Goal: Task Accomplishment & Management: Manage account settings

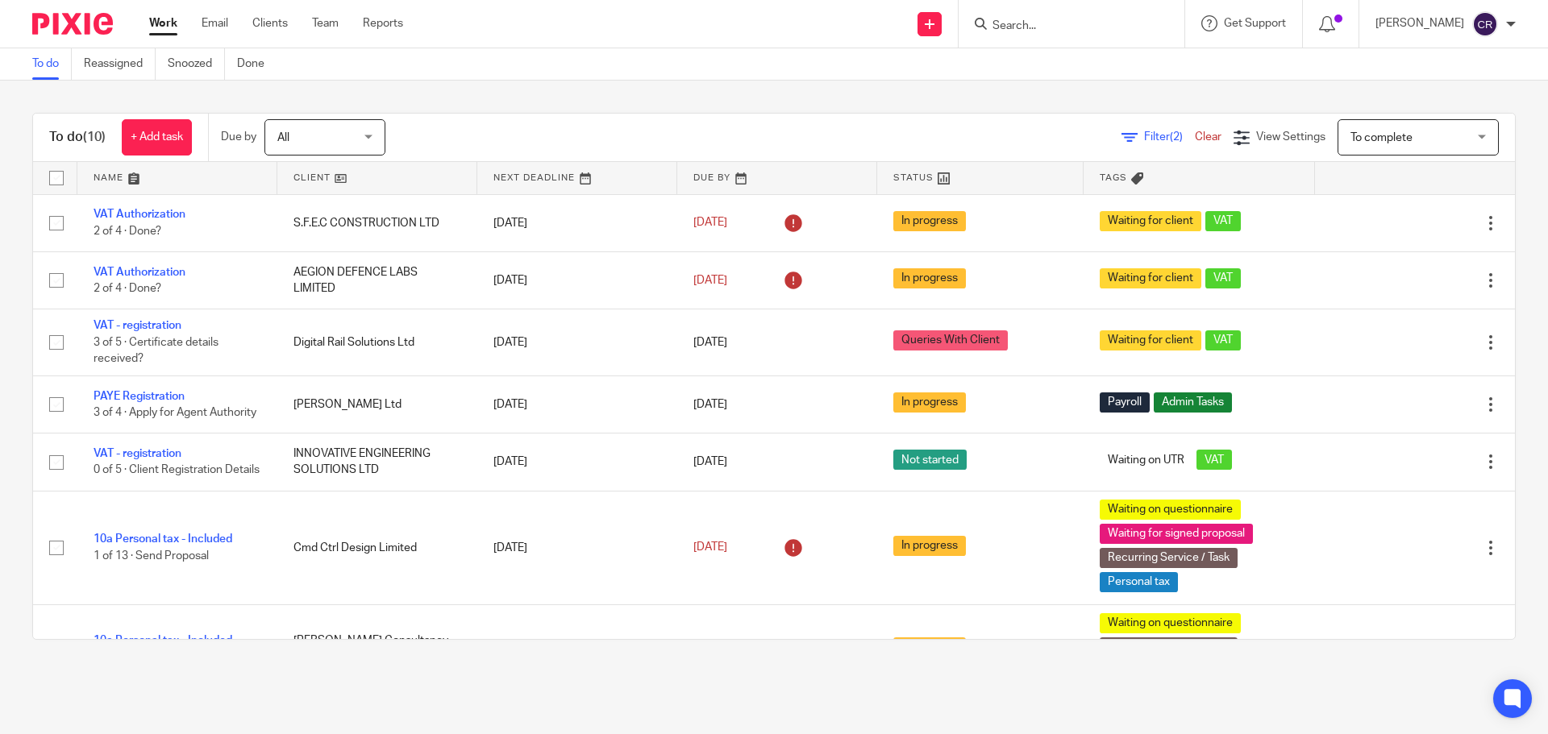
click at [1029, 30] on input "Search" at bounding box center [1063, 26] width 145 height 15
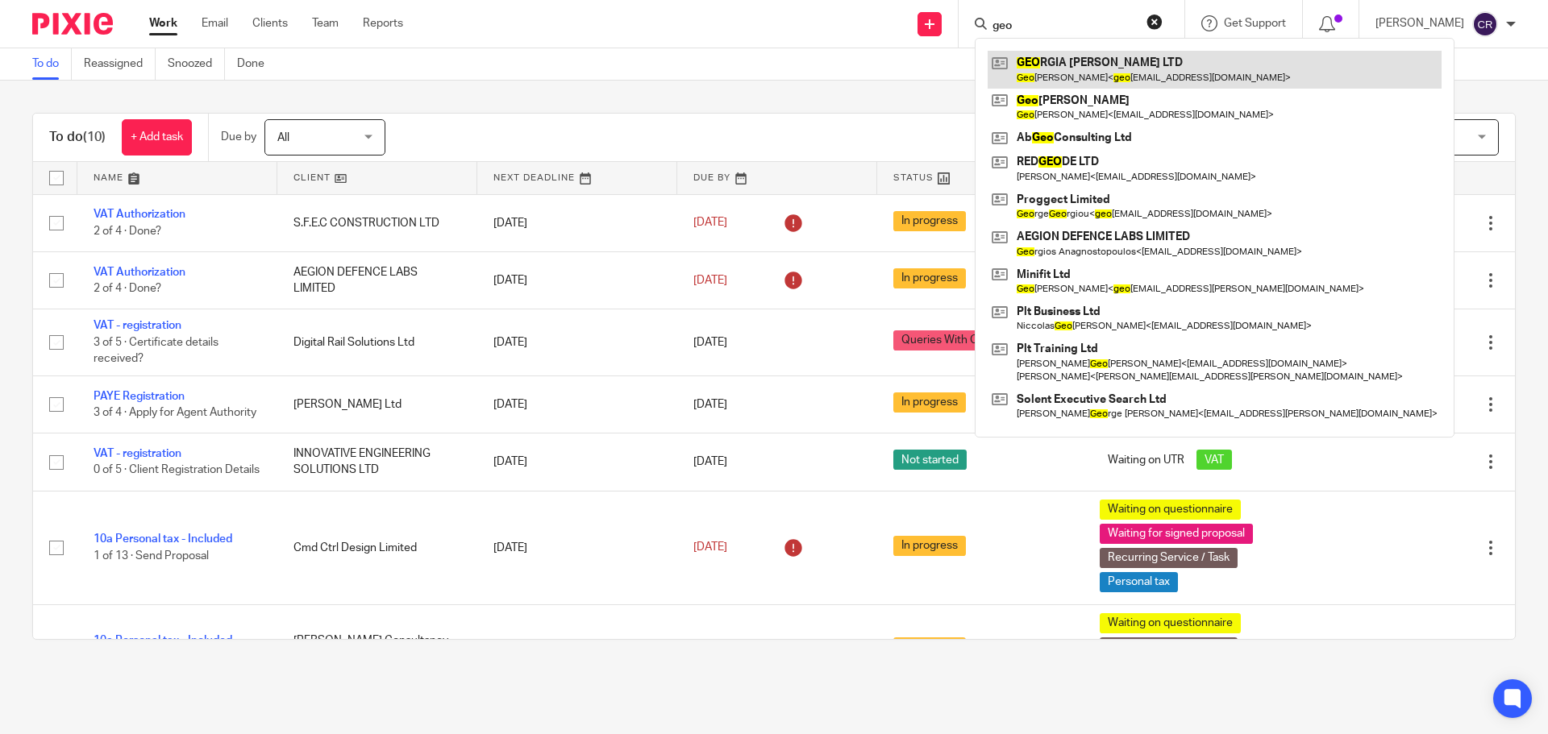
type input "geo"
click at [1114, 62] on link at bounding box center [1214, 69] width 454 height 37
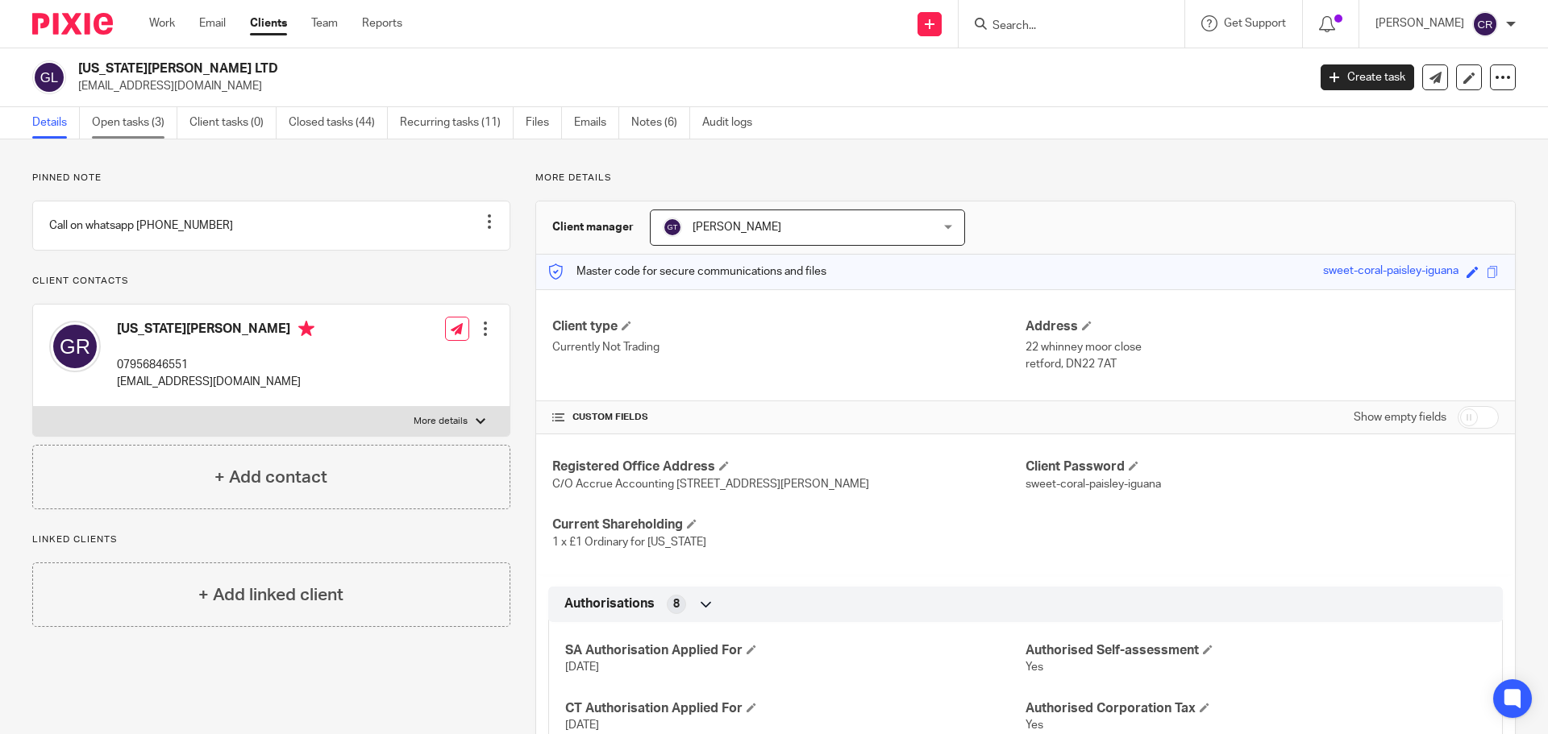
click at [111, 132] on link "Open tasks (3)" at bounding box center [134, 122] width 85 height 31
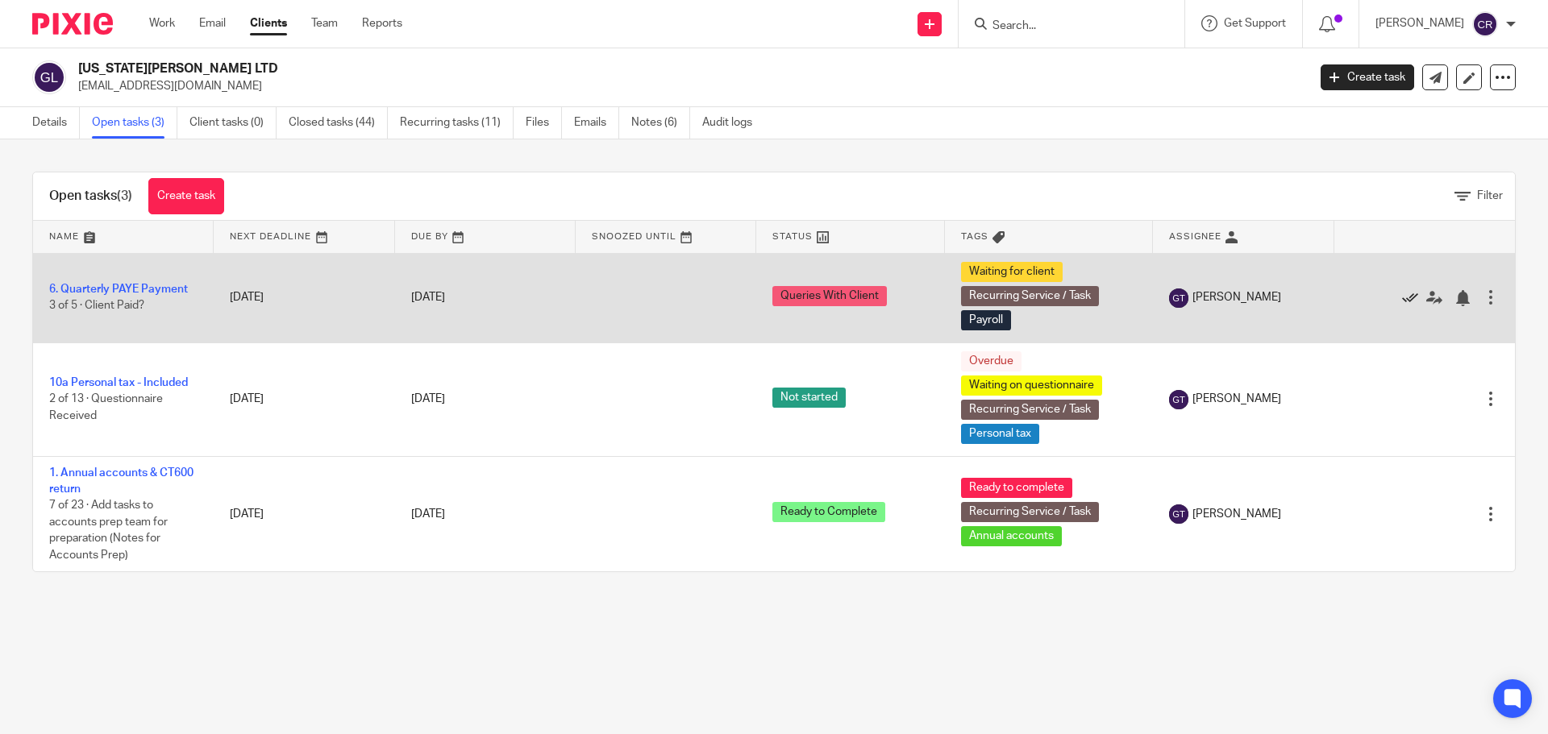
click at [1402, 300] on icon at bounding box center [1410, 298] width 16 height 16
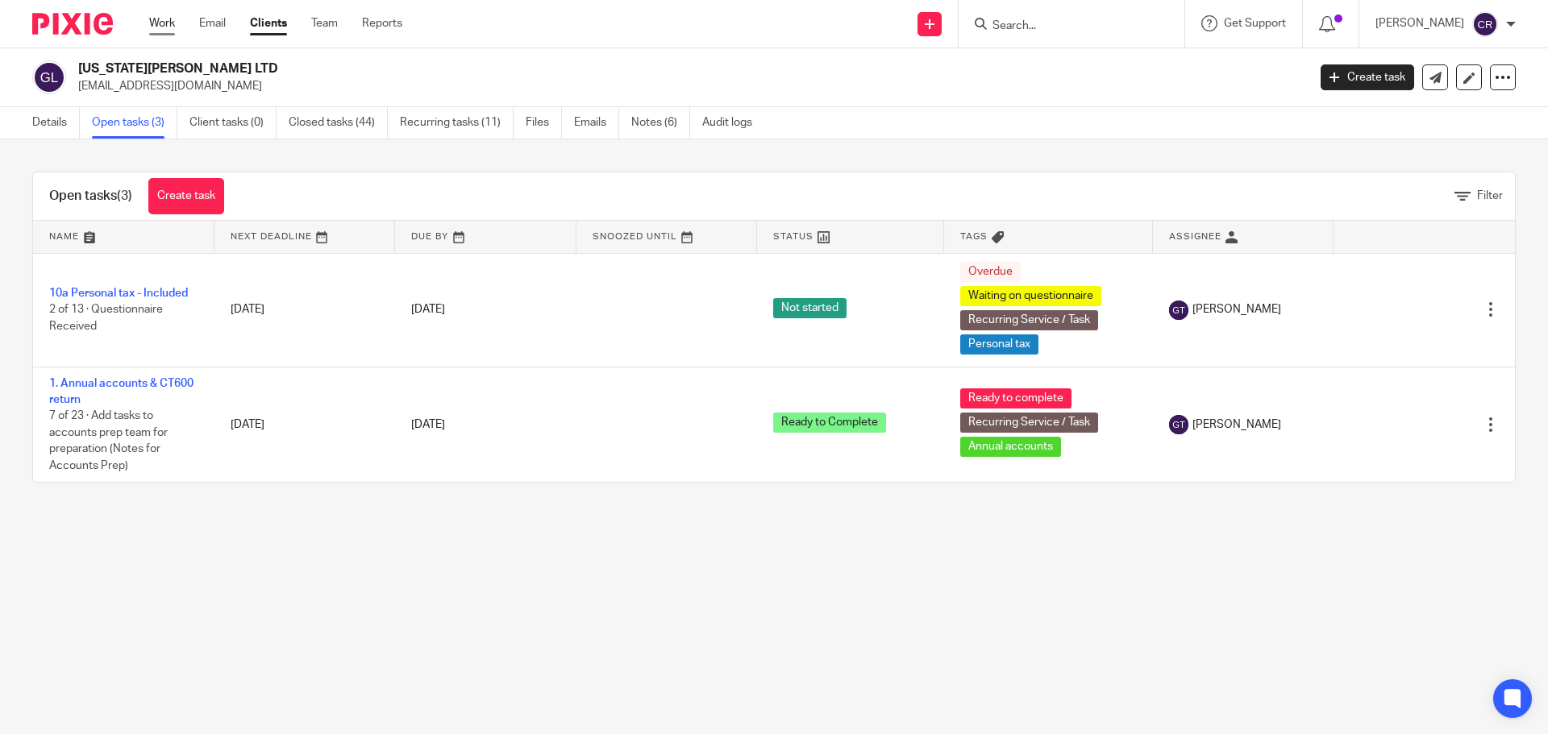
click at [167, 22] on link "Work" at bounding box center [162, 23] width 26 height 16
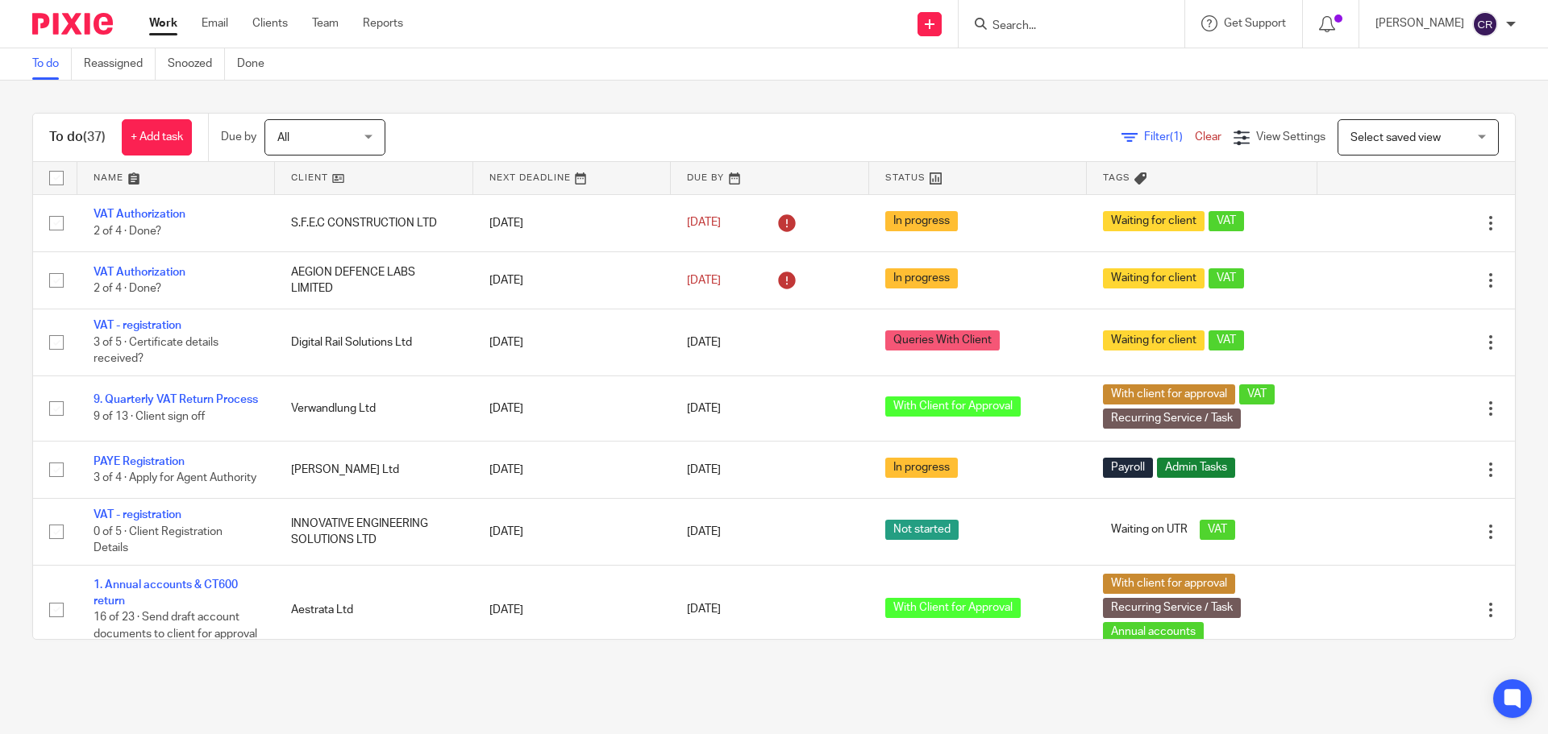
click at [1359, 131] on span "Select saved view" at bounding box center [1409, 137] width 118 height 34
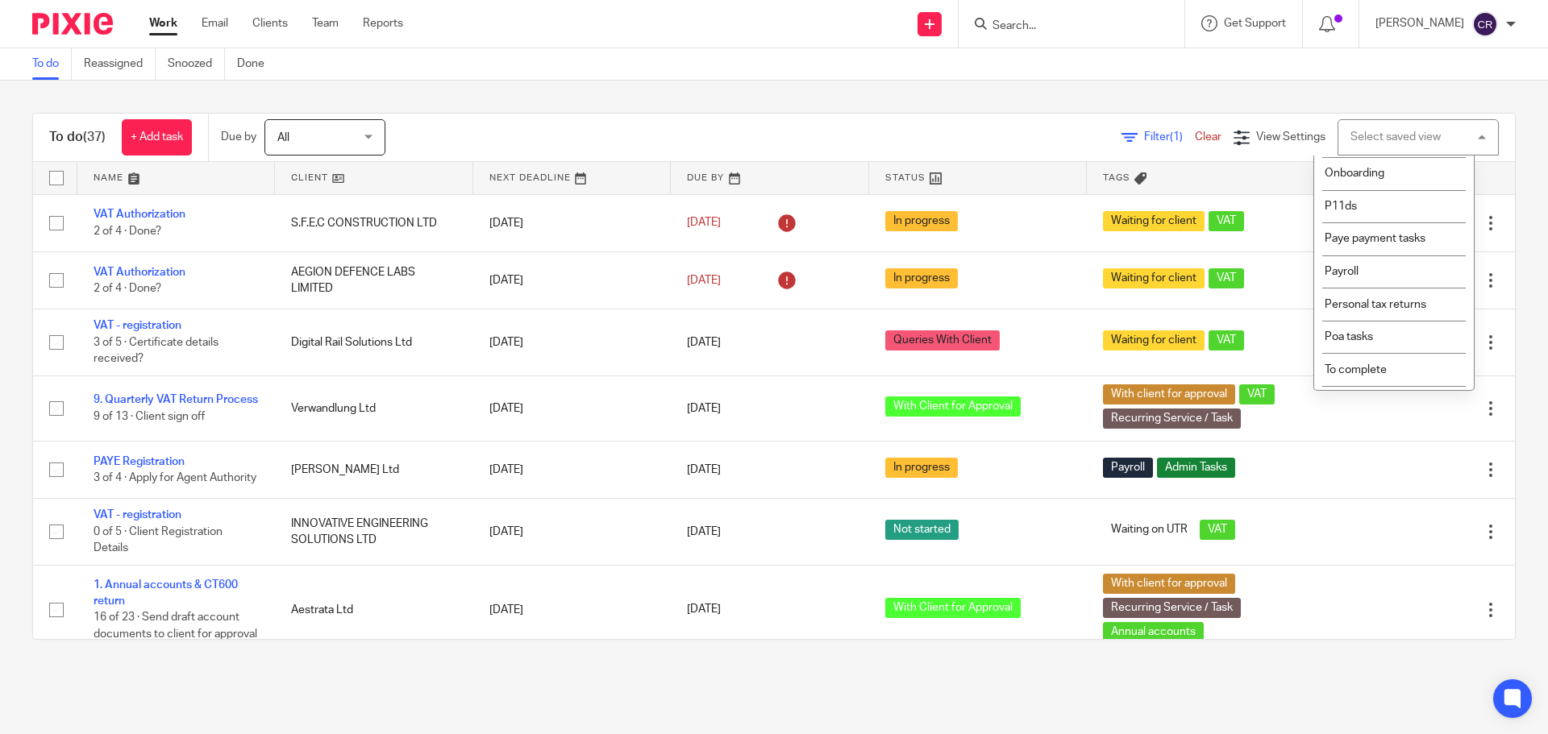
scroll to position [272, 0]
click at [1390, 339] on li "To complete" at bounding box center [1394, 341] width 160 height 33
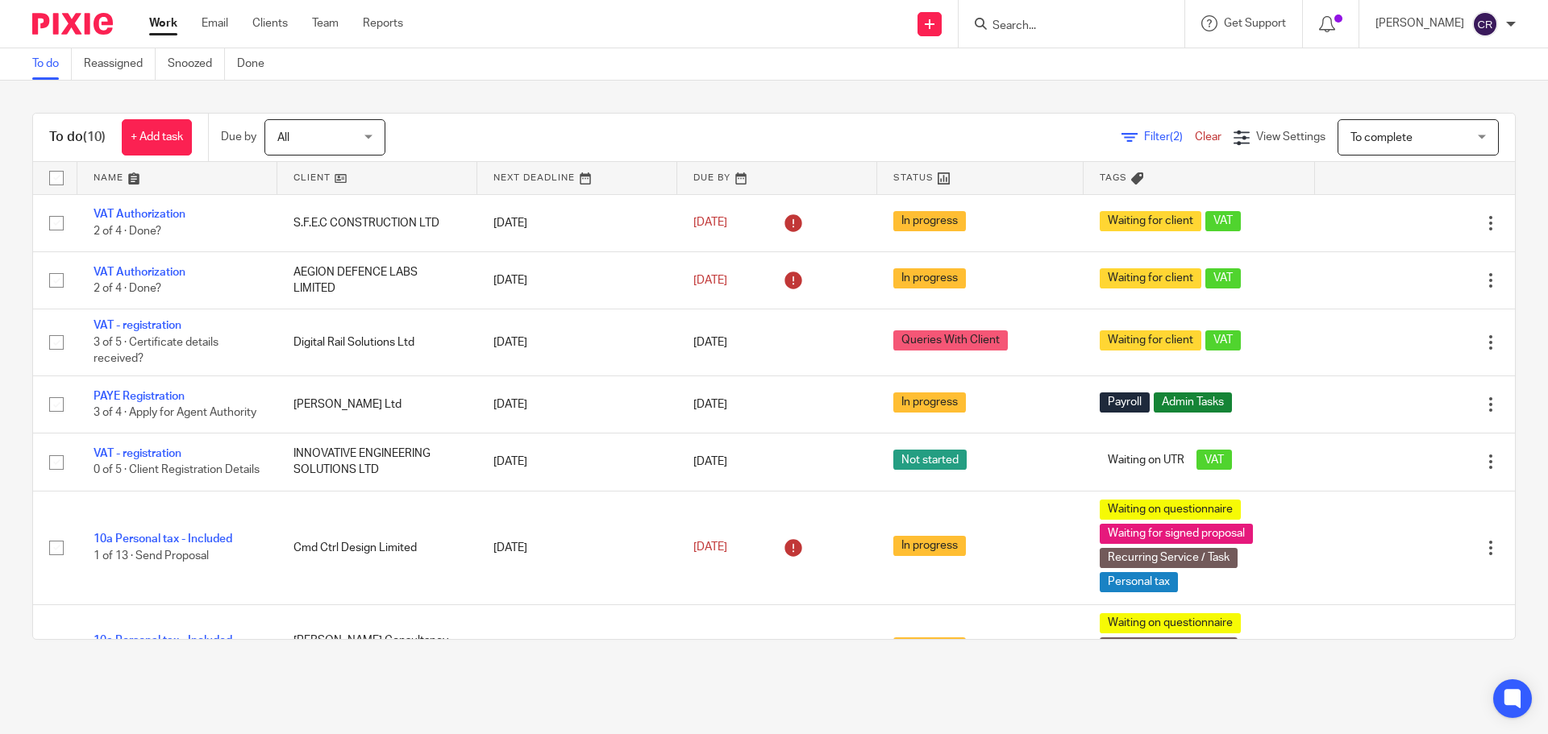
click at [1018, 23] on input "Search" at bounding box center [1063, 26] width 145 height 15
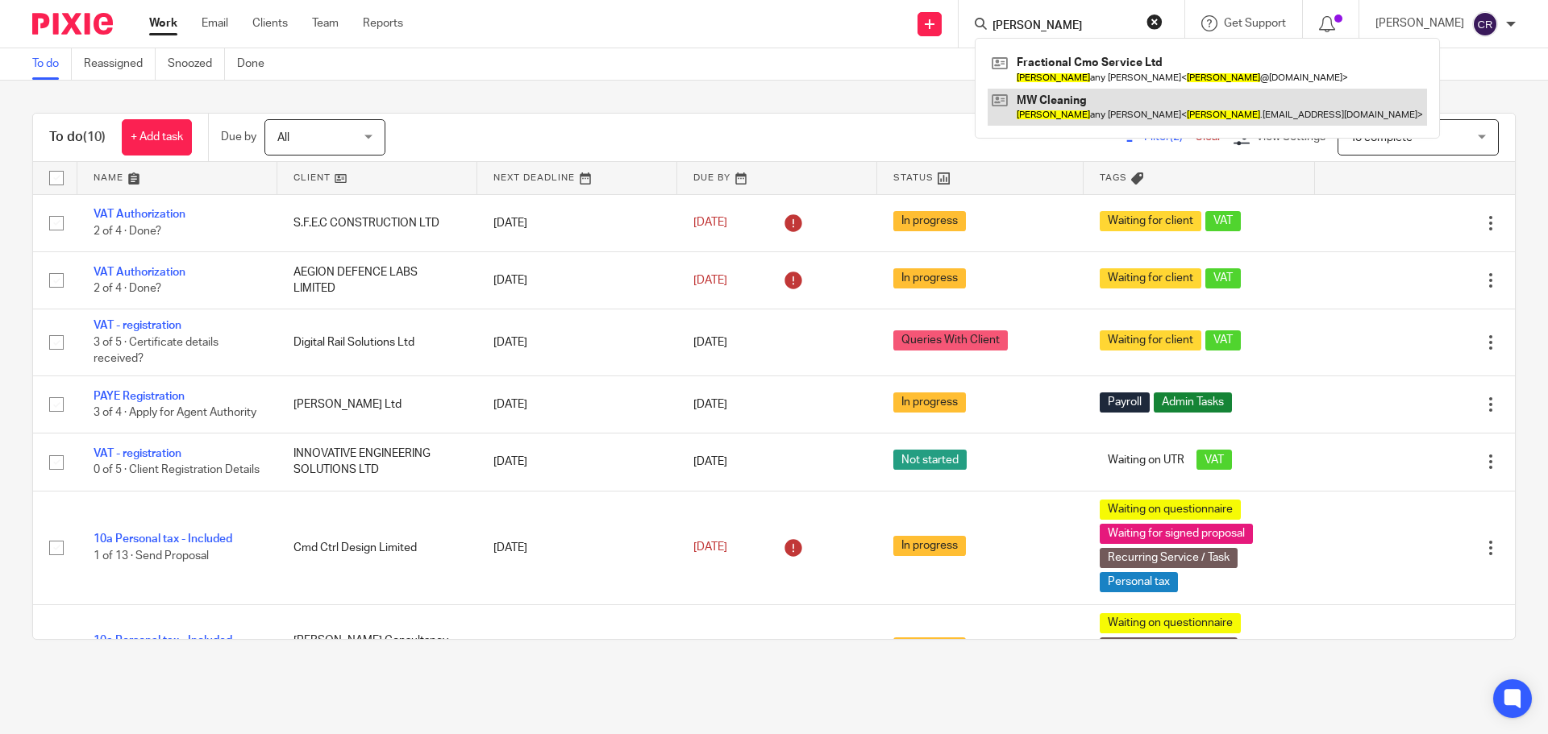
type input "beth"
click at [1039, 95] on link at bounding box center [1206, 107] width 439 height 37
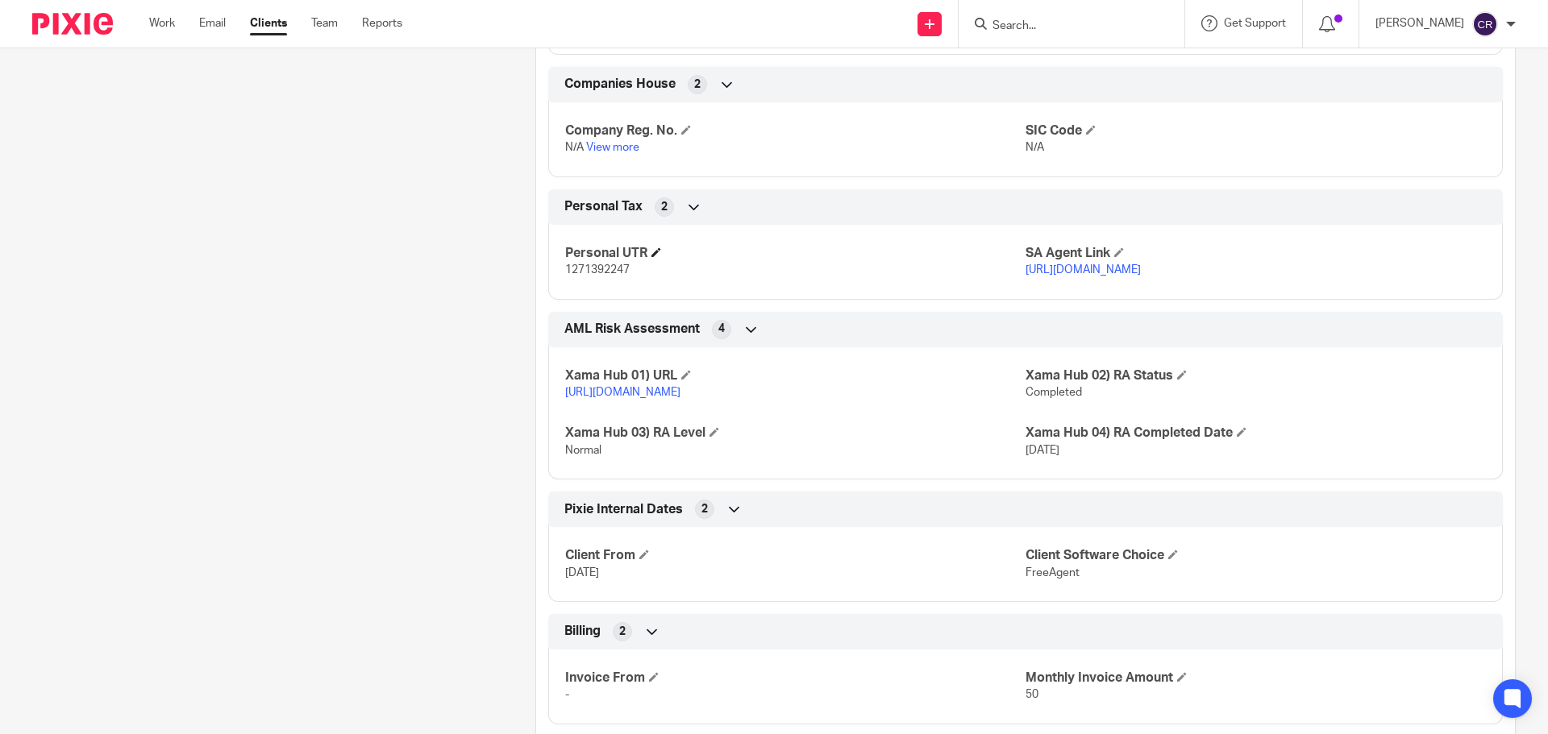
scroll to position [1370, 0]
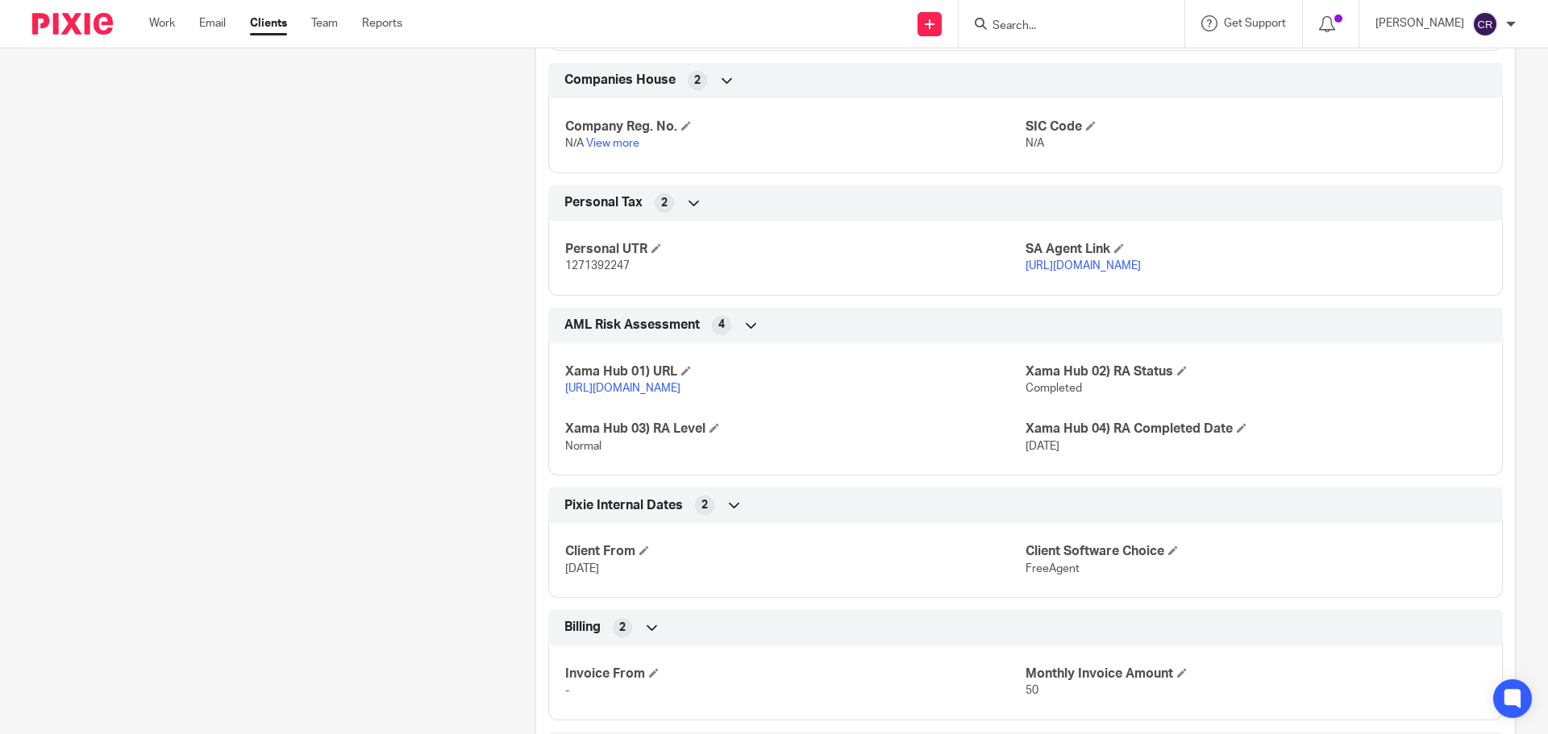
click at [1040, 17] on form at bounding box center [1077, 24] width 172 height 20
click at [1044, 32] on input "Search" at bounding box center [1063, 26] width 145 height 15
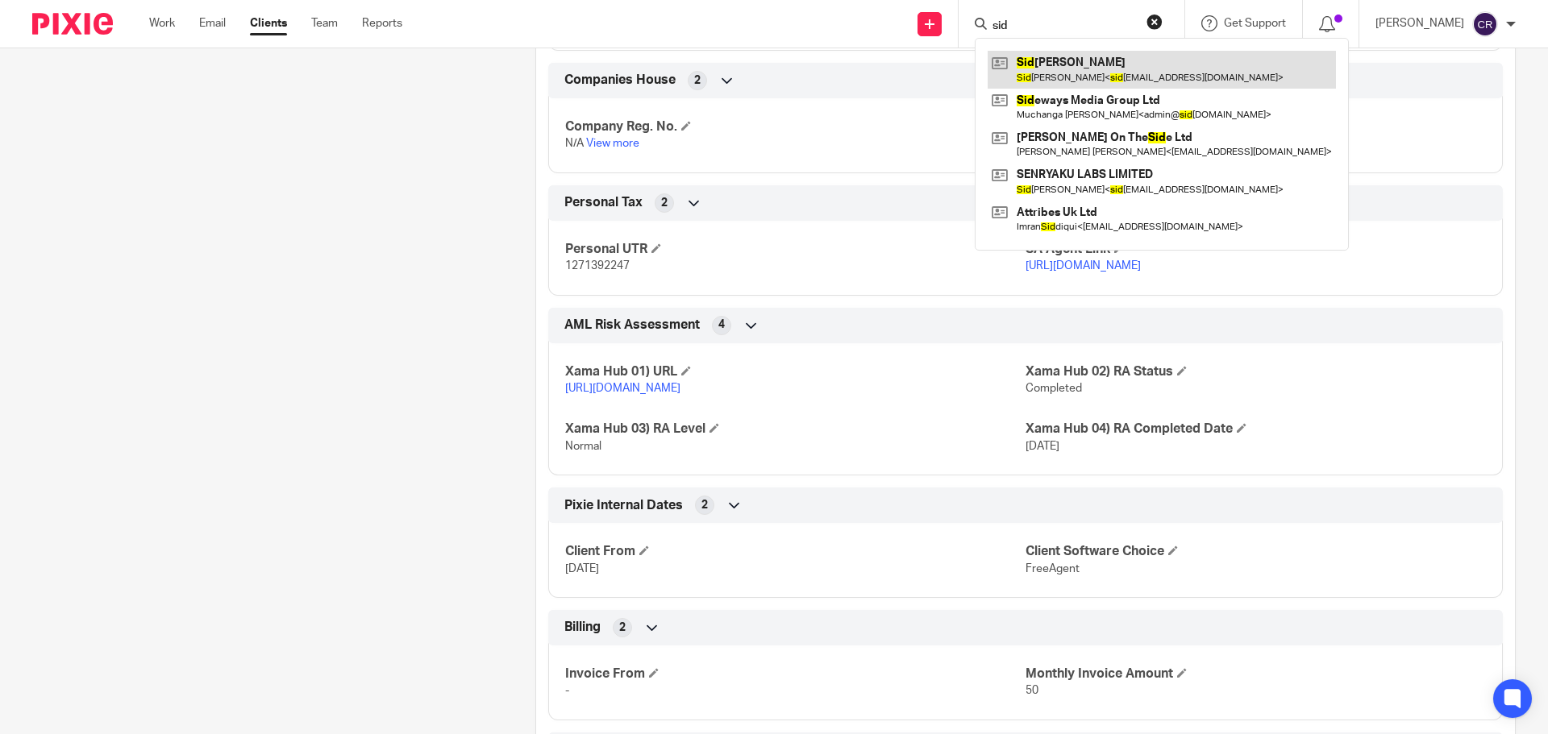
type input "sid"
click at [1067, 77] on link at bounding box center [1161, 69] width 348 height 37
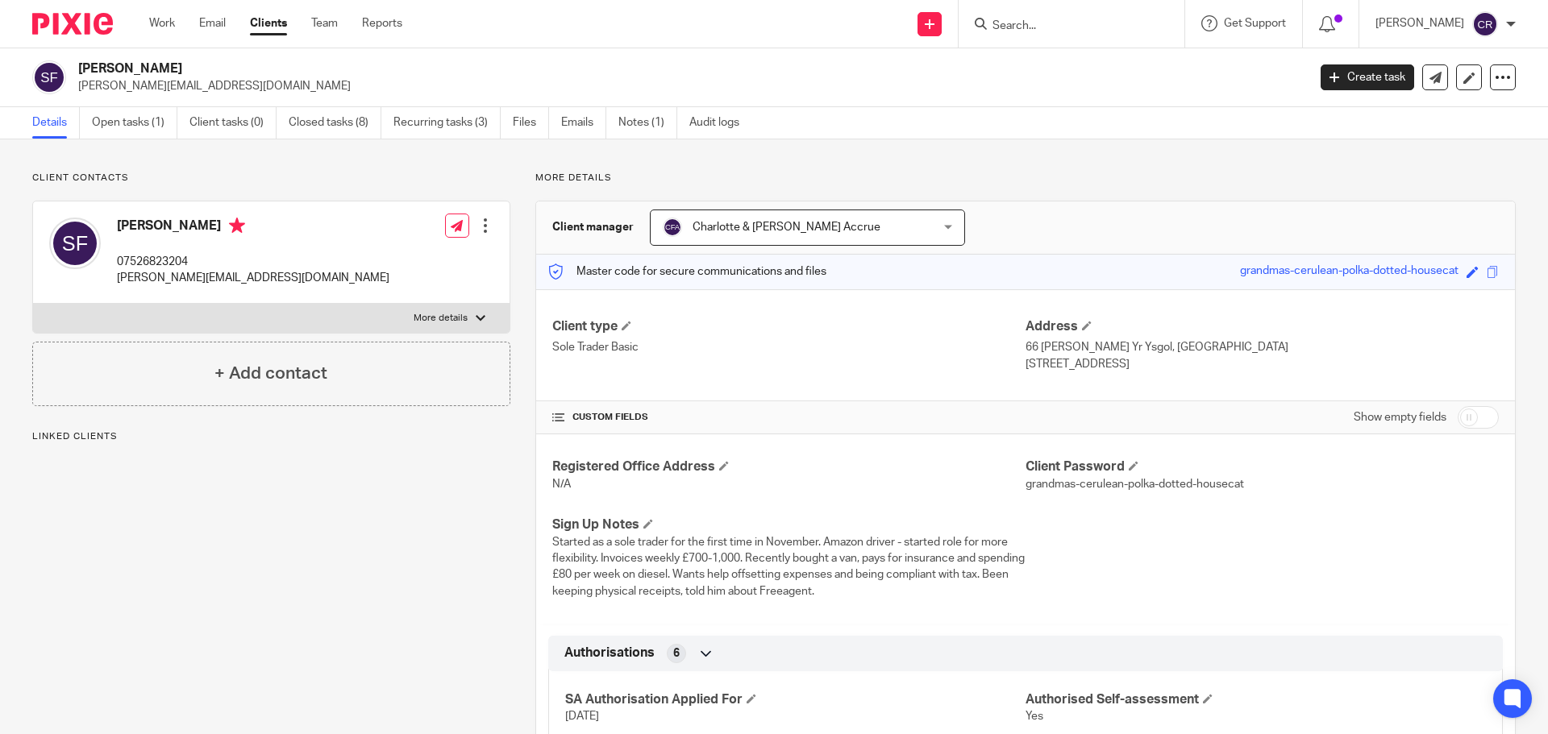
drag, startPoint x: 1469, startPoint y: 431, endPoint x: 1463, endPoint y: 394, distance: 37.5
click at [1469, 424] on div "Show empty fields" at bounding box center [1425, 417] width 145 height 32
click at [1463, 399] on div "Client type Sole Trader Basic Address 66 Maes Yr Ysgol, Rumney Cardiff, CF3 3NL" at bounding box center [1025, 345] width 979 height 112
click at [1465, 423] on input "checkbox" at bounding box center [1477, 417] width 41 height 23
checkbox input "true"
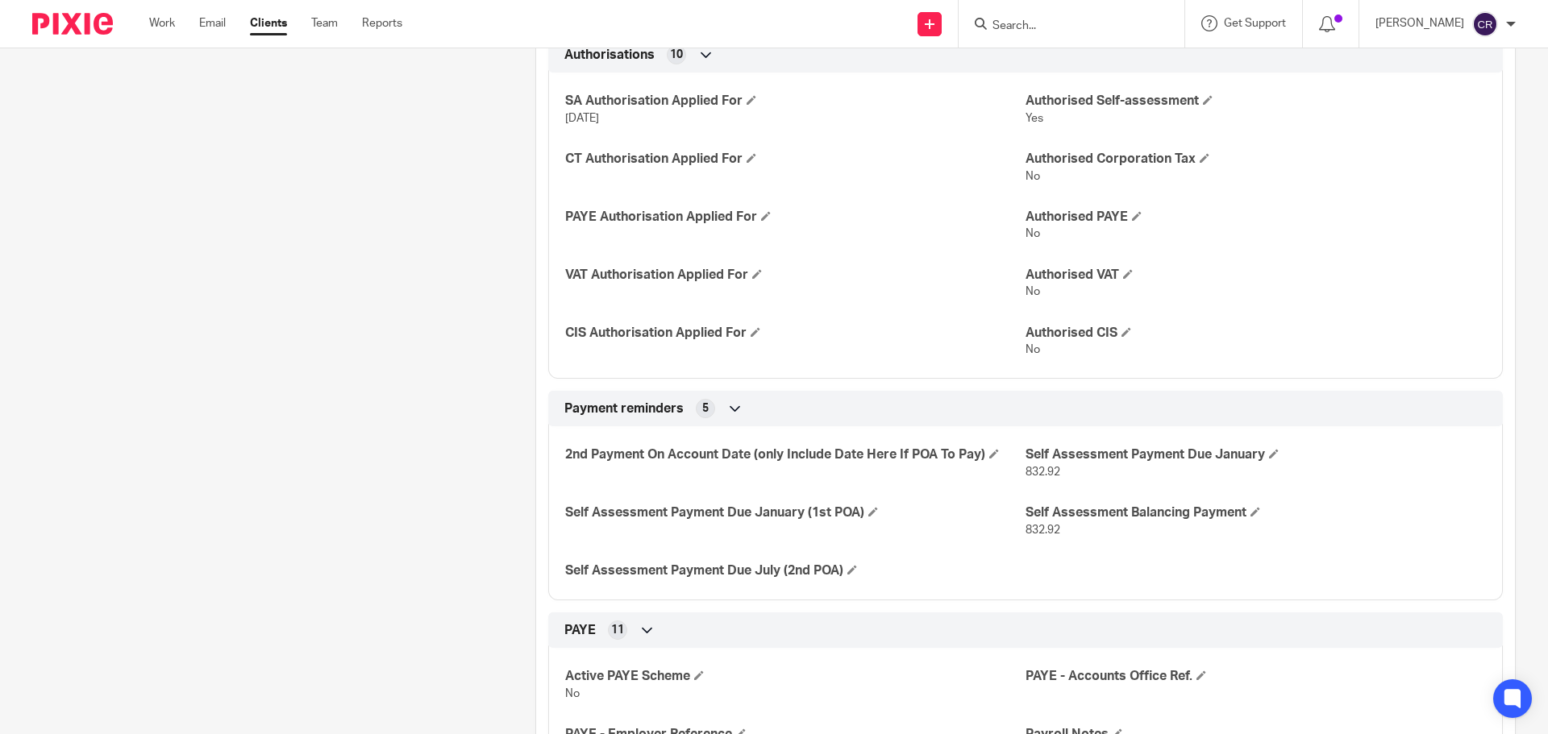
scroll to position [725, 0]
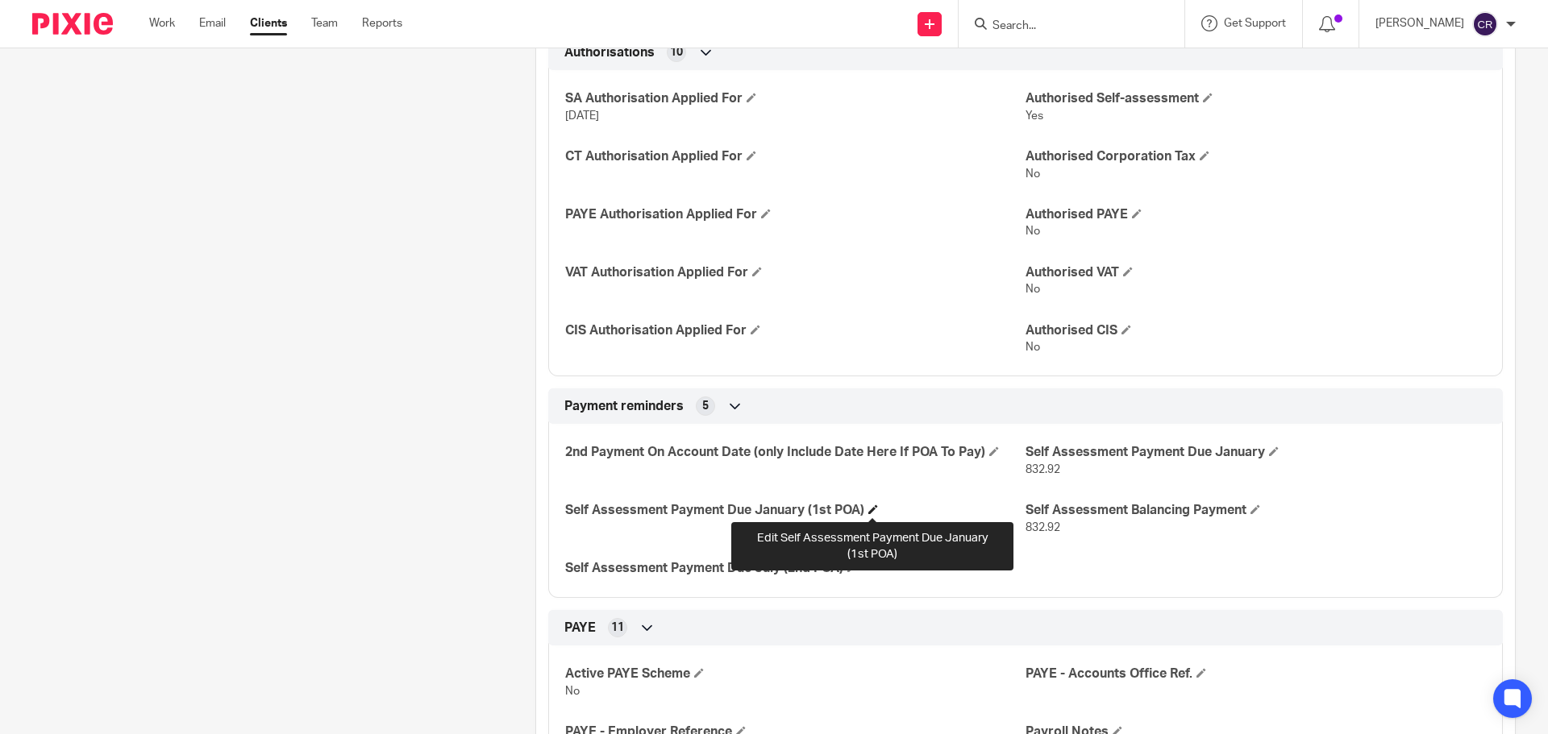
click at [871, 511] on span at bounding box center [873, 510] width 10 height 10
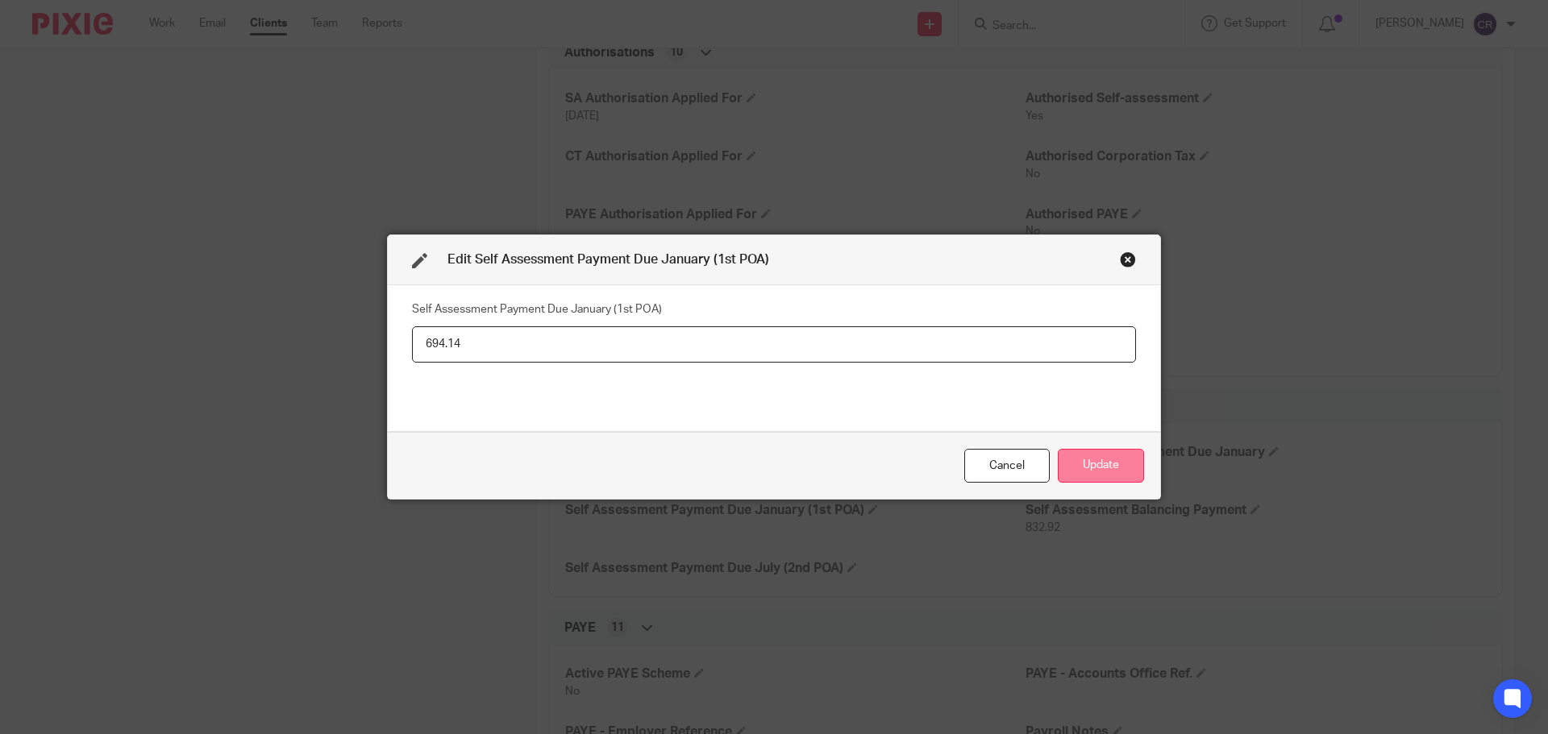
type input "694.14"
click at [1124, 463] on button "Update" at bounding box center [1101, 466] width 86 height 35
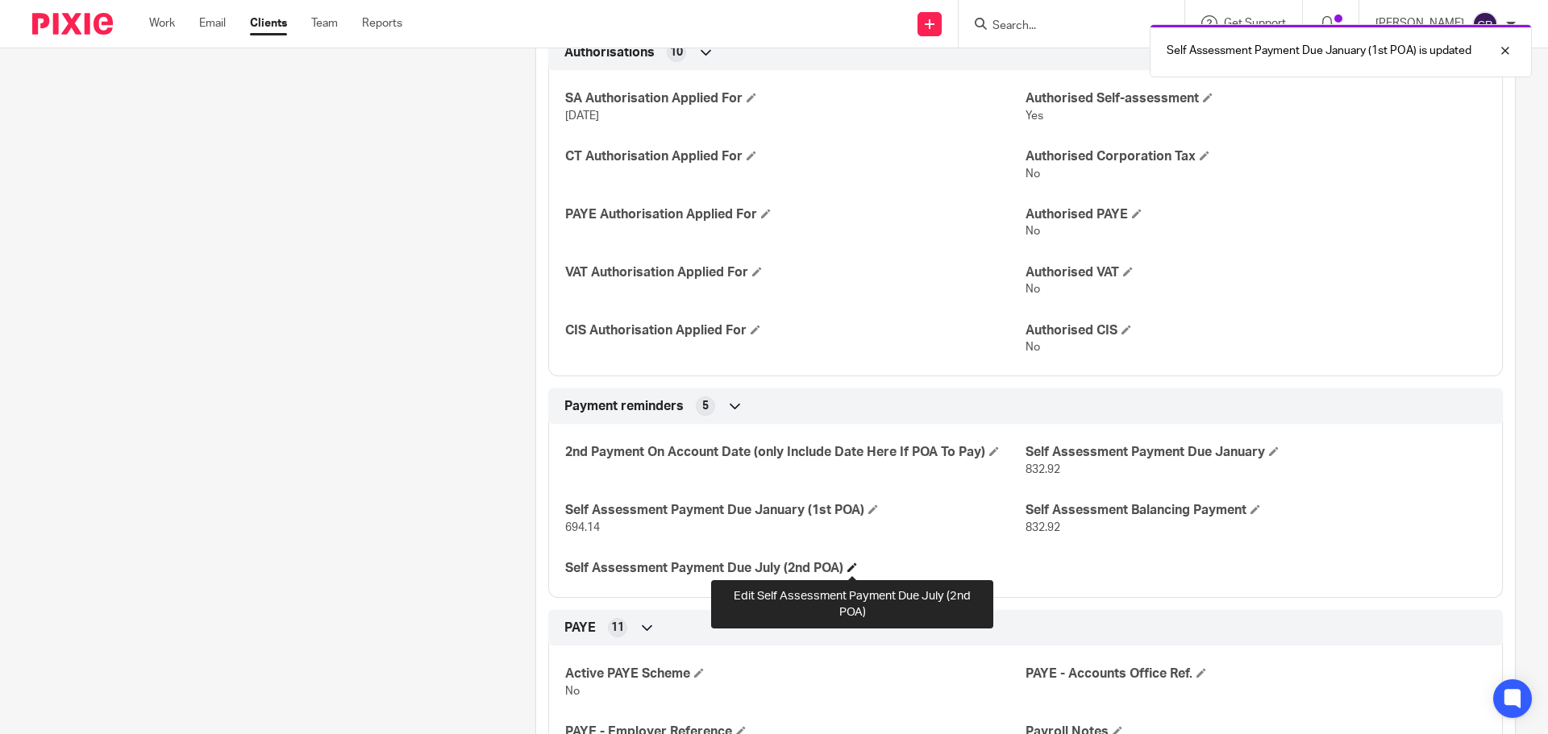
click at [851, 568] on span at bounding box center [852, 568] width 10 height 10
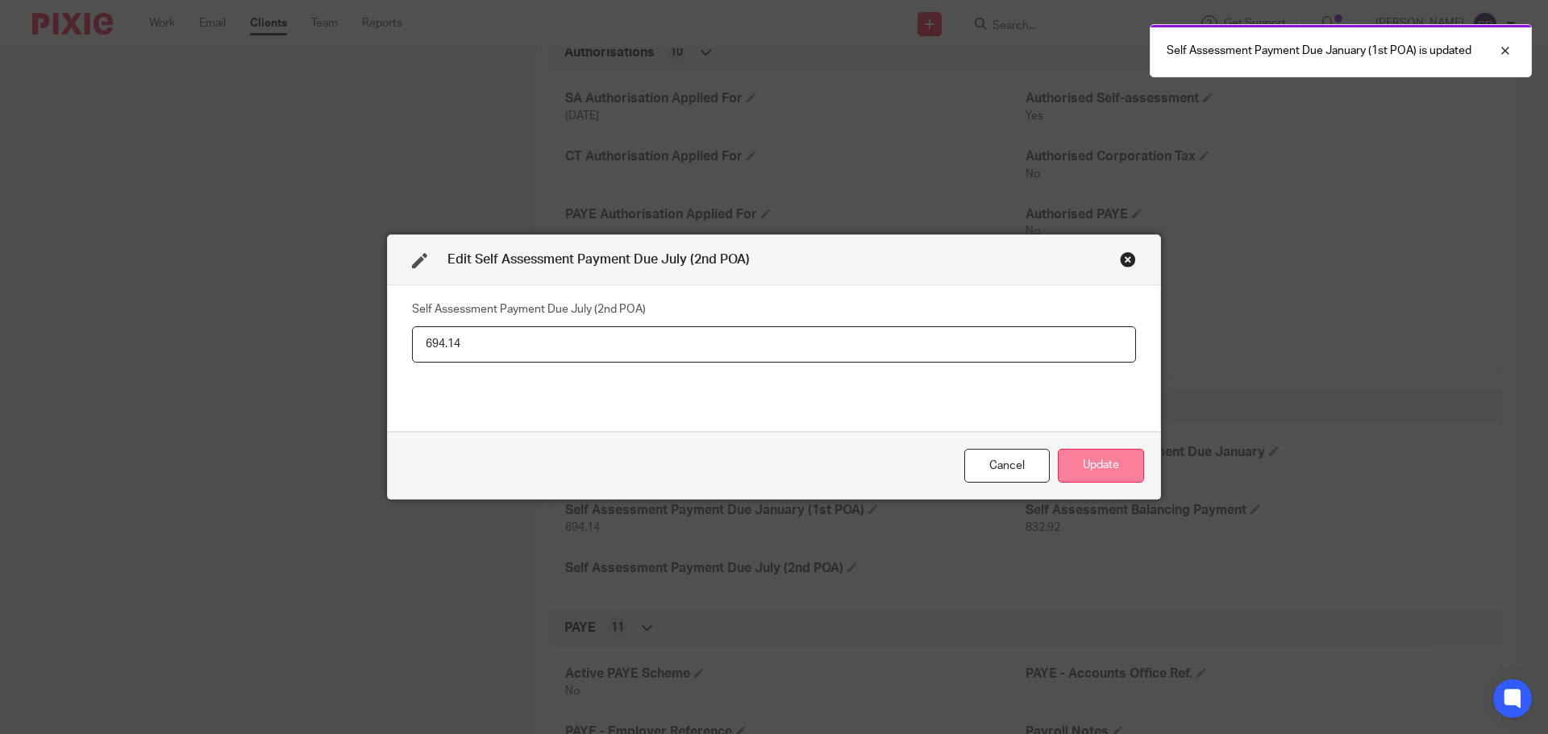
type input "694.14"
click at [1088, 460] on button "Update" at bounding box center [1101, 466] width 86 height 35
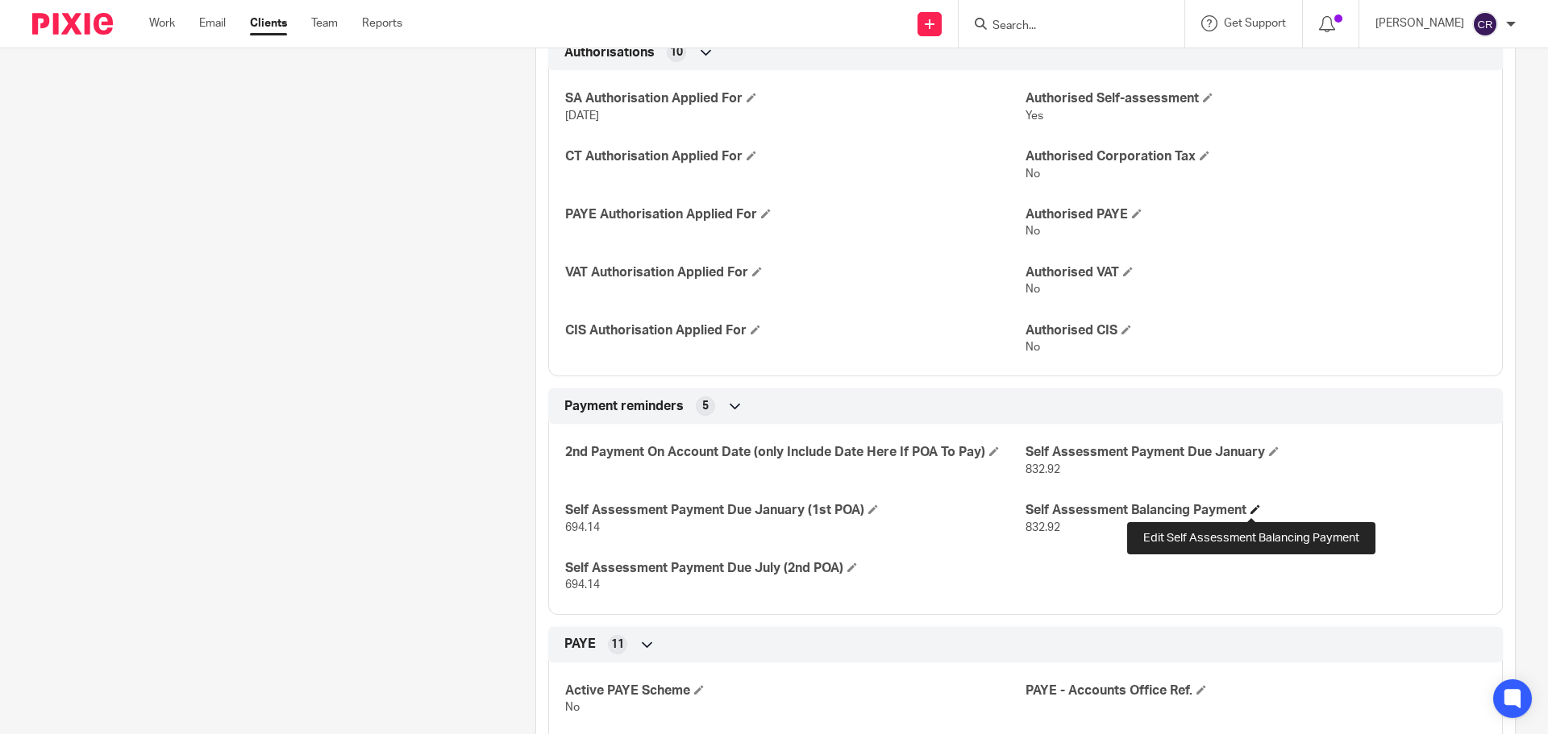
click at [1252, 511] on span at bounding box center [1255, 510] width 10 height 10
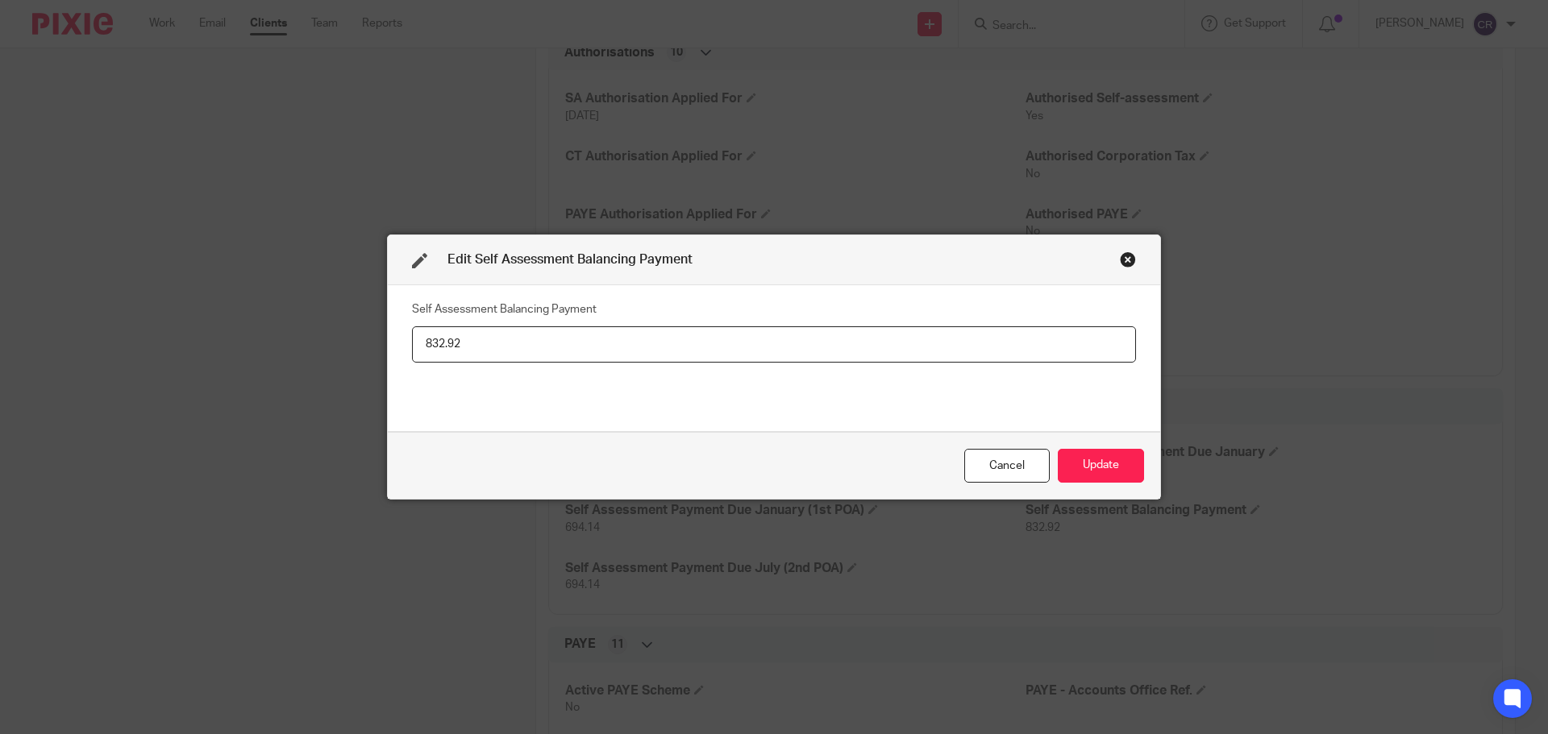
click at [796, 347] on input "832.92" at bounding box center [774, 344] width 724 height 36
type input "1,388.28"
click at [1095, 475] on button "Update" at bounding box center [1101, 466] width 86 height 35
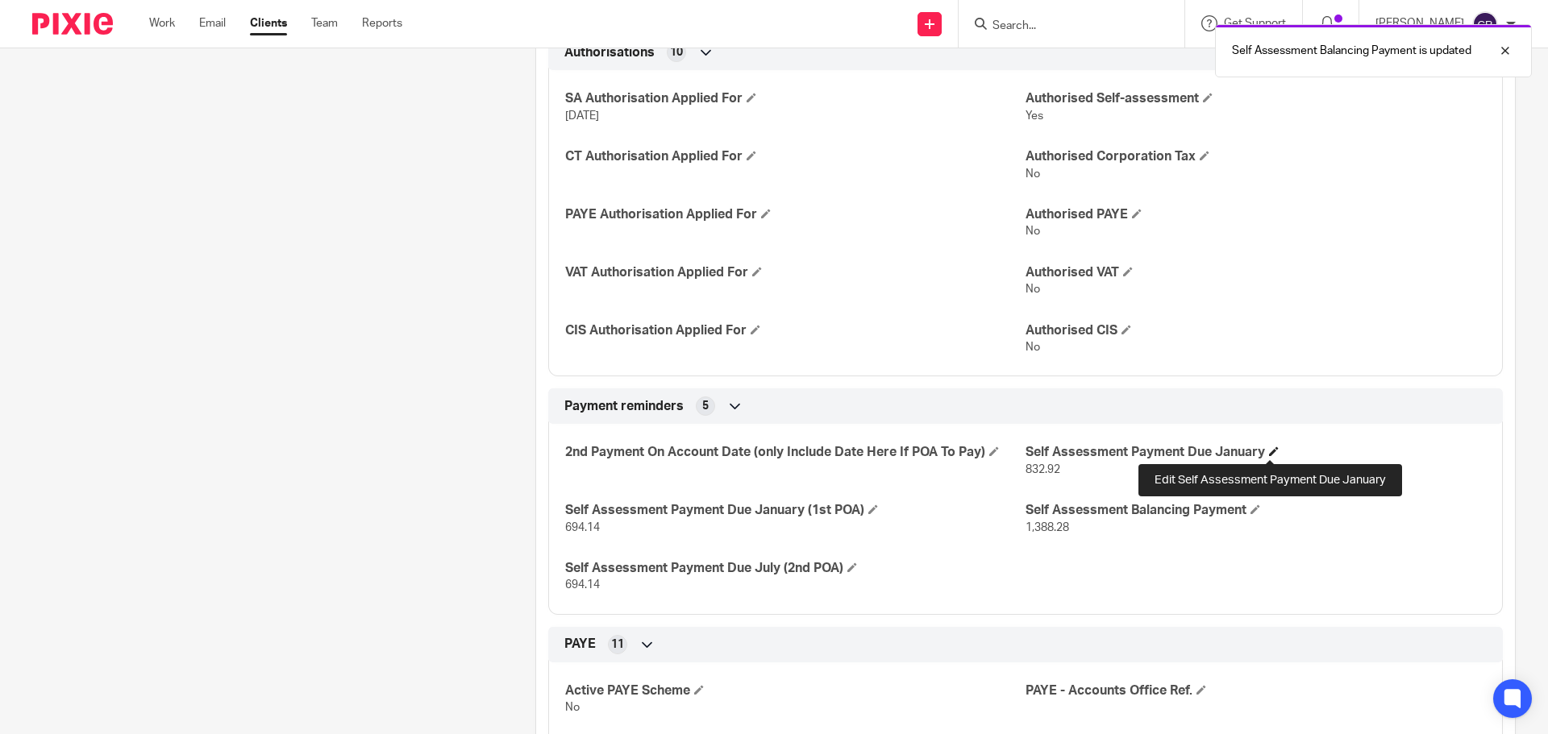
click at [1271, 450] on span at bounding box center [1274, 452] width 10 height 10
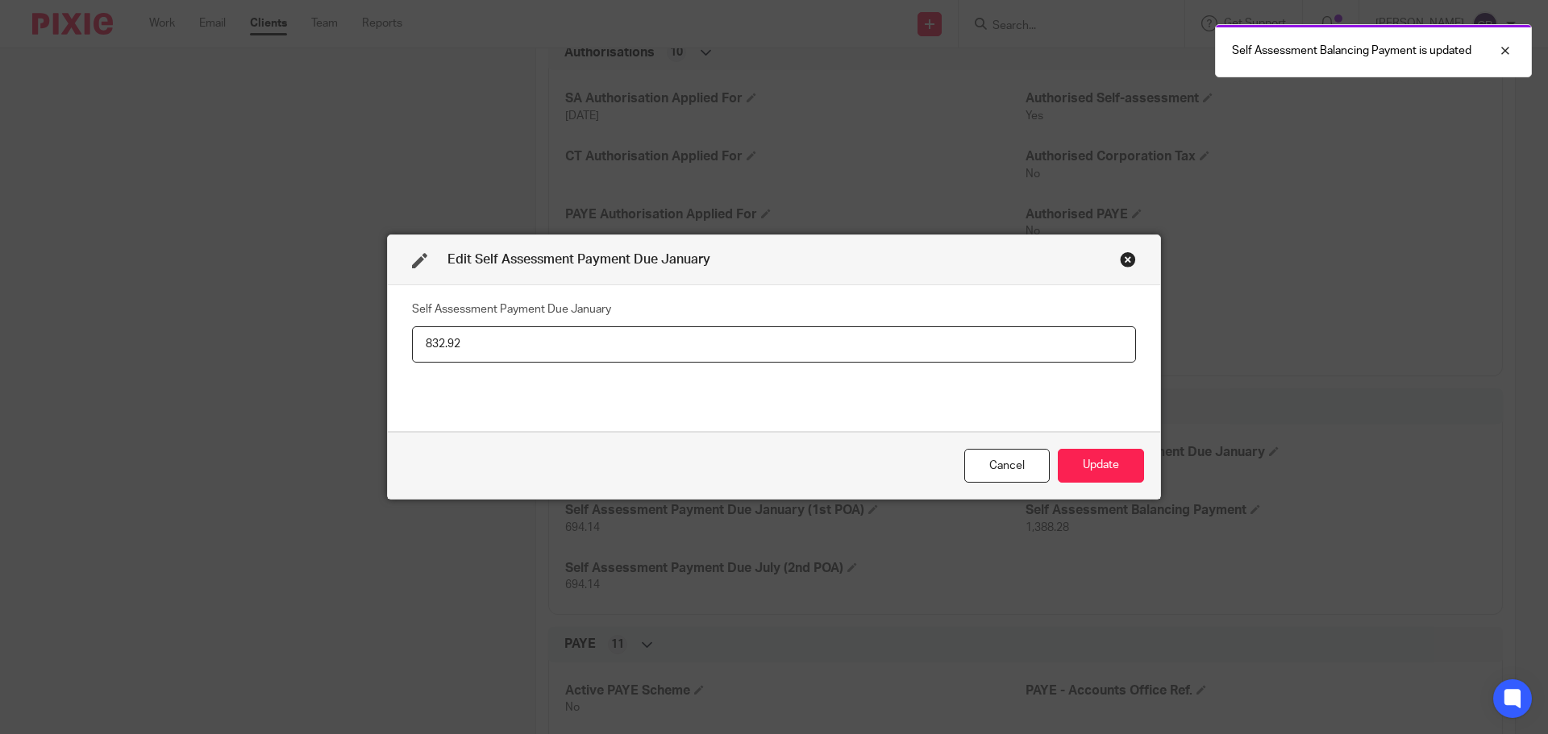
click at [1033, 371] on div "Self Assessment Payment Due January 832.92" at bounding box center [774, 357] width 724 height 121
click at [1038, 352] on input "832.92" at bounding box center [774, 344] width 724 height 36
paste input "2,082.4"
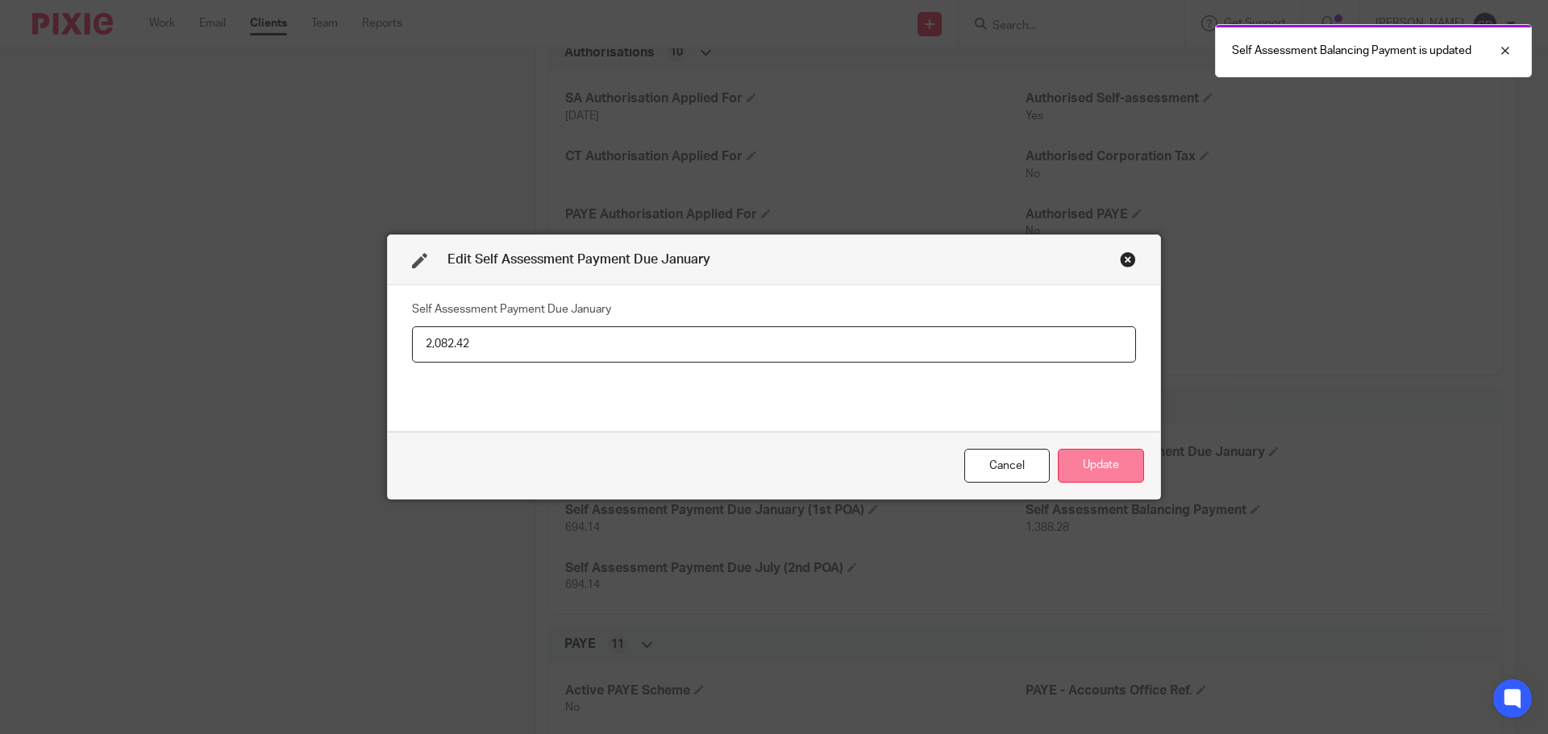
type input "2,082.42"
click at [1117, 452] on button "Update" at bounding box center [1101, 466] width 86 height 35
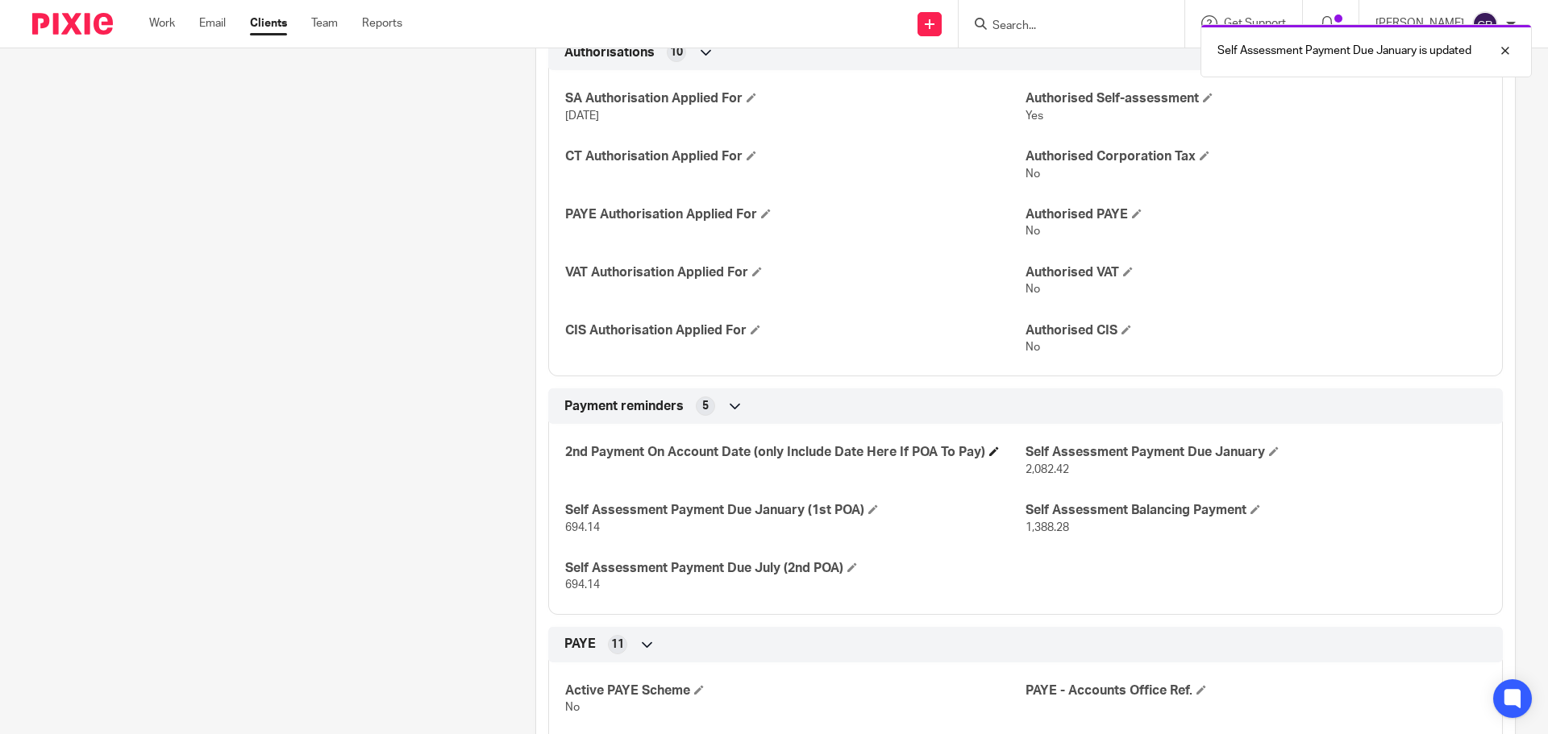
drag, startPoint x: 985, startPoint y: 448, endPoint x: 994, endPoint y: 452, distance: 9.7
click at [989, 444] on h4 "2nd Payment On Account Date (only Include Date Here If POA To Pay)" at bounding box center [795, 452] width 460 height 17
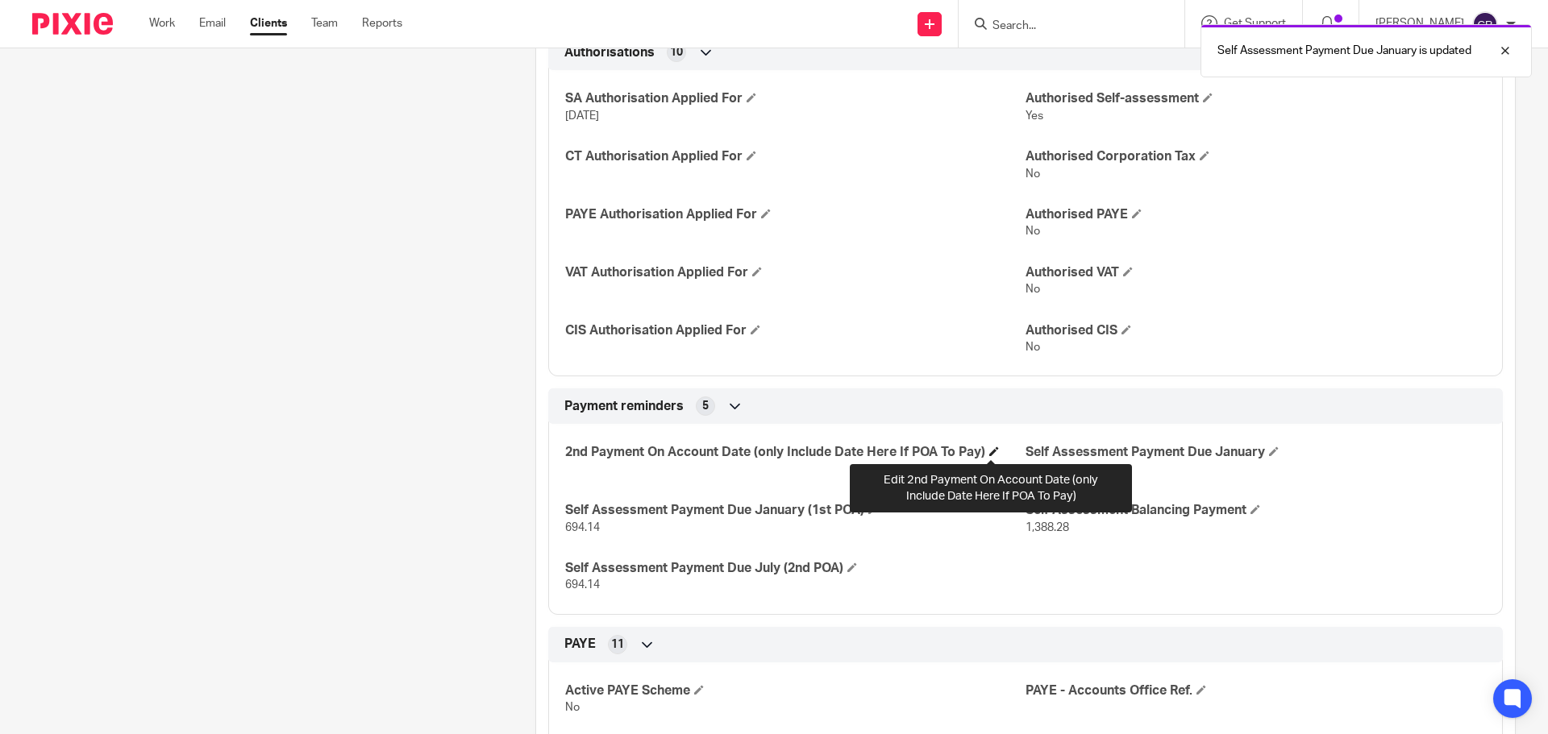
click at [995, 451] on span at bounding box center [994, 452] width 10 height 10
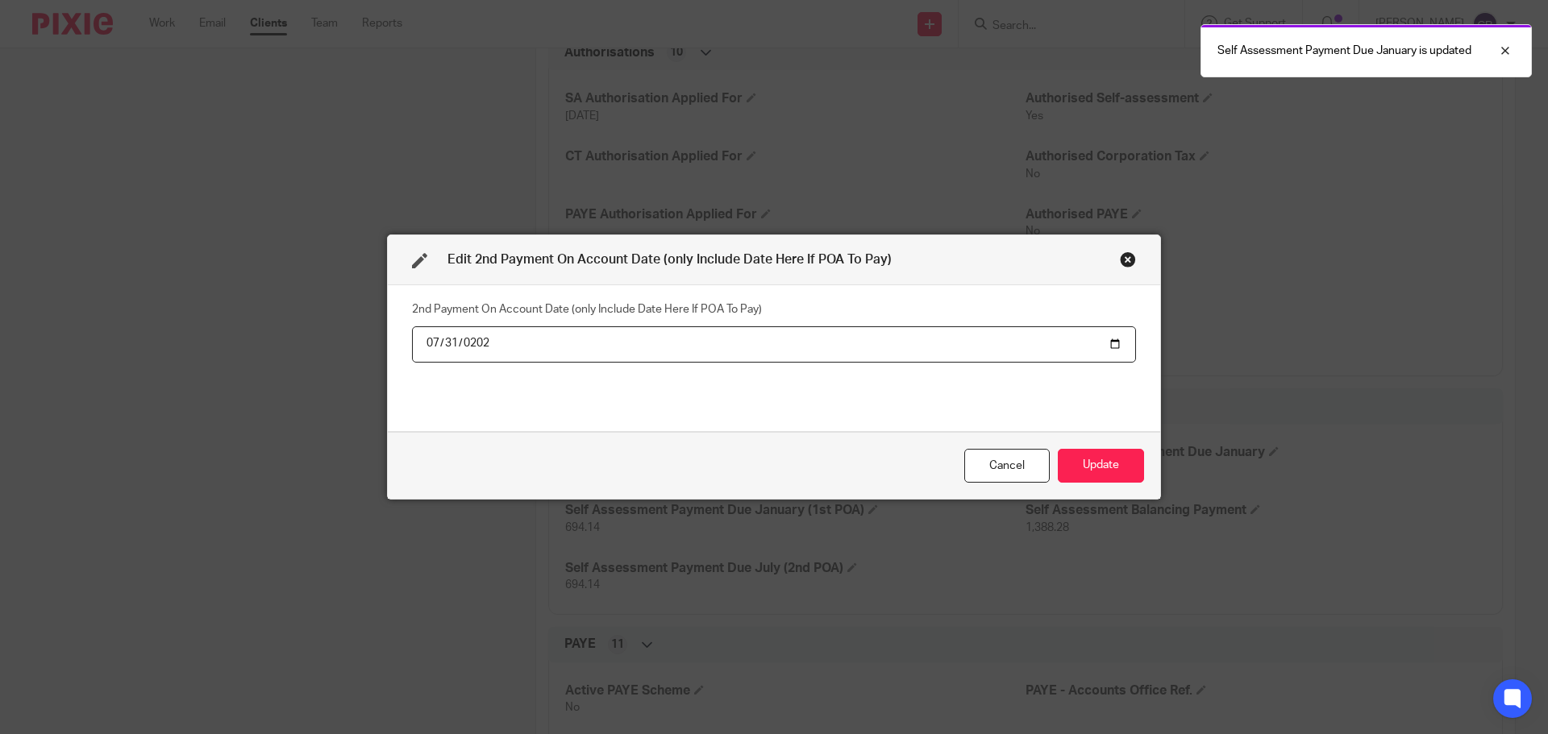
type input "2026-07-31"
click at [1058, 449] on button "Update" at bounding box center [1101, 466] width 86 height 35
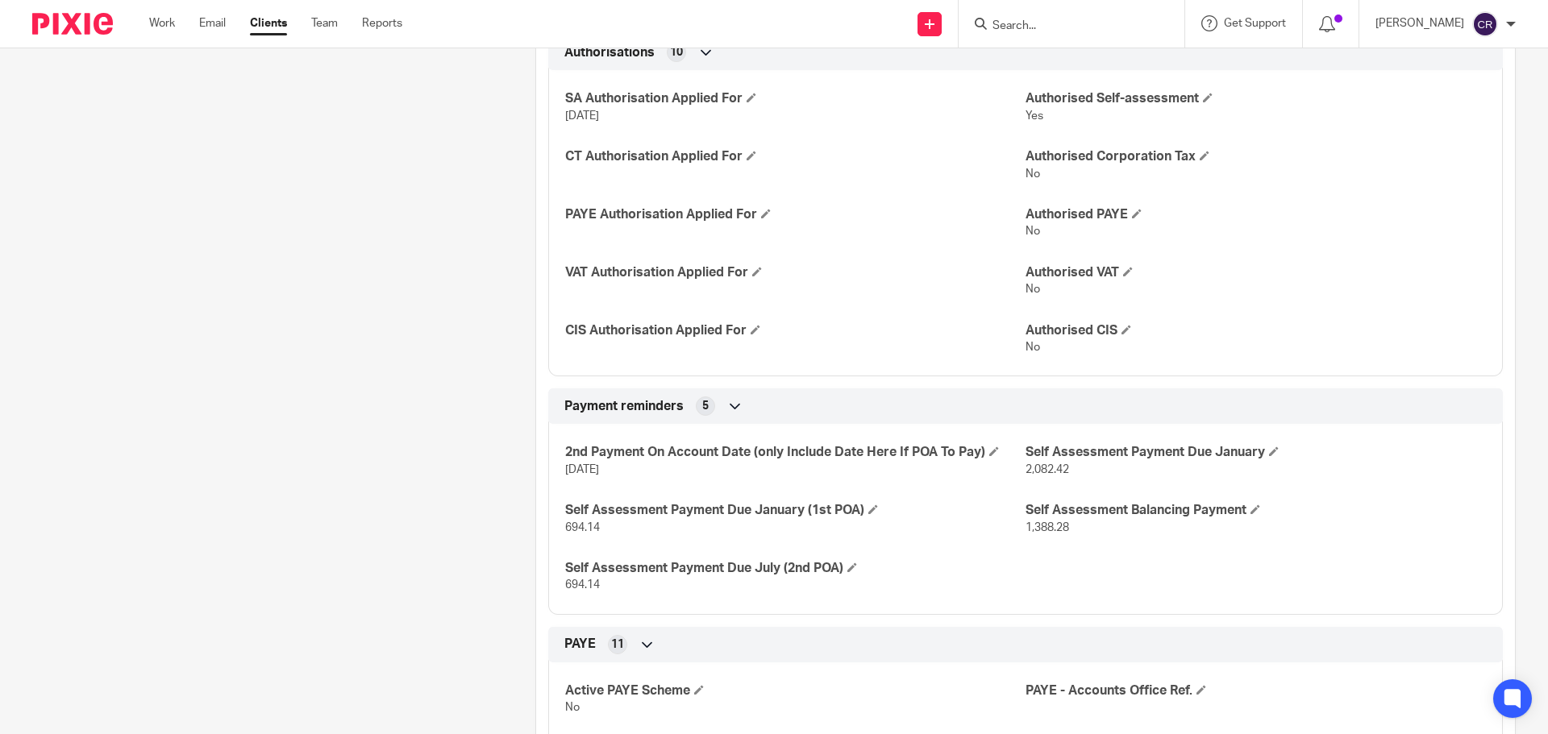
click at [1085, 31] on input "Search" at bounding box center [1063, 26] width 145 height 15
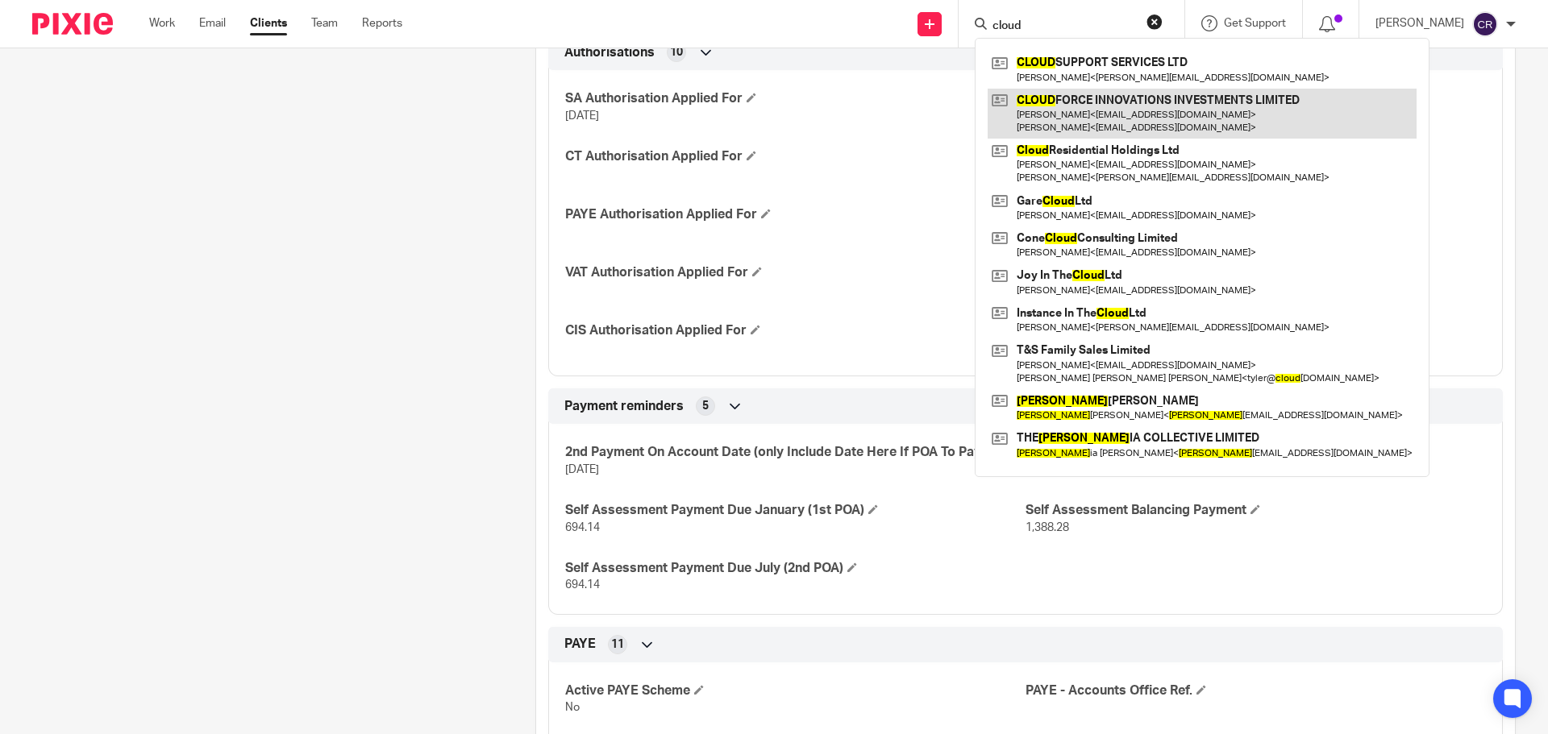
type input "cloud"
click at [1201, 122] on link at bounding box center [1201, 114] width 429 height 50
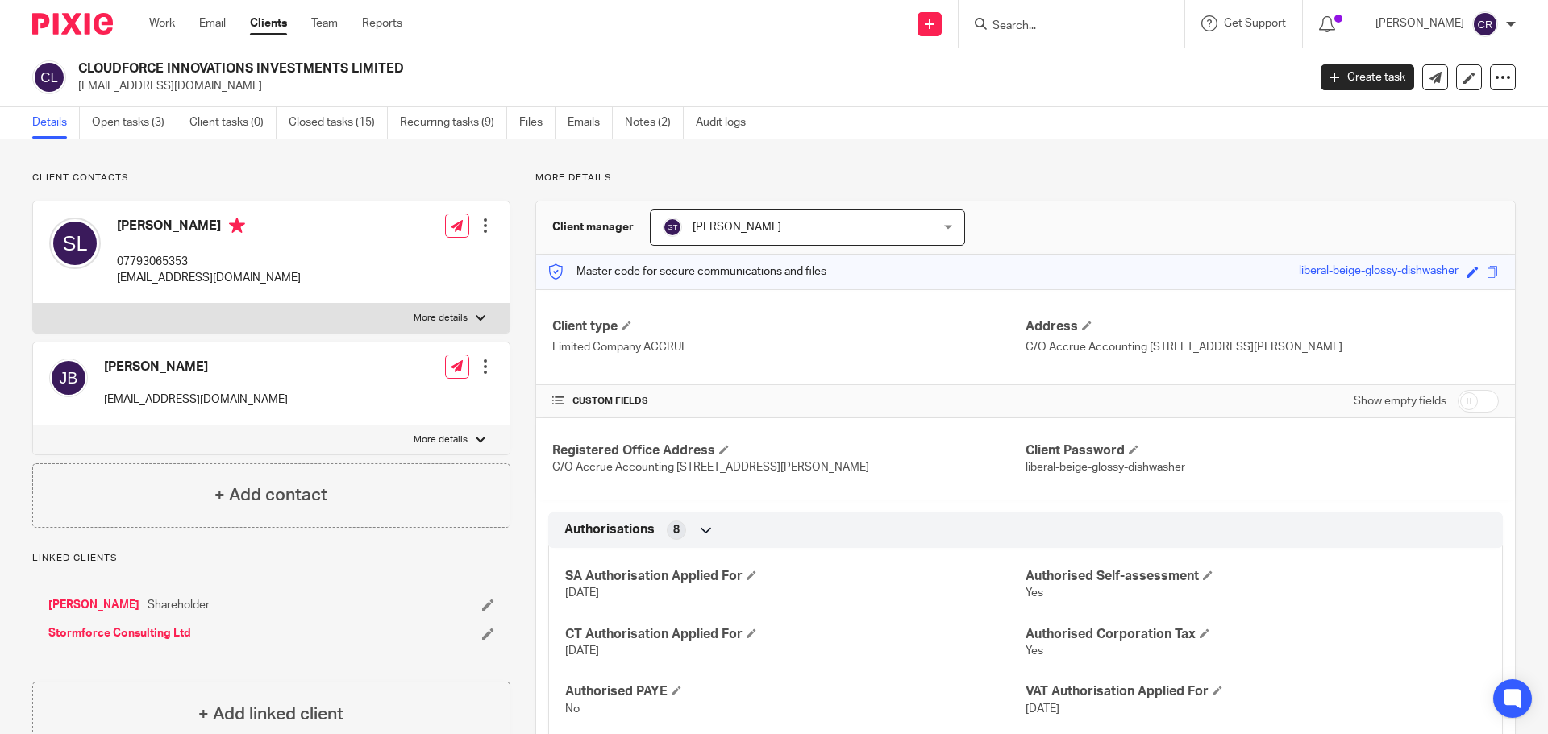
click at [150, 634] on link "Stormforce Consulting Ltd" at bounding box center [119, 633] width 143 height 16
click at [172, 440] on label "More details" at bounding box center [271, 440] width 476 height 29
click at [33, 426] on input "More details" at bounding box center [32, 425] width 1 height 1
checkbox input "true"
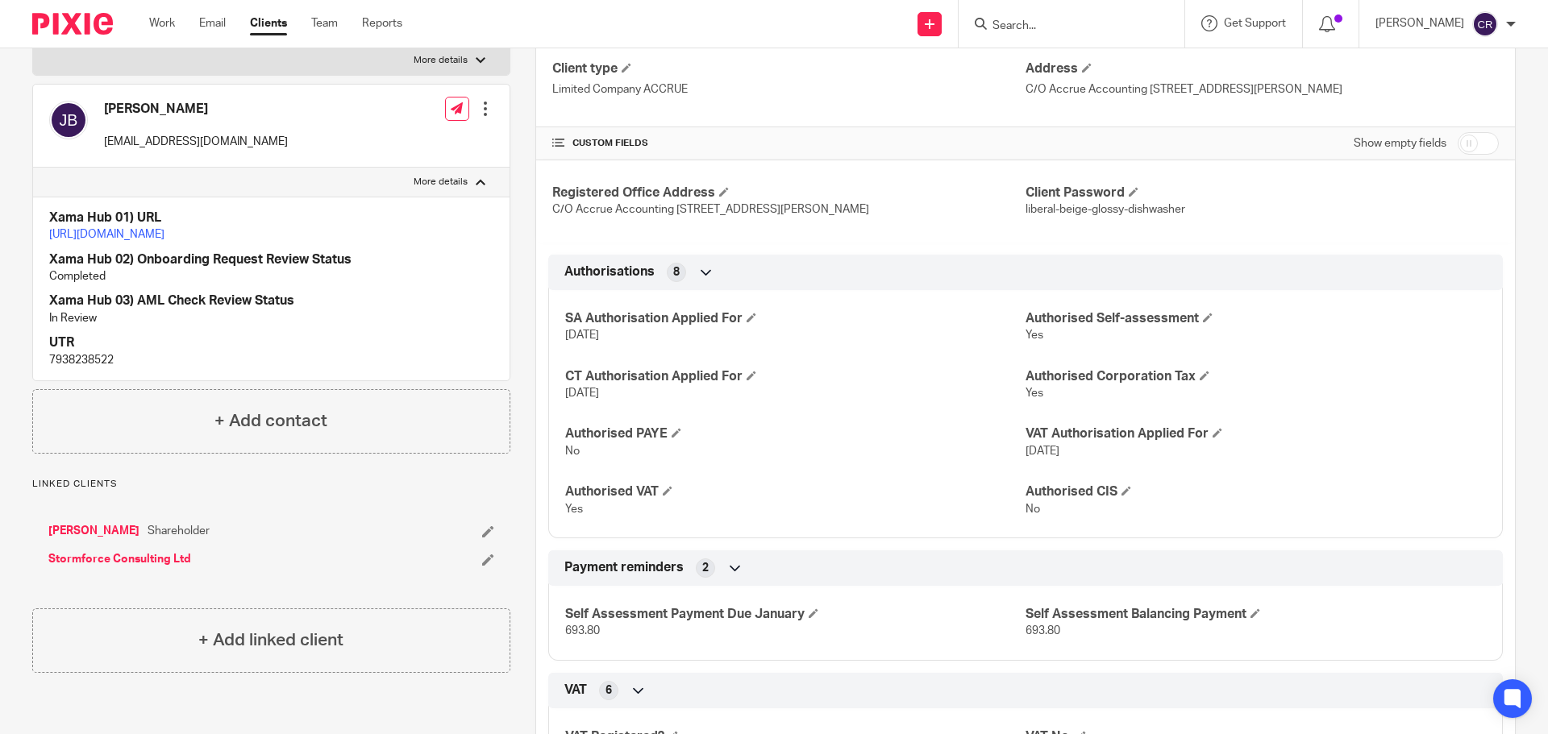
scroll to position [403, 0]
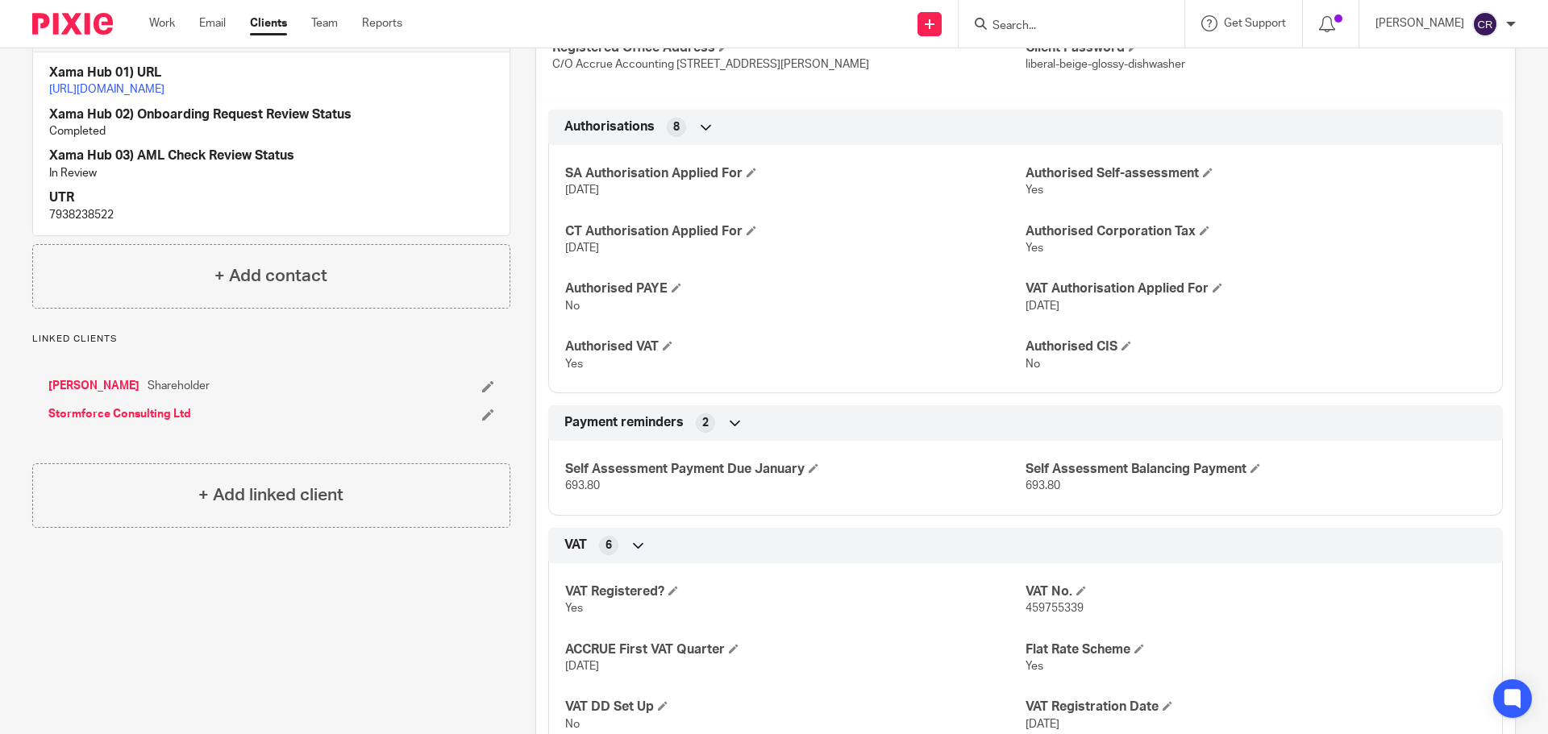
click at [88, 394] on link "[PERSON_NAME]" at bounding box center [93, 386] width 91 height 16
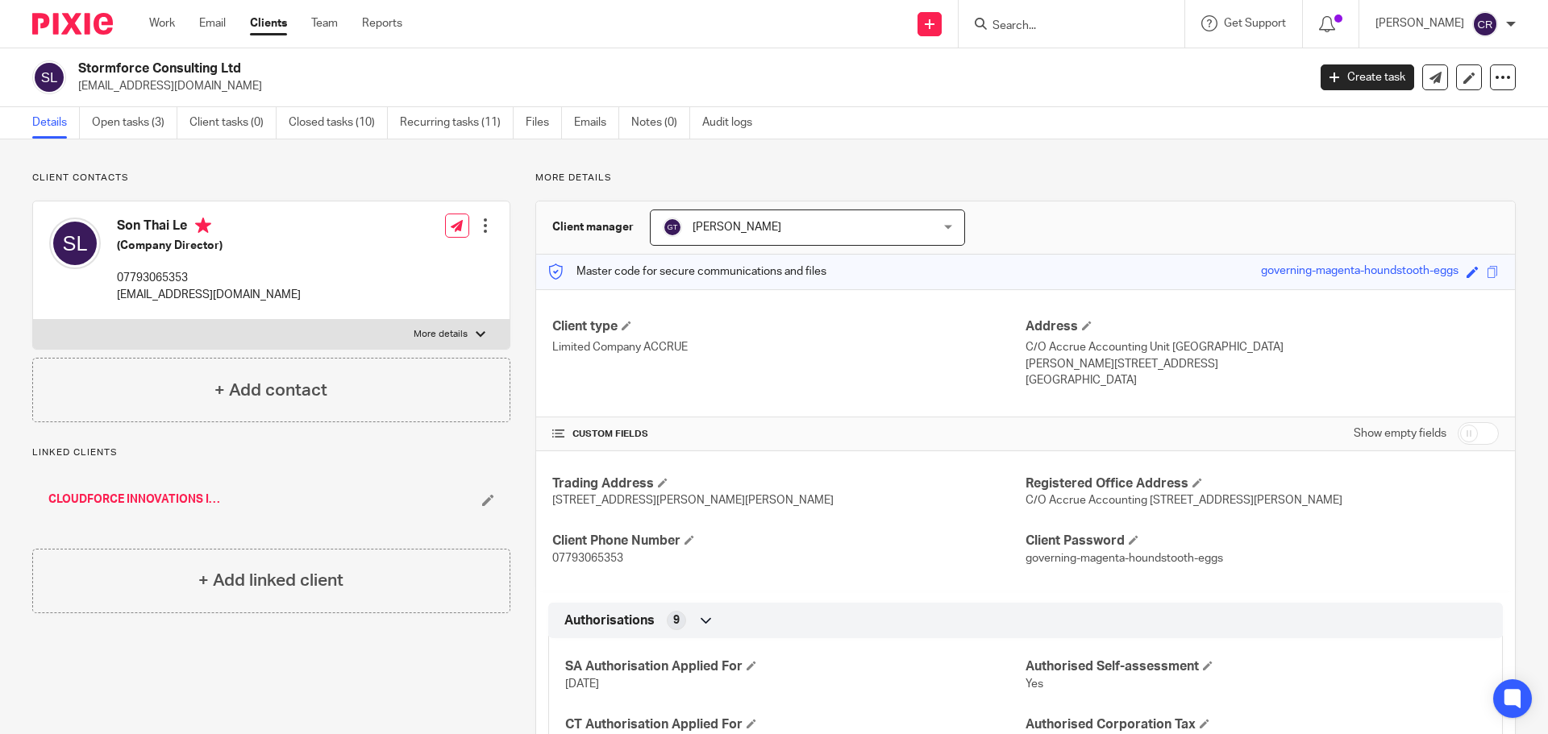
click at [154, 222] on h4 "Son Thai Le" at bounding box center [209, 228] width 184 height 20
copy h4 "Son Thai Le"
click at [162, 301] on p "[EMAIL_ADDRESS][DOMAIN_NAME]" at bounding box center [209, 295] width 184 height 16
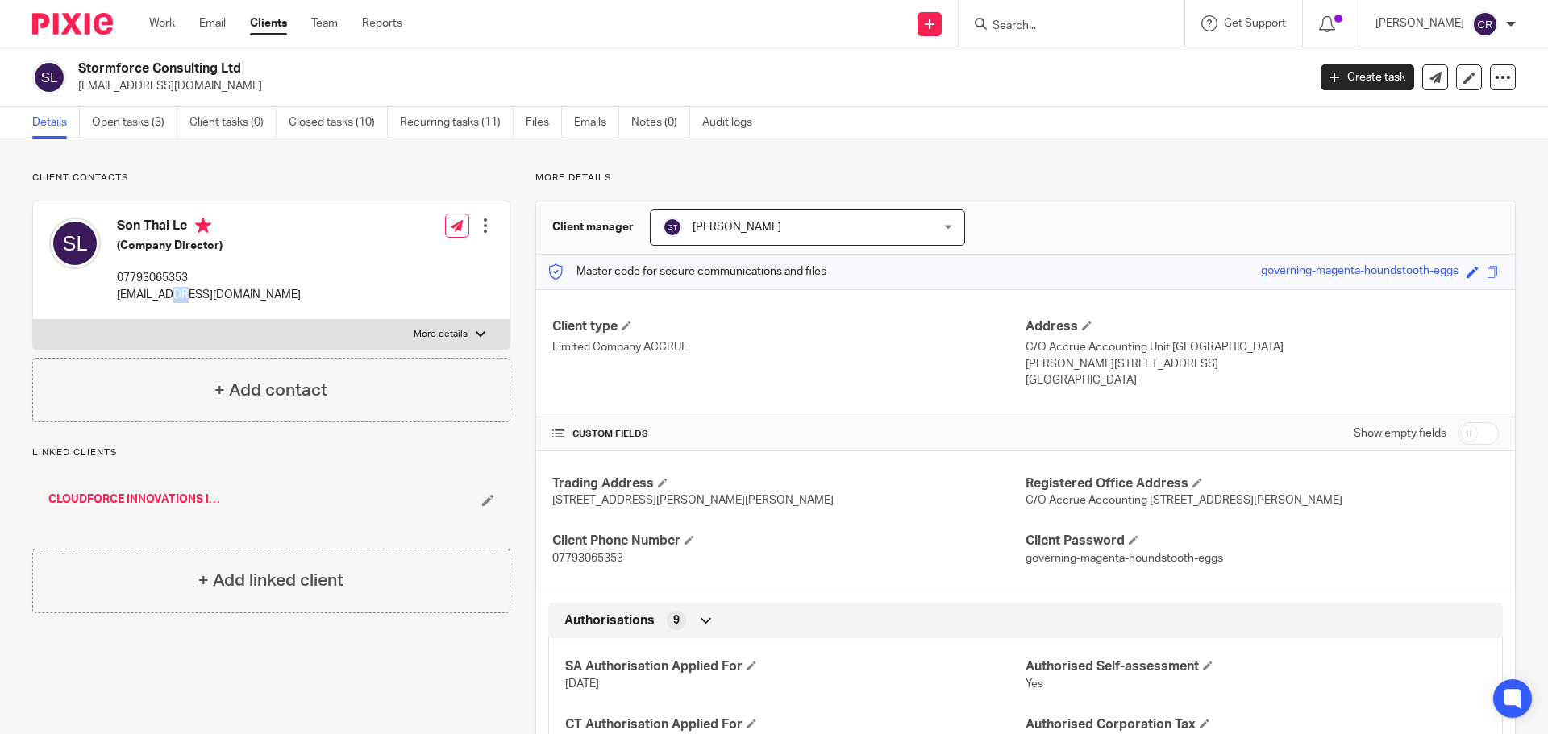
click at [162, 301] on p "[EMAIL_ADDRESS][DOMAIN_NAME]" at bounding box center [209, 295] width 184 height 16
click at [162, 301] on p "son.thai.le@gmail.com" at bounding box center [209, 295] width 184 height 16
copy div "son.thai.le@gmail.com"
click at [1060, 21] on input "Search" at bounding box center [1063, 26] width 145 height 15
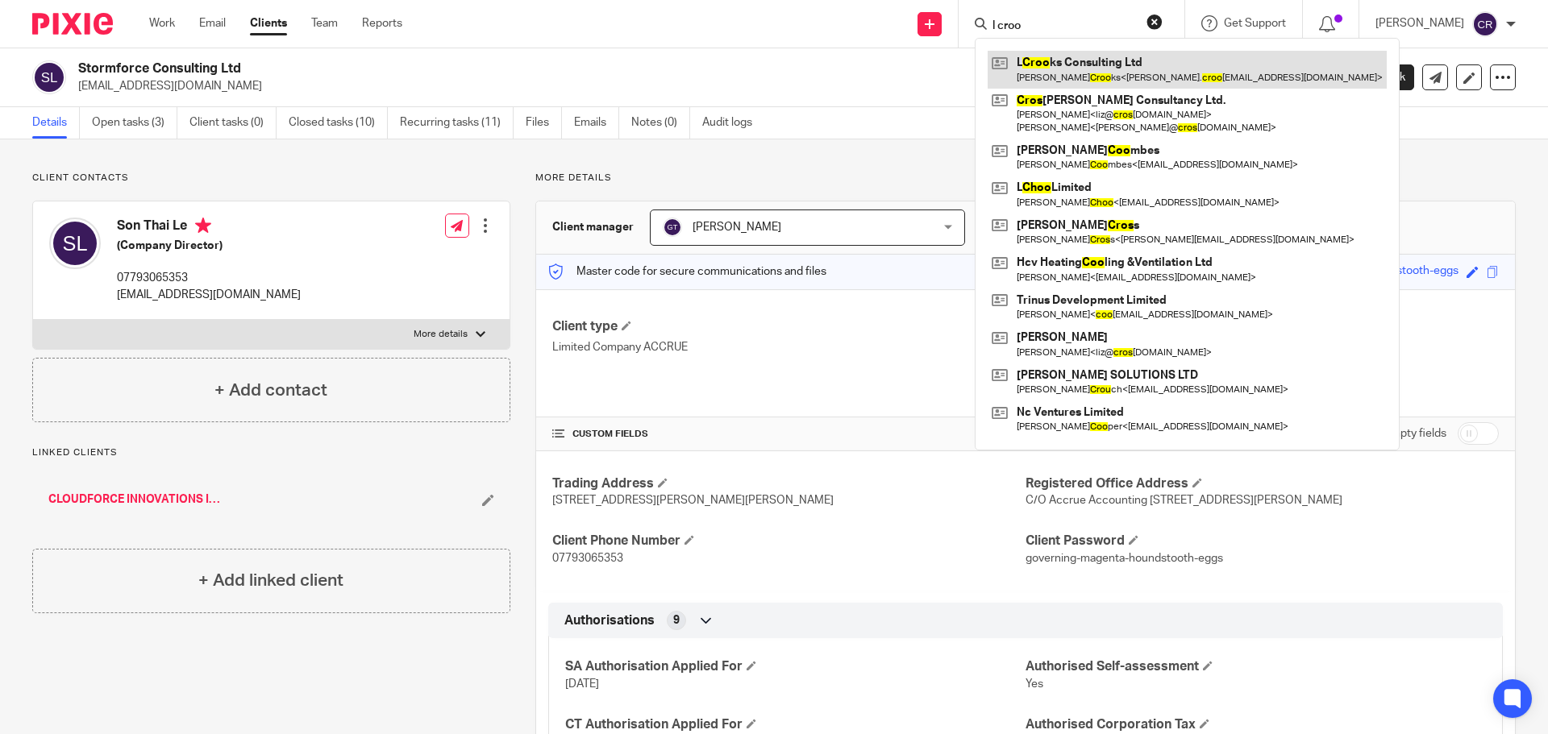
type input "l croo"
click at [1052, 73] on link at bounding box center [1186, 69] width 399 height 37
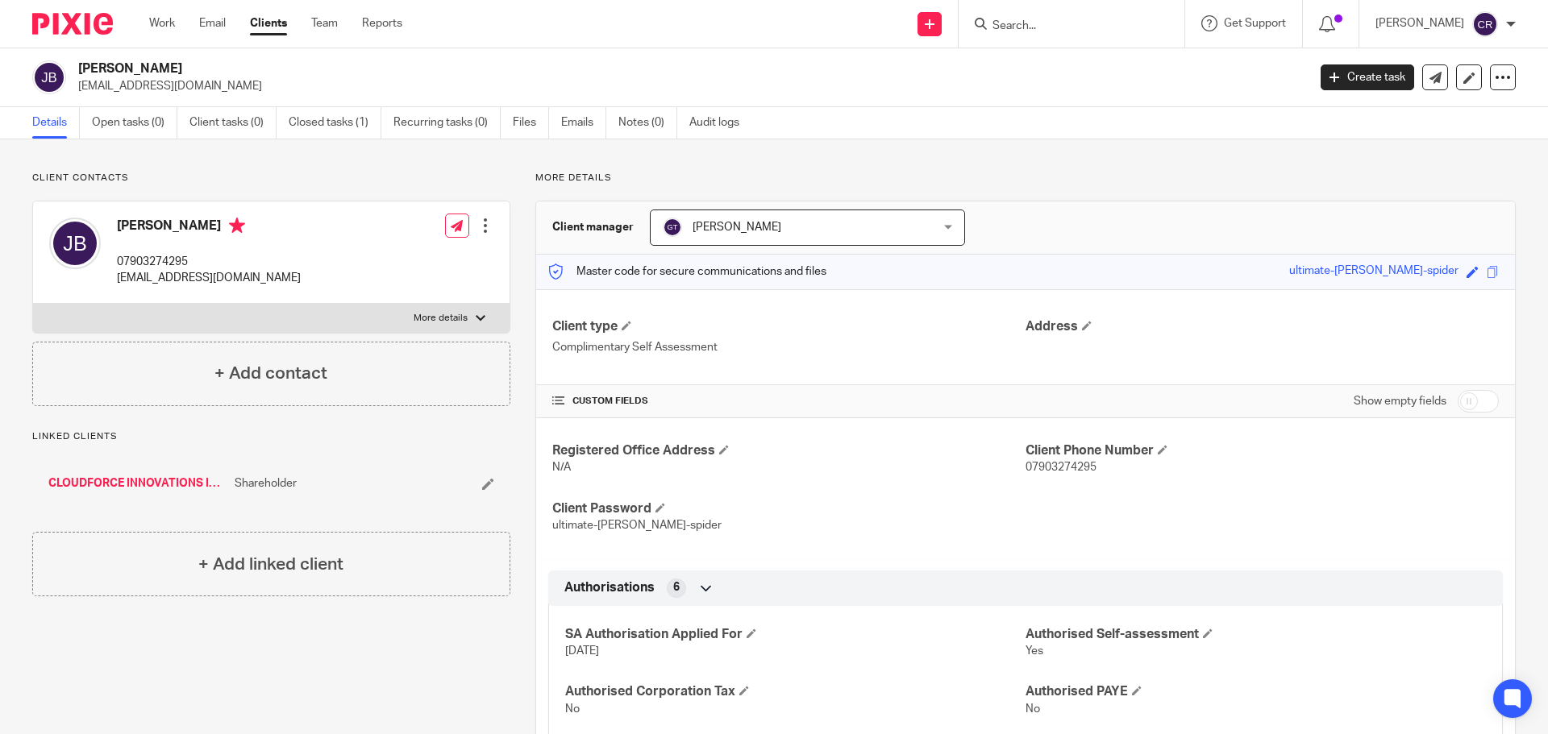
click at [175, 271] on p "[EMAIL_ADDRESS][DOMAIN_NAME]" at bounding box center [209, 278] width 184 height 16
click at [170, 228] on h4 "[PERSON_NAME]" at bounding box center [209, 228] width 184 height 20
copy h4 "[PERSON_NAME]"
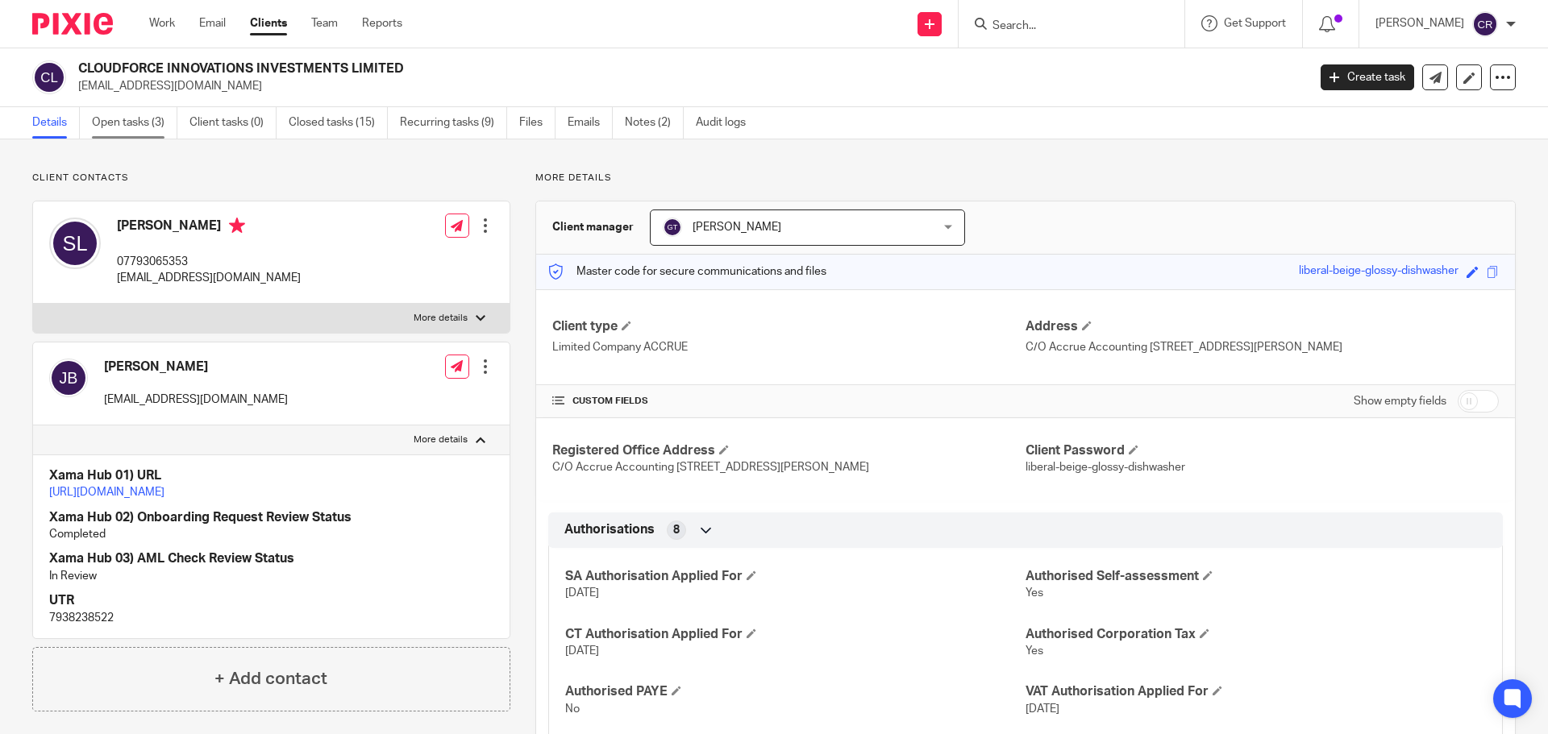
click at [145, 125] on link "Open tasks (3)" at bounding box center [134, 122] width 85 height 31
click at [170, 401] on p "bealejames@gmail.com" at bounding box center [196, 400] width 184 height 16
click at [169, 400] on p "bealejames@gmail.com" at bounding box center [196, 400] width 184 height 16
click at [169, 399] on p "bealejames@gmail.com" at bounding box center [196, 400] width 184 height 16
click at [171, 397] on p "bealejames@gmail.com" at bounding box center [196, 400] width 184 height 16
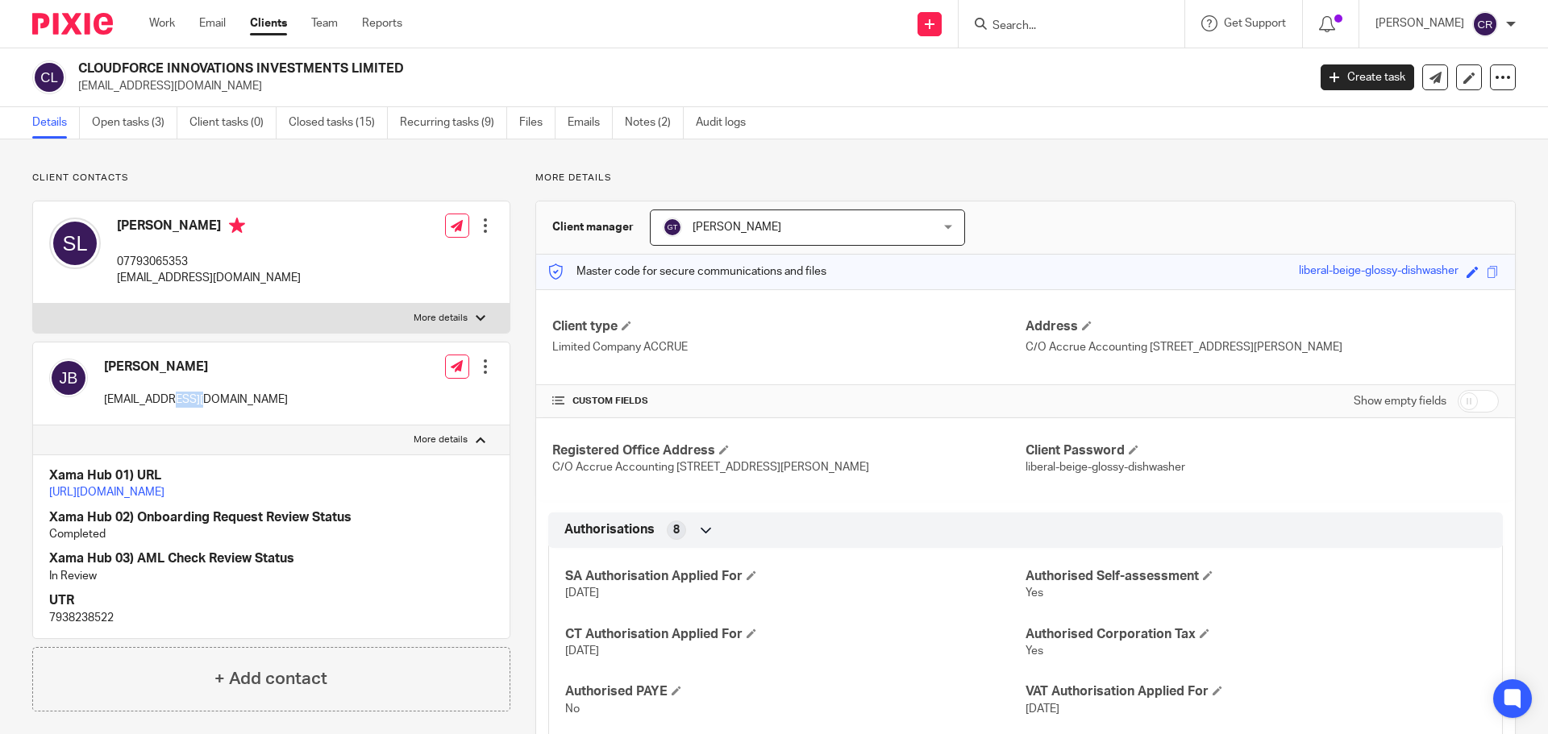
click at [171, 397] on p "bealejames@gmail.com" at bounding box center [196, 400] width 184 height 16
copy div "bealejames@gmail.com"
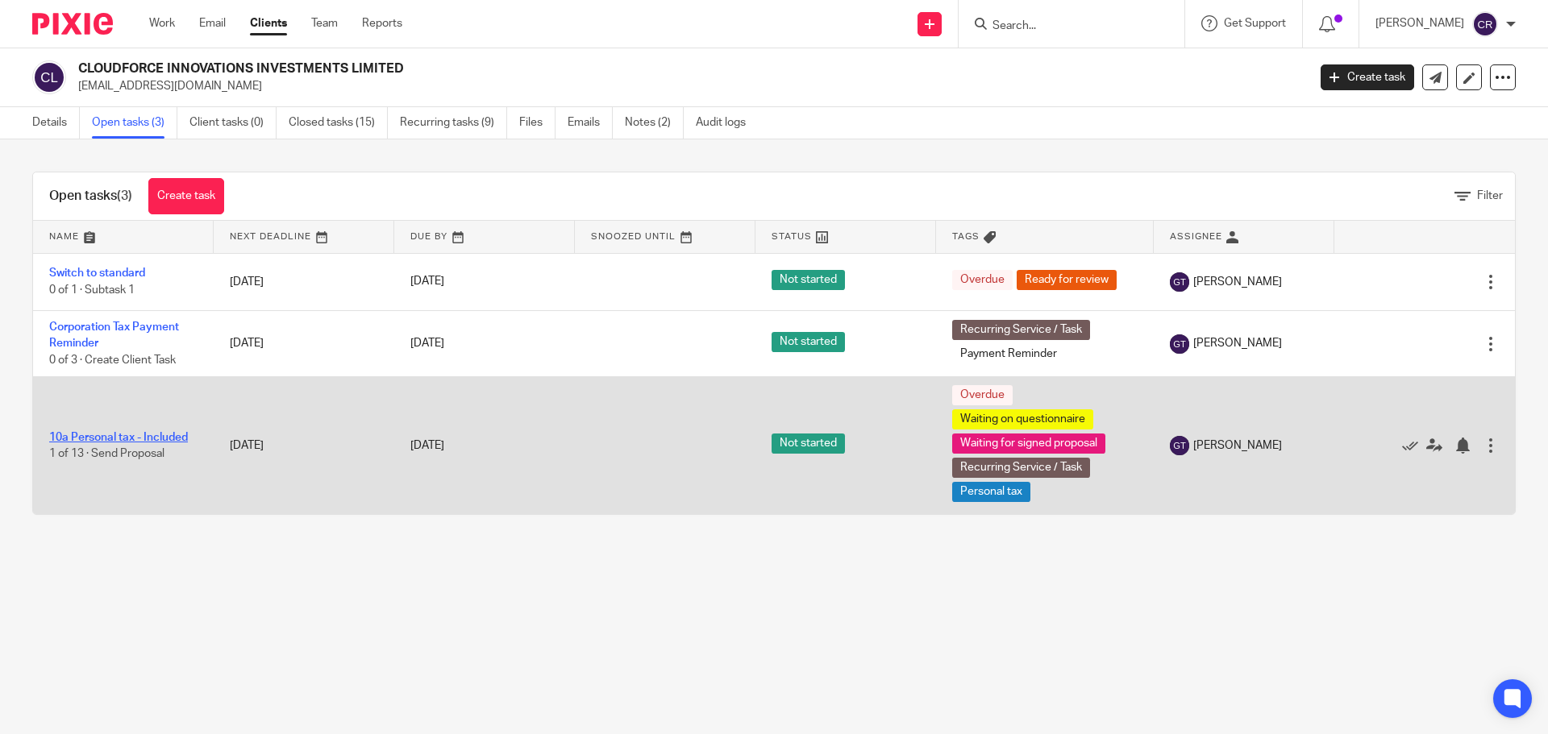
click at [180, 437] on link "10a Personal tax - Included" at bounding box center [118, 437] width 139 height 11
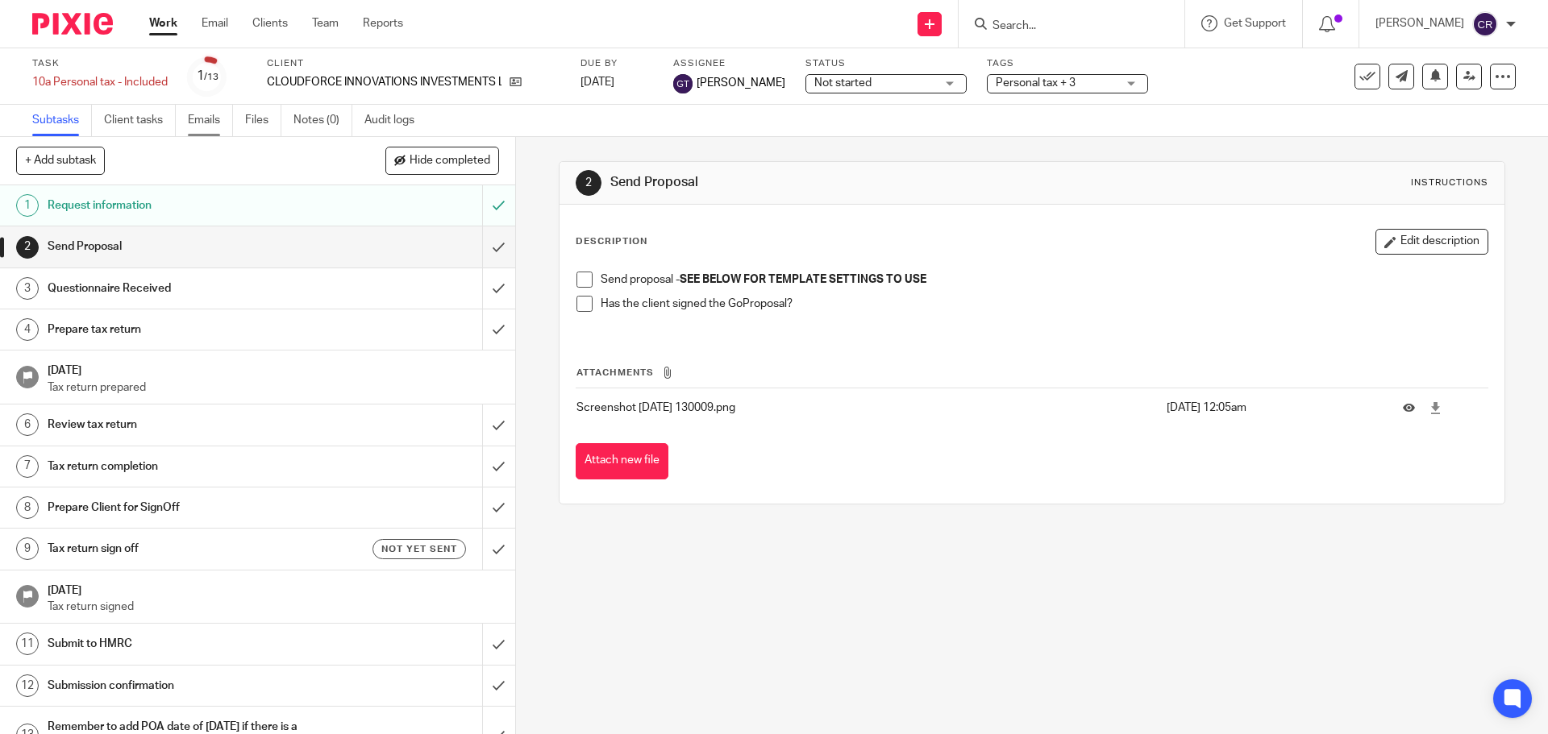
click at [210, 120] on link "Emails" at bounding box center [210, 120] width 45 height 31
click at [579, 276] on span at bounding box center [584, 280] width 16 height 16
click at [841, 85] on span "Not started" at bounding box center [842, 82] width 57 height 11
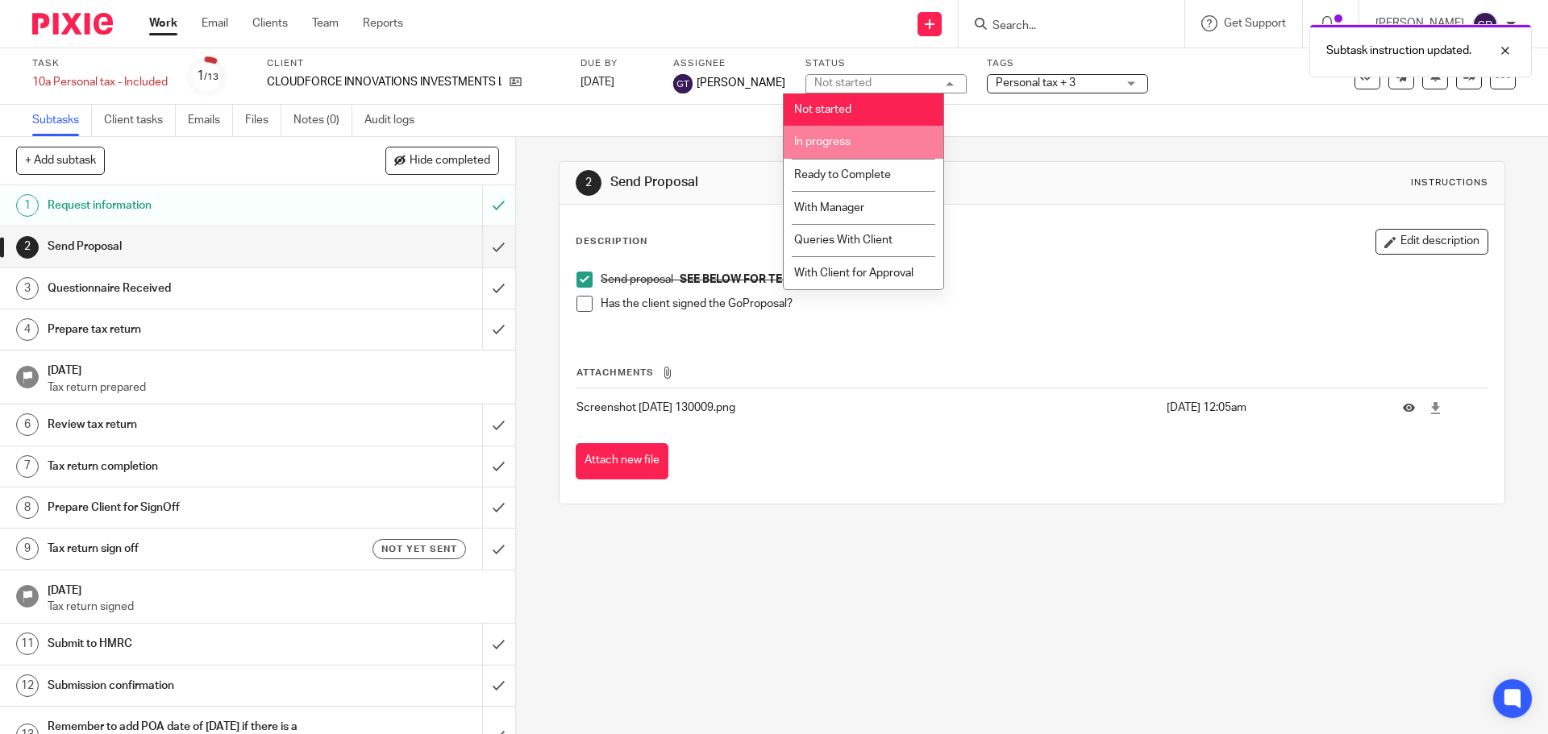
click at [890, 138] on li "In progress" at bounding box center [863, 142] width 160 height 33
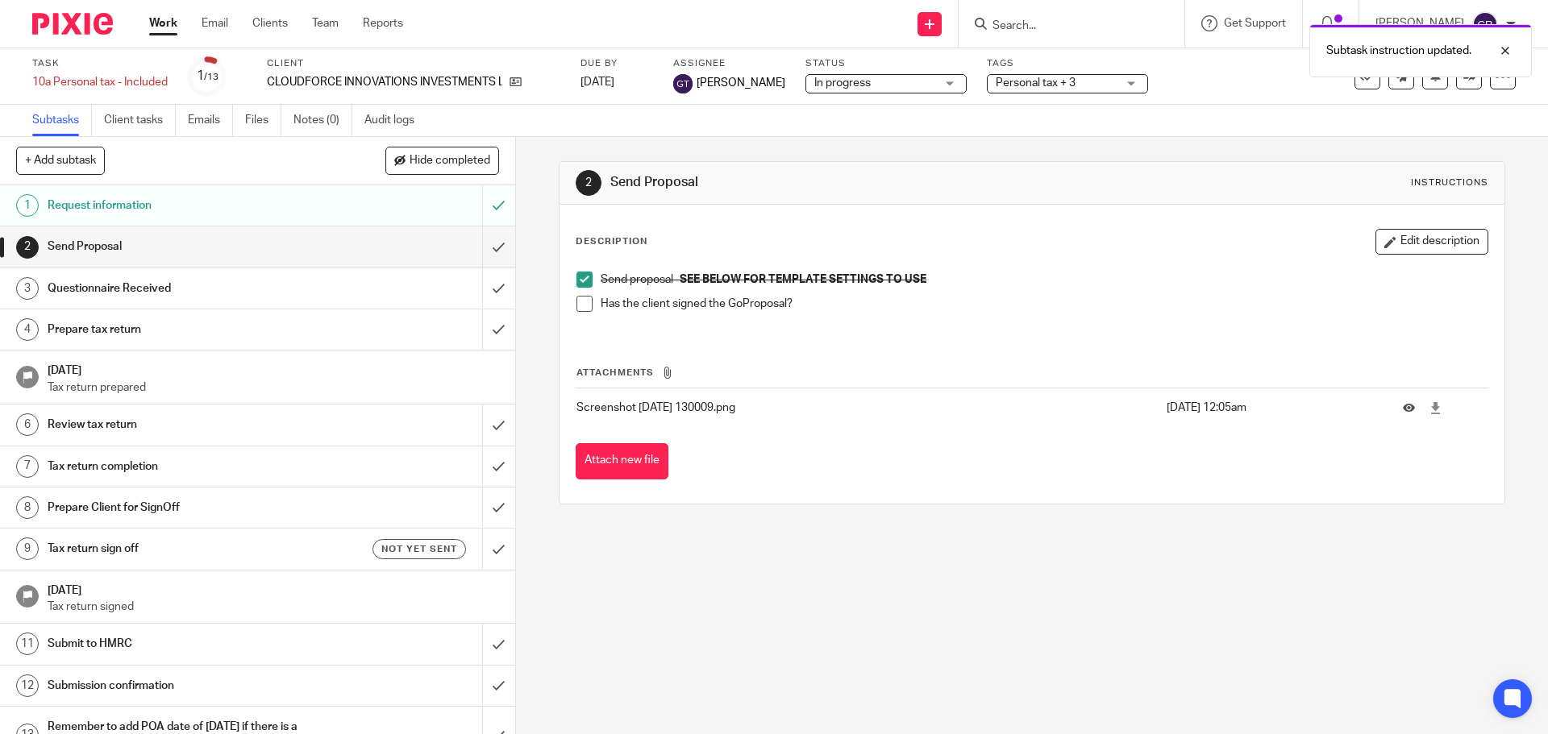
click at [1057, 77] on span "Personal tax + 3" at bounding box center [1055, 83] width 121 height 17
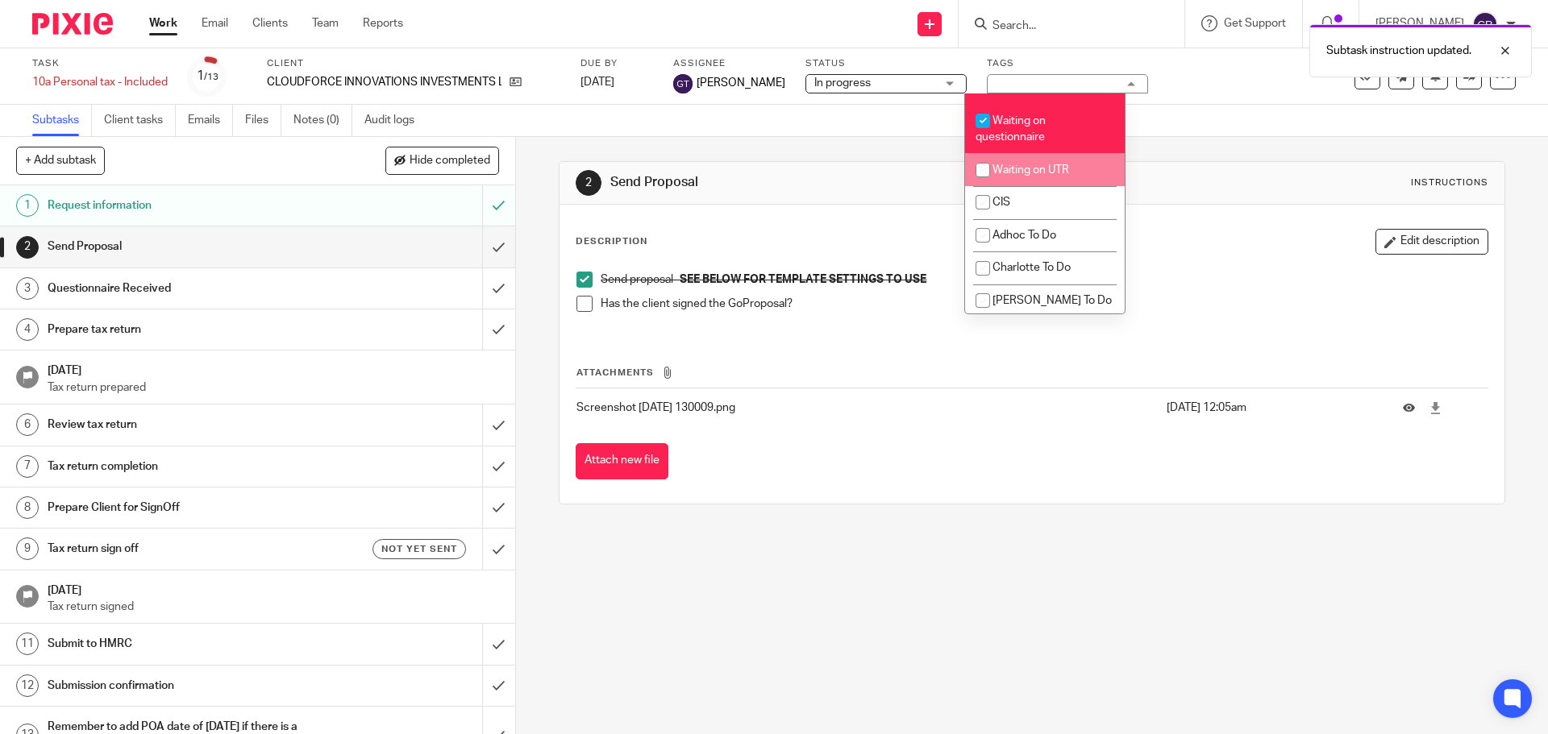
scroll to position [1371, 0]
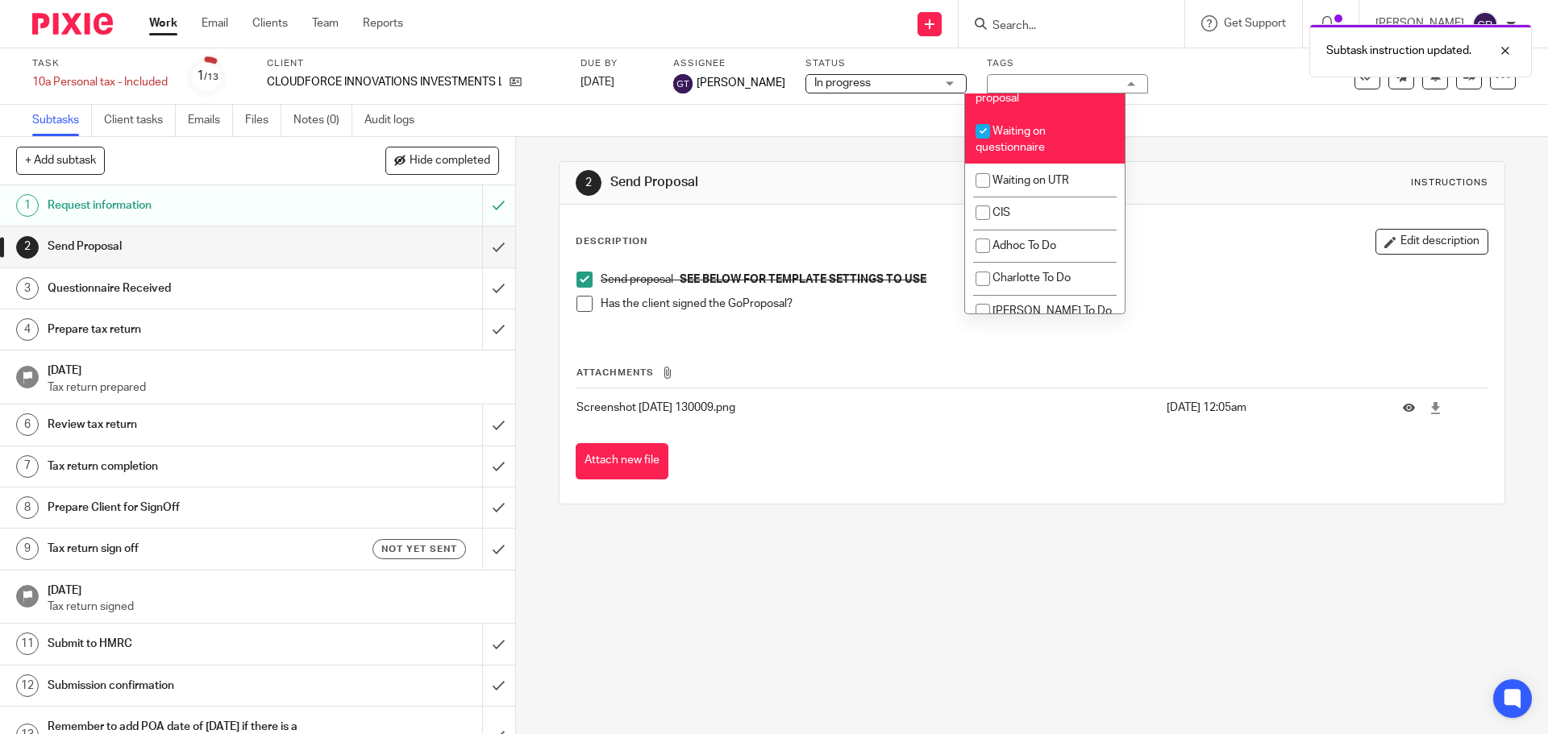
click at [1216, 175] on div "2 Send Proposal Instructions" at bounding box center [1032, 183] width 912 height 26
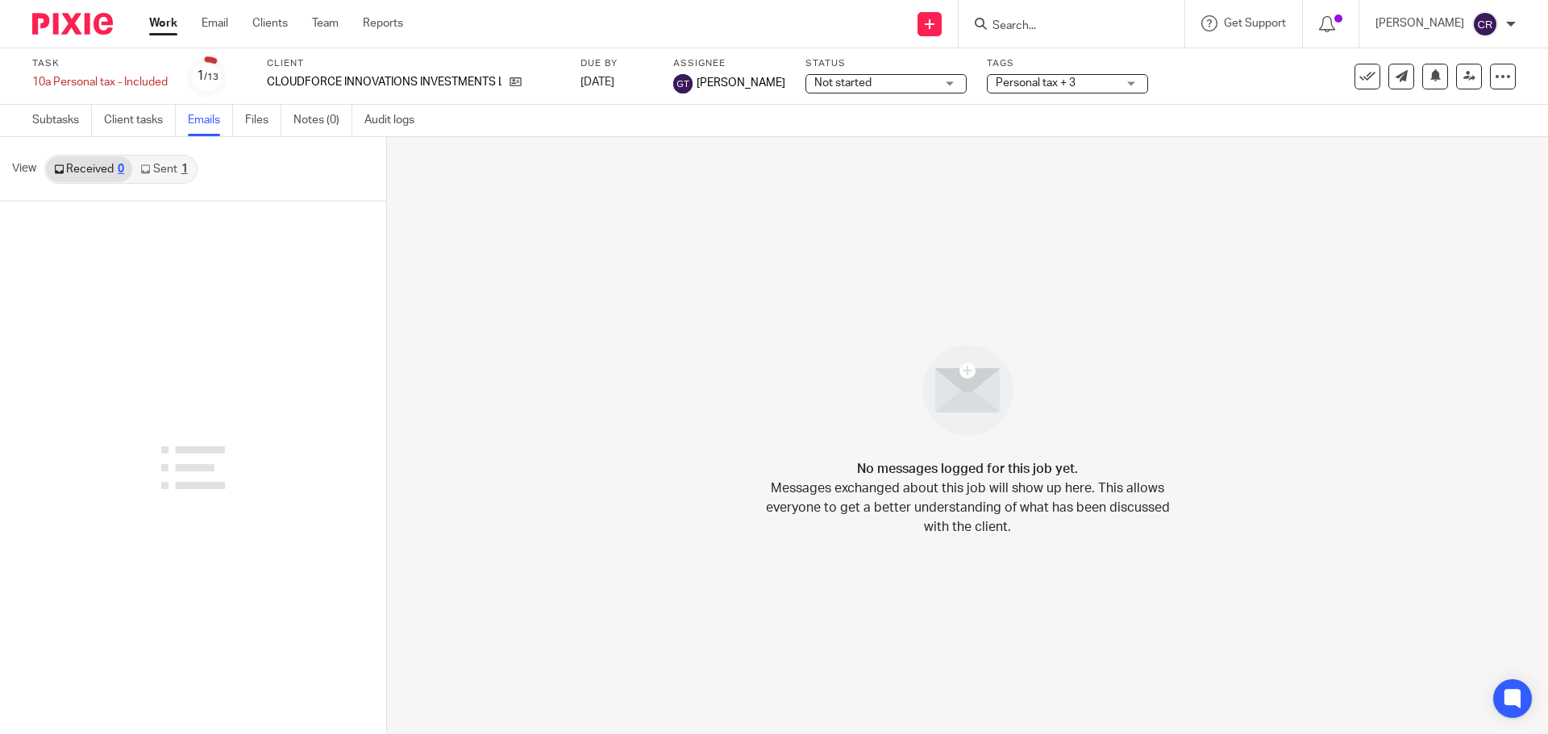
click at [162, 178] on link "Sent 1" at bounding box center [163, 169] width 63 height 26
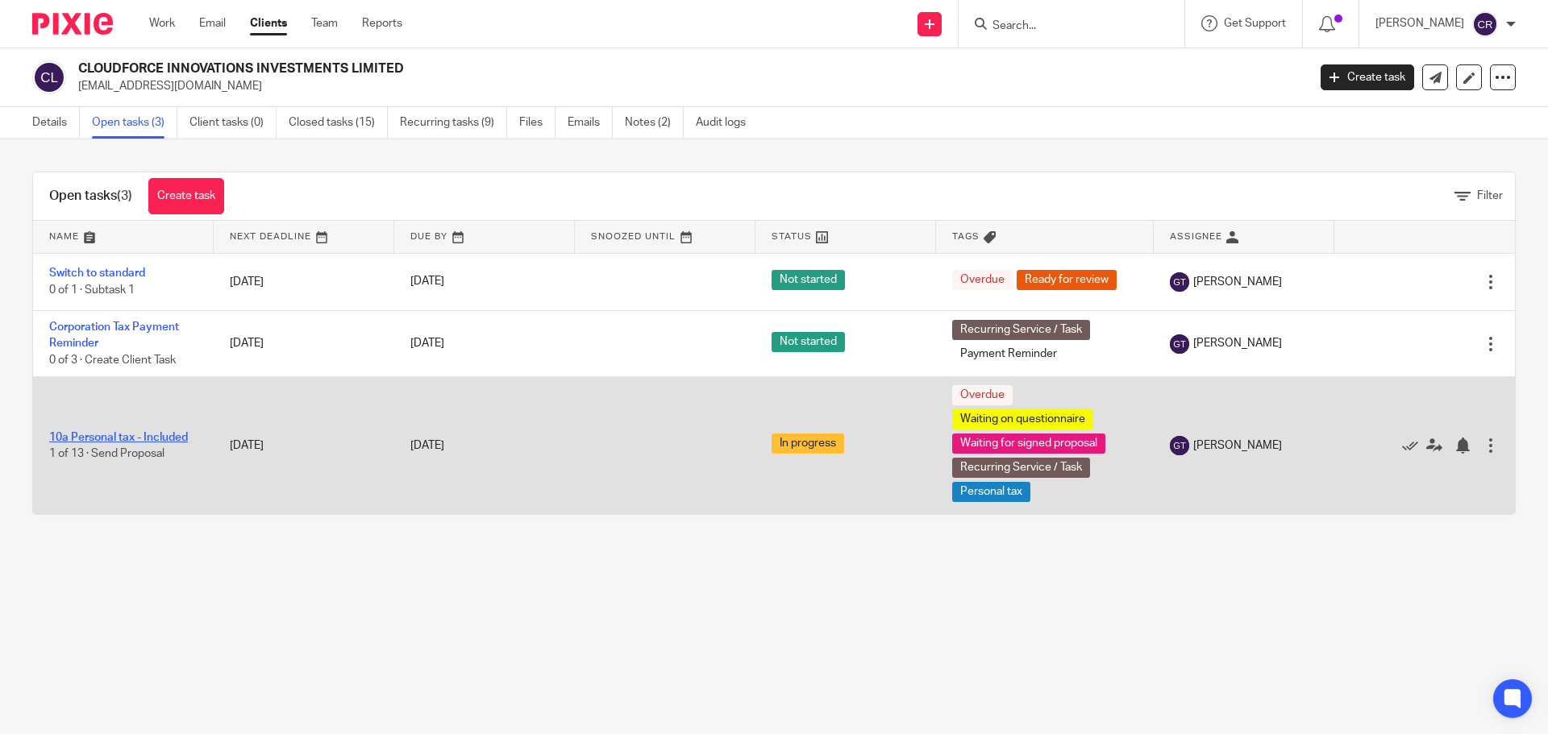
click at [117, 436] on link "10a Personal tax - Included" at bounding box center [118, 437] width 139 height 11
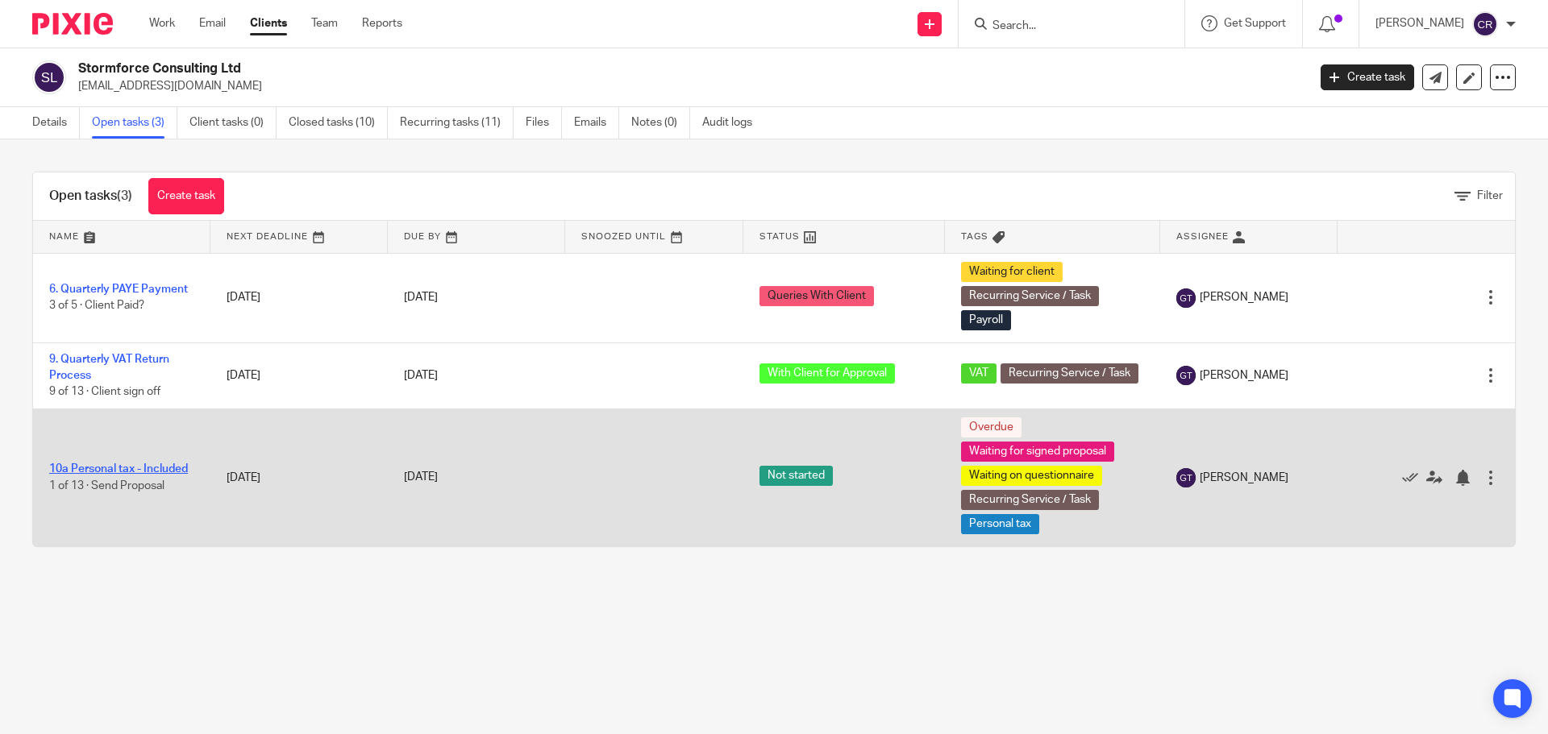
click at [107, 468] on link "10a Personal tax - Included" at bounding box center [118, 468] width 139 height 11
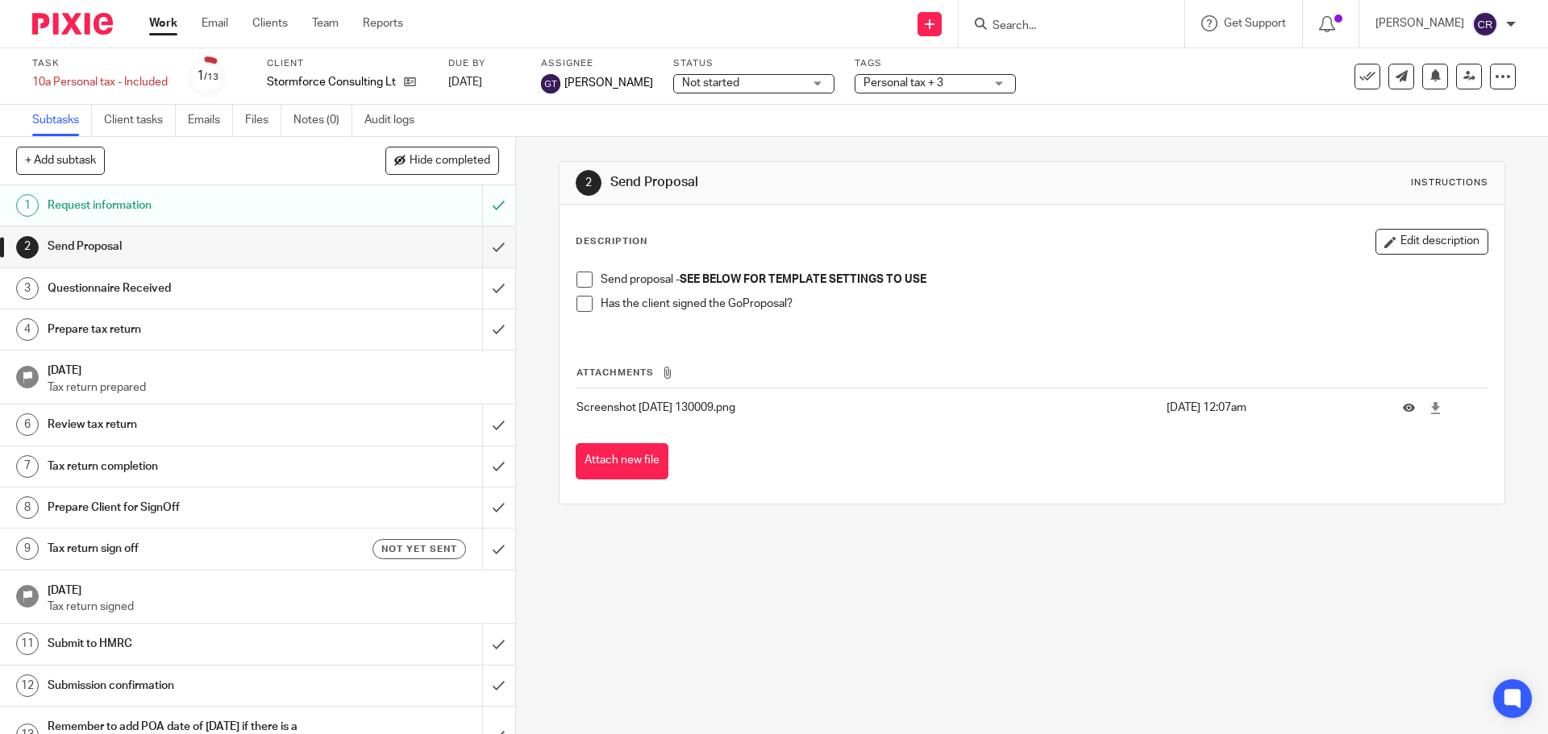
click at [684, 88] on span "Not started" at bounding box center [710, 82] width 57 height 11
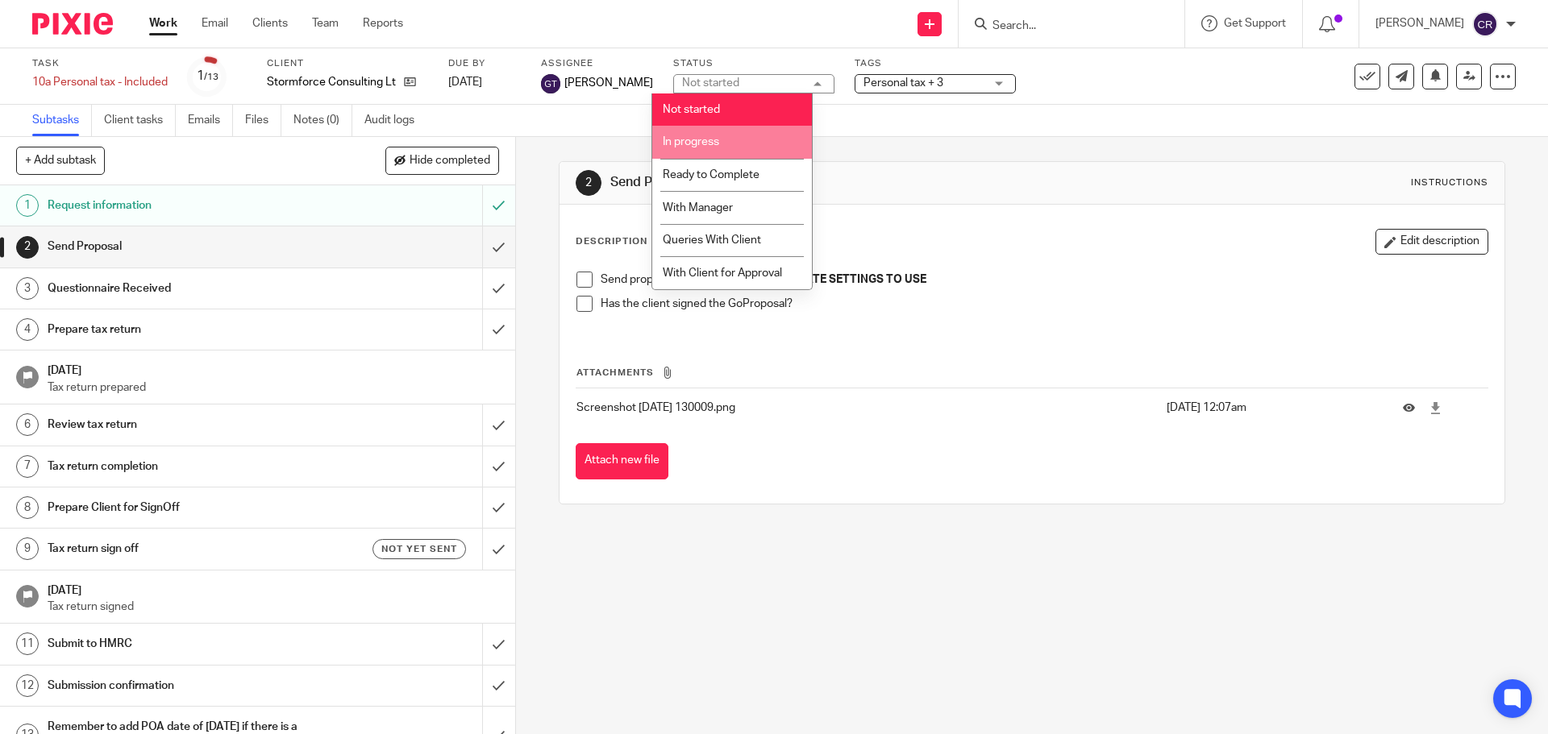
click at [689, 148] on li "In progress" at bounding box center [732, 142] width 160 height 33
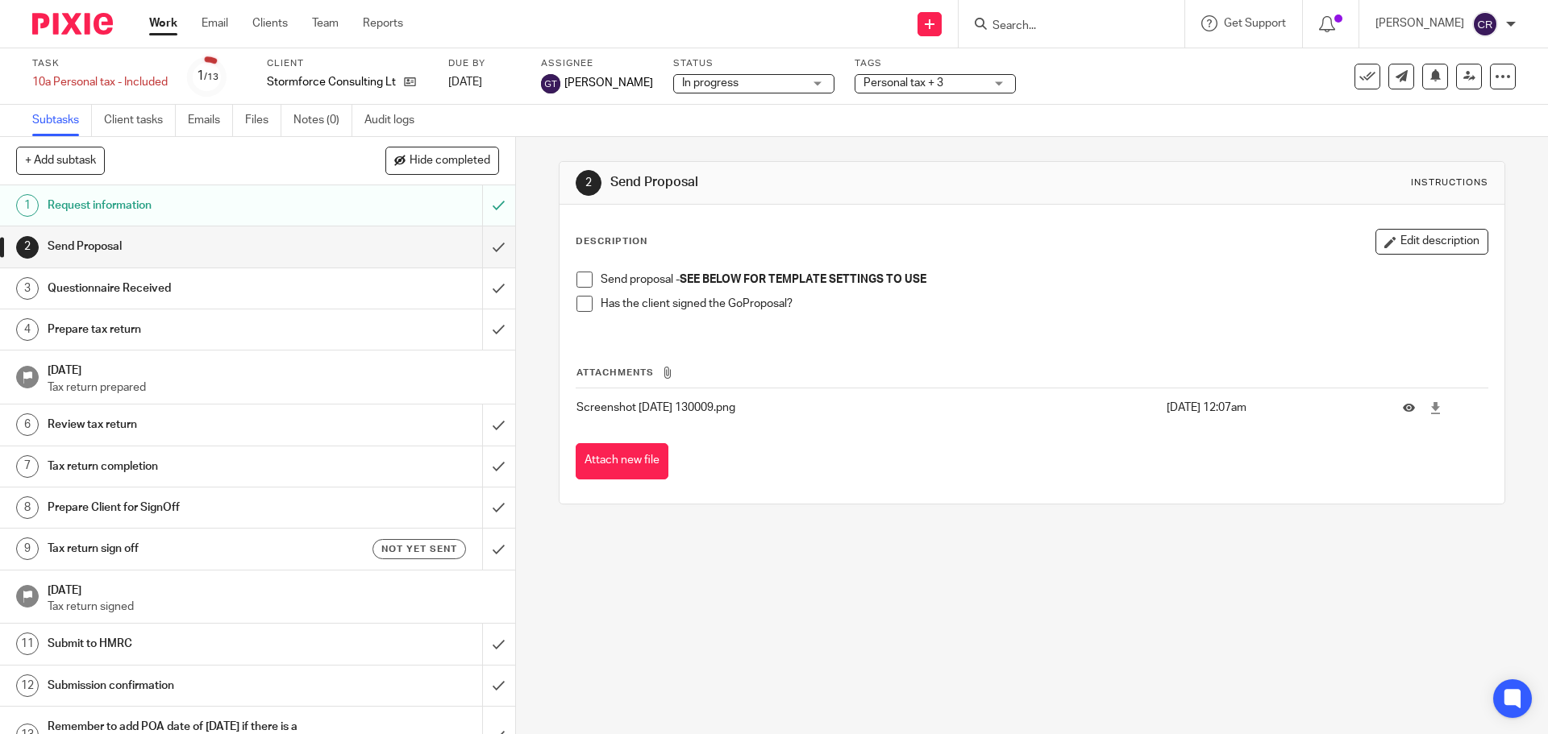
drag, startPoint x: 581, startPoint y: 277, endPoint x: 601, endPoint y: 261, distance: 25.2
click at [581, 276] on span at bounding box center [584, 280] width 16 height 16
click at [930, 56] on div "Subtask instruction updated." at bounding box center [1153, 46] width 758 height 61
click at [912, 86] on span "Personal tax + 3" at bounding box center [903, 82] width 80 height 11
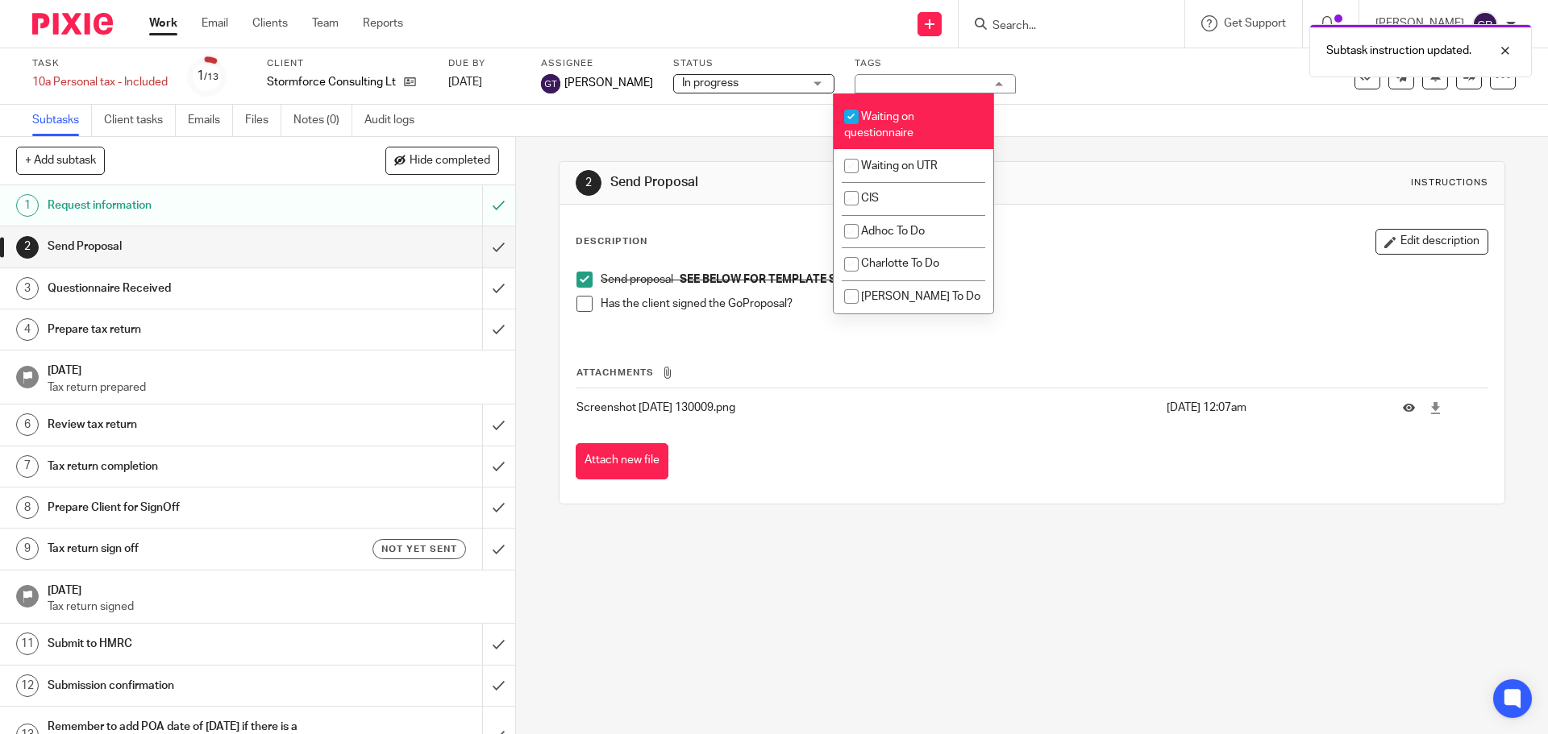
scroll to position [1451, 0]
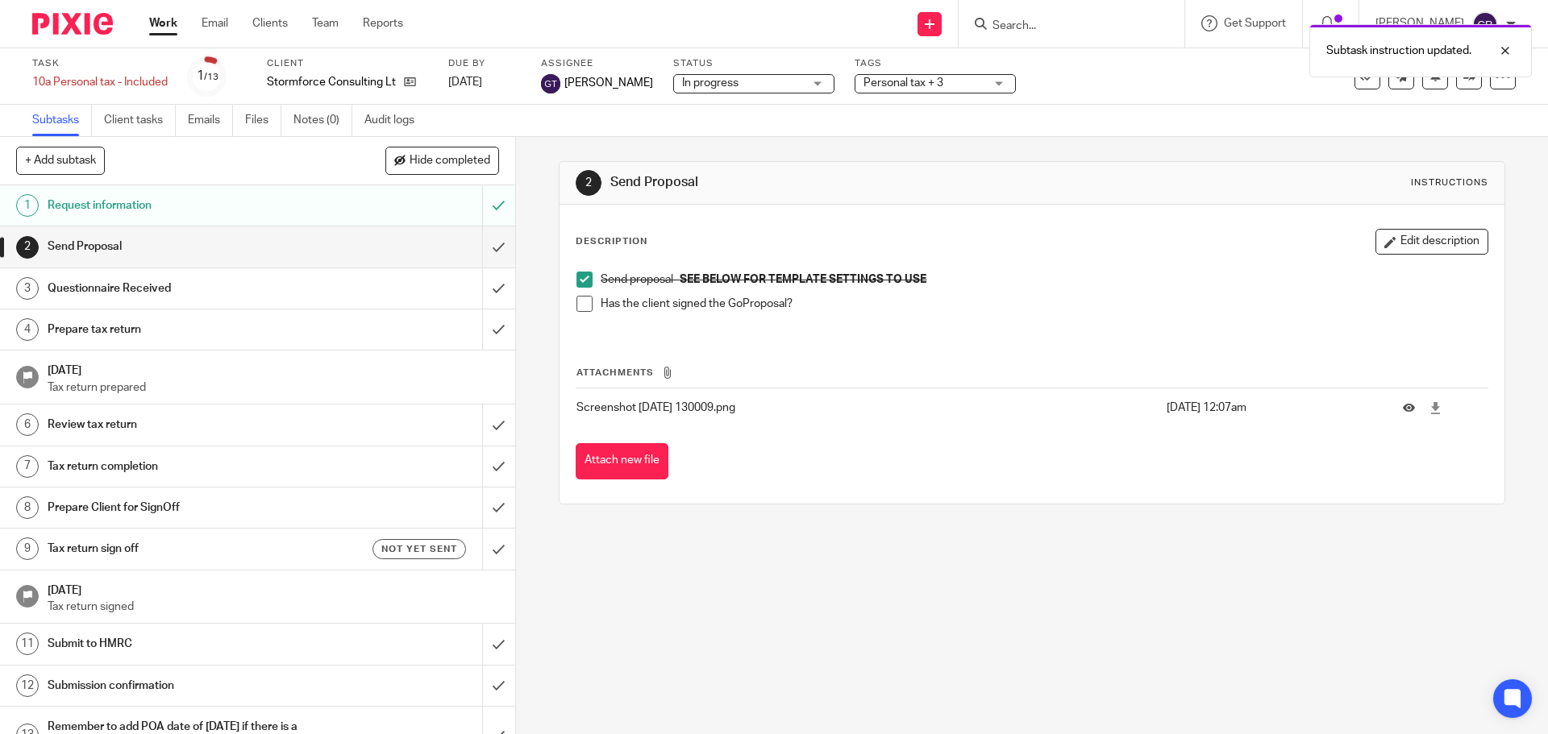
click at [1111, 175] on div "2 Send Proposal Instructions" at bounding box center [1032, 183] width 912 height 26
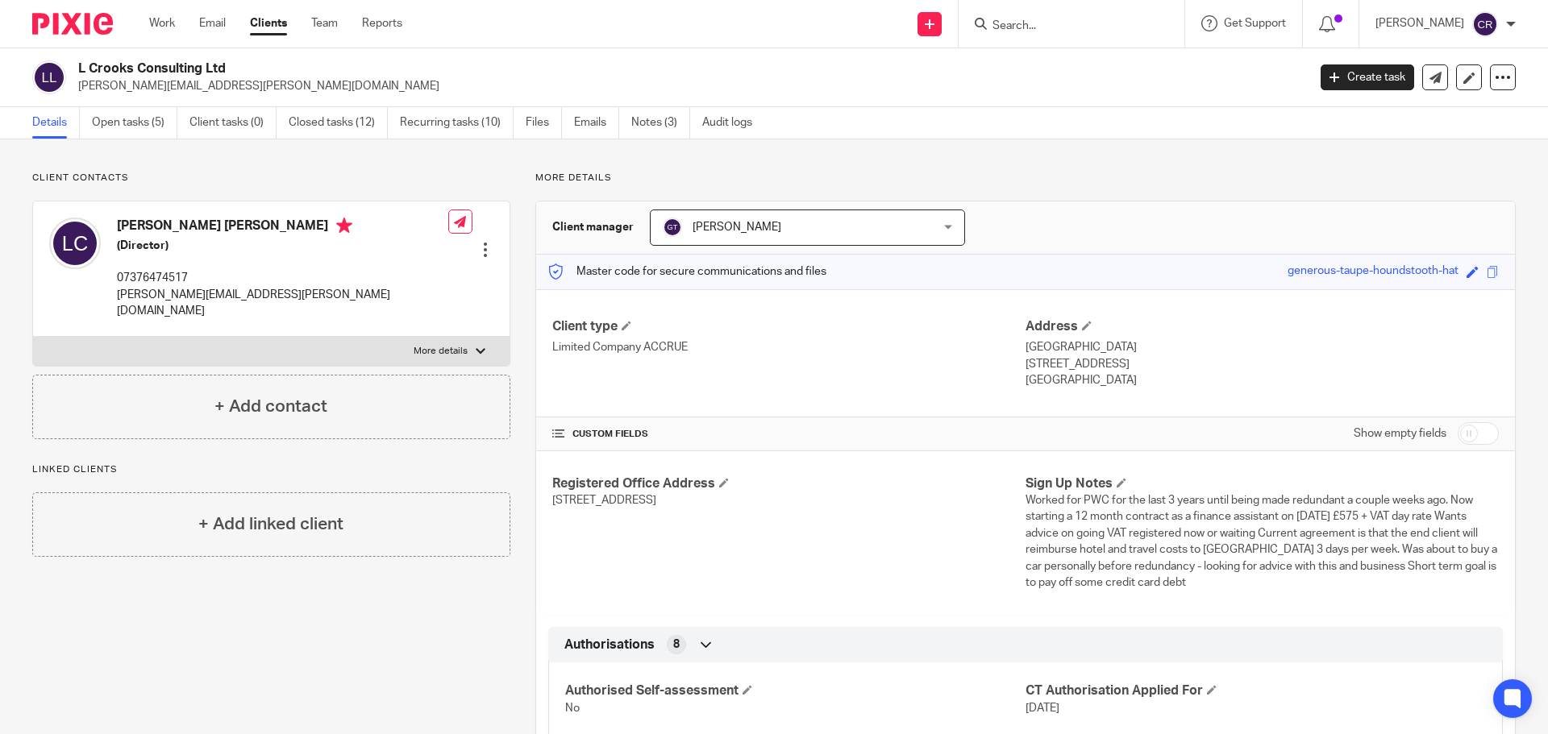
click at [182, 226] on h4 "Lewis Jordan Crooks" at bounding box center [282, 228] width 331 height 20
copy h4 "Lewis Jordan Crooks"
click at [121, 115] on link "Open tasks (5)" at bounding box center [134, 122] width 85 height 31
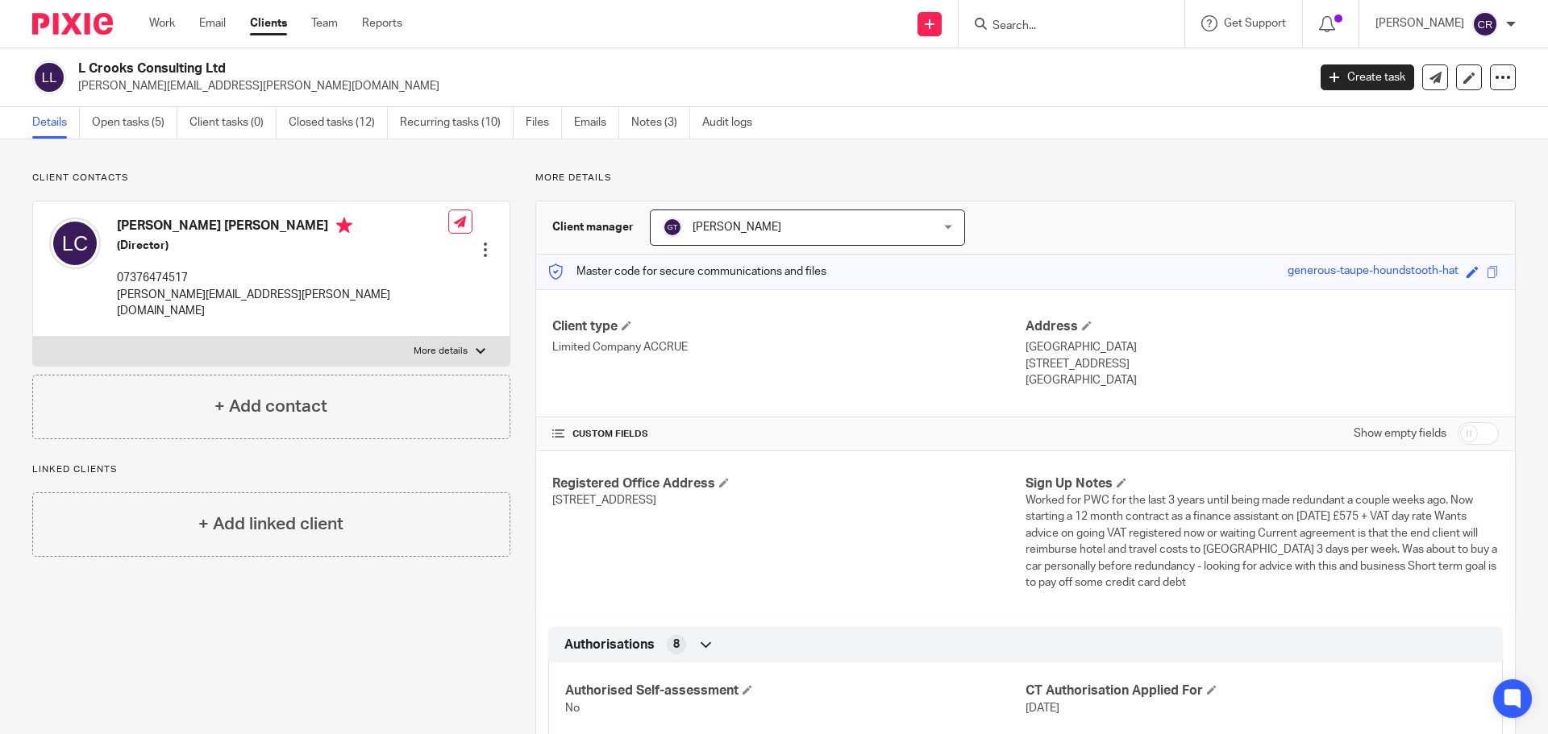
click at [243, 293] on p "lewis.crooks@outlook.com" at bounding box center [282, 303] width 331 height 33
copy div "lewis.crooks@outlook.com"
click at [1038, 27] on input "Search" at bounding box center [1063, 26] width 145 height 15
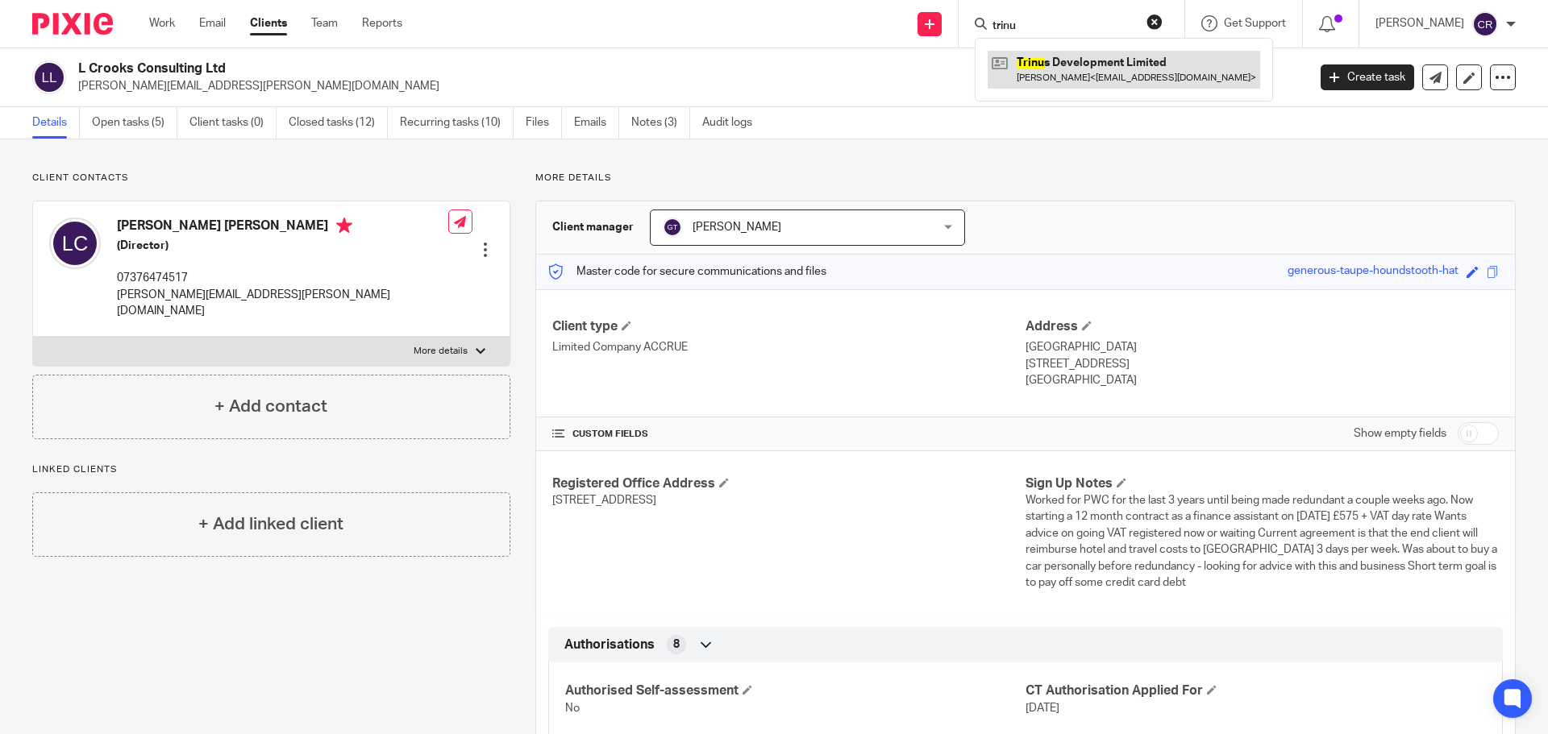
type input "trinu"
click at [1073, 69] on link at bounding box center [1123, 69] width 272 height 37
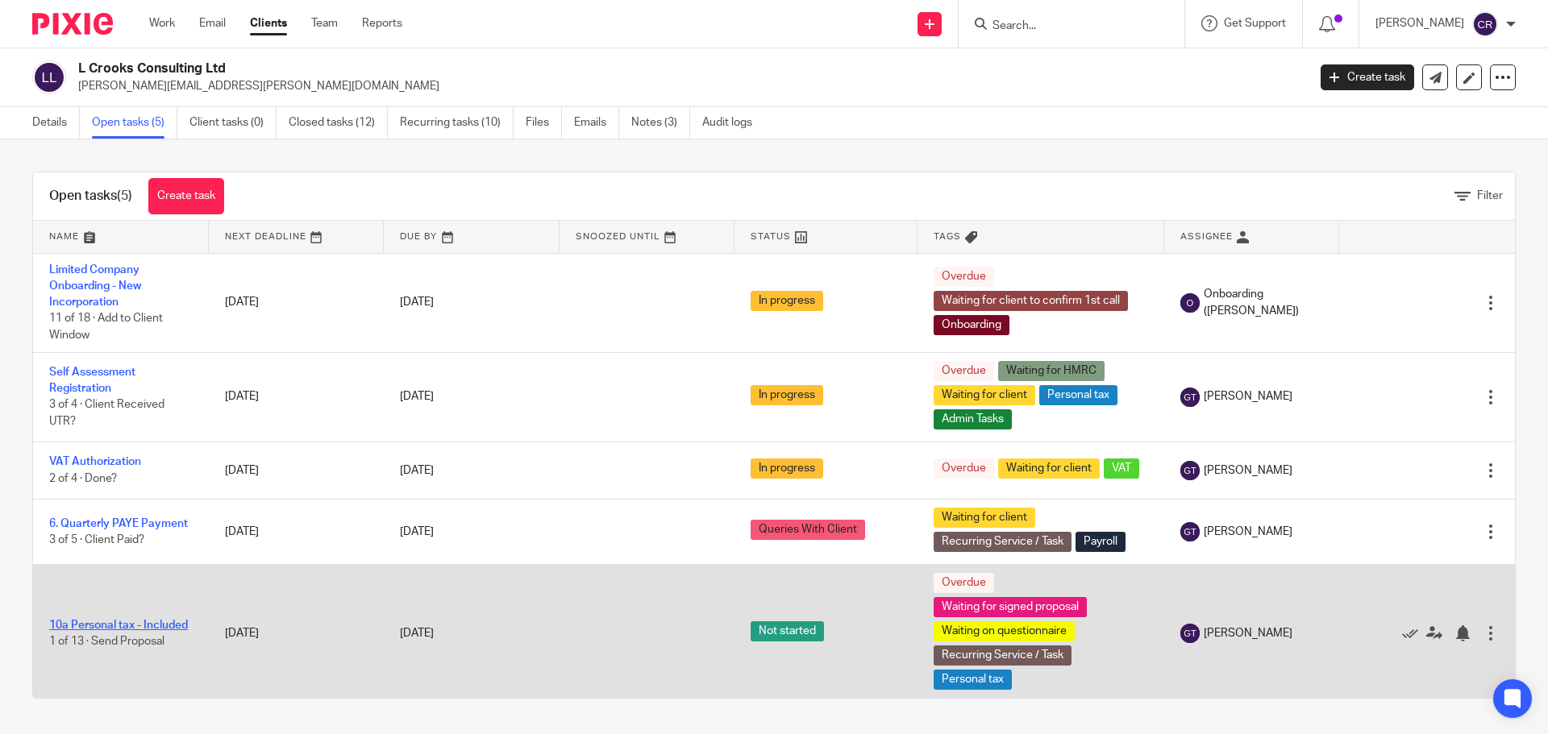
click at [96, 620] on link "10a Personal tax - Included" at bounding box center [118, 625] width 139 height 11
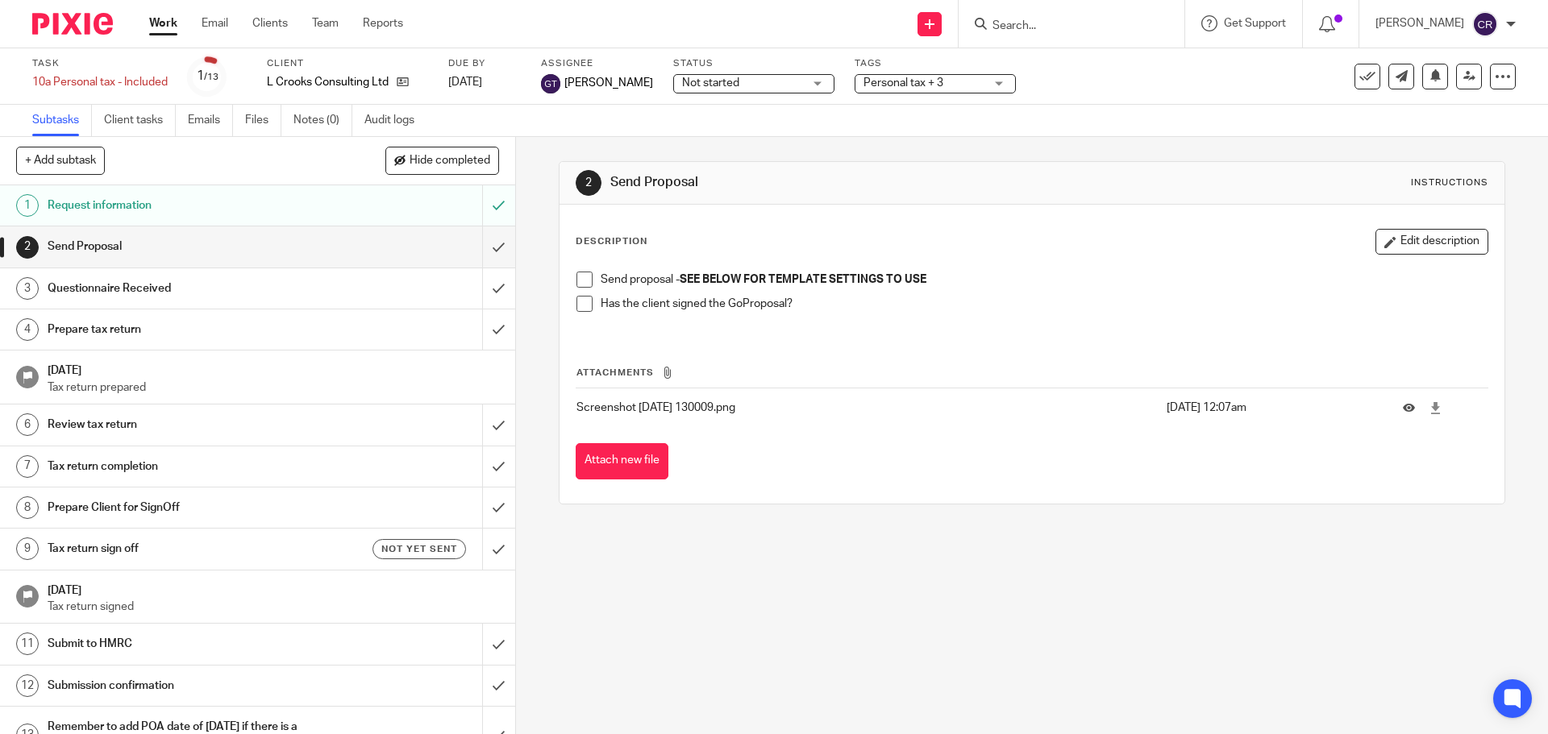
click at [577, 278] on span at bounding box center [584, 280] width 16 height 16
click at [701, 91] on span "Not started" at bounding box center [742, 83] width 121 height 17
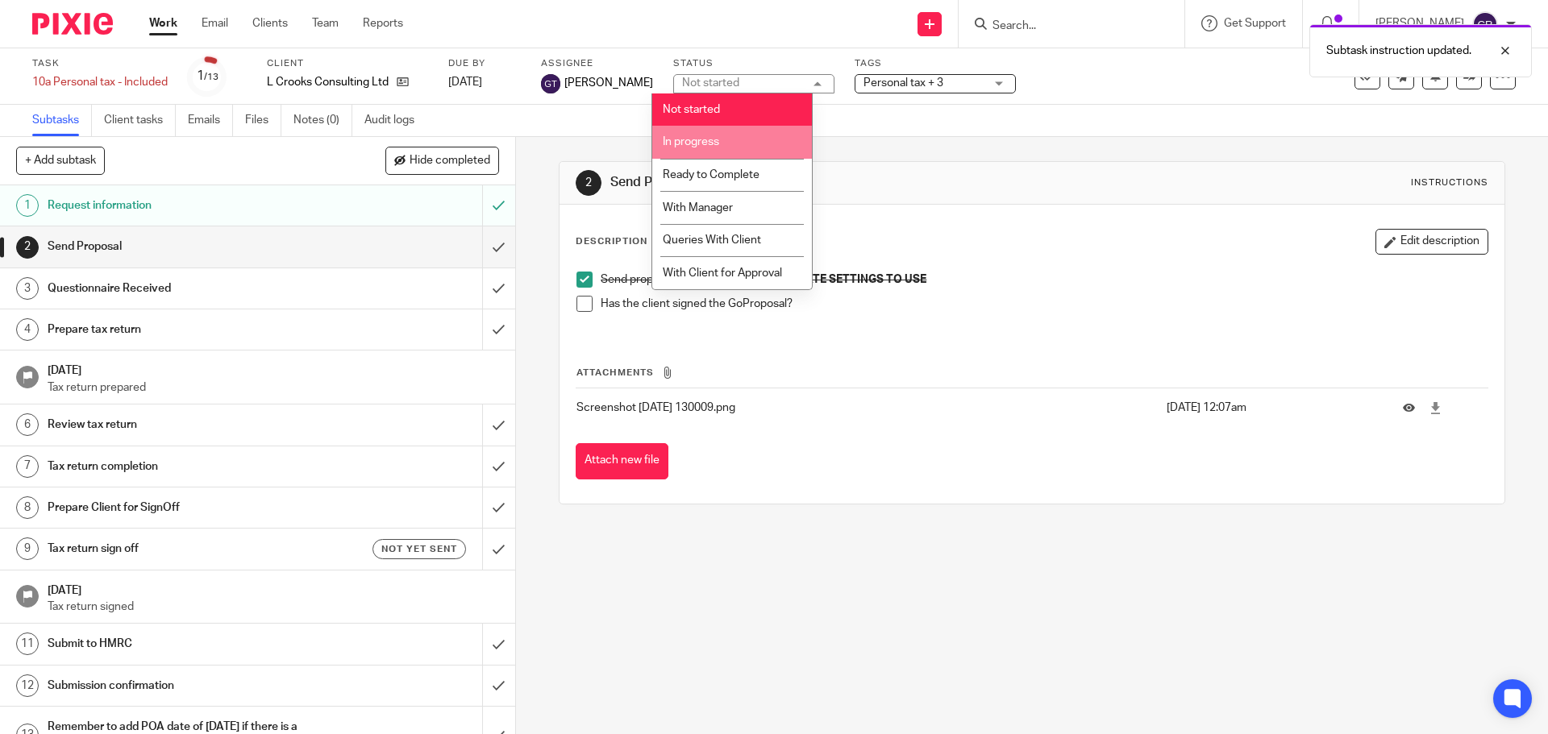
click at [722, 152] on li "In progress" at bounding box center [732, 142] width 160 height 33
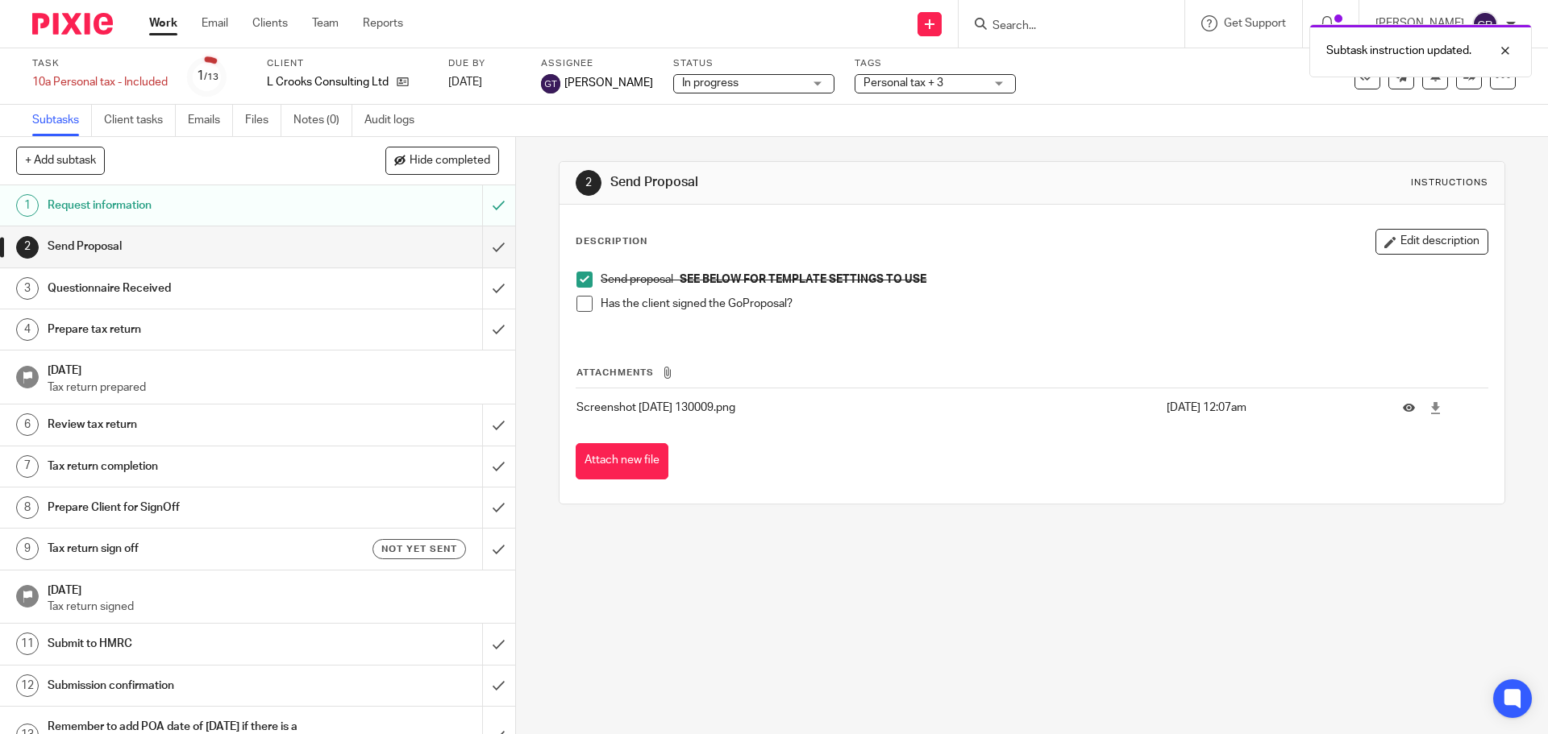
click at [916, 81] on span "Personal tax + 3" at bounding box center [903, 82] width 80 height 11
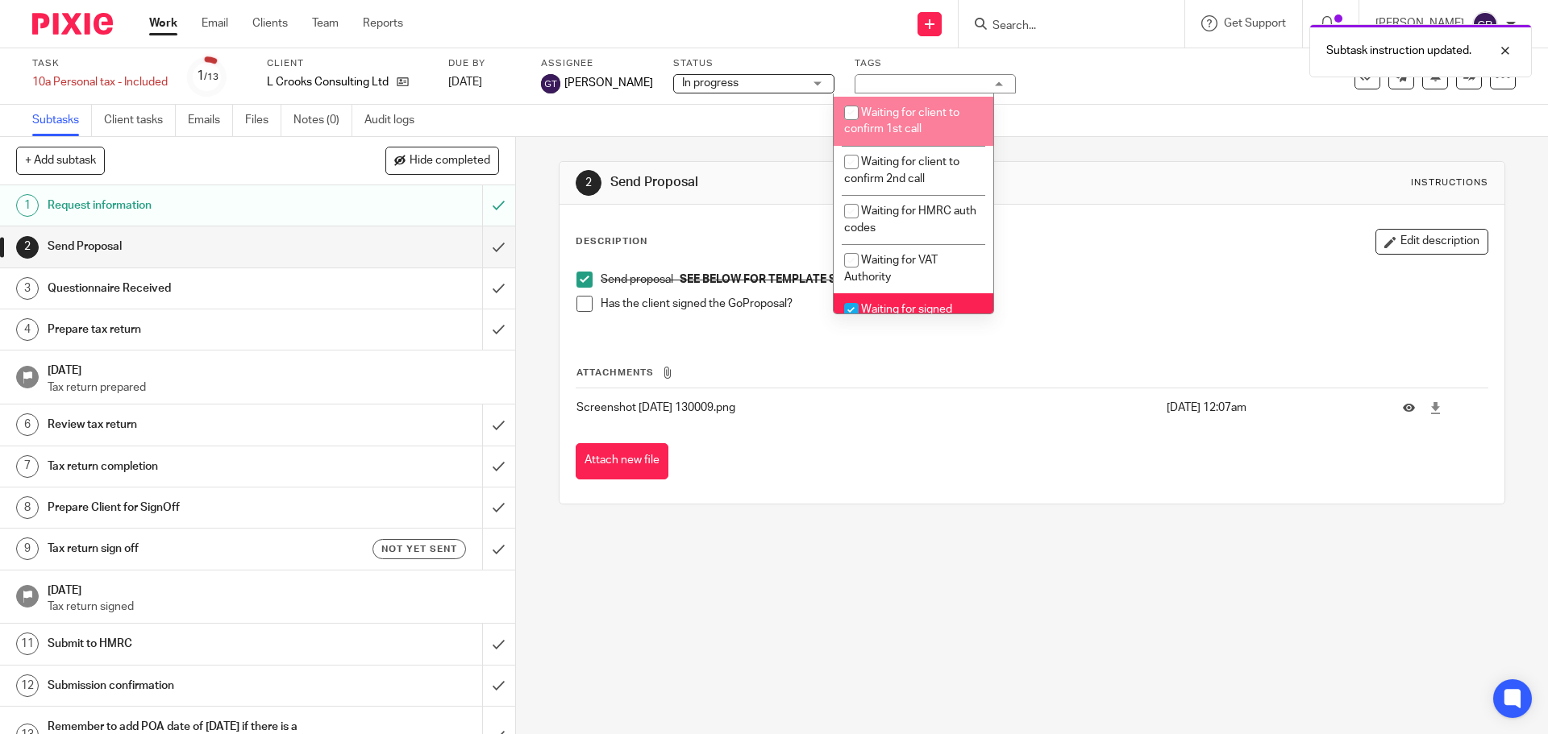
scroll to position [1370, 0]
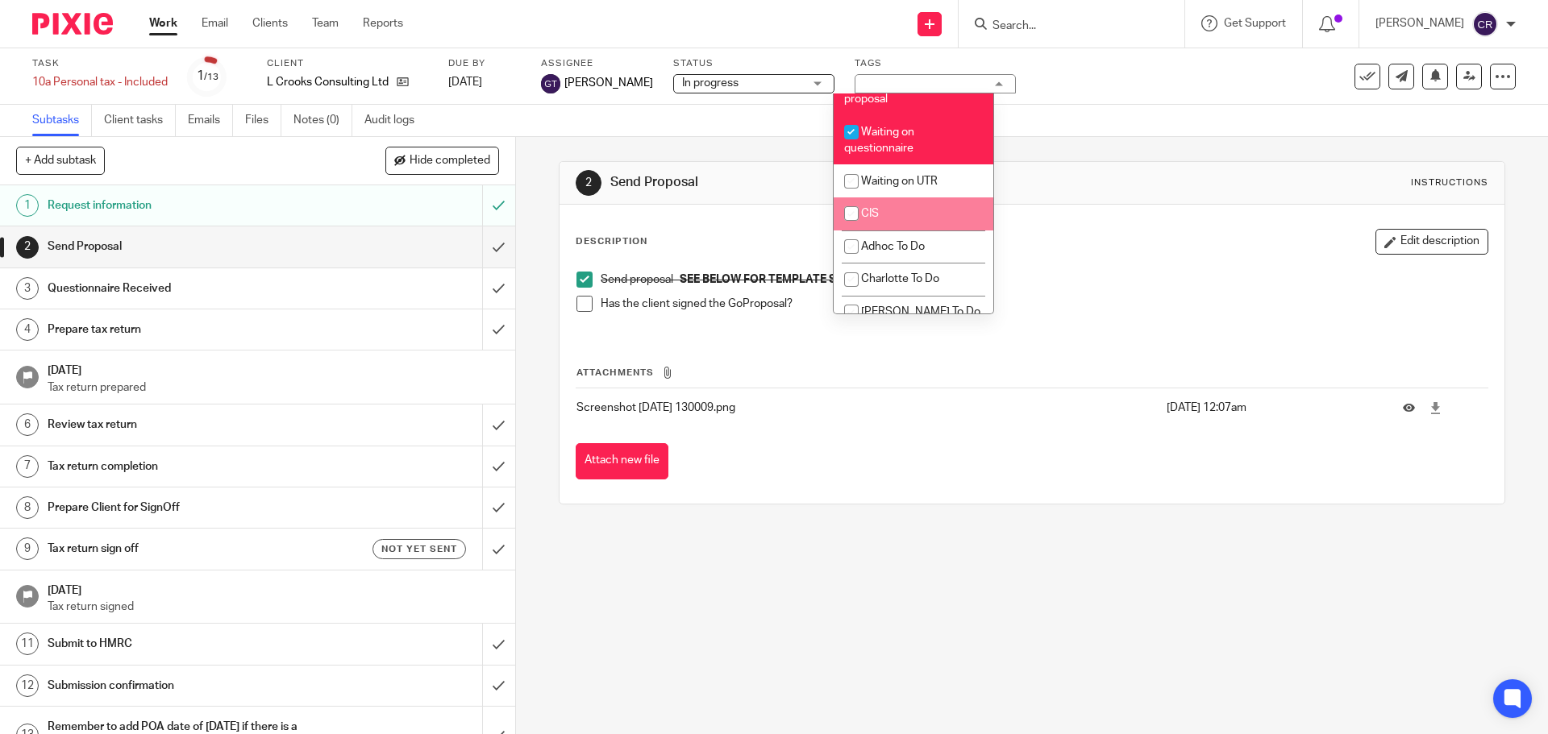
click at [831, 408] on p "Screenshot 2024-04-10 130009.png" at bounding box center [866, 408] width 581 height 16
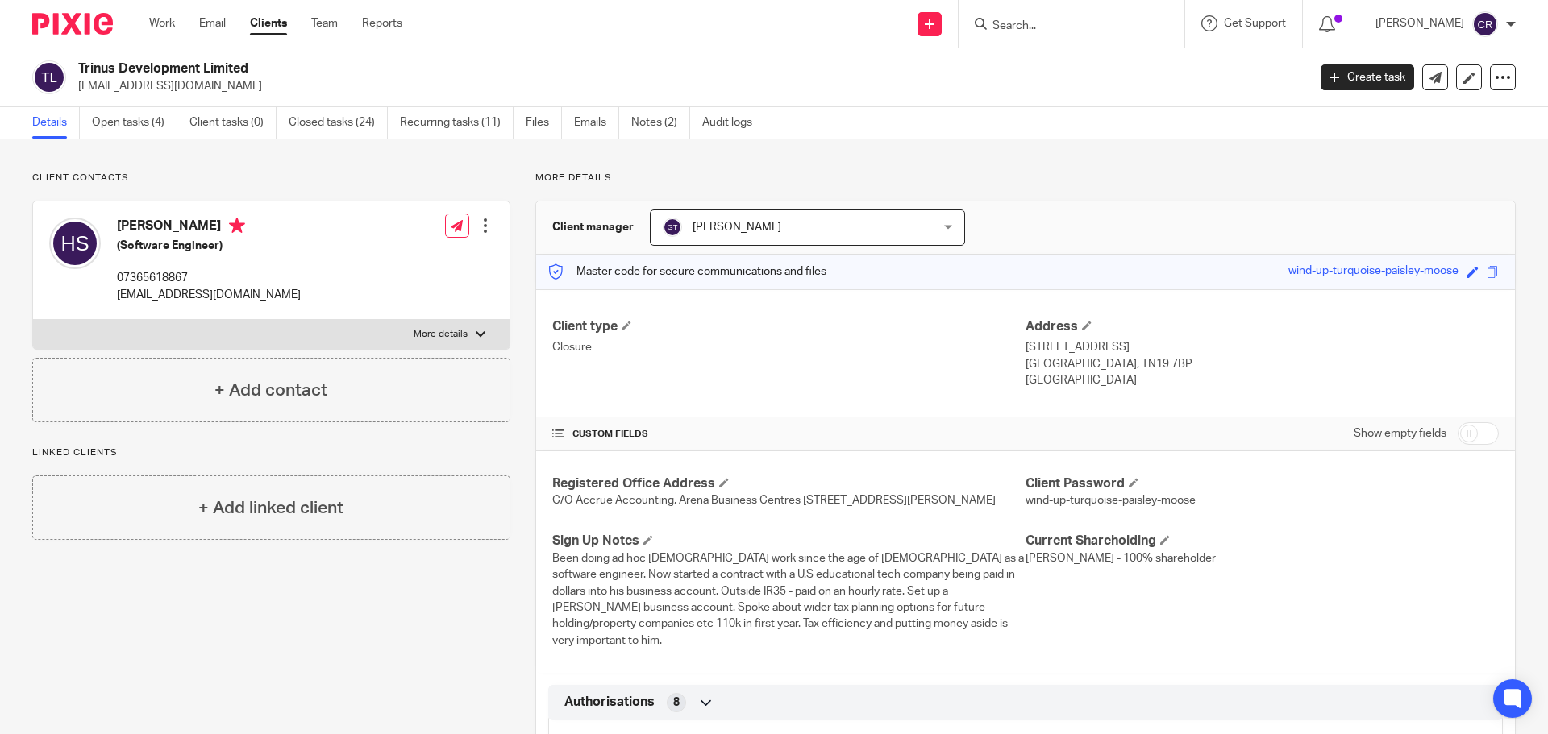
click at [150, 211] on div "Henry Stephen Sargeant (Software Engineer) 07365618867 cookernetes@gmail.com" at bounding box center [174, 261] width 251 height 102
click at [150, 222] on h4 "Henry Stephen Sargeant" at bounding box center [209, 228] width 184 height 20
copy h4 "Henry Stephen Sargeant"
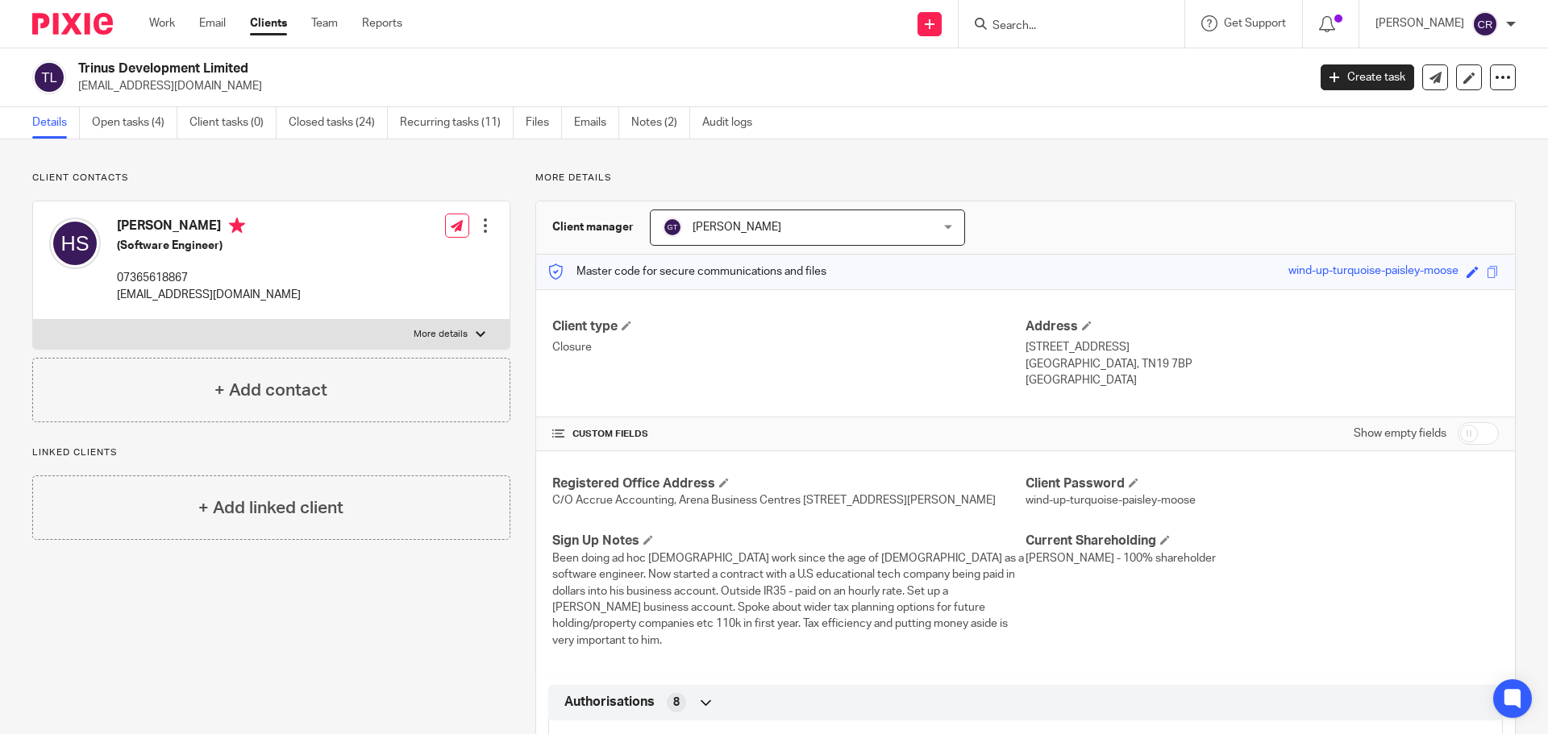
click at [164, 288] on p "cookernetes@gmail.com" at bounding box center [209, 295] width 184 height 16
click at [163, 296] on p "cookernetes@gmail.com" at bounding box center [209, 295] width 184 height 16
copy div "cookernetes@gmail.com"
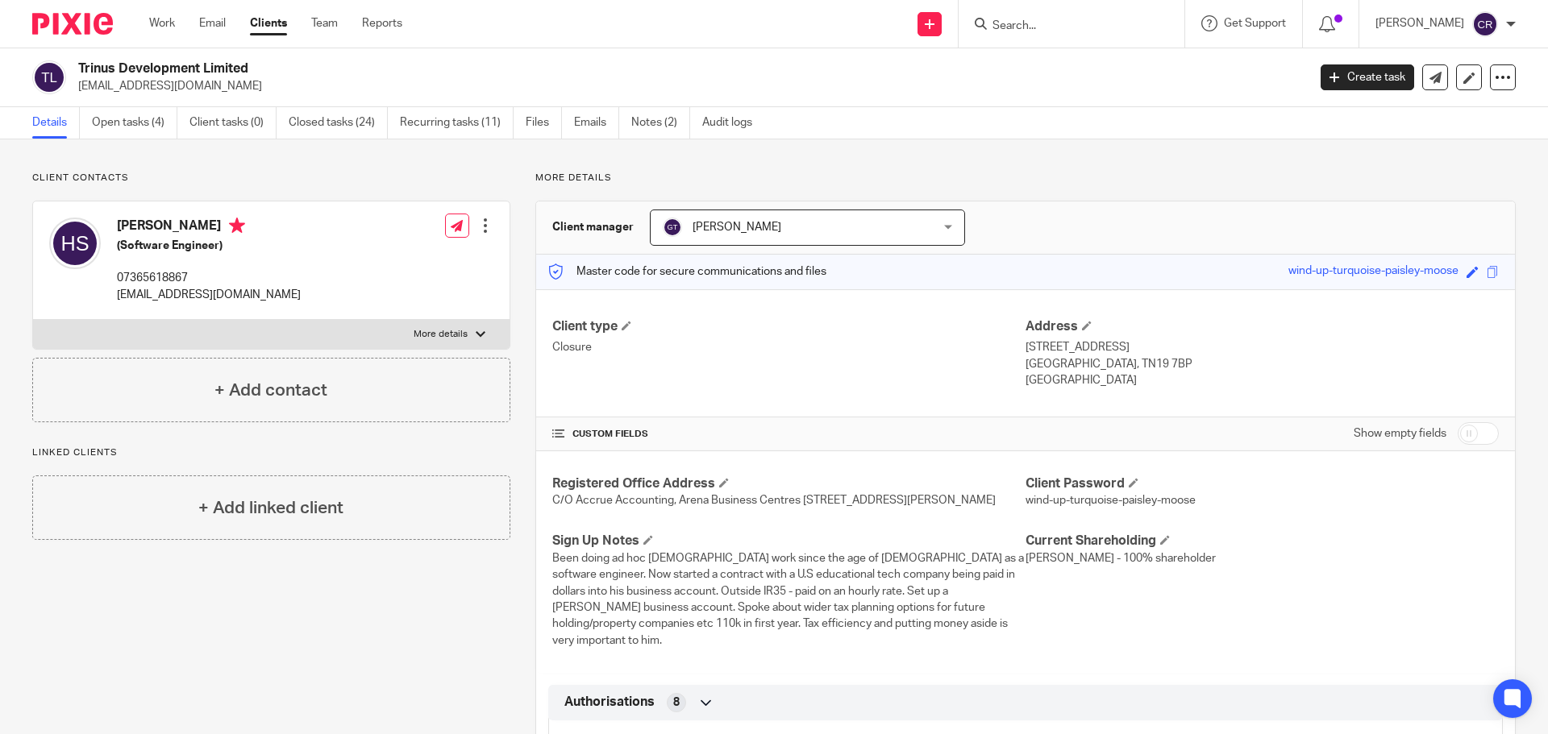
click at [1030, 27] on input "Search" at bounding box center [1063, 26] width 145 height 15
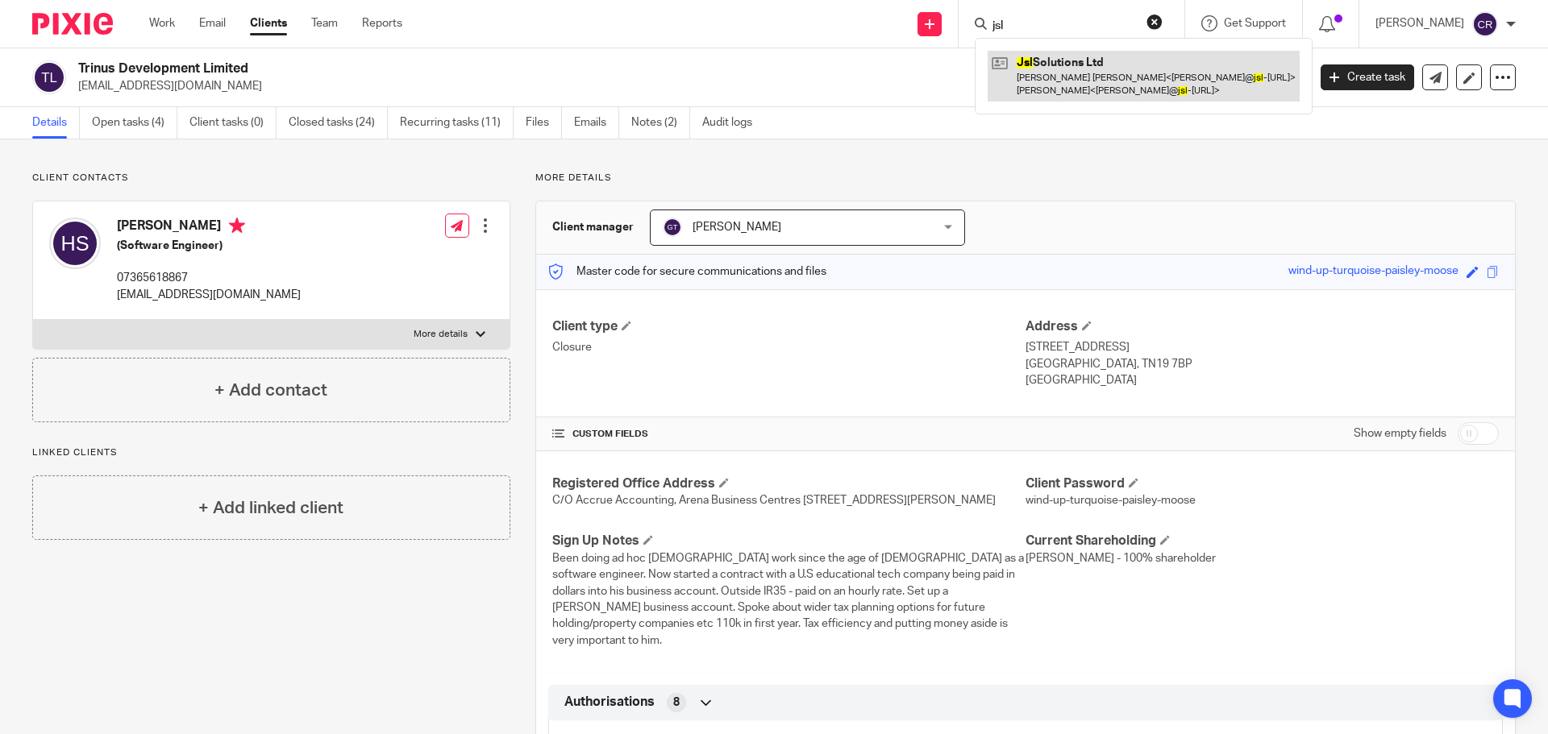
type input "jsl"
click at [1063, 60] on link at bounding box center [1143, 76] width 312 height 50
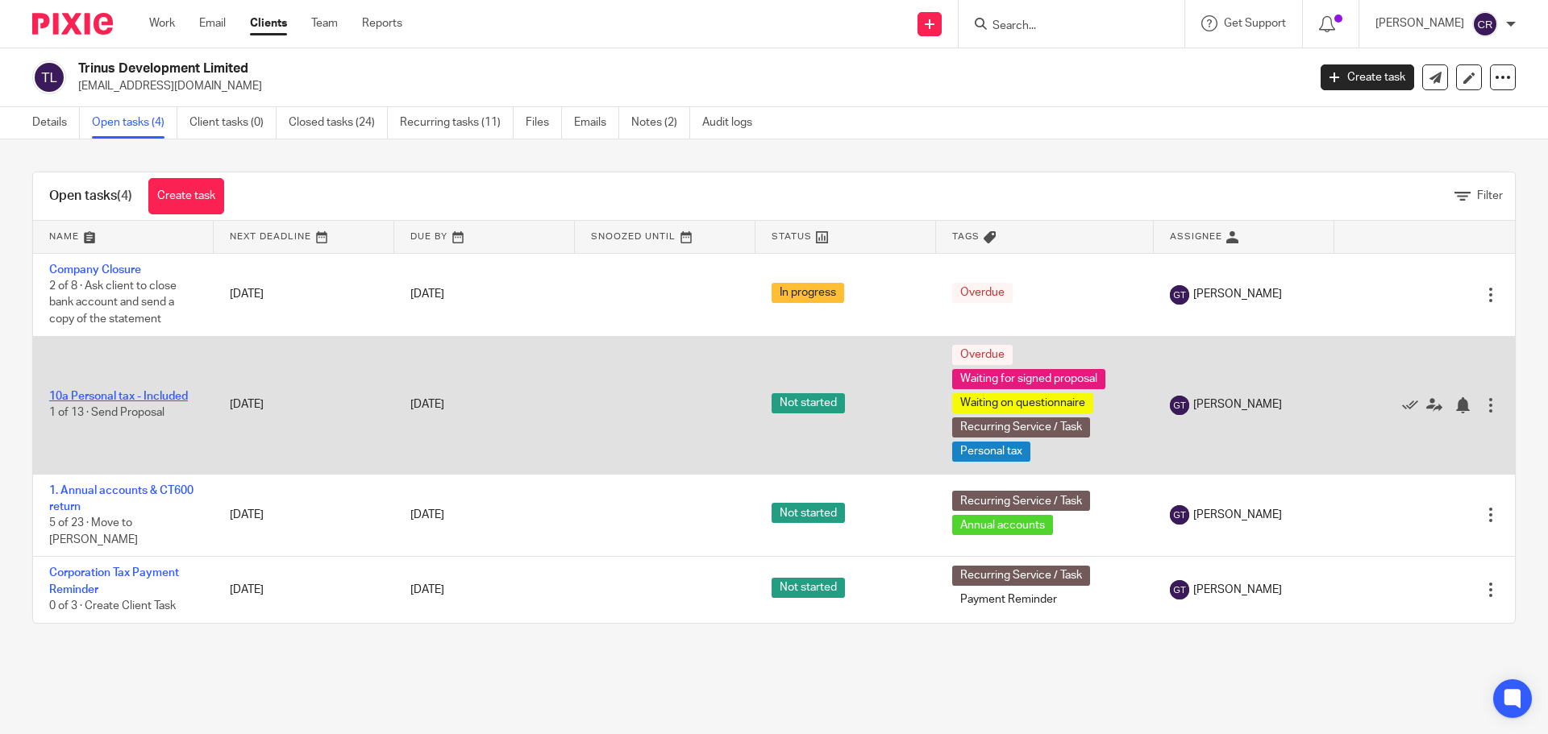
click at [160, 392] on link "10a Personal tax - Included" at bounding box center [118, 396] width 139 height 11
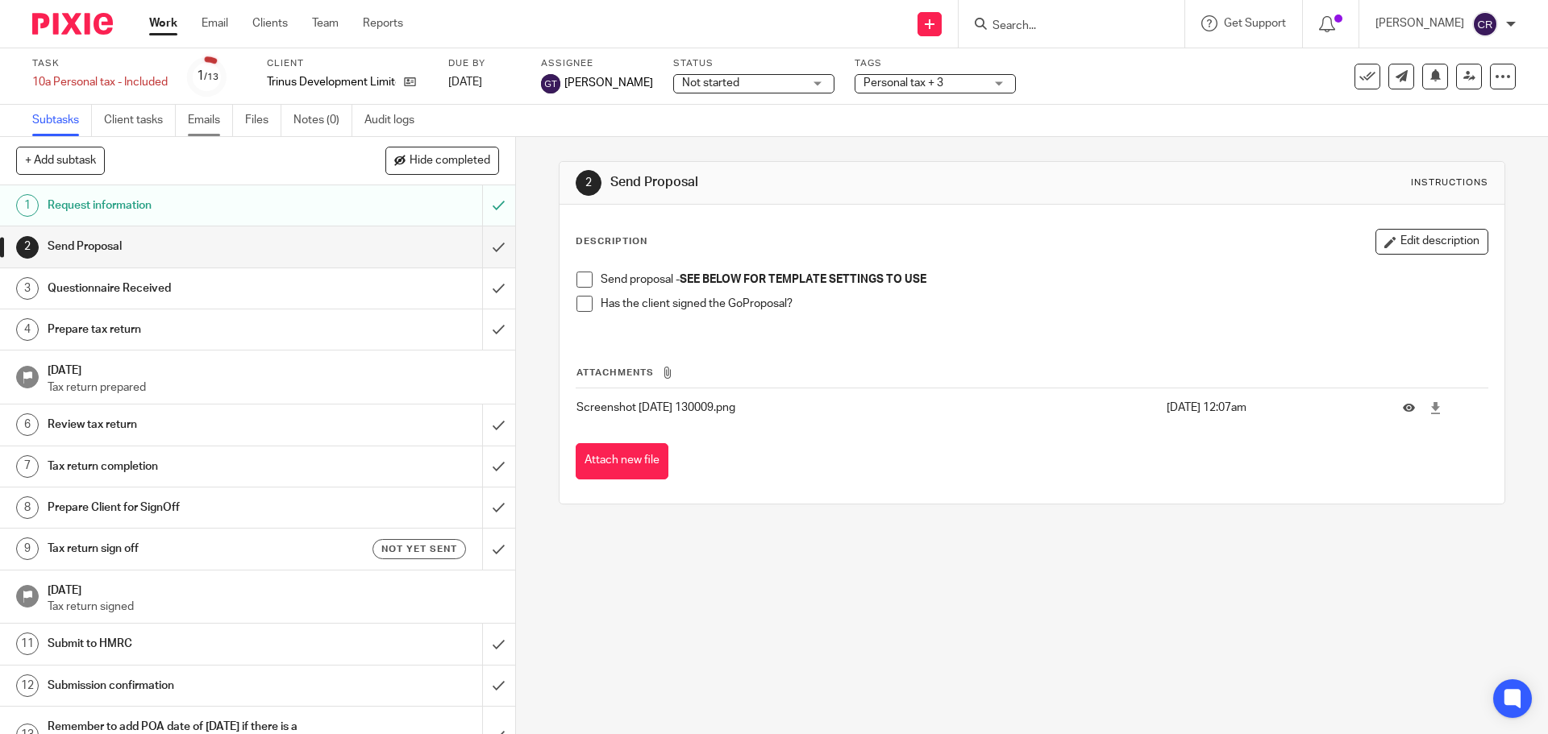
drag, startPoint x: 0, startPoint y: 0, endPoint x: 206, endPoint y: 121, distance: 238.5
click at [206, 121] on link "Emails" at bounding box center [210, 120] width 45 height 31
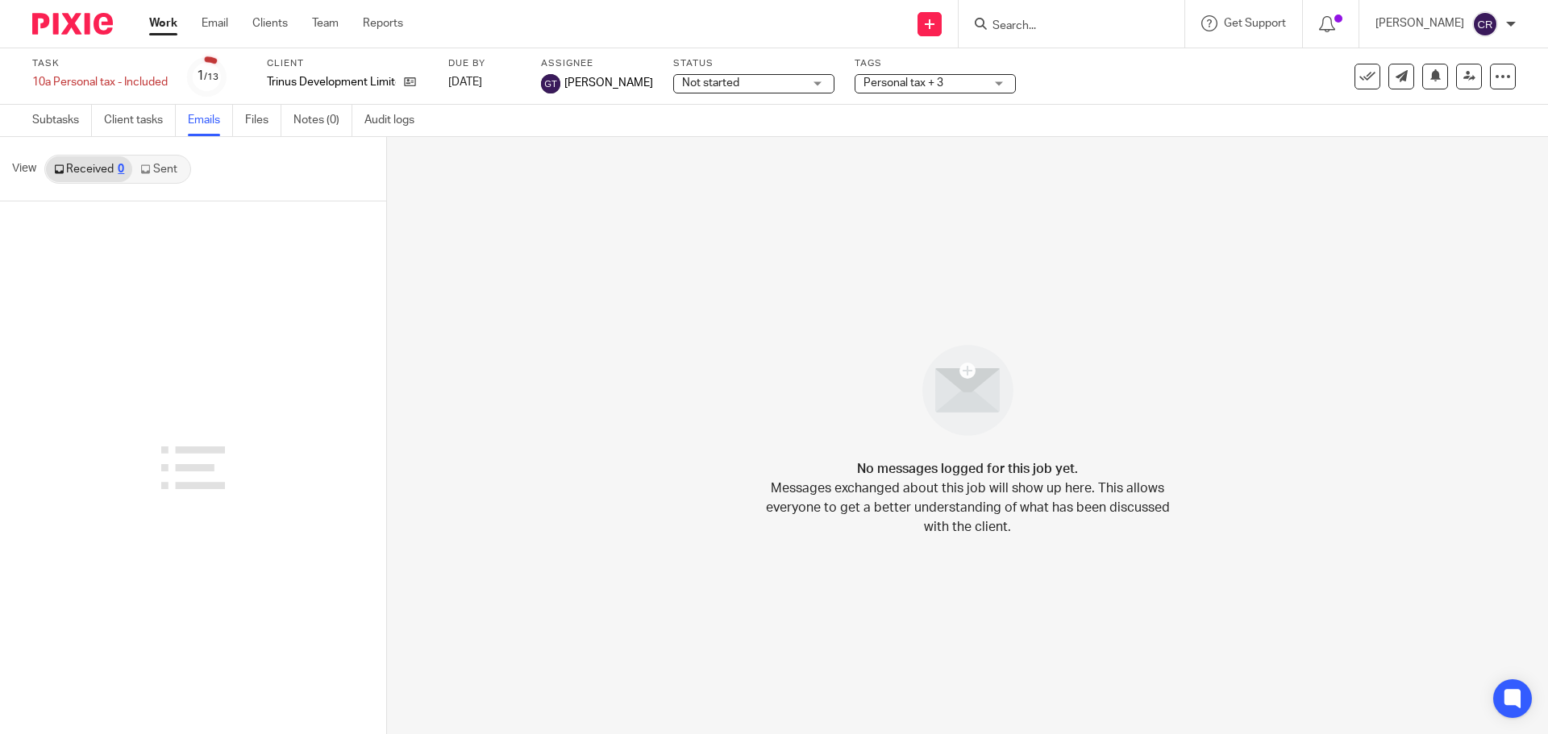
click at [167, 175] on link "Sent" at bounding box center [160, 169] width 56 height 26
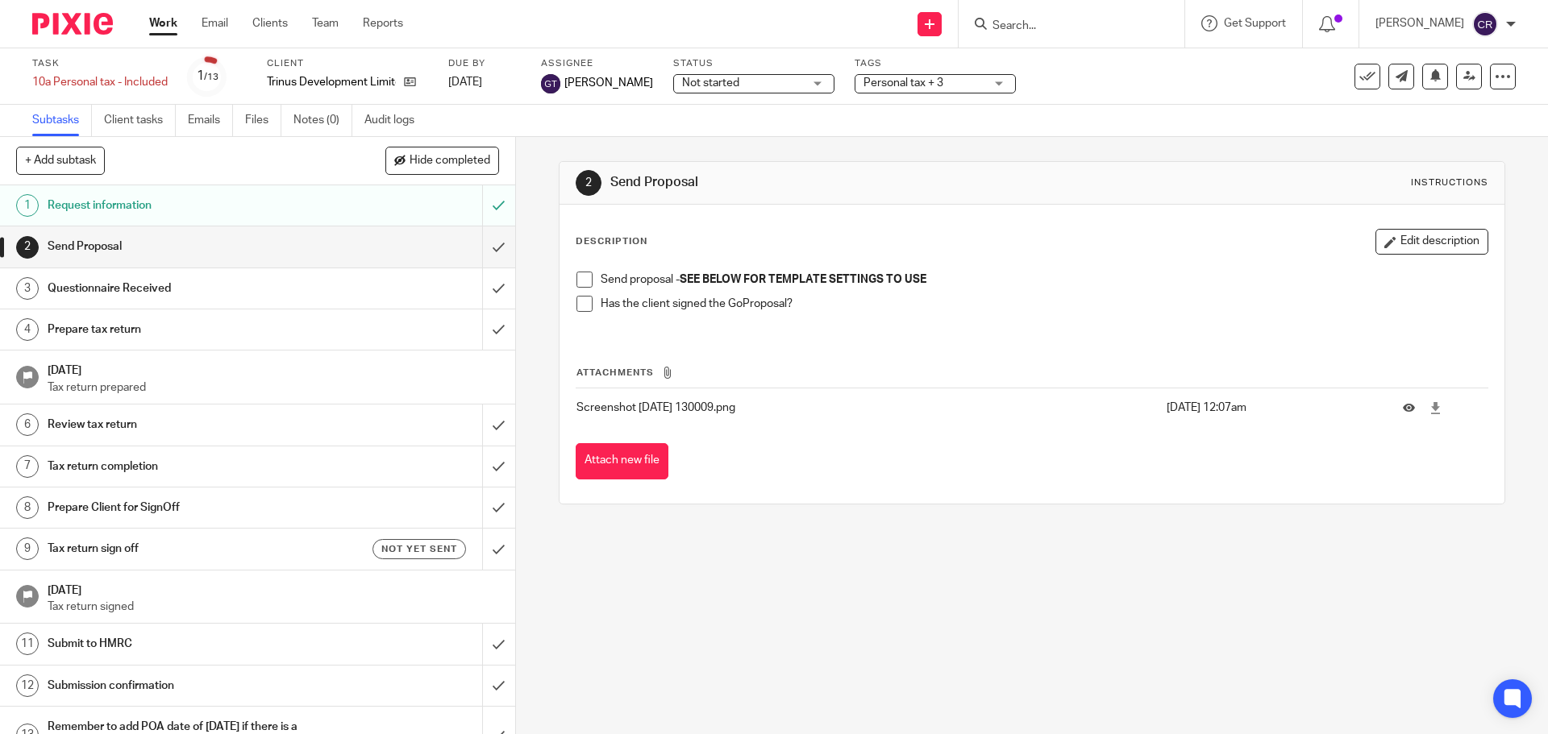
drag, startPoint x: 585, startPoint y: 274, endPoint x: 642, endPoint y: 239, distance: 67.3
click at [587, 273] on span at bounding box center [584, 280] width 16 height 16
click at [703, 90] on span "Not started" at bounding box center [742, 83] width 121 height 17
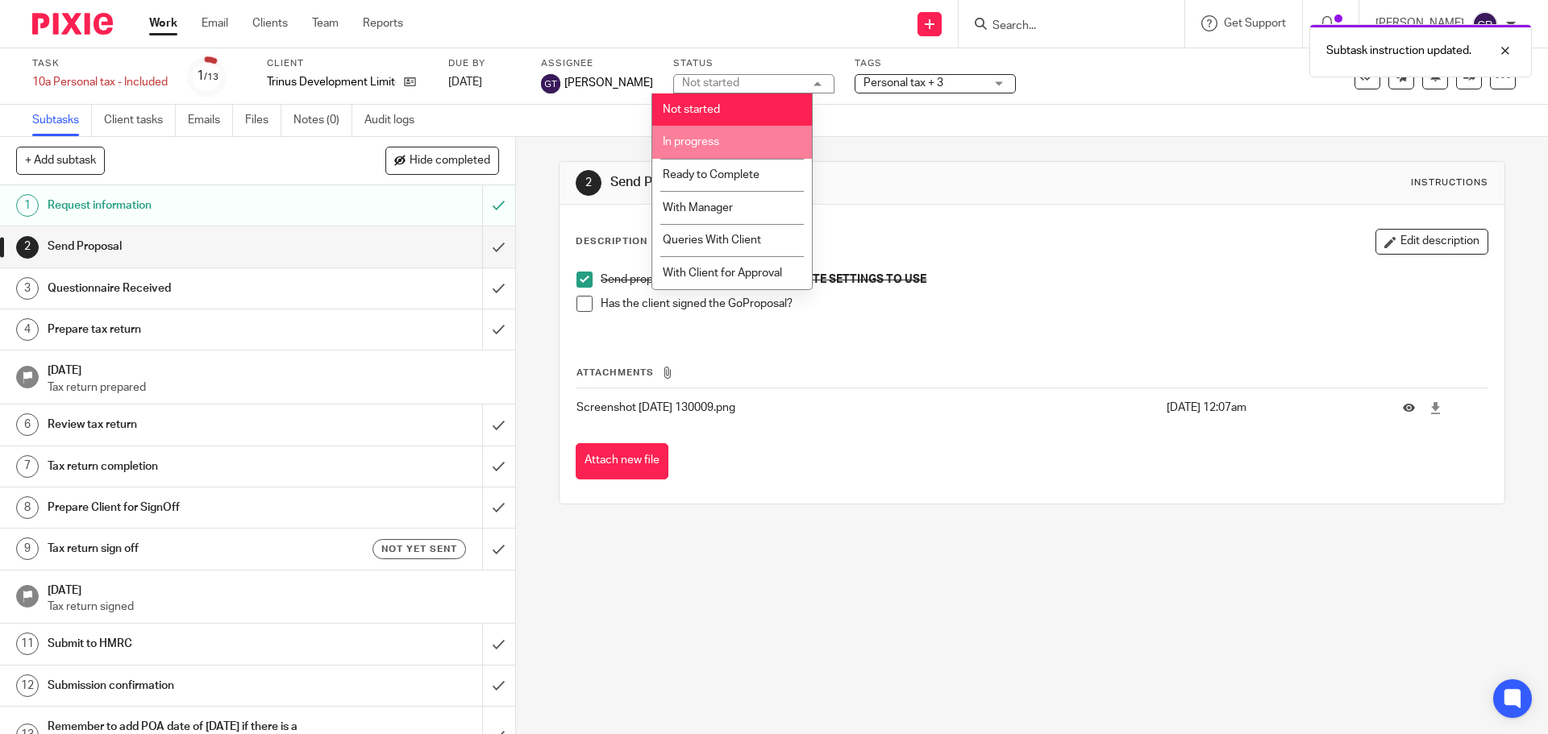
click at [713, 135] on li "In progress" at bounding box center [732, 142] width 160 height 33
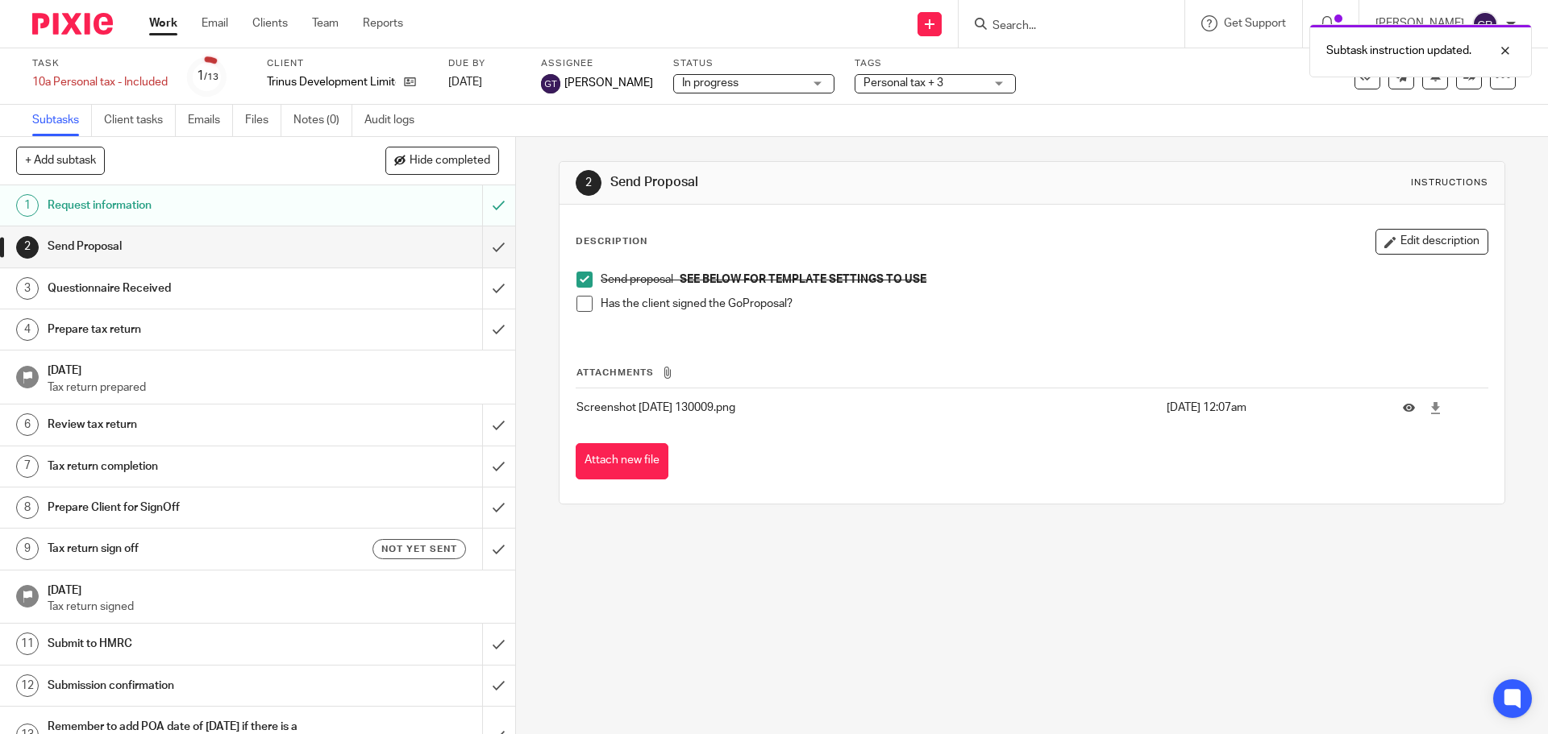
click at [866, 93] on div "Personal tax + 3" at bounding box center [934, 83] width 161 height 19
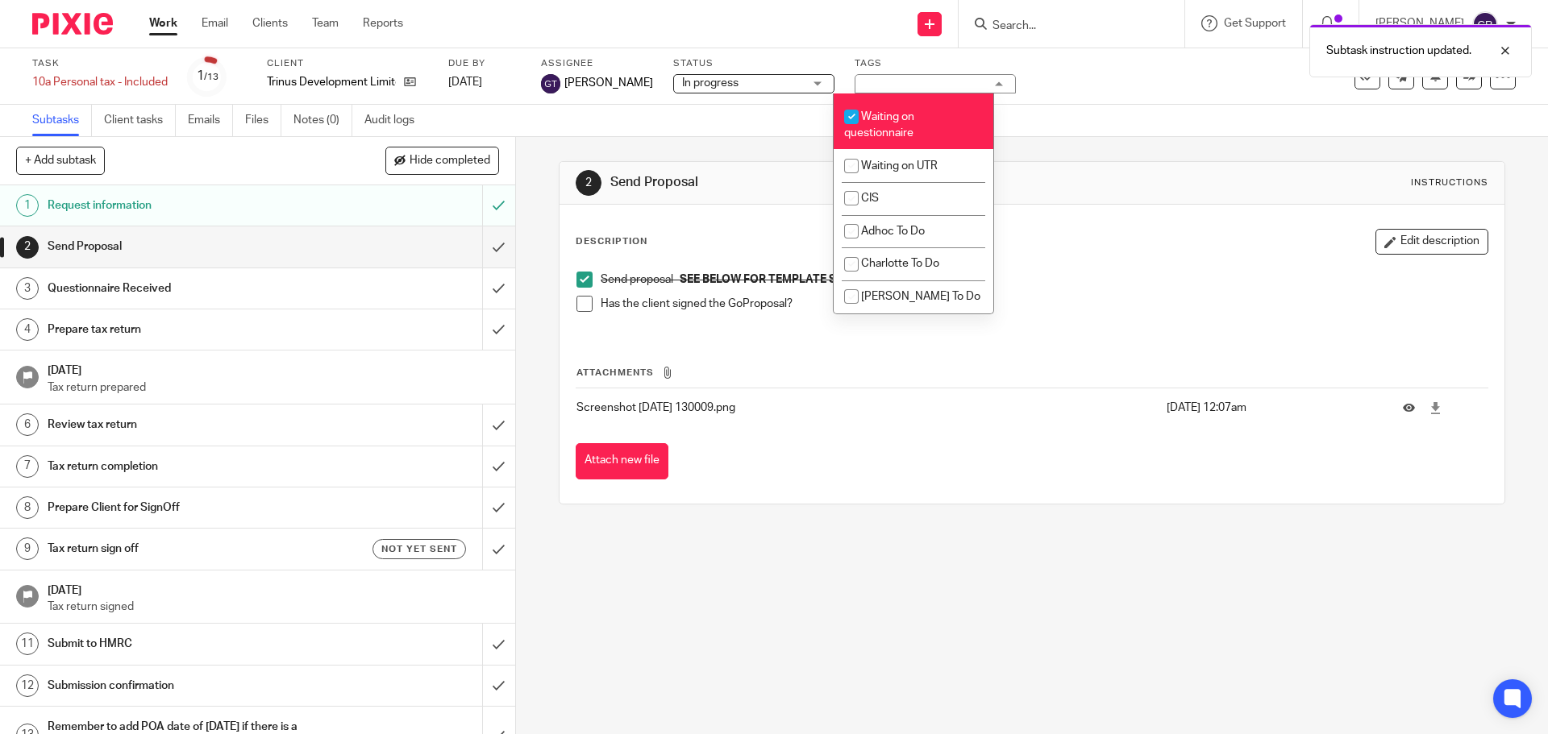
scroll to position [1452, 0]
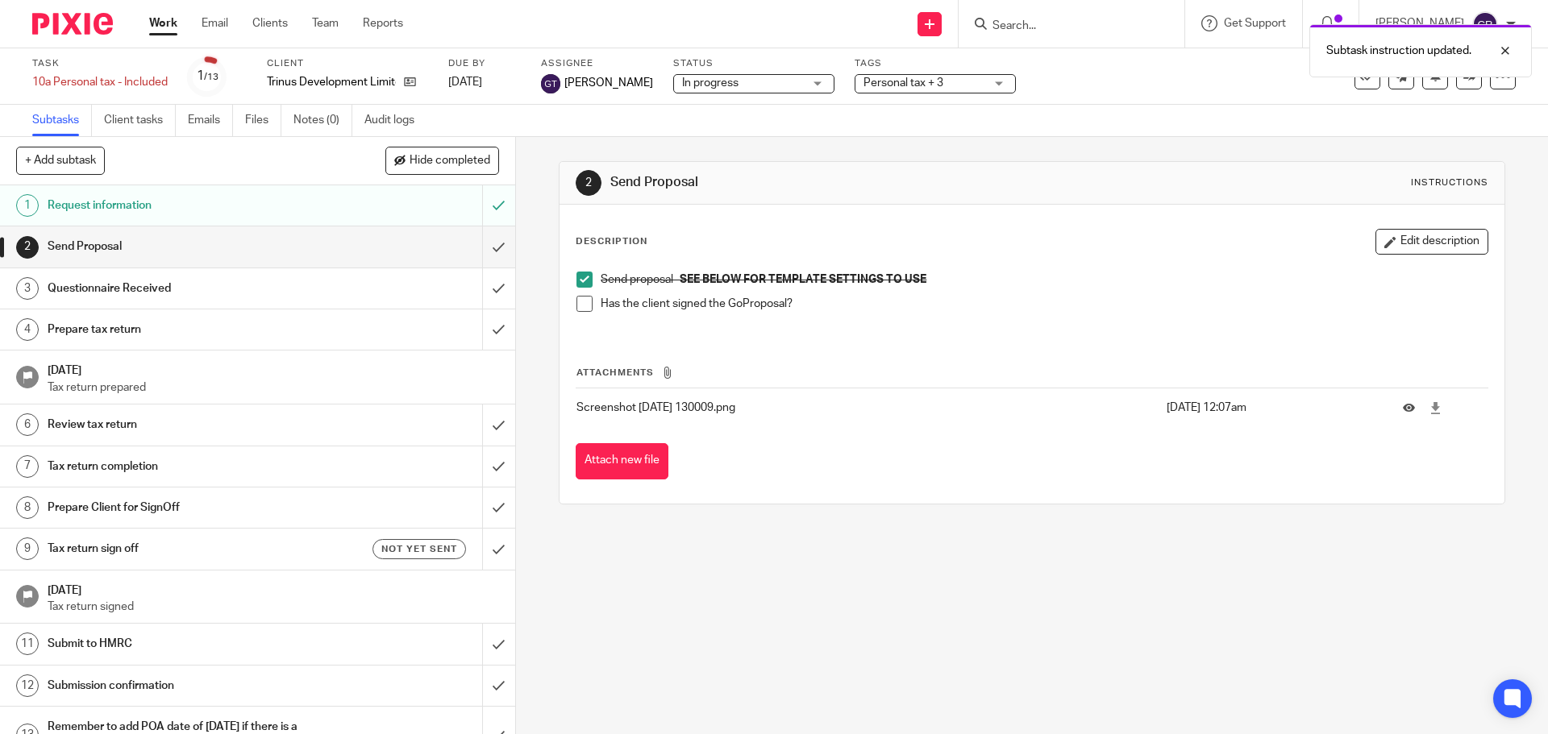
click at [1132, 247] on div "Description Edit description" at bounding box center [1032, 242] width 912 height 26
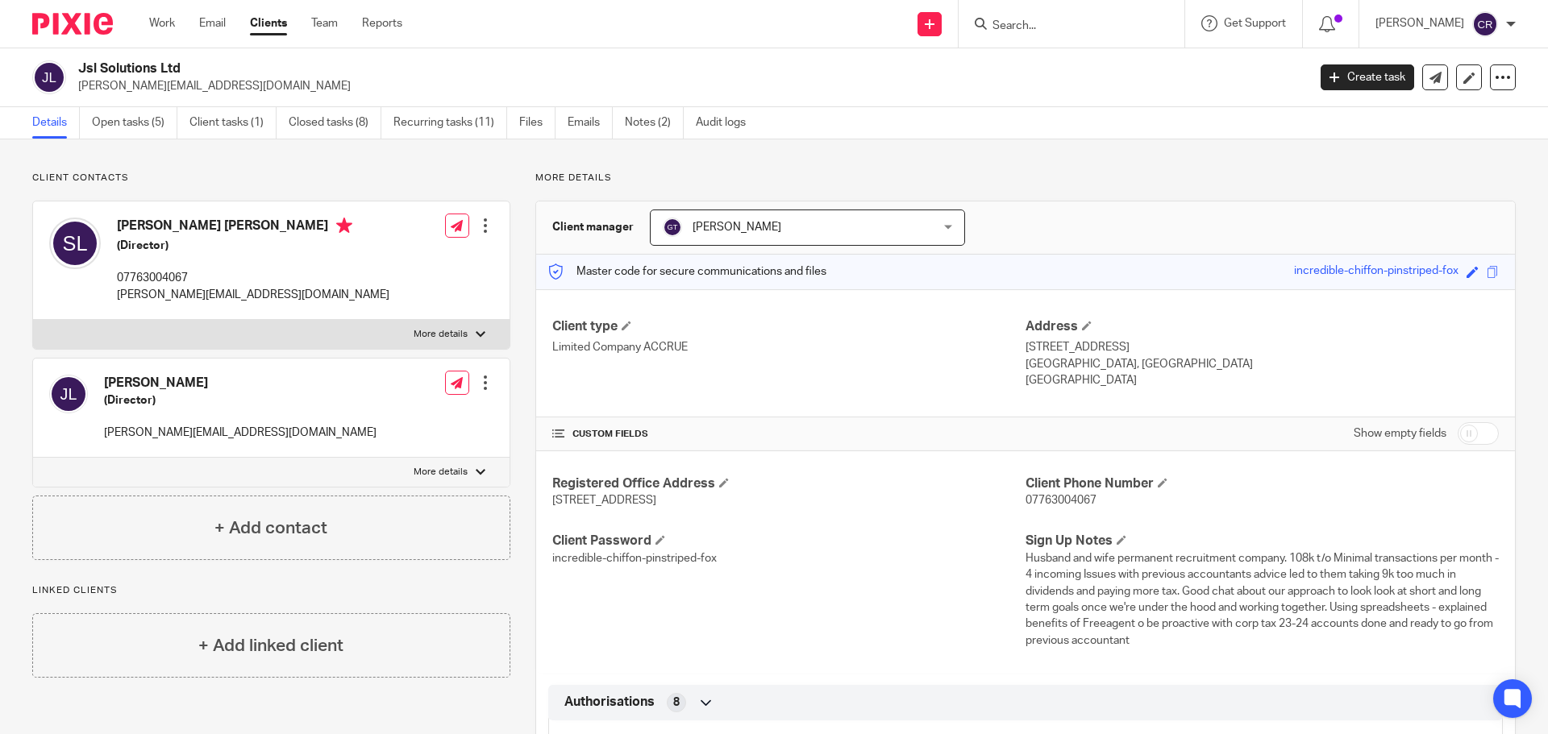
click at [152, 215] on div "[PERSON_NAME] [PERSON_NAME] (Director) 07763004067 [PERSON_NAME][EMAIL_ADDRESS]…" at bounding box center [219, 261] width 340 height 102
click at [148, 226] on h4 "[PERSON_NAME] [PERSON_NAME]" at bounding box center [253, 228] width 272 height 20
copy h4 "[PERSON_NAME] [PERSON_NAME]"
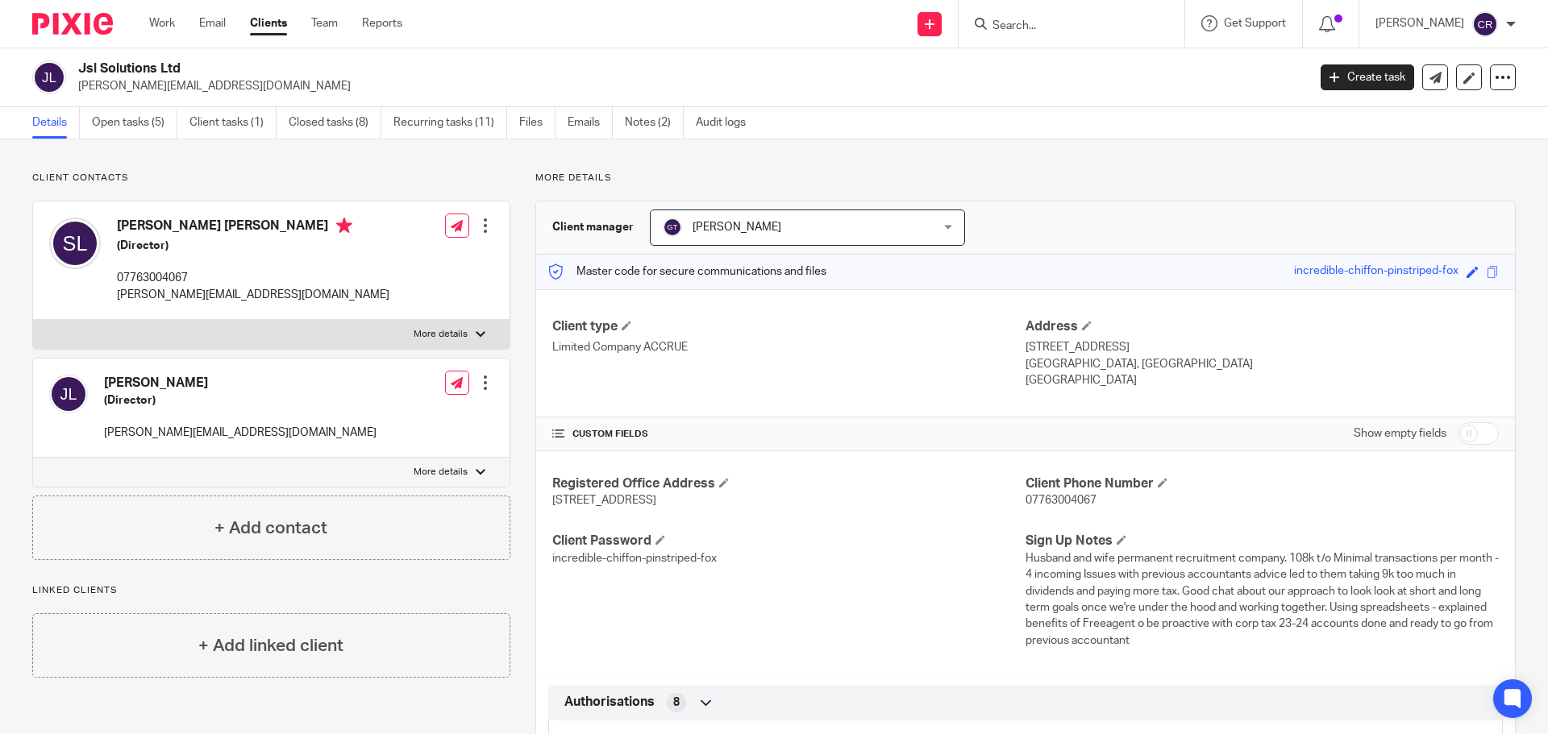
click at [193, 295] on p "[PERSON_NAME][EMAIL_ADDRESS][DOMAIN_NAME]" at bounding box center [253, 295] width 272 height 16
copy div "[PERSON_NAME][EMAIL_ADDRESS][DOMAIN_NAME]"
click at [1033, 23] on input "Search" at bounding box center [1063, 26] width 145 height 15
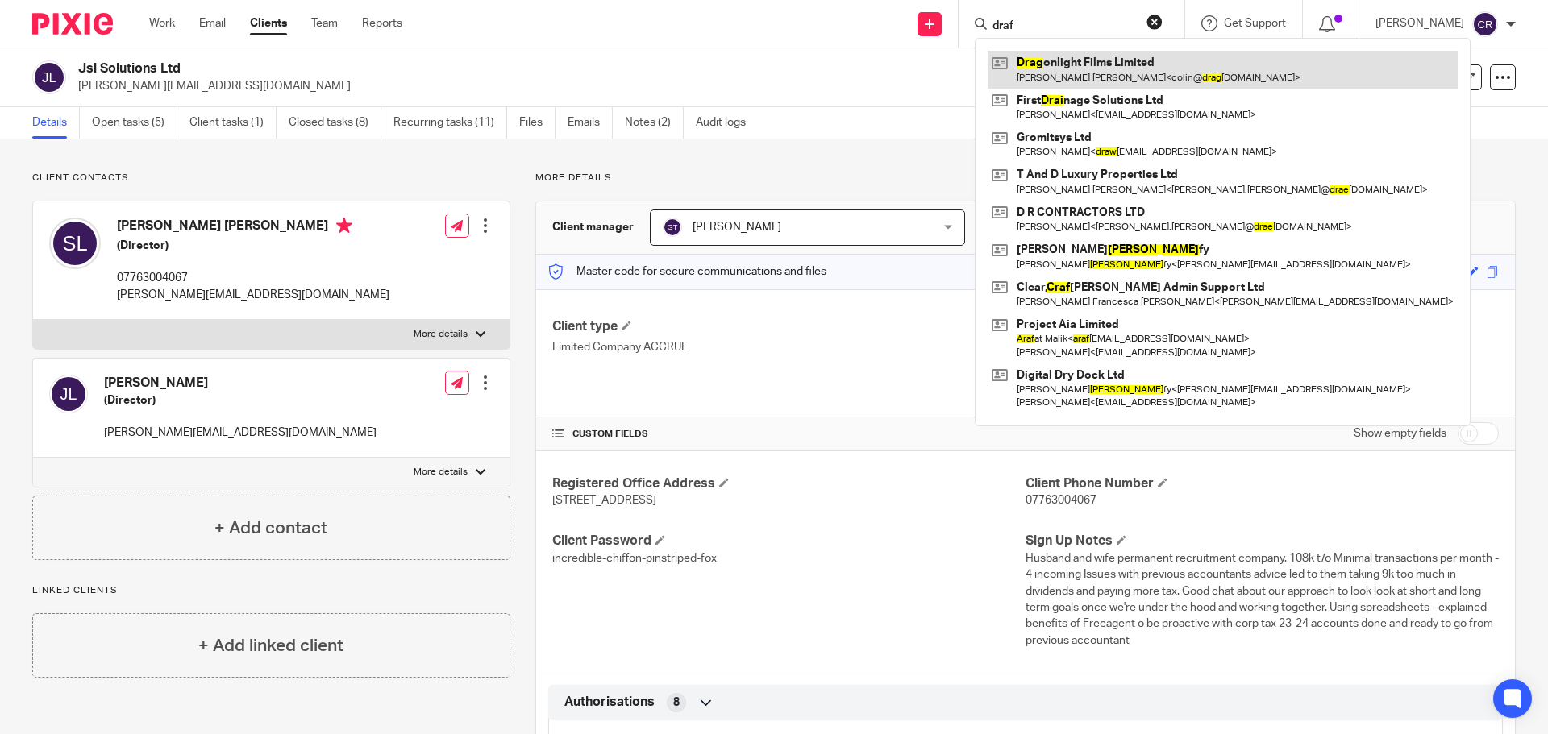
type input "draf"
click at [1076, 66] on link at bounding box center [1222, 69] width 470 height 37
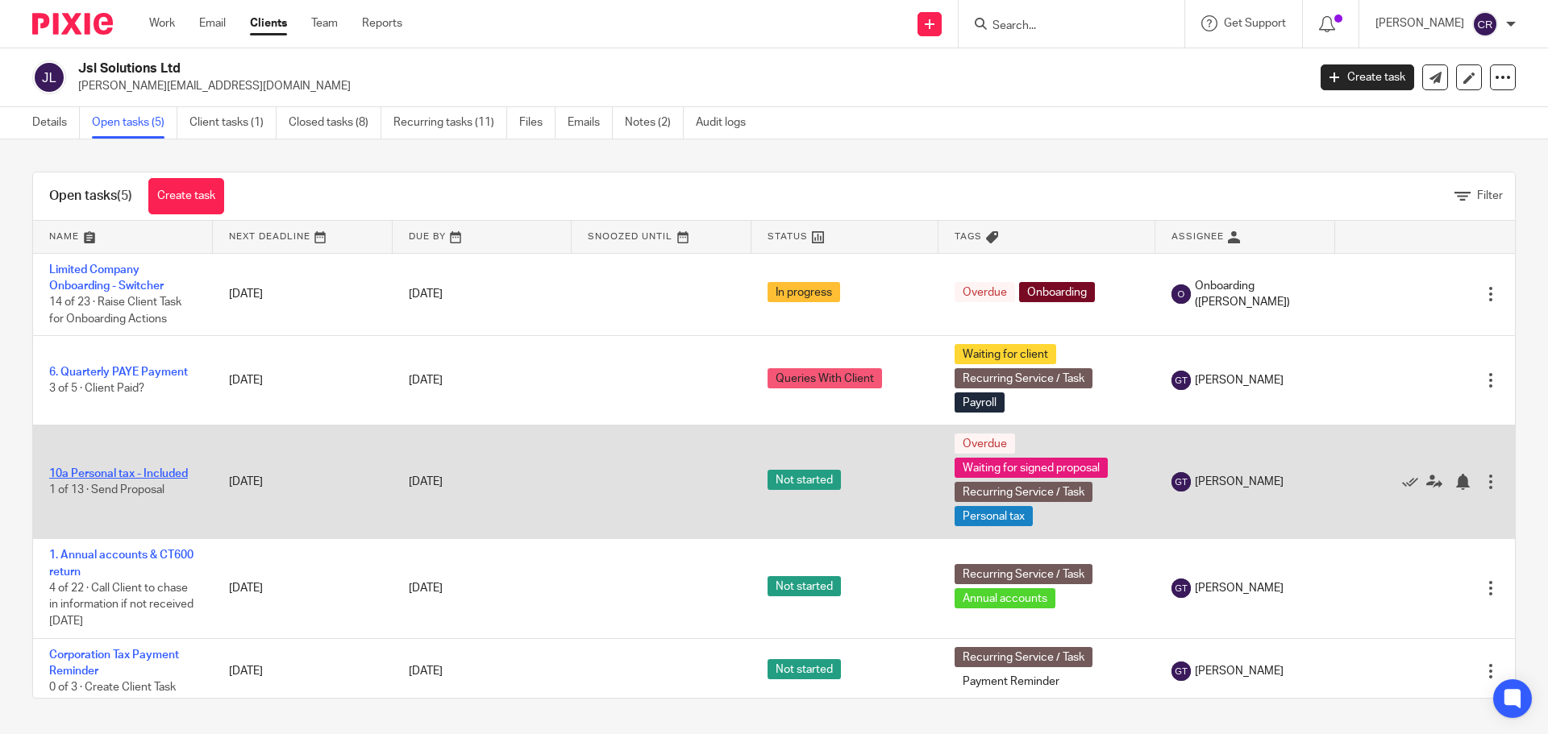
click at [114, 477] on link "10a Personal tax - Included" at bounding box center [118, 473] width 139 height 11
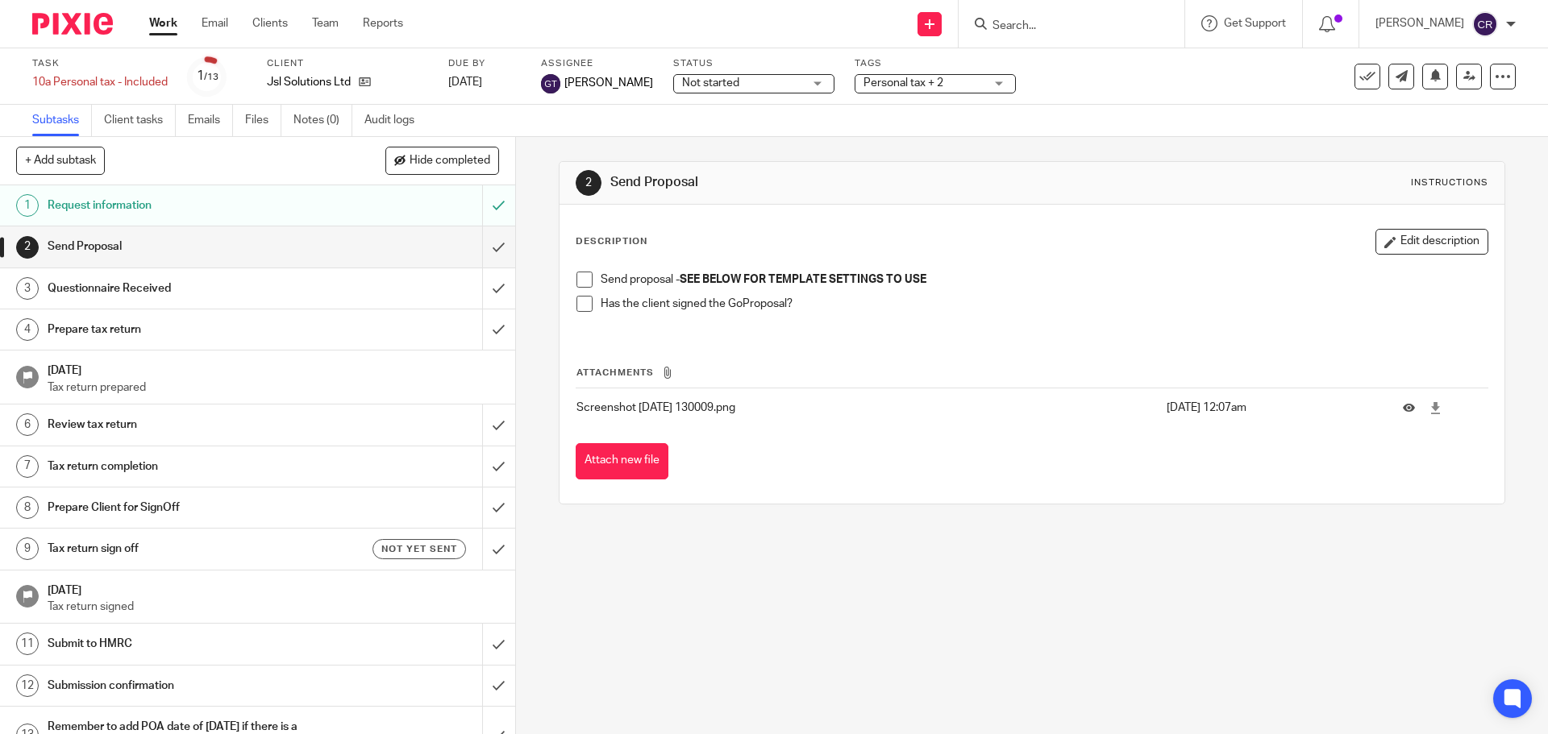
click at [580, 279] on span at bounding box center [584, 280] width 16 height 16
click at [725, 85] on span "Not started" at bounding box center [742, 83] width 121 height 17
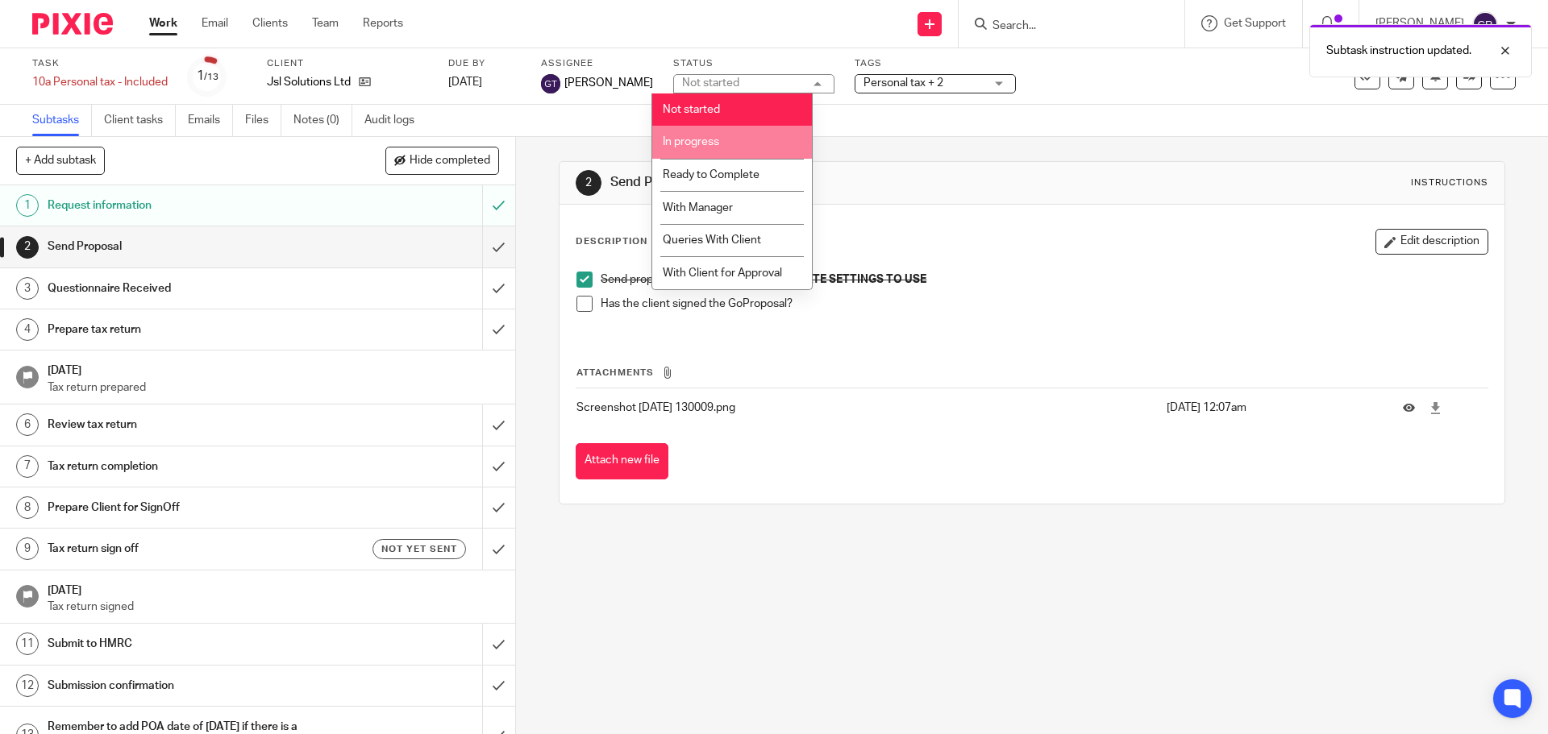
click at [724, 152] on li "In progress" at bounding box center [732, 142] width 160 height 33
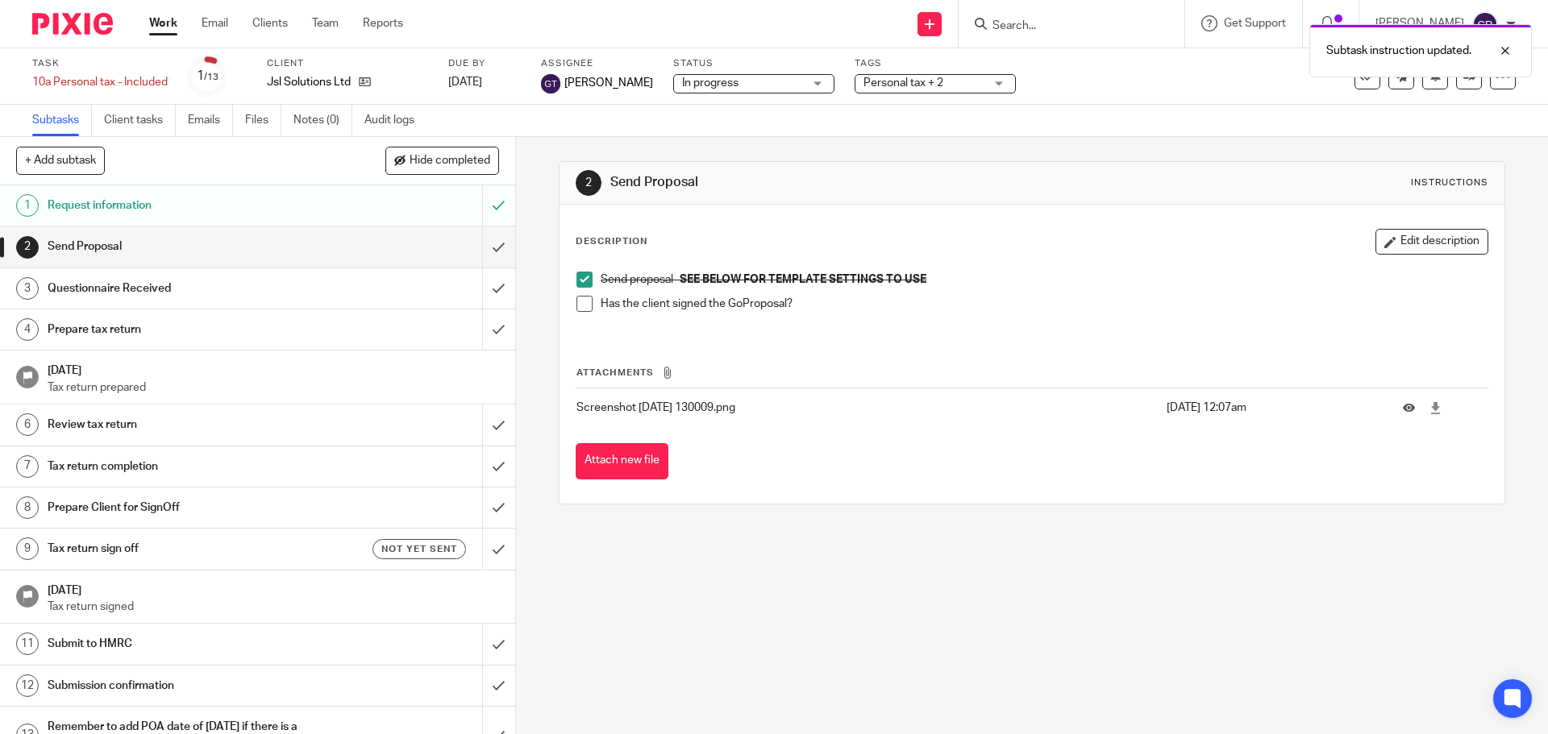
click at [898, 96] on div "Task 10a Personal tax - Included Save 10a Personal tax - Included 1 /13 Client …" at bounding box center [774, 76] width 1548 height 56
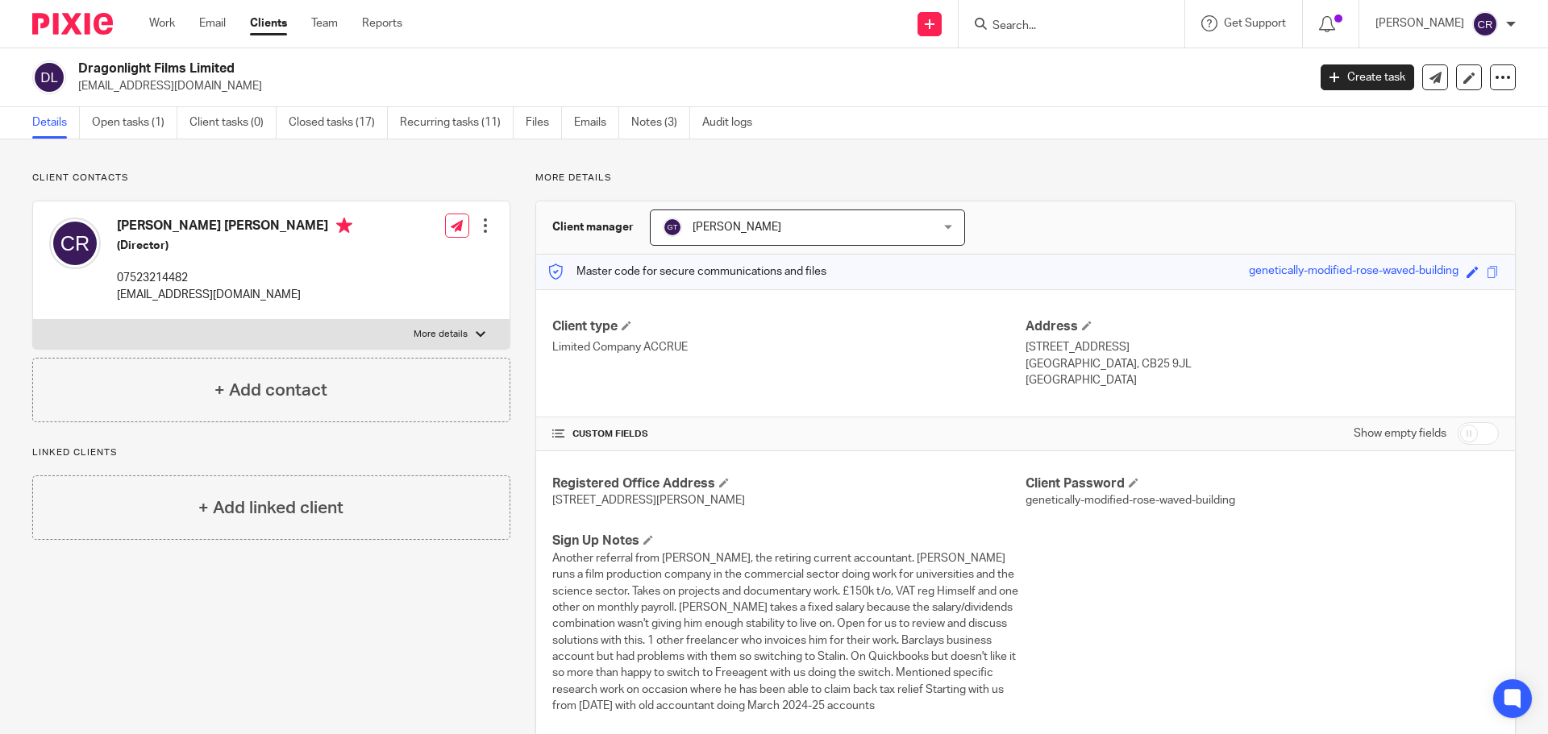
click at [150, 223] on h4 "Colin Nolan Ramsay" at bounding box center [234, 228] width 235 height 20
click at [150, 222] on h4 "Colin Nolan Ramsay" at bounding box center [234, 228] width 235 height 20
click at [152, 222] on h4 "Colin Nolan Ramsay" at bounding box center [234, 228] width 235 height 20
click at [156, 226] on h4 "Colin Nolan Ramsay" at bounding box center [234, 228] width 235 height 20
copy h4 "Colin Nolan Ramsay"
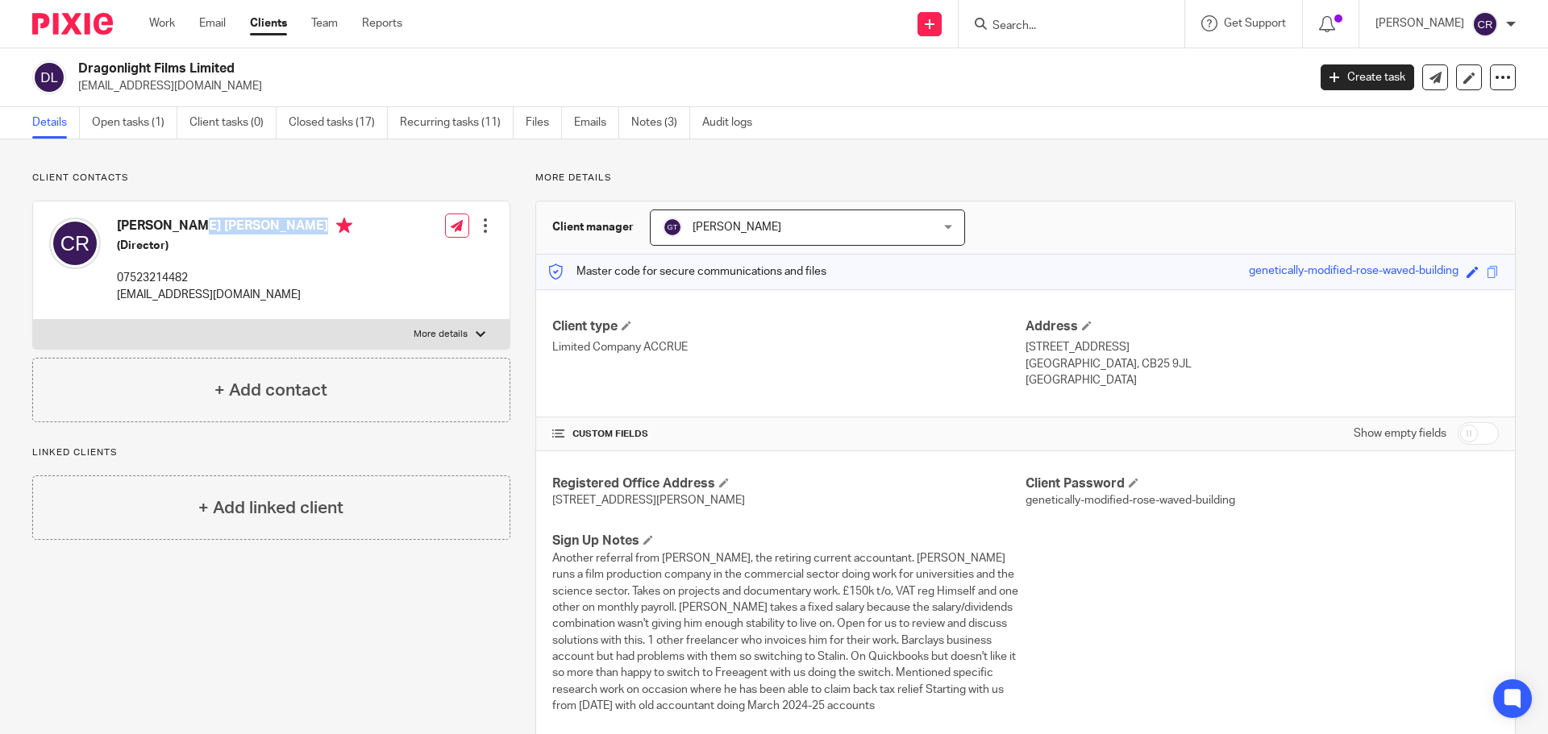
click at [311, 330] on label "More details" at bounding box center [271, 334] width 476 height 29
click at [33, 320] on input "More details" at bounding box center [32, 319] width 1 height 1
checkbox input "true"
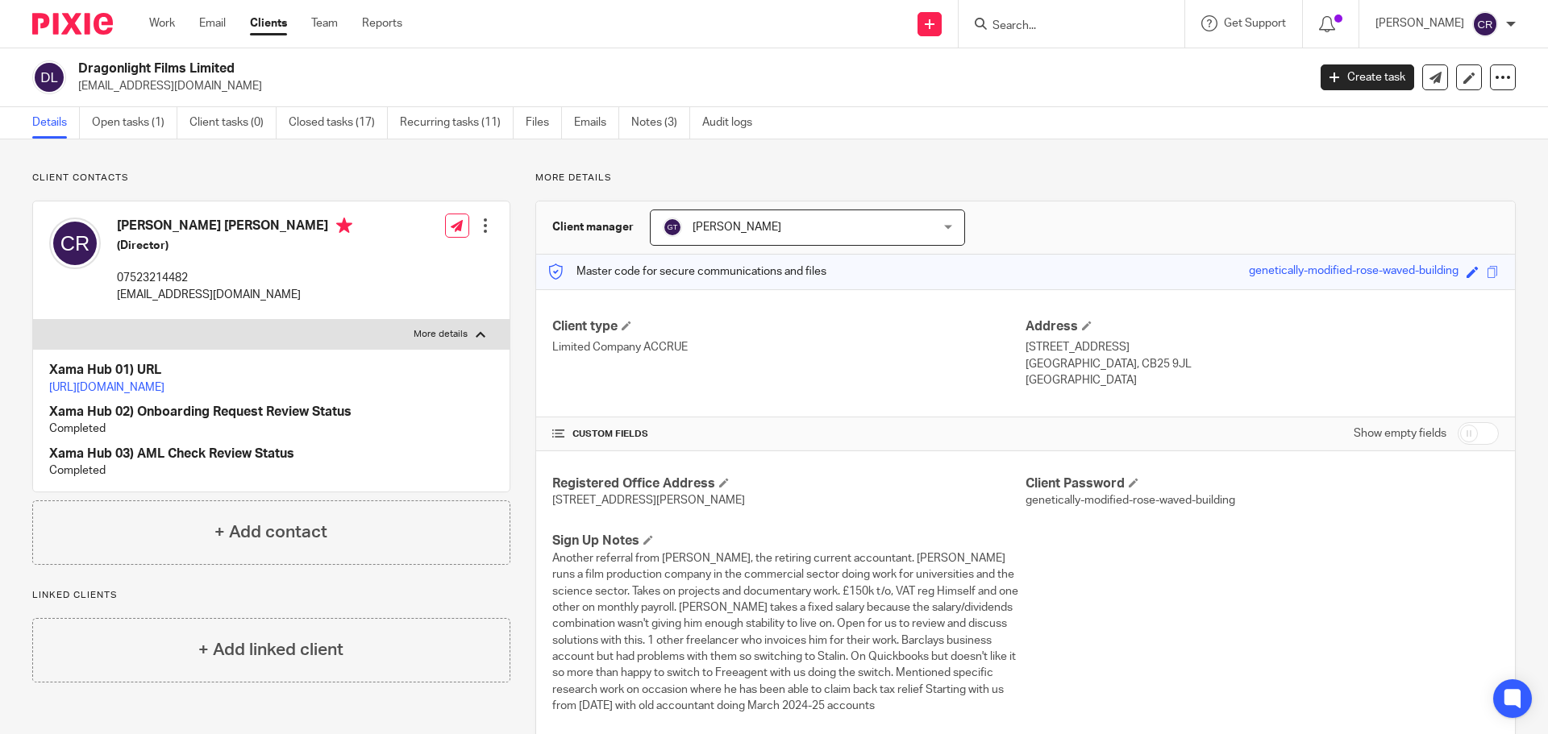
click at [239, 293] on p "colin@dragonlightfilms.com" at bounding box center [234, 295] width 235 height 16
copy div "colin@dragonlightfilms.com"
click at [1035, 31] on input "Search" at bounding box center [1063, 26] width 145 height 15
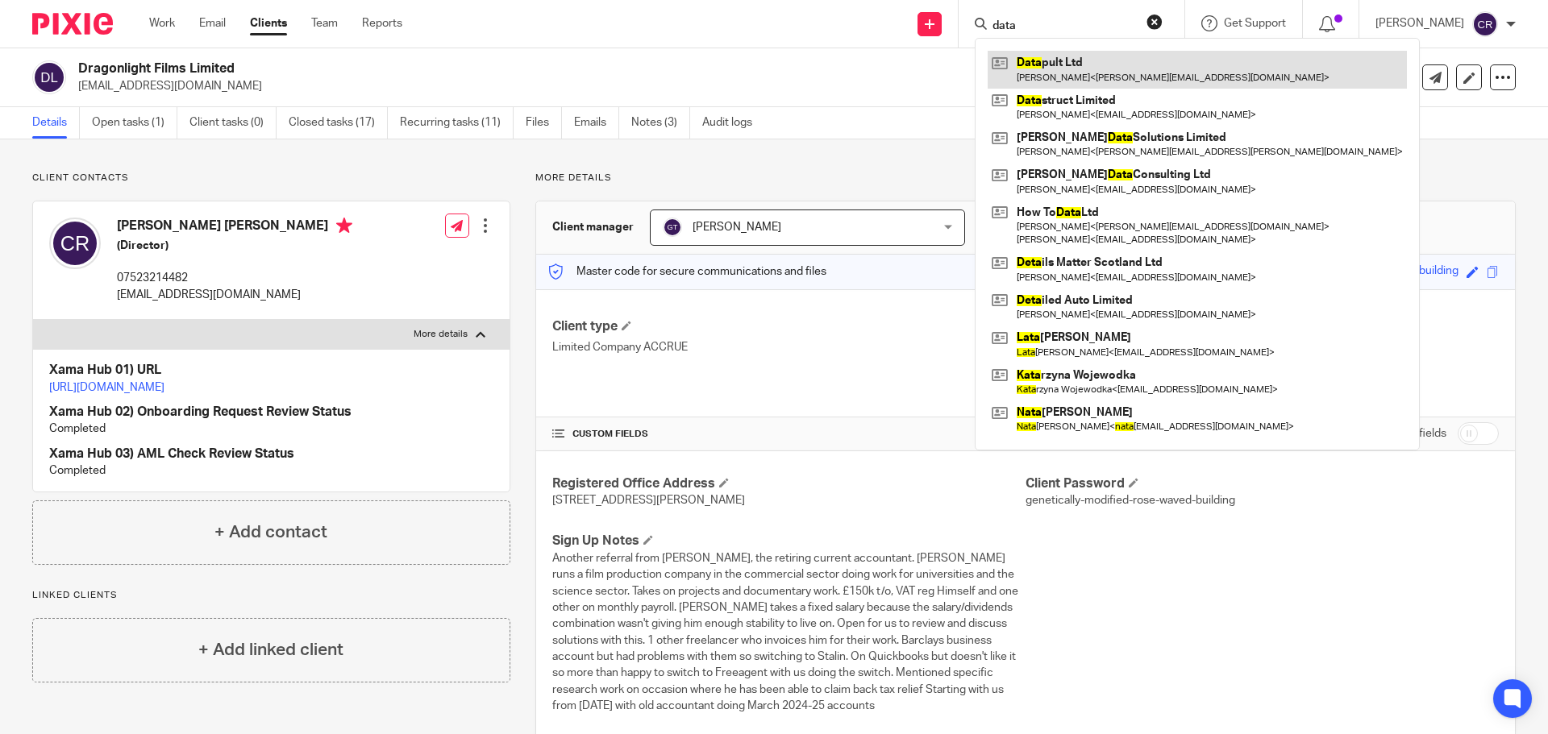
type input "data"
click at [1127, 69] on link at bounding box center [1196, 69] width 419 height 37
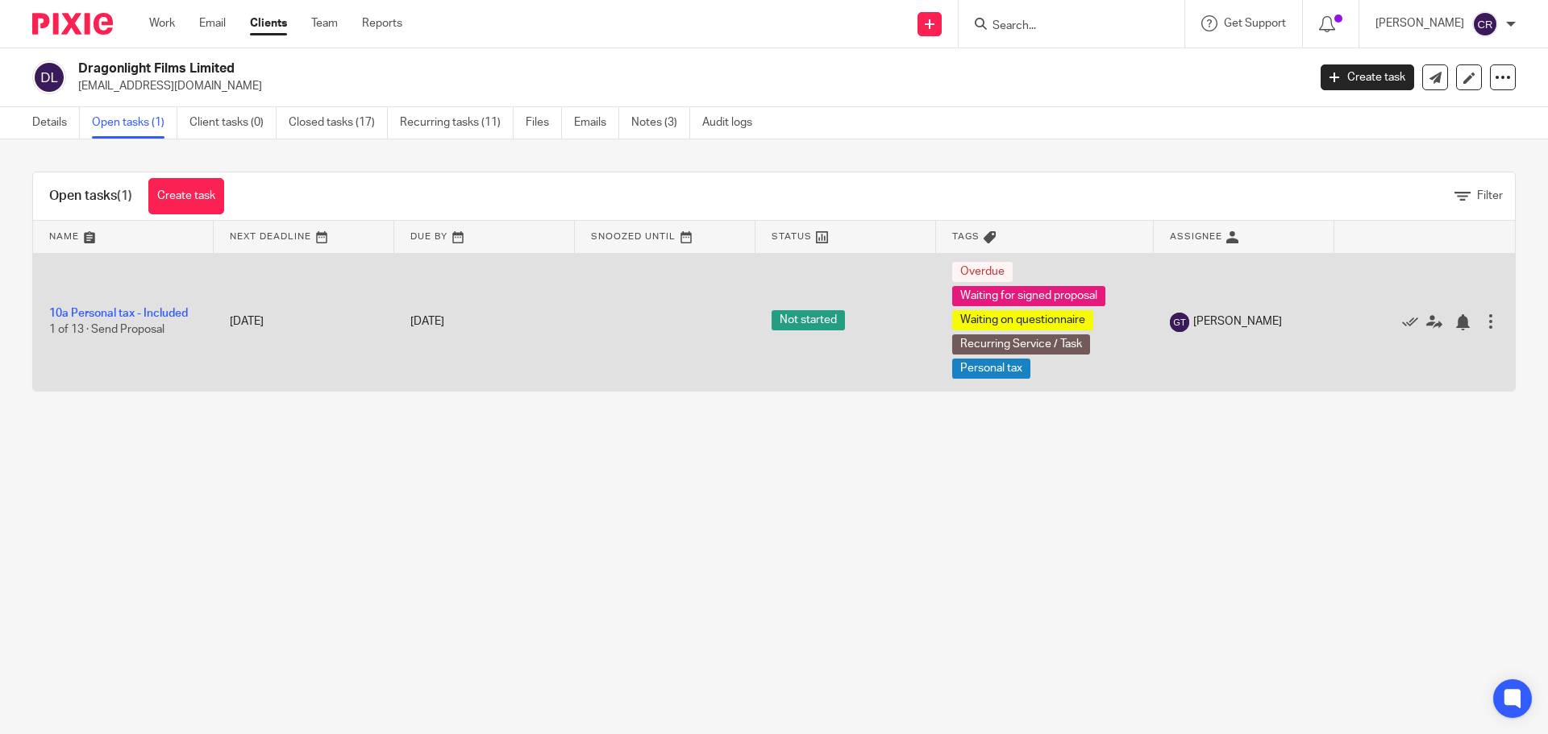
click at [169, 305] on td "10a Personal tax - Included 1 of 13 · Send Proposal" at bounding box center [123, 322] width 181 height 138
click at [167, 310] on link "10a Personal tax - Included" at bounding box center [118, 313] width 139 height 11
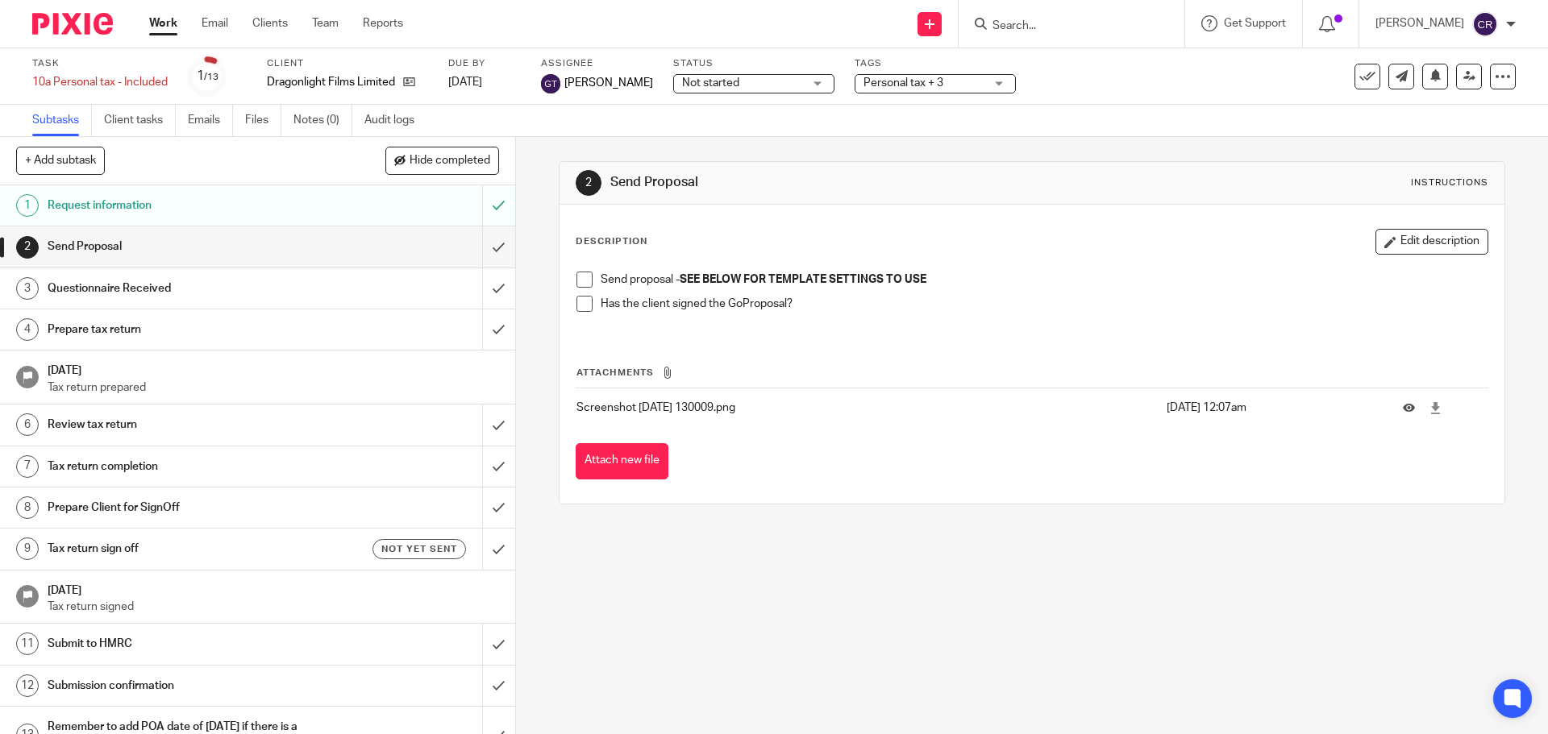
click at [580, 280] on span at bounding box center [584, 280] width 16 height 16
click at [695, 91] on span "Not started" at bounding box center [742, 83] width 121 height 17
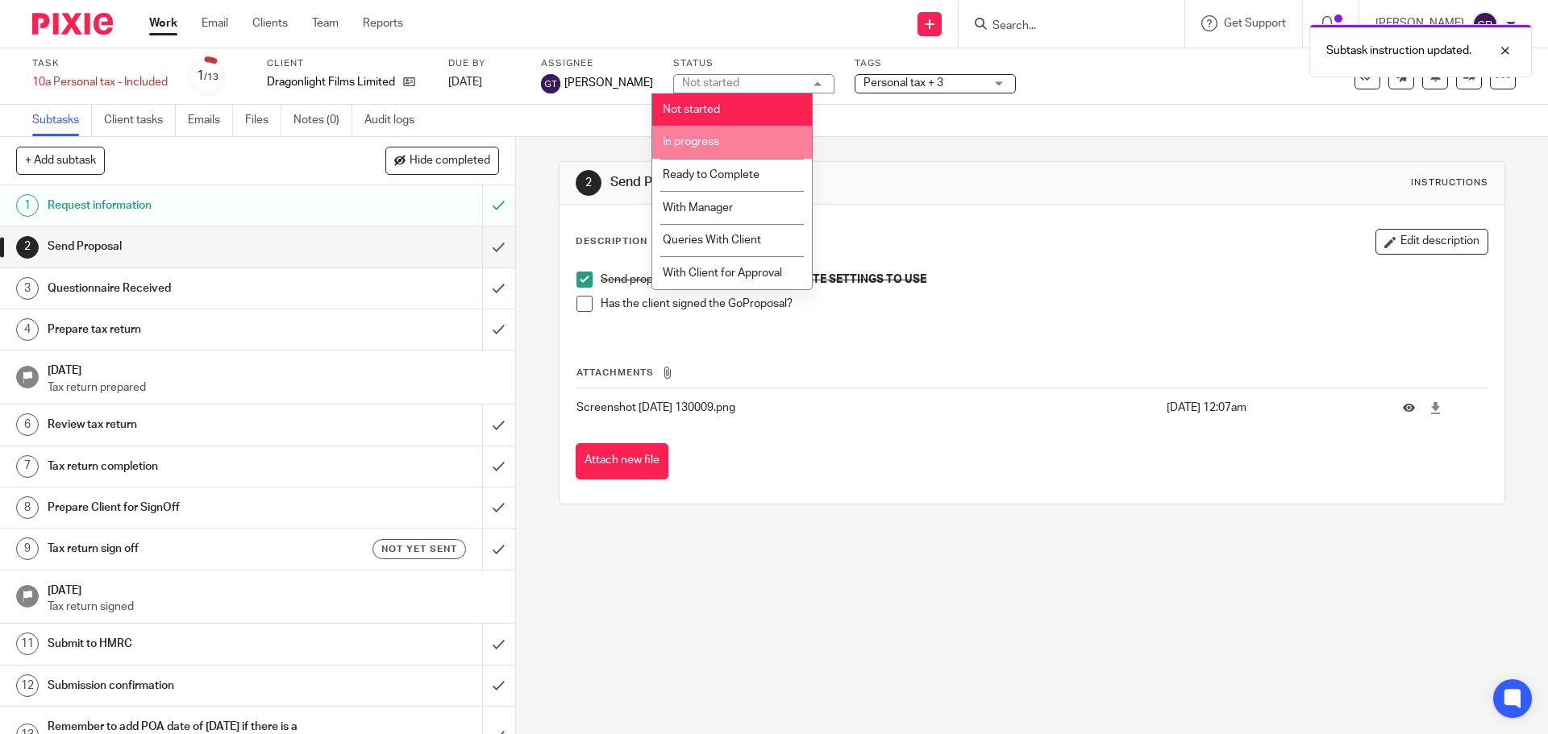
click at [717, 141] on span "In progress" at bounding box center [691, 141] width 56 height 11
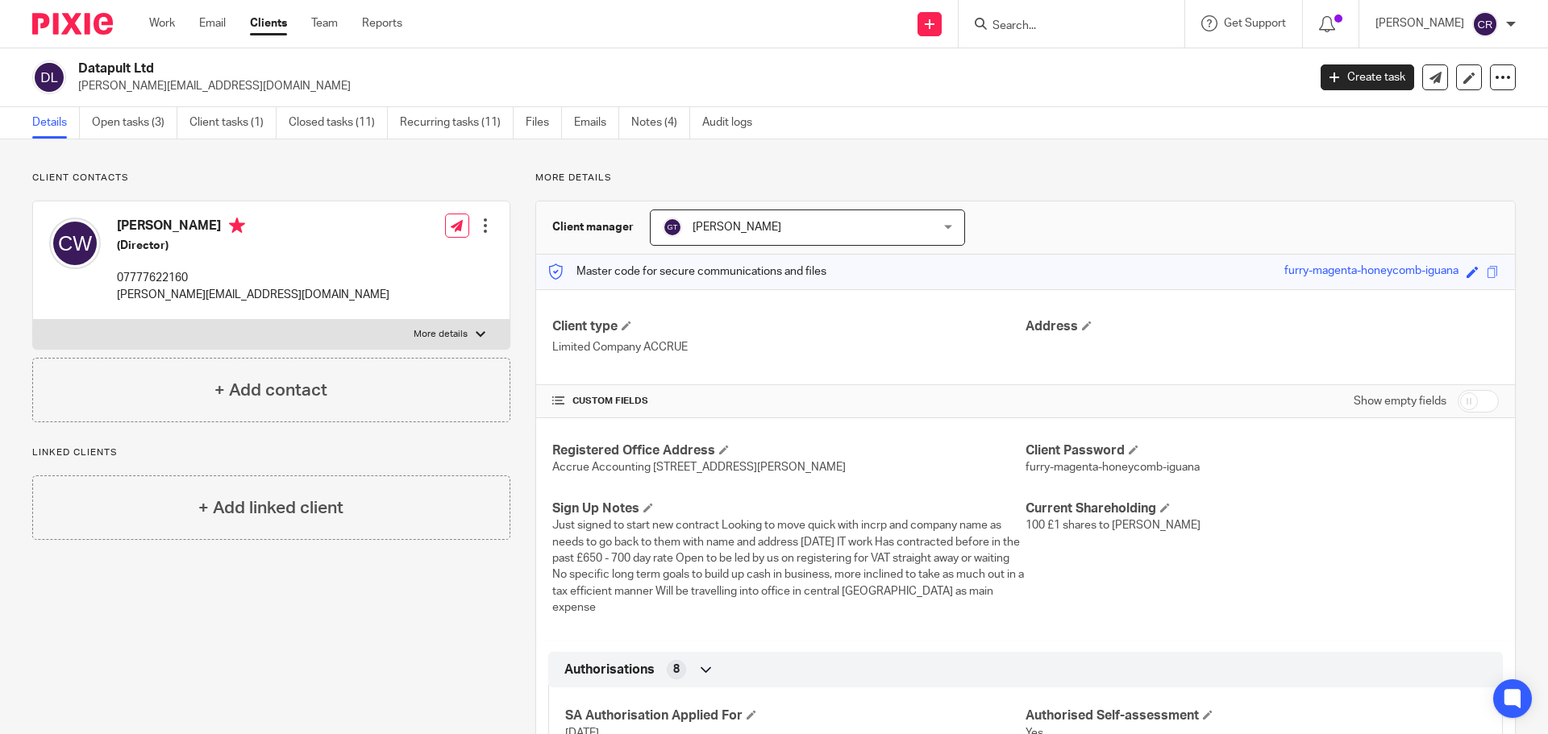
click at [172, 231] on h4 "Craig Wilkinson" at bounding box center [253, 228] width 272 height 20
copy h4 "Craig Wilkinson"
click at [1057, 28] on input "Search" at bounding box center [1063, 26] width 145 height 15
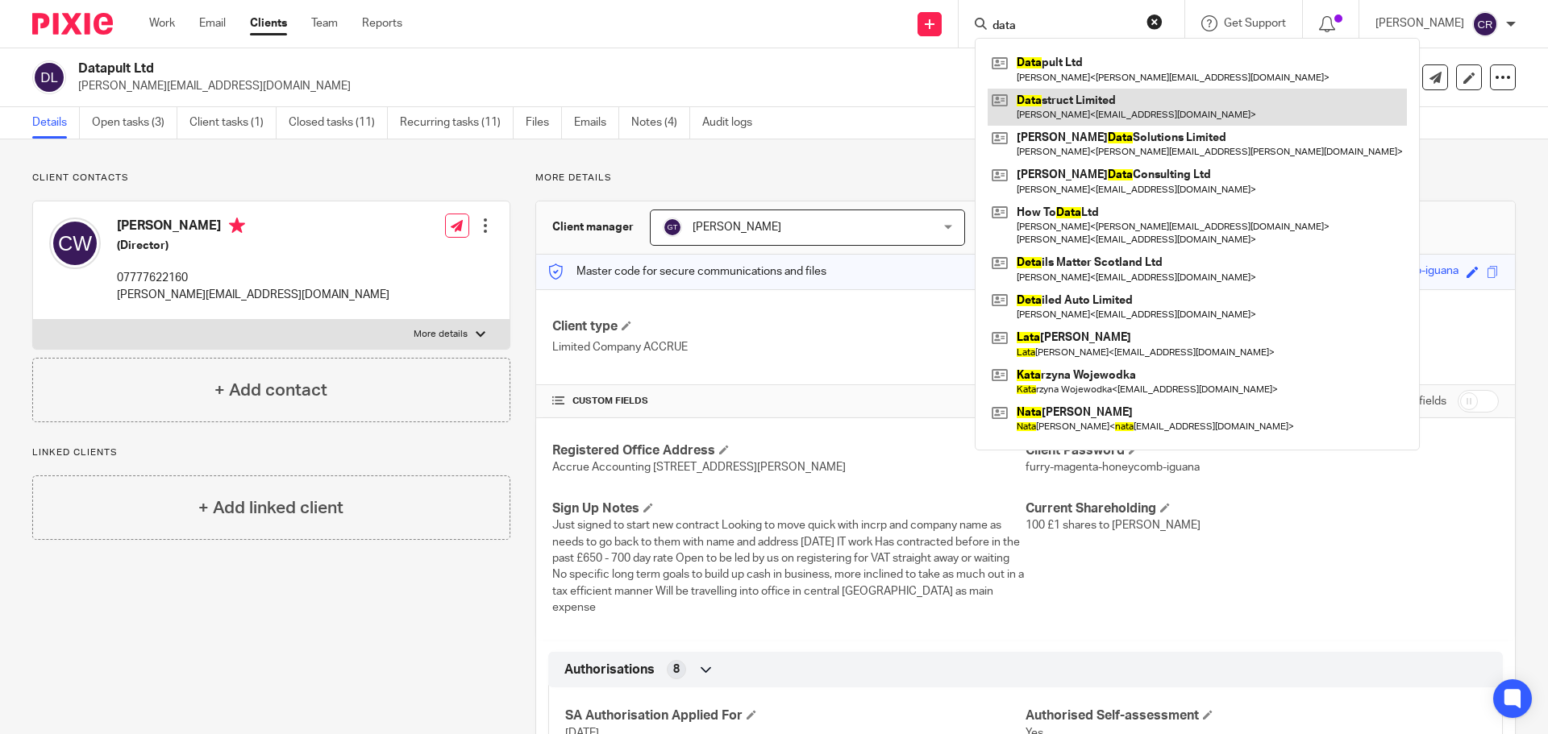
type input "data"
click at [1078, 101] on link at bounding box center [1196, 107] width 419 height 37
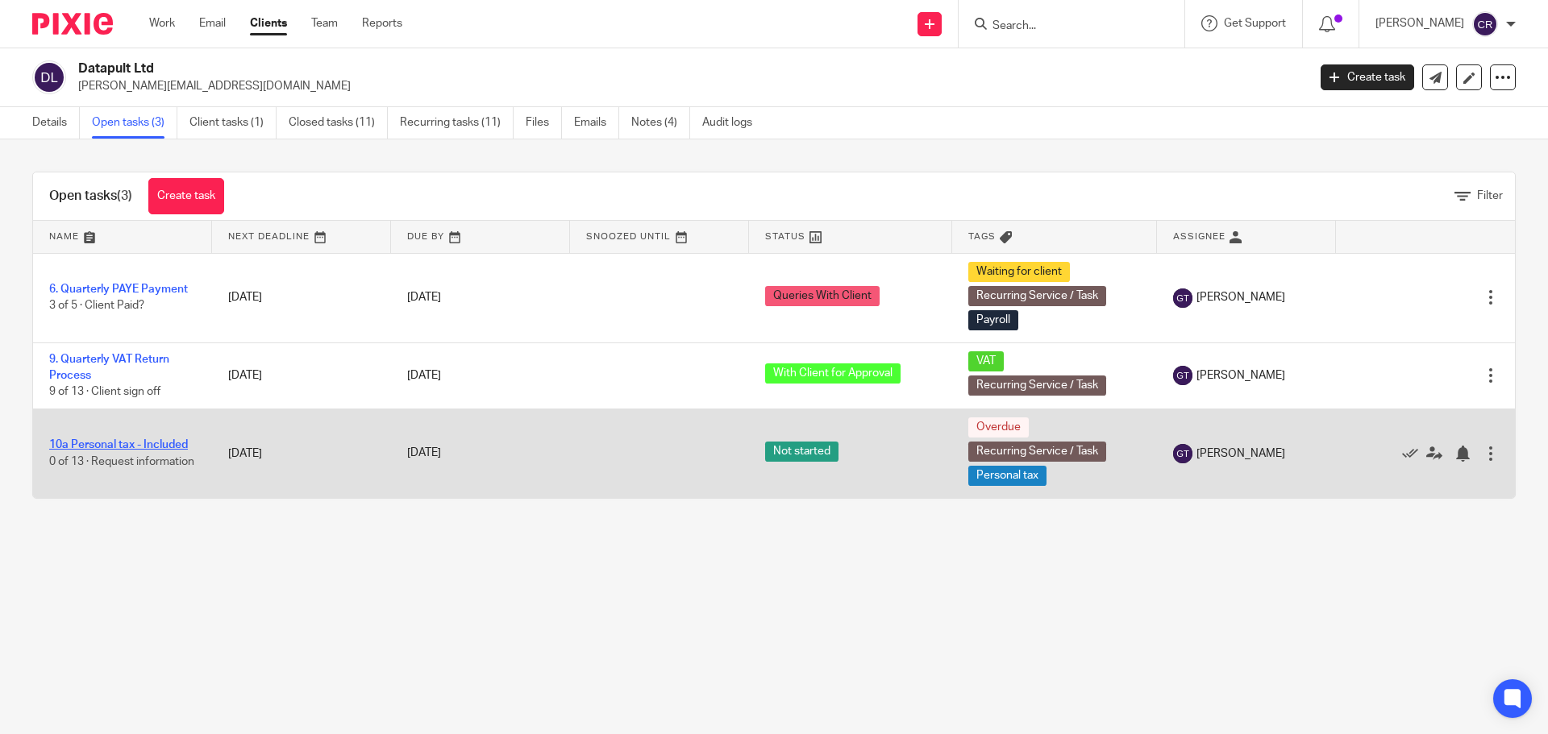
click at [160, 439] on link "10a Personal tax - Included" at bounding box center [118, 444] width 139 height 11
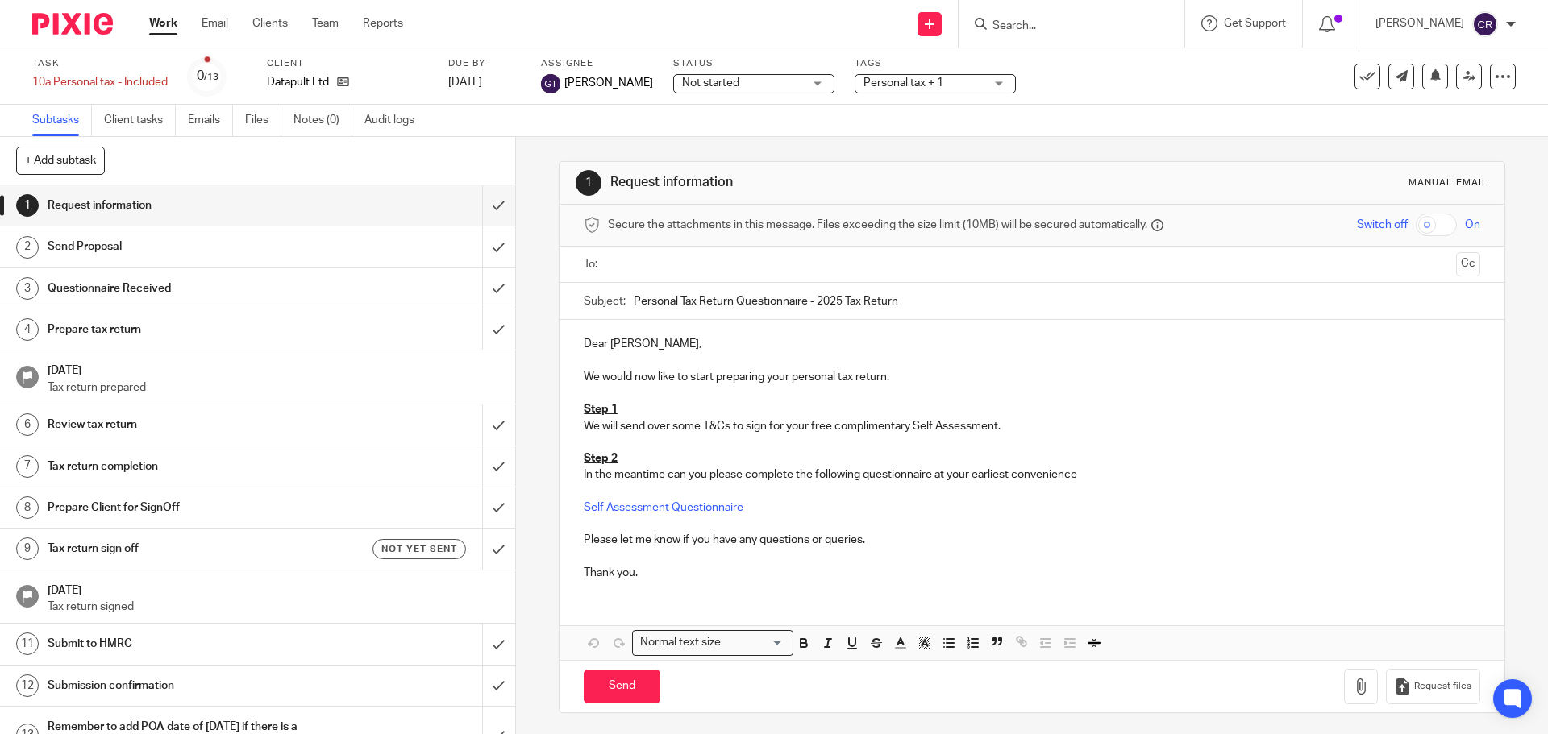
click at [675, 269] on input "text" at bounding box center [1030, 265] width 835 height 19
click at [1456, 264] on button "Cc" at bounding box center [1468, 266] width 24 height 24
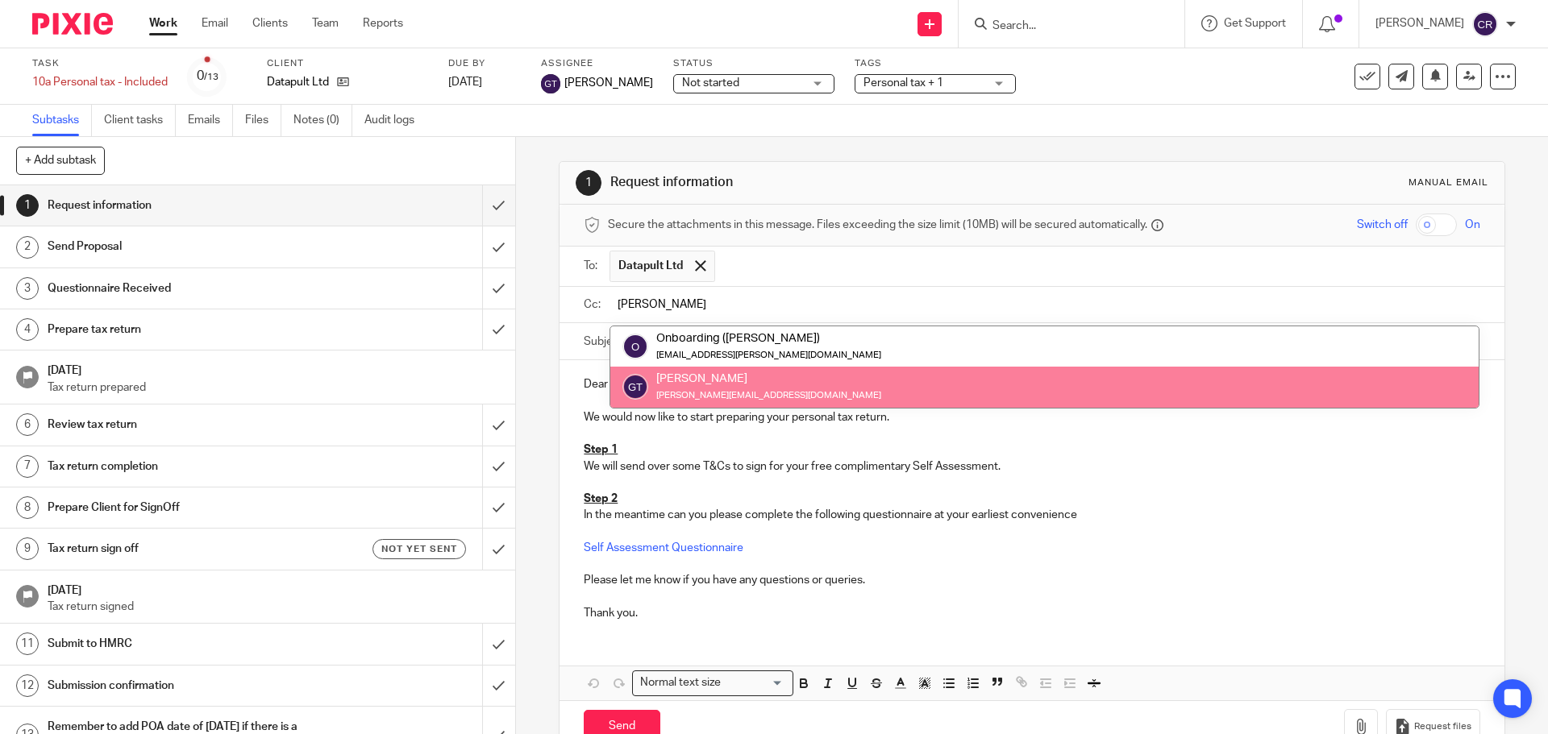
type input "greg"
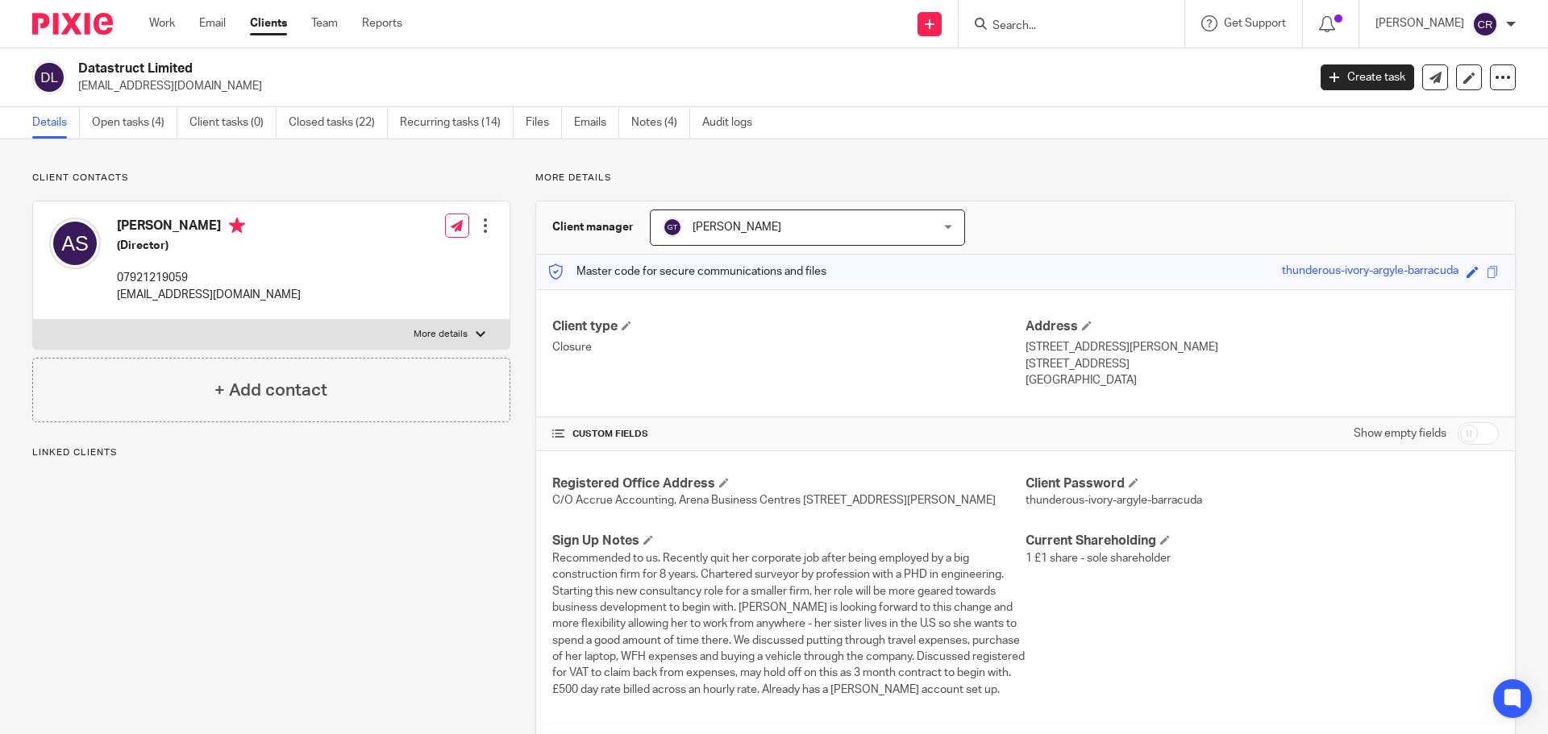
click at [141, 220] on h4 "Anita Soni" at bounding box center [209, 228] width 184 height 20
copy h4 "Anita Soni"
click at [184, 299] on p "anitasoni14@gmail.com" at bounding box center [209, 295] width 184 height 16
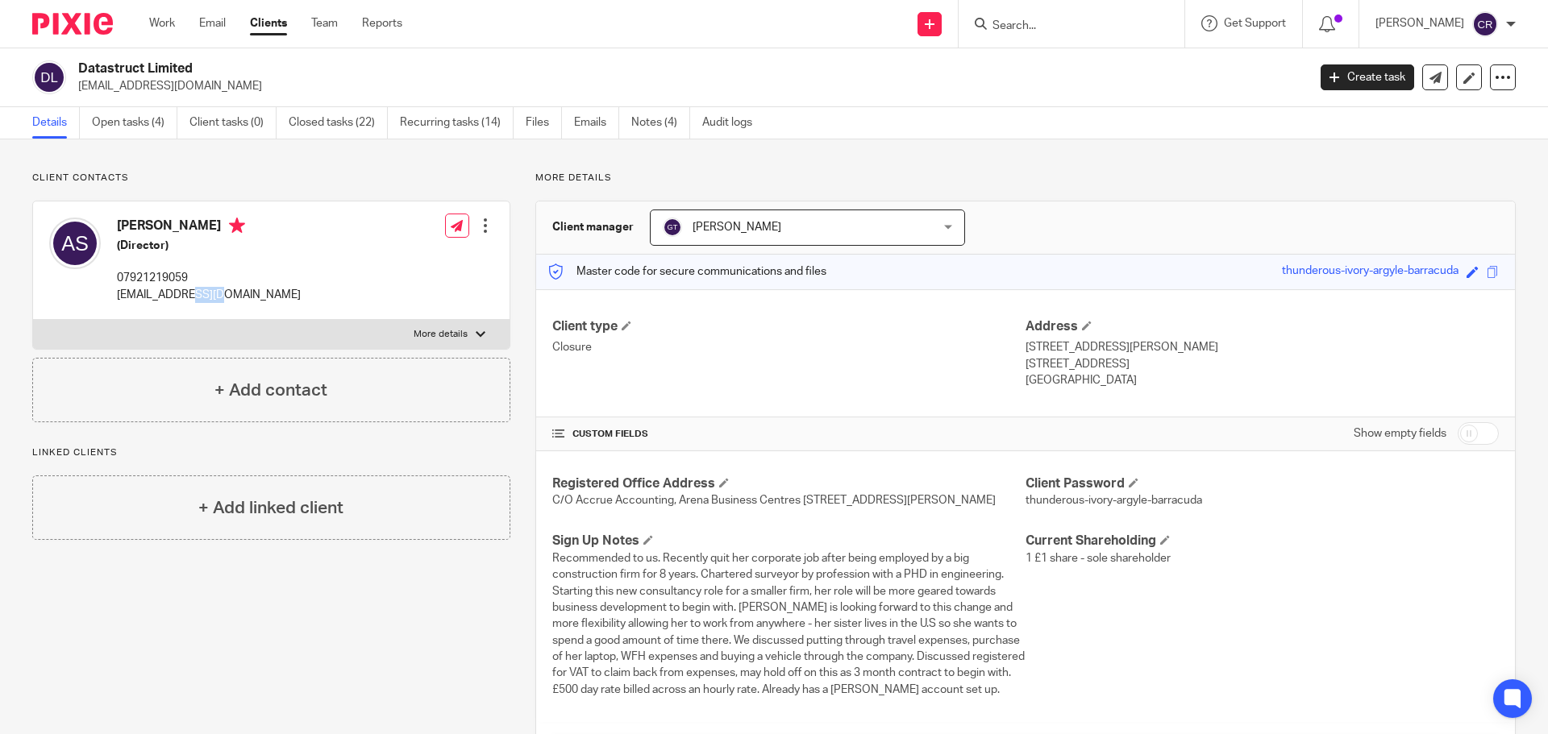
click at [184, 299] on p "anitasoni14@gmail.com" at bounding box center [209, 295] width 184 height 16
copy div "anitasoni14@gmail.com"
click at [1057, 27] on input "Search" at bounding box center [1063, 26] width 145 height 15
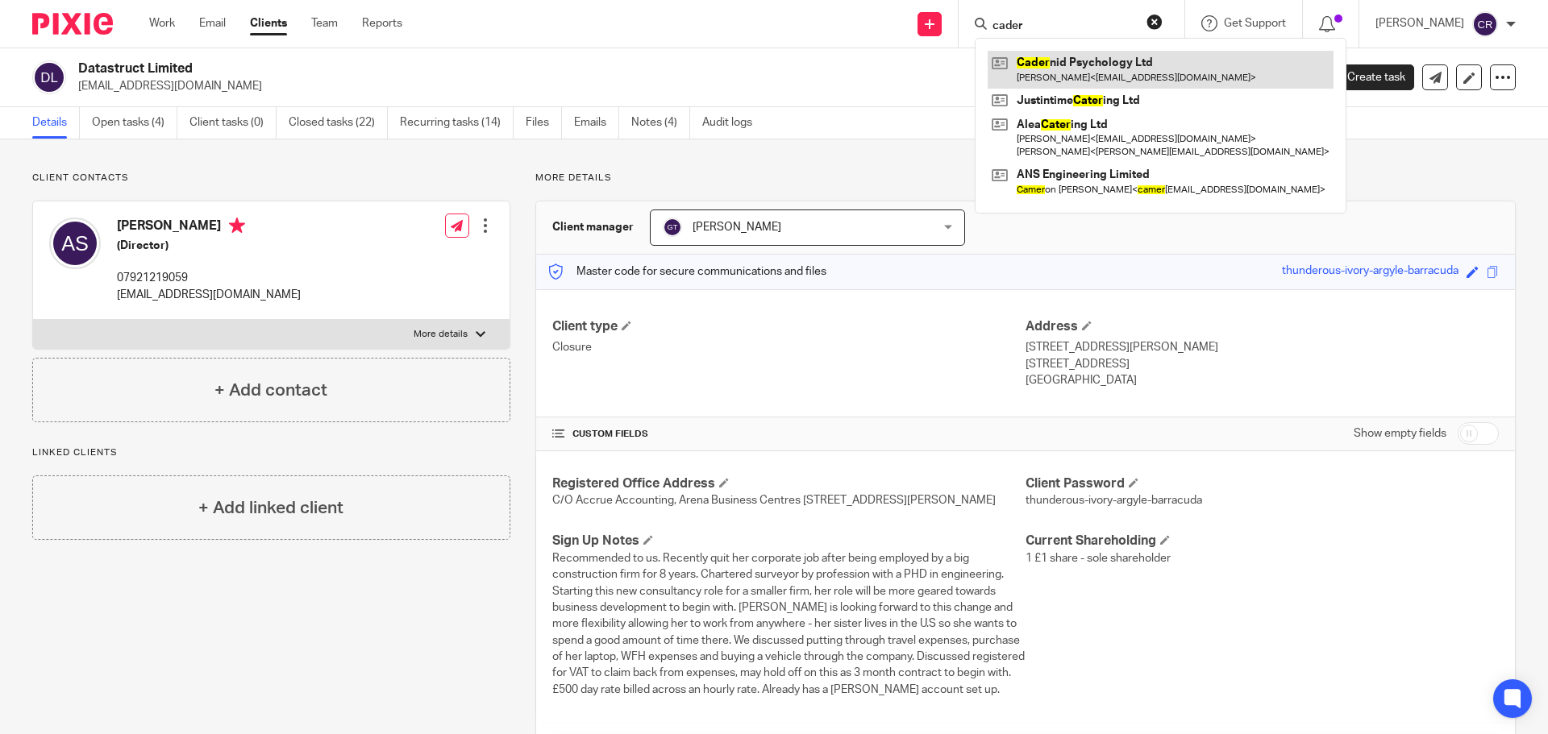
type input "cader"
click at [1064, 65] on link at bounding box center [1160, 69] width 346 height 37
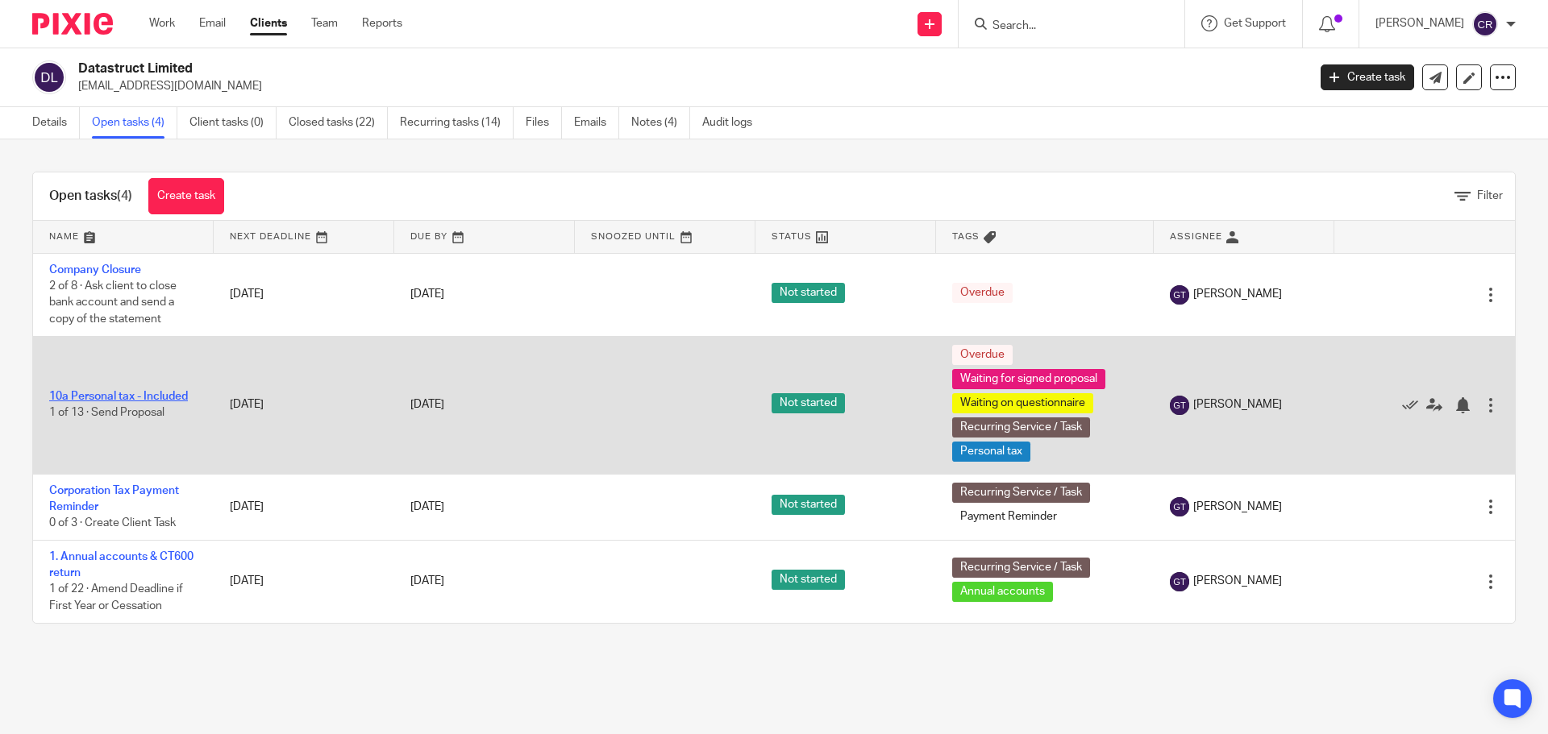
click at [130, 397] on link "10a Personal tax - Included" at bounding box center [118, 396] width 139 height 11
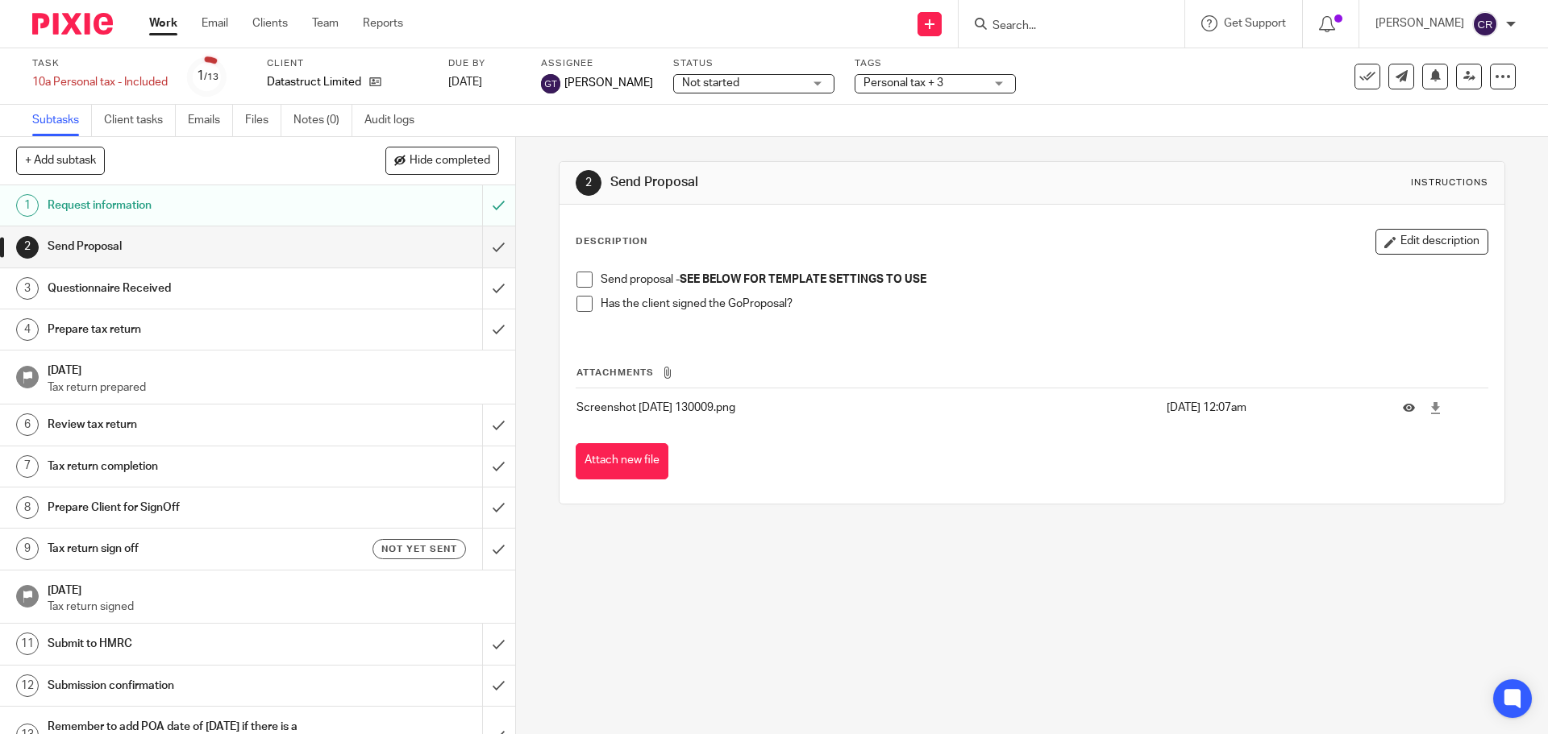
drag, startPoint x: 582, startPoint y: 276, endPoint x: 690, endPoint y: 196, distance: 134.8
click at [584, 276] on span at bounding box center [584, 280] width 16 height 16
click at [763, 80] on span "Not started" at bounding box center [742, 83] width 121 height 17
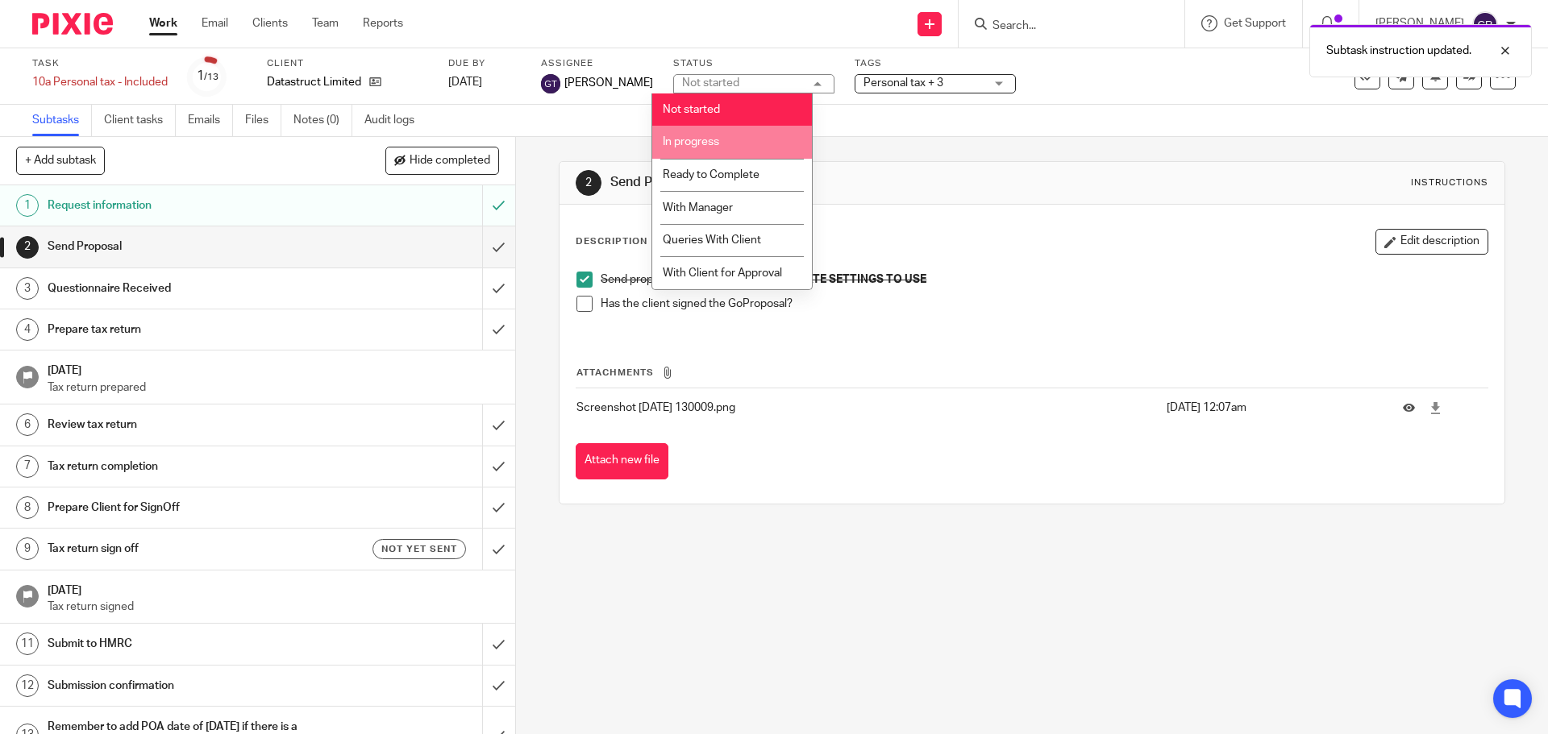
click at [756, 143] on li "In progress" at bounding box center [732, 142] width 160 height 33
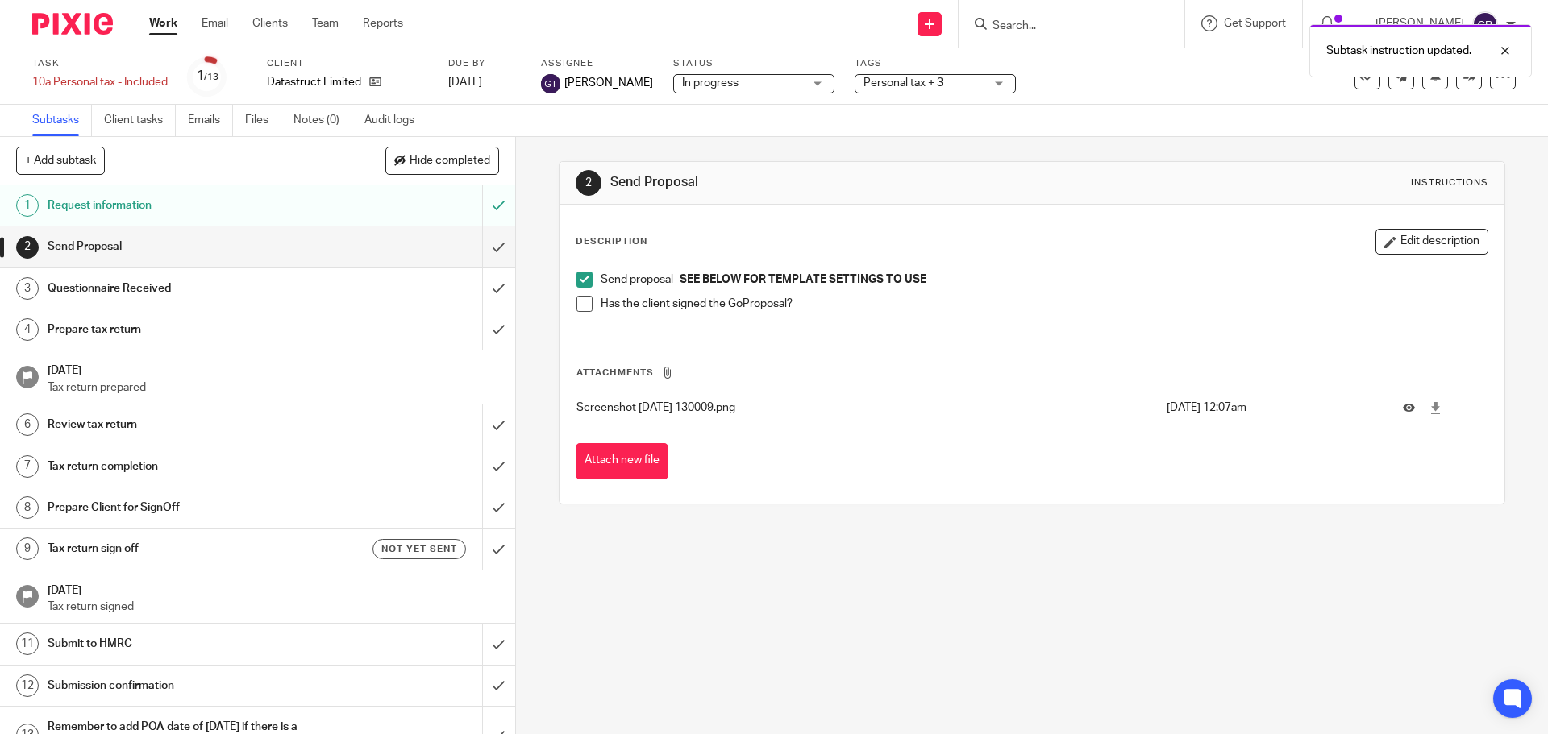
drag, startPoint x: 962, startPoint y: 64, endPoint x: 939, endPoint y: 78, distance: 27.5
click at [961, 64] on div "Subtask instruction updated." at bounding box center [1153, 46] width 758 height 61
drag, startPoint x: 939, startPoint y: 78, endPoint x: 961, endPoint y: 107, distance: 36.3
click at [939, 79] on span "Personal tax + 3" at bounding box center [923, 83] width 121 height 17
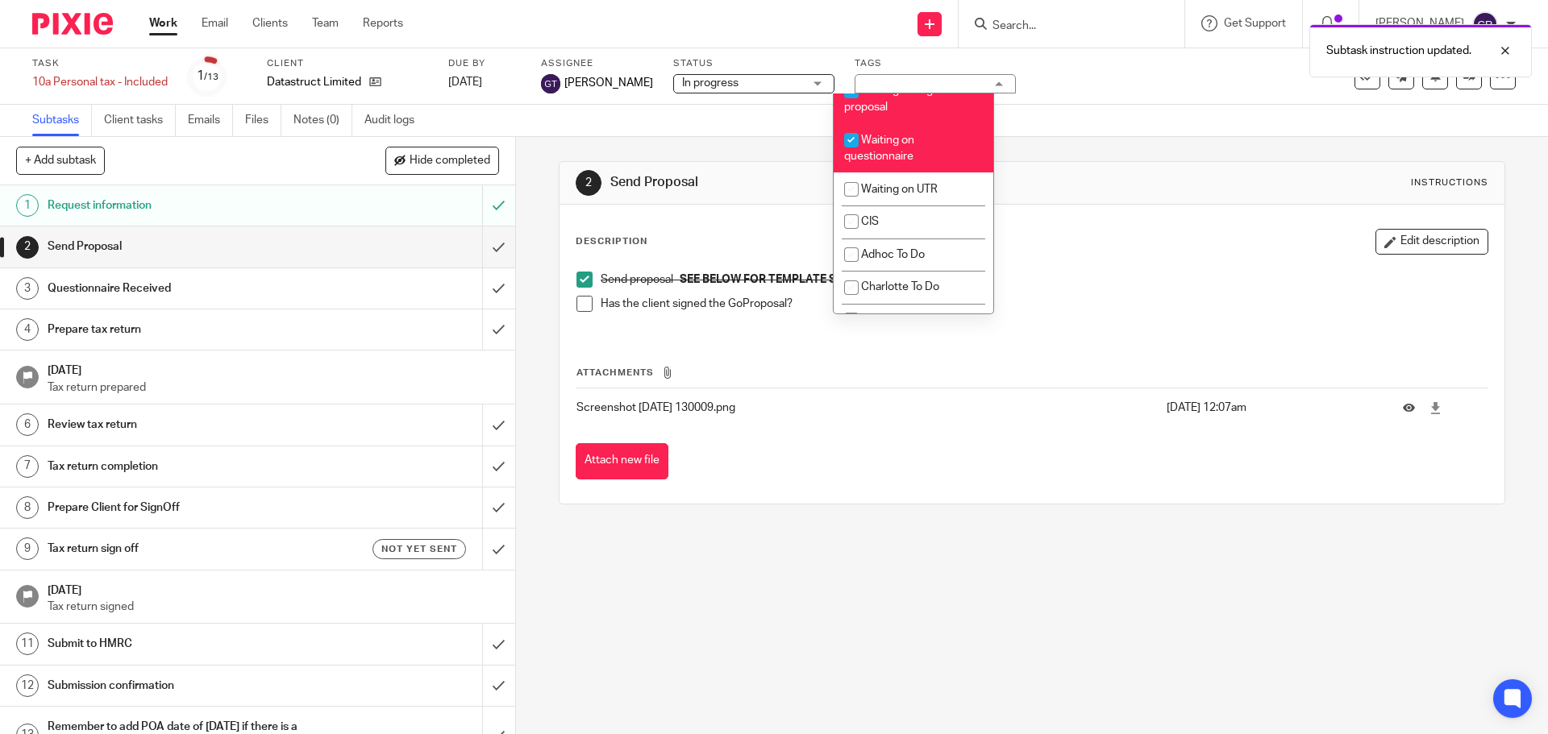
scroll to position [1370, 0]
drag, startPoint x: 1115, startPoint y: 194, endPoint x: 946, endPoint y: 139, distance: 177.4
click at [1115, 193] on div "2 Send Proposal Instructions" at bounding box center [1032, 183] width 912 height 26
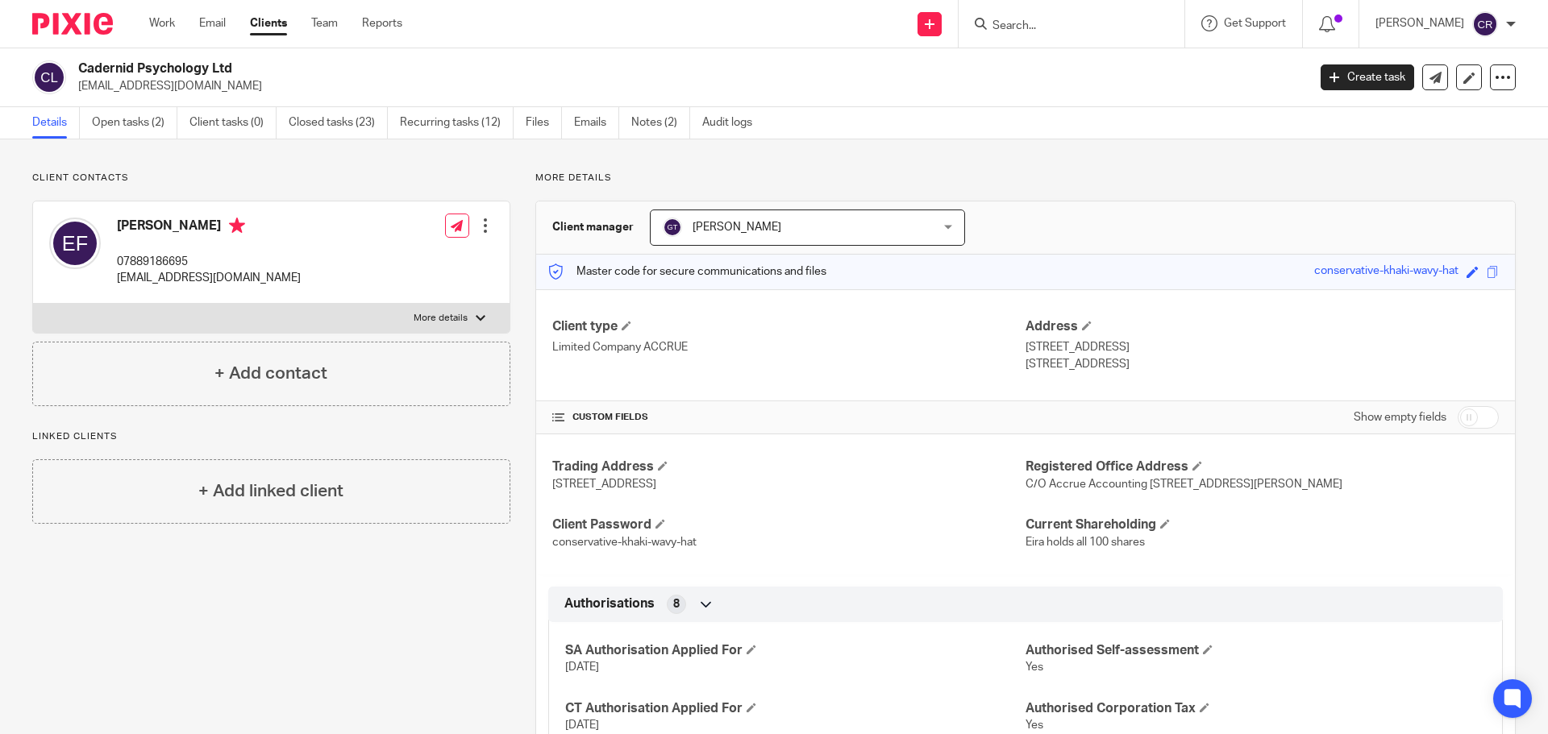
click at [118, 228] on h4 "Eira Fomicheva" at bounding box center [209, 228] width 184 height 20
copy h4 "Eira Fomicheva"
click at [150, 276] on p "eirafom@gmail.com" at bounding box center [209, 278] width 184 height 16
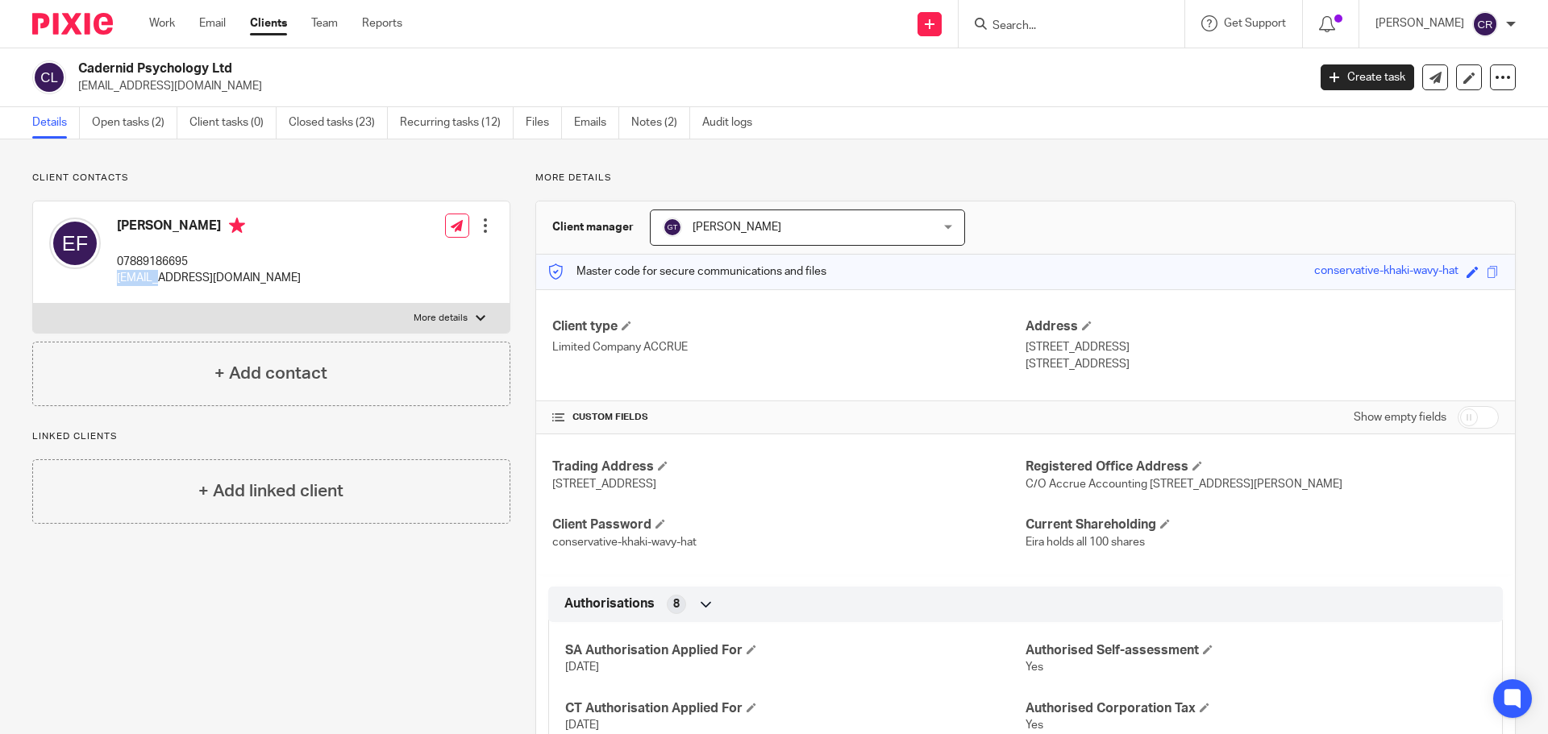
click at [150, 276] on p "eirafom@gmail.com" at bounding box center [209, 278] width 184 height 16
copy div "eirafom@gmail.com"
click at [1071, 17] on form at bounding box center [1077, 24] width 172 height 20
click at [1058, 26] on input "Search" at bounding box center [1063, 26] width 145 height 15
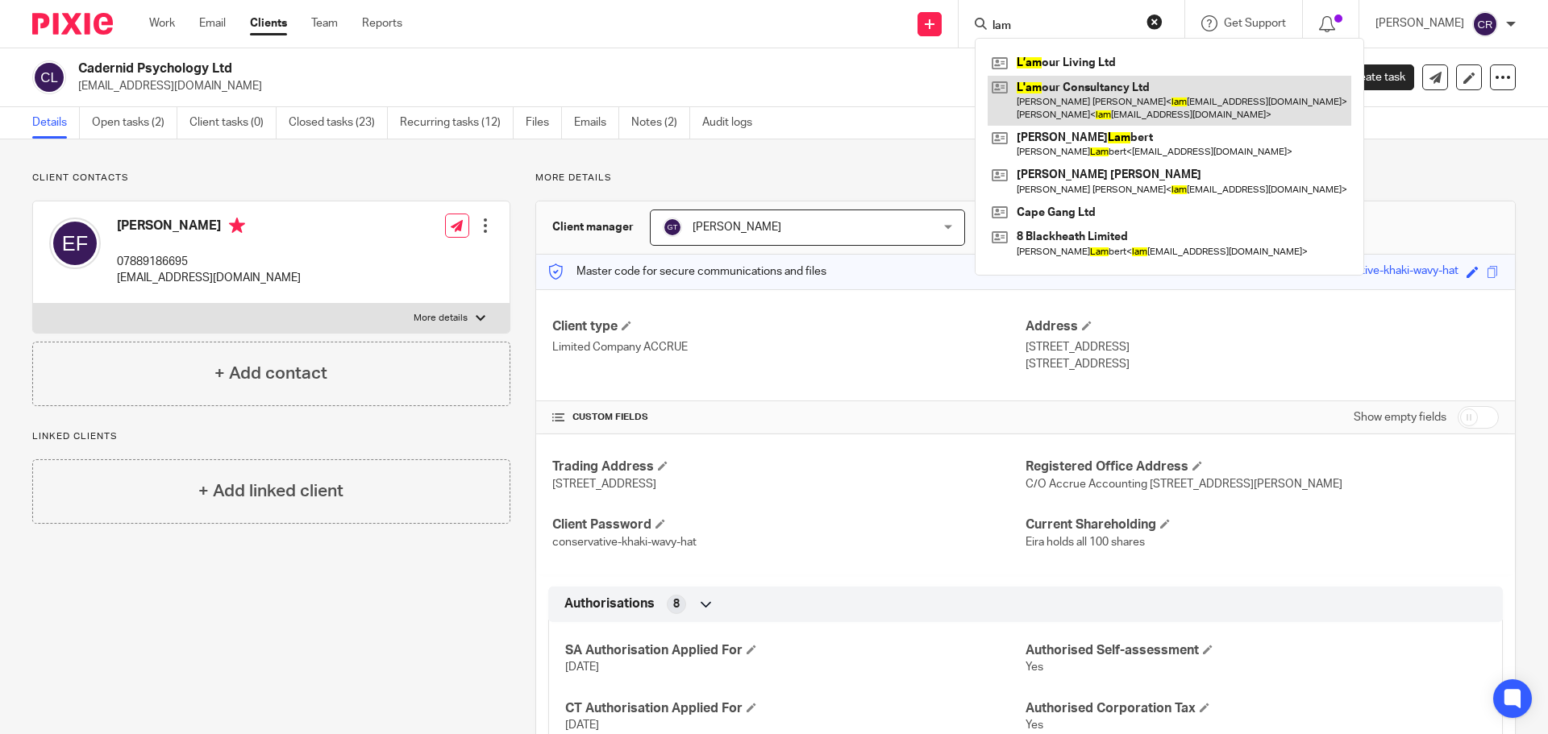
type input "lam"
click at [1114, 107] on link at bounding box center [1169, 101] width 364 height 50
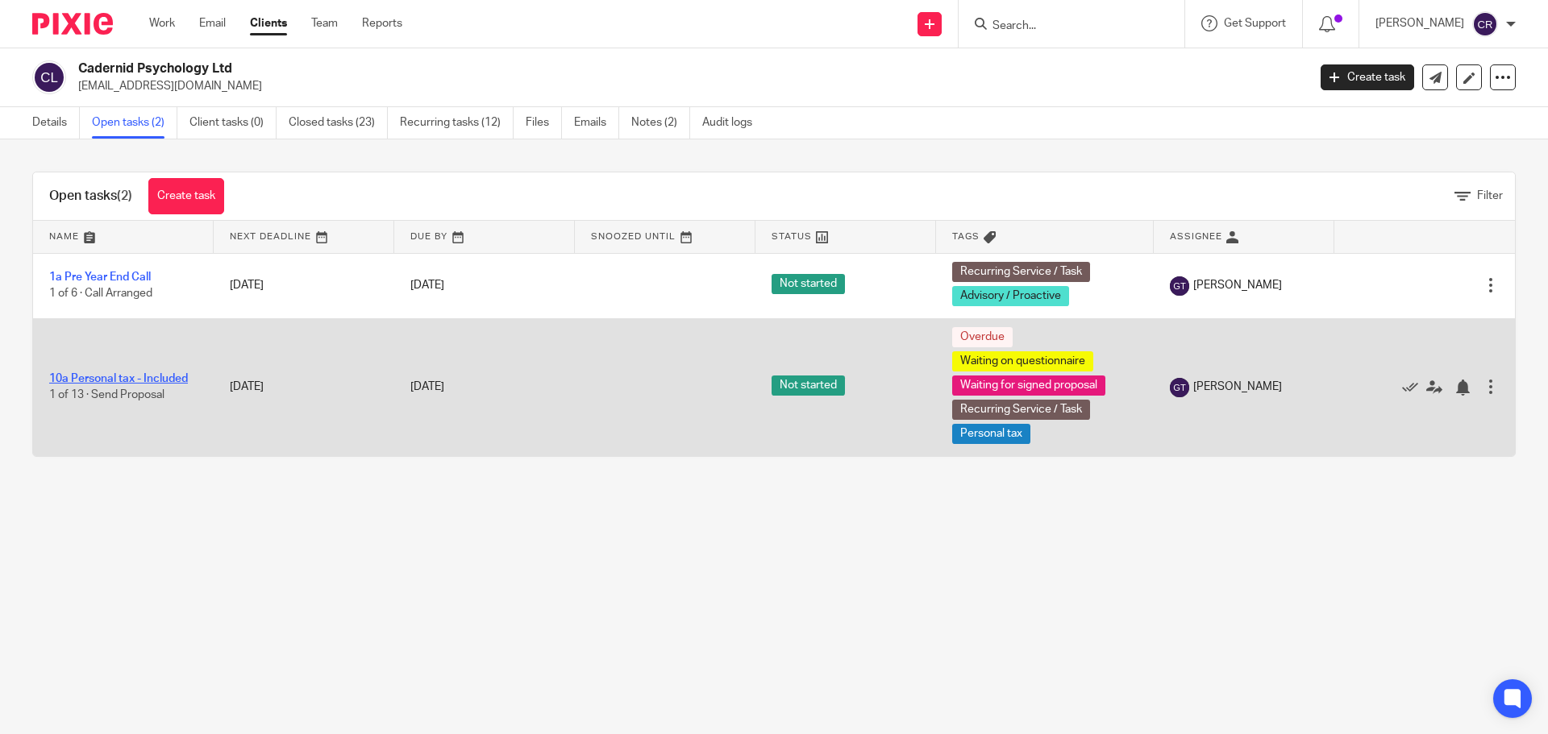
click at [122, 378] on link "10a Personal tax - Included" at bounding box center [118, 378] width 139 height 11
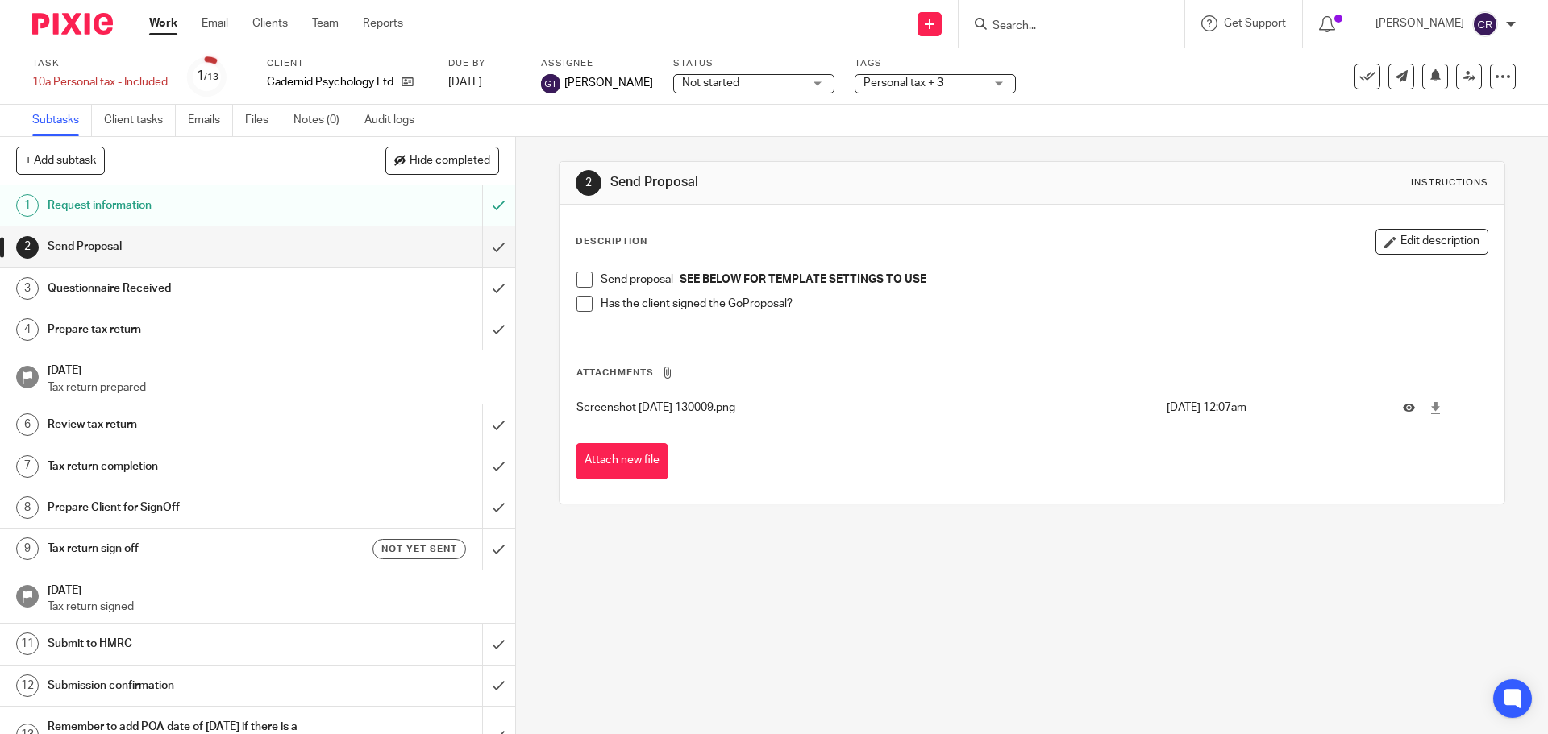
click at [584, 281] on span at bounding box center [584, 280] width 16 height 16
click at [775, 75] on div "Subtask instruction updated." at bounding box center [1153, 46] width 758 height 61
click at [772, 90] on span "Not started" at bounding box center [742, 83] width 121 height 17
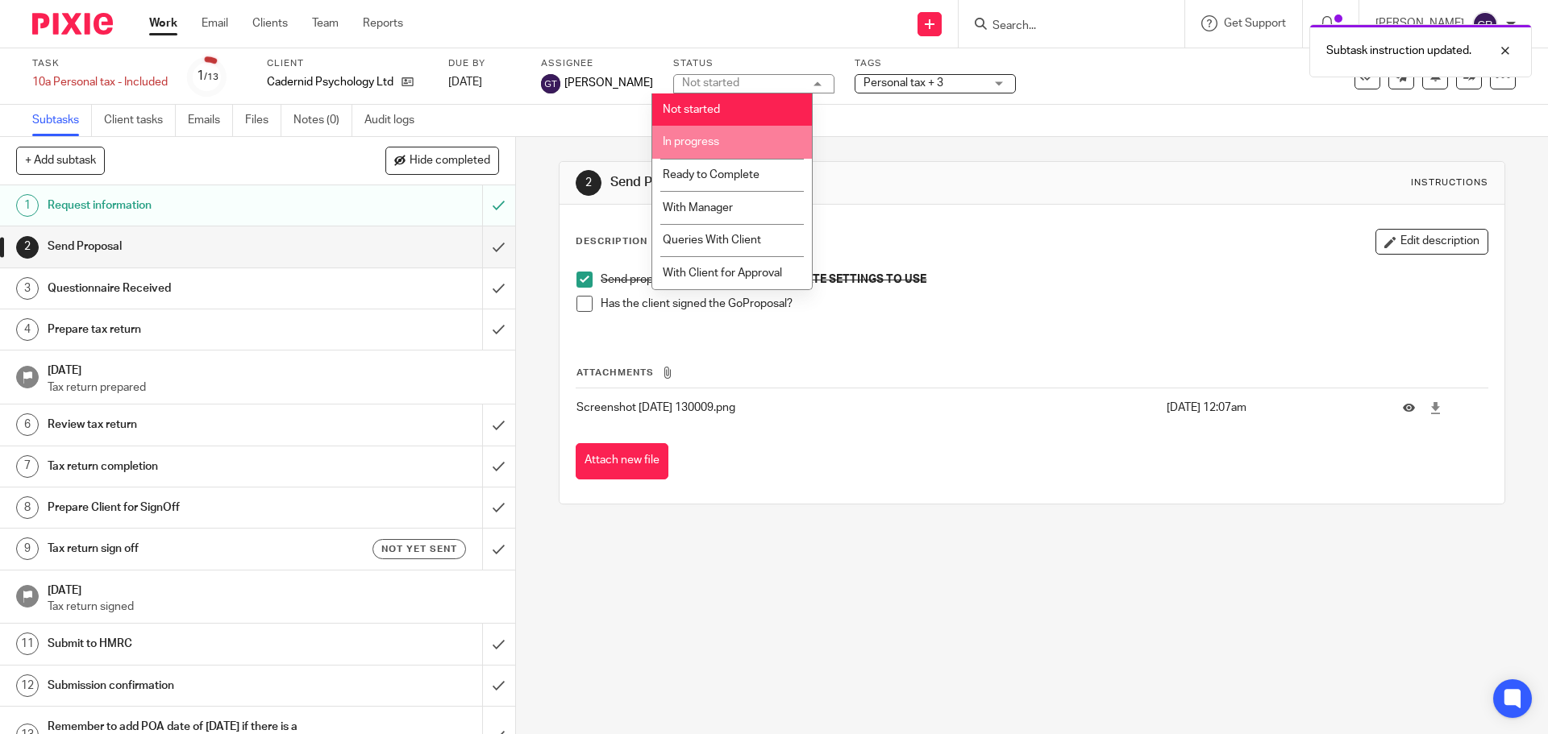
click at [770, 131] on li "In progress" at bounding box center [732, 142] width 160 height 33
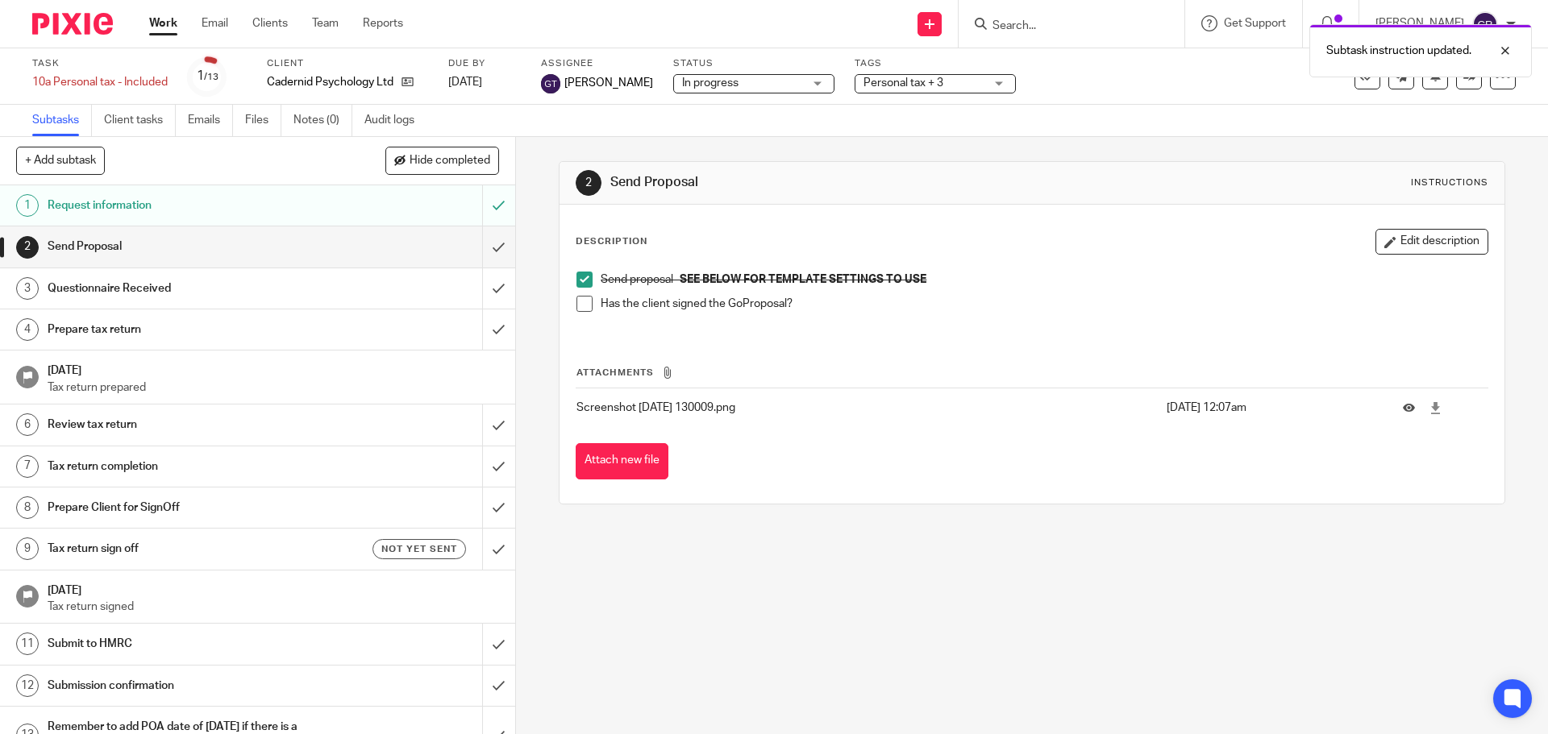
drag, startPoint x: 884, startPoint y: 82, endPoint x: 891, endPoint y: 101, distance: 19.6
click at [887, 82] on span "Personal tax + 3" at bounding box center [903, 82] width 80 height 11
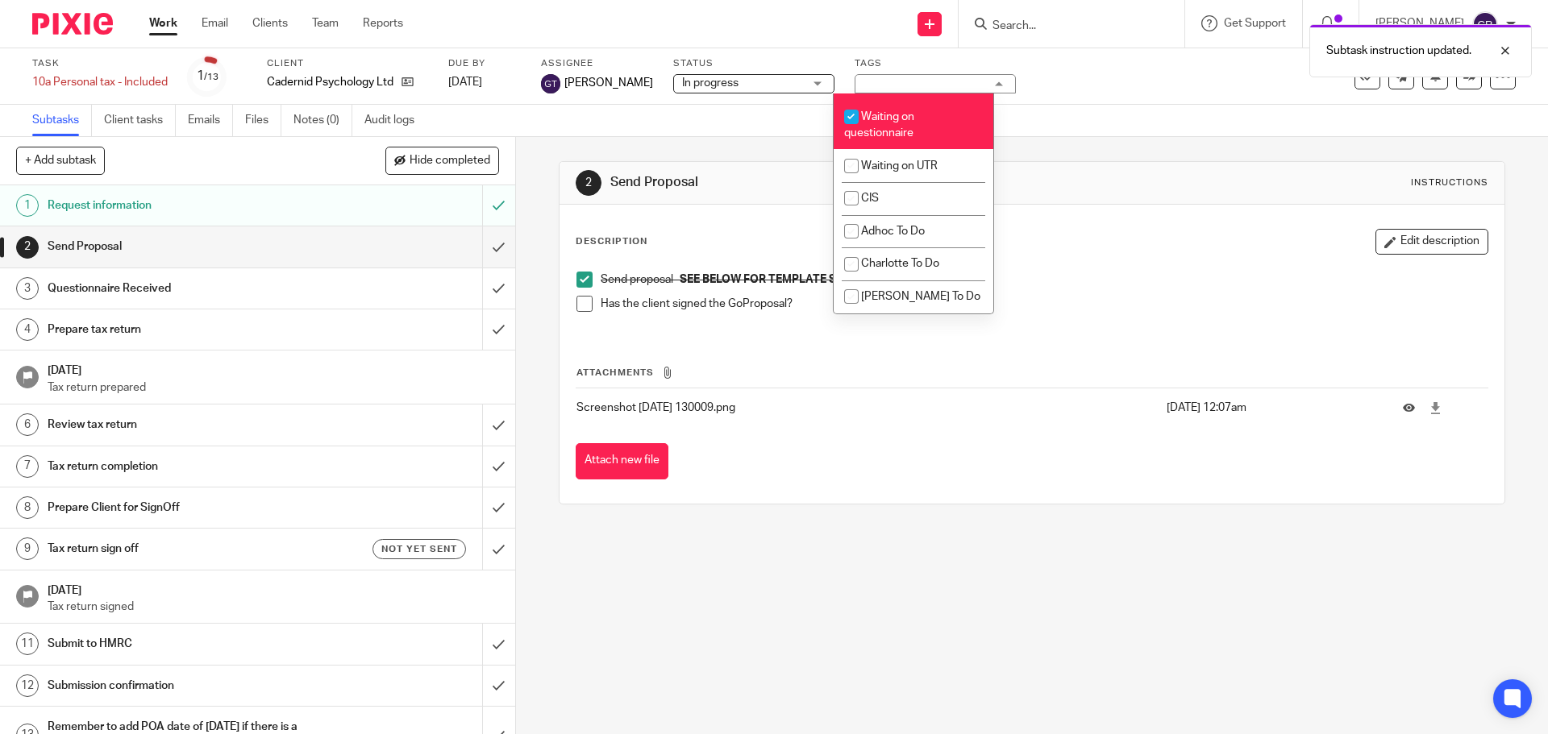
scroll to position [1452, 0]
click at [1216, 264] on div "Send proposal - SEE BELOW FOR TEMPLATE SETTINGS TO USE Has the client signed th…" at bounding box center [1031, 298] width 926 height 69
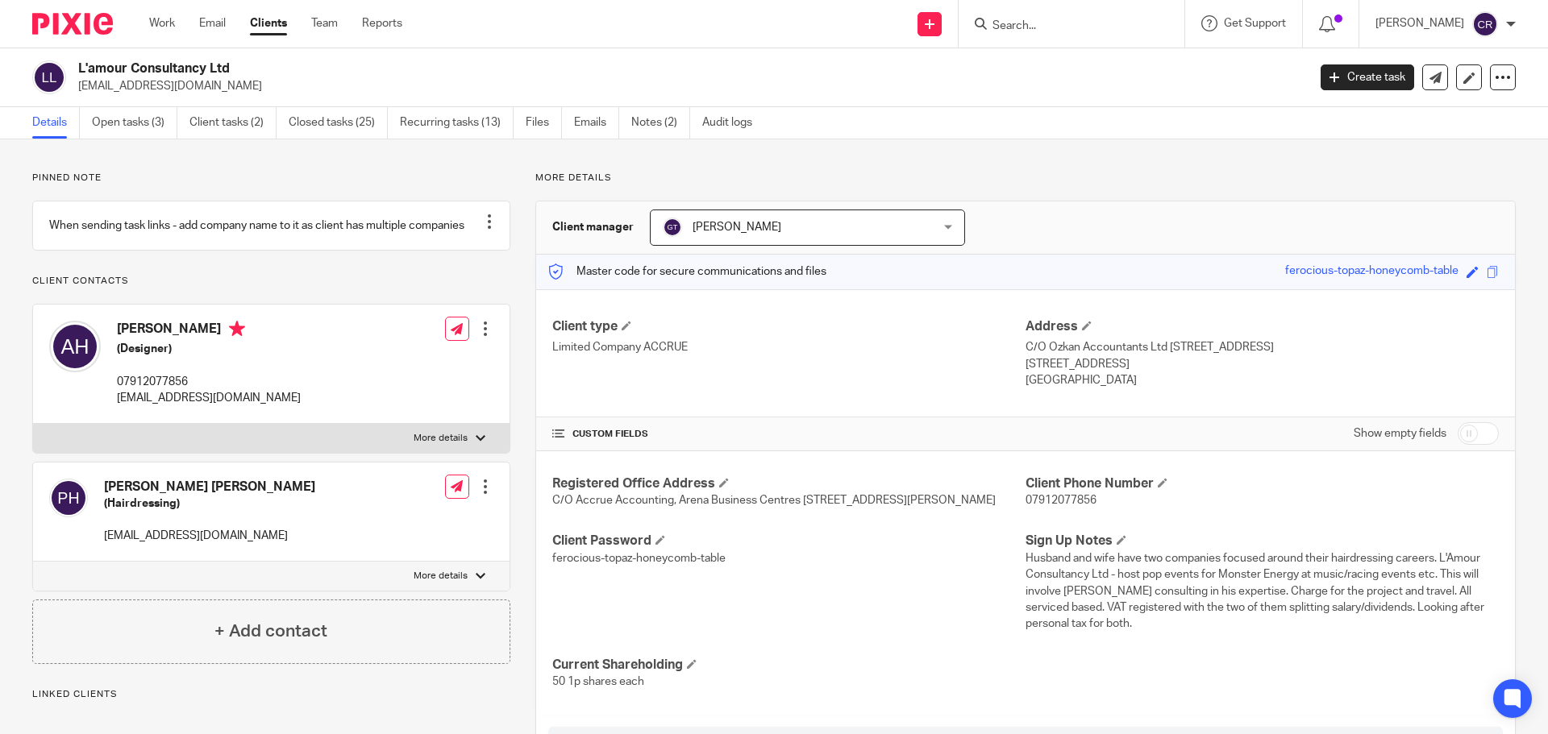
click at [149, 341] on h4 "Anna Teresa Hewitt" at bounding box center [209, 331] width 184 height 20
copy h4 "Anna Teresa Hewitt"
click at [193, 406] on p "[EMAIL_ADDRESS][DOMAIN_NAME]" at bounding box center [209, 398] width 184 height 16
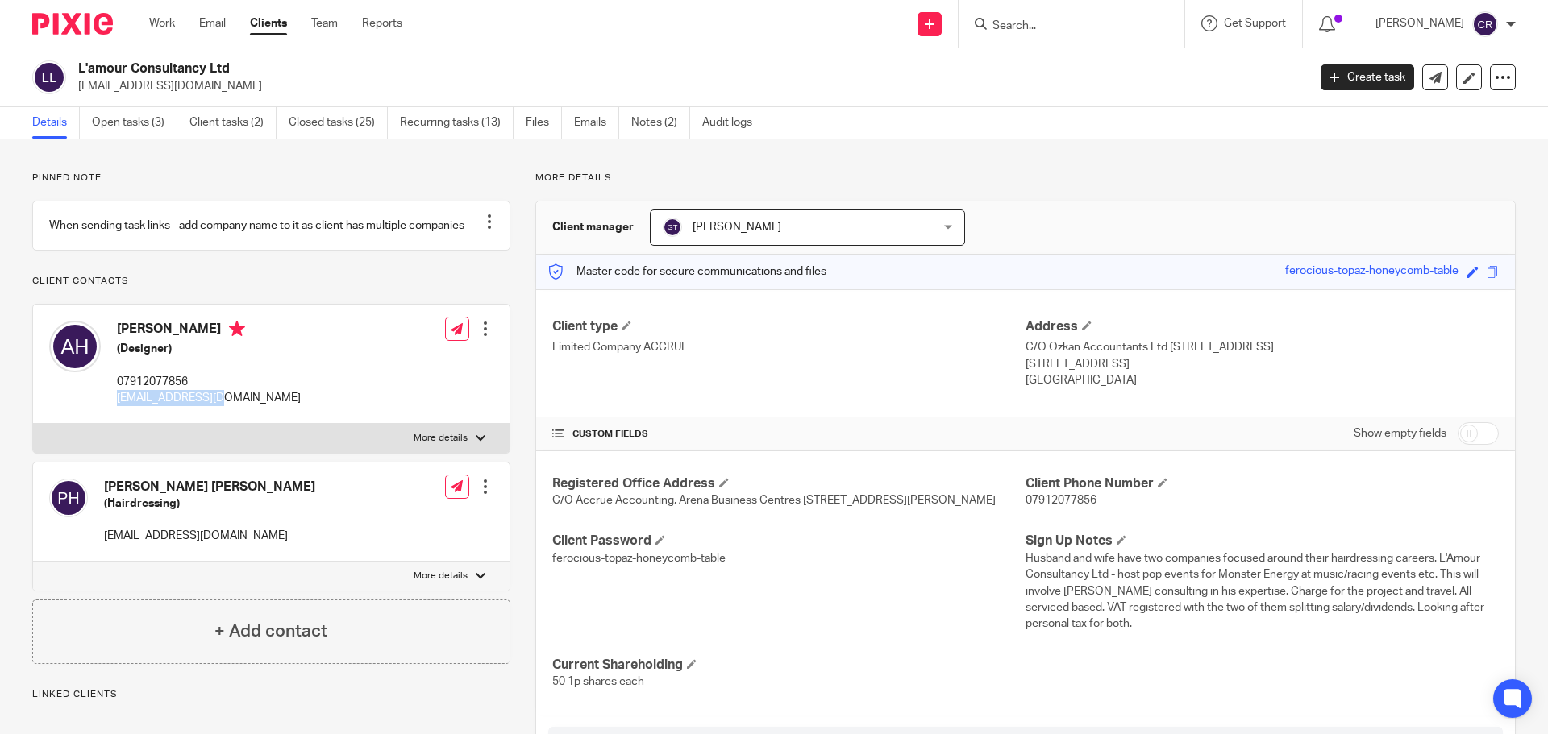
click at [193, 406] on p "[EMAIL_ADDRESS][DOMAIN_NAME]" at bounding box center [209, 398] width 184 height 16
copy div "[EMAIL_ADDRESS][DOMAIN_NAME]"
click at [1020, 27] on input "Search" at bounding box center [1063, 26] width 145 height 15
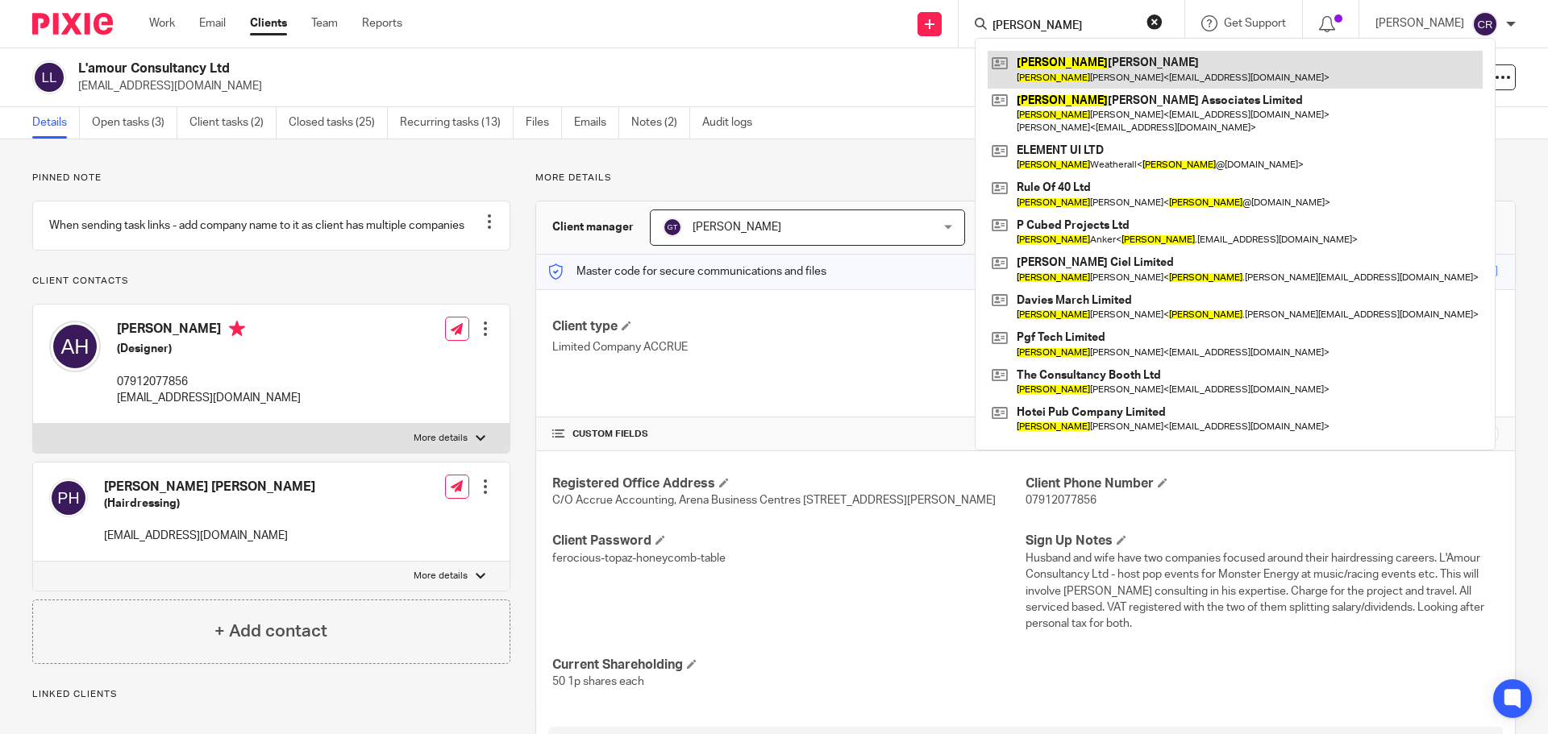
type input "paul"
click at [1074, 62] on link at bounding box center [1234, 69] width 495 height 37
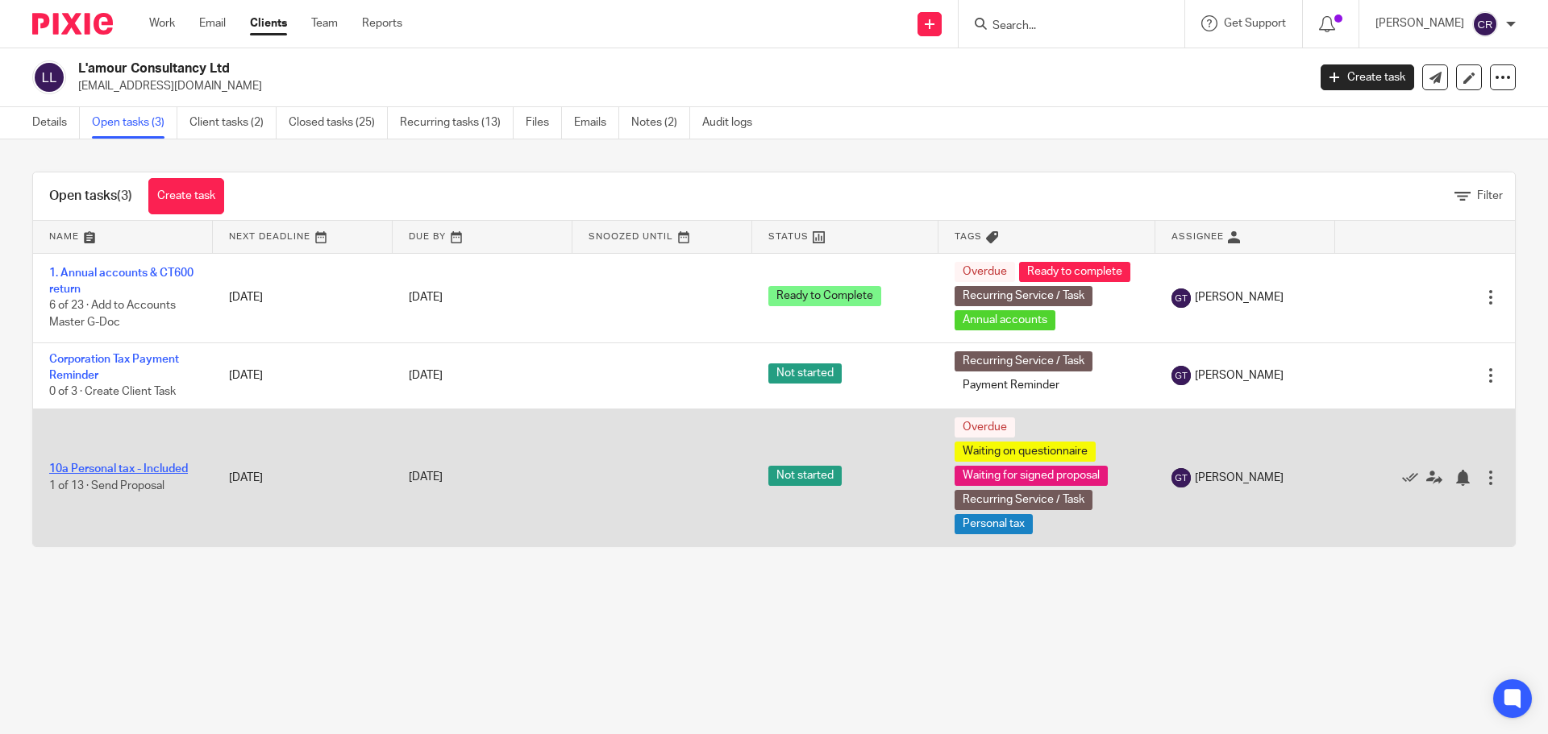
click at [142, 469] on link "10a Personal tax - Included" at bounding box center [118, 468] width 139 height 11
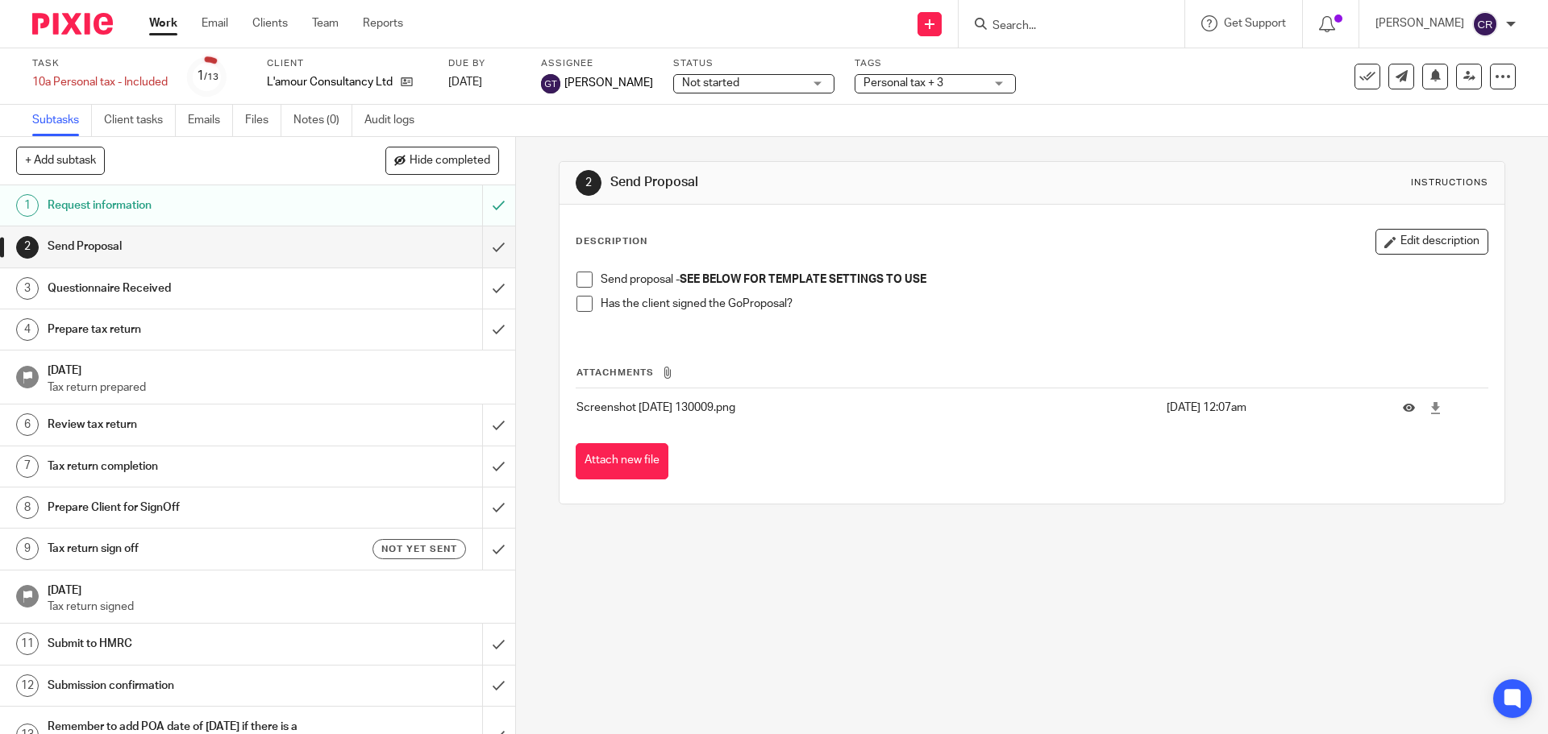
click at [577, 273] on span at bounding box center [584, 280] width 16 height 16
drag, startPoint x: 740, startPoint y: 63, endPoint x: 742, endPoint y: 81, distance: 18.7
click at [741, 63] on label "Status" at bounding box center [753, 63] width 161 height 13
drag, startPoint x: 742, startPoint y: 81, endPoint x: 743, endPoint y: 115, distance: 33.9
click at [743, 85] on span "Not started" at bounding box center [742, 83] width 121 height 17
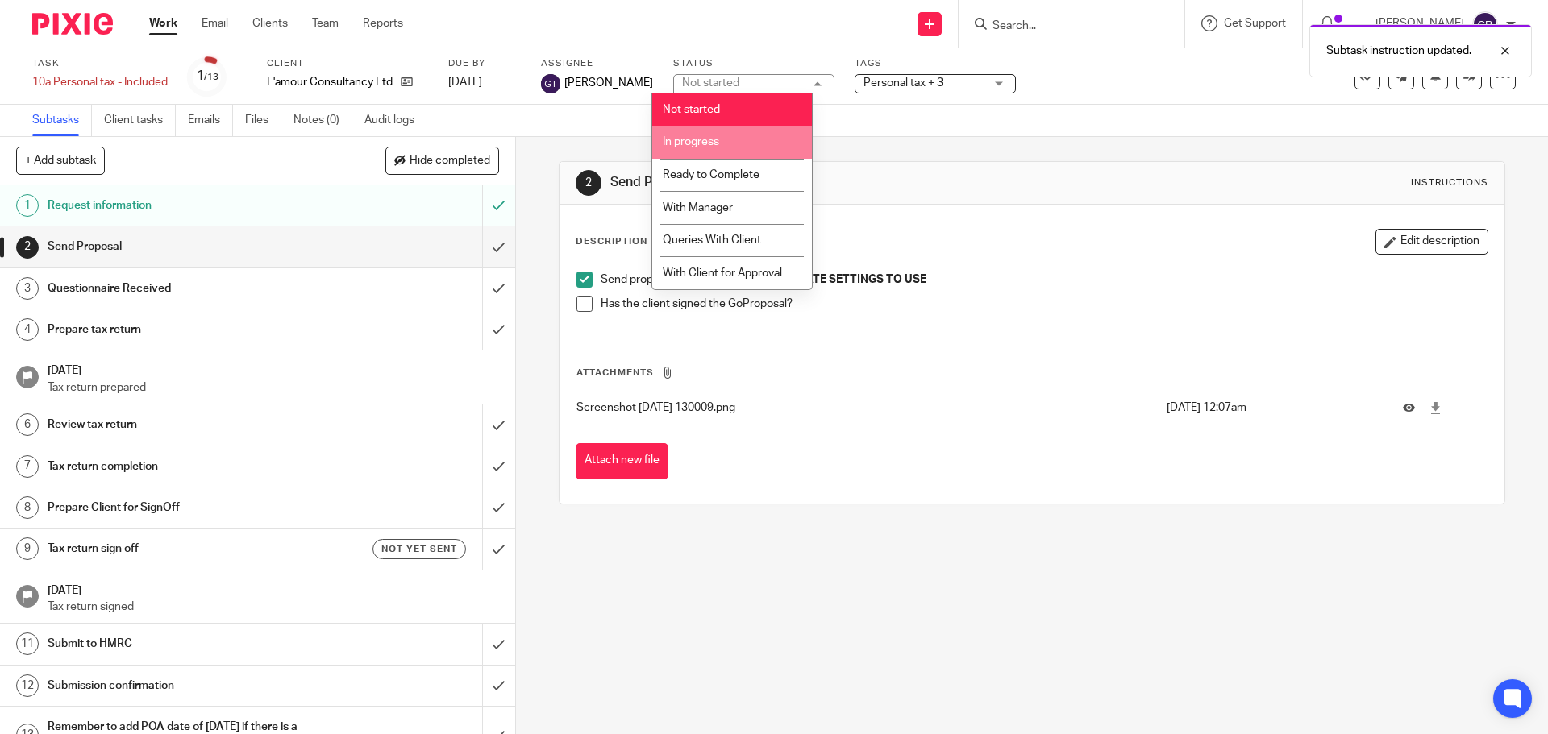
click at [737, 142] on li "In progress" at bounding box center [732, 142] width 160 height 33
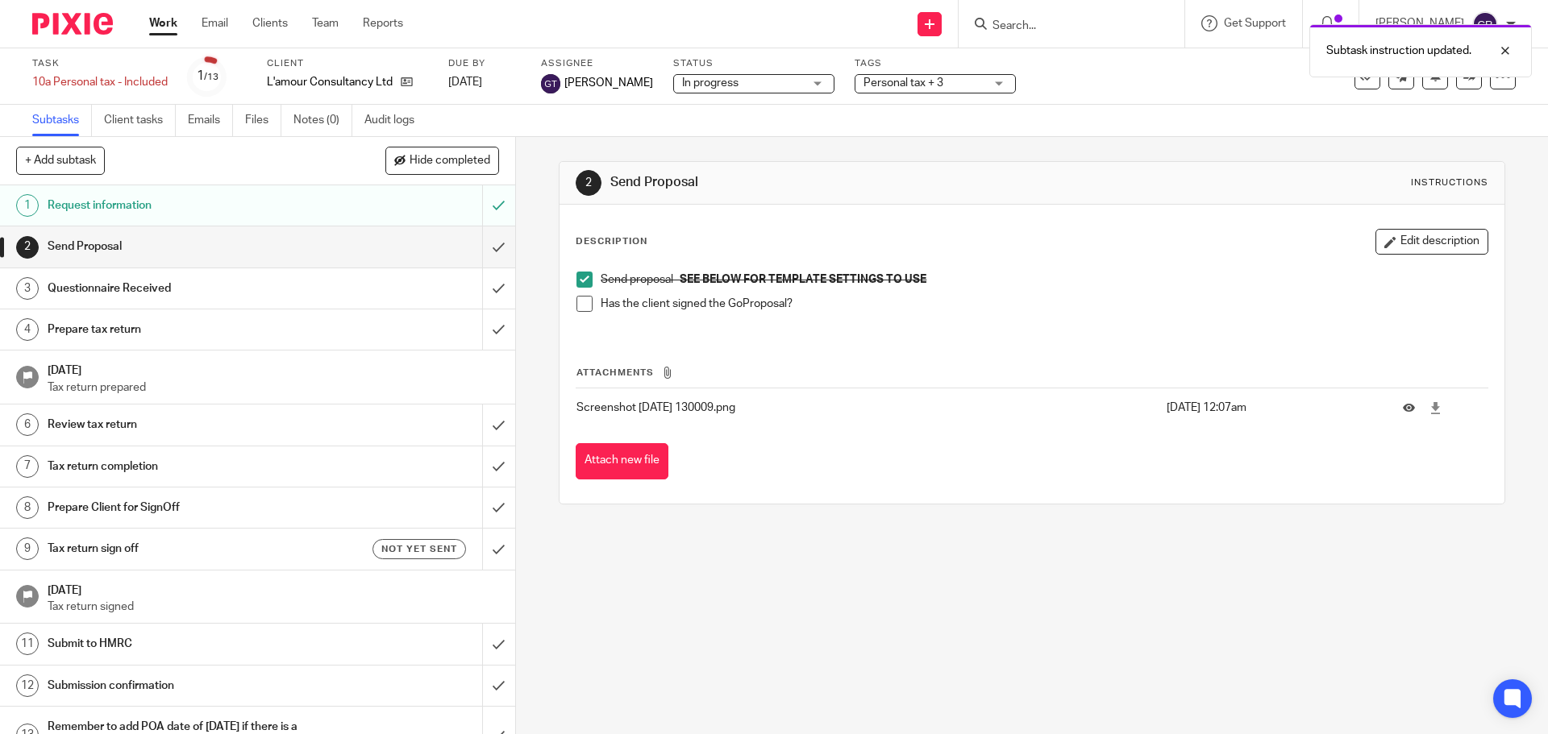
click at [908, 87] on span "Personal tax + 3" at bounding box center [903, 82] width 80 height 11
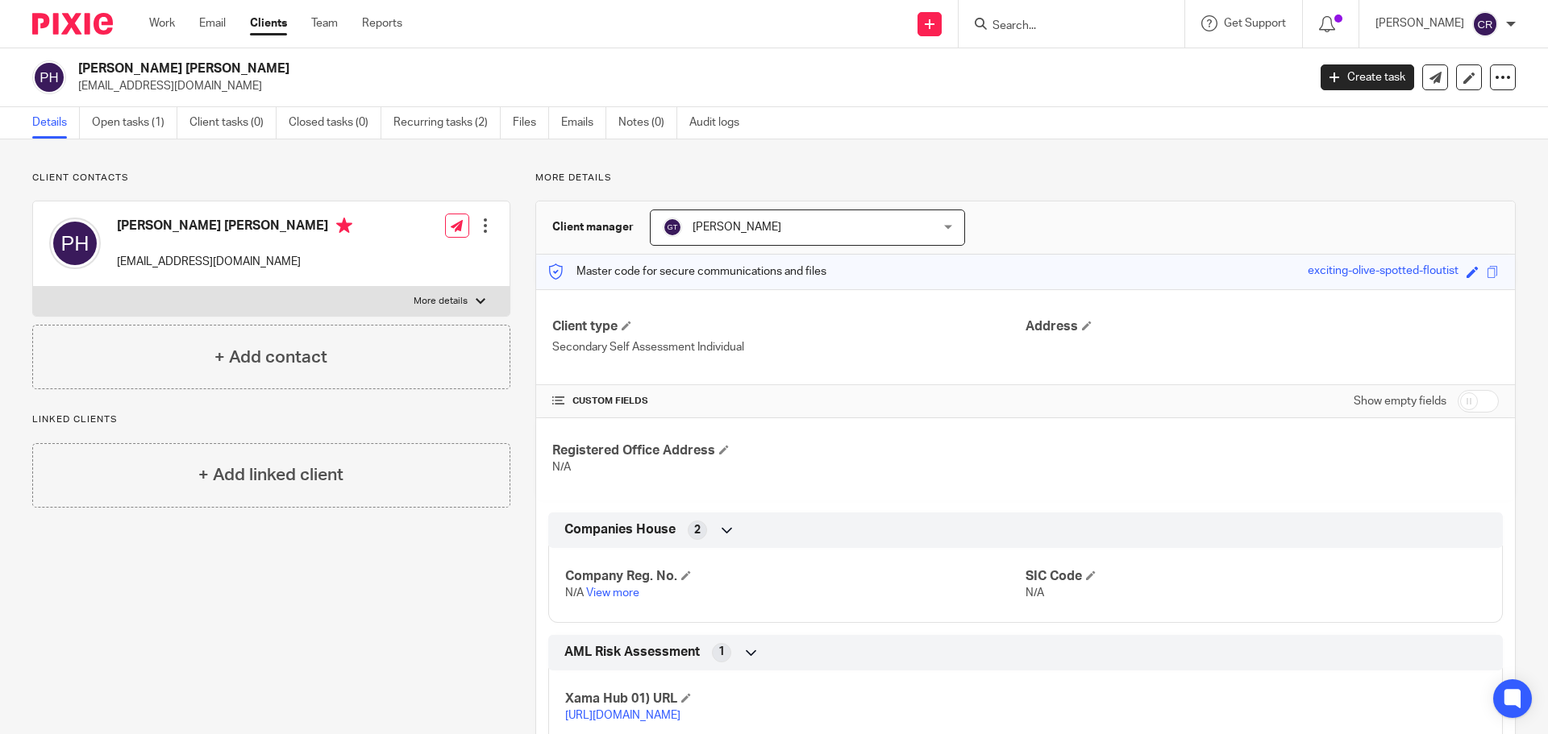
click at [148, 63] on h2 "[PERSON_NAME] [PERSON_NAME]" at bounding box center [565, 68] width 975 height 17
click at [148, 63] on h2 "Paul Andrew Hewitt" at bounding box center [565, 68] width 975 height 17
copy div "Paul Andrew Hewitt"
click at [235, 268] on p "[EMAIL_ADDRESS][DOMAIN_NAME]" at bounding box center [234, 262] width 235 height 16
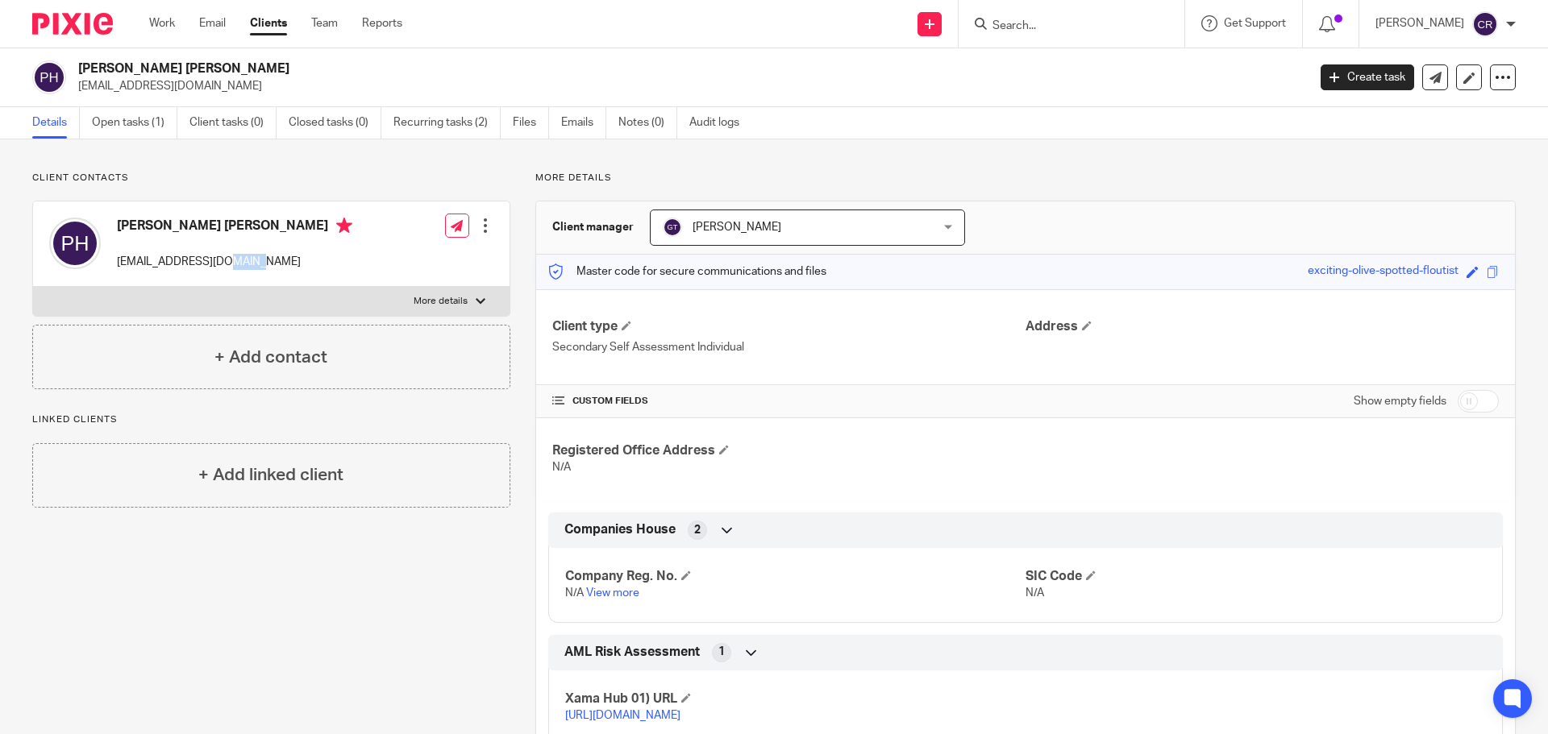
click at [235, 268] on p "[EMAIL_ADDRESS][DOMAIN_NAME]" at bounding box center [234, 262] width 235 height 16
copy div "[EMAIL_ADDRESS][DOMAIN_NAME]"
click at [142, 139] on div "Details Open tasks (1) Client tasks (0) Closed tasks (0) Recurring tasks (2) Fi…" at bounding box center [774, 123] width 1548 height 32
click at [144, 122] on link "Open tasks (1)" at bounding box center [134, 122] width 85 height 31
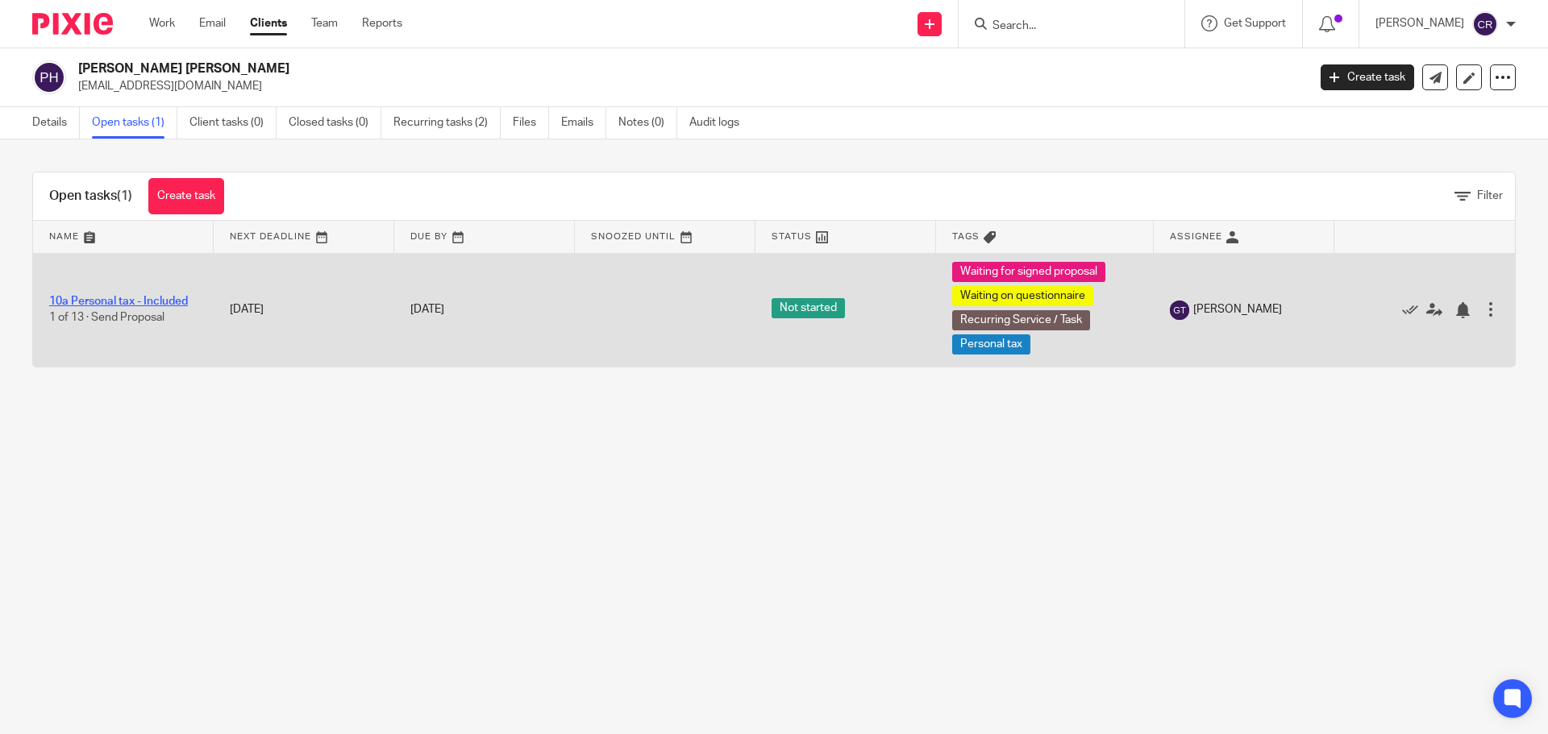
click at [167, 300] on link "10a Personal tax - Included" at bounding box center [118, 301] width 139 height 11
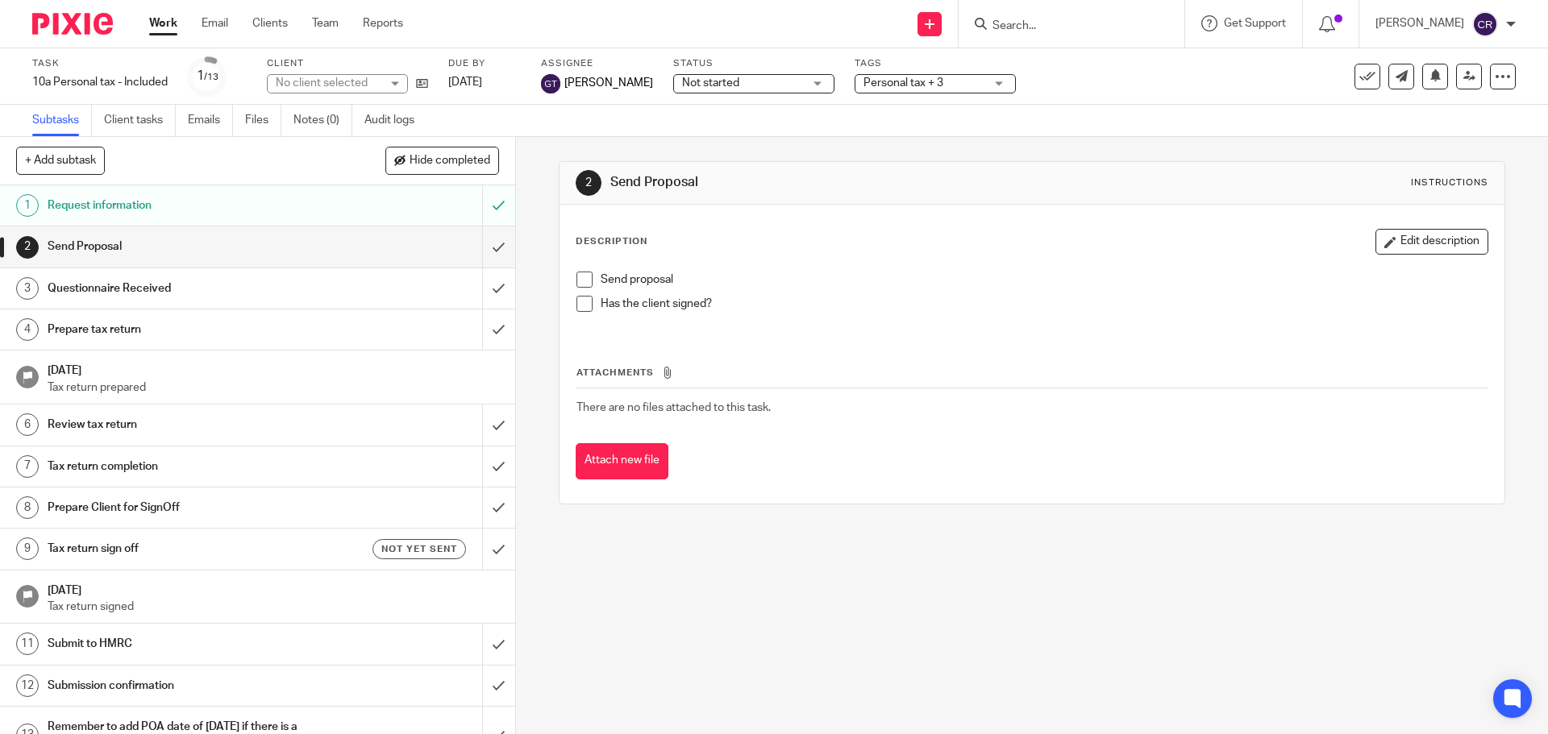
click at [580, 278] on span at bounding box center [584, 280] width 16 height 16
click at [754, 82] on span "Not started" at bounding box center [742, 83] width 121 height 17
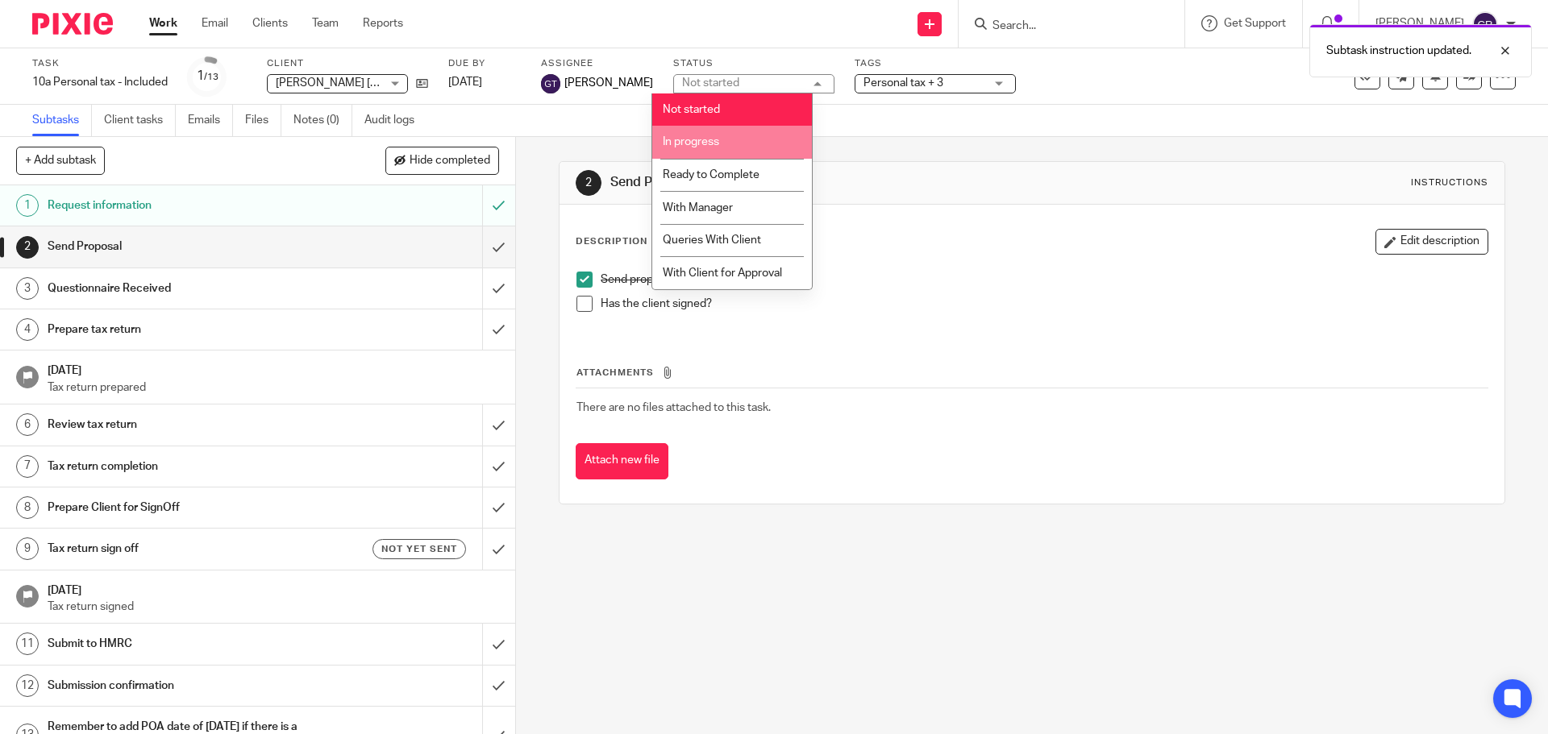
click at [743, 139] on li "In progress" at bounding box center [732, 142] width 160 height 33
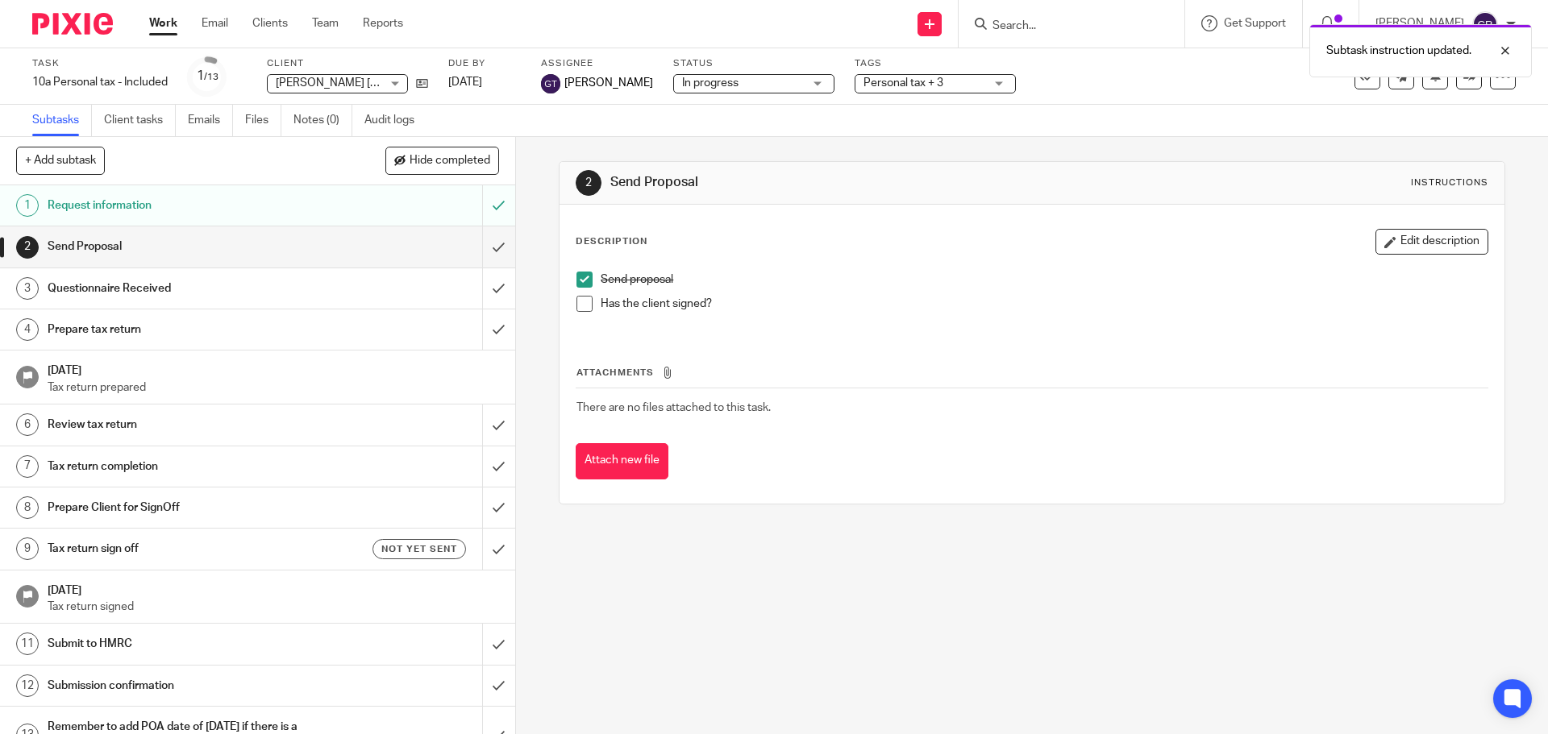
drag, startPoint x: 875, startPoint y: 94, endPoint x: 882, endPoint y: 98, distance: 8.3
click at [875, 94] on div "Tags Personal tax + 3 Admin Tasks Advisory / Proactive Annual accounts Bookkeep…" at bounding box center [934, 76] width 161 height 39
click at [911, 82] on span "Personal tax + 3" at bounding box center [903, 82] width 80 height 11
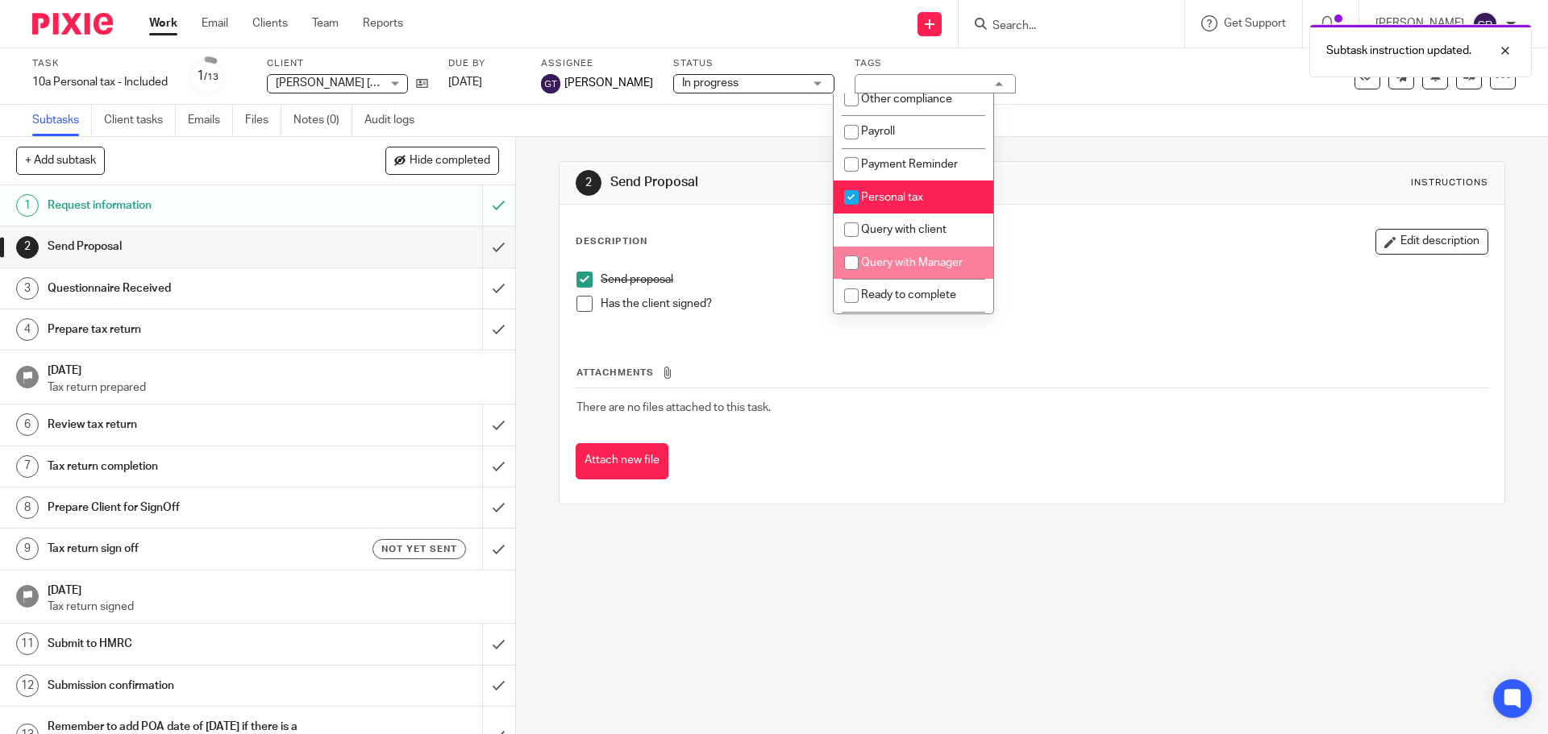
scroll to position [725, 0]
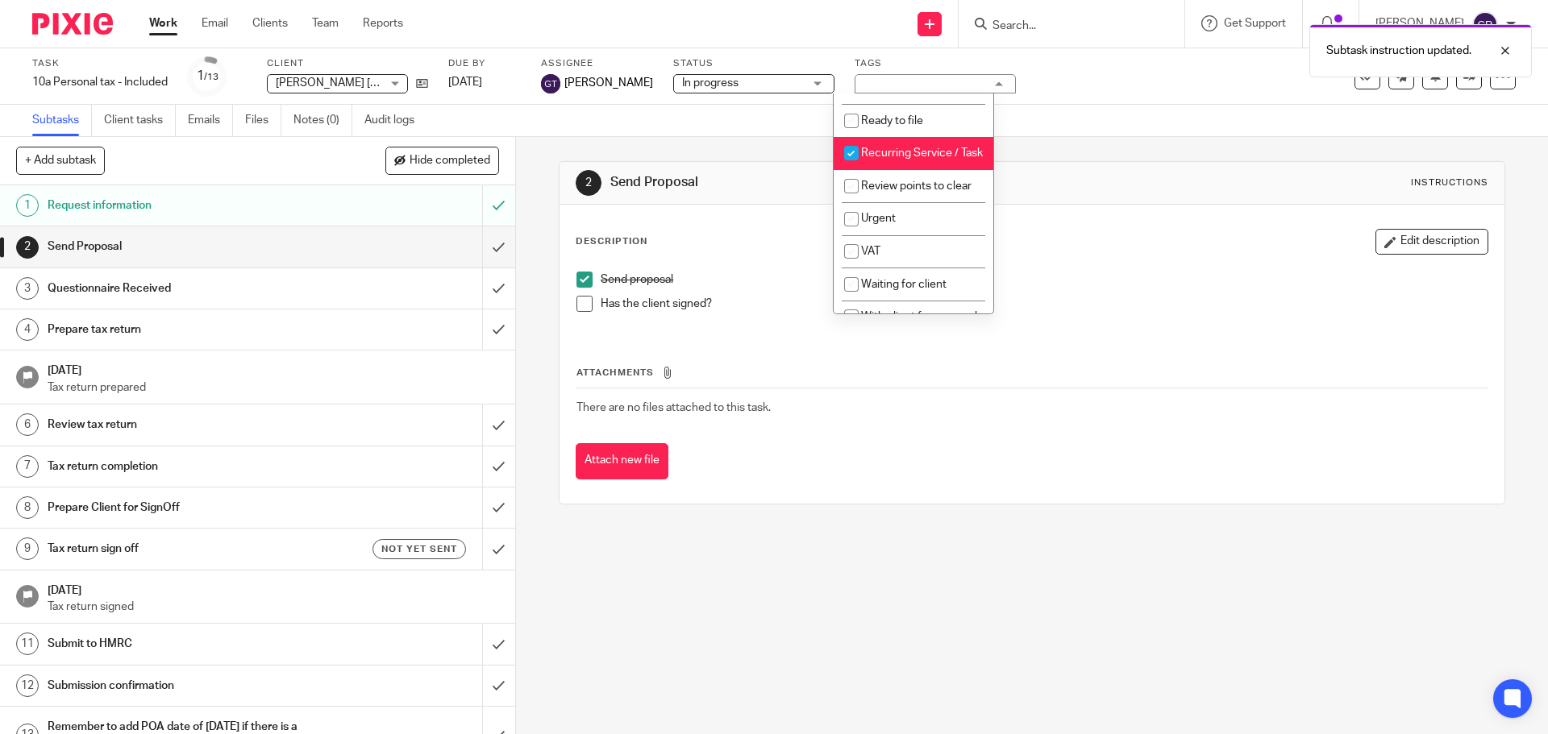
click at [1107, 171] on div "2 Send Proposal Instructions" at bounding box center [1032, 183] width 912 height 26
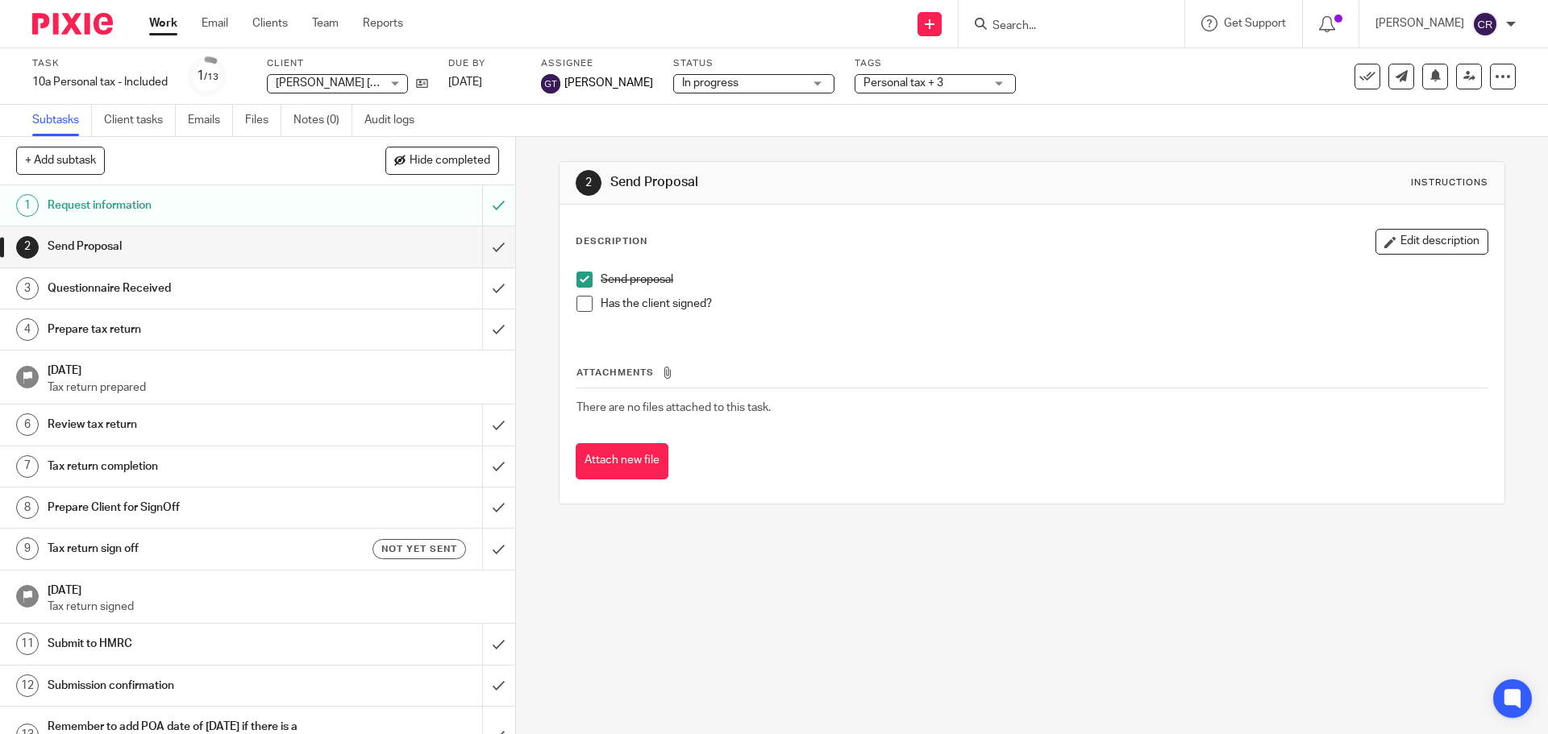
click at [1029, 29] on input "Search" at bounding box center [1063, 26] width 145 height 15
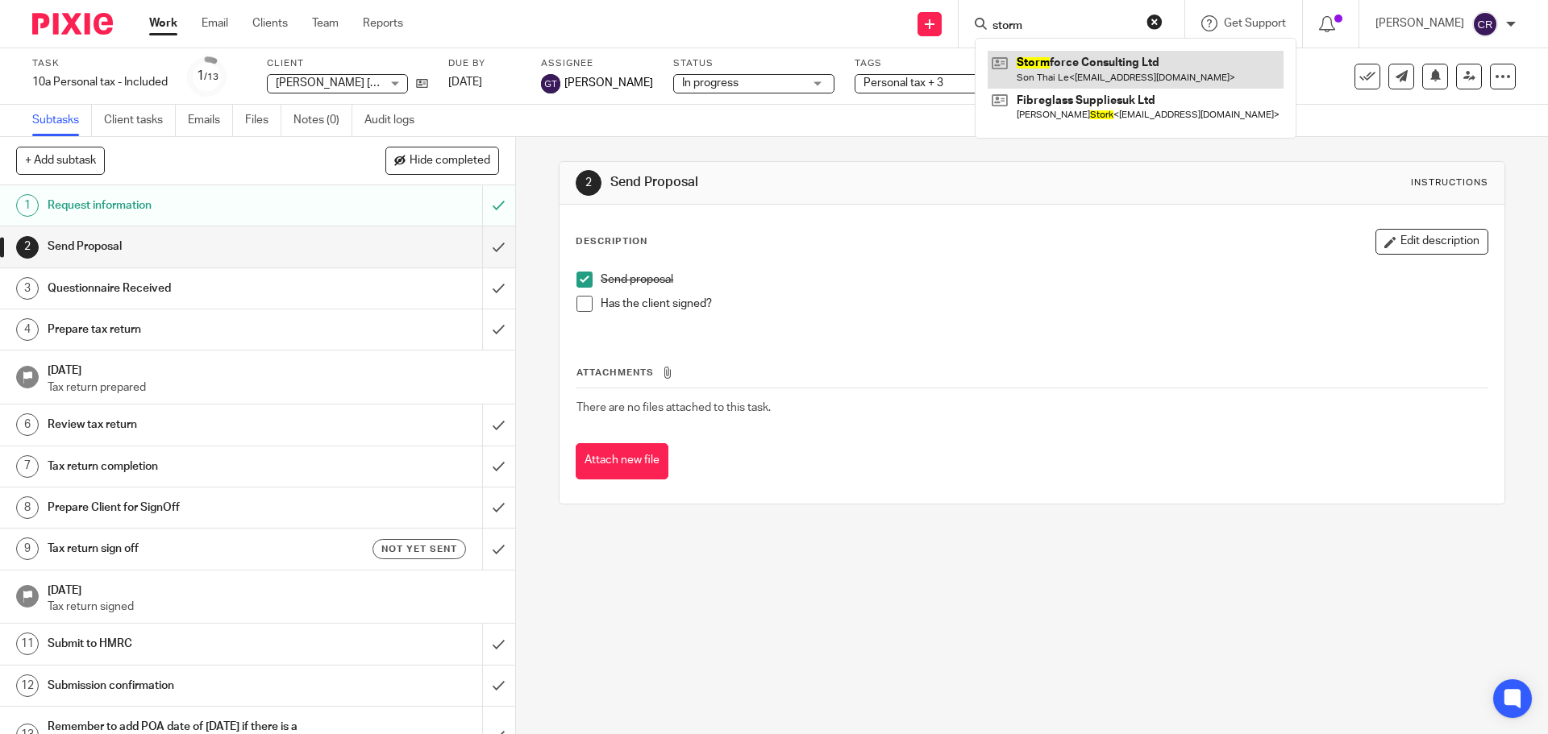
type input "storm"
click at [1056, 66] on link at bounding box center [1135, 69] width 296 height 37
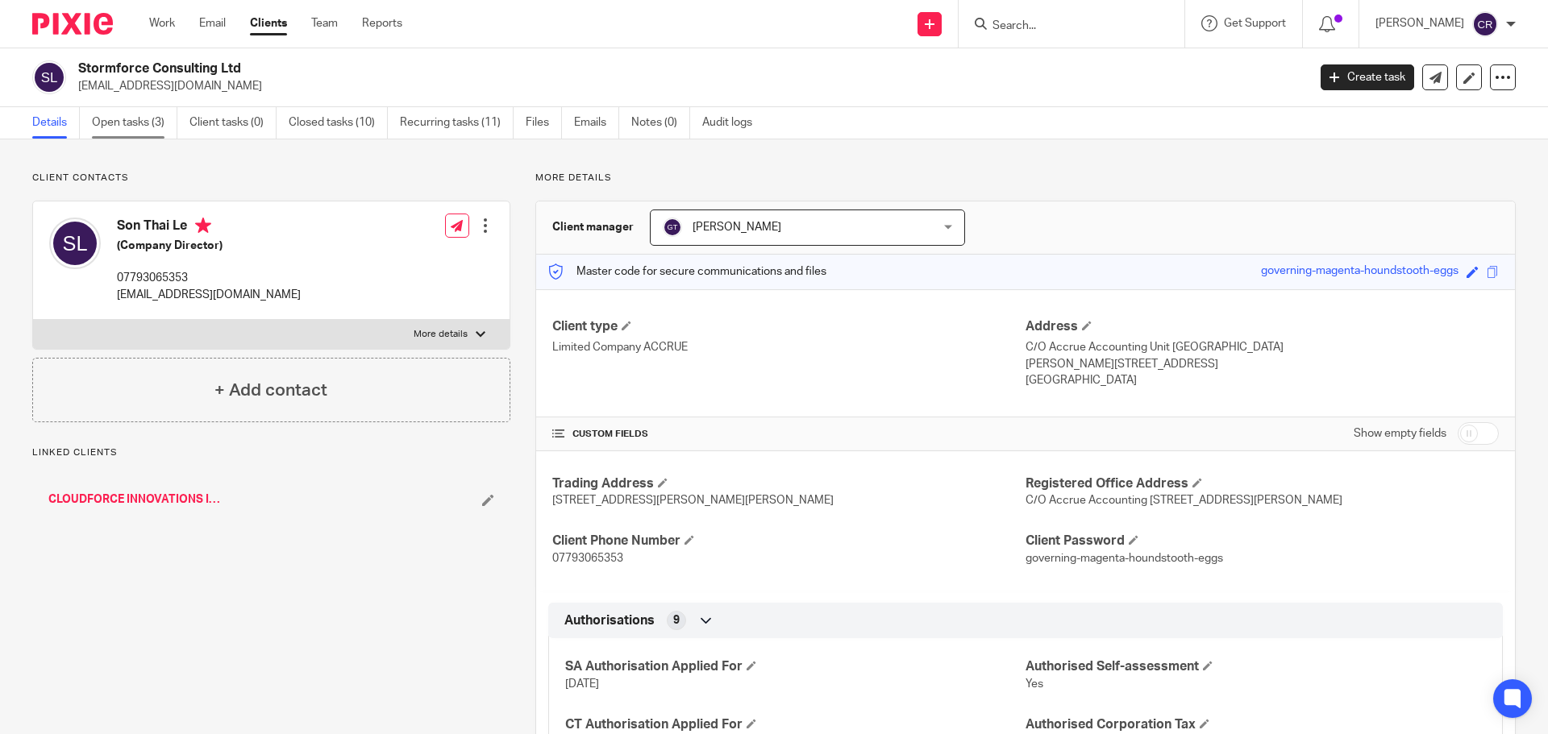
click at [147, 131] on link "Open tasks (3)" at bounding box center [134, 122] width 85 height 31
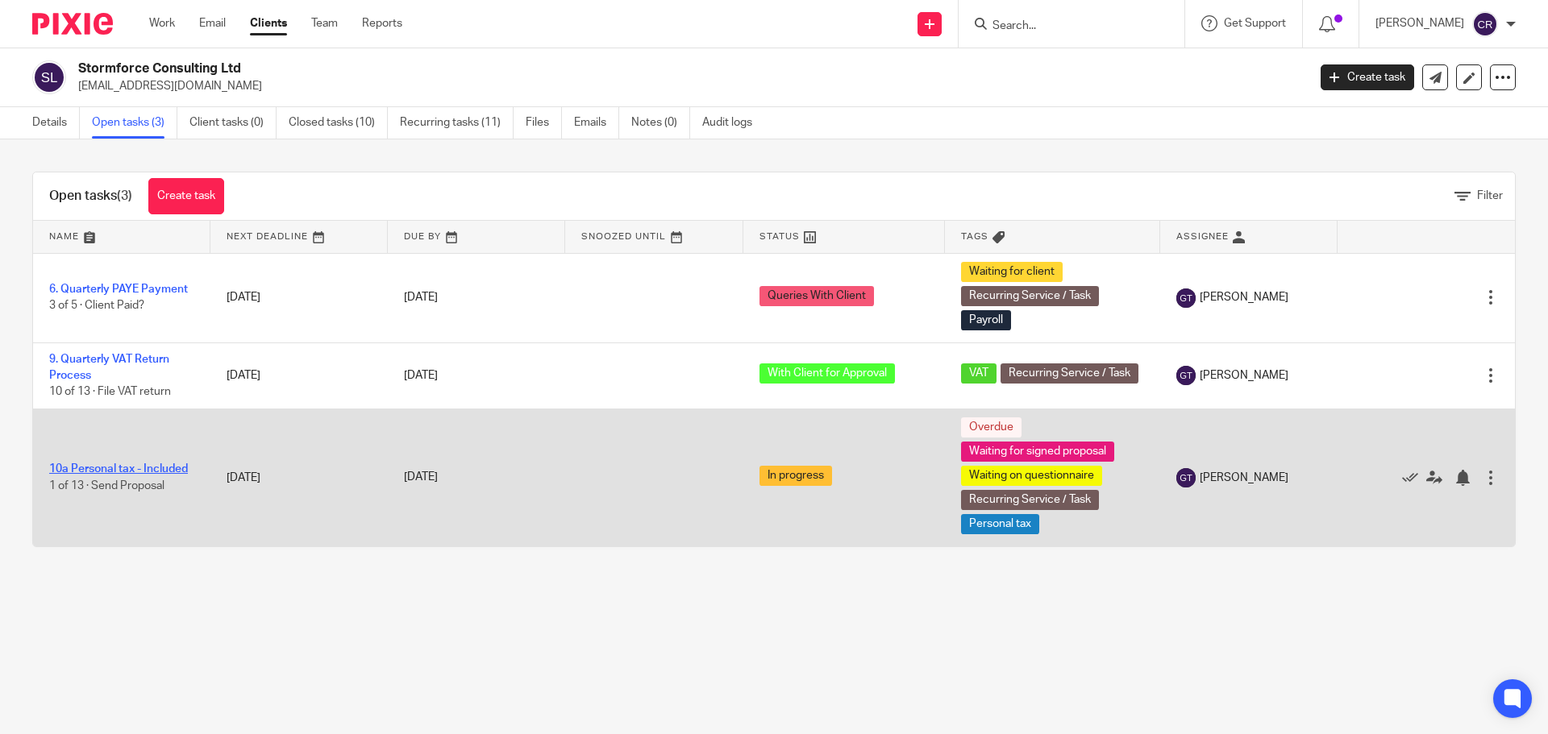
click at [107, 471] on link "10a Personal tax - Included" at bounding box center [118, 468] width 139 height 11
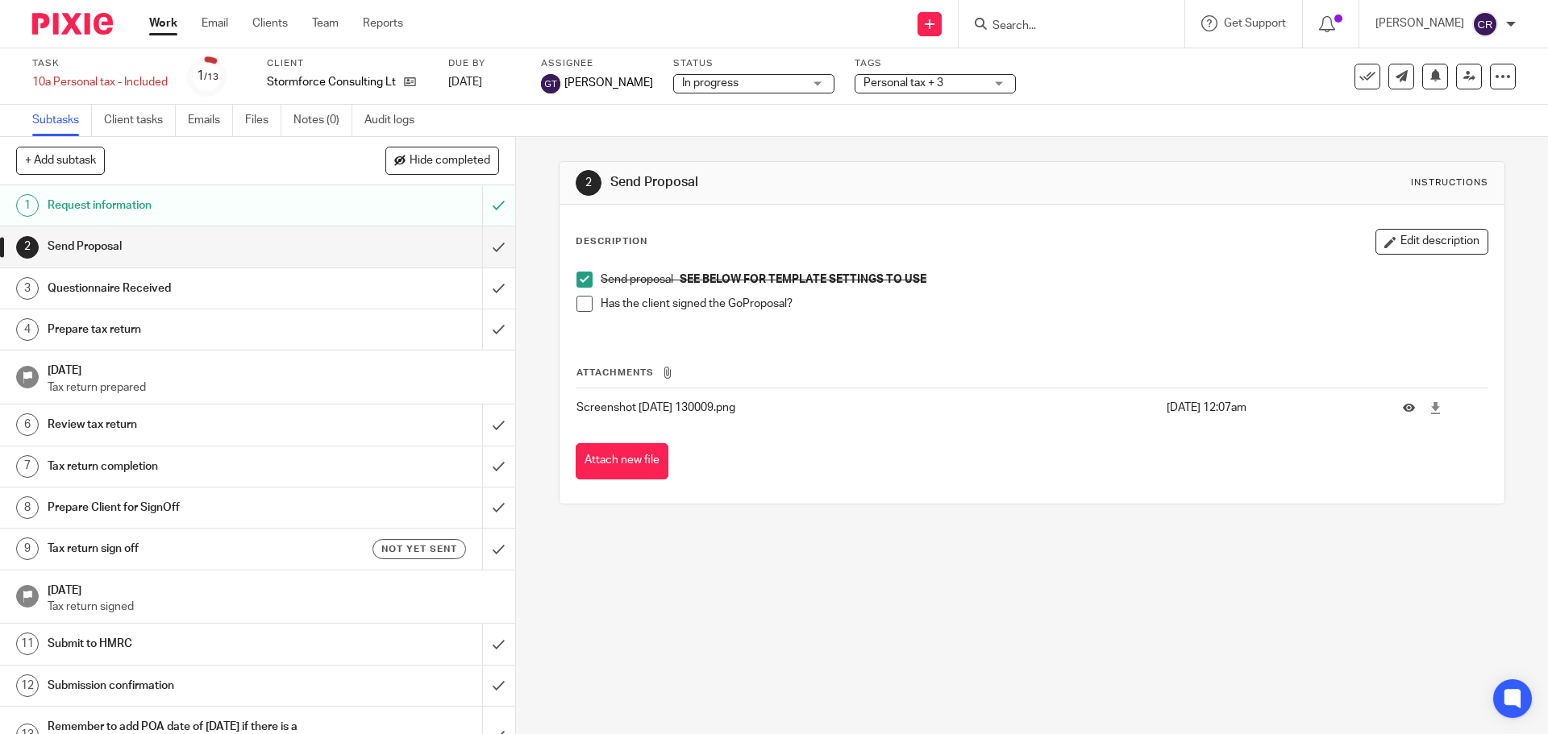
click at [577, 303] on span at bounding box center [584, 304] width 16 height 16
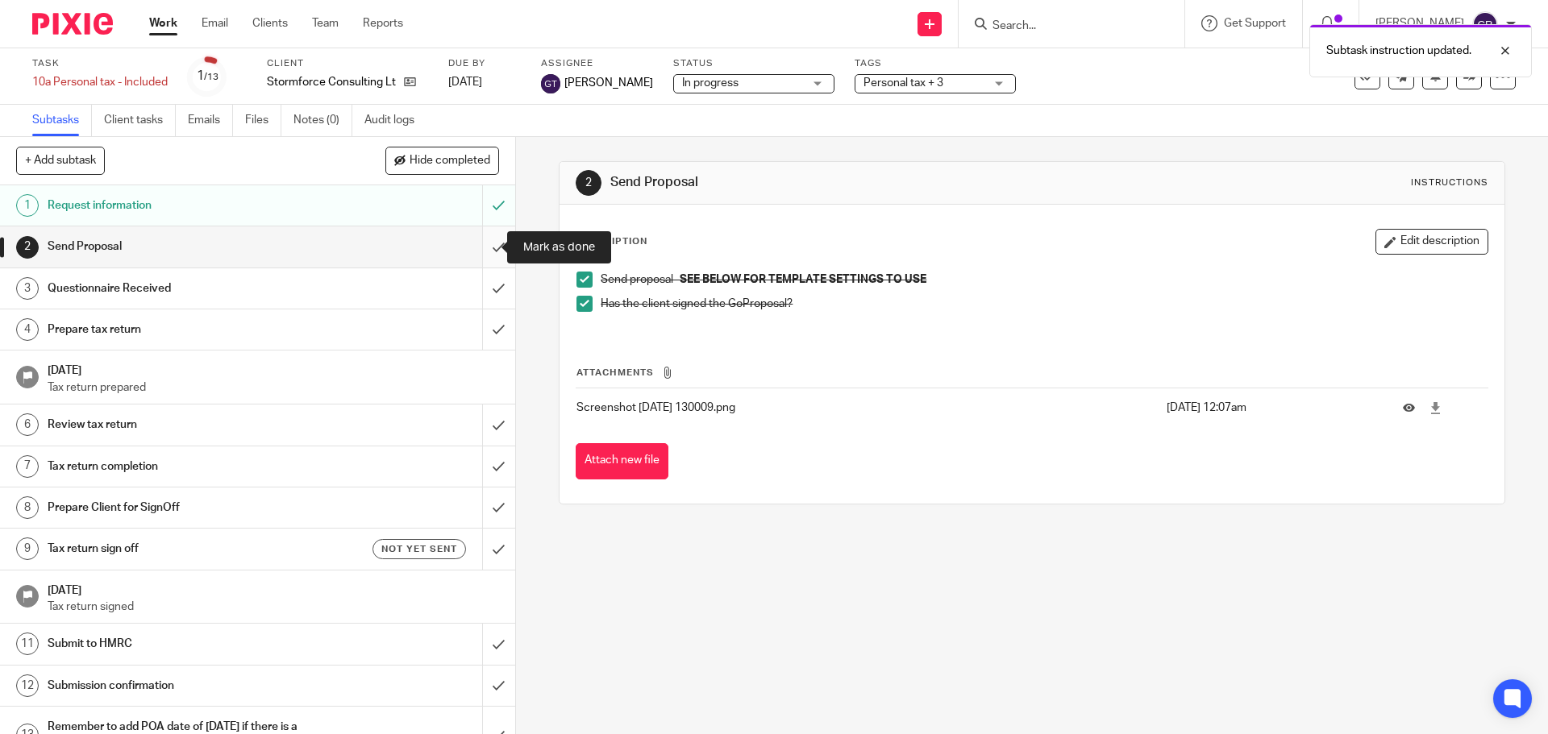
click at [473, 239] on input "submit" at bounding box center [257, 246] width 515 height 40
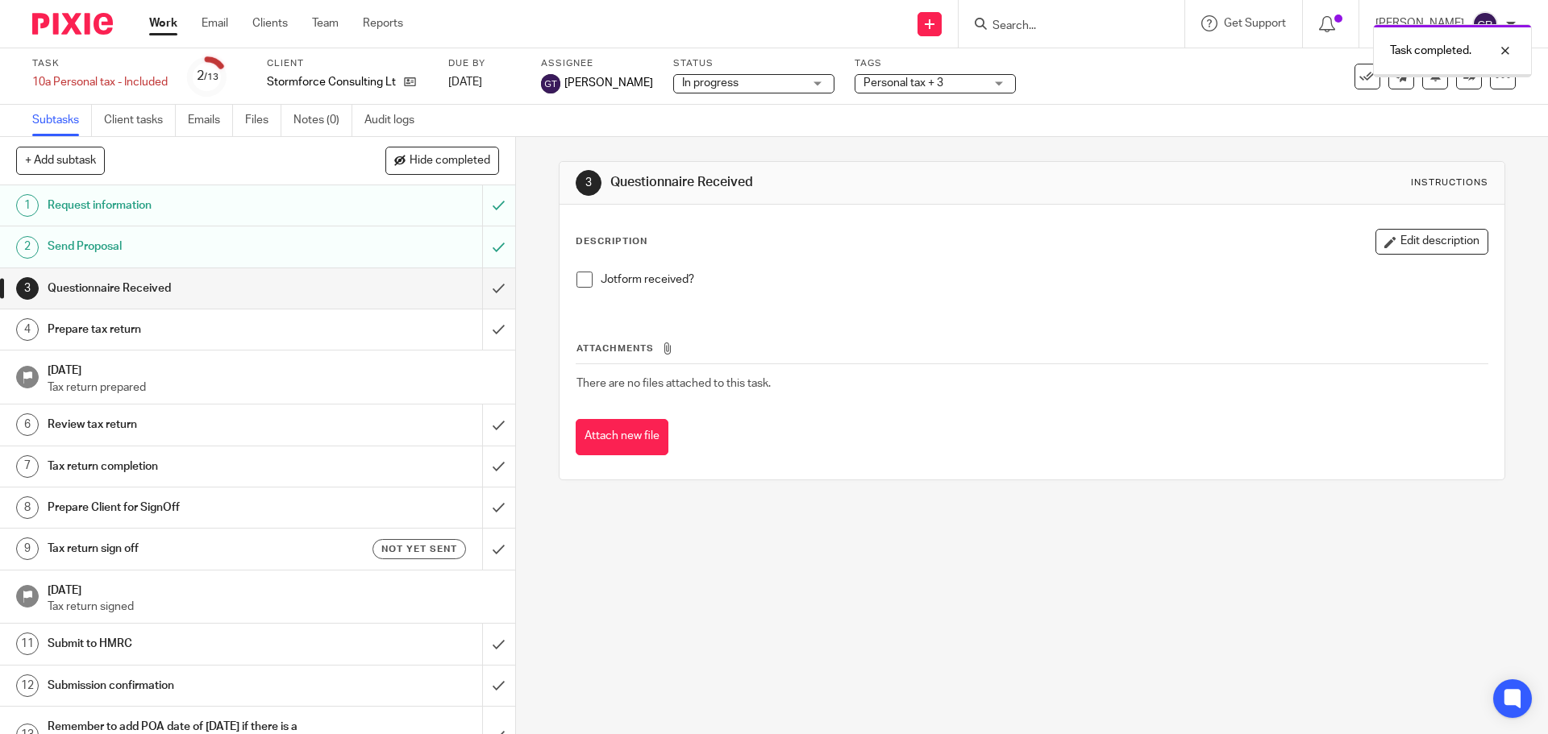
click at [863, 90] on span "Personal tax + 3" at bounding box center [923, 83] width 121 height 17
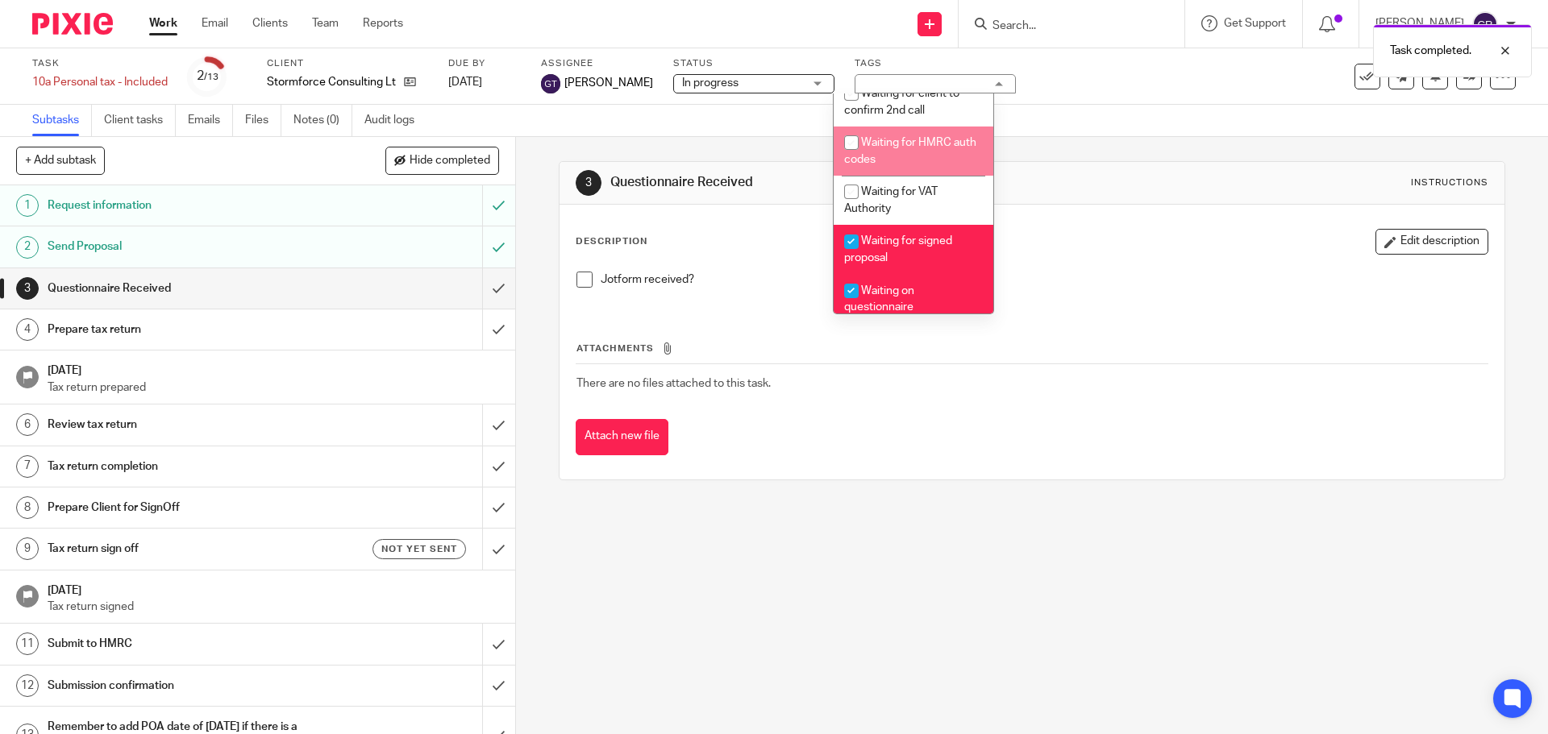
scroll to position [1290, 0]
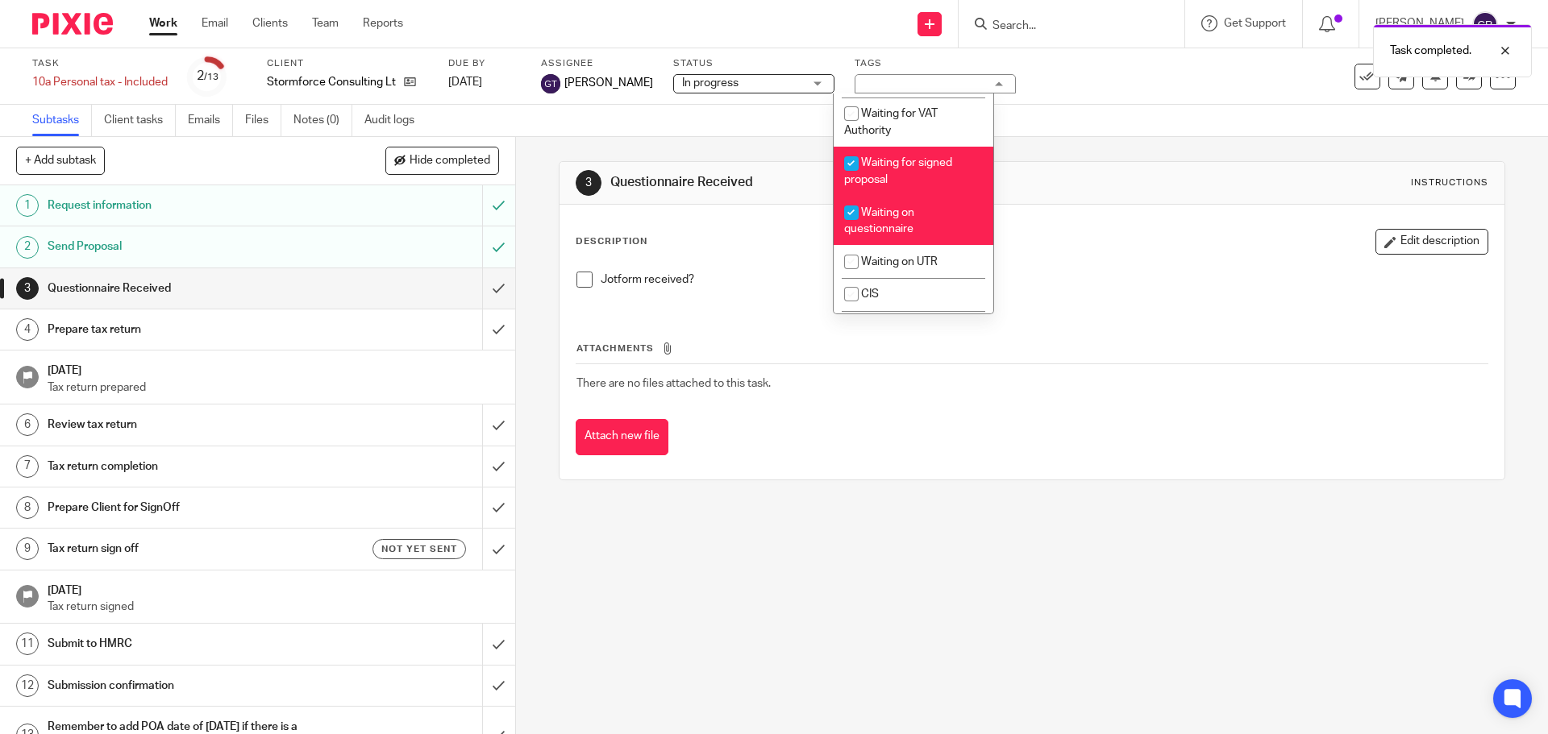
click at [924, 185] on span "Waiting for signed proposal" at bounding box center [898, 171] width 108 height 28
checkbox input "false"
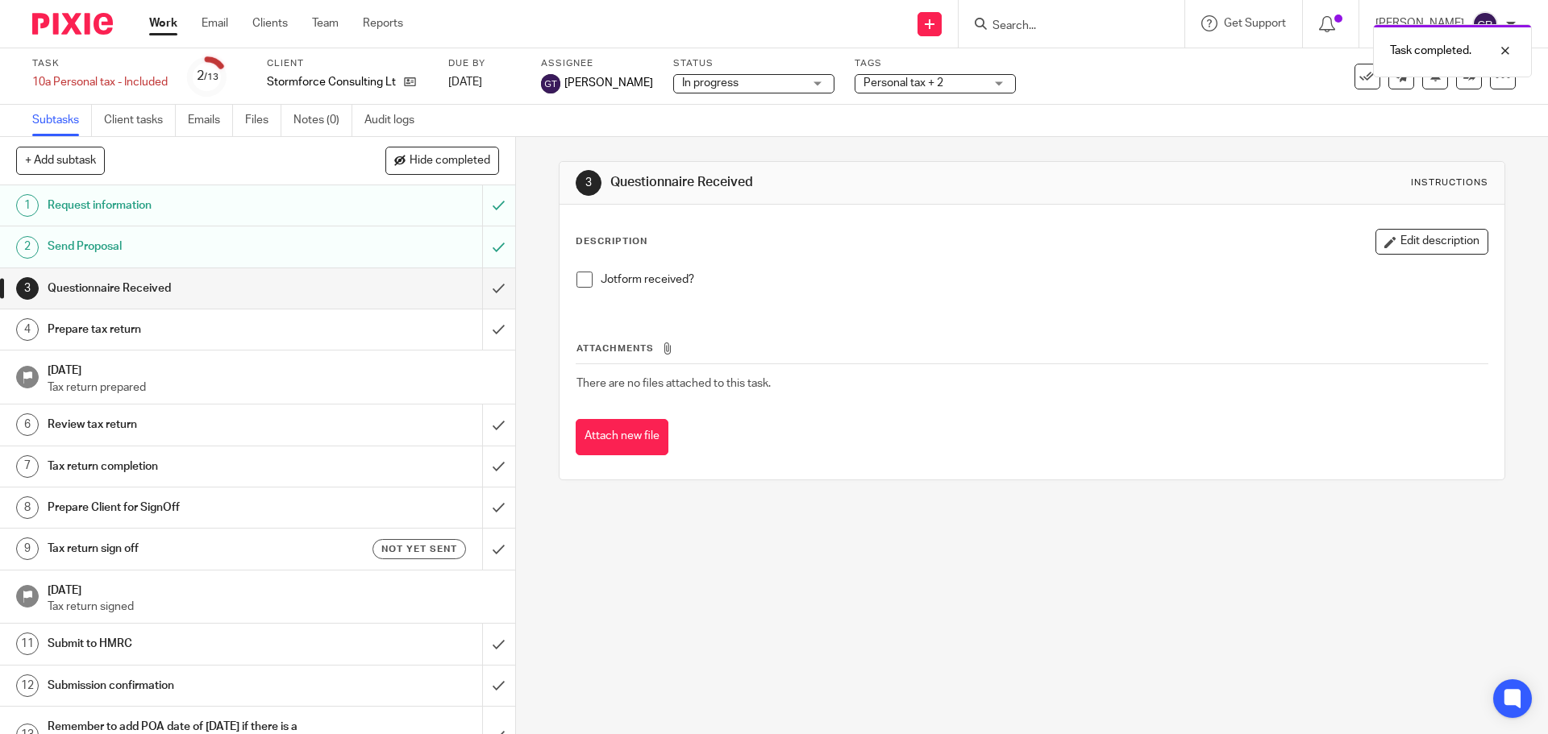
click at [1093, 230] on div "Description Edit description" at bounding box center [1032, 242] width 912 height 26
click at [1031, 21] on input "Search" at bounding box center [1063, 26] width 145 height 15
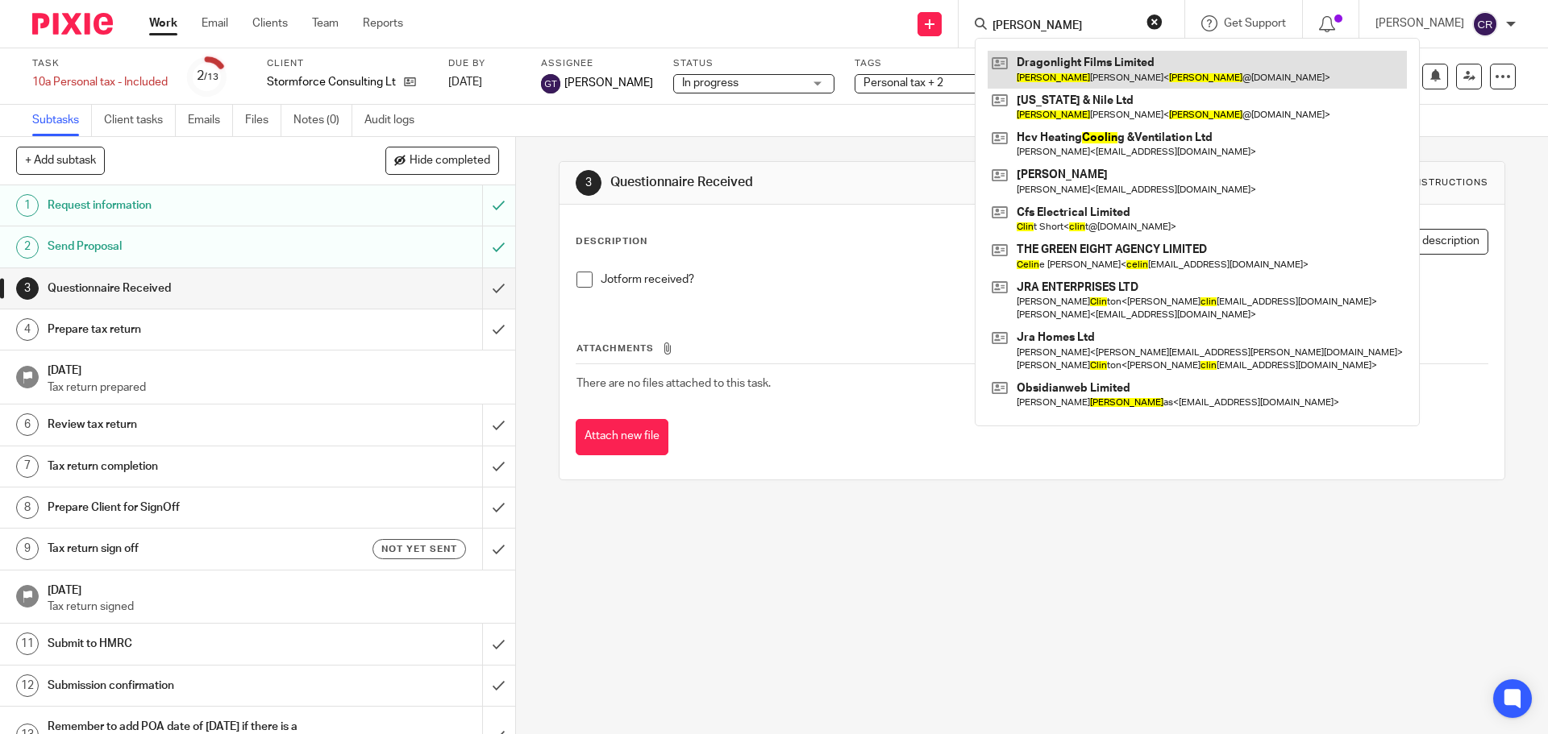
type input "colin"
click at [1083, 59] on link at bounding box center [1196, 69] width 419 height 37
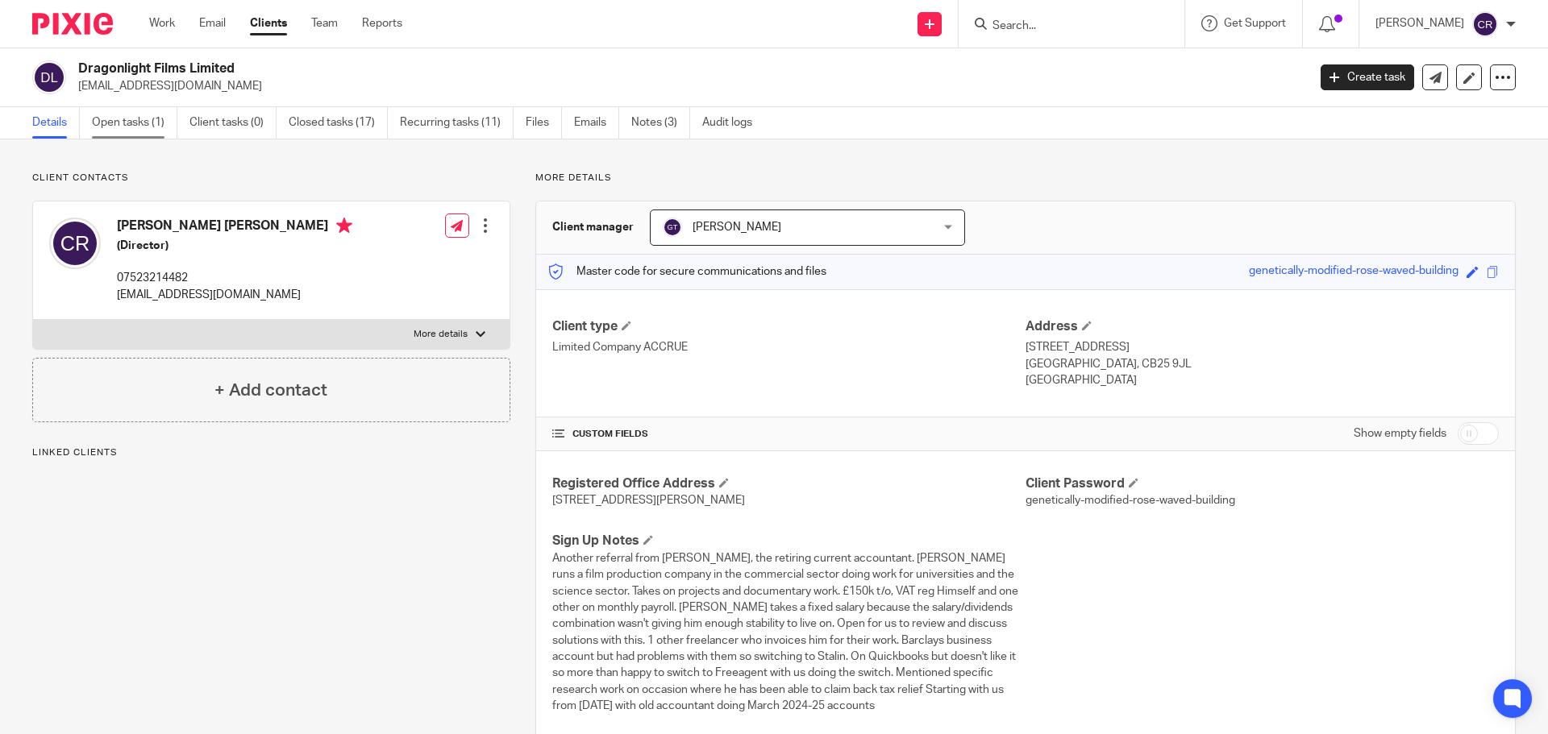
click at [148, 123] on link "Open tasks (1)" at bounding box center [134, 122] width 85 height 31
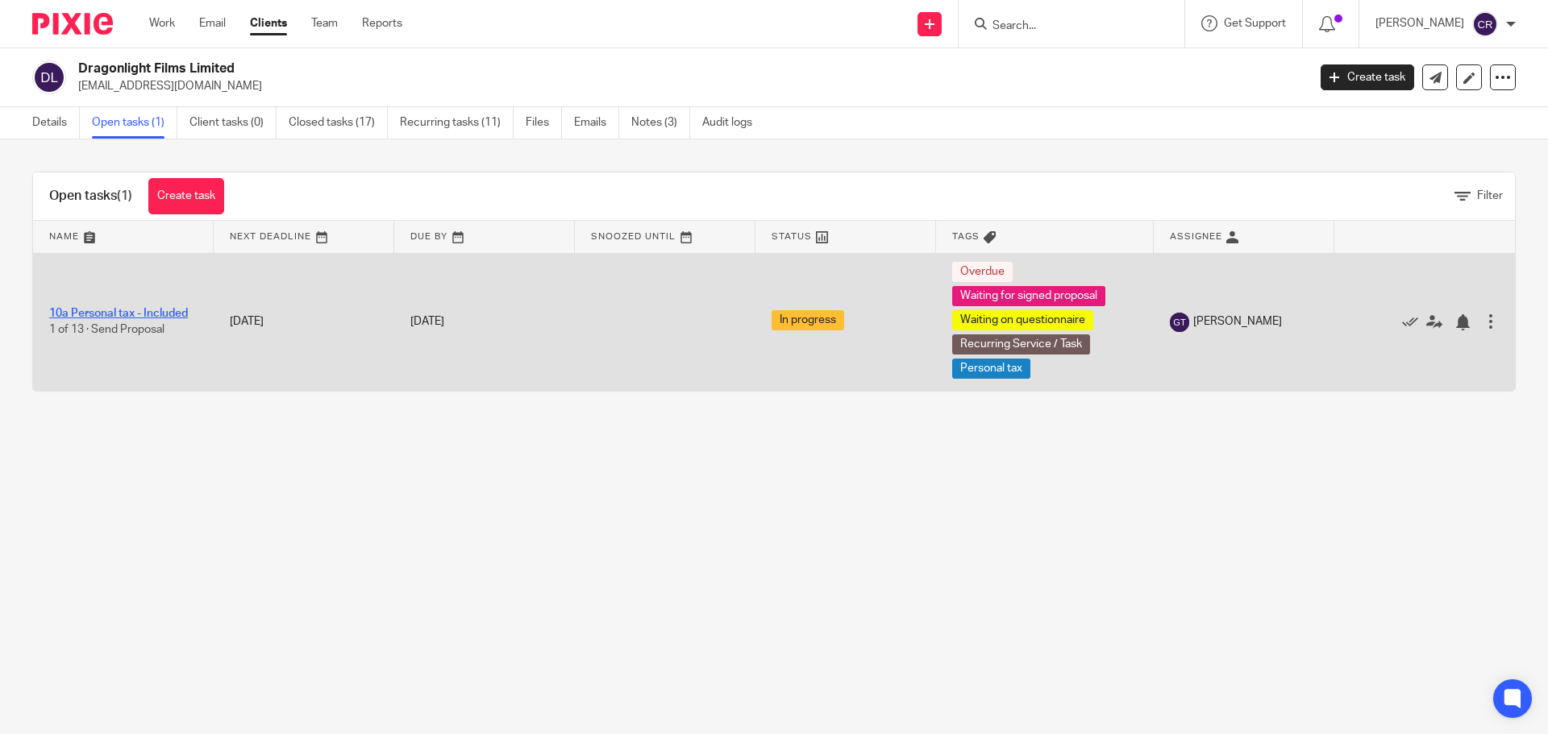
click at [153, 314] on link "10a Personal tax - Included" at bounding box center [118, 313] width 139 height 11
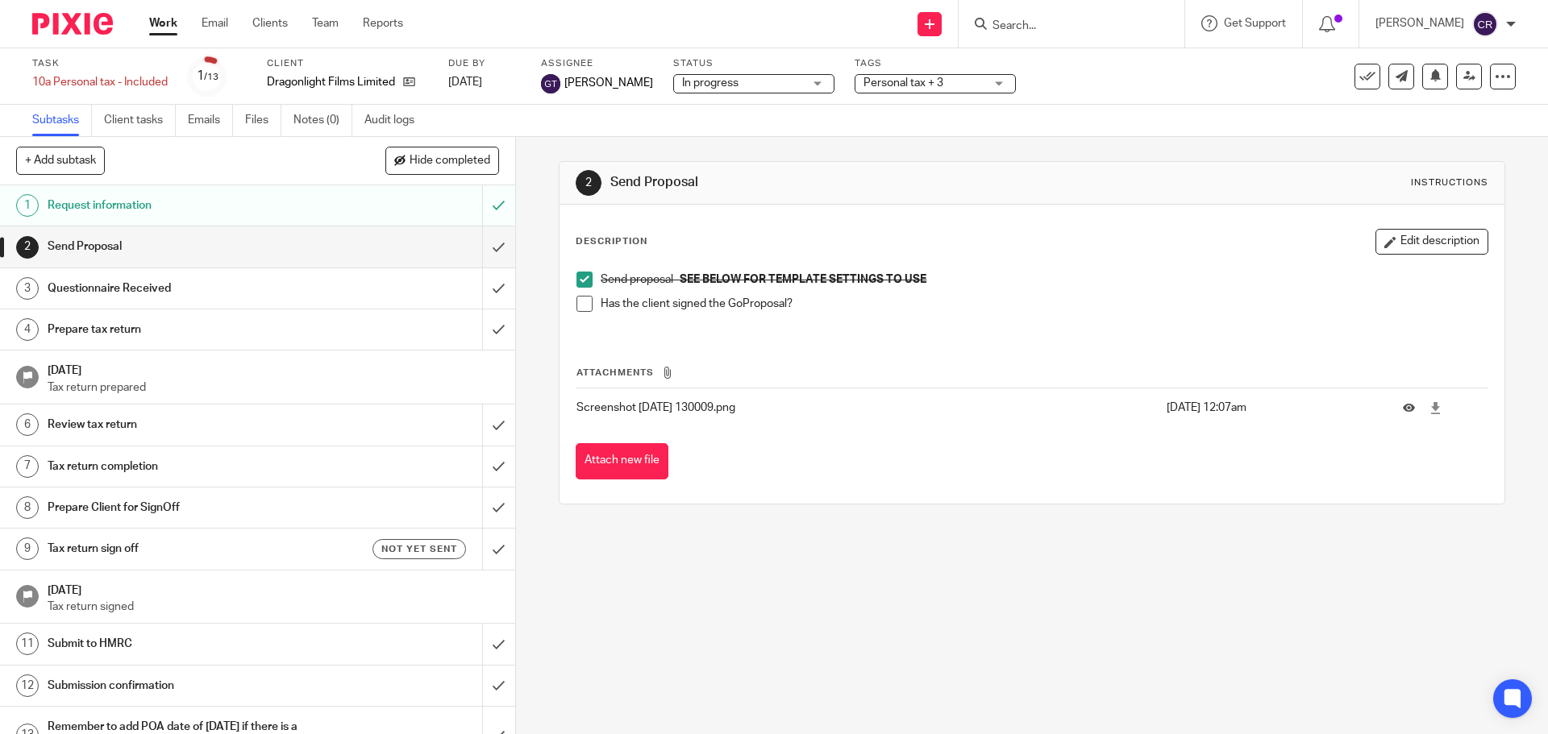
click at [585, 305] on span at bounding box center [584, 304] width 16 height 16
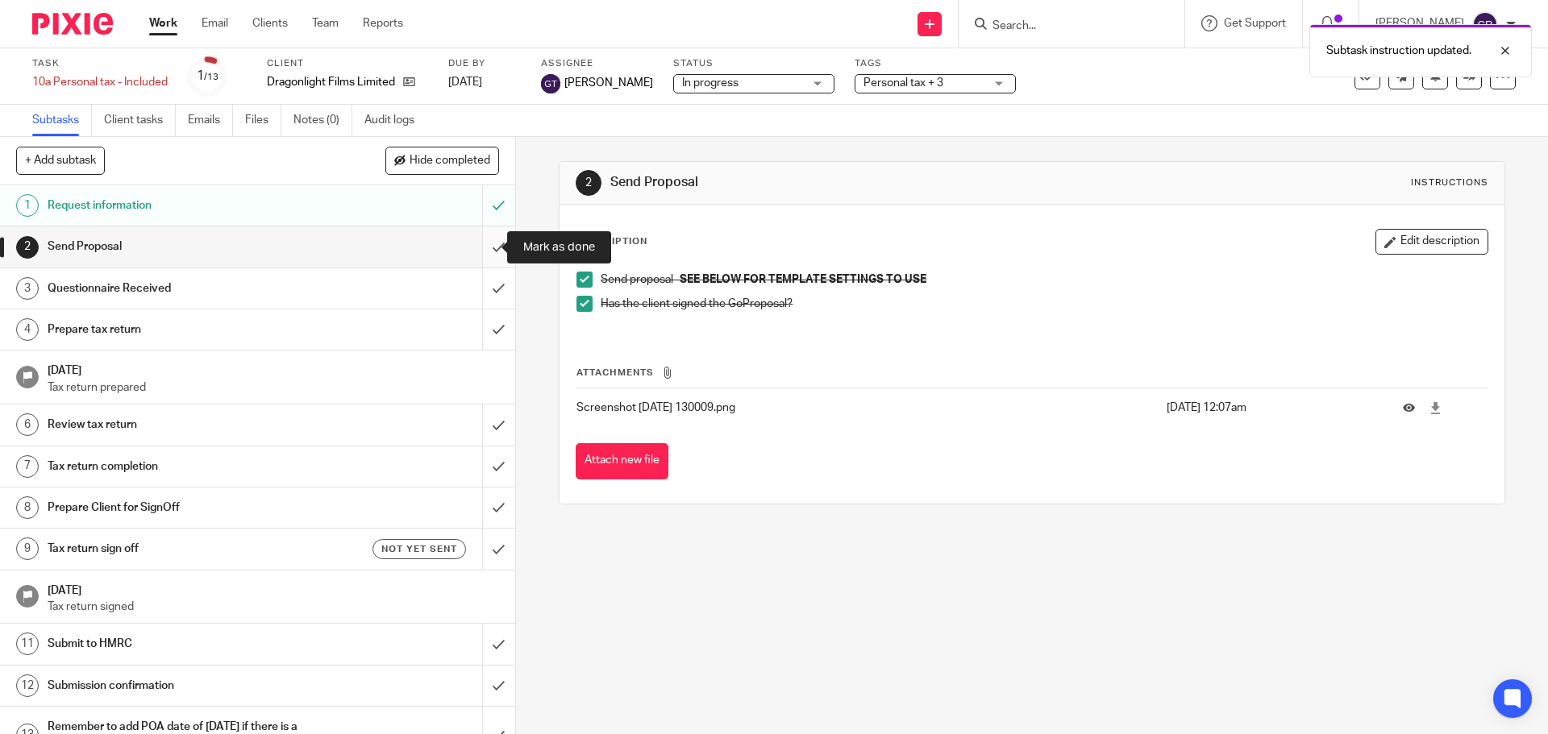
click at [480, 238] on input "submit" at bounding box center [257, 246] width 515 height 40
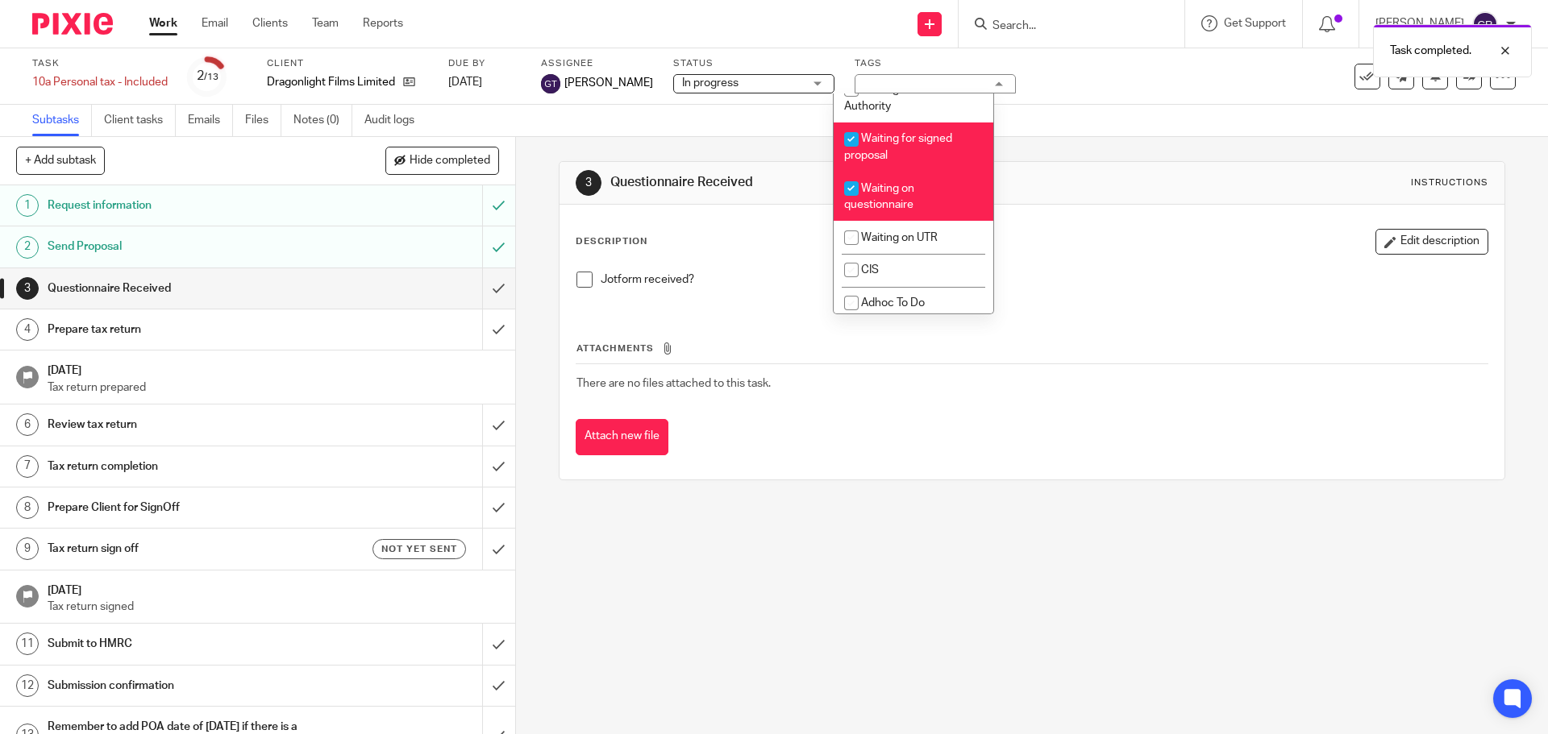
scroll to position [1290, 0]
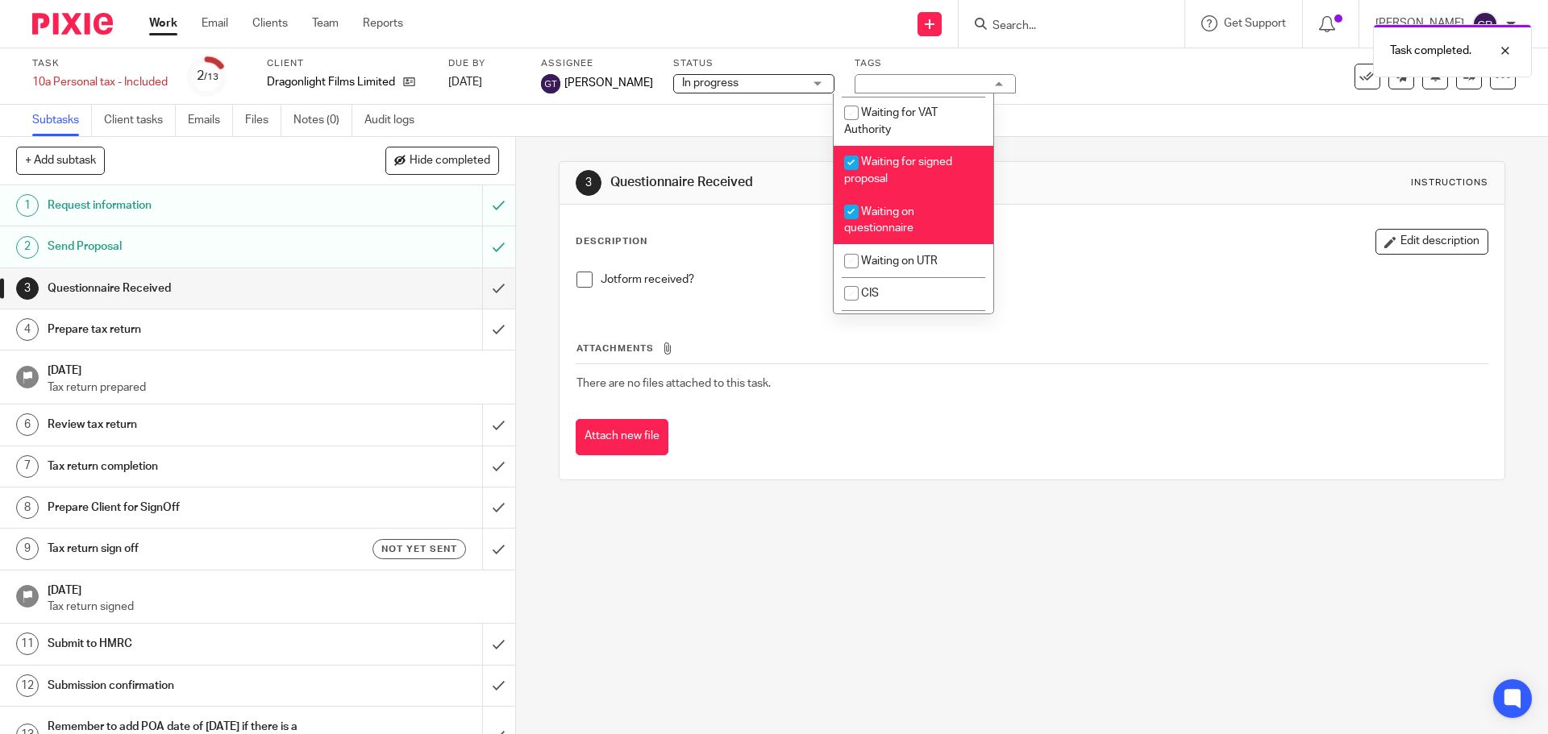
click at [928, 195] on li "Waiting for signed proposal" at bounding box center [913, 170] width 160 height 49
checkbox input "false"
click at [1160, 256] on div "Description Edit description Jotform received?" at bounding box center [1032, 269] width 912 height 80
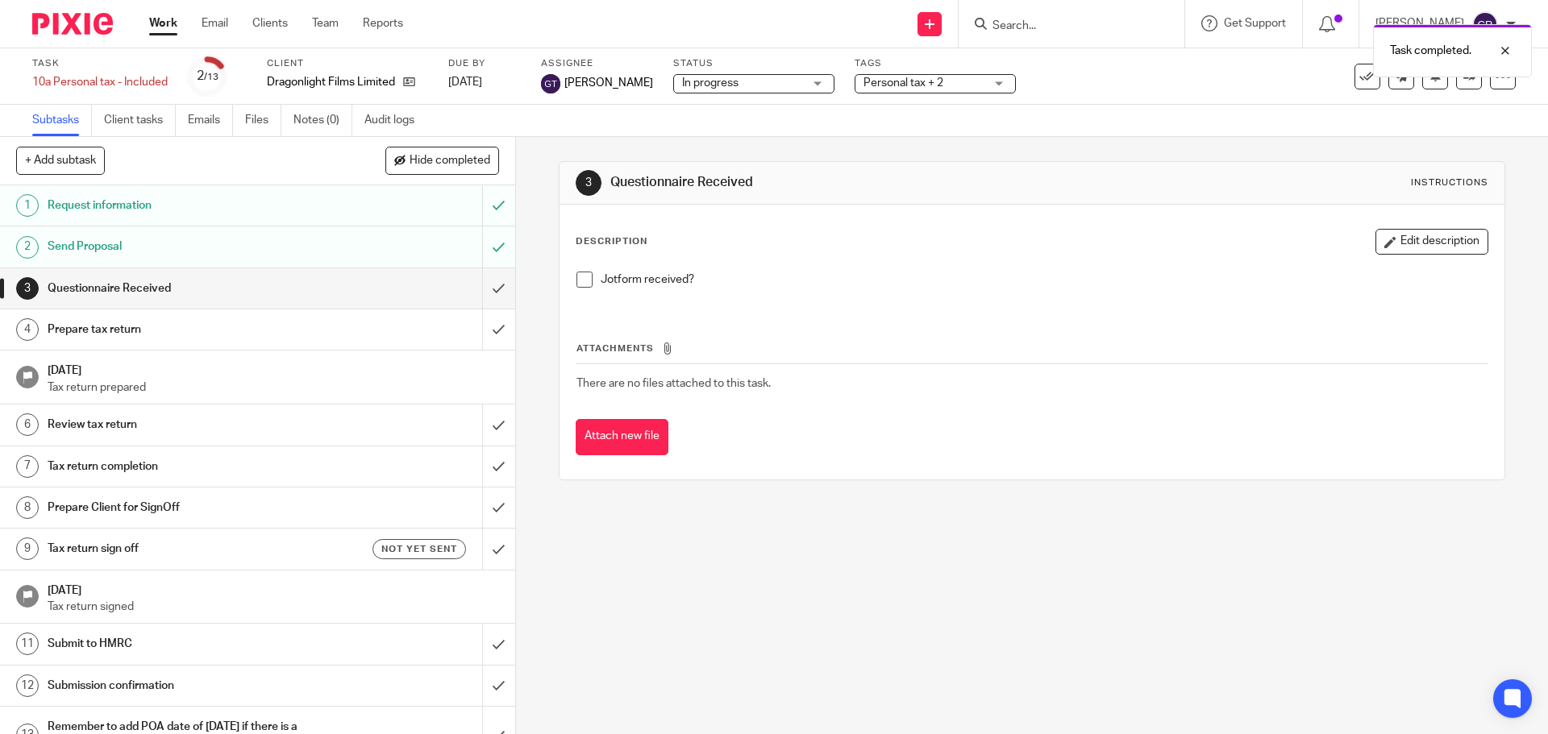
click at [162, 19] on link "Work" at bounding box center [163, 23] width 28 height 16
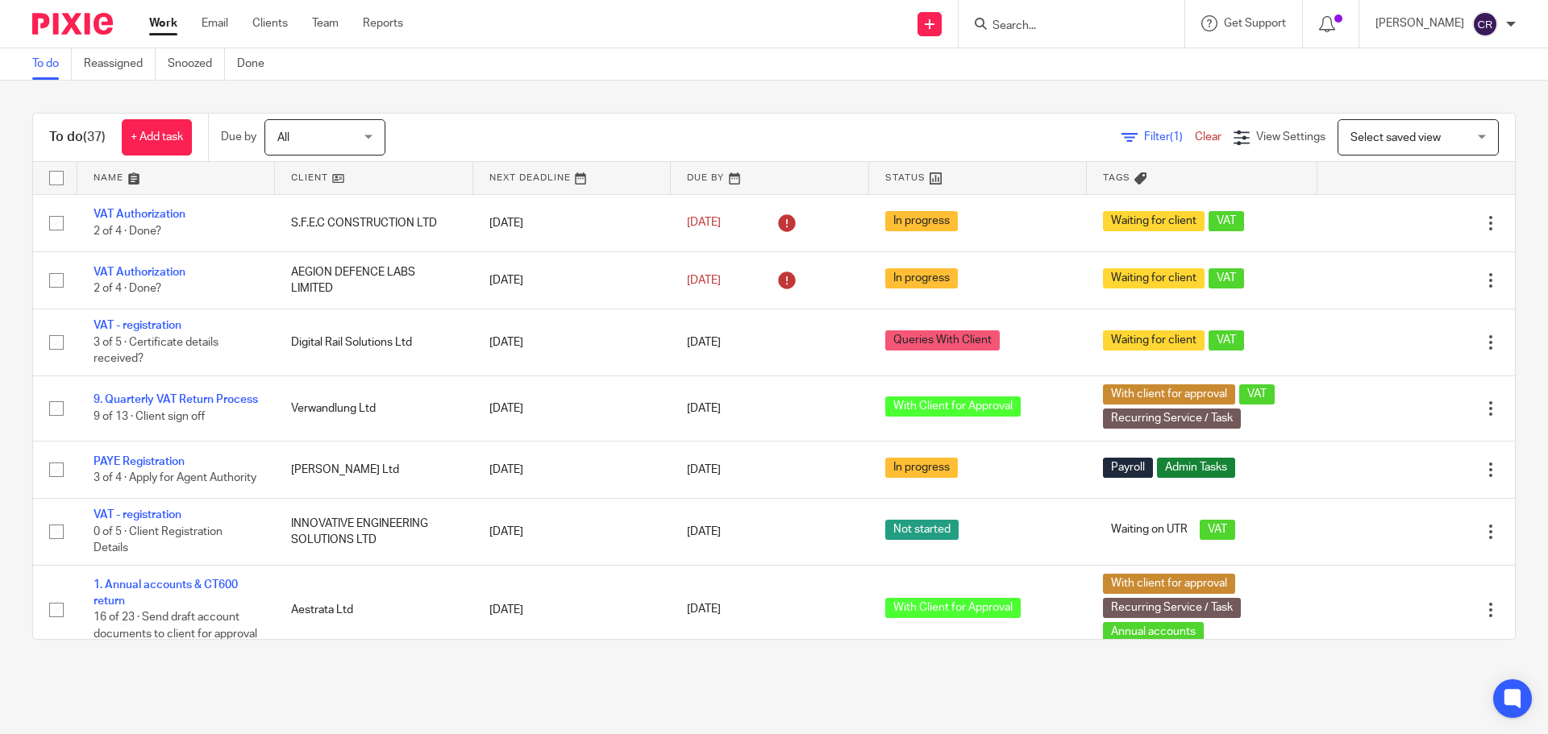
click at [1021, 27] on input "Search" at bounding box center [1063, 26] width 145 height 15
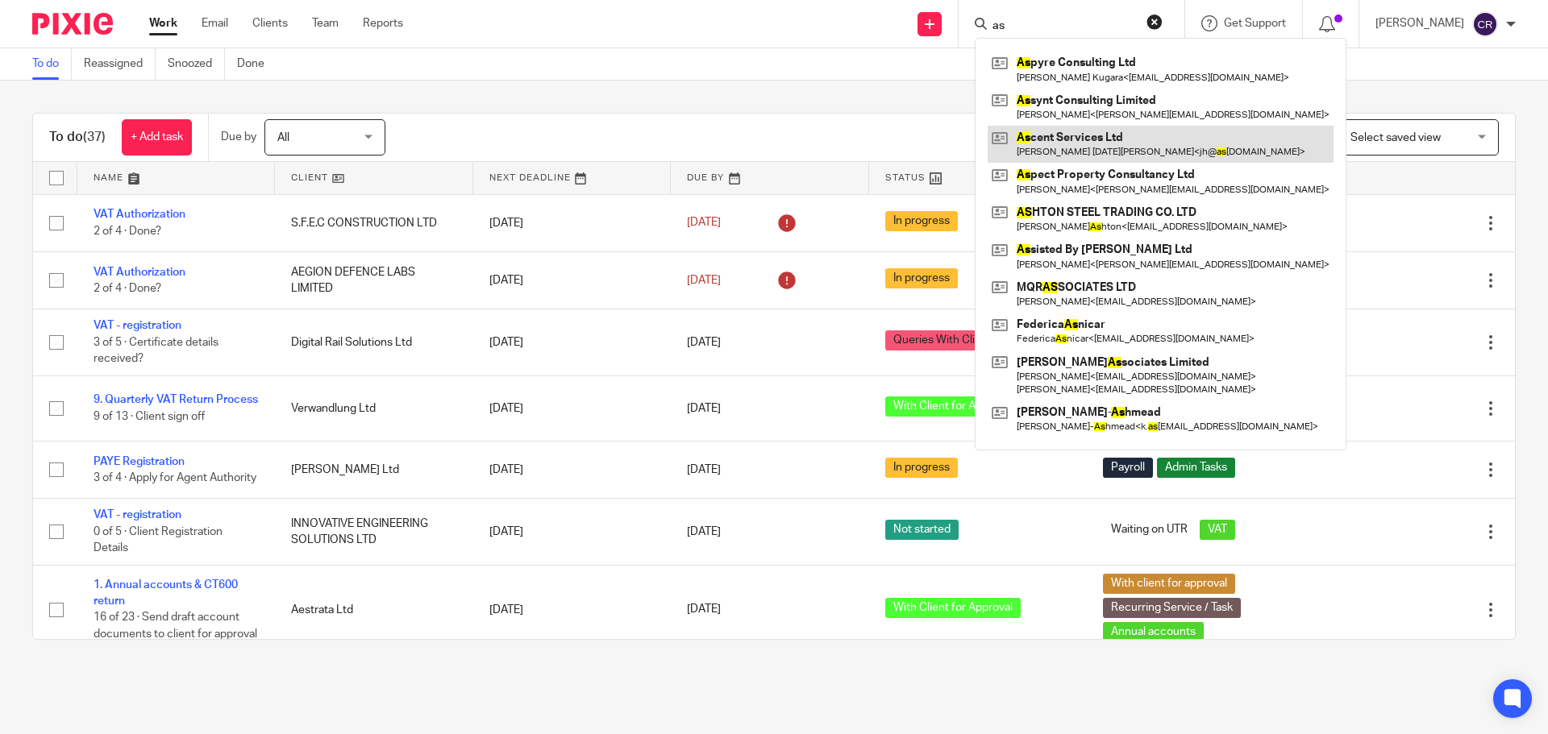
type input "as"
click at [1116, 147] on link at bounding box center [1160, 144] width 346 height 37
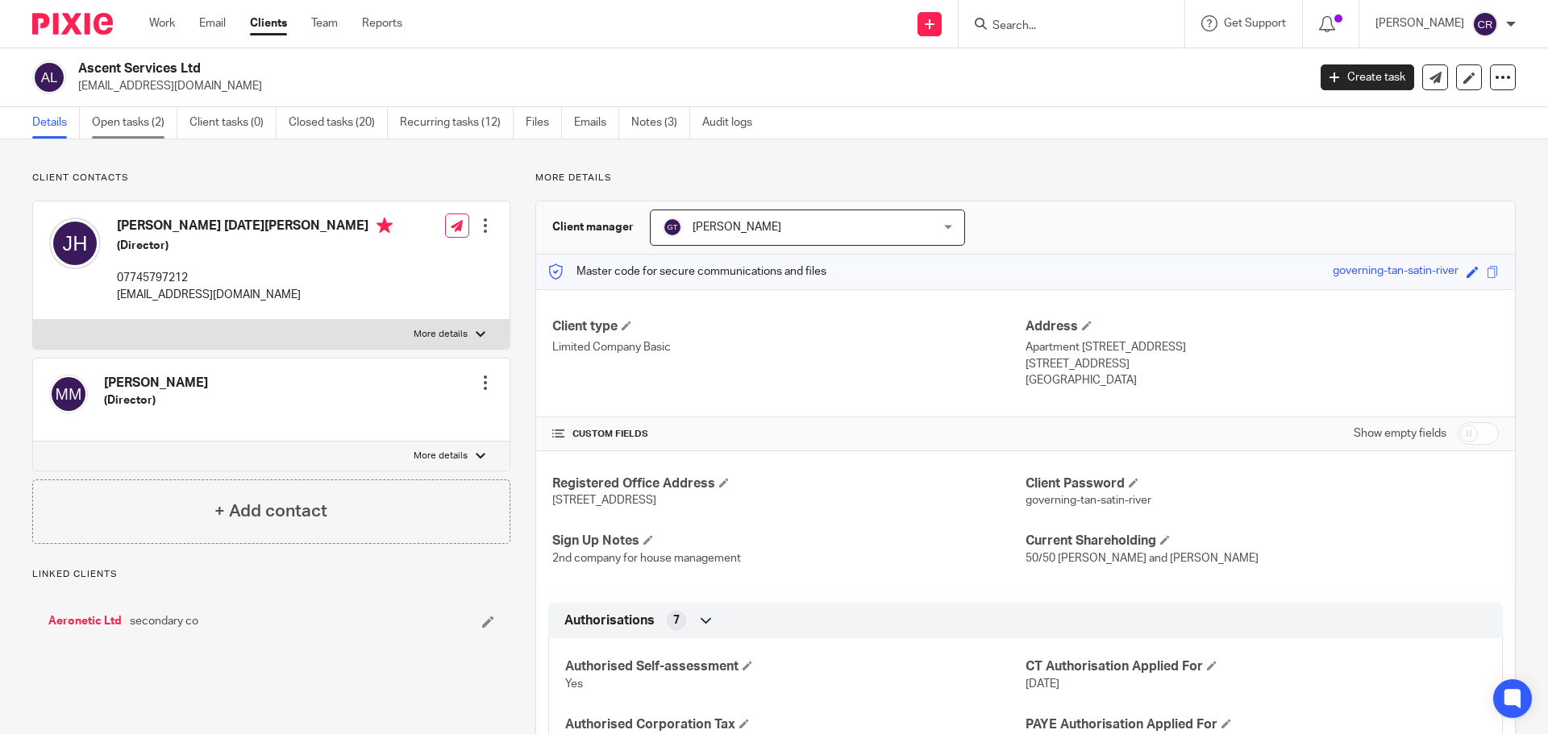
drag, startPoint x: 143, startPoint y: 141, endPoint x: 143, endPoint y: 127, distance: 14.5
click at [143, 127] on link "Open tasks (2)" at bounding box center [134, 122] width 85 height 31
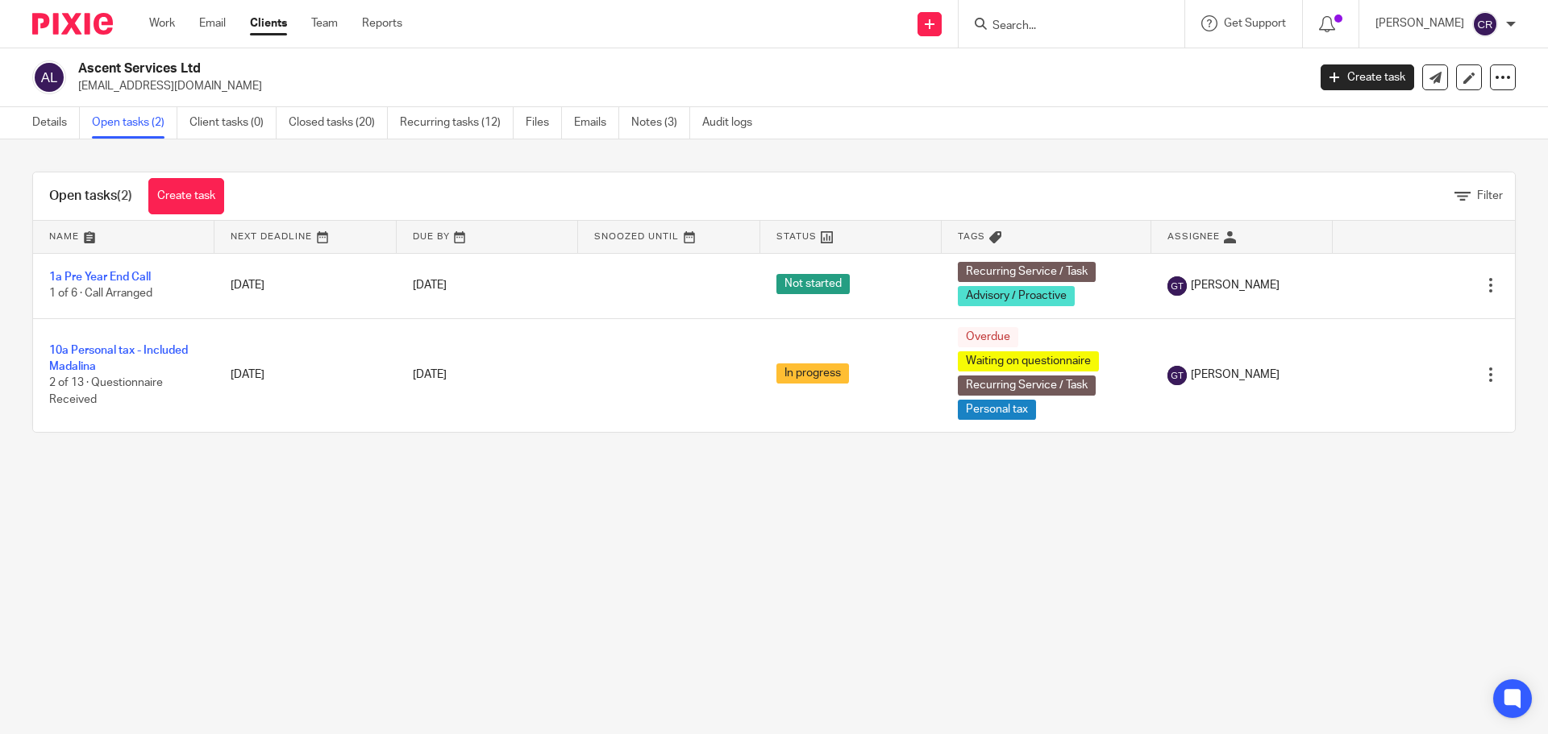
click at [1029, 19] on input "Search" at bounding box center [1063, 26] width 145 height 15
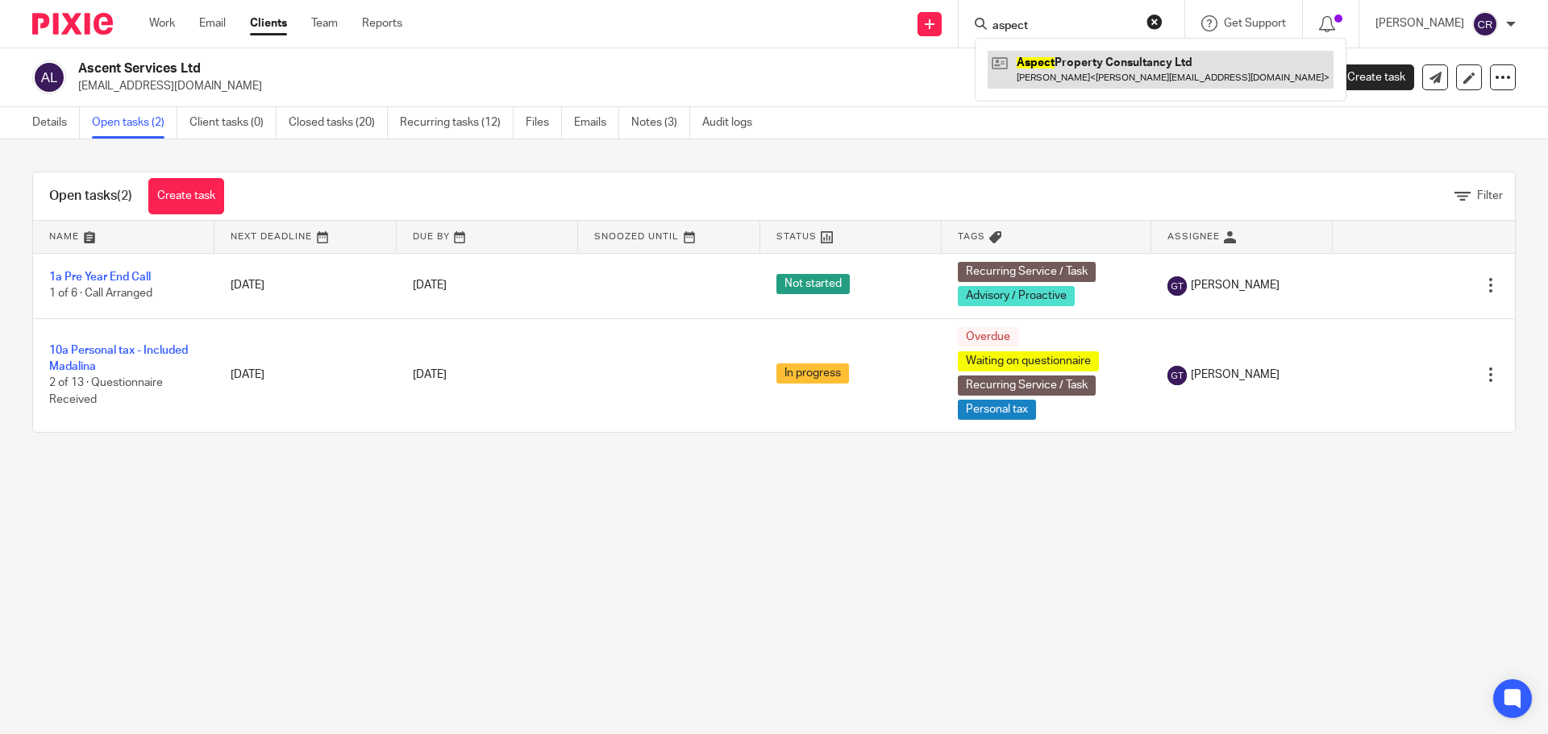
type input "aspect"
click at [1058, 79] on link at bounding box center [1160, 69] width 346 height 37
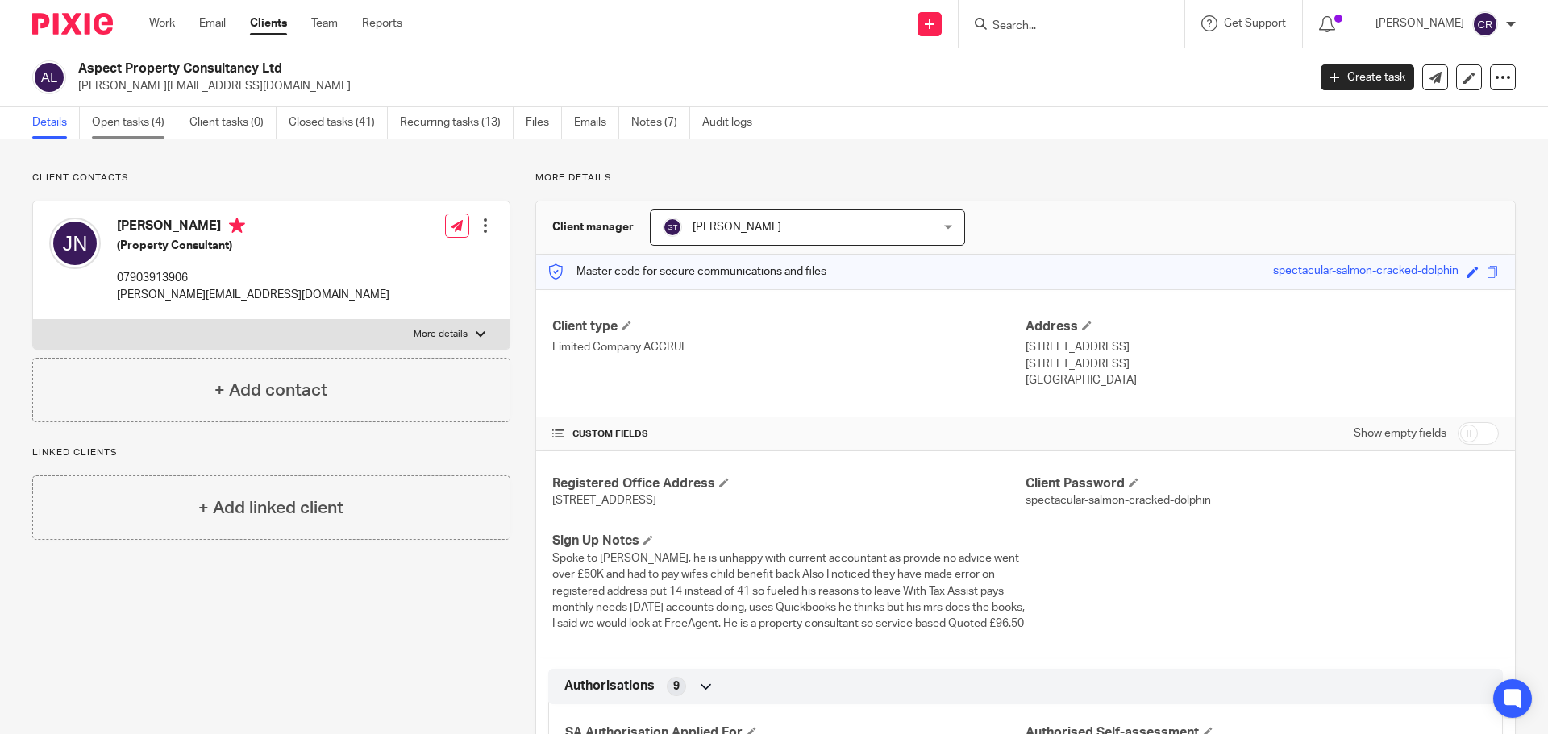
click at [117, 112] on link "Open tasks (4)" at bounding box center [134, 122] width 85 height 31
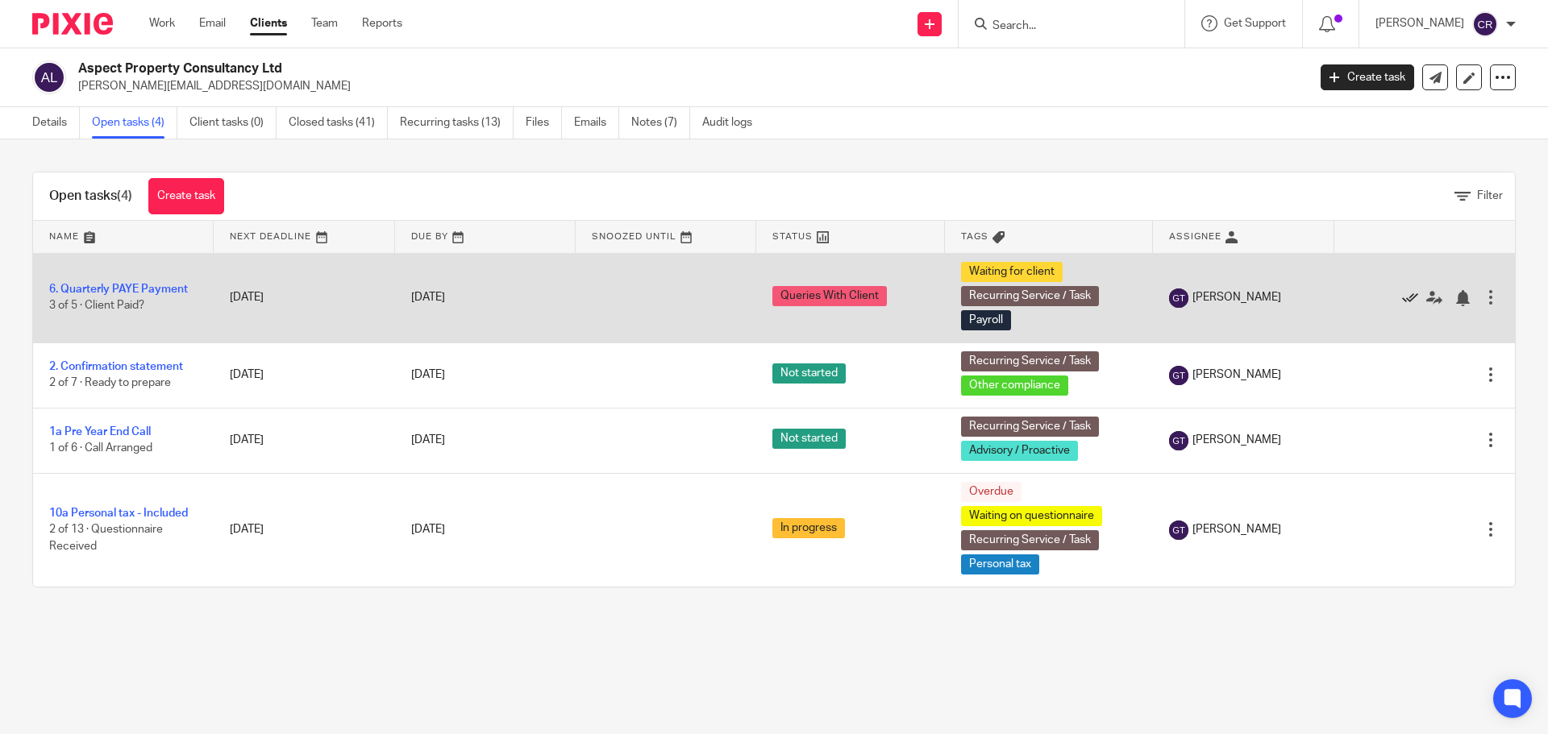
click at [1402, 296] on icon at bounding box center [1410, 298] width 16 height 16
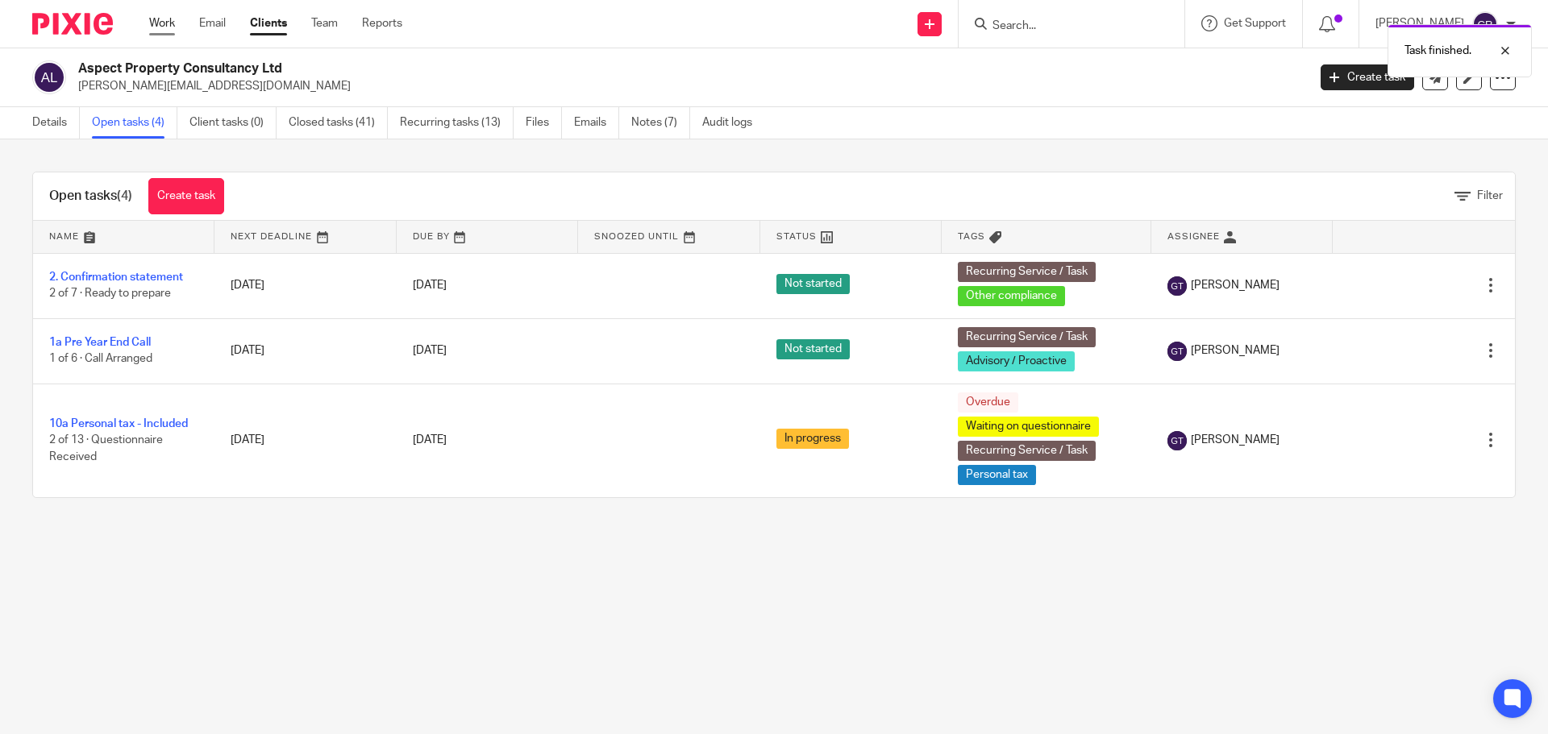
click at [164, 20] on link "Work" at bounding box center [162, 23] width 26 height 16
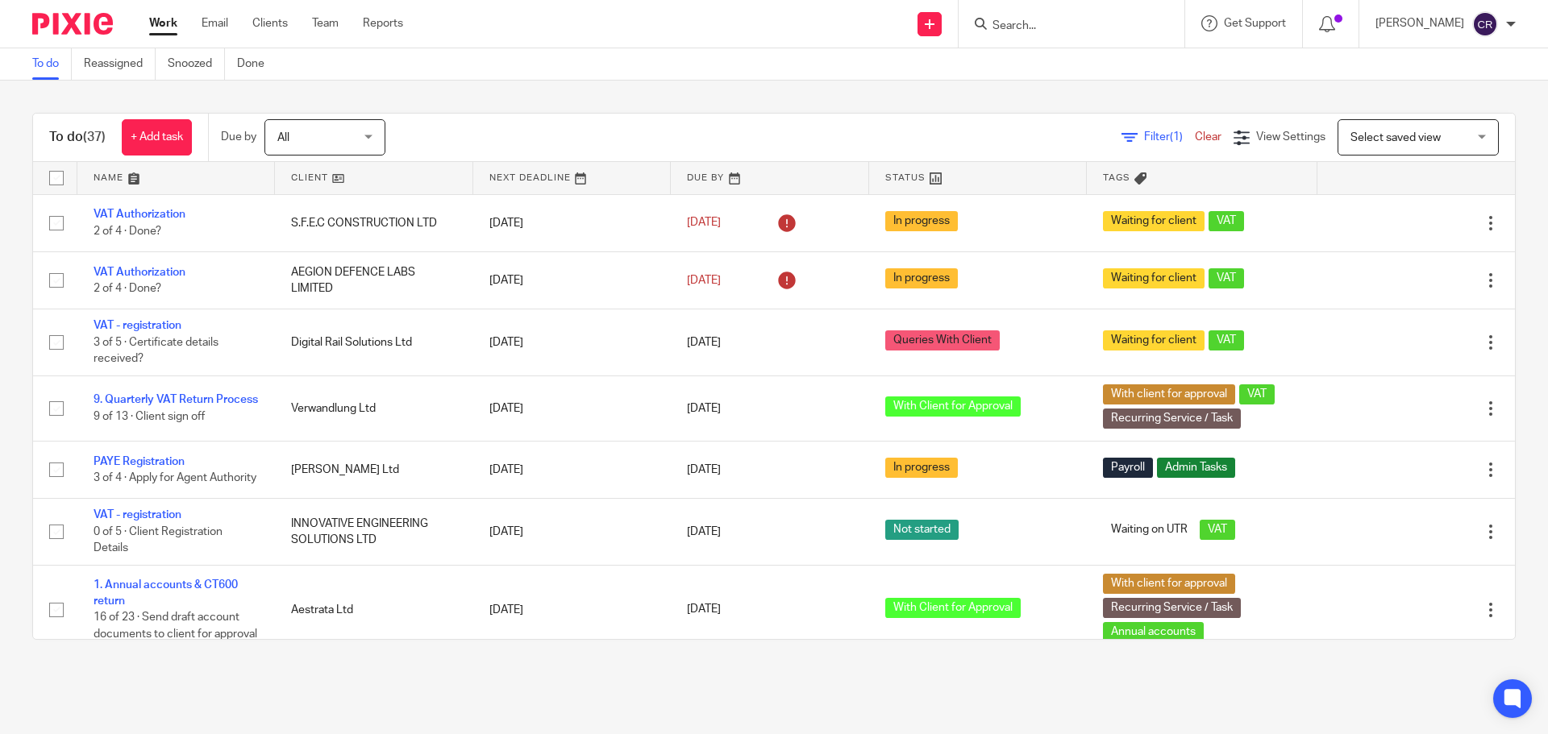
click at [1044, 24] on input "Search" at bounding box center [1063, 26] width 145 height 15
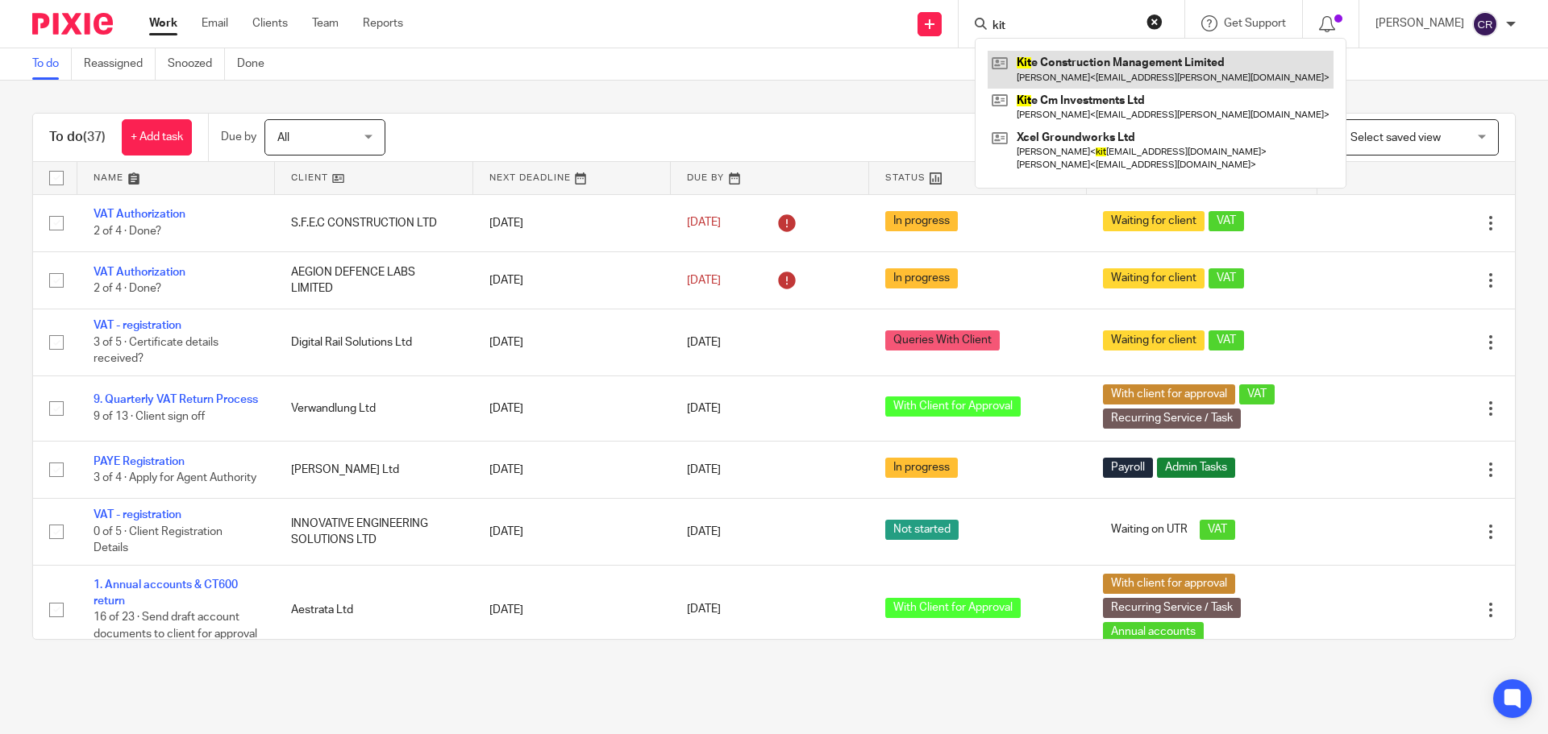
type input "kit"
click at [1133, 69] on link at bounding box center [1160, 69] width 346 height 37
click at [1149, 21] on button "reset" at bounding box center [1154, 22] width 16 height 16
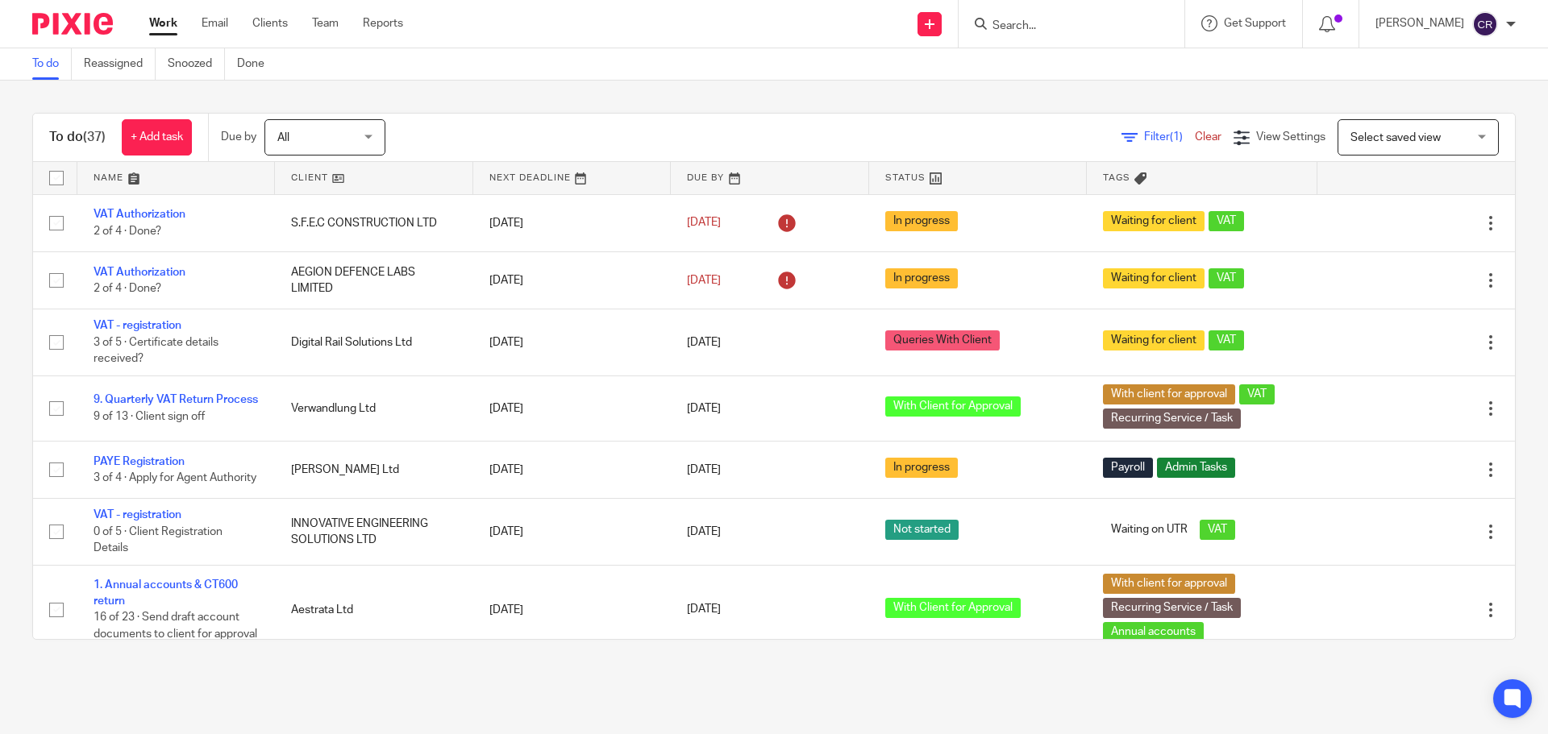
click at [1088, 21] on input "Search" at bounding box center [1063, 26] width 145 height 15
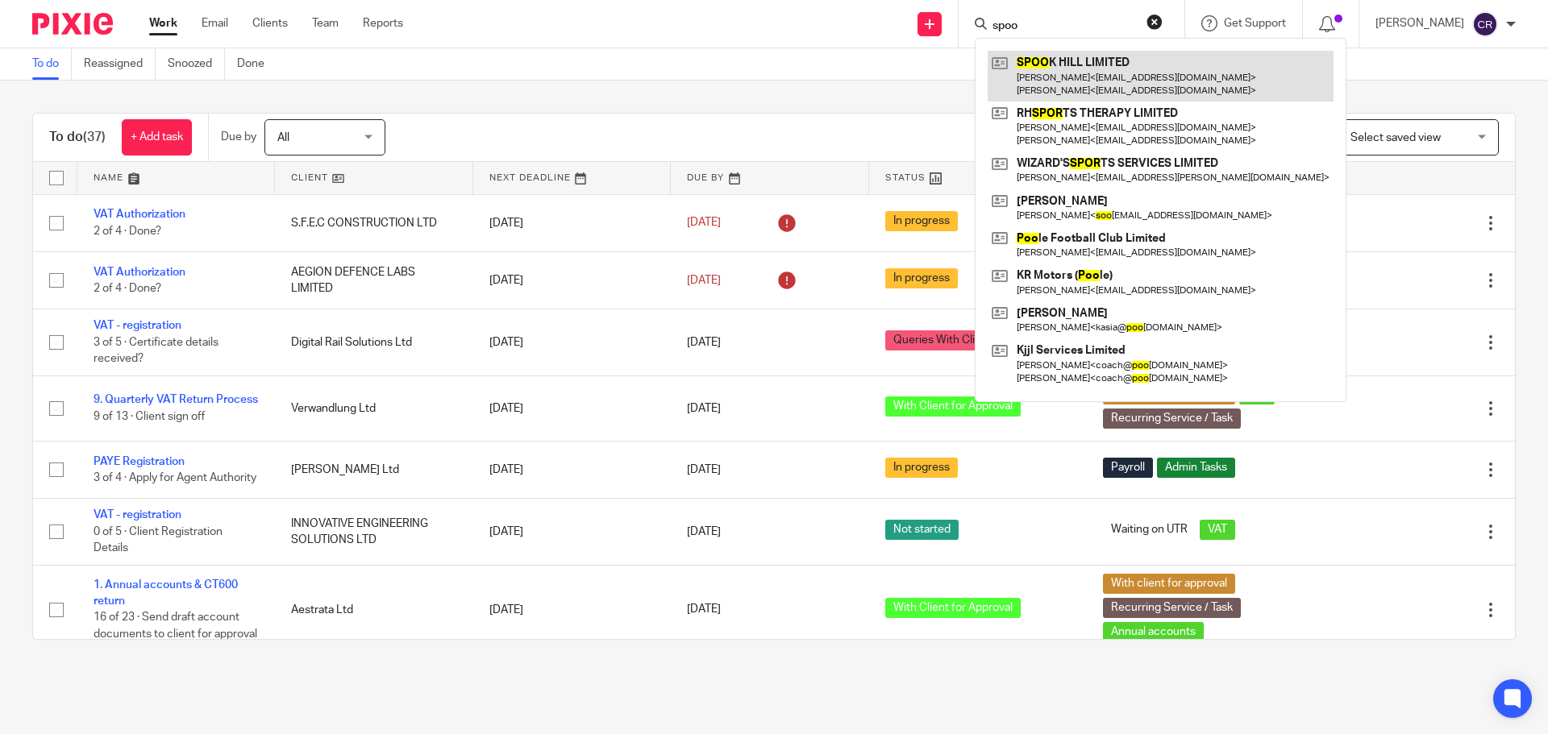
type input "spoo"
click at [1140, 63] on link at bounding box center [1160, 76] width 346 height 50
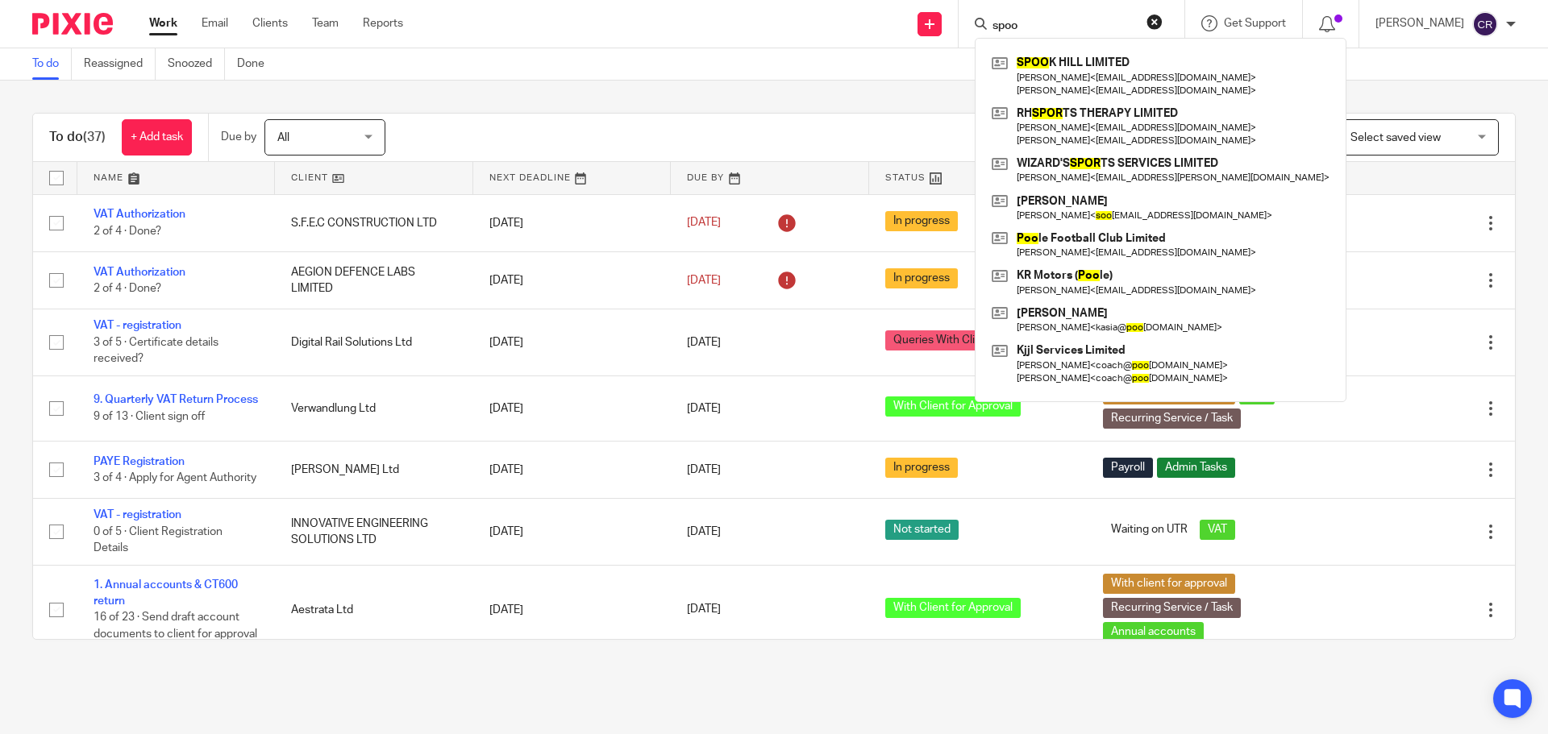
click at [1151, 24] on button "reset" at bounding box center [1154, 22] width 16 height 16
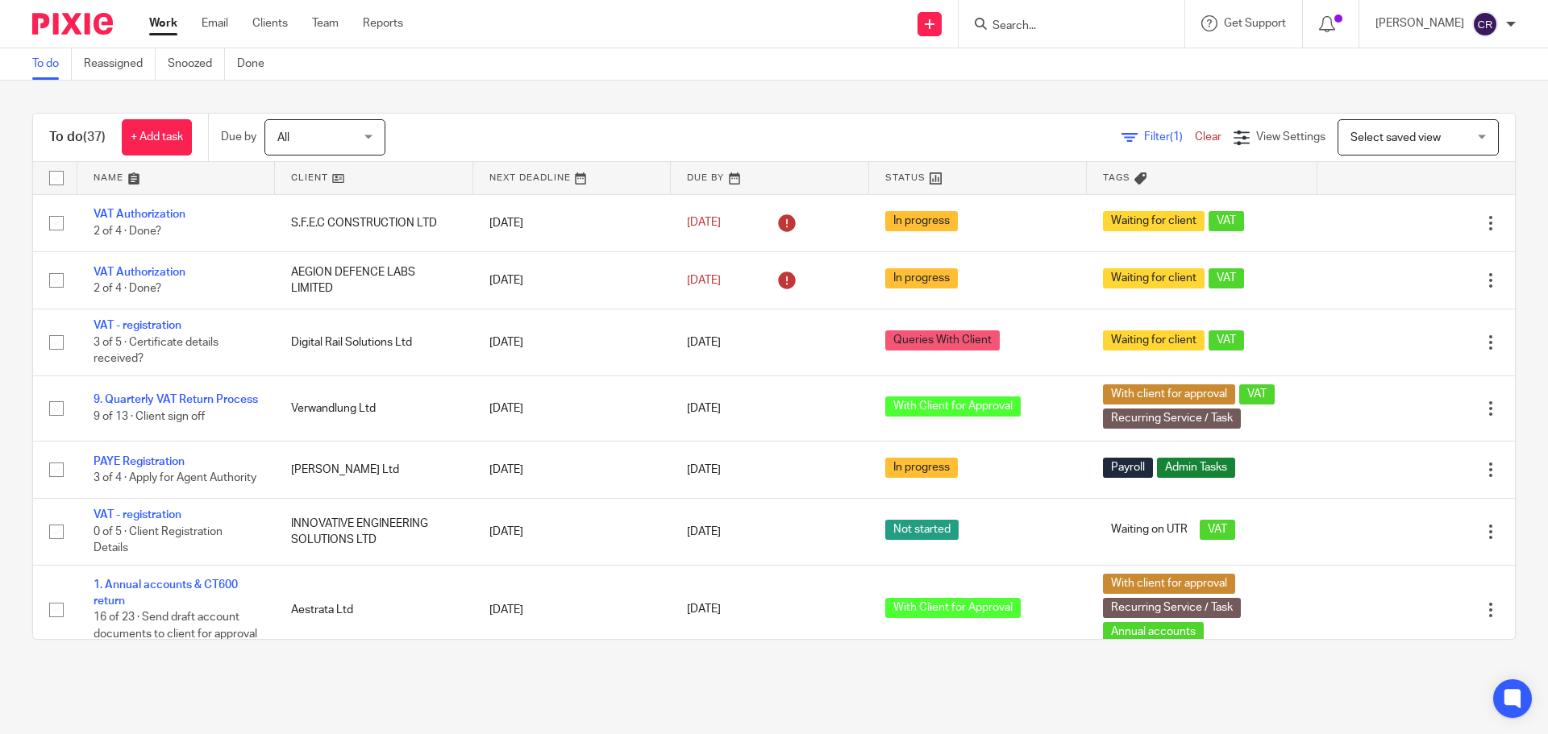
click at [1076, 31] on input "Search" at bounding box center [1063, 26] width 145 height 15
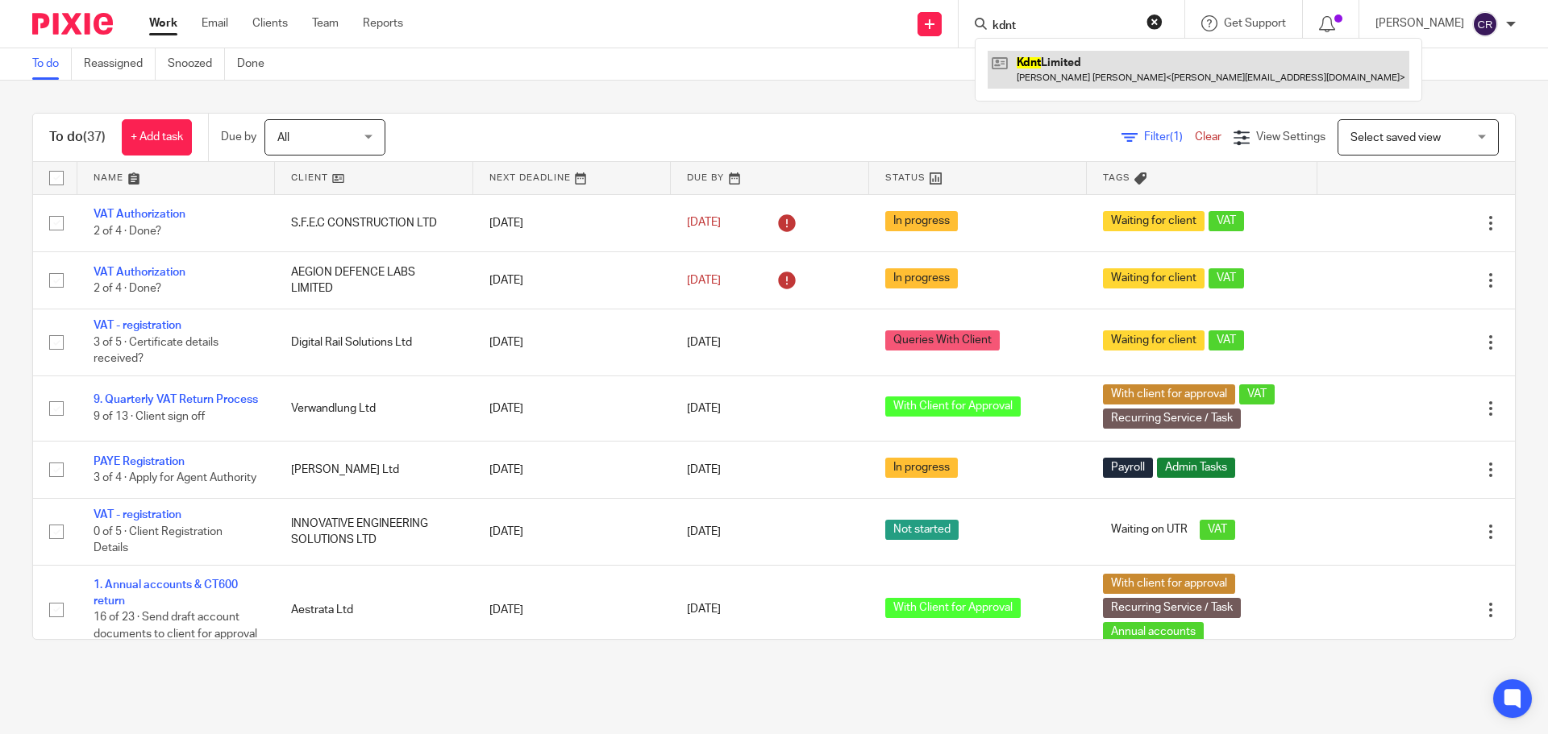
type input "kdnt"
click at [1061, 70] on link at bounding box center [1198, 69] width 422 height 37
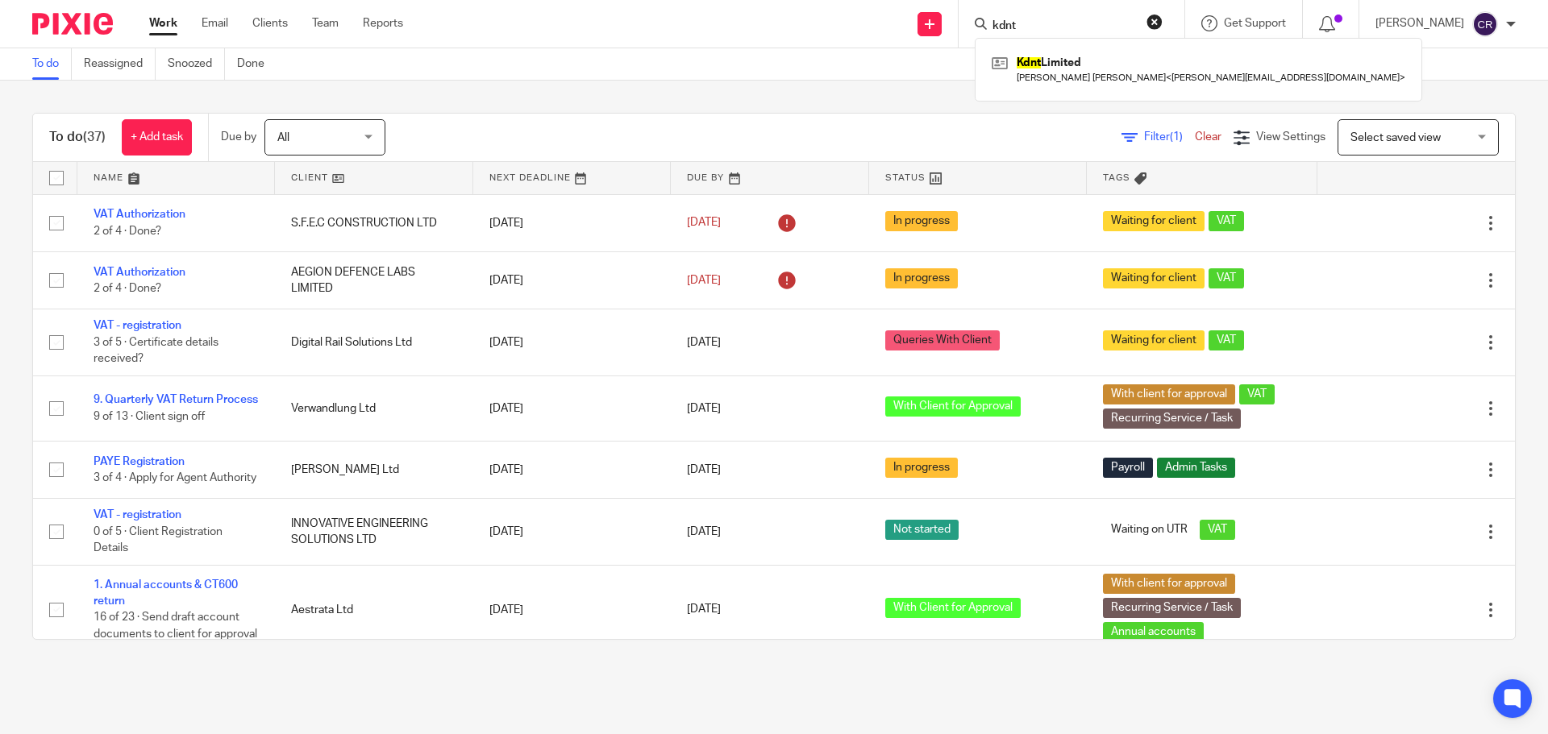
click at [1157, 15] on button "reset" at bounding box center [1154, 22] width 16 height 16
click at [1064, 22] on input "Search" at bounding box center [1063, 26] width 145 height 15
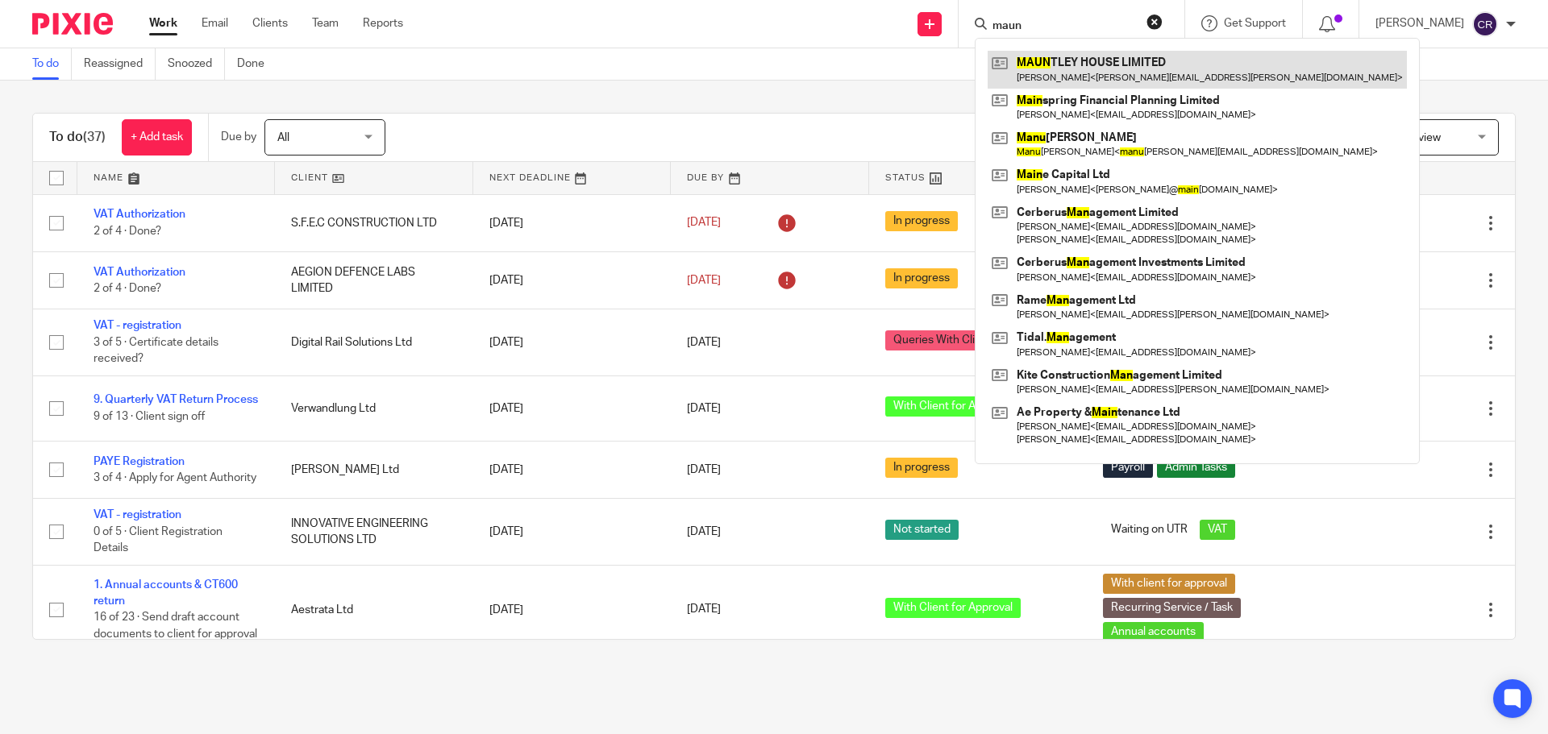
type input "maun"
click at [1071, 69] on link at bounding box center [1196, 69] width 419 height 37
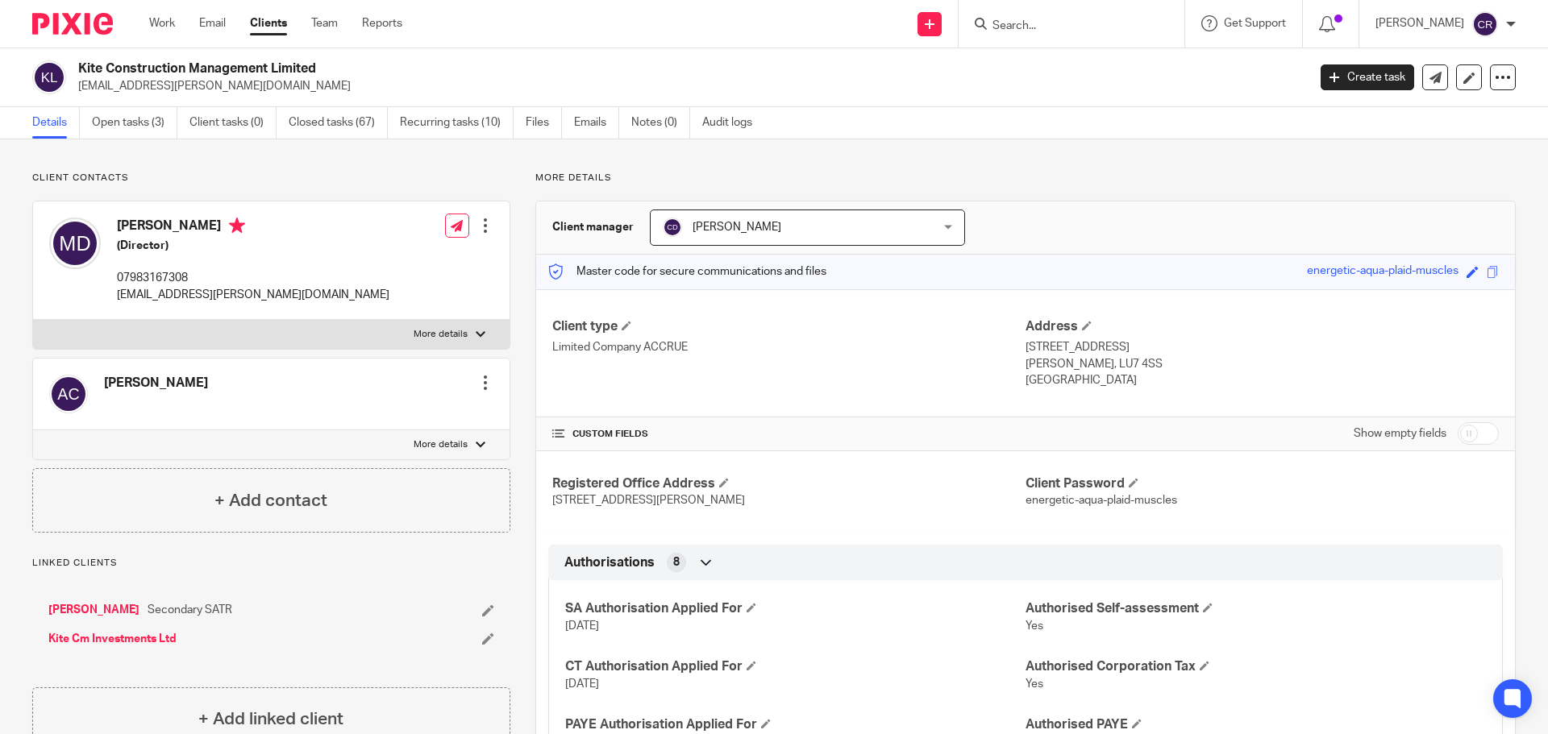
click at [261, 64] on h2 "Kite Construction Management Limited" at bounding box center [565, 68] width 975 height 17
copy div "Kite Construction Management Limited"
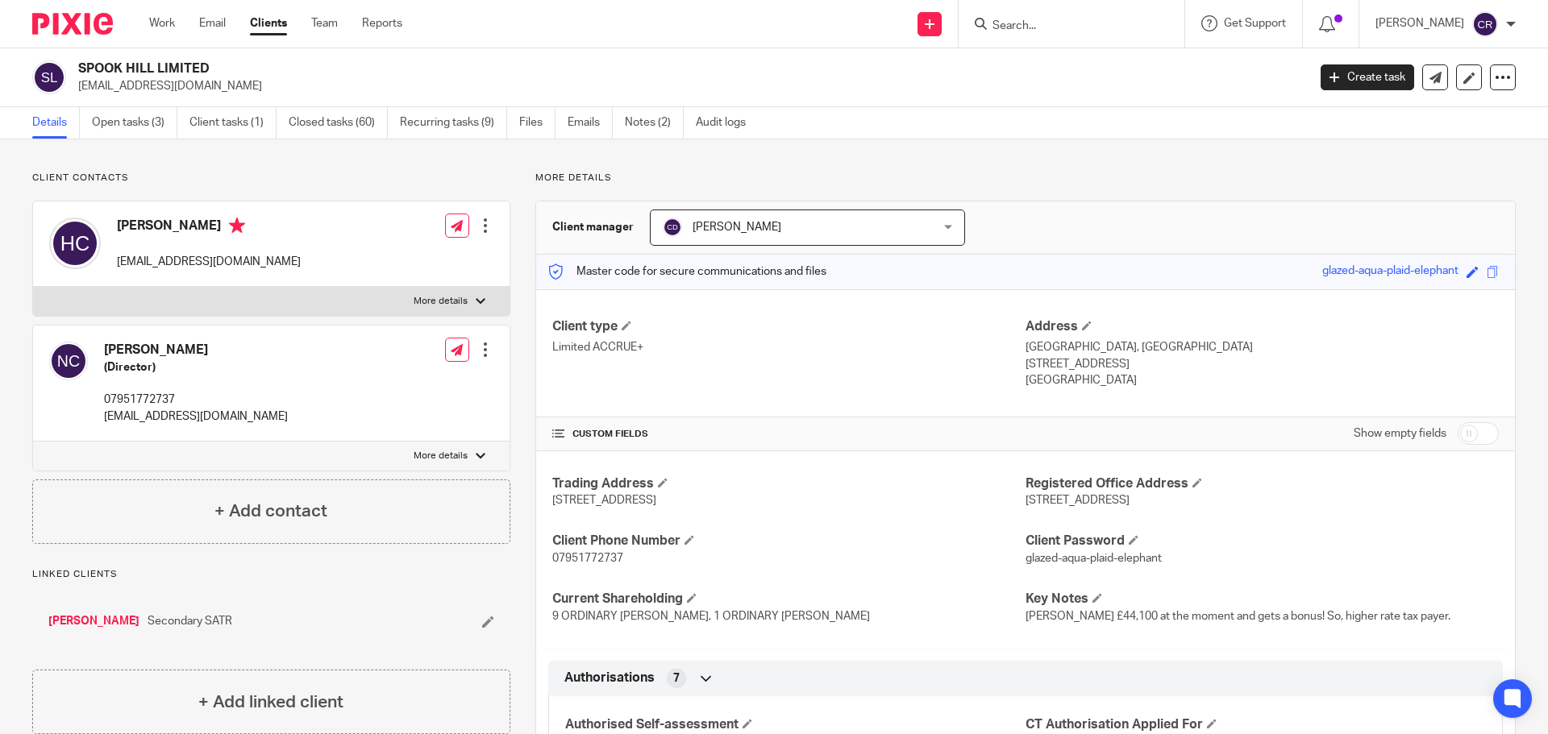
click at [168, 59] on div "SPOOK HILL LIMITED nicolalchristopher1980@gmail.com Create task Update from Com…" at bounding box center [774, 77] width 1548 height 59
copy div "SPOOK HILL LIMITED"
click at [1041, 28] on input "Search" at bounding box center [1063, 26] width 145 height 15
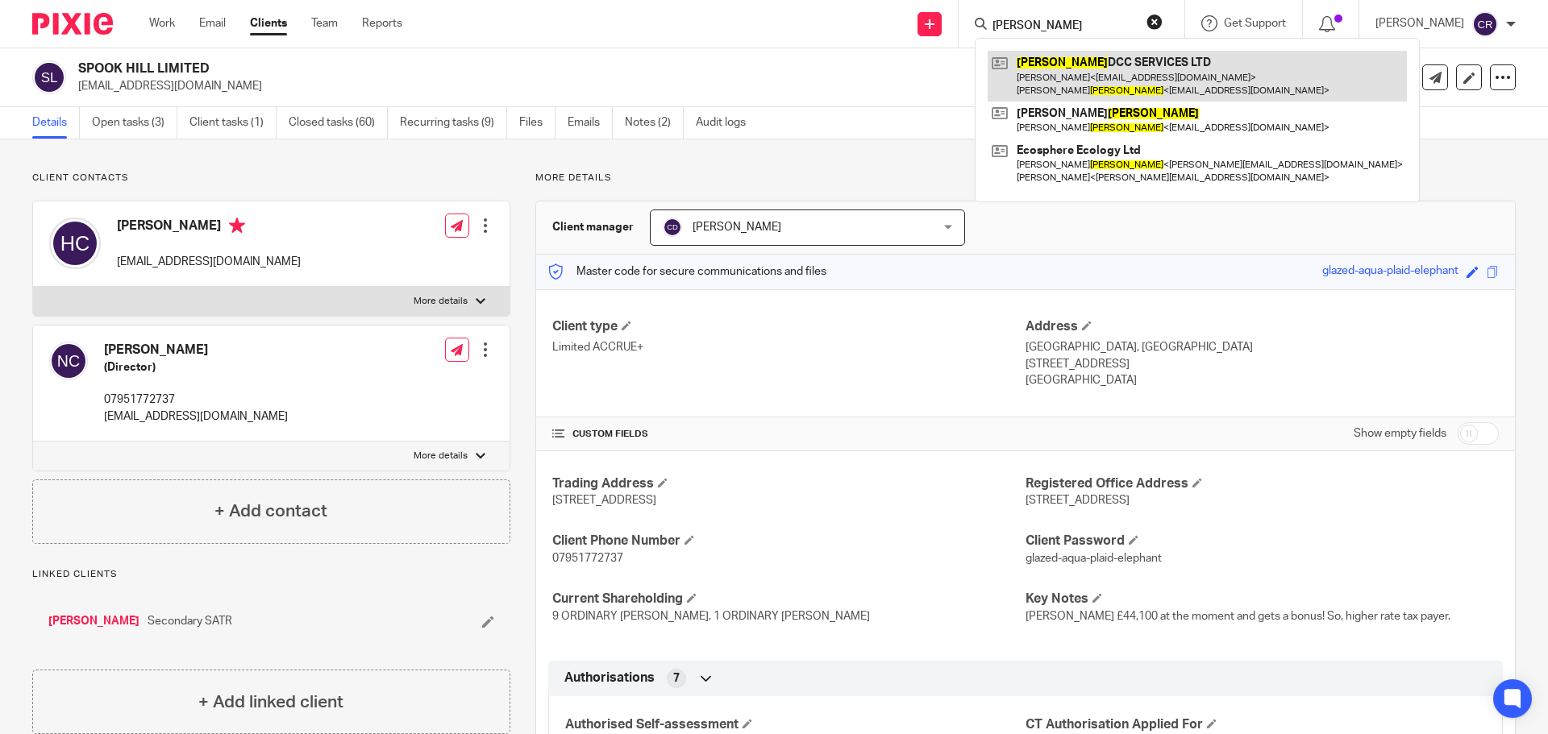
type input "murray"
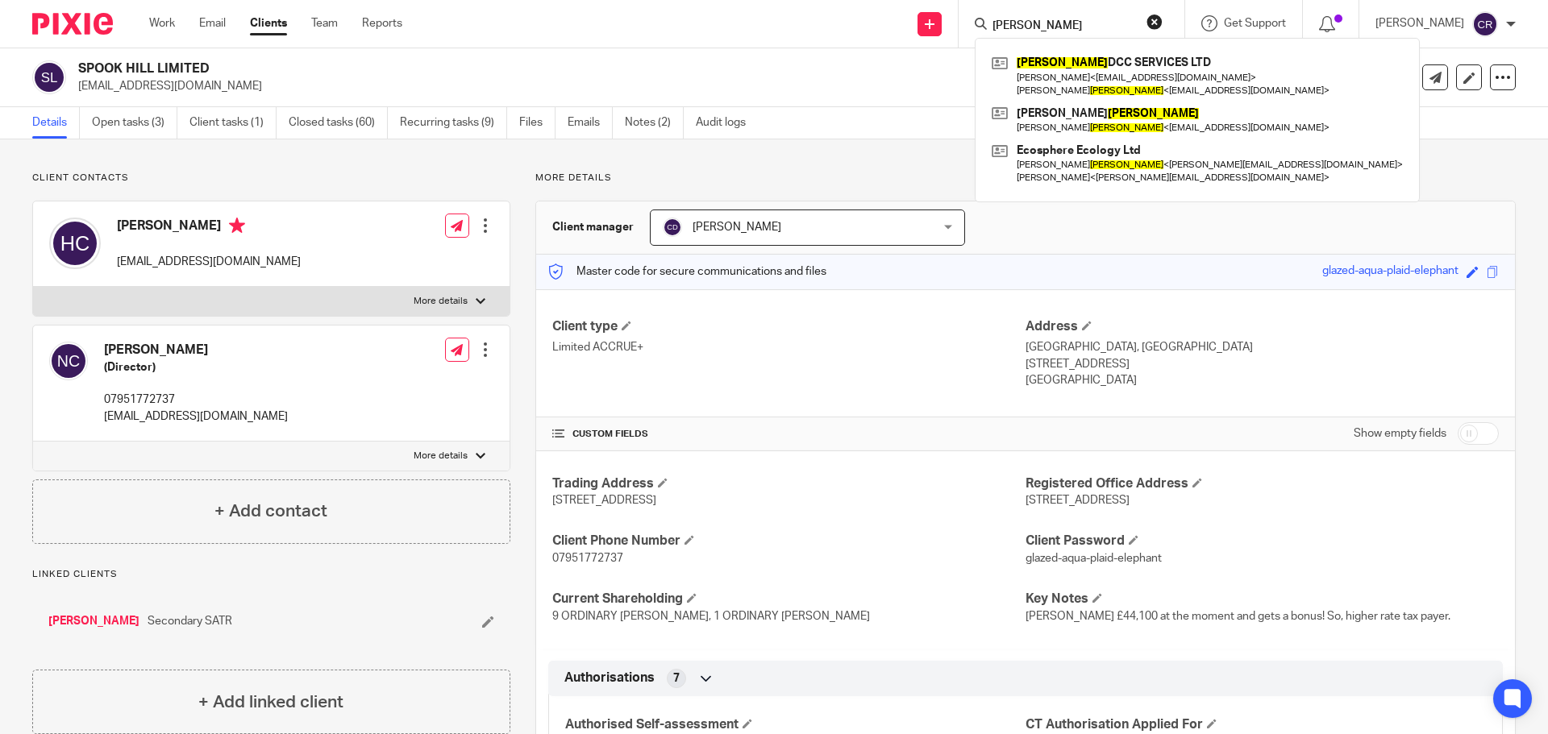
drag, startPoint x: 1143, startPoint y: 73, endPoint x: 1072, endPoint y: 33, distance: 81.2
click at [1143, 73] on link at bounding box center [1196, 76] width 419 height 50
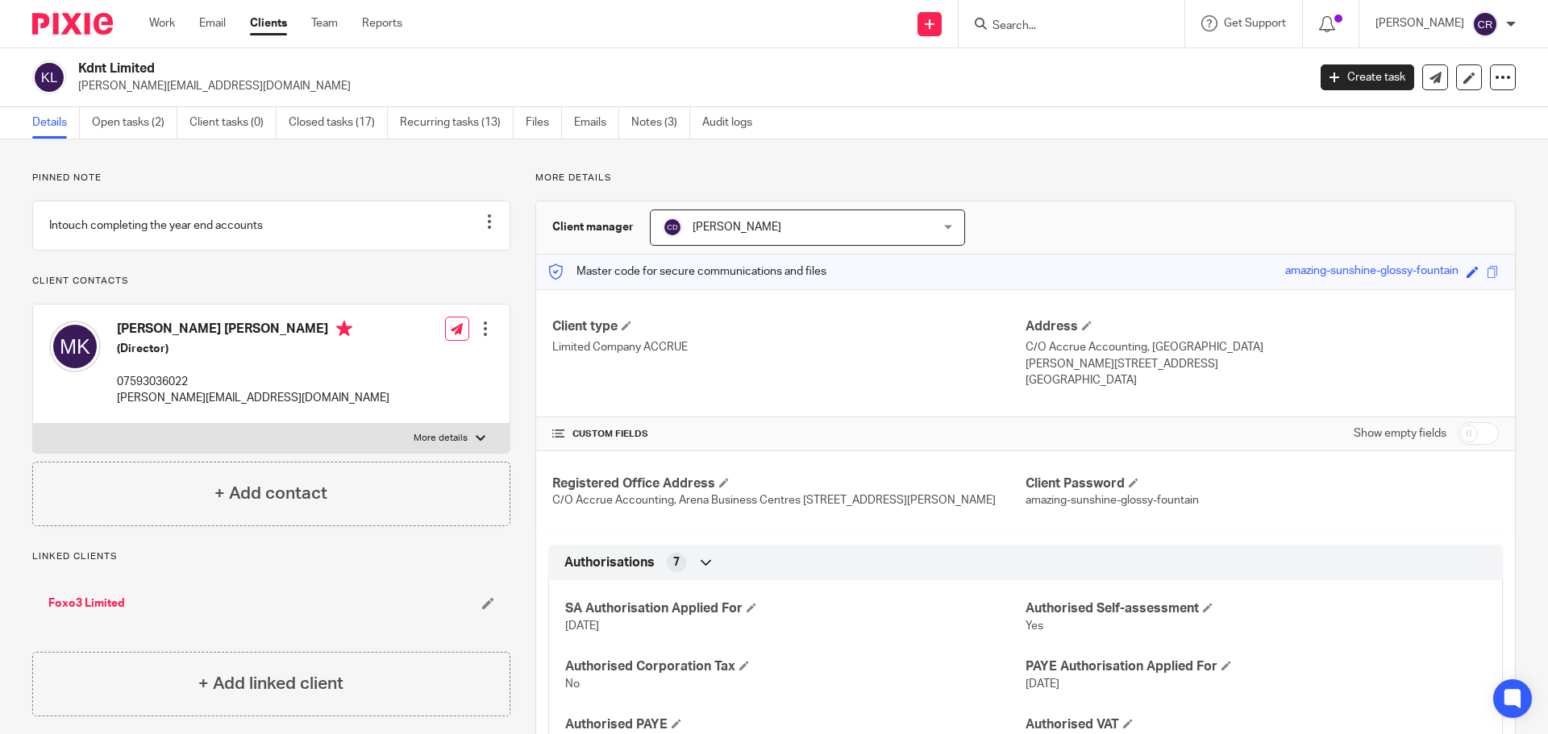
click at [149, 74] on h2 "Kdnt Limited" at bounding box center [565, 68] width 975 height 17
copy div "Kdnt Limited"
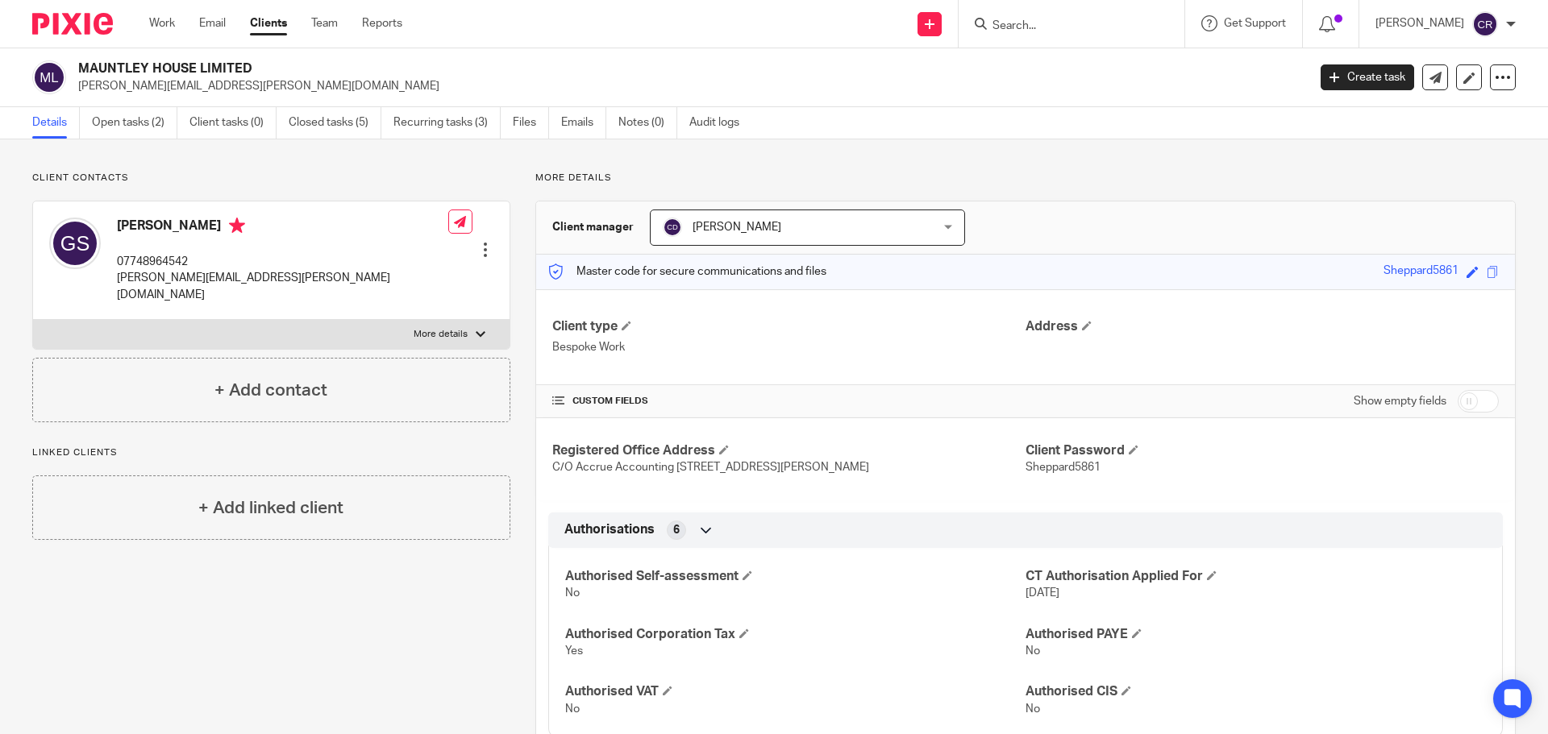
click at [206, 52] on div "MAUNTLEY HOUSE LIMITED gordon.sheppard@hotmail.co.uk Create task Update from Co…" at bounding box center [774, 77] width 1548 height 59
click at [199, 60] on h2 "MAUNTLEY HOUSE LIMITED" at bounding box center [565, 68] width 975 height 17
copy div "MAUNTLEY HOUSE LIMITED"
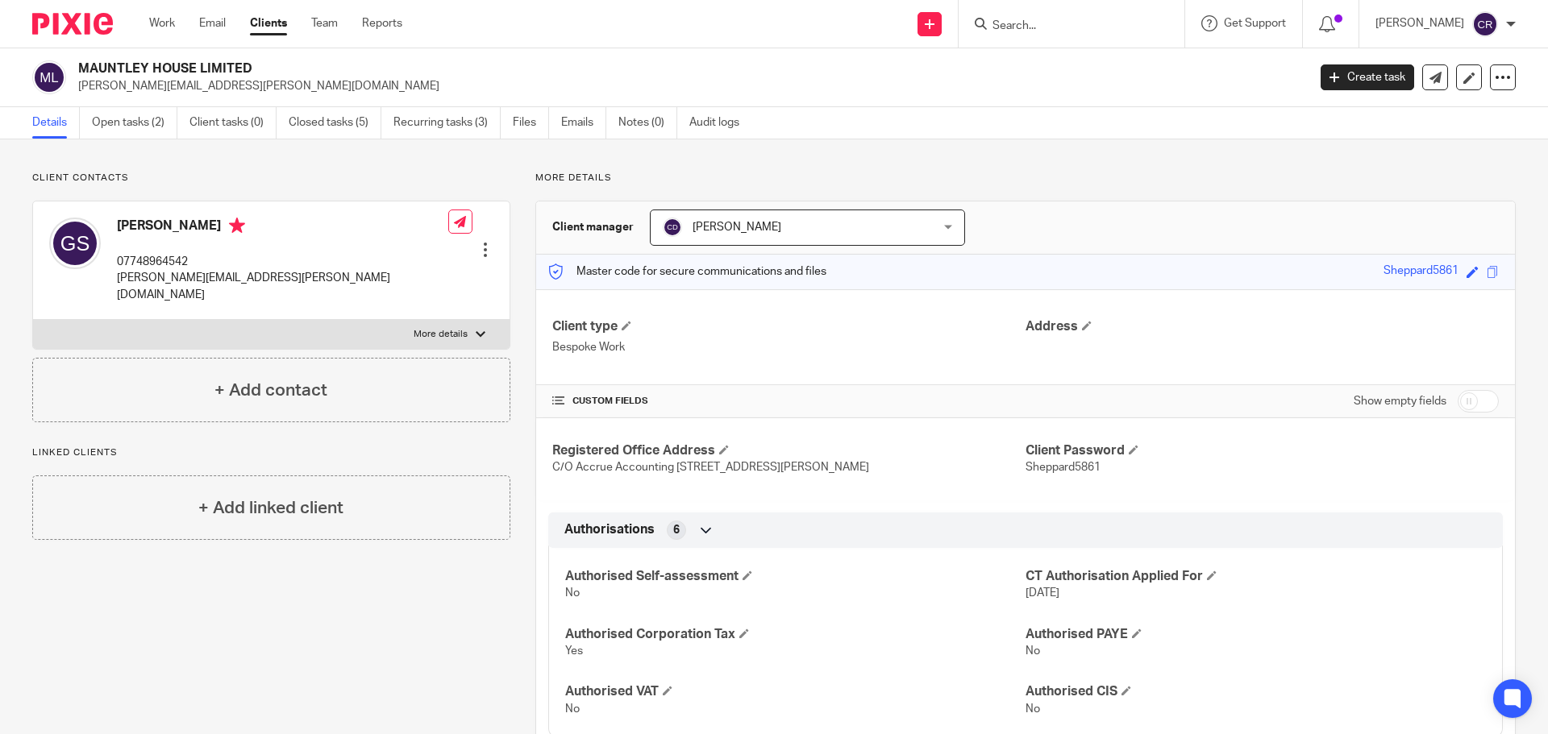
click at [1030, 19] on input "Search" at bounding box center [1063, 26] width 145 height 15
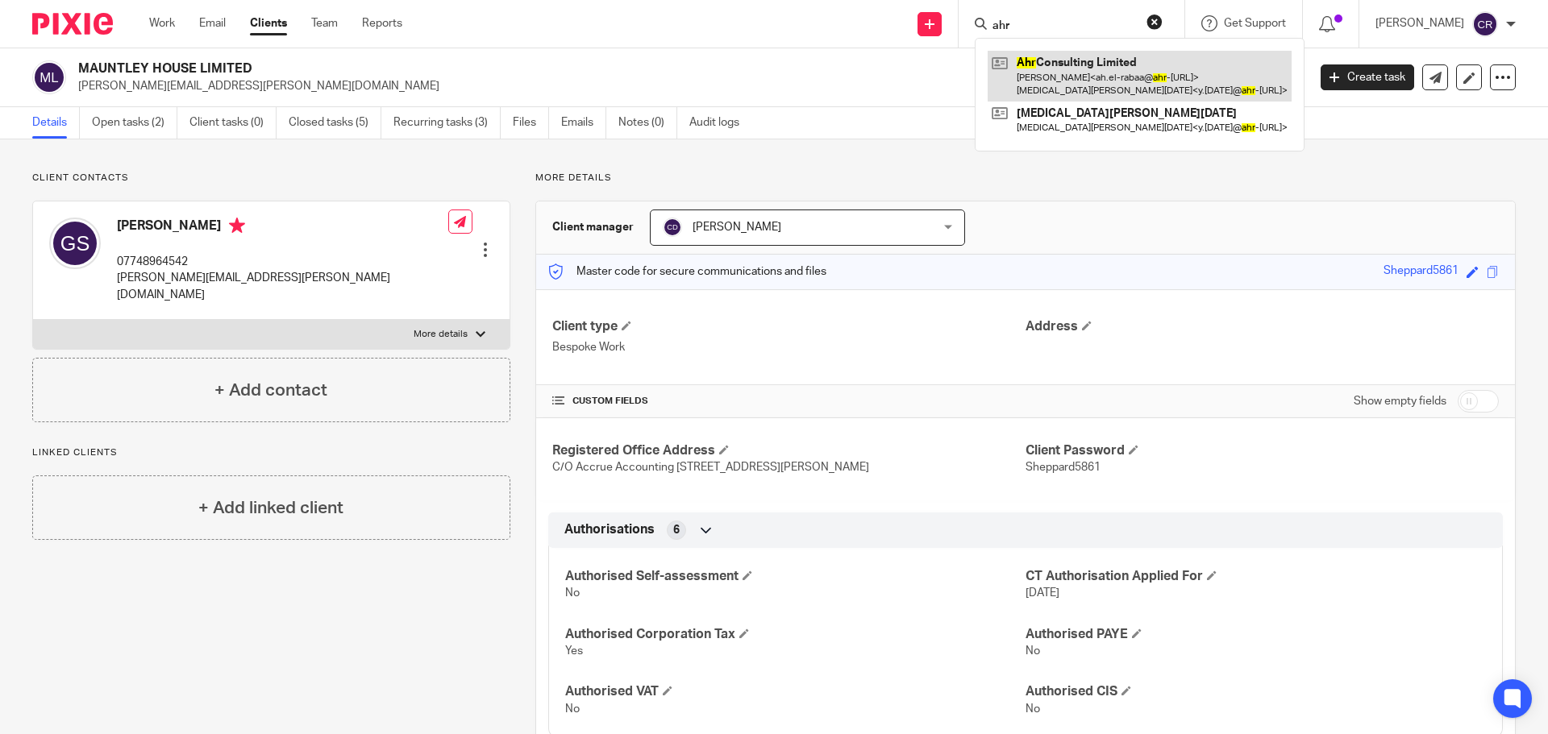
type input "ahr"
click at [1070, 64] on link at bounding box center [1139, 76] width 304 height 50
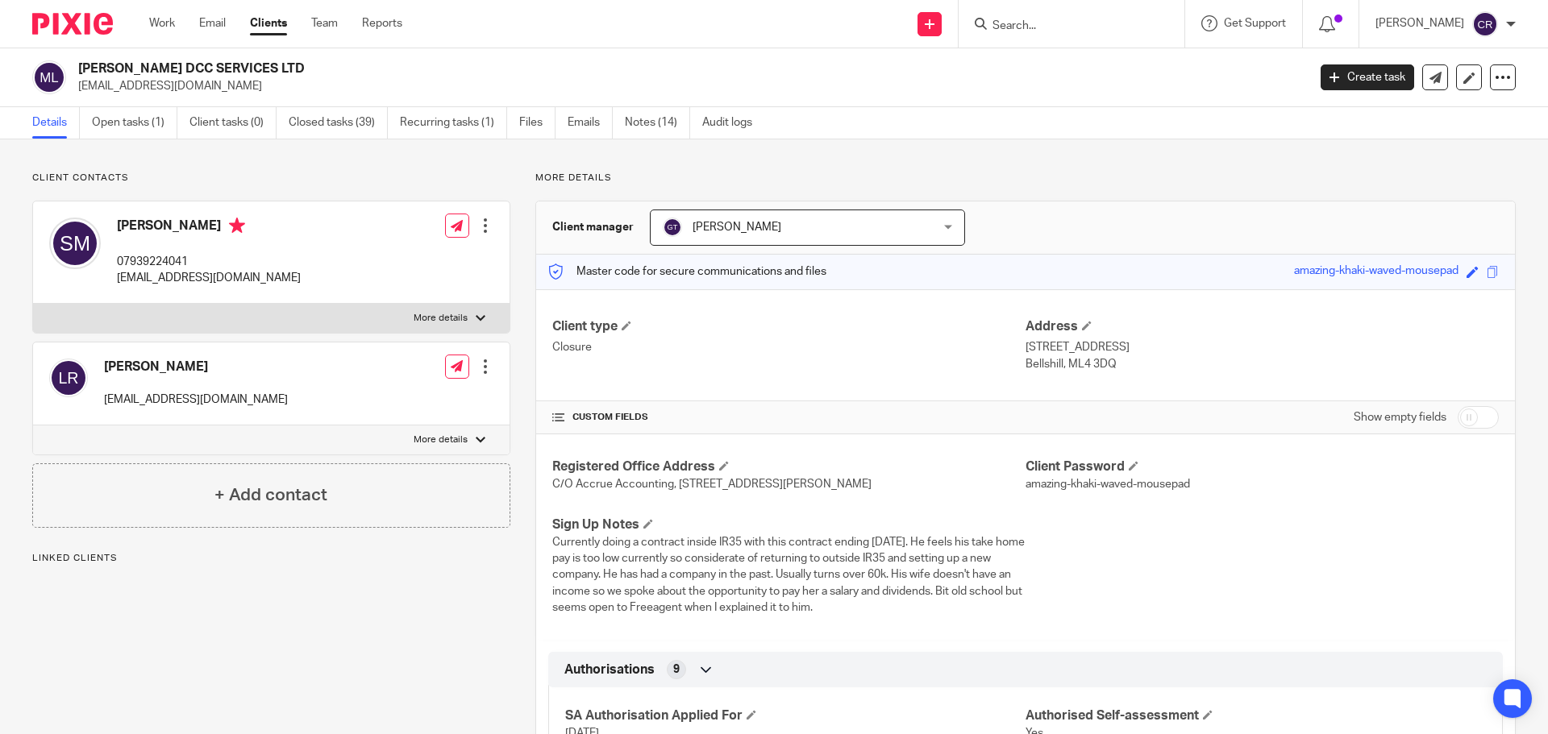
click at [207, 67] on h2 "[PERSON_NAME] DCC SERVICES LTD" at bounding box center [565, 68] width 975 height 17
copy div "[PERSON_NAME] DCC SERVICES LTD"
click at [524, 117] on link "Files" at bounding box center [537, 122] width 36 height 31
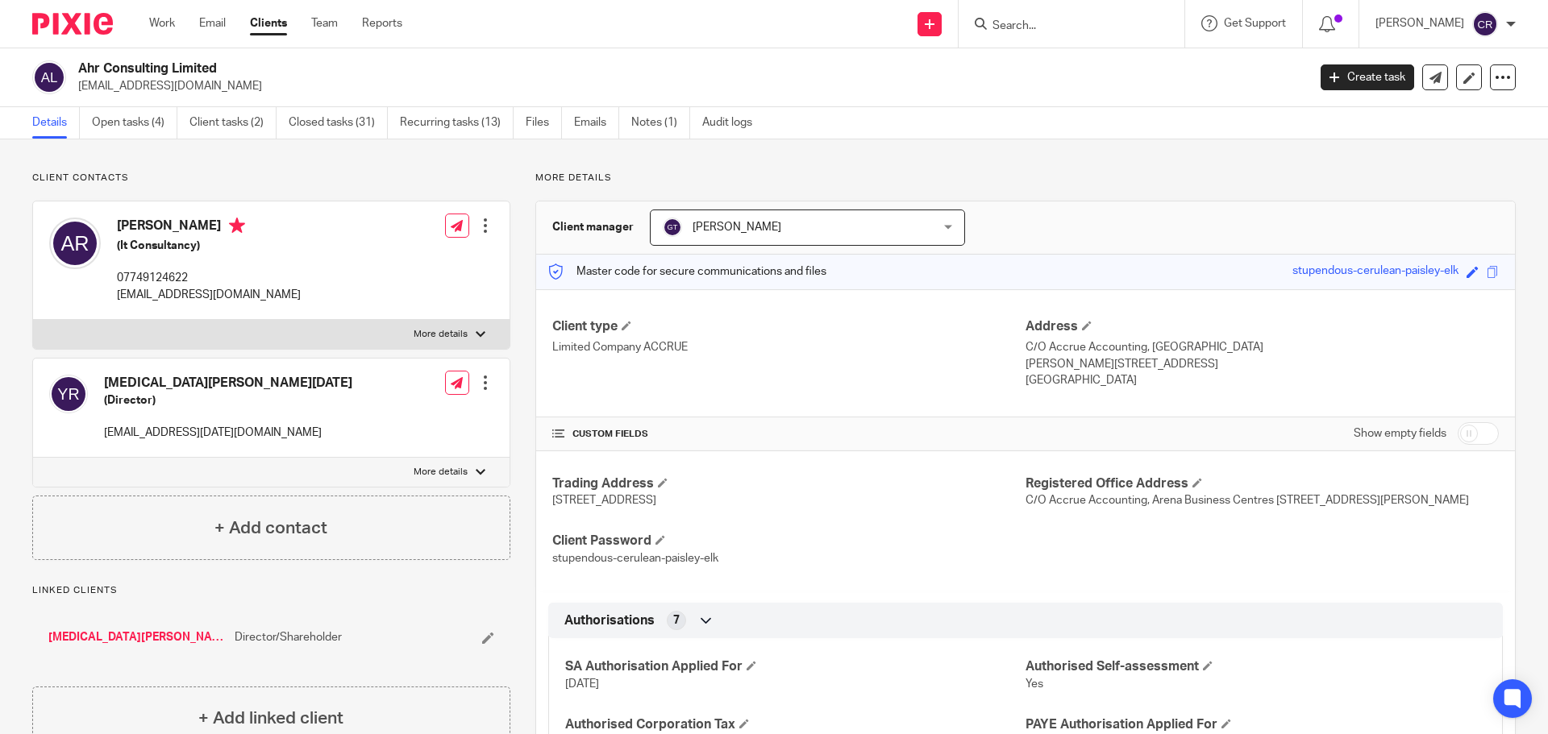
drag, startPoint x: 241, startPoint y: 64, endPoint x: 105, endPoint y: 69, distance: 136.3
click at [105, 69] on h2 "Ahr Consulting Limited" at bounding box center [565, 68] width 975 height 17
copy h2 "Consulting Limited"
click at [1429, 81] on icon at bounding box center [1435, 78] width 12 height 12
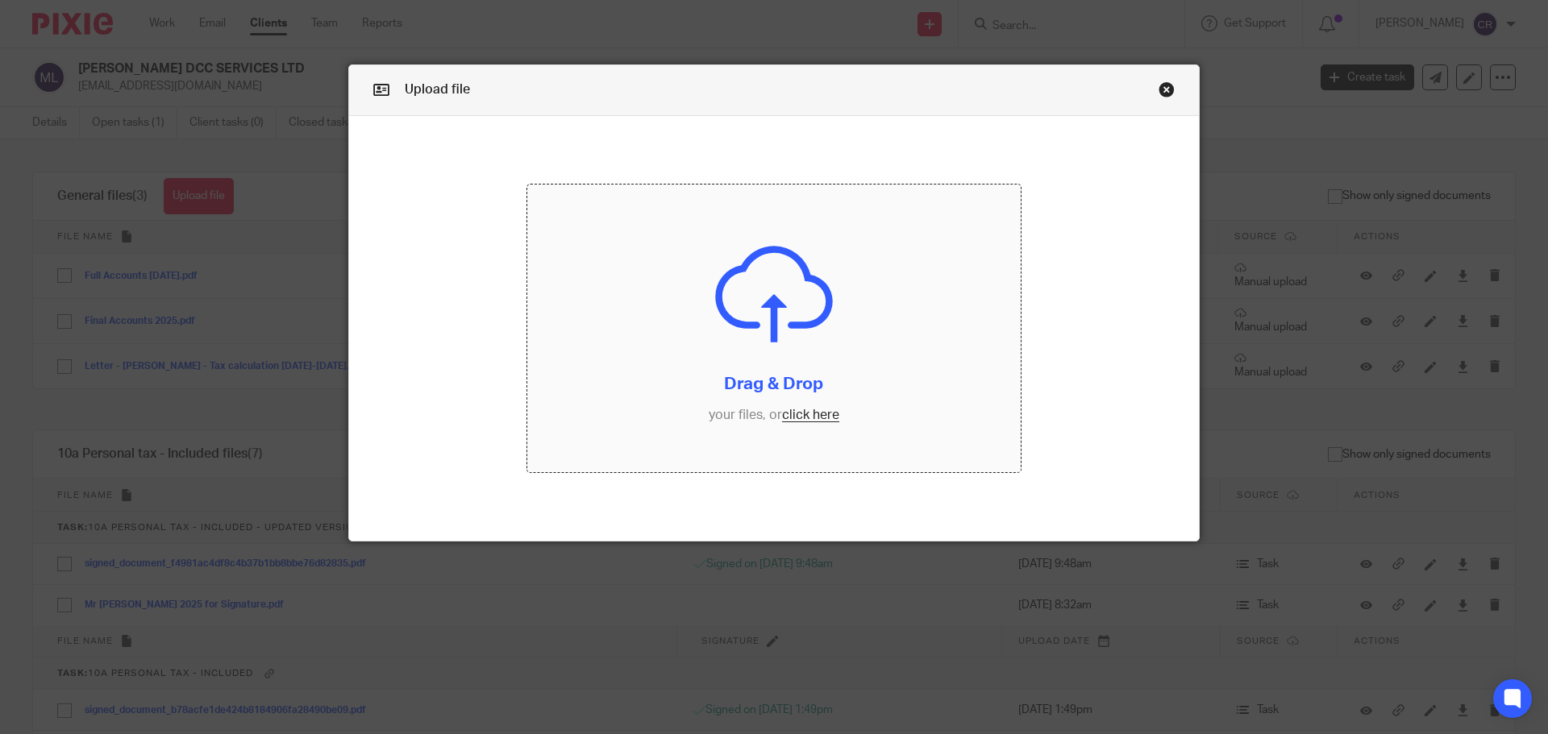
click at [816, 405] on input "file" at bounding box center [774, 329] width 494 height 289
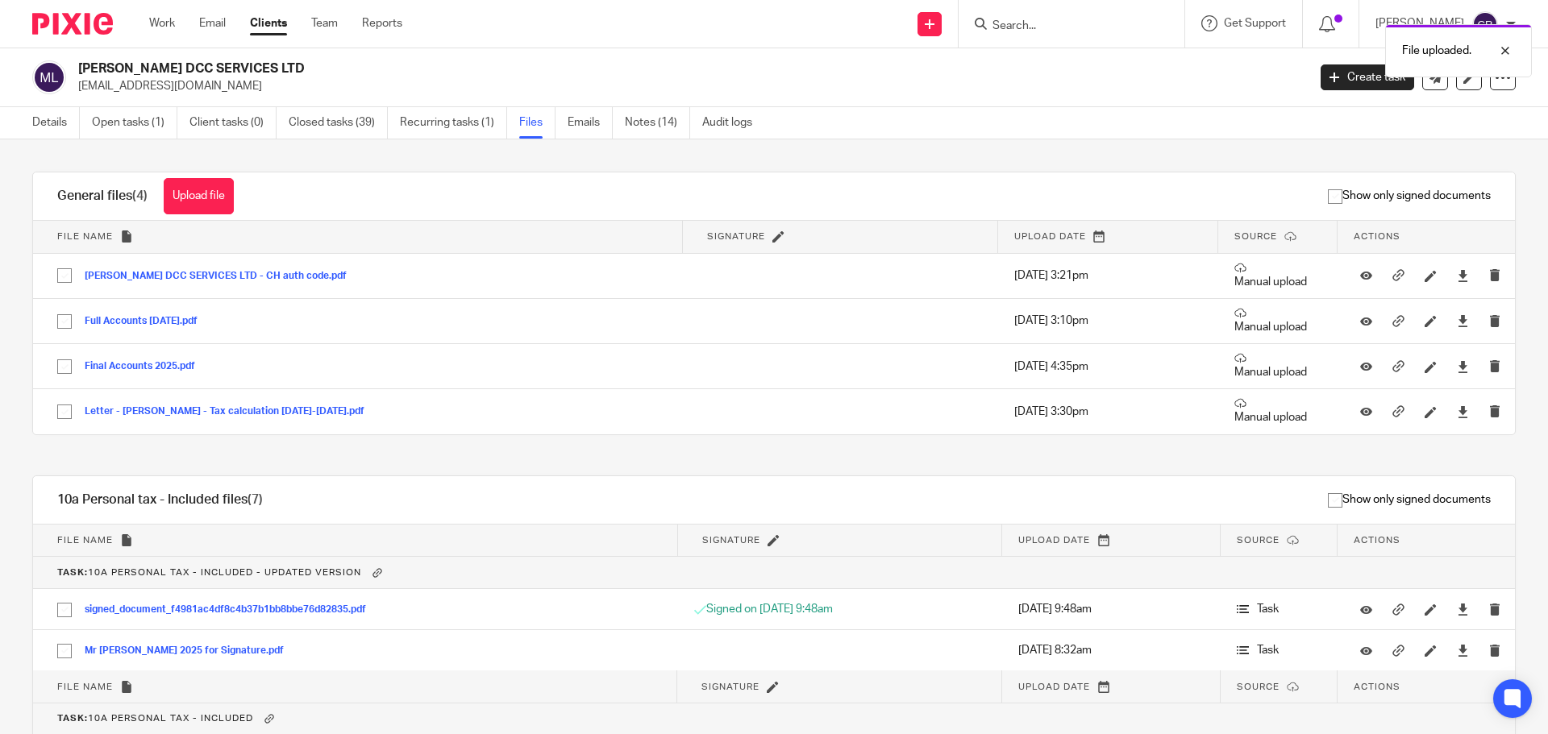
click at [1014, 23] on div "File uploaded." at bounding box center [1153, 46] width 758 height 61
click at [1095, 27] on input "Search" at bounding box center [1063, 26] width 145 height 15
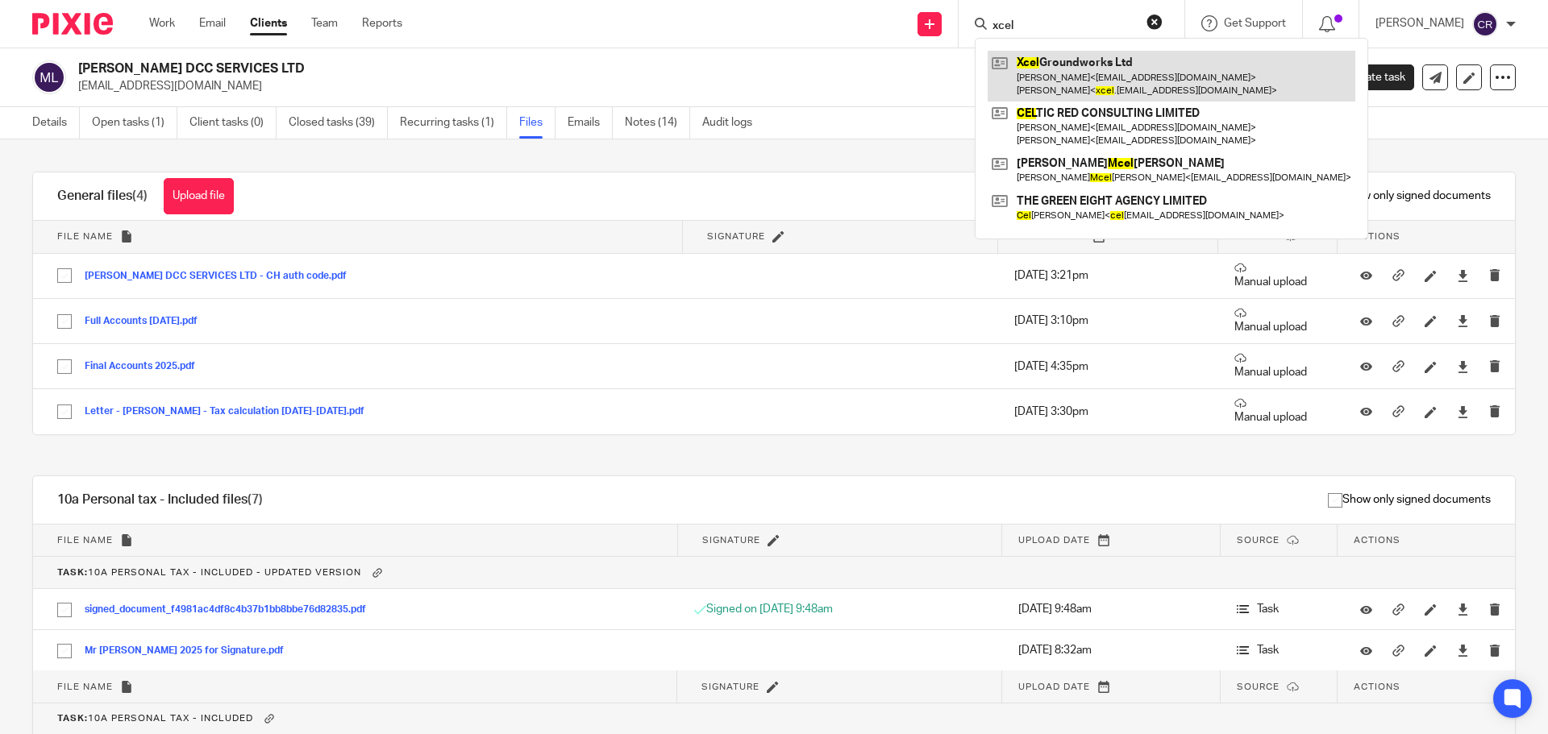
type input "xcel"
click at [1086, 63] on link at bounding box center [1171, 76] width 368 height 50
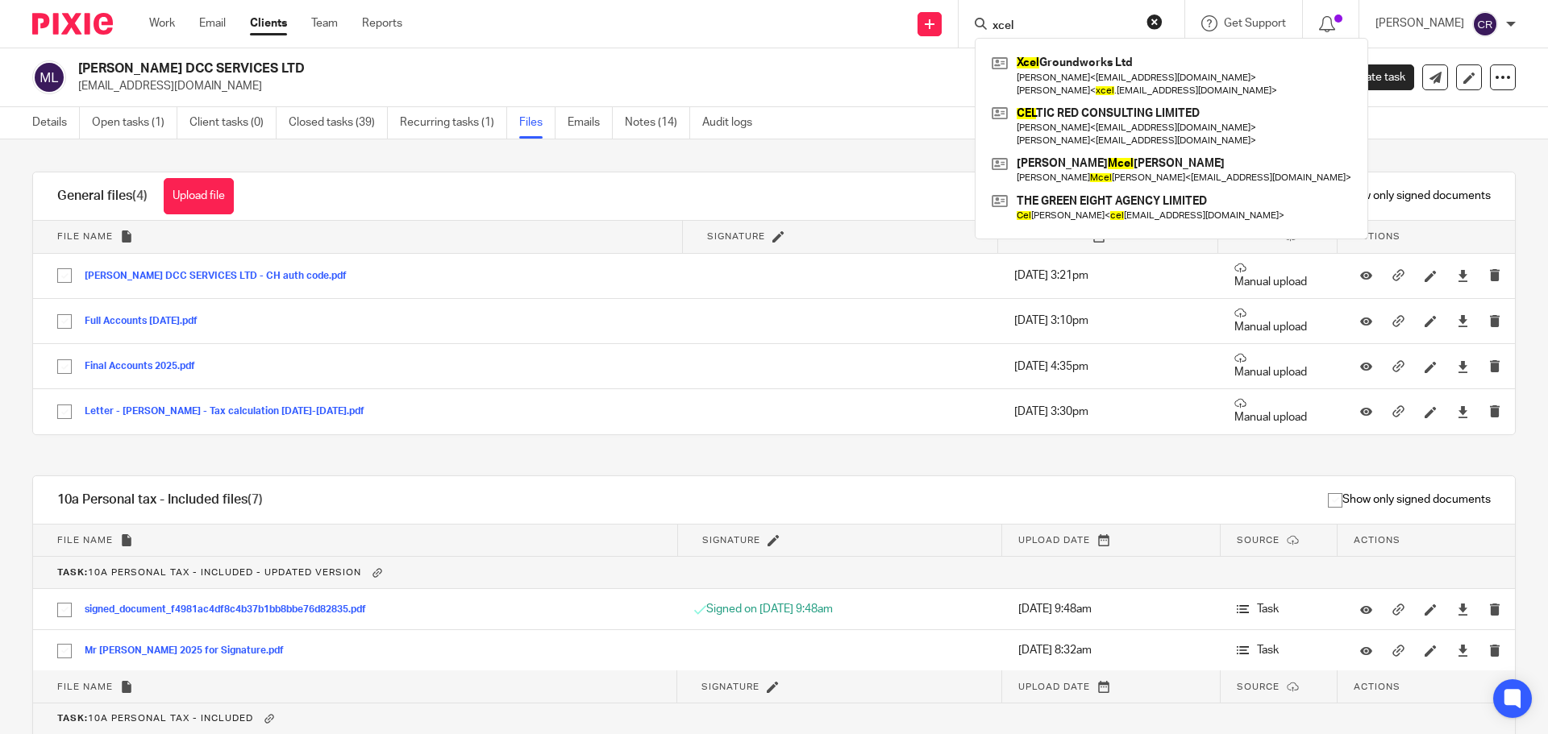
click at [1159, 15] on button "reset" at bounding box center [1154, 22] width 16 height 16
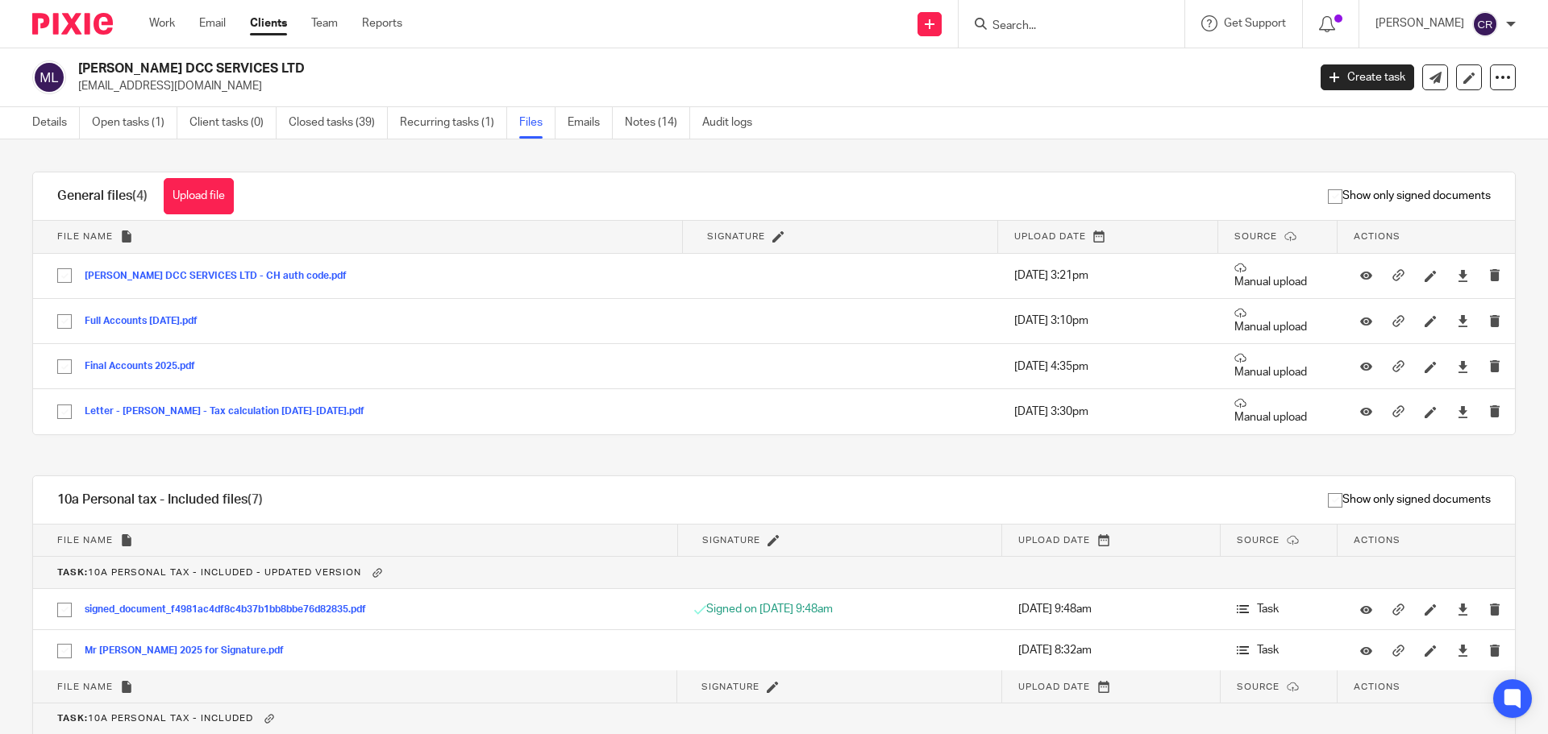
drag, startPoint x: 1045, startPoint y: 3, endPoint x: 1039, endPoint y: 24, distance: 21.7
click at [1045, 3] on div at bounding box center [1071, 24] width 226 height 48
click at [1039, 24] on input "Search" at bounding box center [1063, 26] width 145 height 15
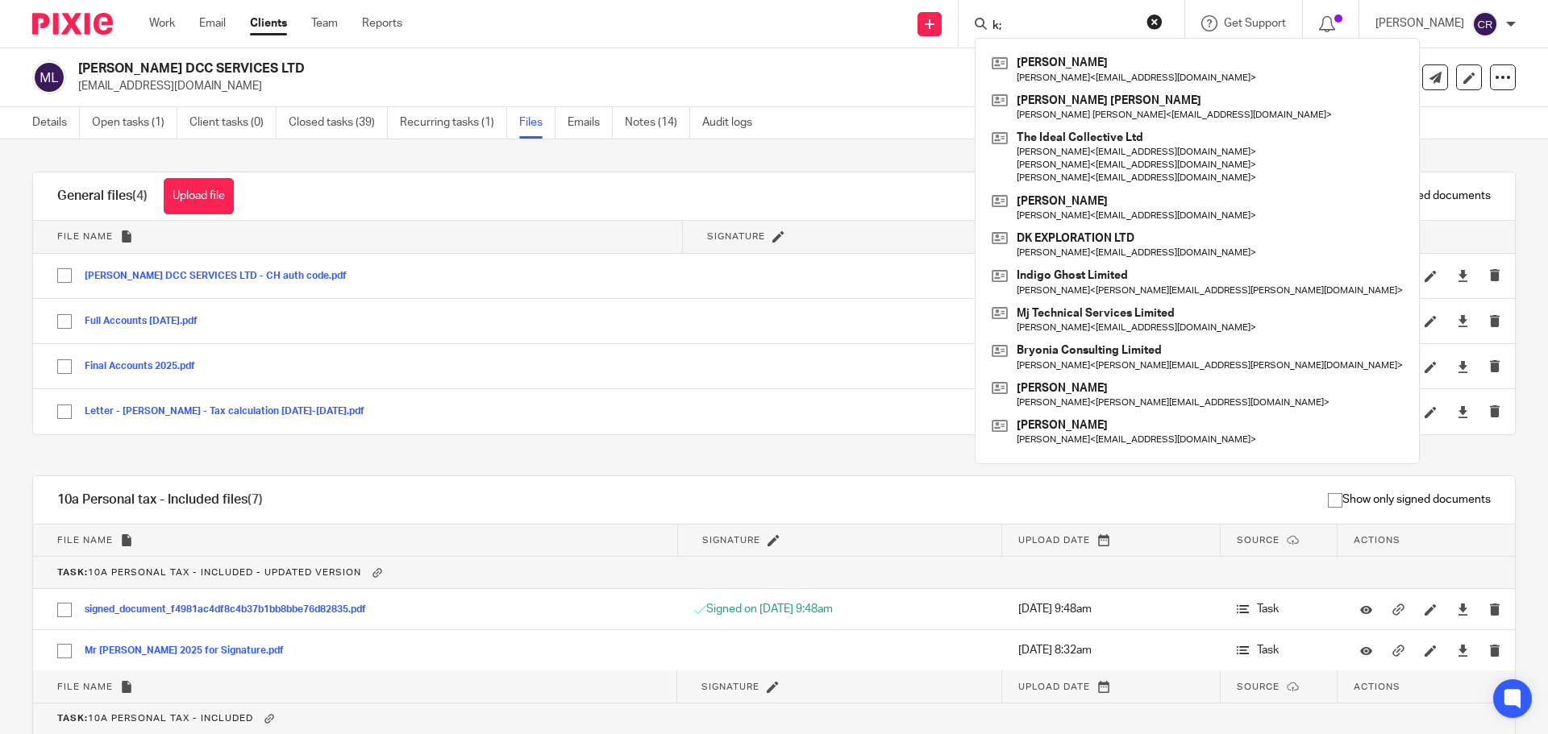
type input "k"
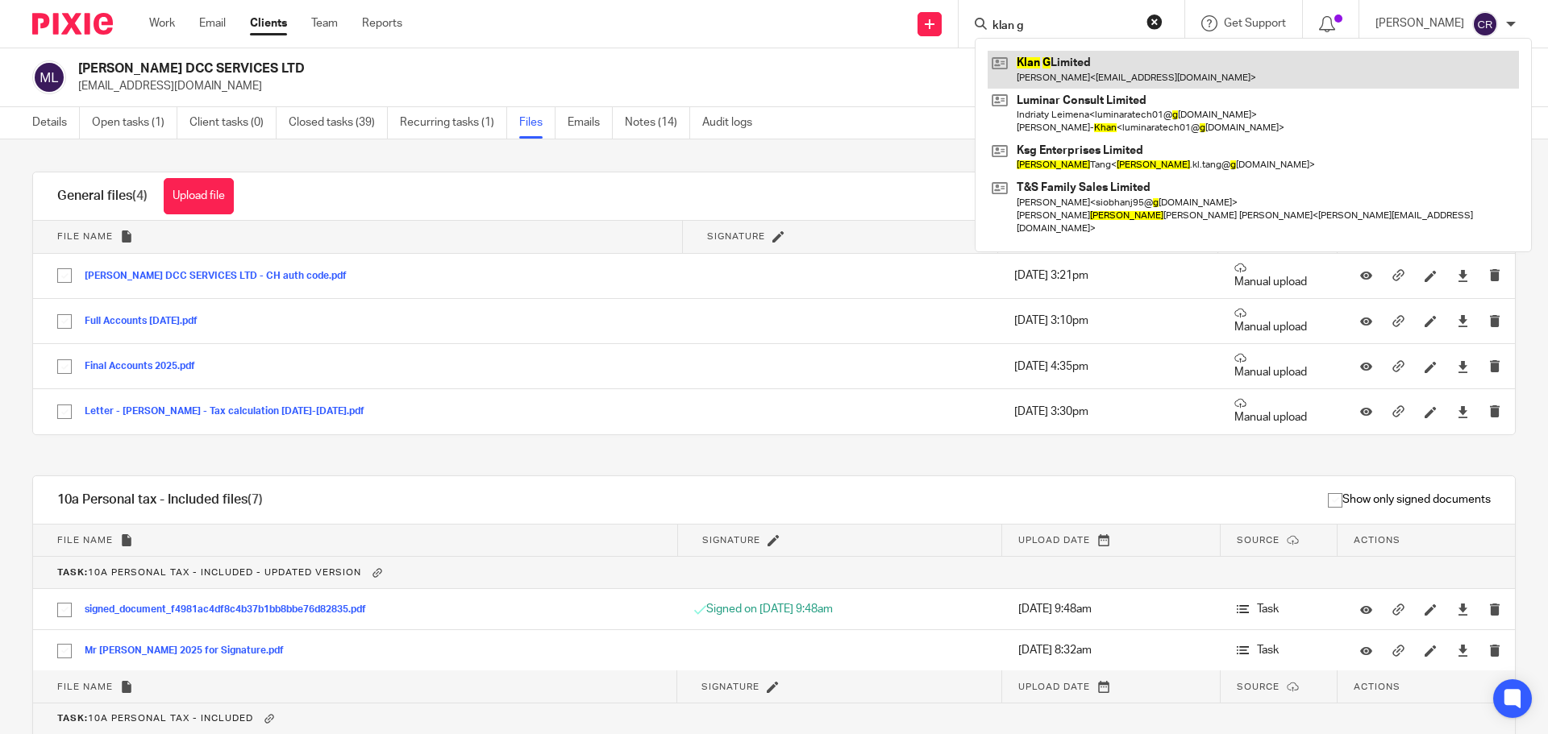
type input "klan g"
click at [1053, 78] on link at bounding box center [1252, 69] width 531 height 37
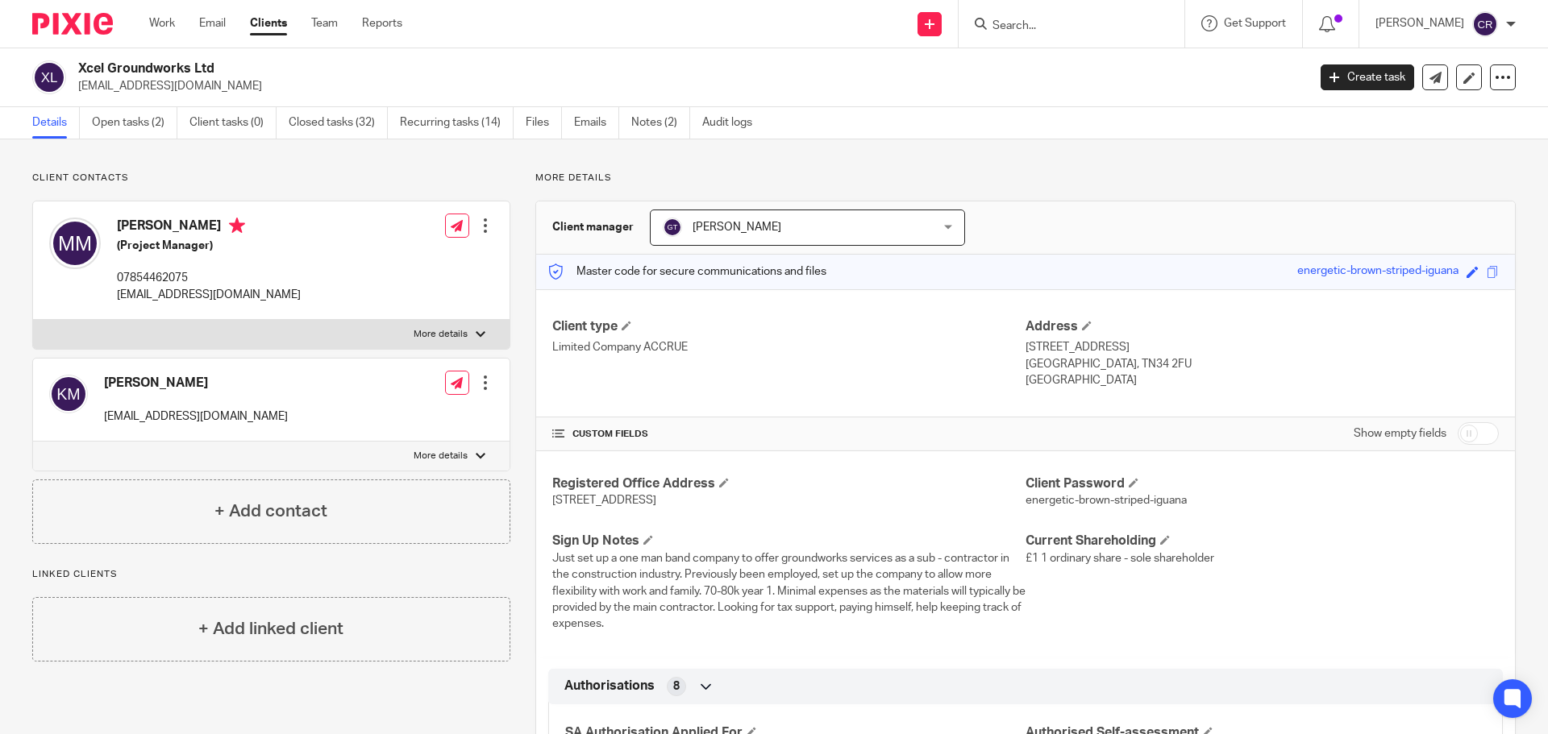
click at [94, 66] on h2 "Xcel Groundworks Ltd" at bounding box center [565, 68] width 975 height 17
copy div "Xcel Groundworks Ltd"
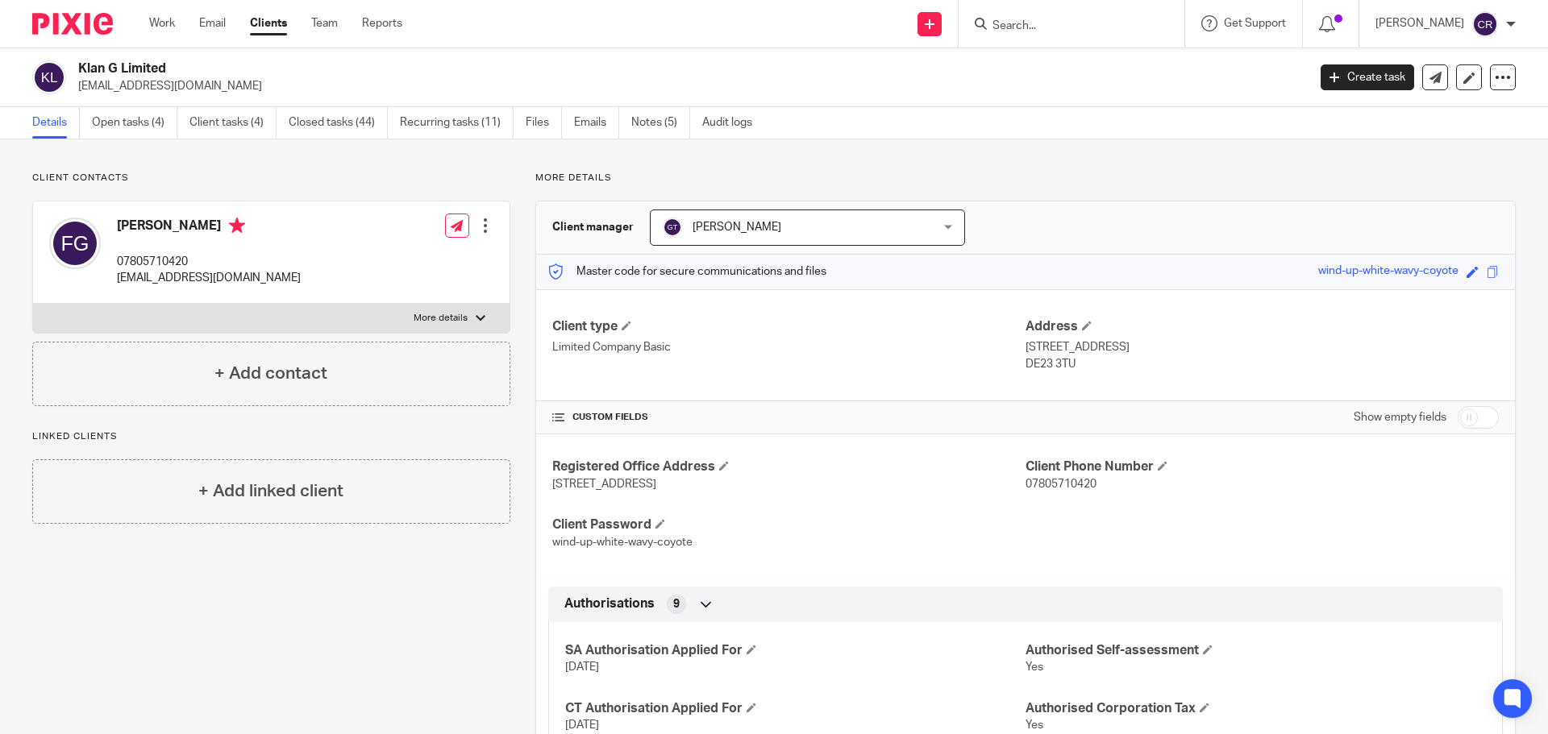
click at [106, 69] on h2 "Klan G Limited" at bounding box center [565, 68] width 975 height 17
copy div "Klan G Limited"
drag, startPoint x: 1424, startPoint y: 79, endPoint x: 1514, endPoint y: 144, distance: 110.8
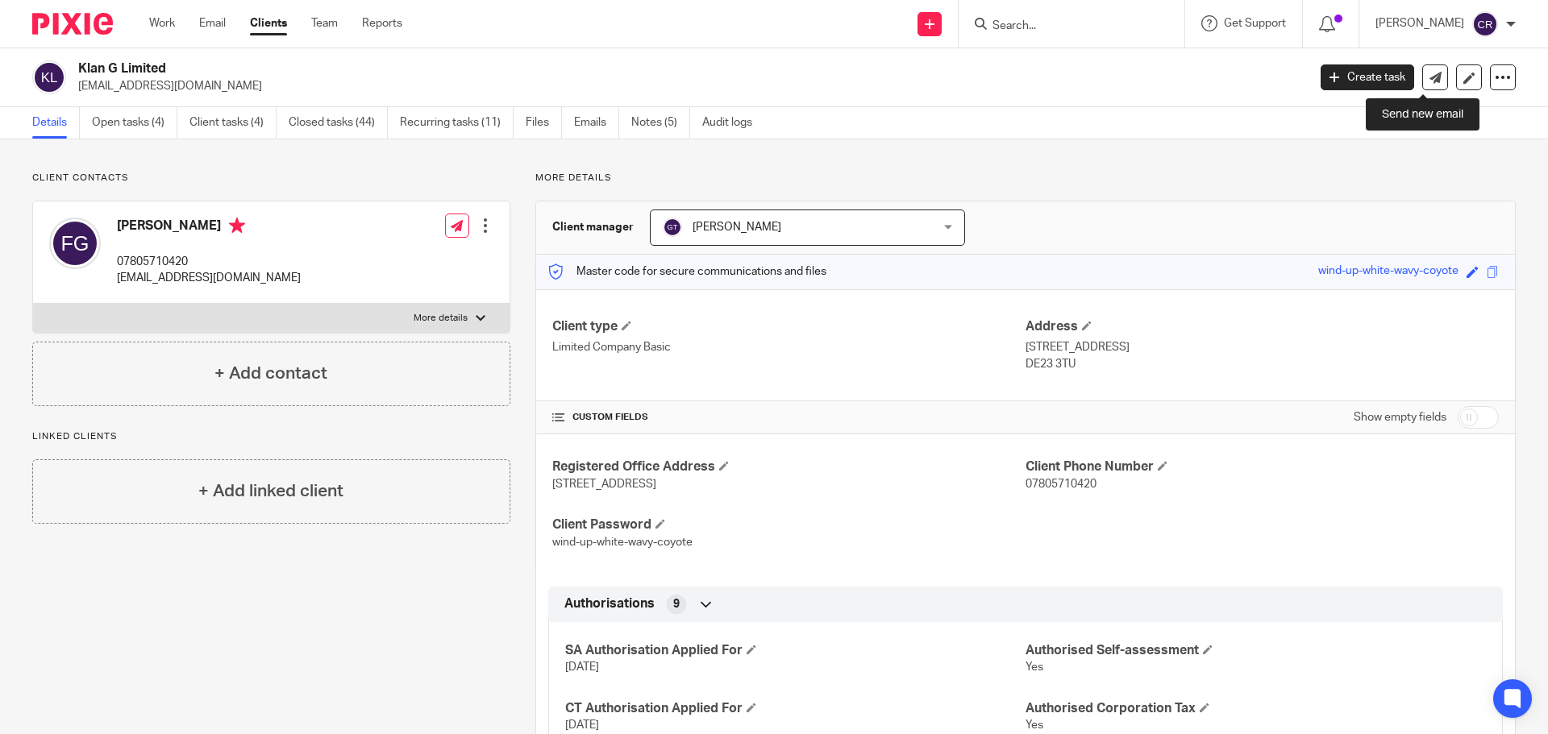
click at [1429, 79] on icon at bounding box center [1435, 78] width 12 height 12
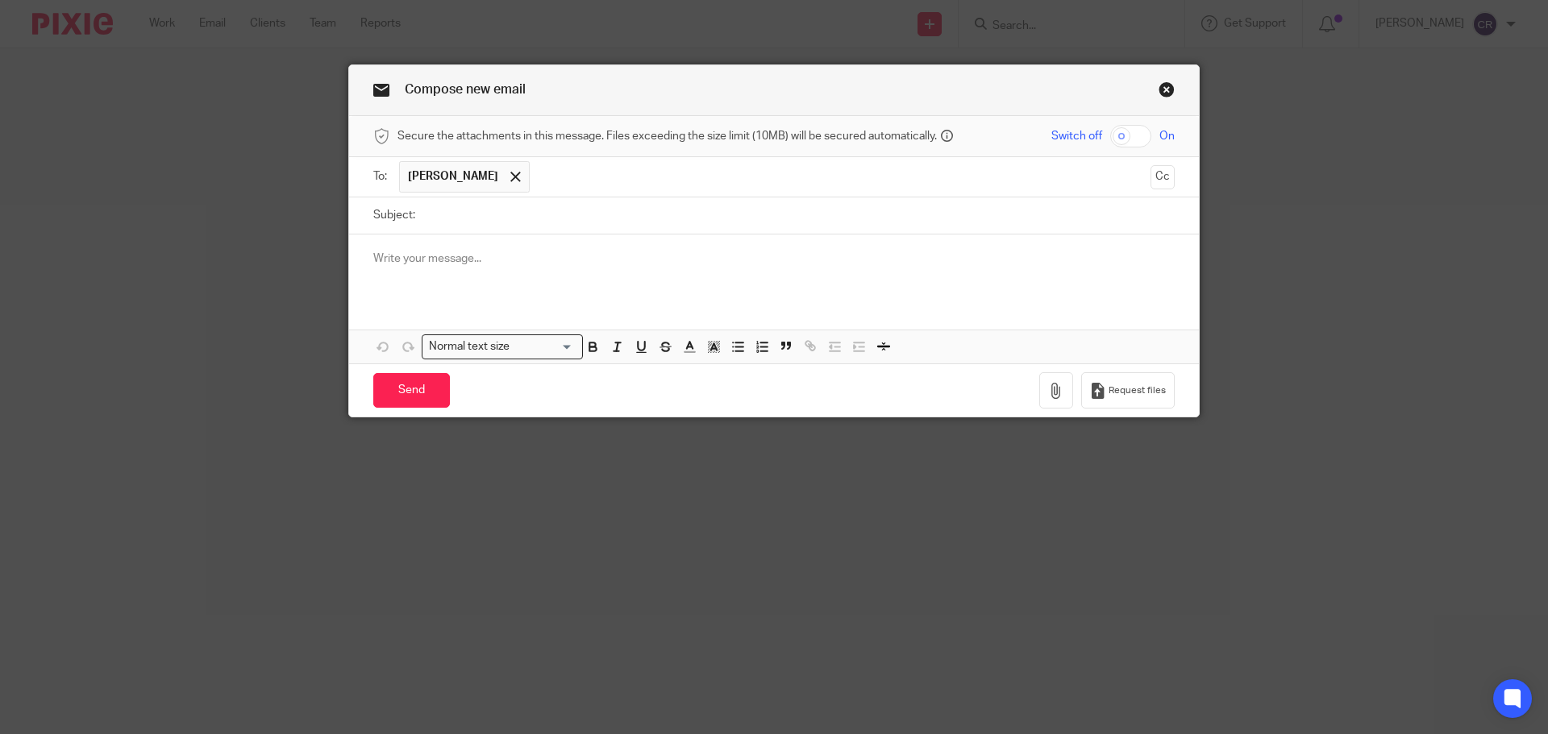
drag, startPoint x: 509, startPoint y: 201, endPoint x: 504, endPoint y: 224, distance: 23.9
click at [509, 201] on input "Subject:" at bounding box center [798, 215] width 751 height 36
click at [478, 260] on p at bounding box center [773, 259] width 801 height 16
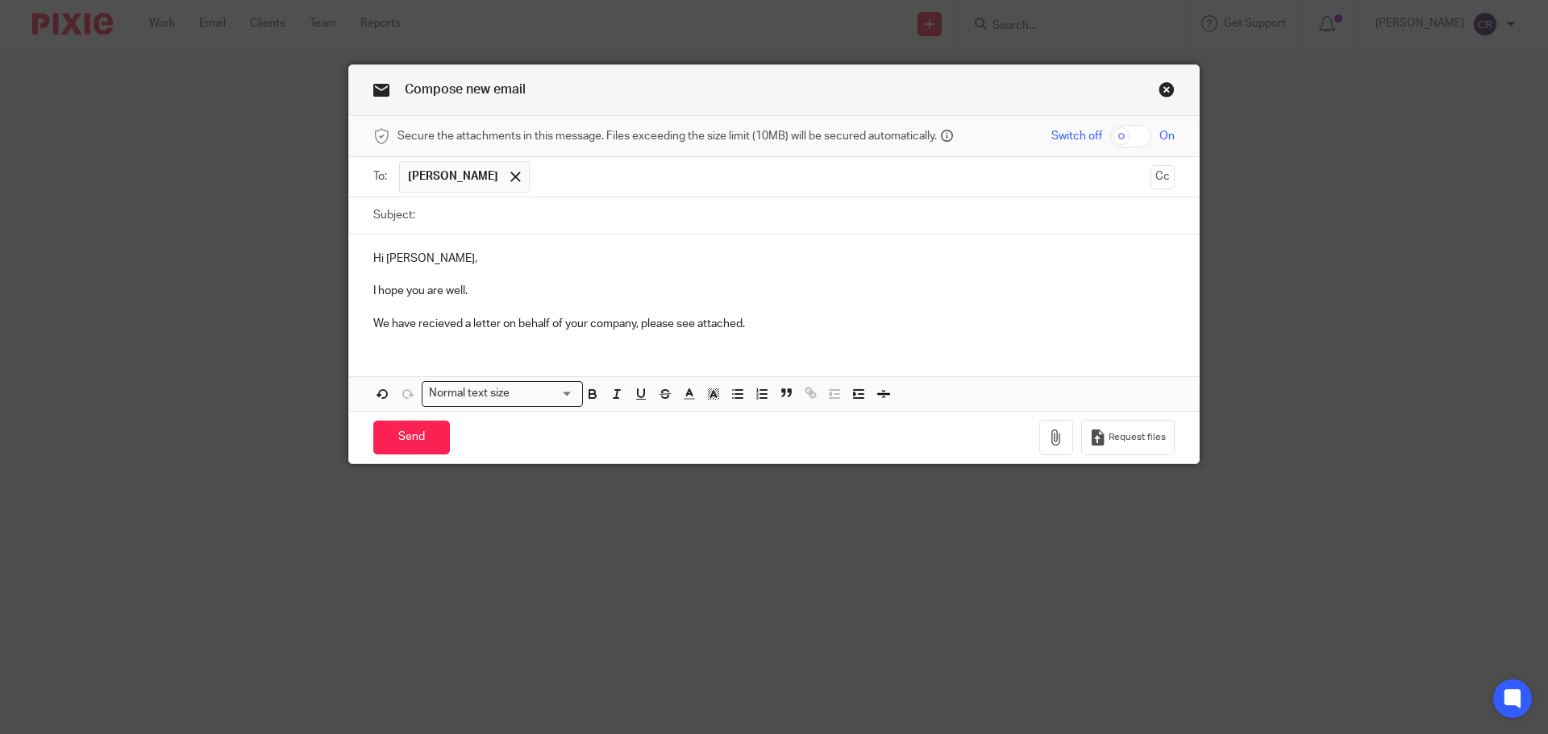
click at [495, 230] on input "Subject:" at bounding box center [798, 215] width 751 height 36
paste input "Letter - Klan G Limited - First Late VAT Payment Penalty"
type input "Letter - Klan G Limited - First Late VAT Payment Penalty"
click at [1157, 185] on button "Cc" at bounding box center [1162, 177] width 24 height 24
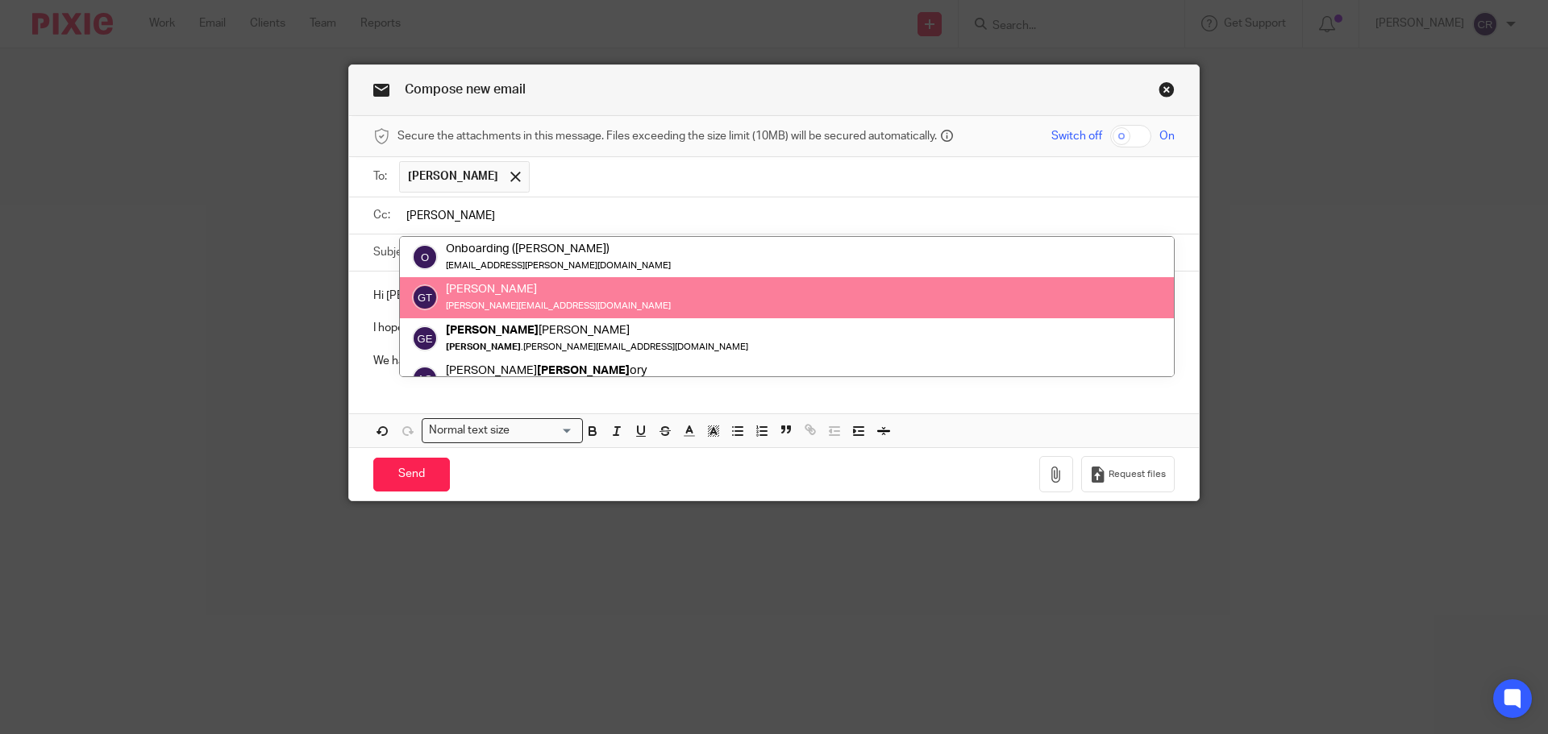
type input "greg"
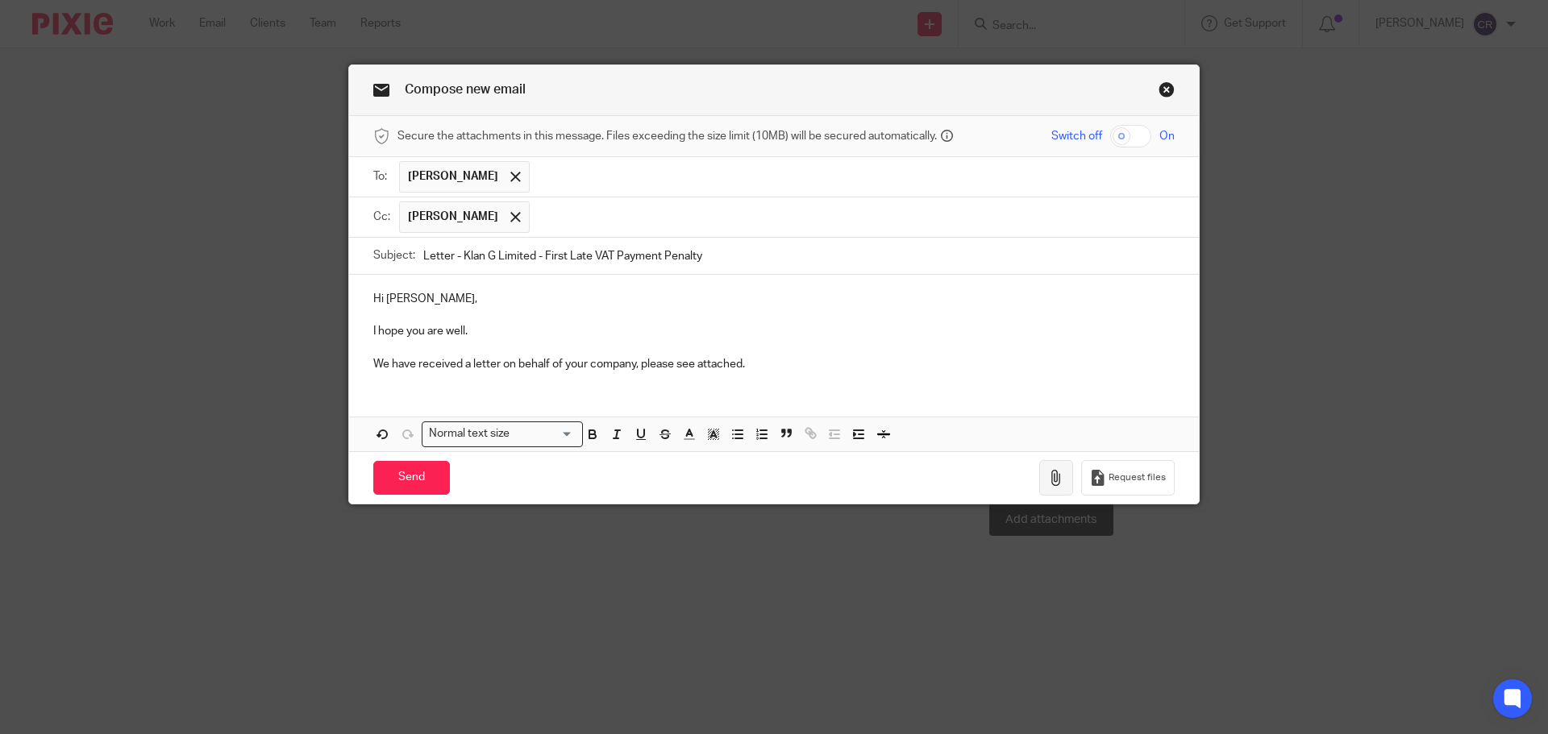
click at [1048, 466] on button "button" at bounding box center [1056, 478] width 34 height 36
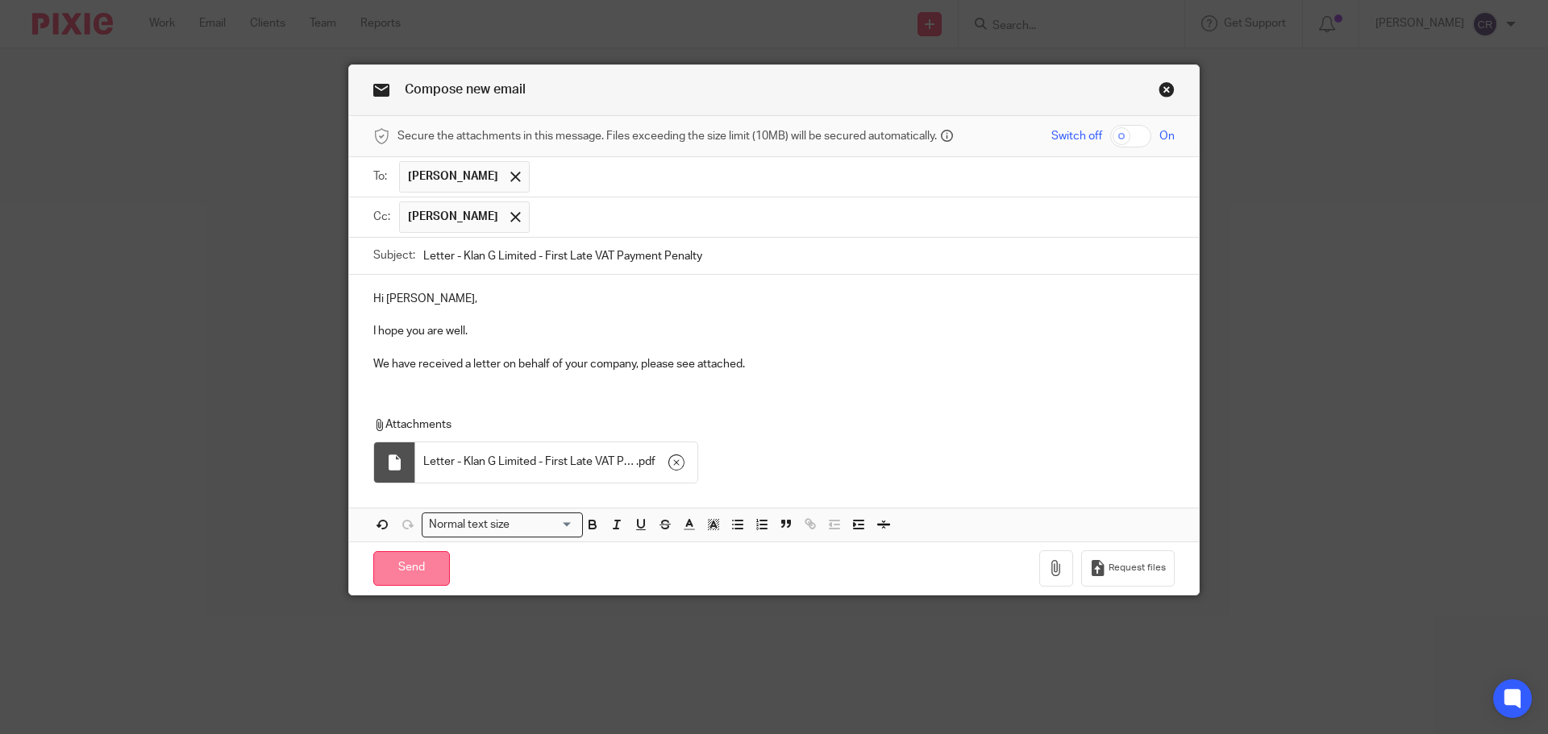
click at [419, 563] on input "Send" at bounding box center [411, 568] width 77 height 35
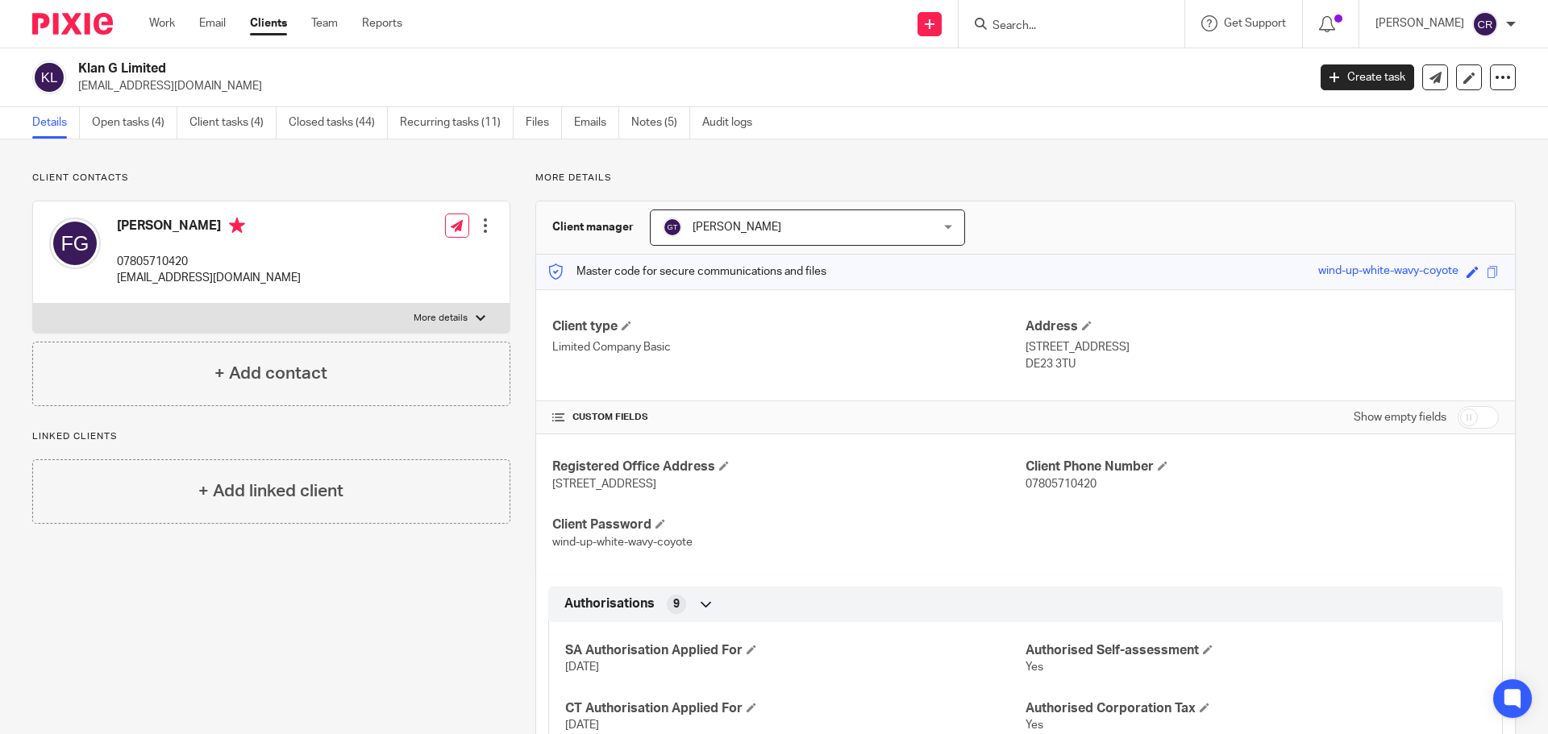
click at [1136, 27] on input "Search" at bounding box center [1063, 26] width 145 height 15
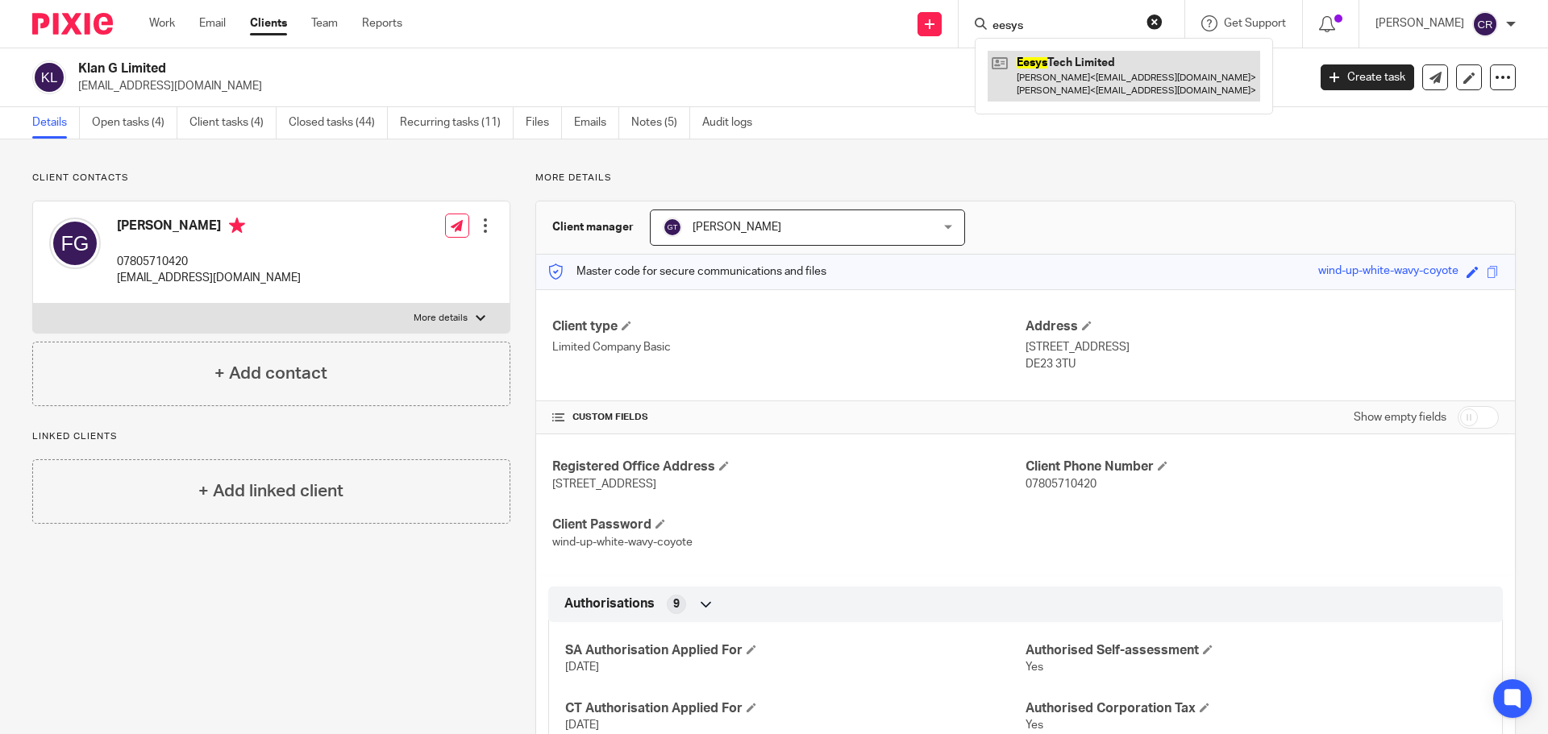
type input "eesys"
click at [1121, 58] on link at bounding box center [1123, 76] width 272 height 50
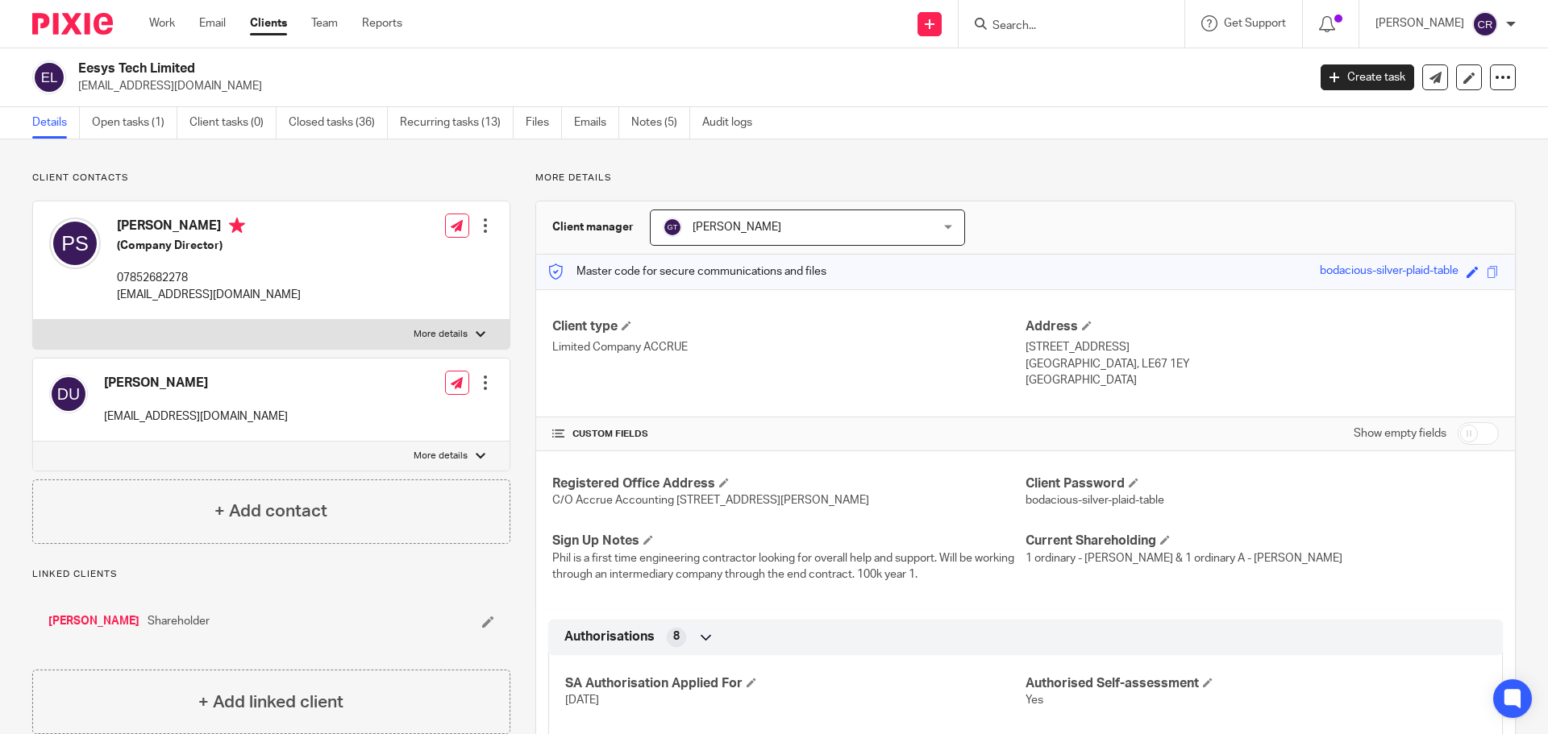
click at [135, 64] on h2 "Eesys Tech Limited" at bounding box center [565, 68] width 975 height 17
copy div "Eesys Tech Limited"
click at [1090, 19] on input "Search" at bounding box center [1063, 26] width 145 height 15
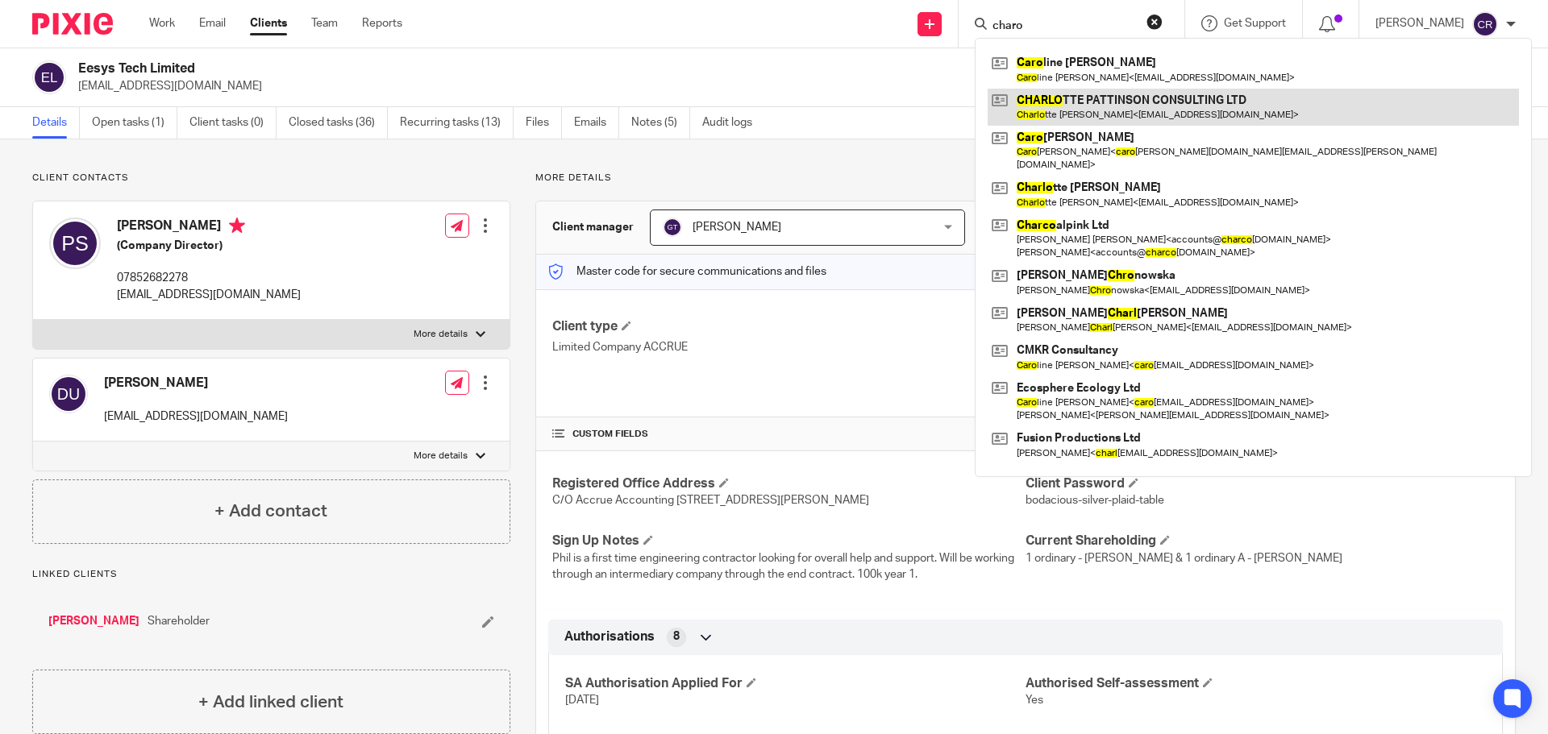
type input "charo"
click at [1108, 111] on link at bounding box center [1252, 107] width 531 height 37
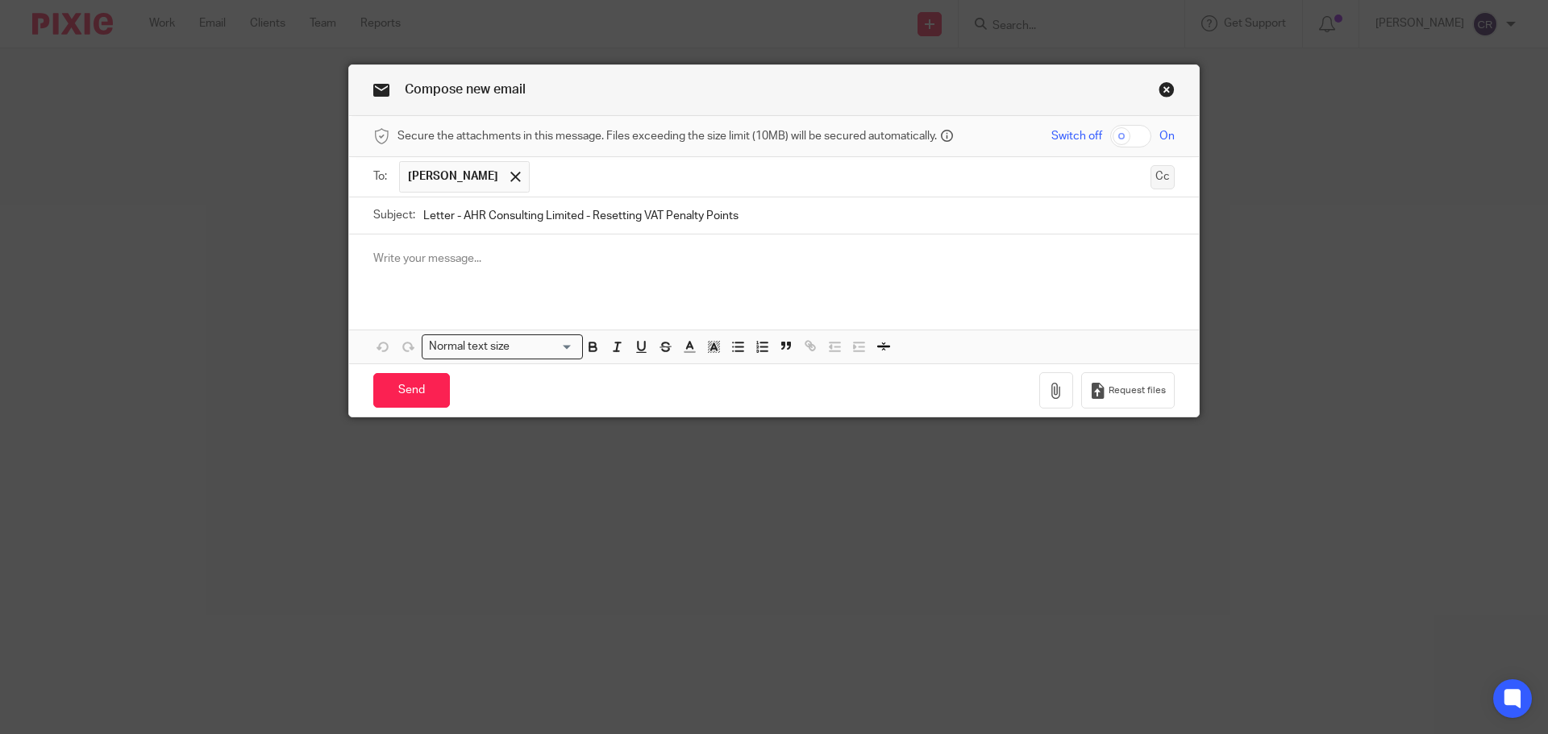
type input "Letter - AHR Consulting Limited - Resetting VAT Penalty Points"
click at [1150, 181] on button "Cc" at bounding box center [1162, 177] width 24 height 24
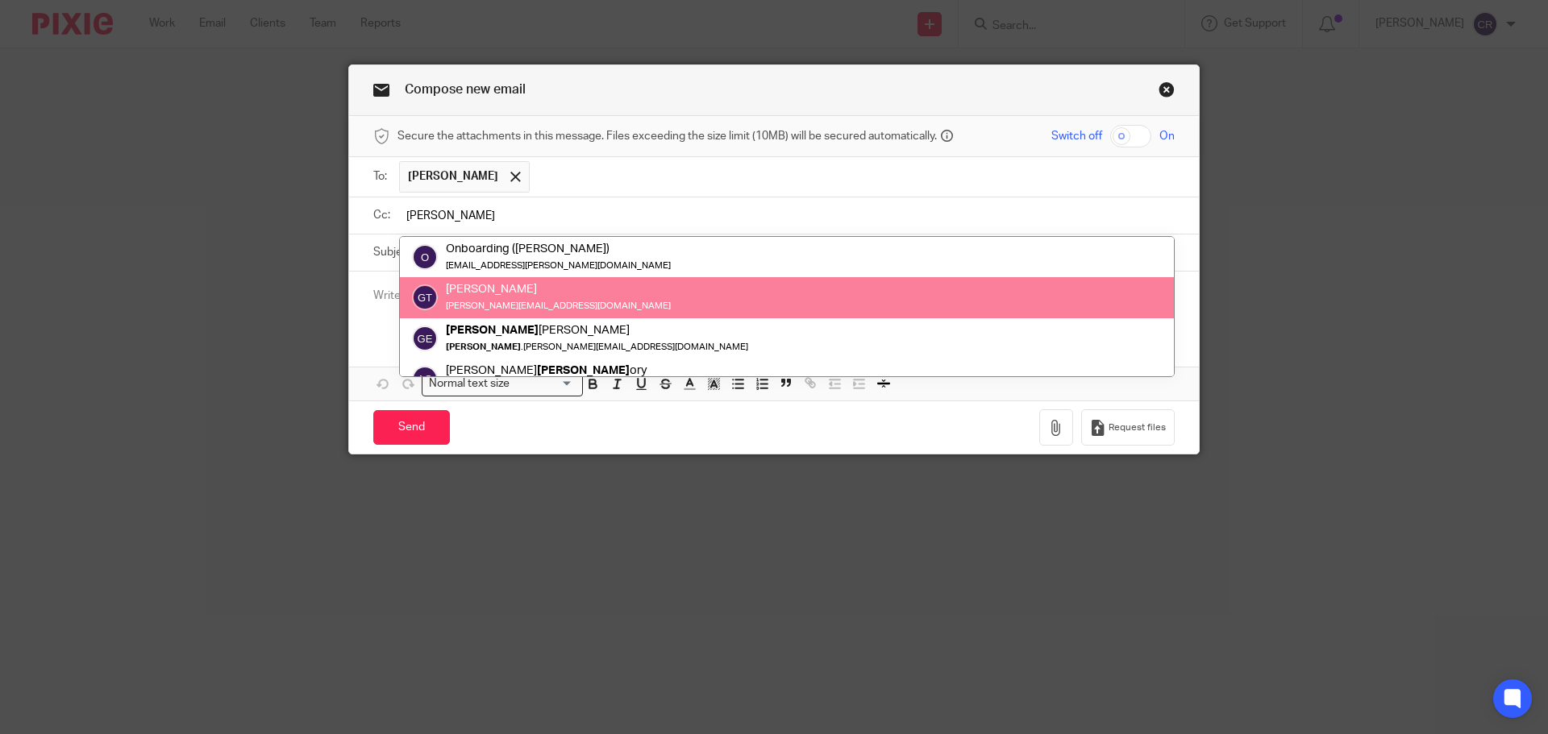
type input "greg"
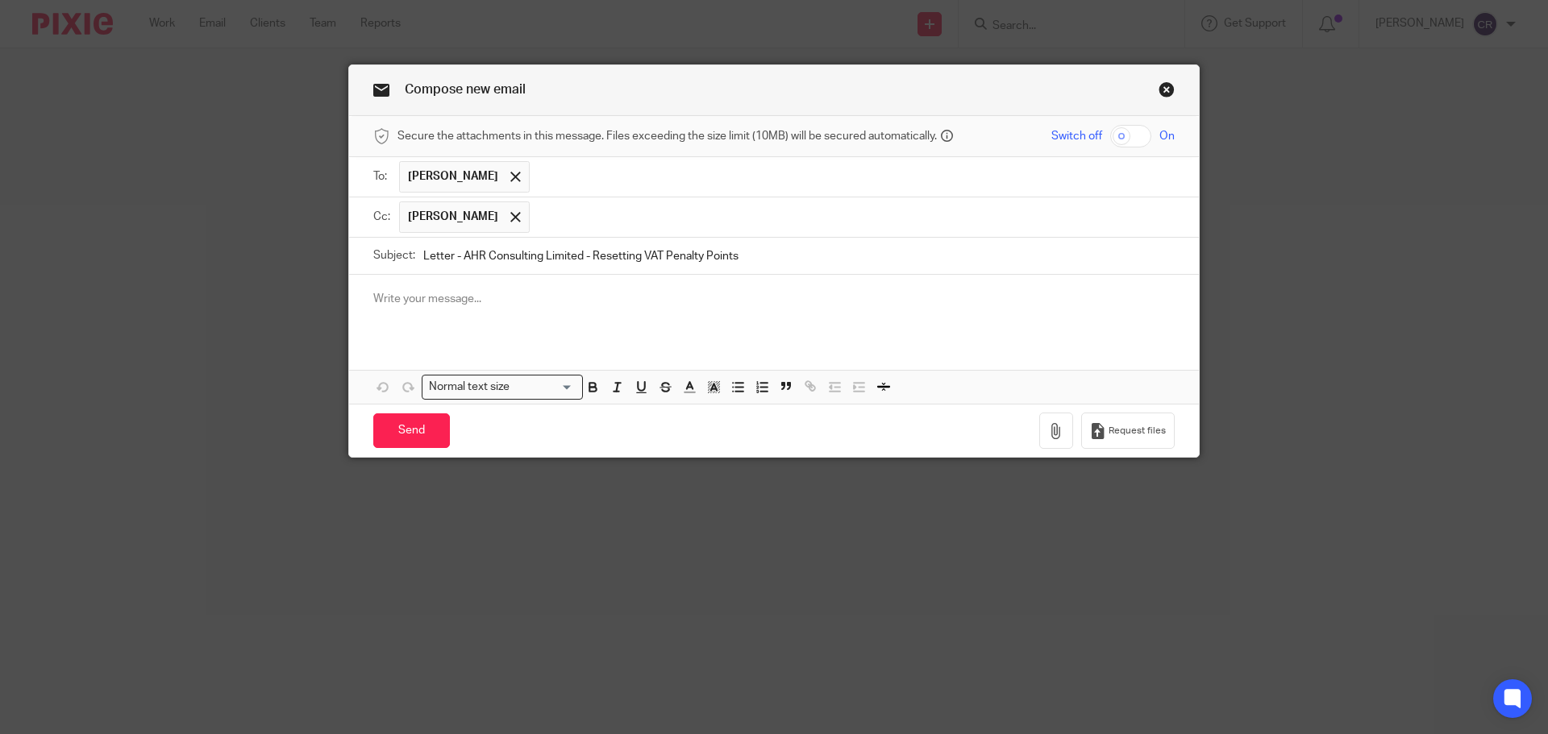
click at [786, 314] on div at bounding box center [774, 306] width 850 height 63
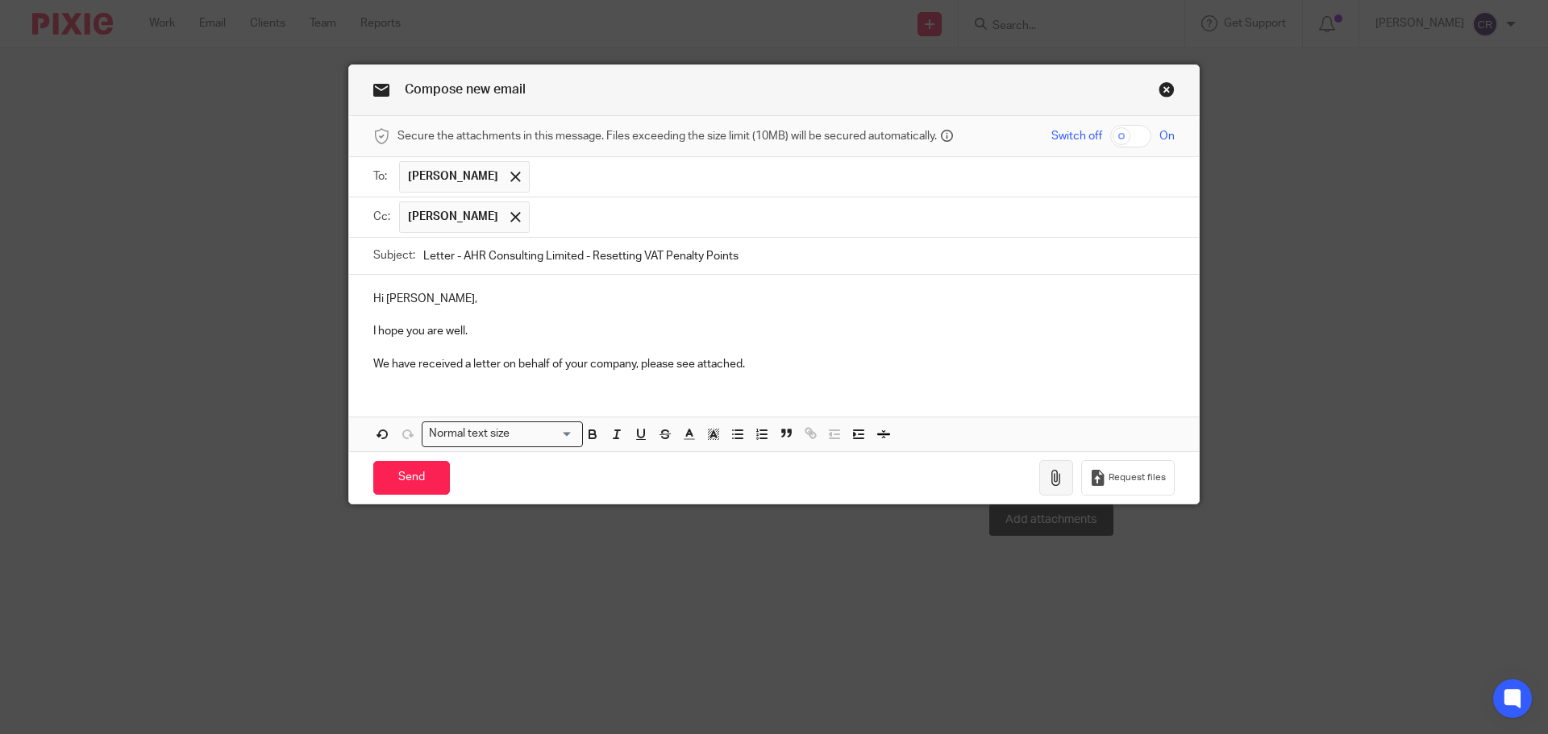
click at [1058, 484] on icon "button" at bounding box center [1056, 478] width 16 height 16
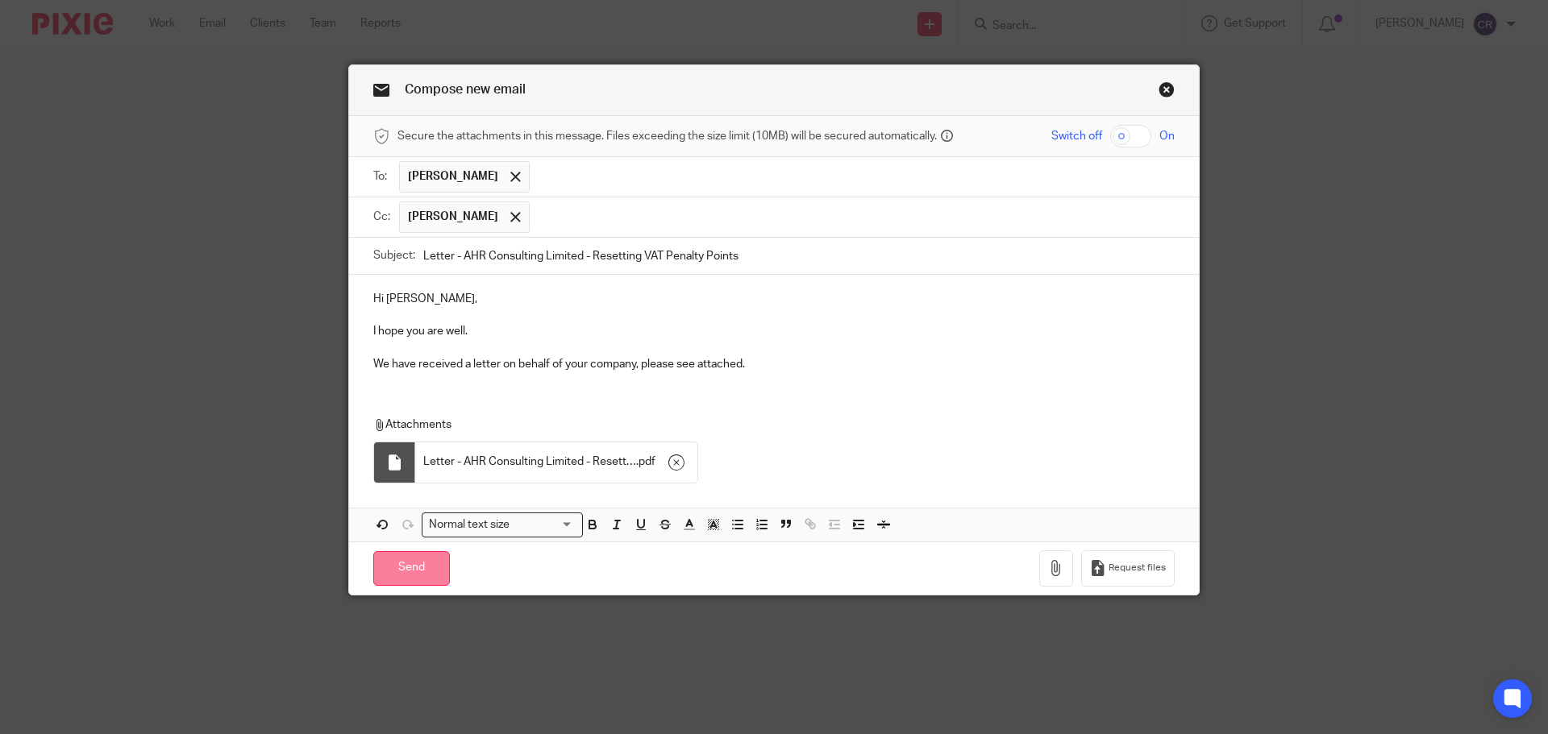
click at [412, 566] on input "Send" at bounding box center [411, 568] width 77 height 35
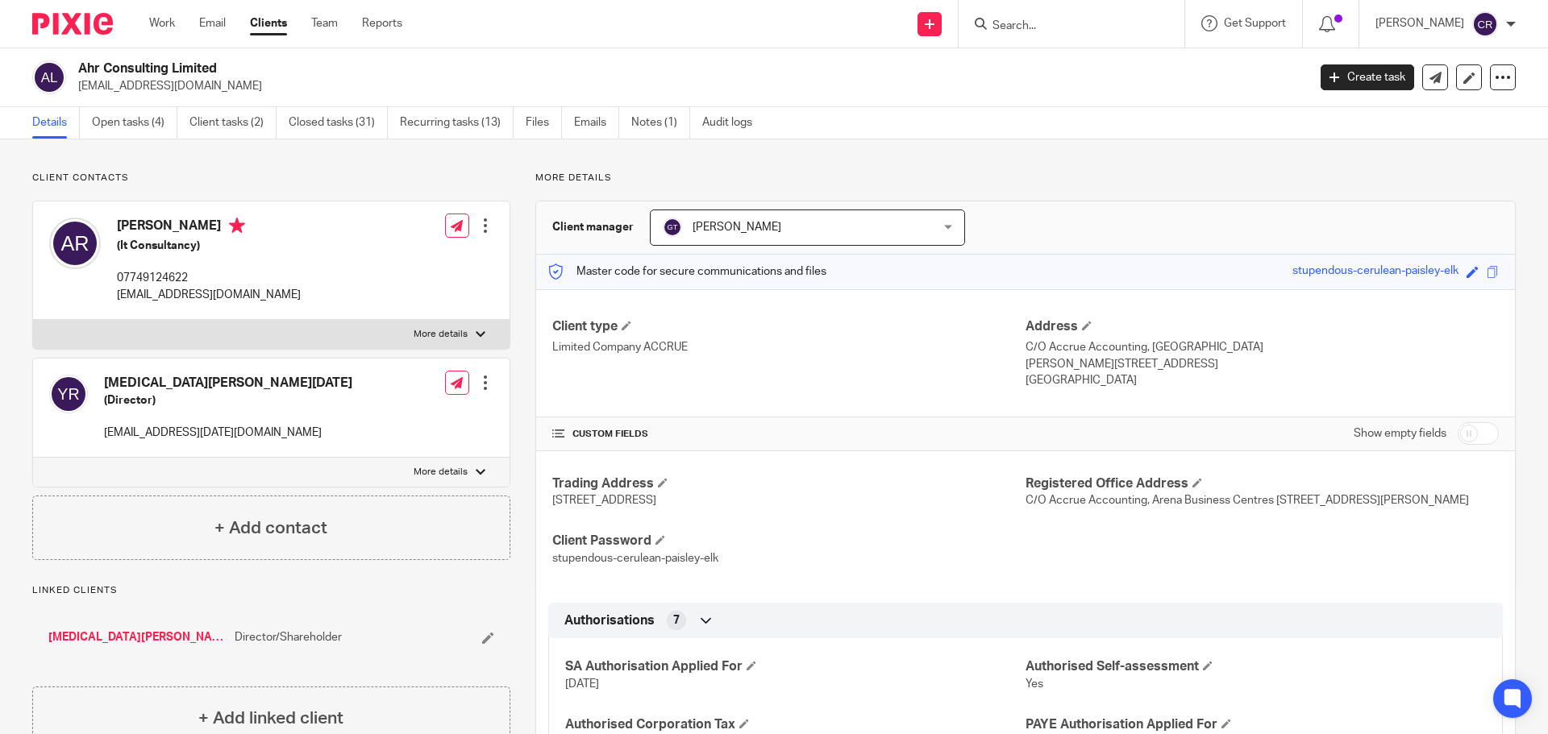
click at [1055, 19] on input "Search" at bounding box center [1063, 26] width 145 height 15
click at [1052, 27] on input "Search" at bounding box center [1063, 26] width 145 height 15
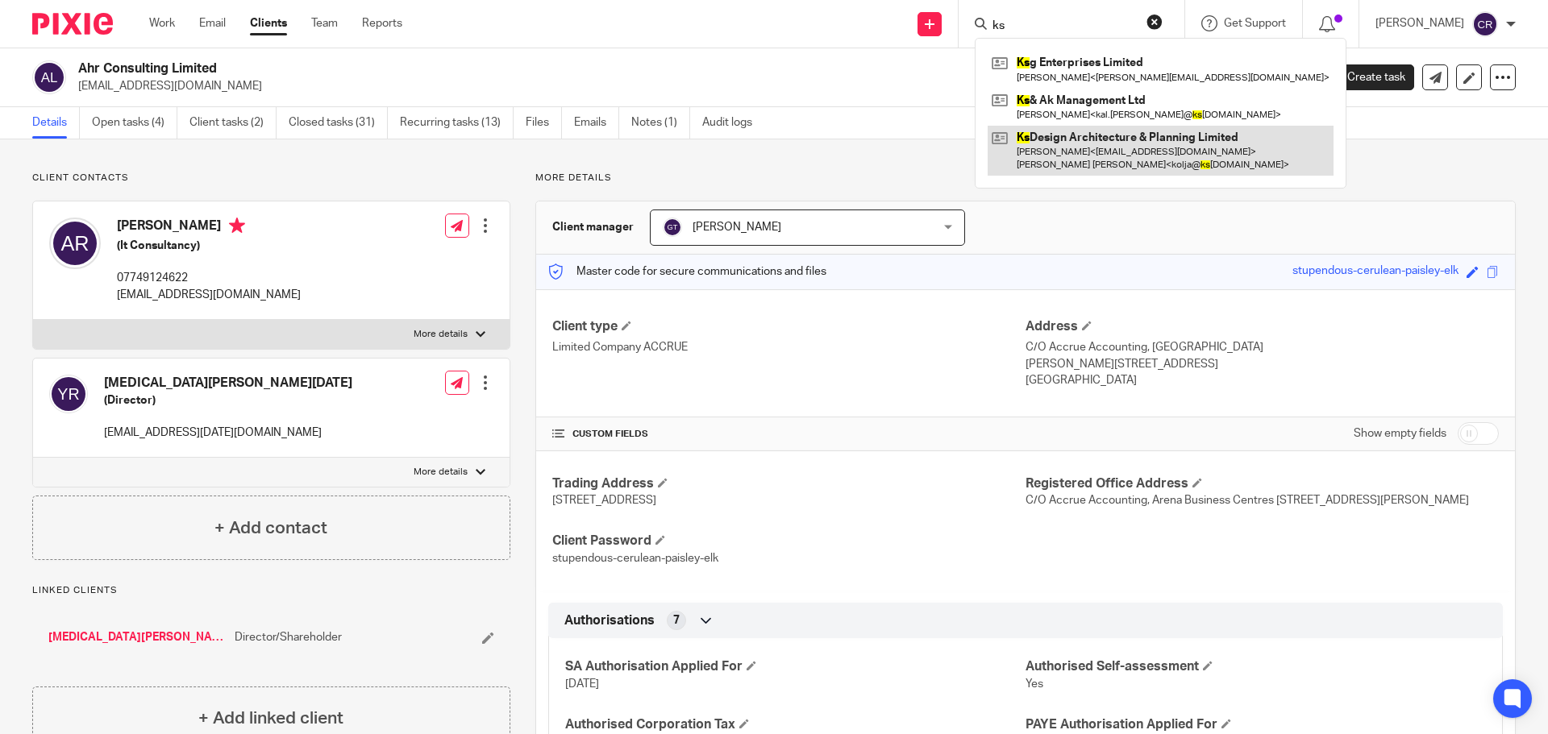
type input "ks"
click at [1139, 146] on link at bounding box center [1160, 151] width 346 height 50
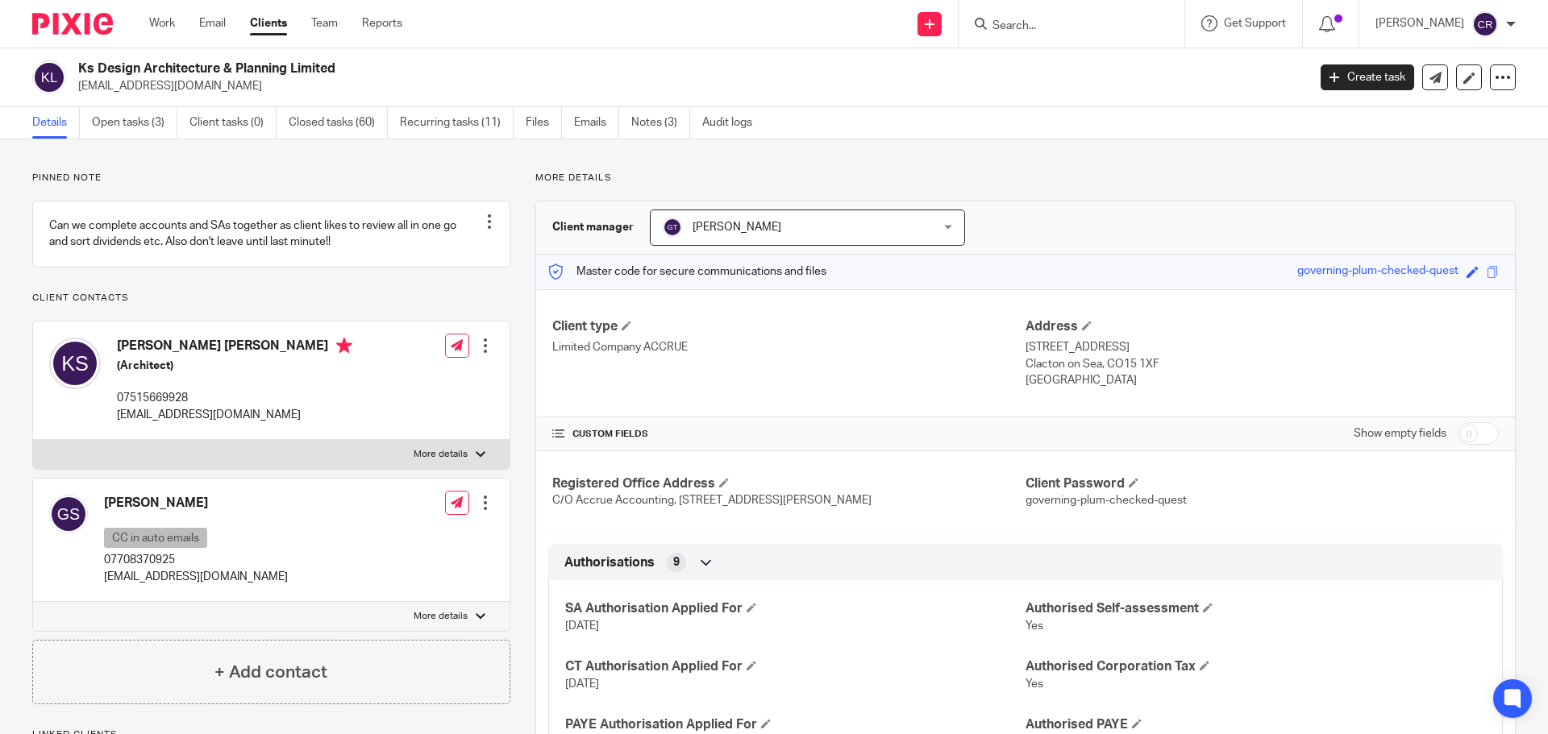
click at [174, 45] on div "Work Email Clients Team Reports Work Email Clients Team Reports Settings" at bounding box center [279, 24] width 293 height 48
click at [170, 77] on h2 "Ks Design Architecture & Planning Limited" at bounding box center [565, 68] width 975 height 17
click at [177, 70] on h2 "Ks Design Architecture & Planning Limited" at bounding box center [565, 68] width 975 height 17
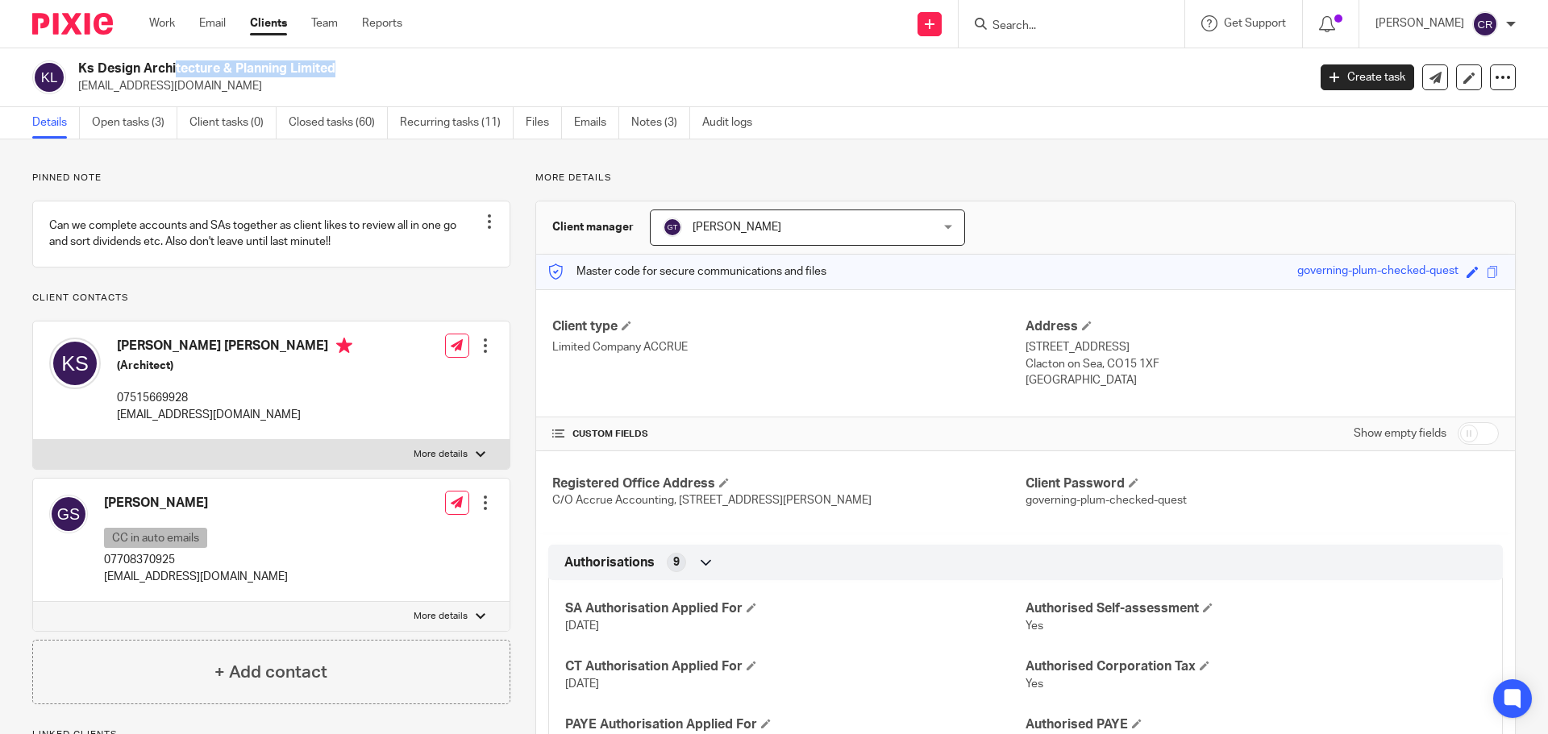
copy div "Ks Design Architecture & Planning Limited"
click at [1049, 33] on input "Search" at bounding box center [1063, 26] width 145 height 15
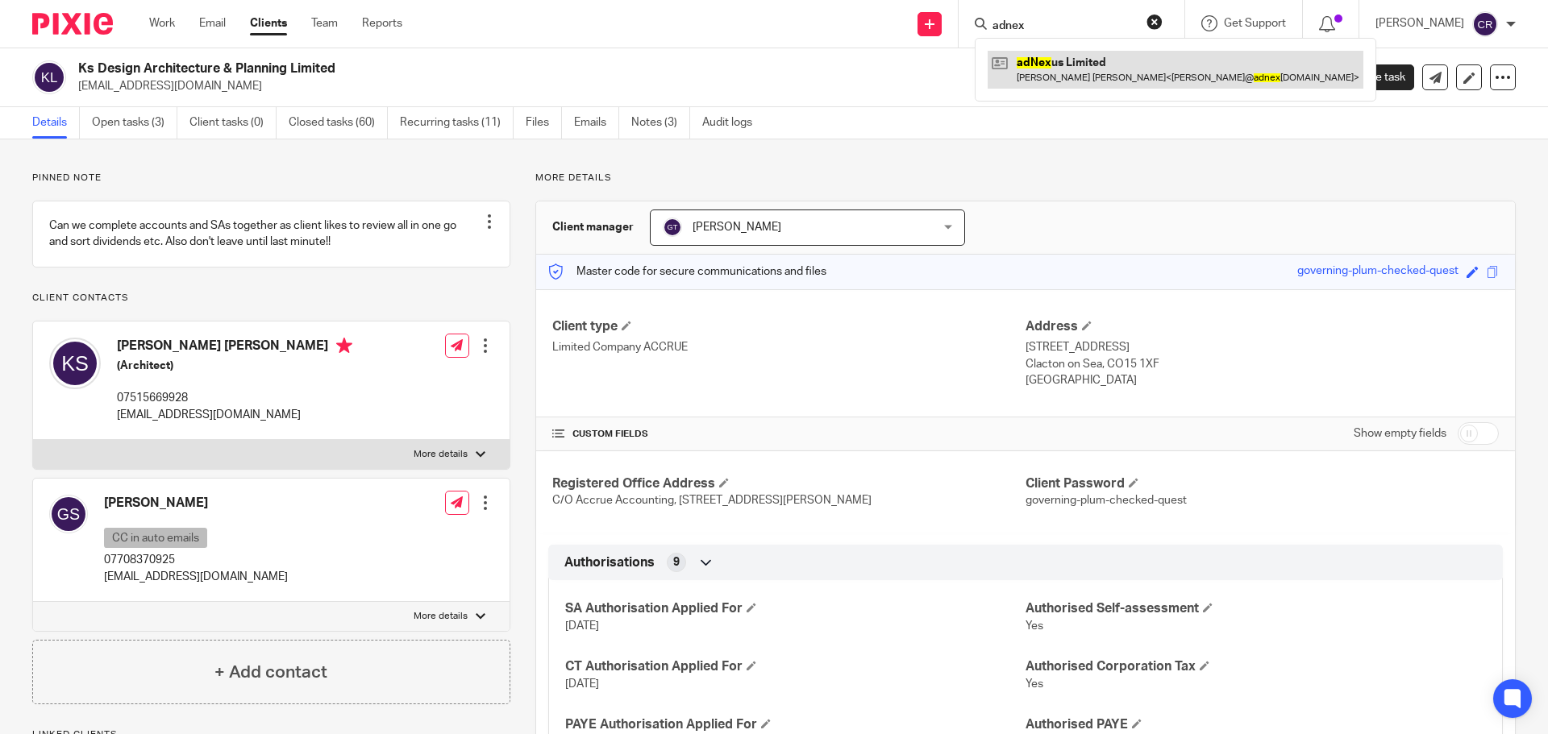
type input "adnex"
click at [1099, 73] on link at bounding box center [1175, 69] width 376 height 37
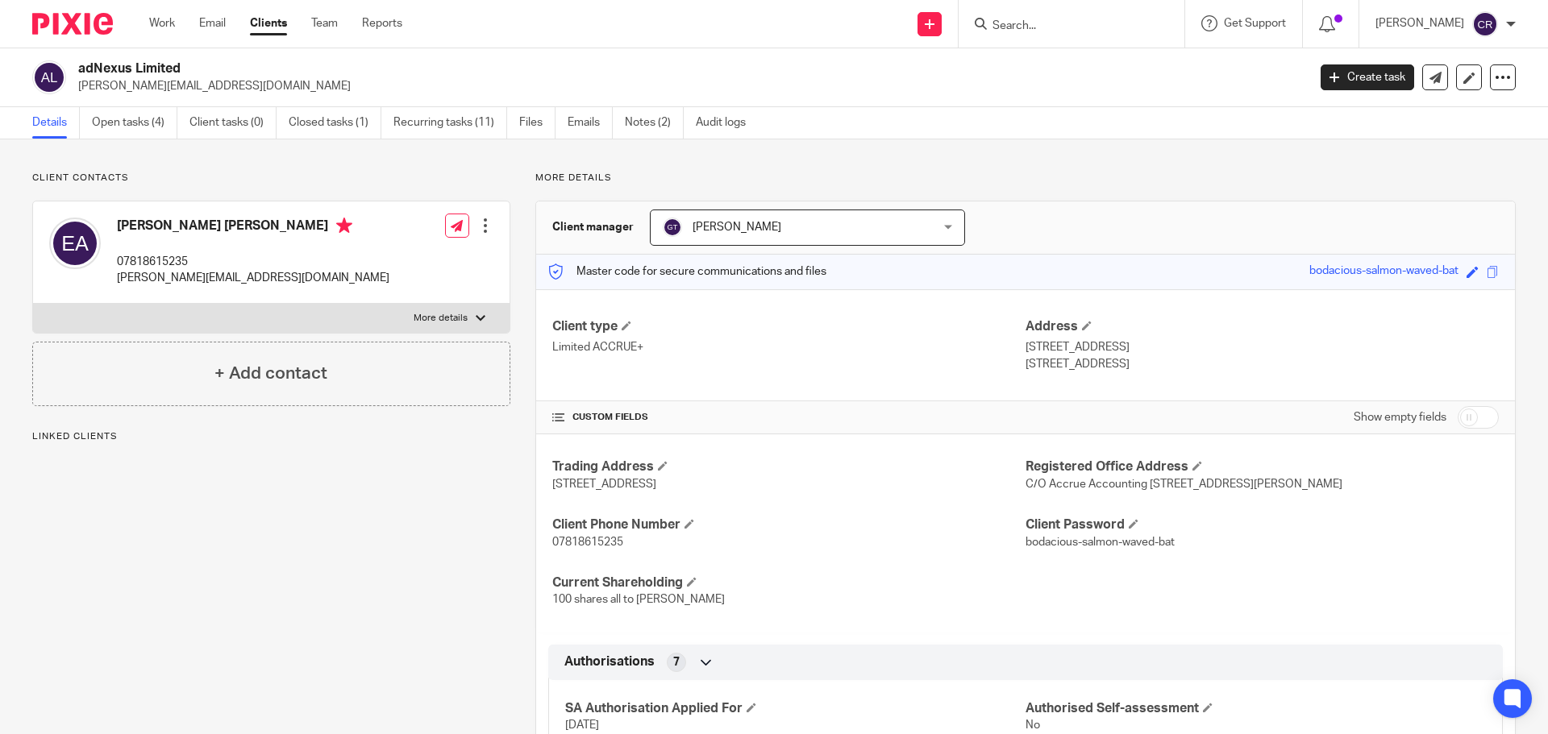
click at [100, 72] on h2 "adNexus Limited" at bounding box center [565, 68] width 975 height 17
copy div "adNexus Limited"
click at [539, 126] on link "Files" at bounding box center [537, 122] width 36 height 31
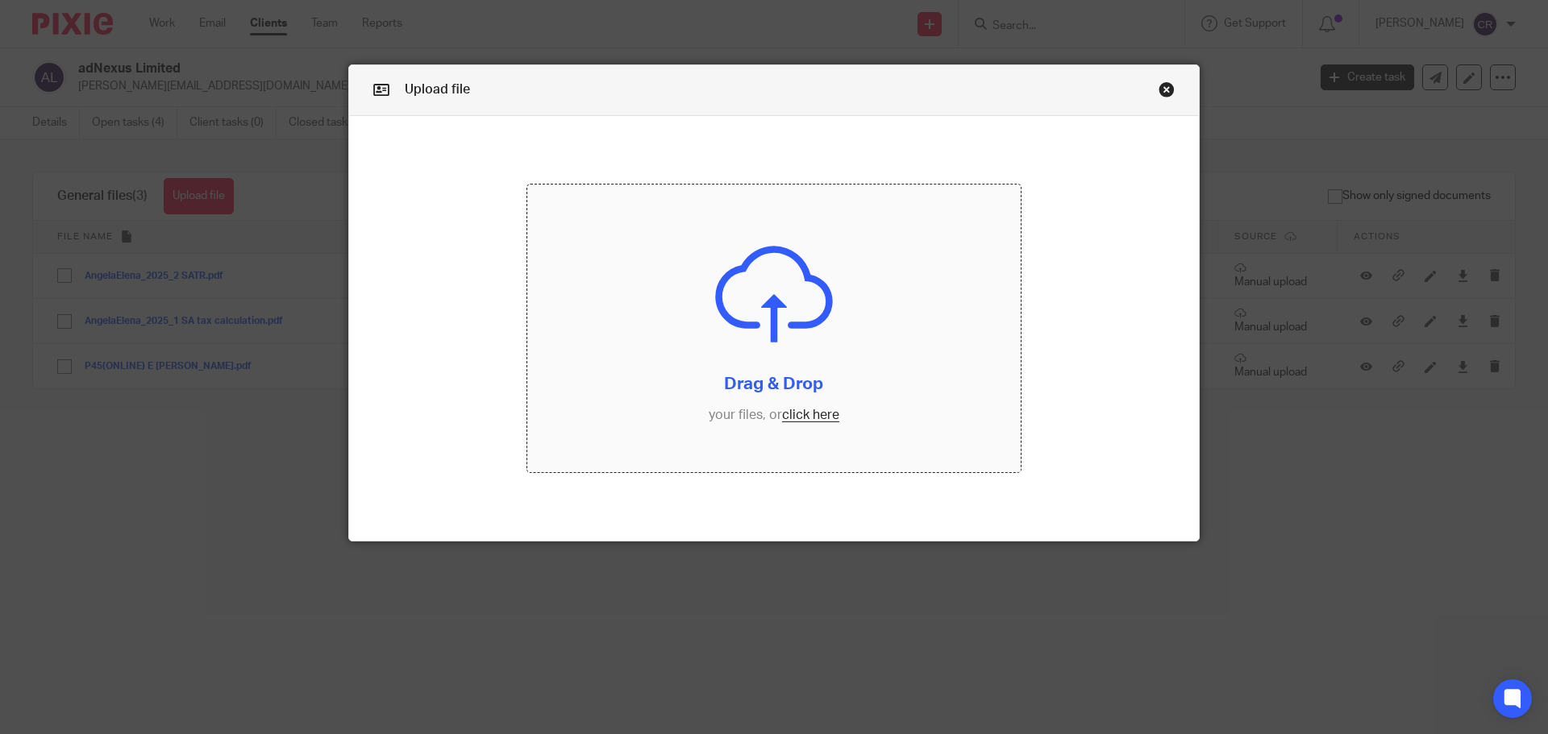
click at [748, 425] on input "file" at bounding box center [774, 329] width 494 height 289
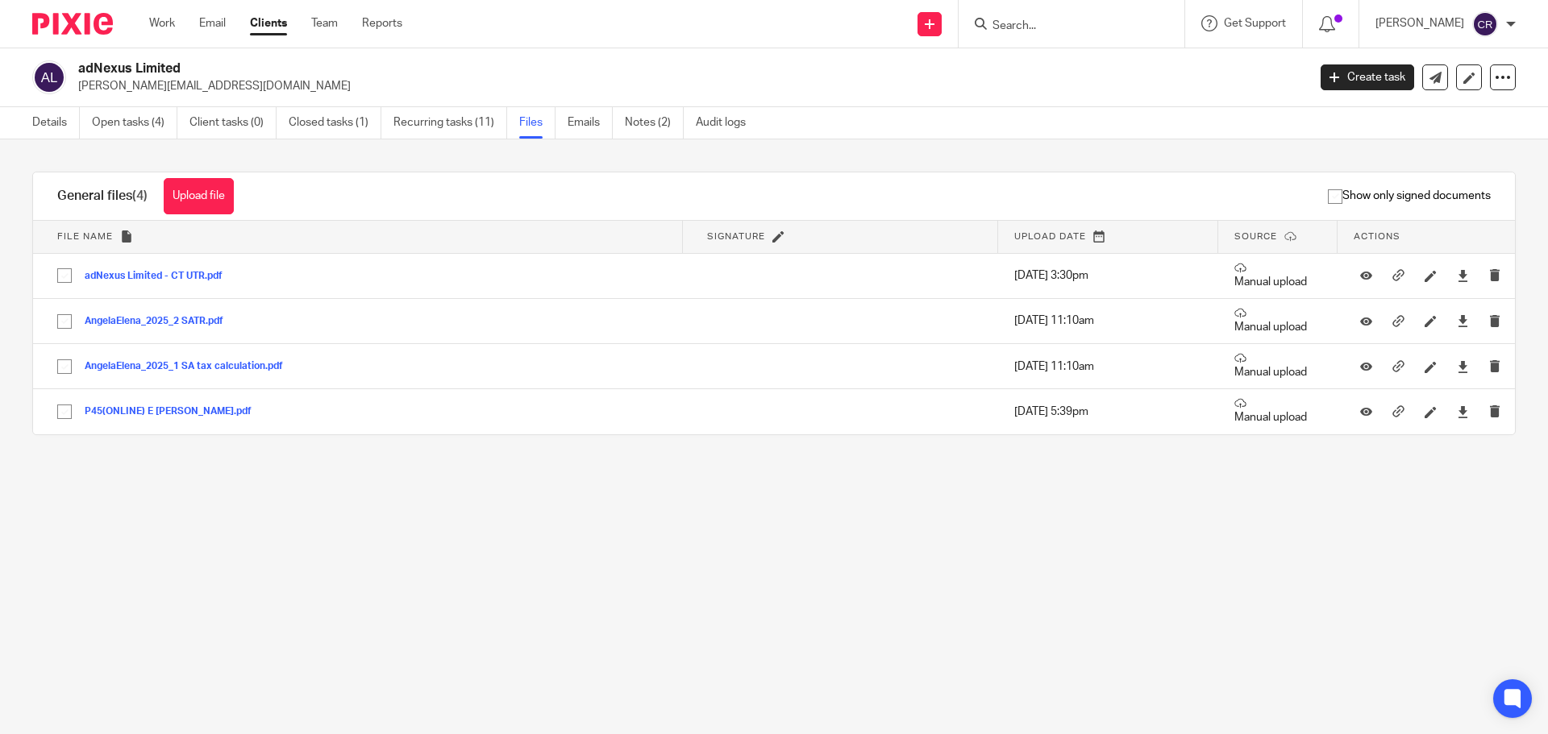
click at [1032, 28] on input "Search" at bounding box center [1063, 26] width 145 height 15
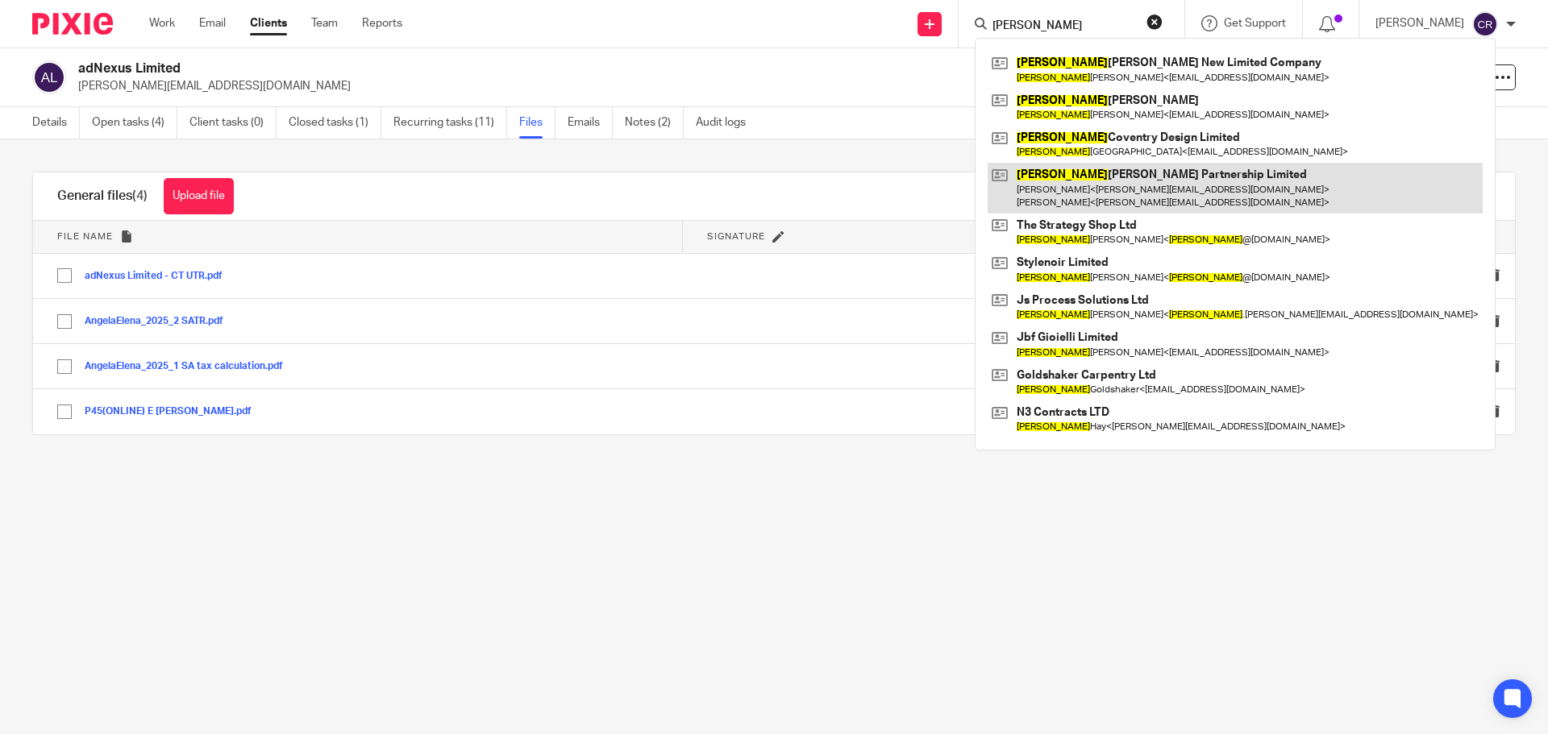
type input "[PERSON_NAME]"
click at [1131, 186] on link at bounding box center [1234, 188] width 495 height 50
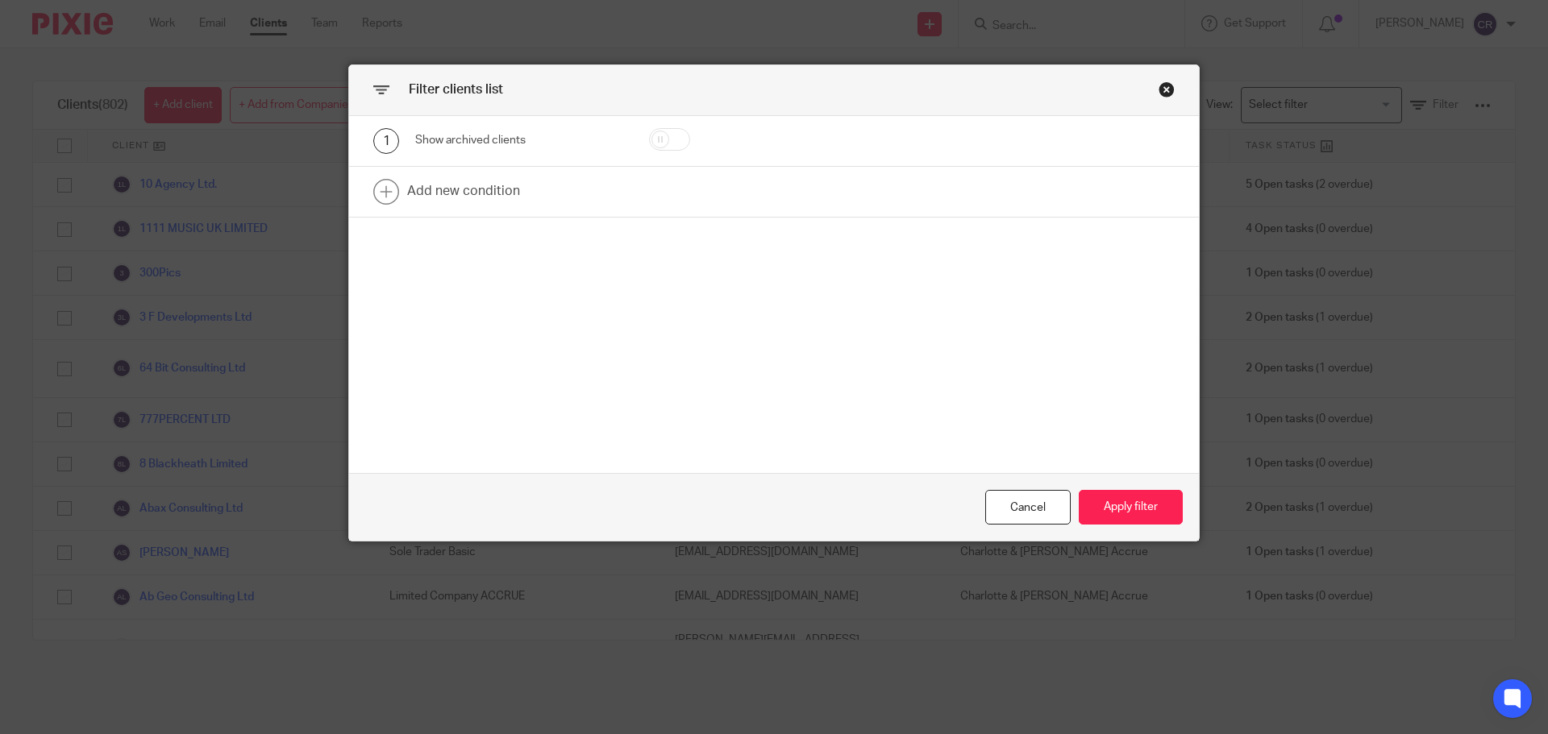
click at [669, 141] on input "checkbox" at bounding box center [669, 139] width 41 height 23
checkbox input "true"
drag, startPoint x: 1119, startPoint y: 505, endPoint x: 1116, endPoint y: 484, distance: 20.4
click at [1119, 505] on button "Apply filter" at bounding box center [1130, 507] width 104 height 35
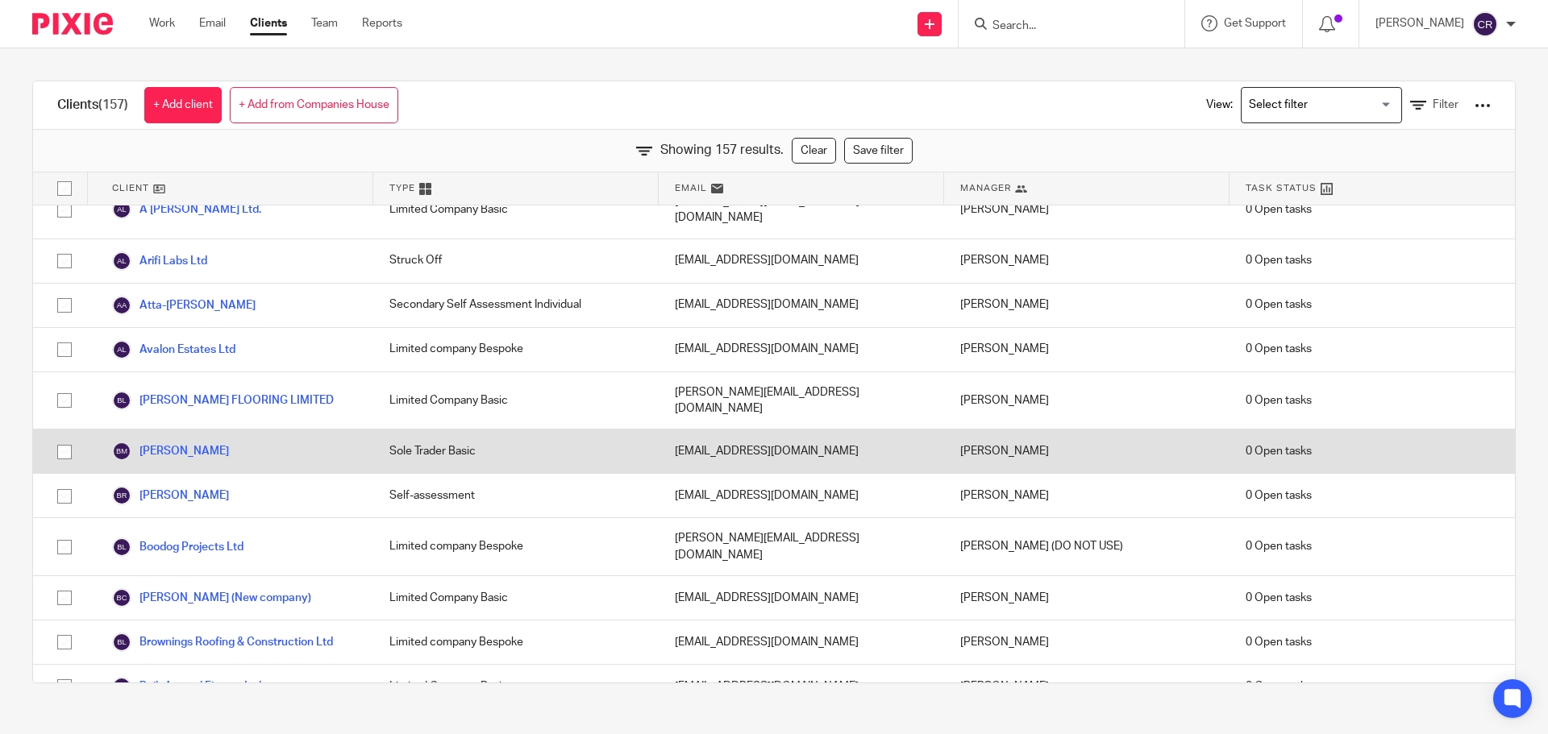
scroll to position [403, 0]
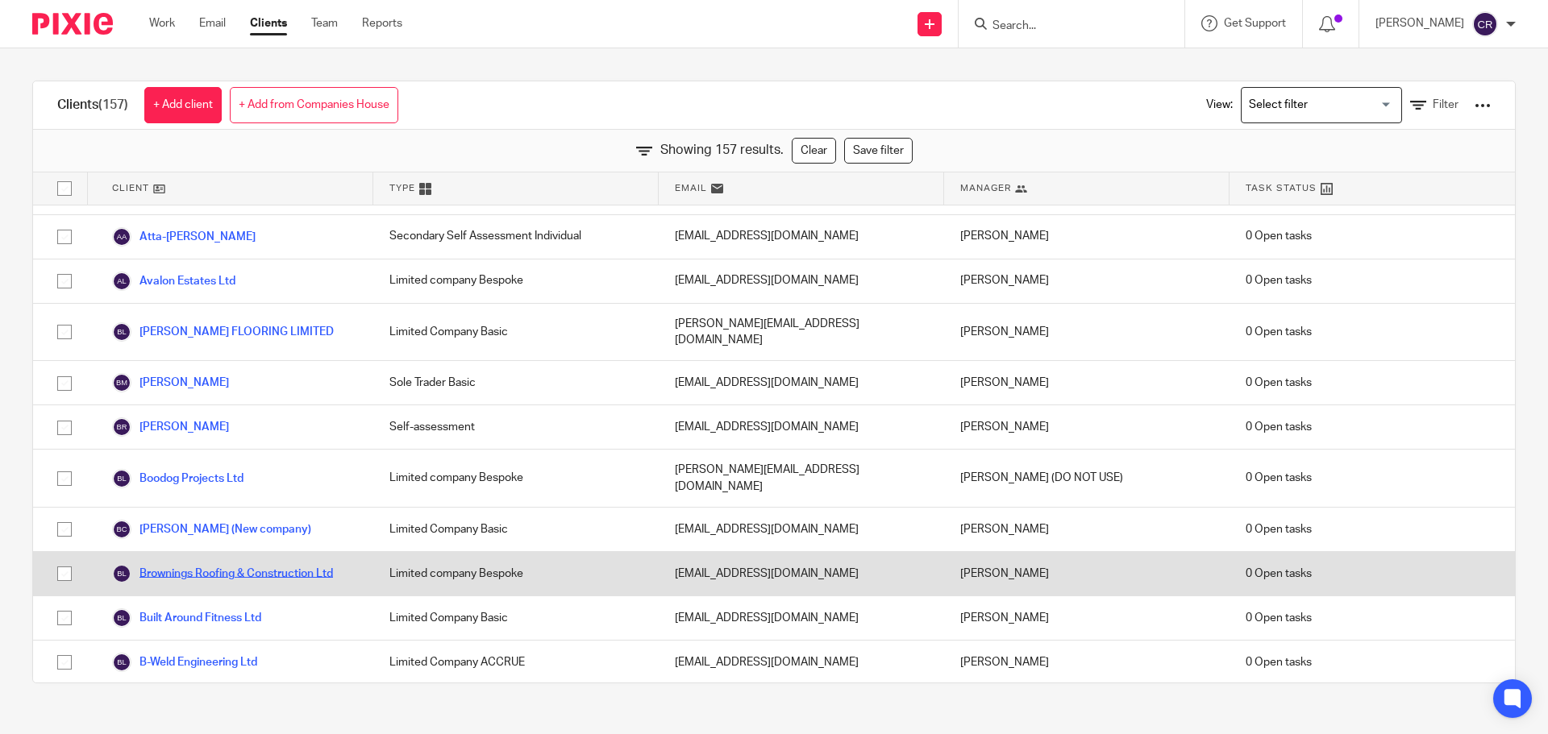
click at [235, 564] on link "Brownings Roofing & Construction Ltd" at bounding box center [222, 573] width 221 height 19
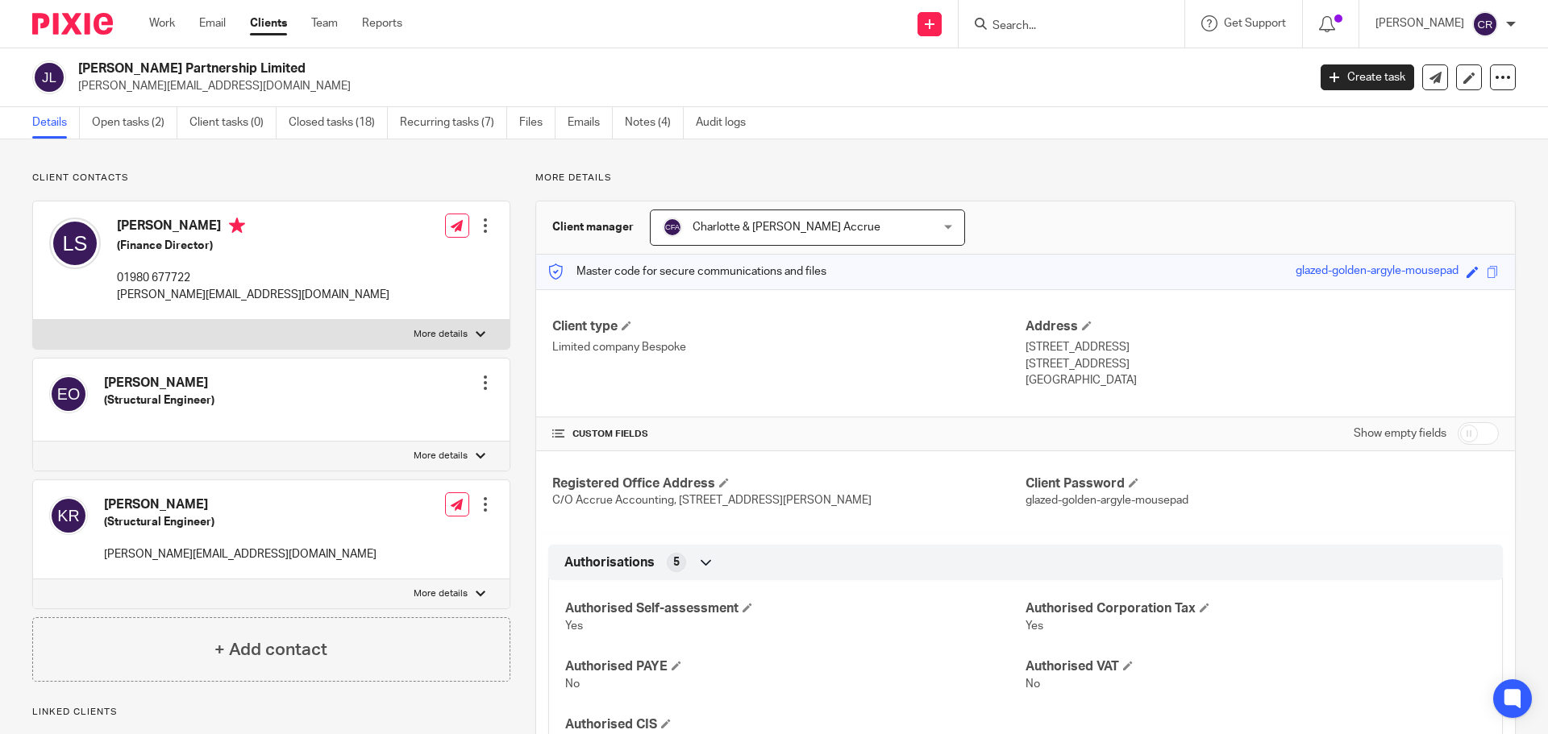
click at [178, 61] on h2 "James Cunniffe Partnership Limited" at bounding box center [565, 68] width 975 height 17
copy div "James Cunniffe Partnership Limited"
click at [535, 124] on link "Files" at bounding box center [537, 122] width 36 height 31
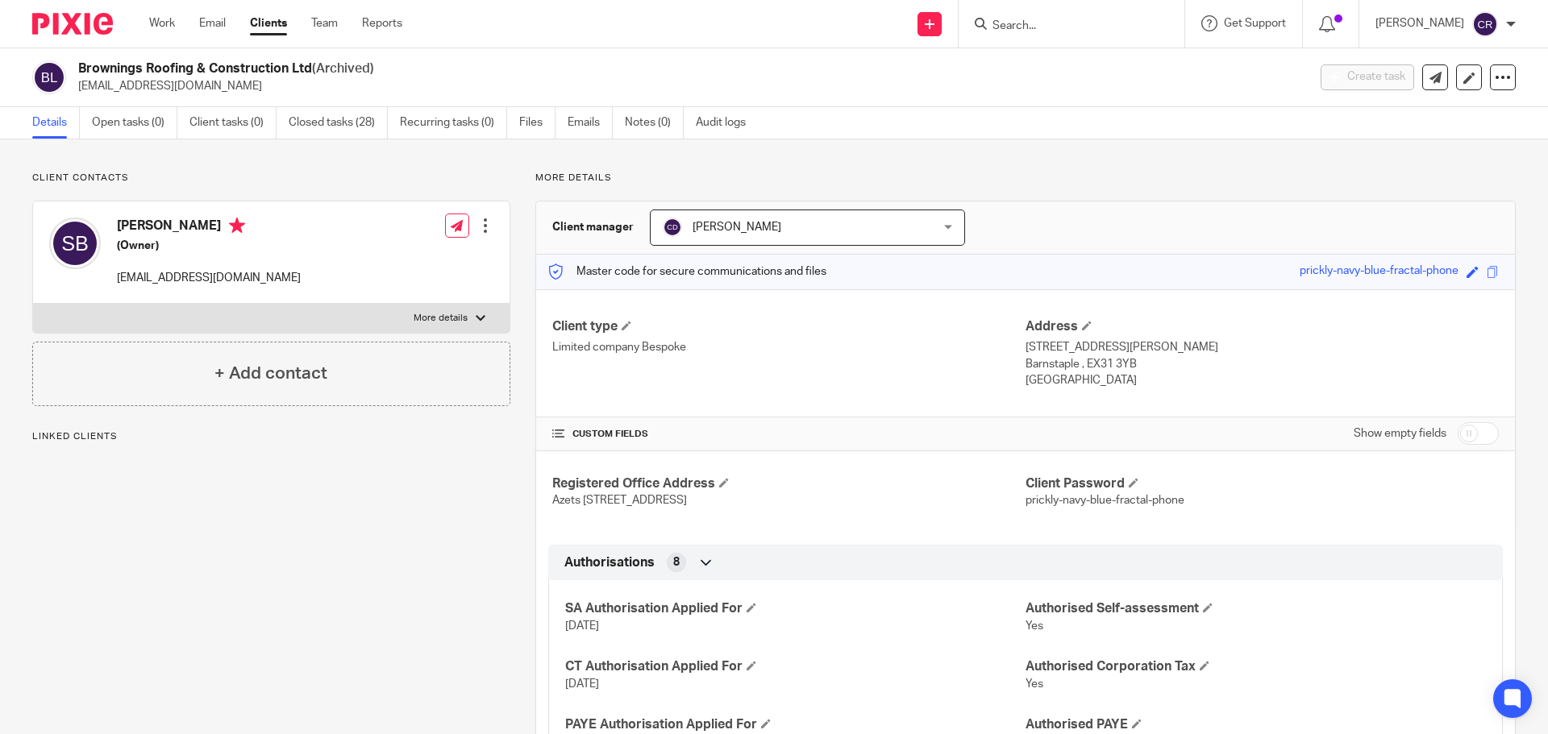
click at [368, 304] on label "More details" at bounding box center [271, 318] width 476 height 29
click at [33, 304] on input "More details" at bounding box center [32, 303] width 1 height 1
checkbox input "true"
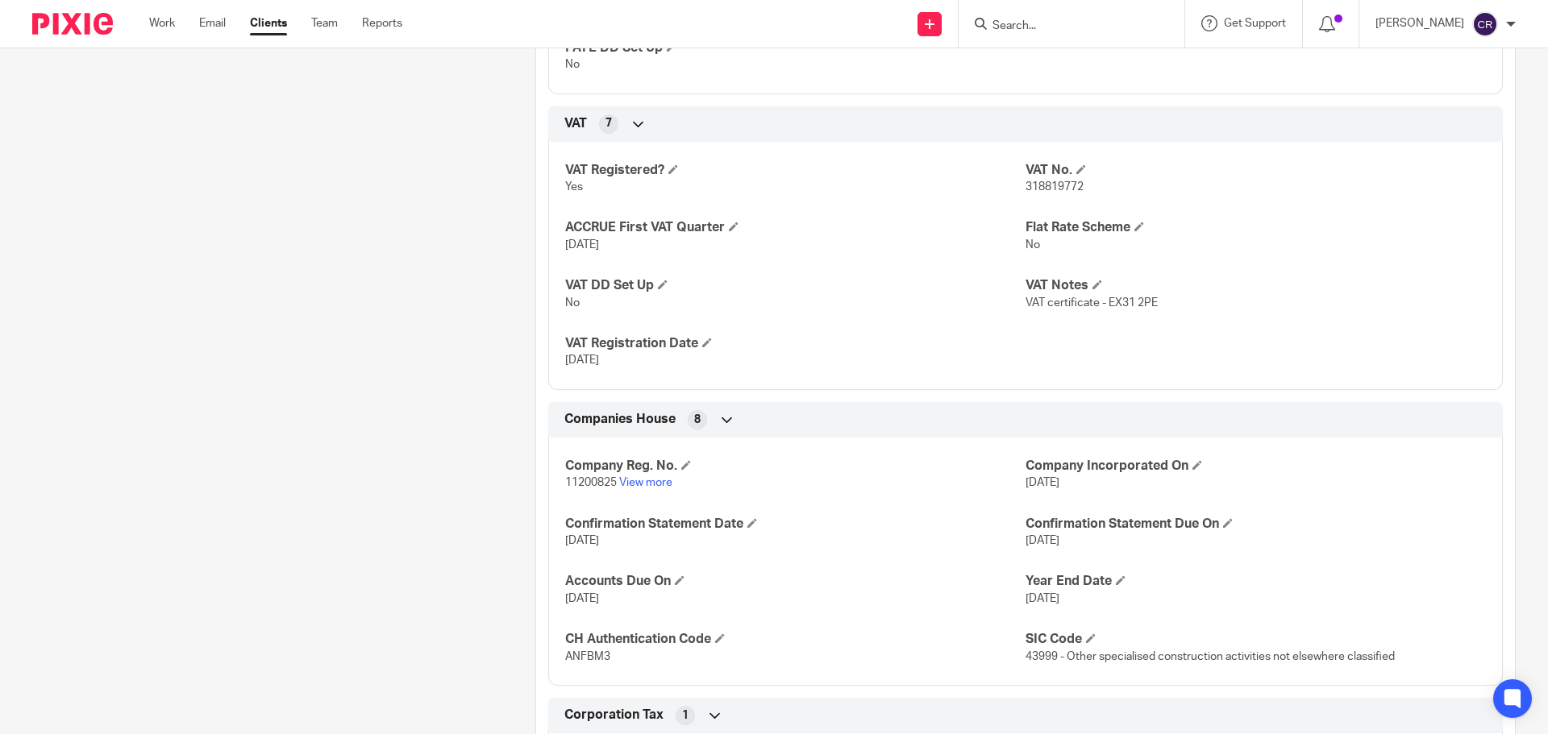
scroll to position [1128, 0]
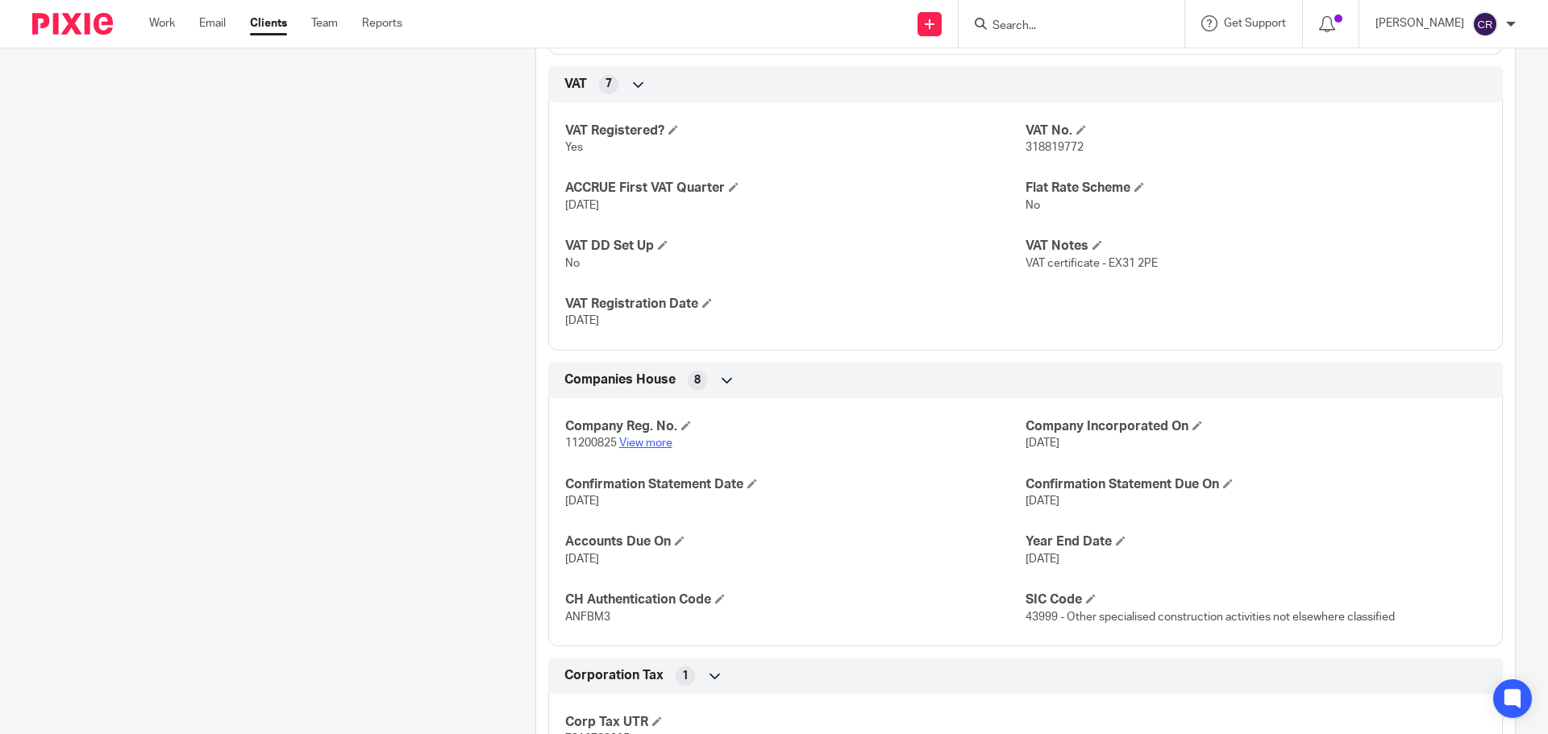
click at [644, 440] on link "View more" at bounding box center [645, 443] width 53 height 11
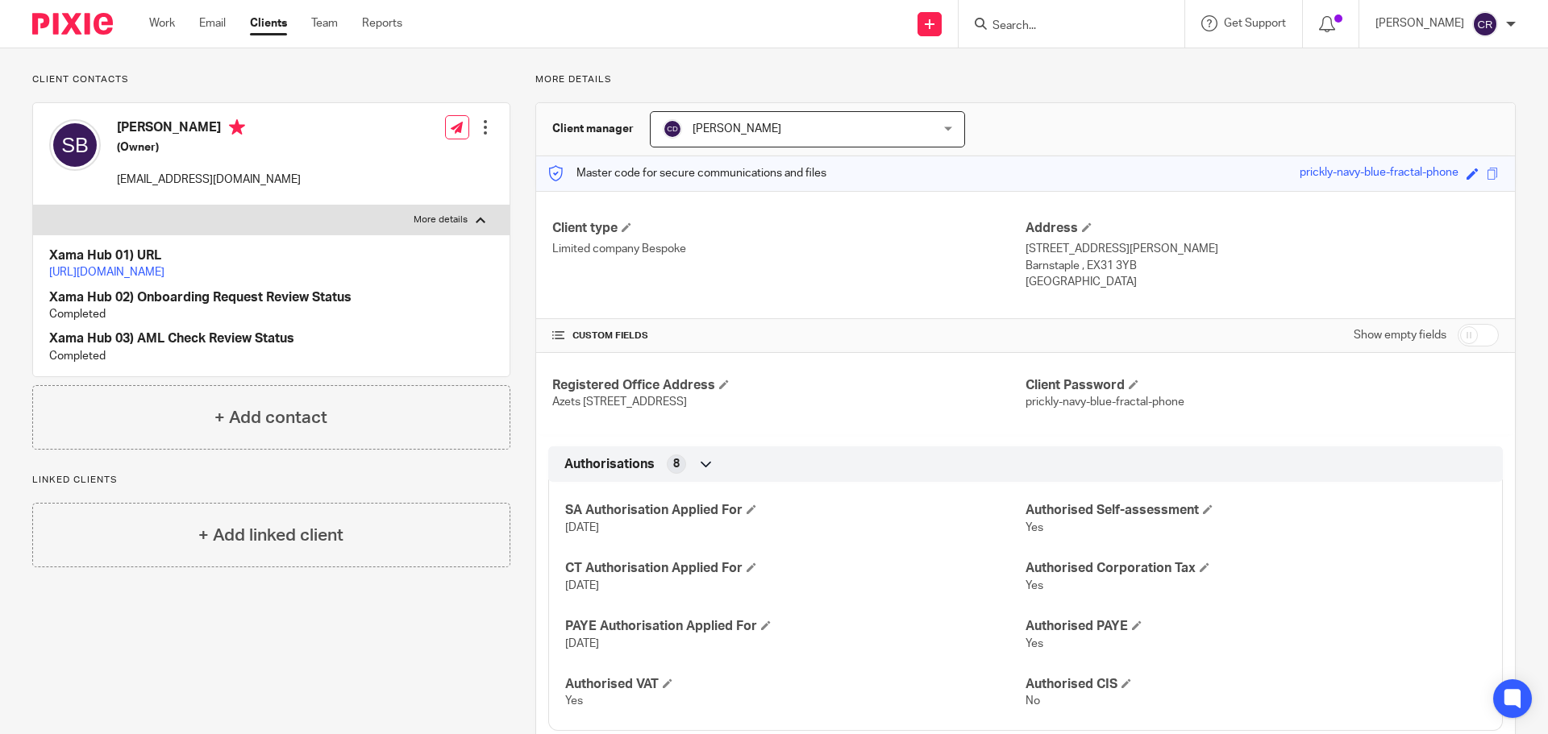
scroll to position [81, 0]
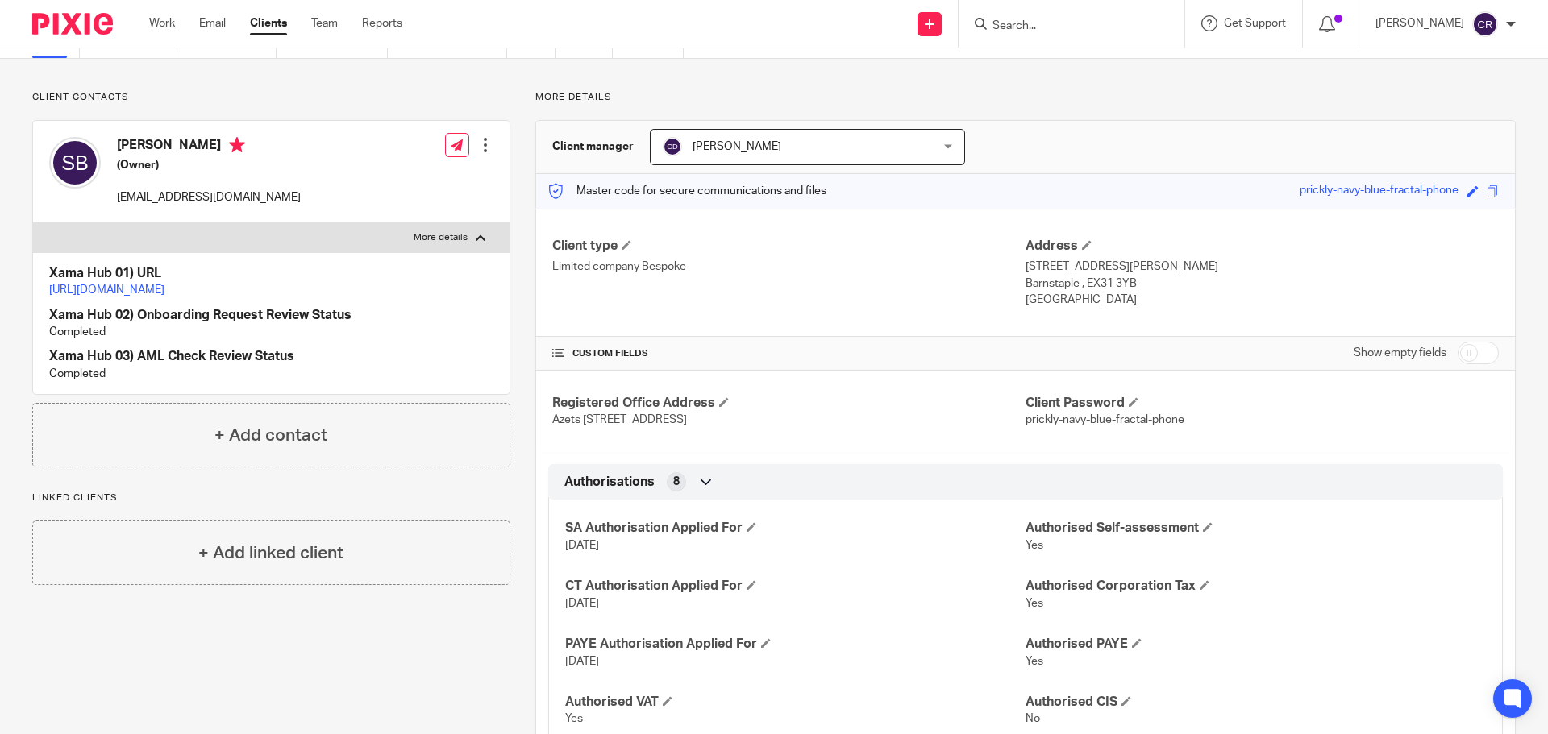
drag, startPoint x: 298, startPoint y: 298, endPoint x: 226, endPoint y: 285, distance: 72.9
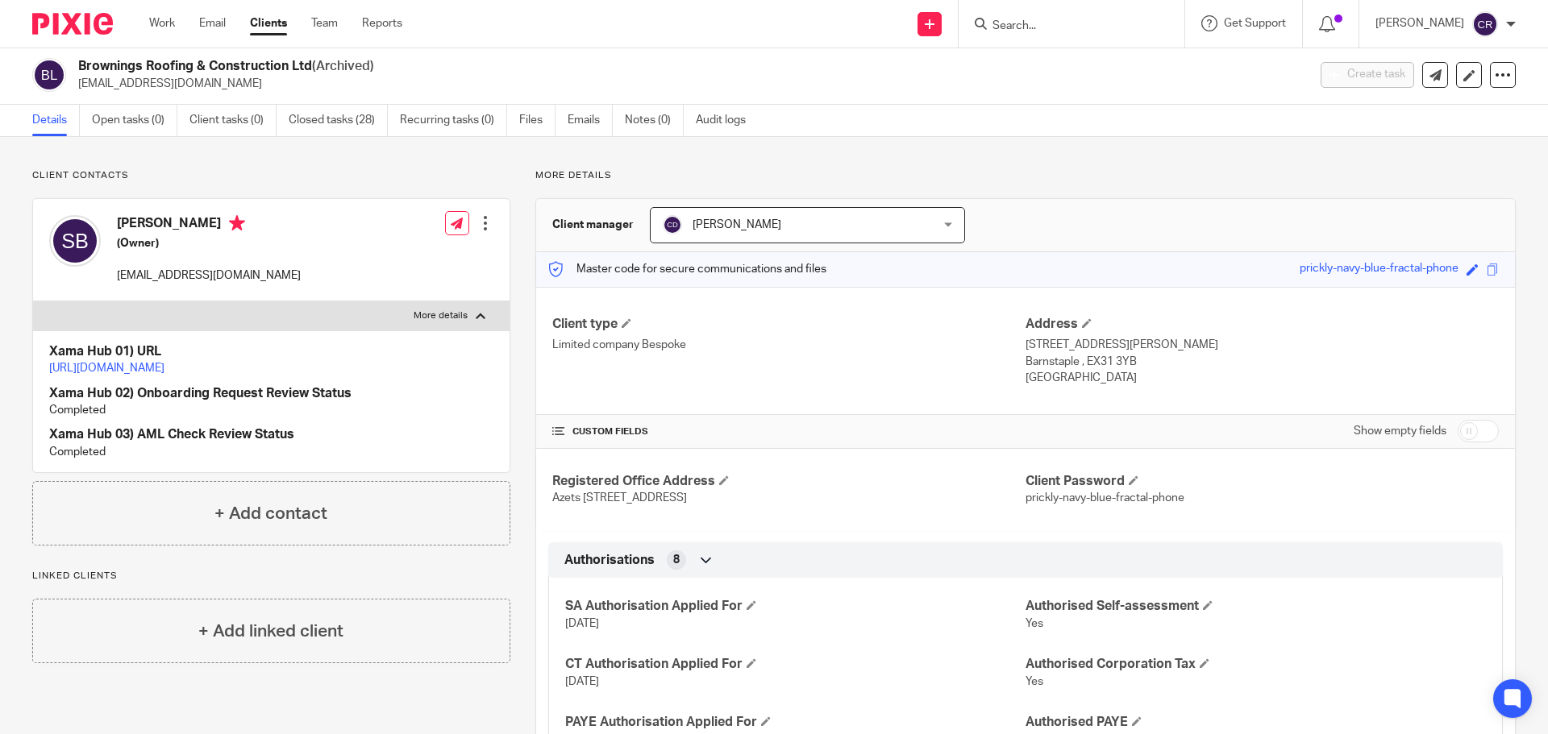
scroll to position [0, 0]
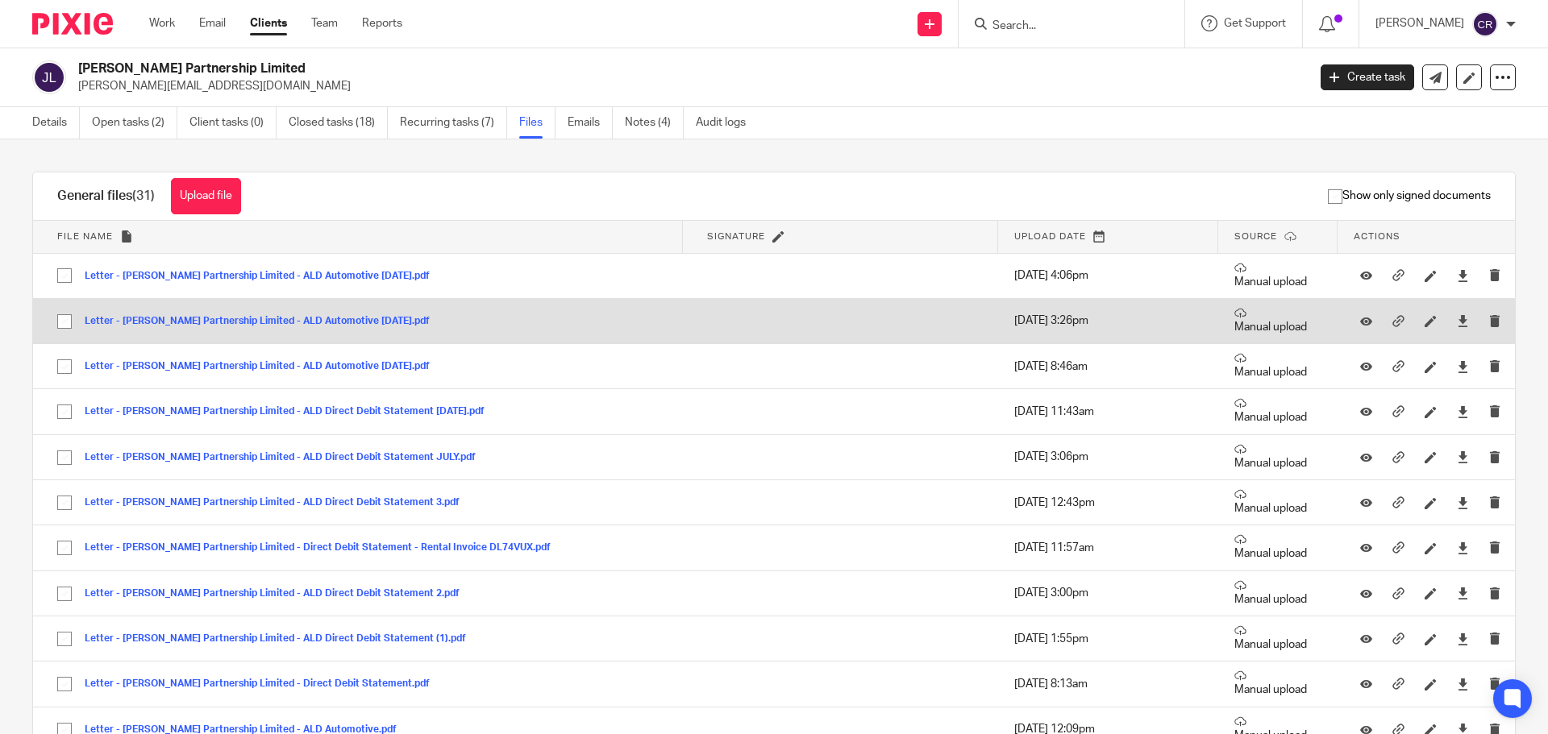
drag, startPoint x: 535, startPoint y: 322, endPoint x: 35, endPoint y: 326, distance: 499.8
click at [35, 326] on td "Letter - James Cunniffe Partnership Limited - ALD Automotive 18th September 25.…" at bounding box center [358, 320] width 650 height 45
click at [1424, 317] on icon at bounding box center [1430, 321] width 12 height 12
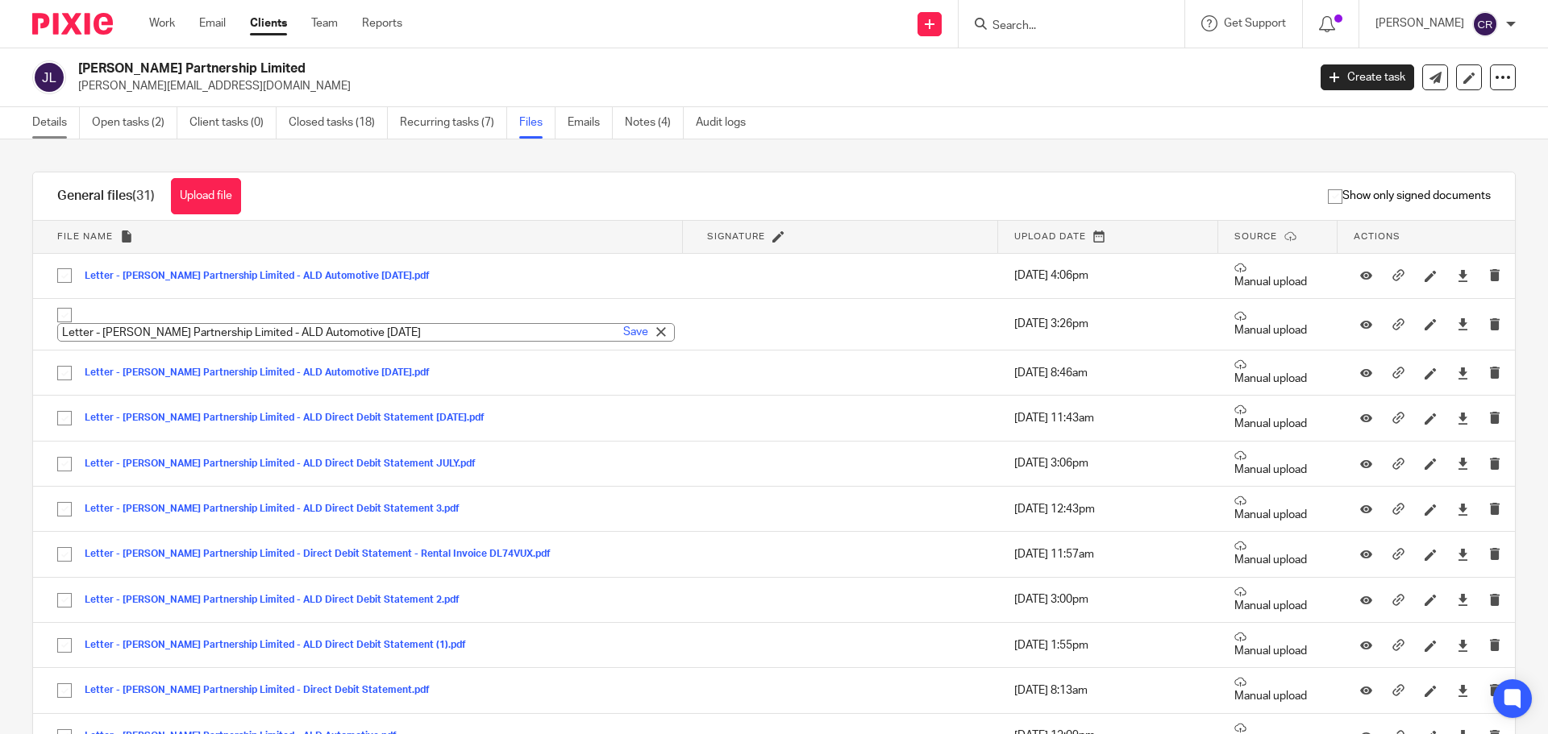
drag, startPoint x: 48, startPoint y: 118, endPoint x: 551, endPoint y: 131, distance: 502.3
click at [50, 118] on link "Details" at bounding box center [56, 122] width 48 height 31
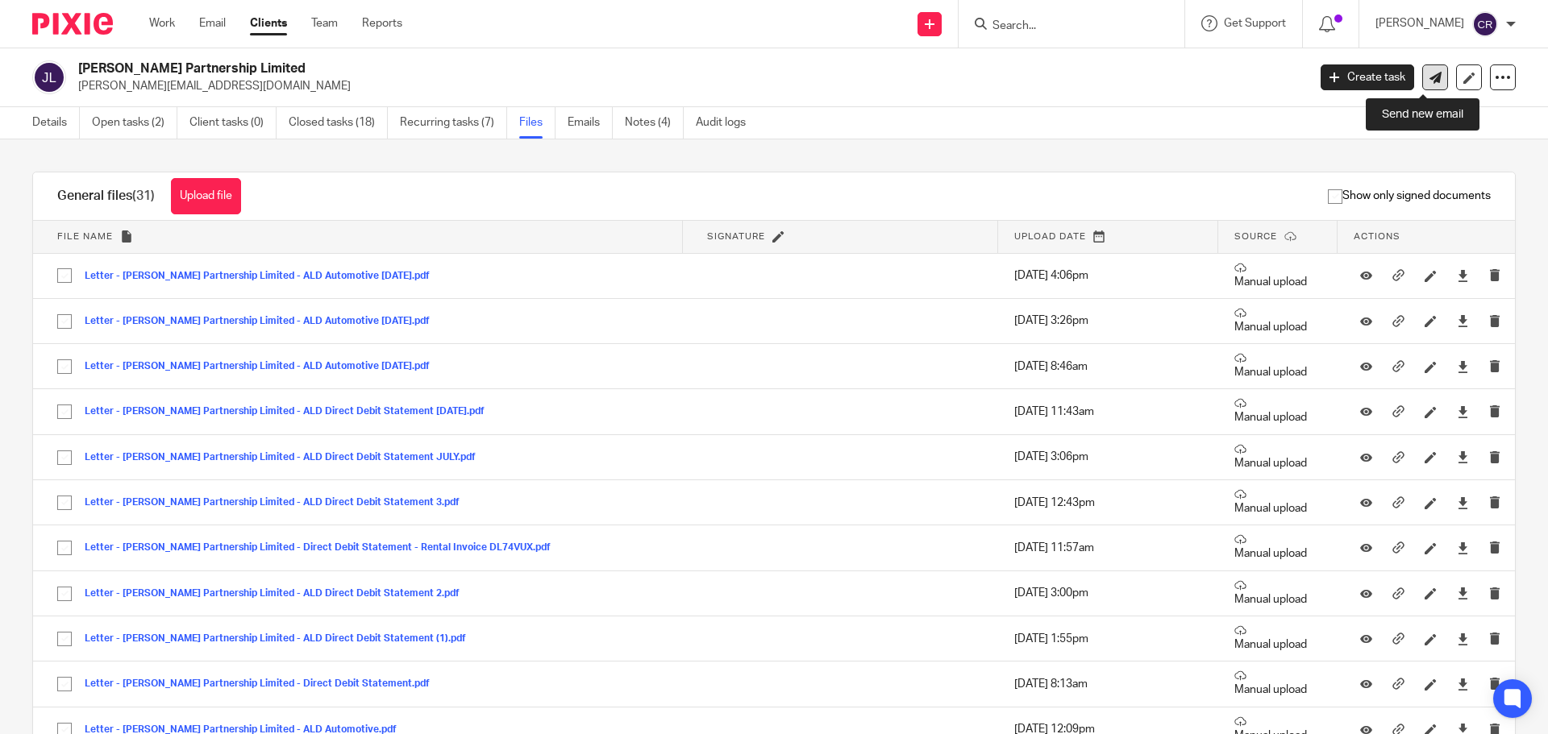
click at [1431, 81] on link at bounding box center [1435, 77] width 26 height 26
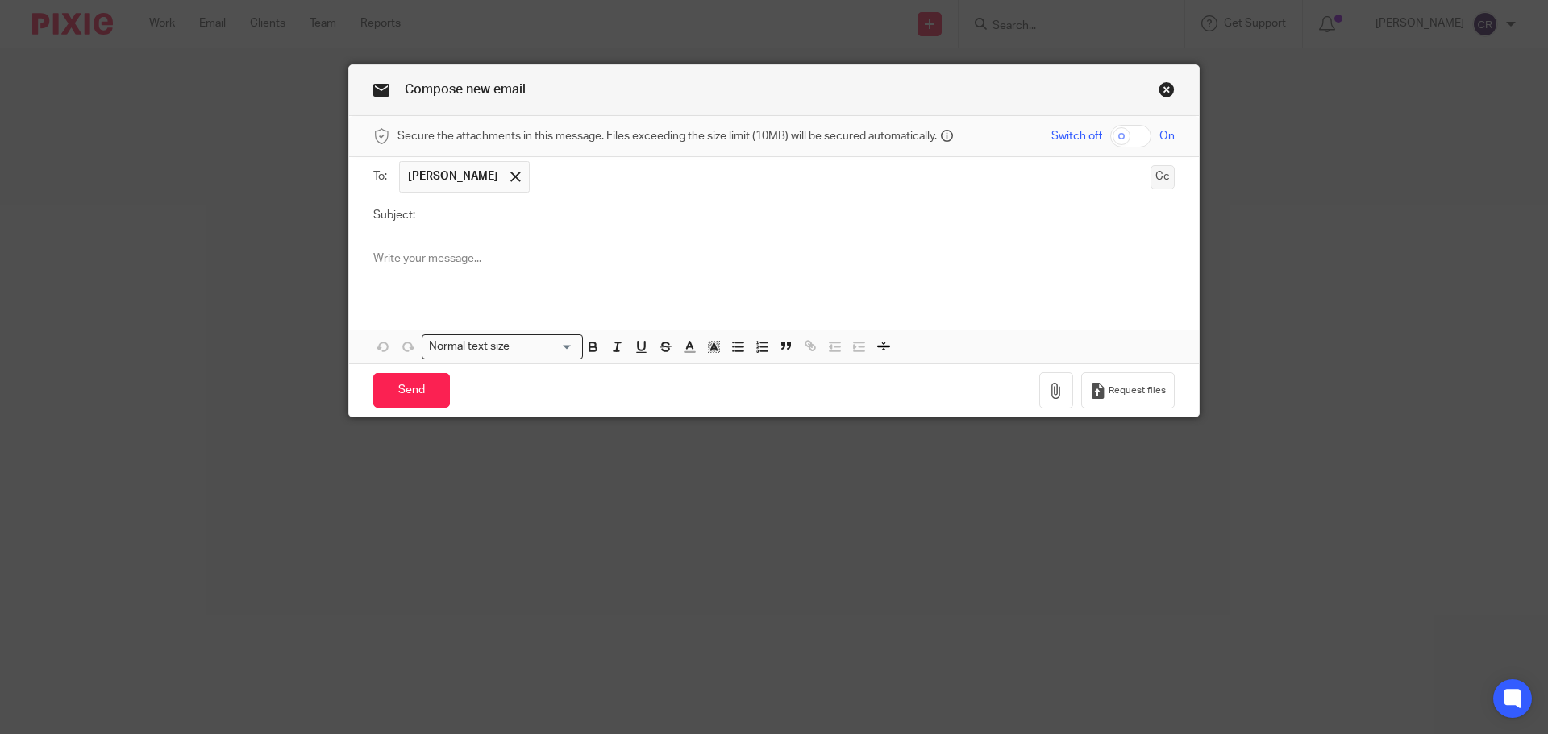
click at [1150, 177] on button "Cc" at bounding box center [1162, 177] width 24 height 24
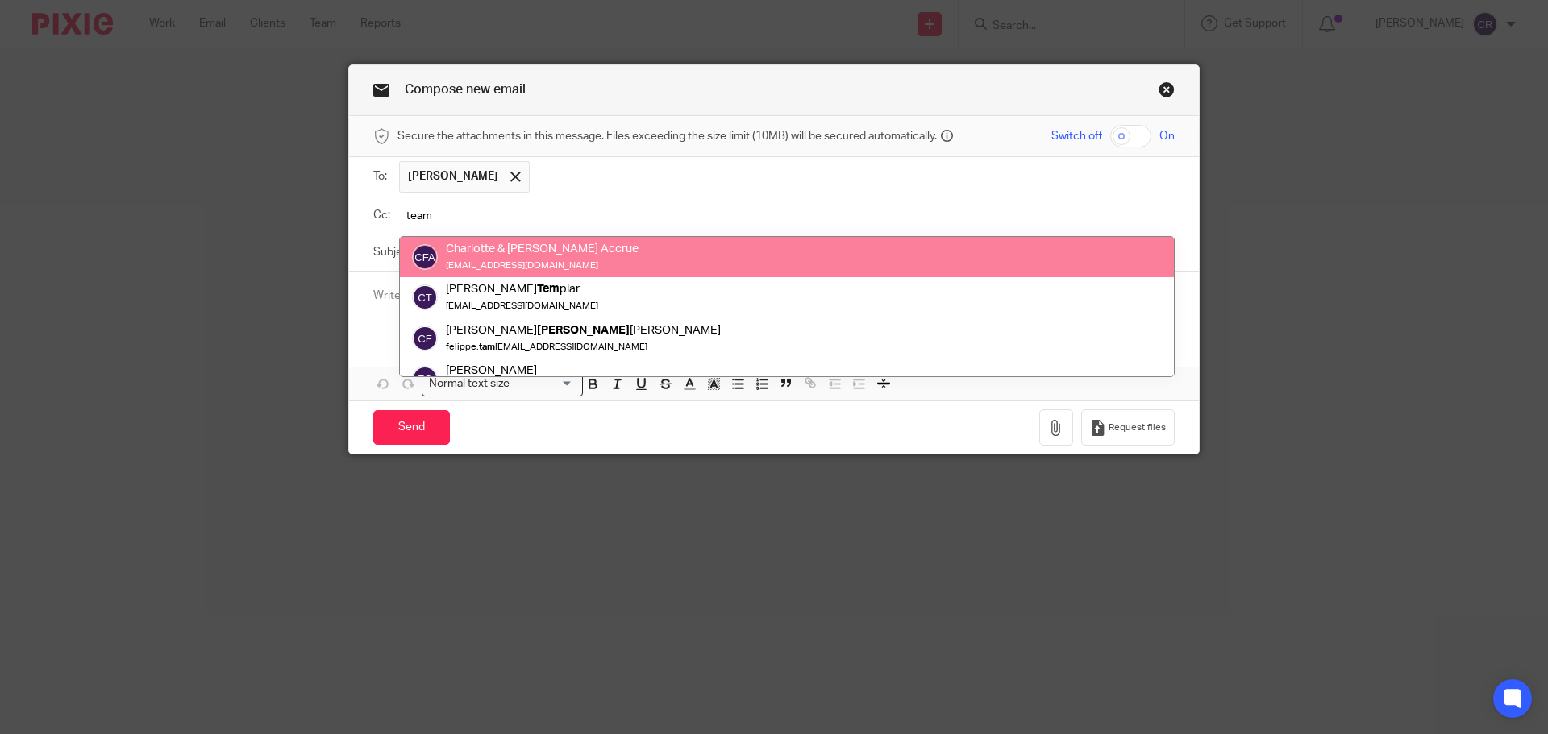
type input "team"
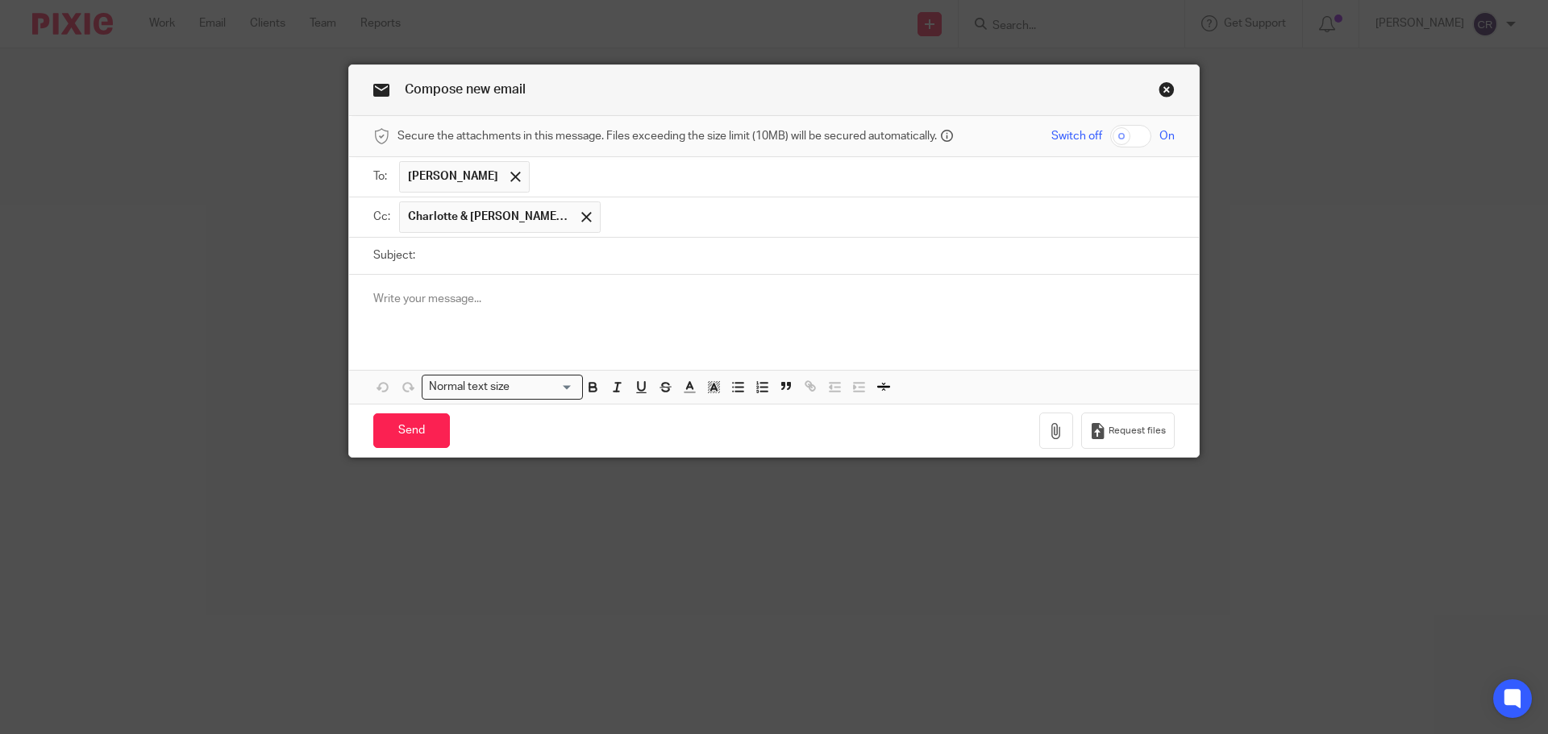
click at [838, 262] on input "Subject:" at bounding box center [798, 256] width 751 height 36
paste input "Letter - [PERSON_NAME] Partnership Limited - ALD Automotive [DATE]"
type input "Letter - James Cunniffe Partnership Limited - ALD Automotive 18th October 25"
click at [818, 303] on p at bounding box center [773, 299] width 801 height 16
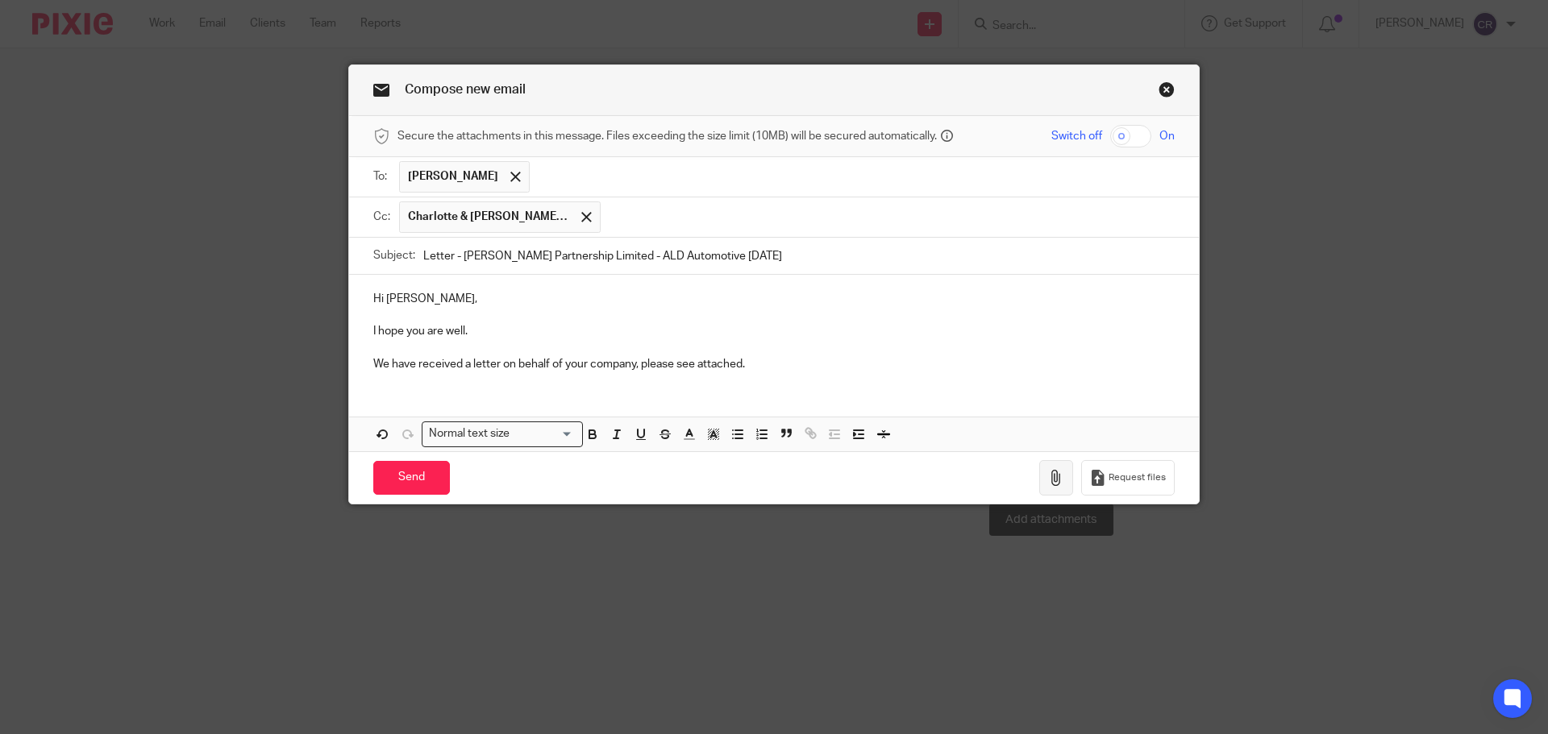
click at [1046, 492] on button "button" at bounding box center [1056, 478] width 34 height 36
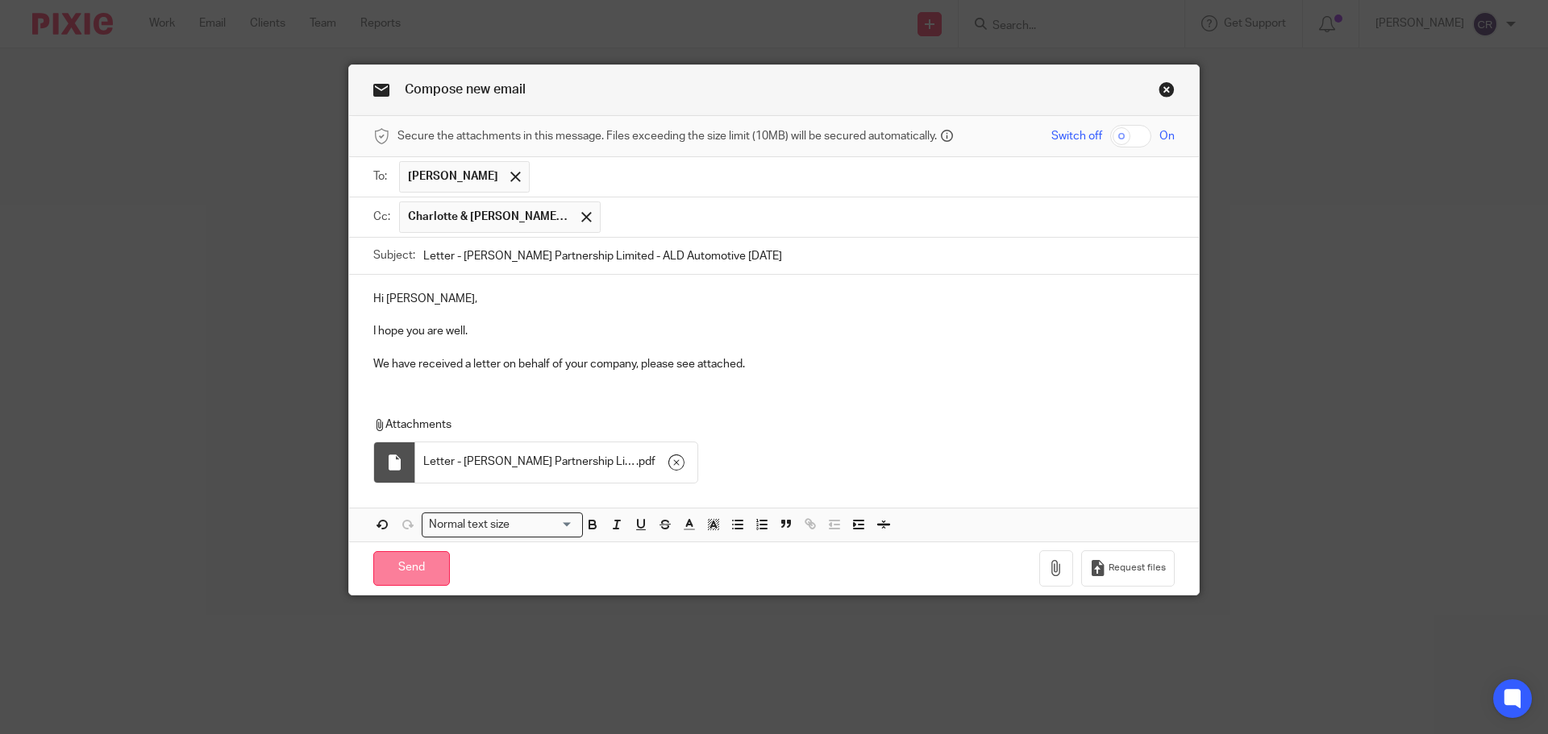
drag, startPoint x: 400, startPoint y: 561, endPoint x: 411, endPoint y: 563, distance: 11.5
click at [400, 561] on input "Send" at bounding box center [411, 568] width 77 height 35
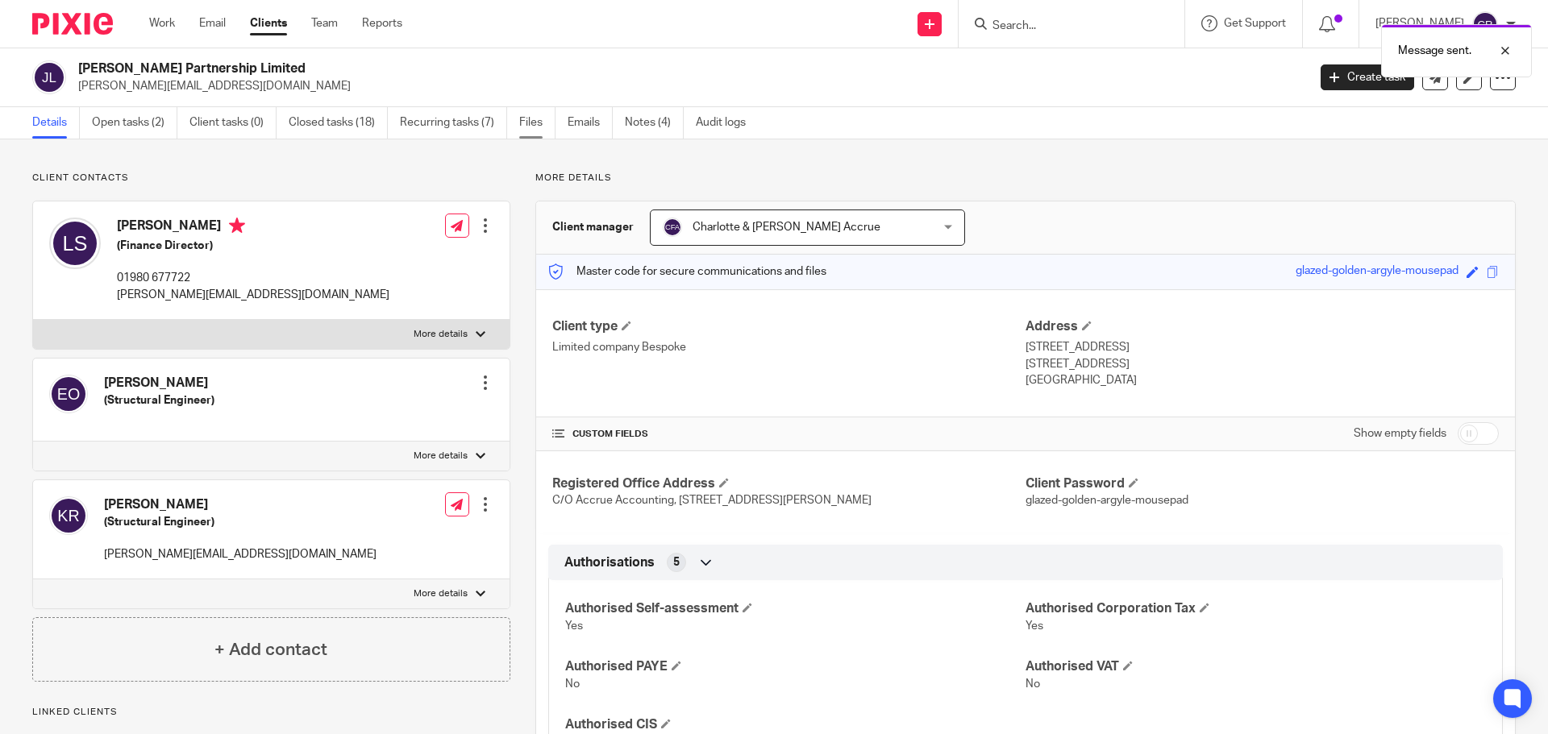
drag, startPoint x: 517, startPoint y: 127, endPoint x: 534, endPoint y: 123, distance: 16.8
click at [517, 127] on ul "Details Open tasks (2) Client tasks (0) Closed tasks (18) Recurring tasks (7) F…" at bounding box center [401, 122] width 738 height 31
click at [534, 123] on link "Files" at bounding box center [537, 122] width 36 height 31
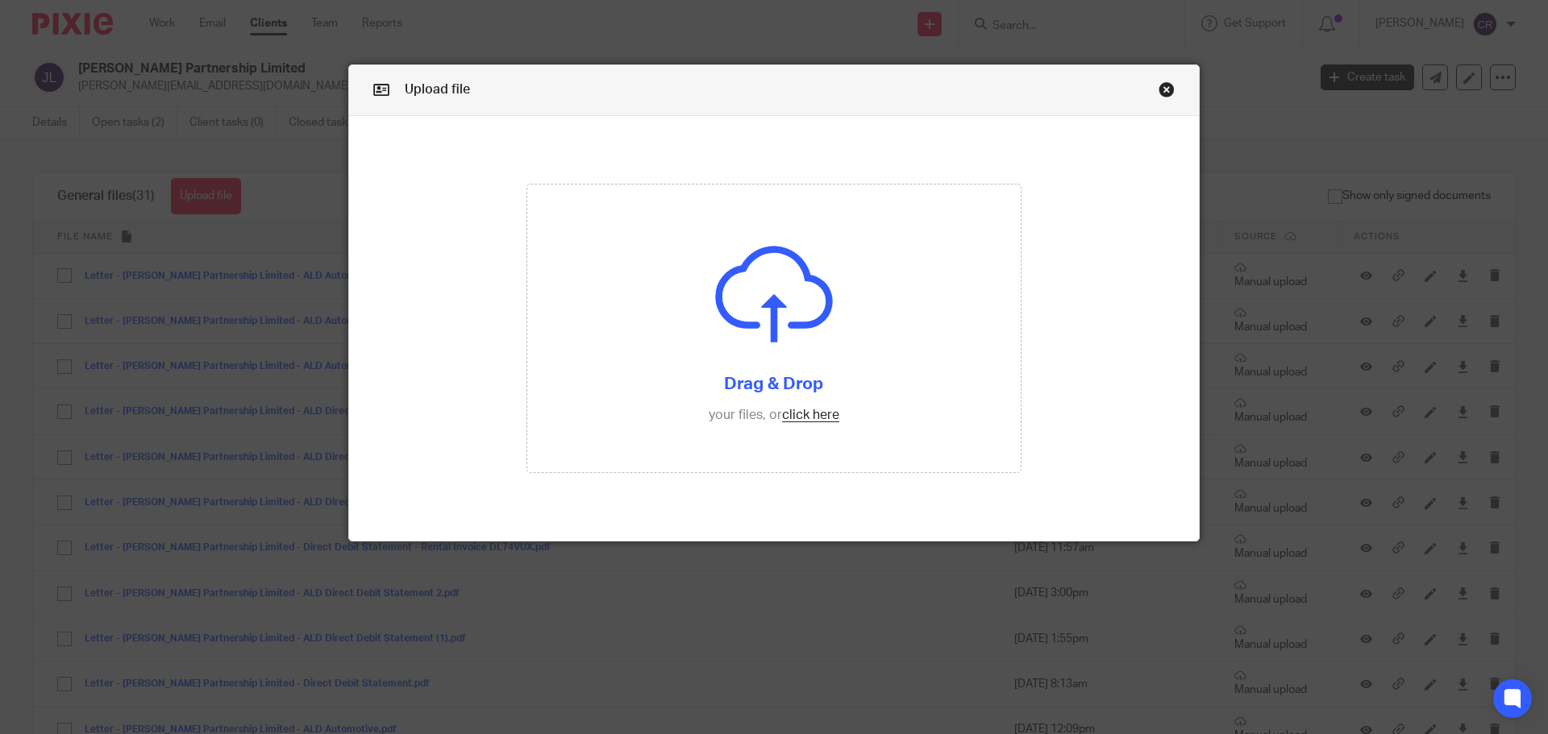
click at [764, 366] on input "file" at bounding box center [774, 329] width 494 height 289
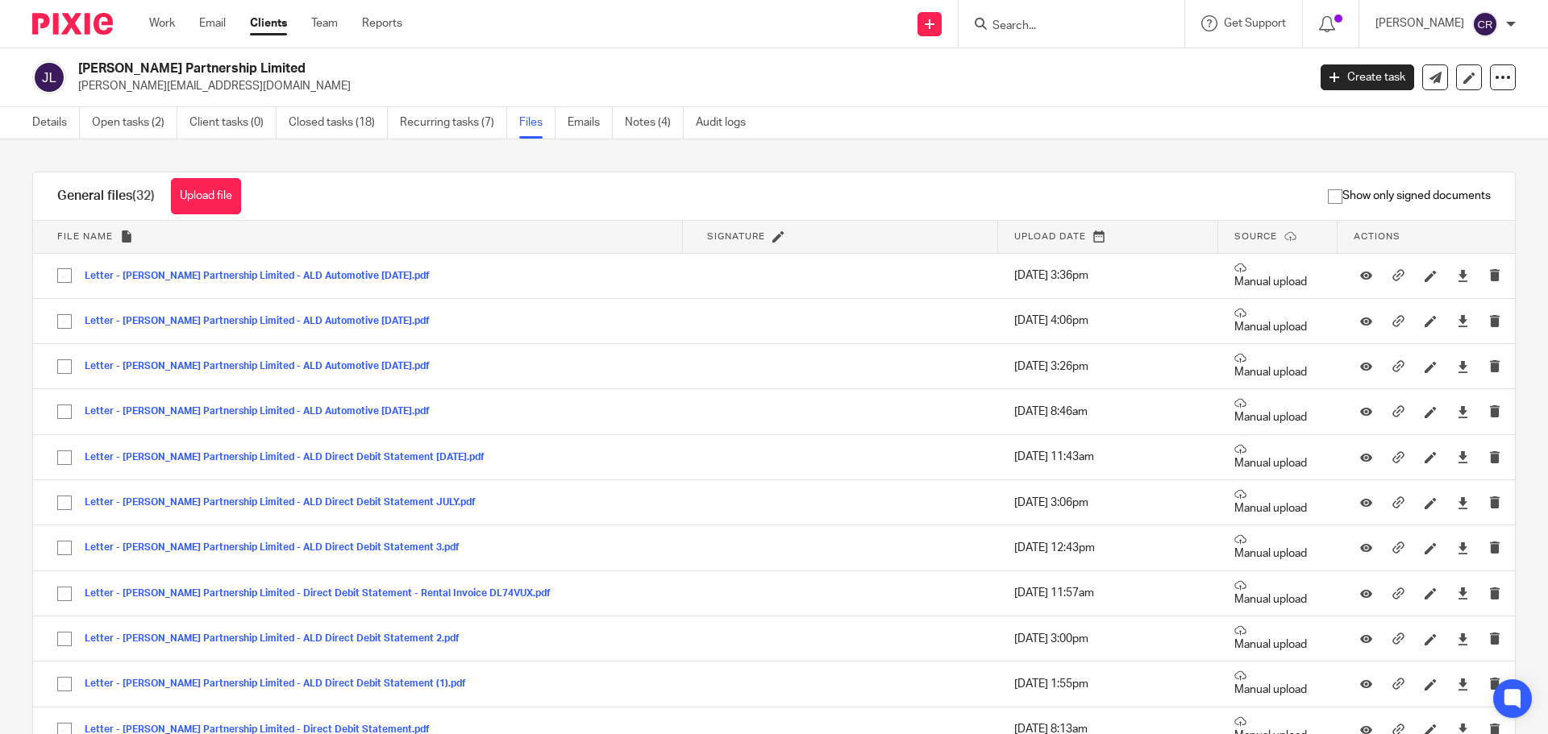
click at [1066, 17] on form at bounding box center [1077, 24] width 172 height 20
click at [1066, 18] on form at bounding box center [1077, 24] width 172 height 20
click at [1066, 24] on input "Search" at bounding box center [1063, 26] width 145 height 15
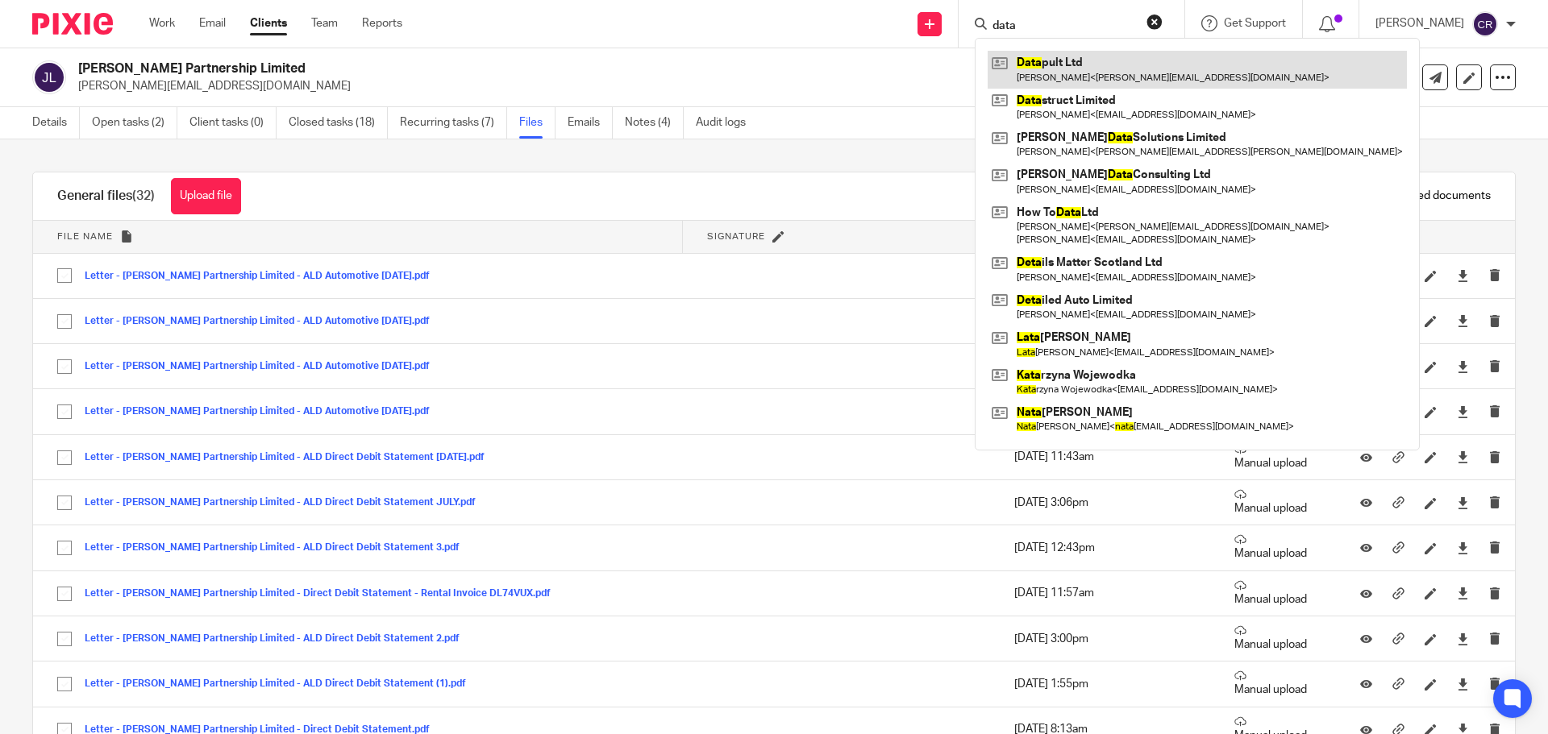
type input "data"
click at [1050, 74] on link at bounding box center [1196, 69] width 419 height 37
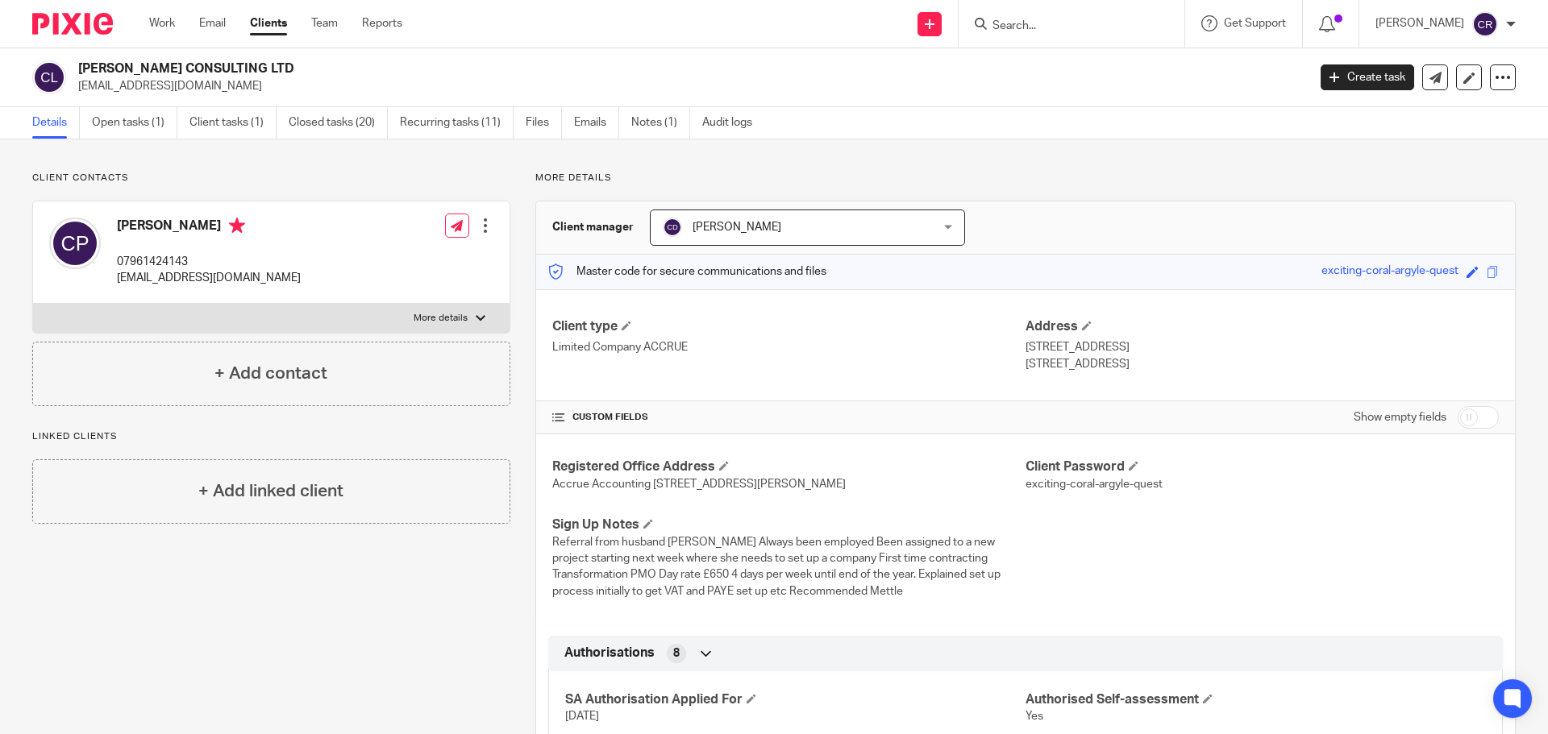
click at [213, 76] on h2 "CHARLOTTE PATTINSON CONSULTING LTD" at bounding box center [565, 68] width 975 height 17
click at [216, 69] on h2 "CHARLOTTE PATTINSON CONSULTING LTD" at bounding box center [565, 68] width 975 height 17
copy div "CHARLOTTE PATTINSON CONSULTING LTD"
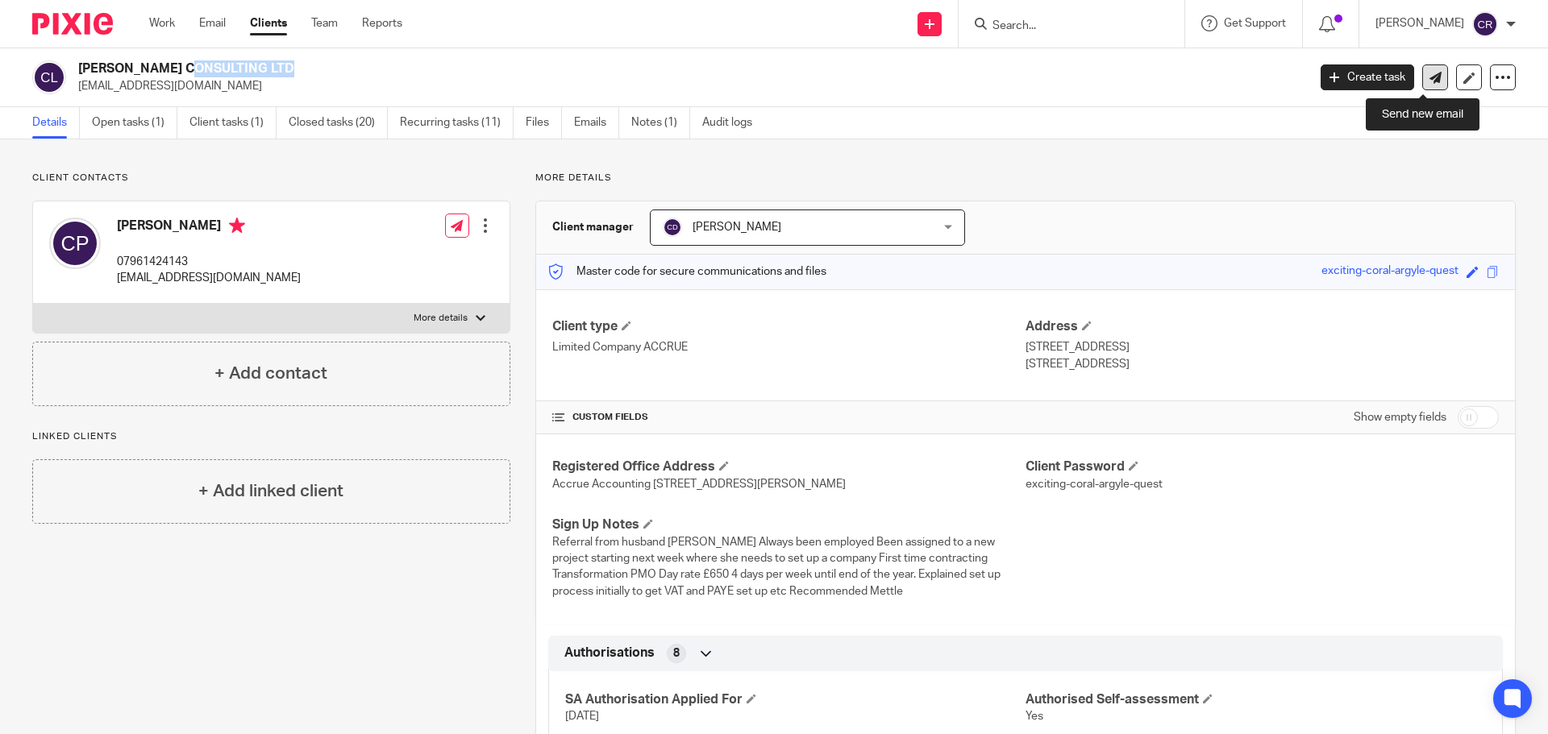
click at [1429, 78] on icon at bounding box center [1435, 78] width 12 height 12
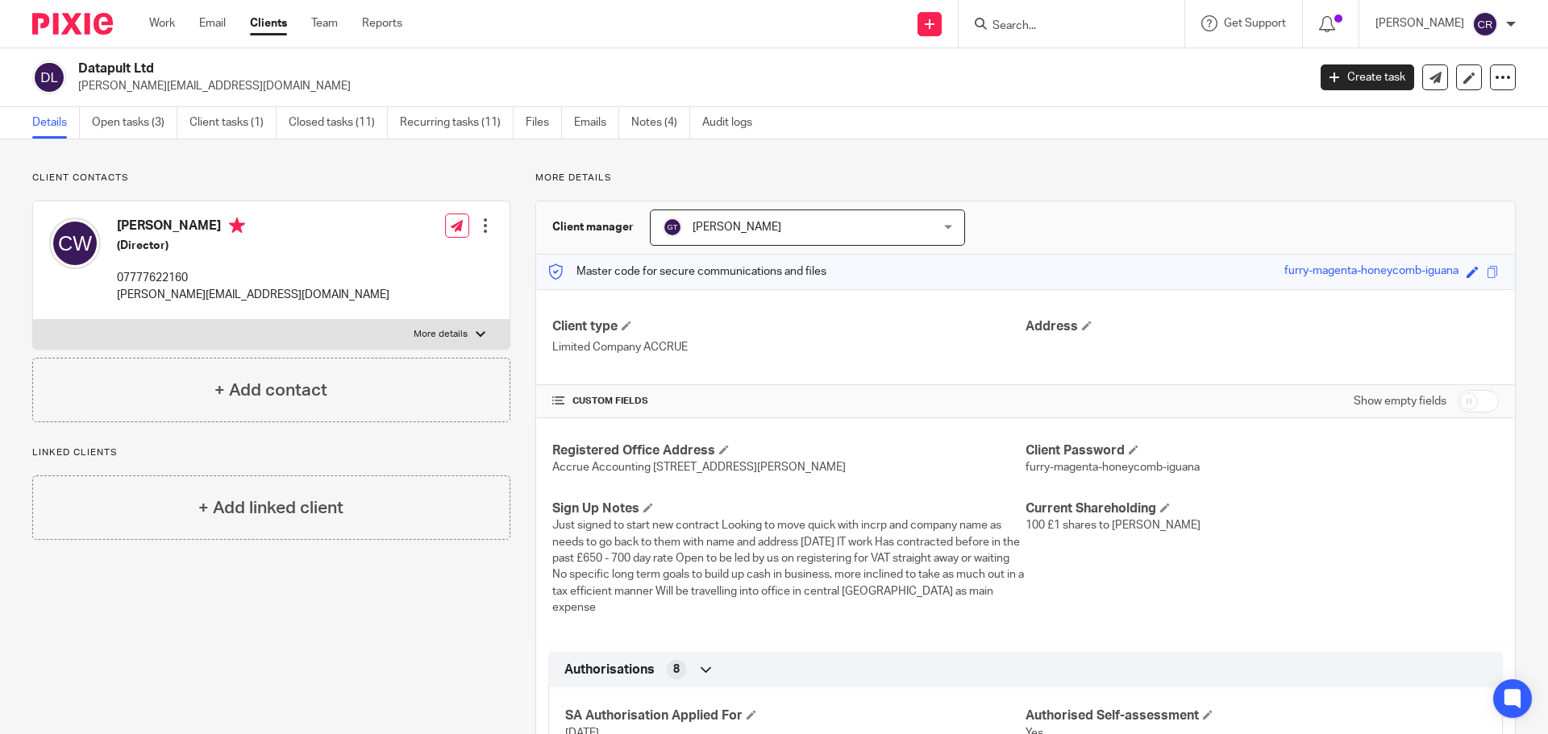
drag, startPoint x: 107, startPoint y: 78, endPoint x: 110, endPoint y: 69, distance: 10.0
click at [107, 77] on div "Datapult Ltd wilkinson.c@gmail.com" at bounding box center [687, 77] width 1218 height 34
click at [110, 69] on h2 "Datapult Ltd" at bounding box center [565, 68] width 975 height 17
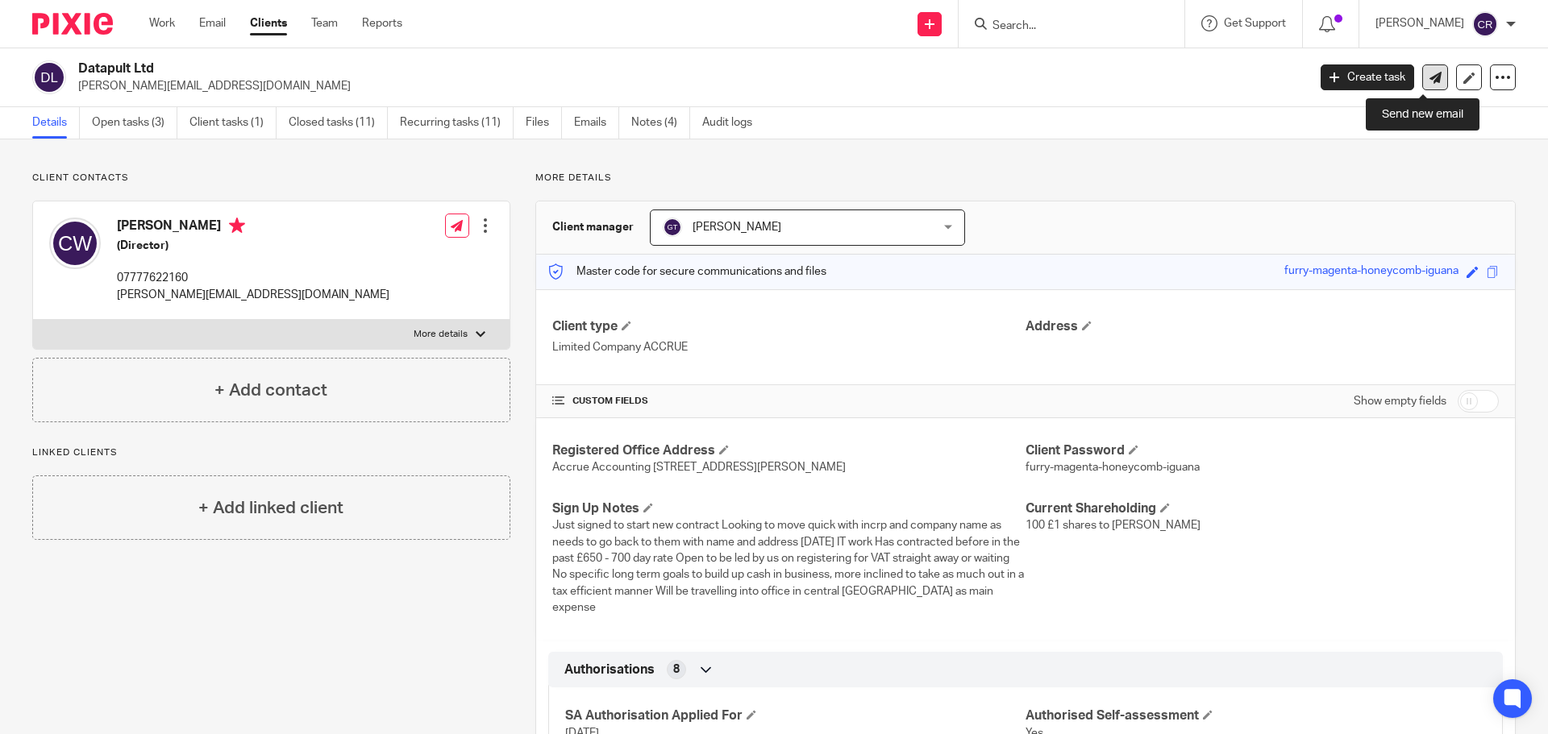
click at [1429, 73] on icon at bounding box center [1435, 78] width 12 height 12
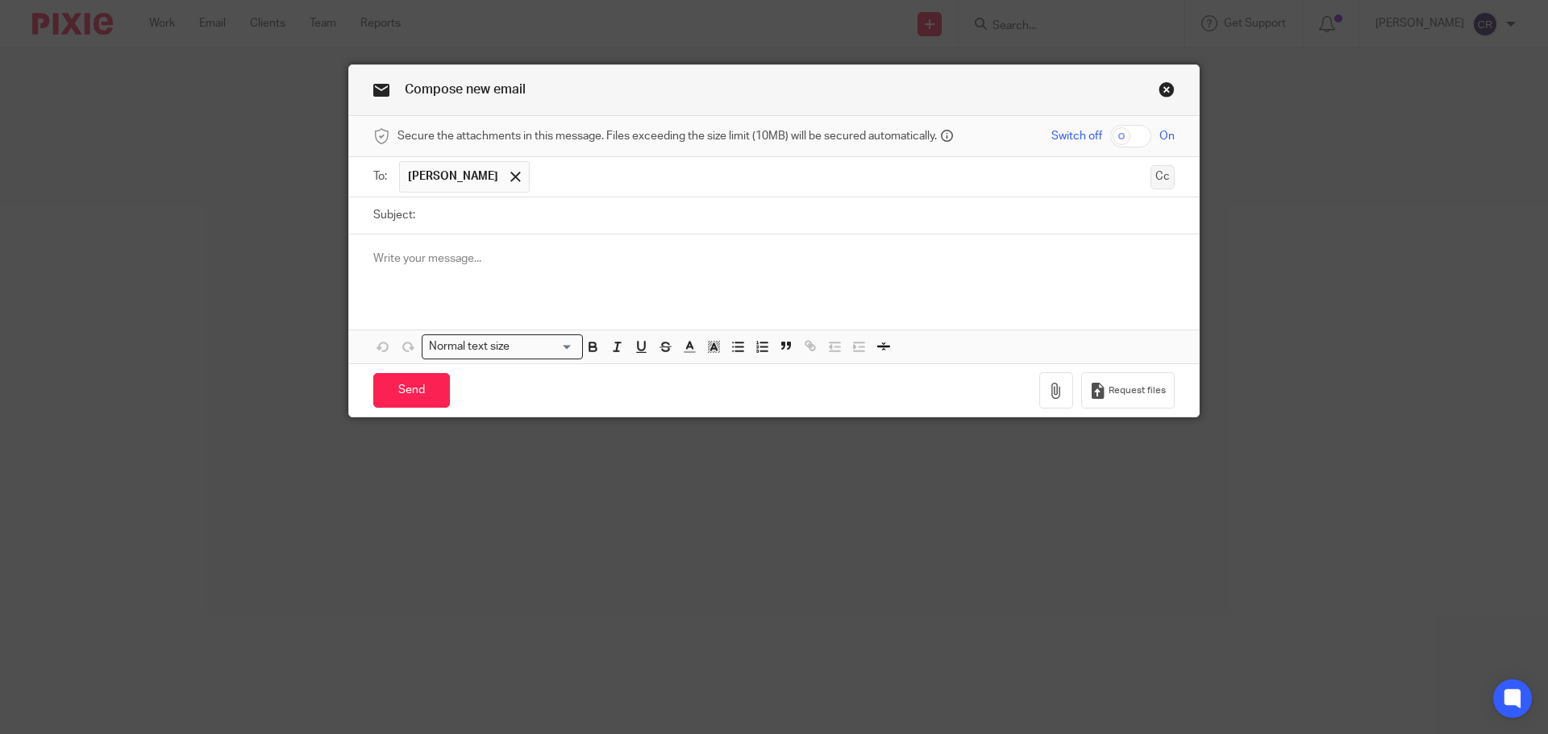
click at [1150, 170] on button "Cc" at bounding box center [1162, 177] width 24 height 24
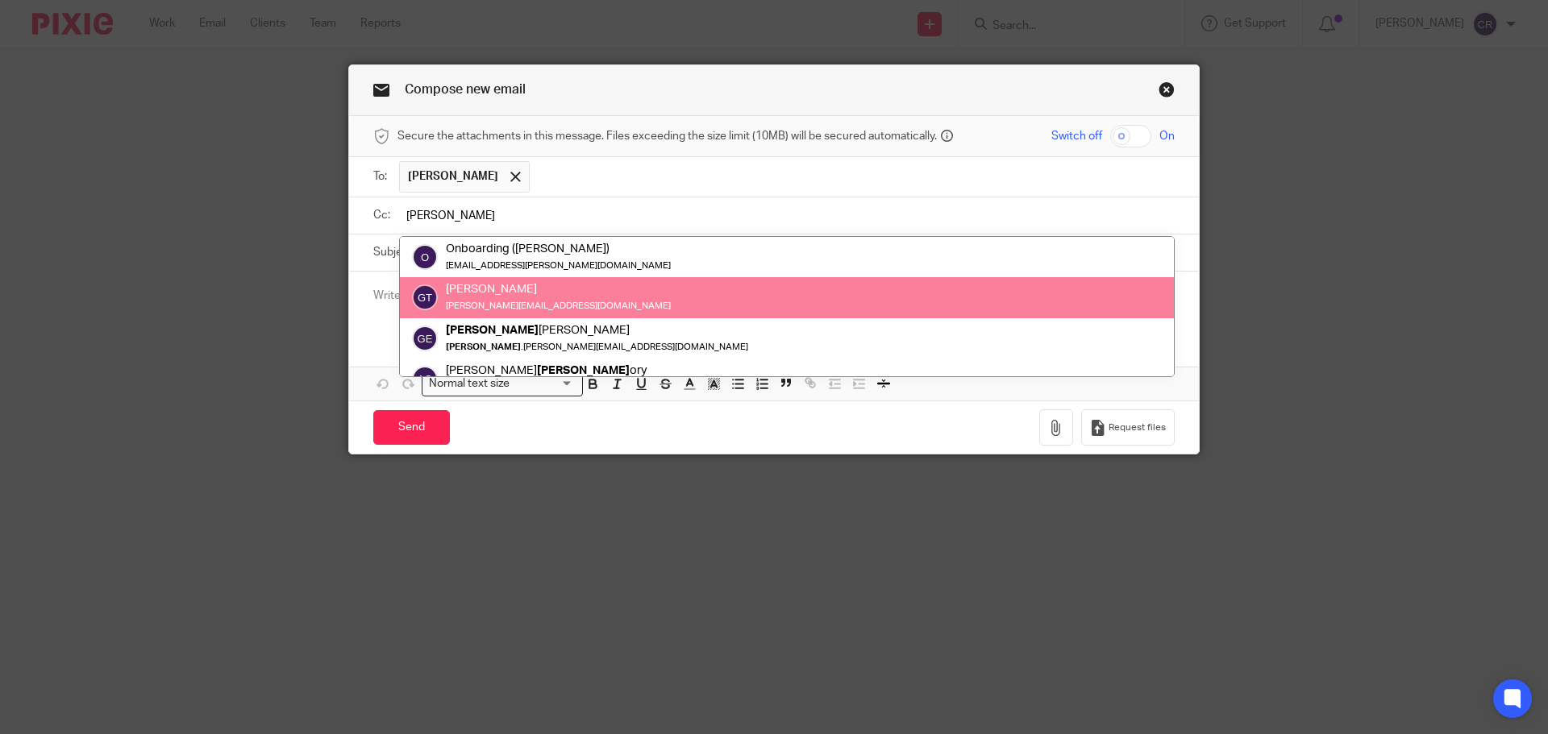
type input "[PERSON_NAME]"
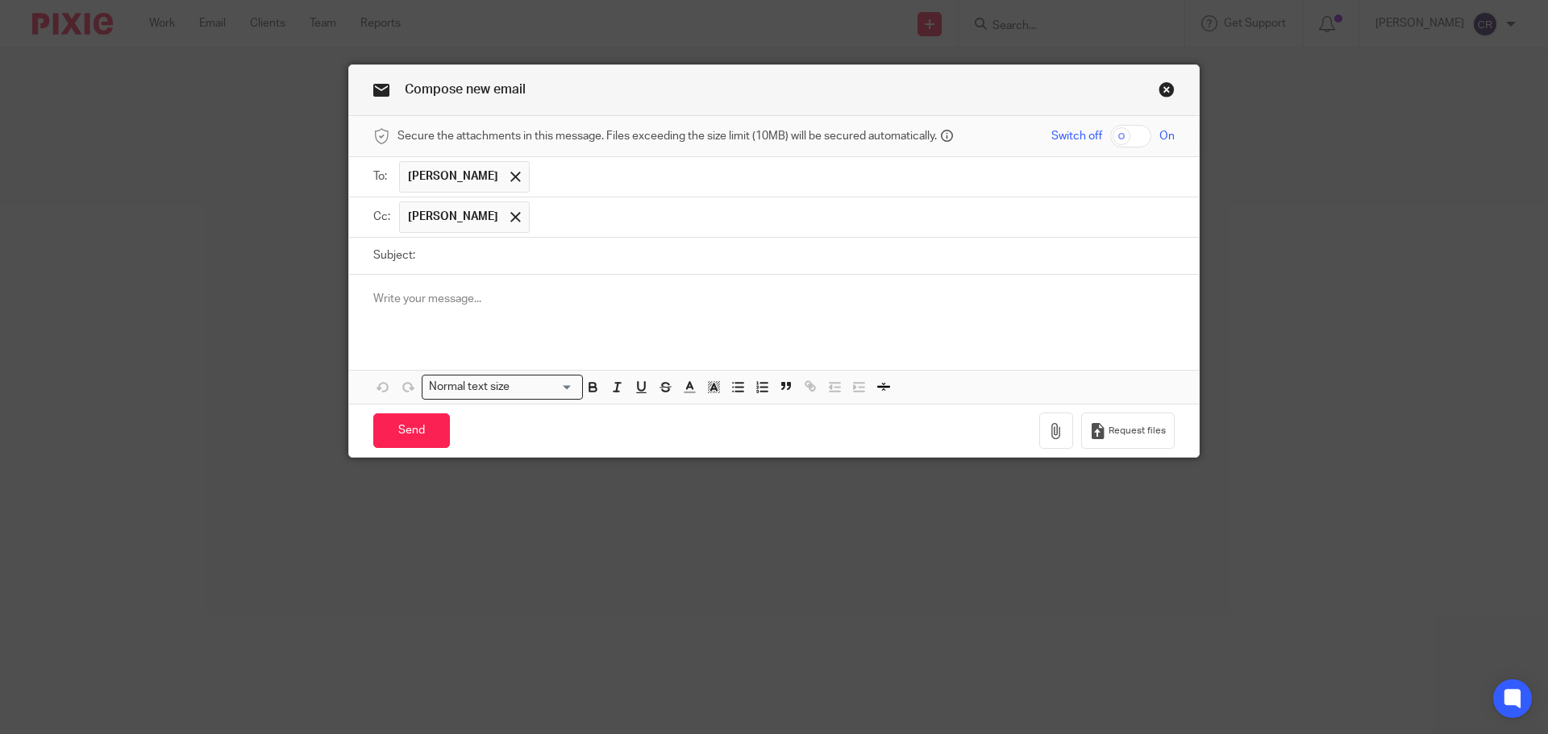
click at [671, 247] on input "Subject:" at bounding box center [798, 256] width 751 height 36
paste input "Datapult Ltd"
click at [760, 251] on input "Datapult Ltd" at bounding box center [798, 256] width 751 height 36
paste input "- ICO Letter - Action Required"
type input "Datapult Ltd - ICO Letter - Action Required"
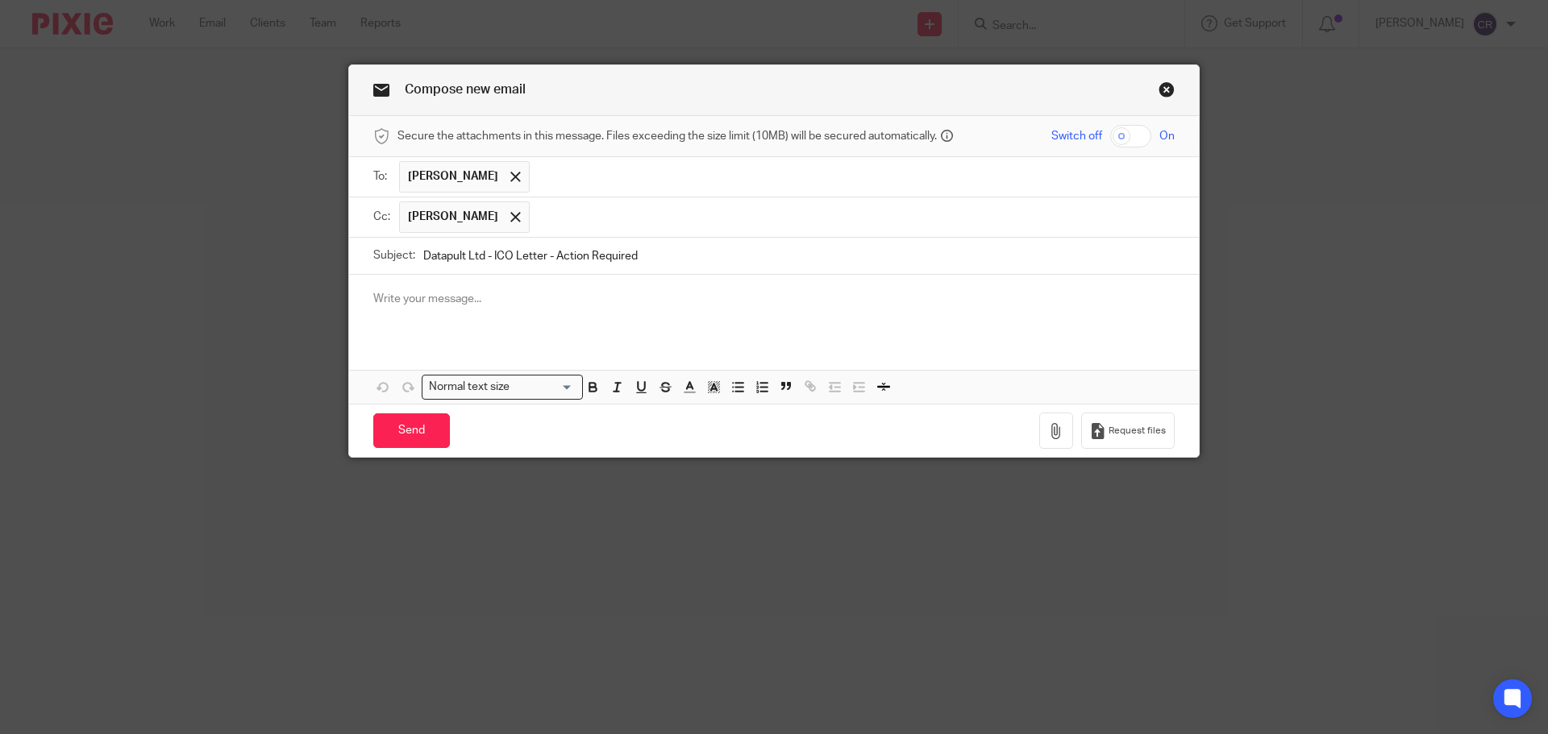
click at [570, 317] on div at bounding box center [774, 306] width 850 height 63
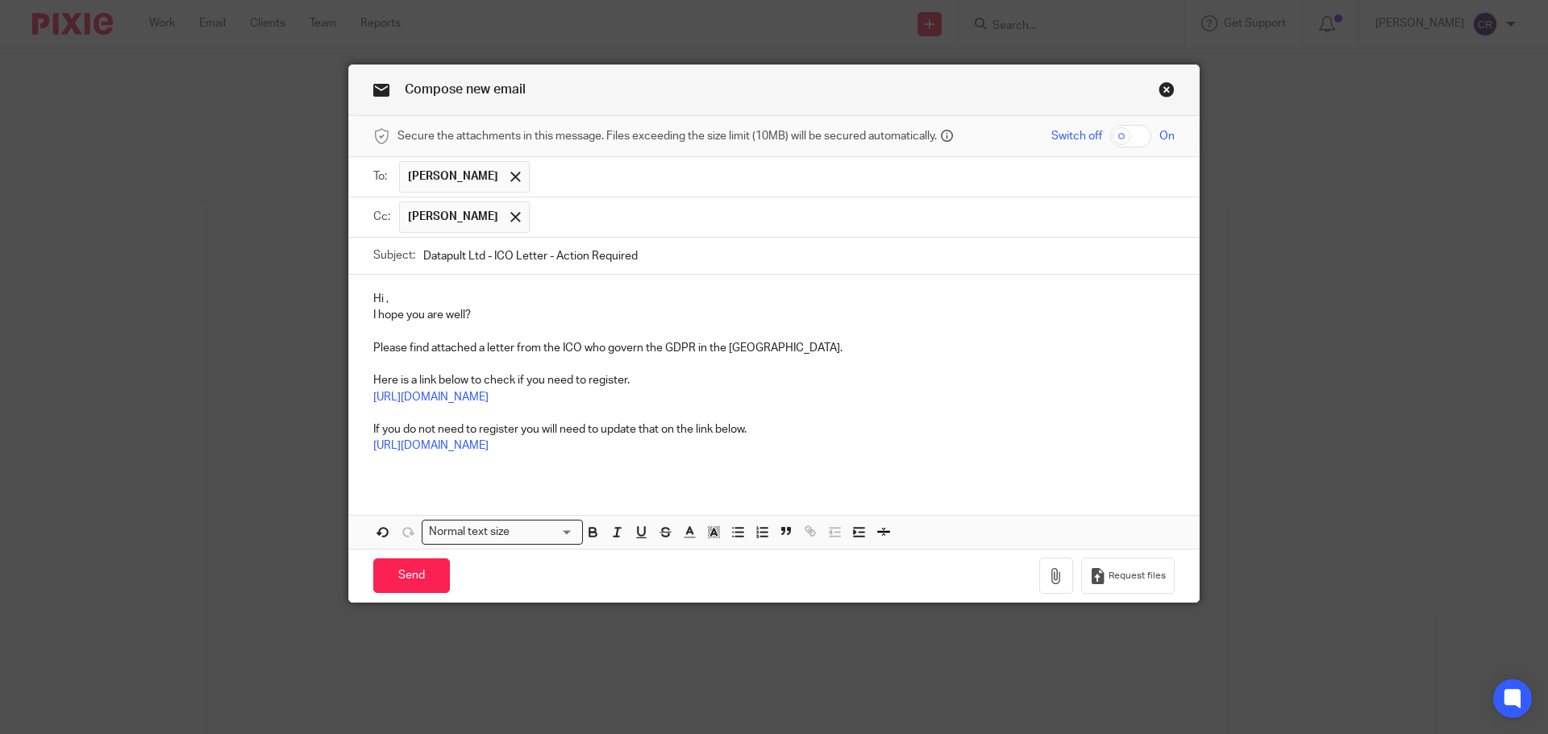
click at [409, 293] on p "Hi ," at bounding box center [773, 299] width 801 height 16
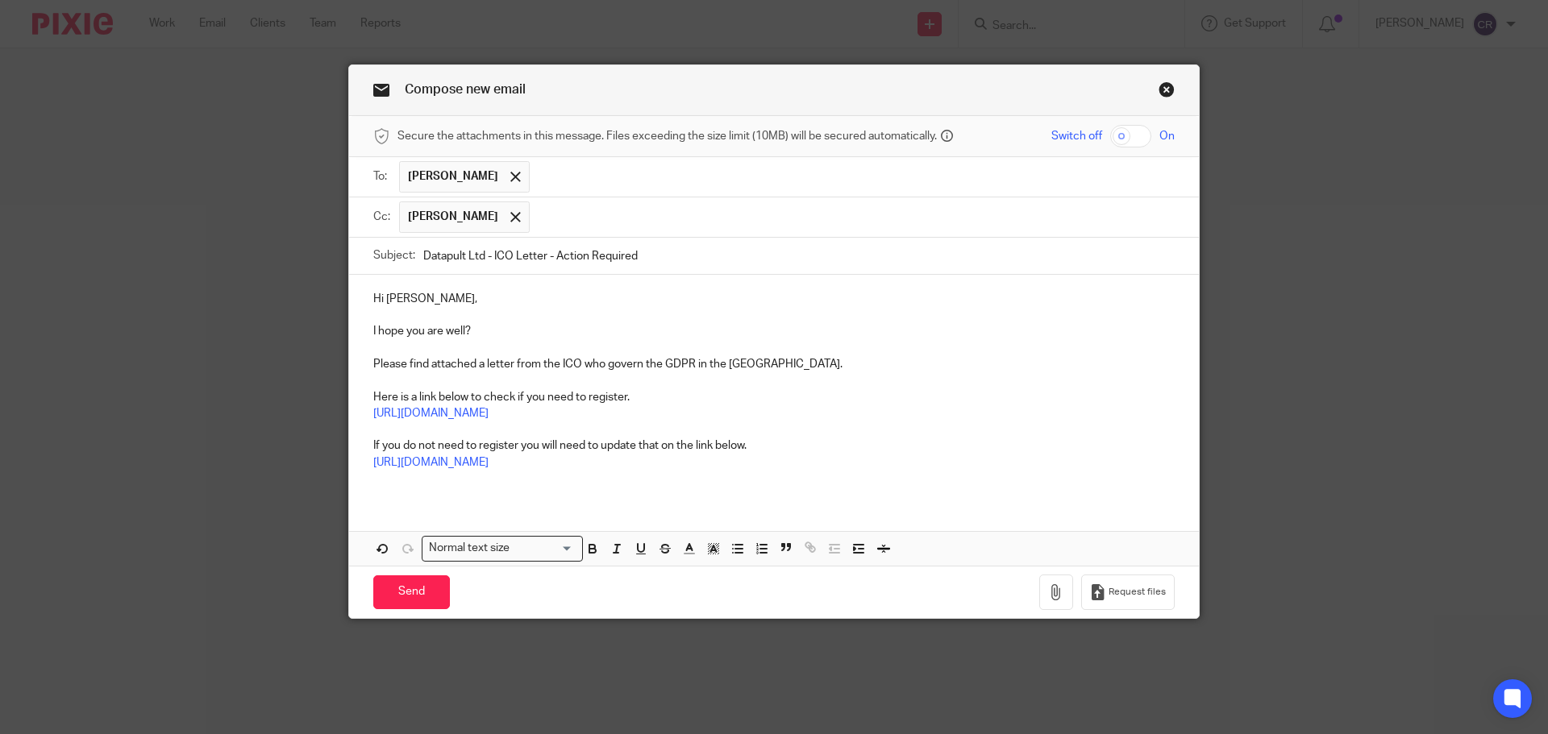
drag, startPoint x: 727, startPoint y: 252, endPoint x: 272, endPoint y: 226, distance: 455.4
click at [272, 226] on div "Compose new email Secure the attachments in this message. Files exceeding the s…" at bounding box center [774, 367] width 1548 height 734
drag, startPoint x: 1063, startPoint y: 591, endPoint x: 1053, endPoint y: 584, distance: 12.7
click at [1063, 591] on button "button" at bounding box center [1056, 593] width 34 height 36
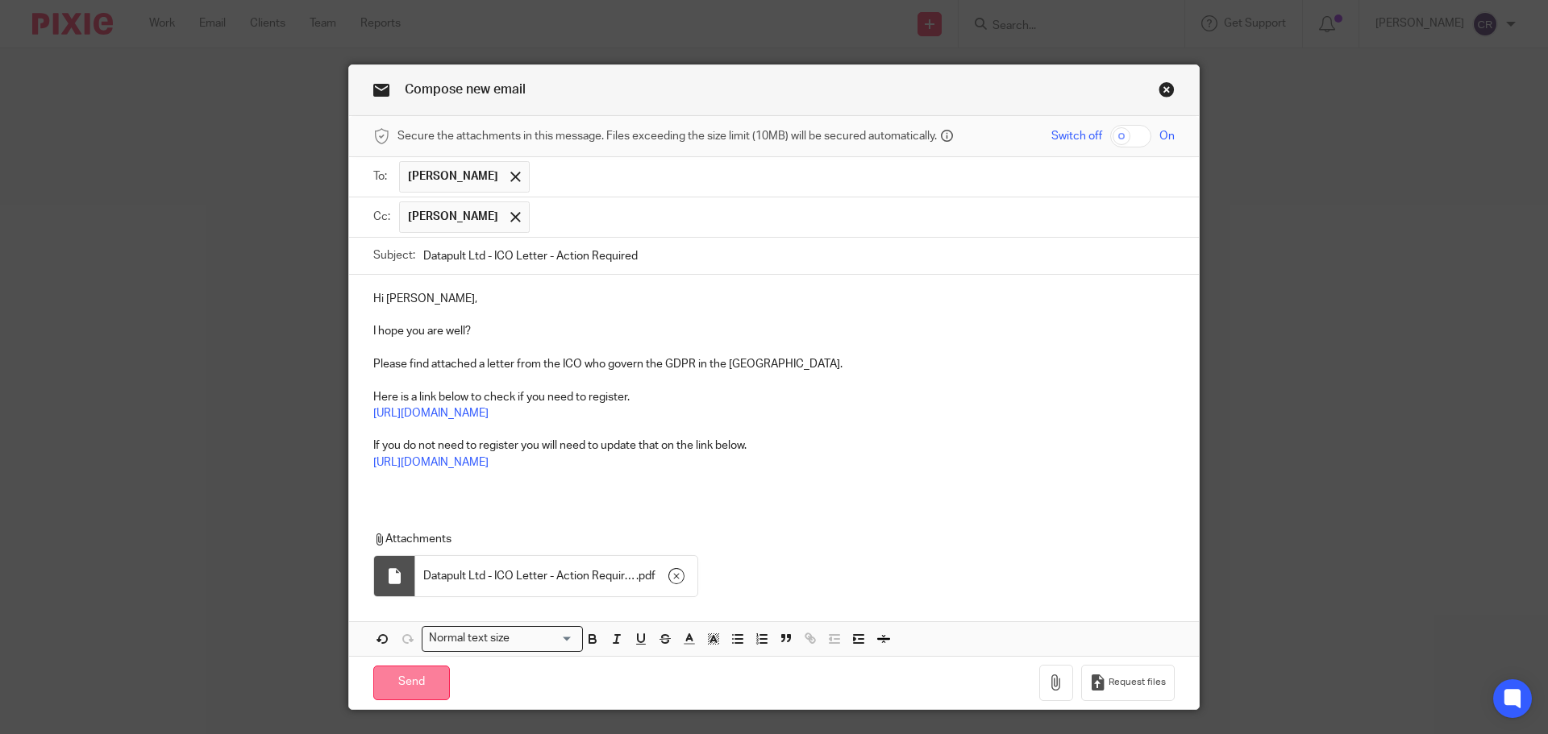
click at [416, 684] on input "Send" at bounding box center [411, 683] width 77 height 35
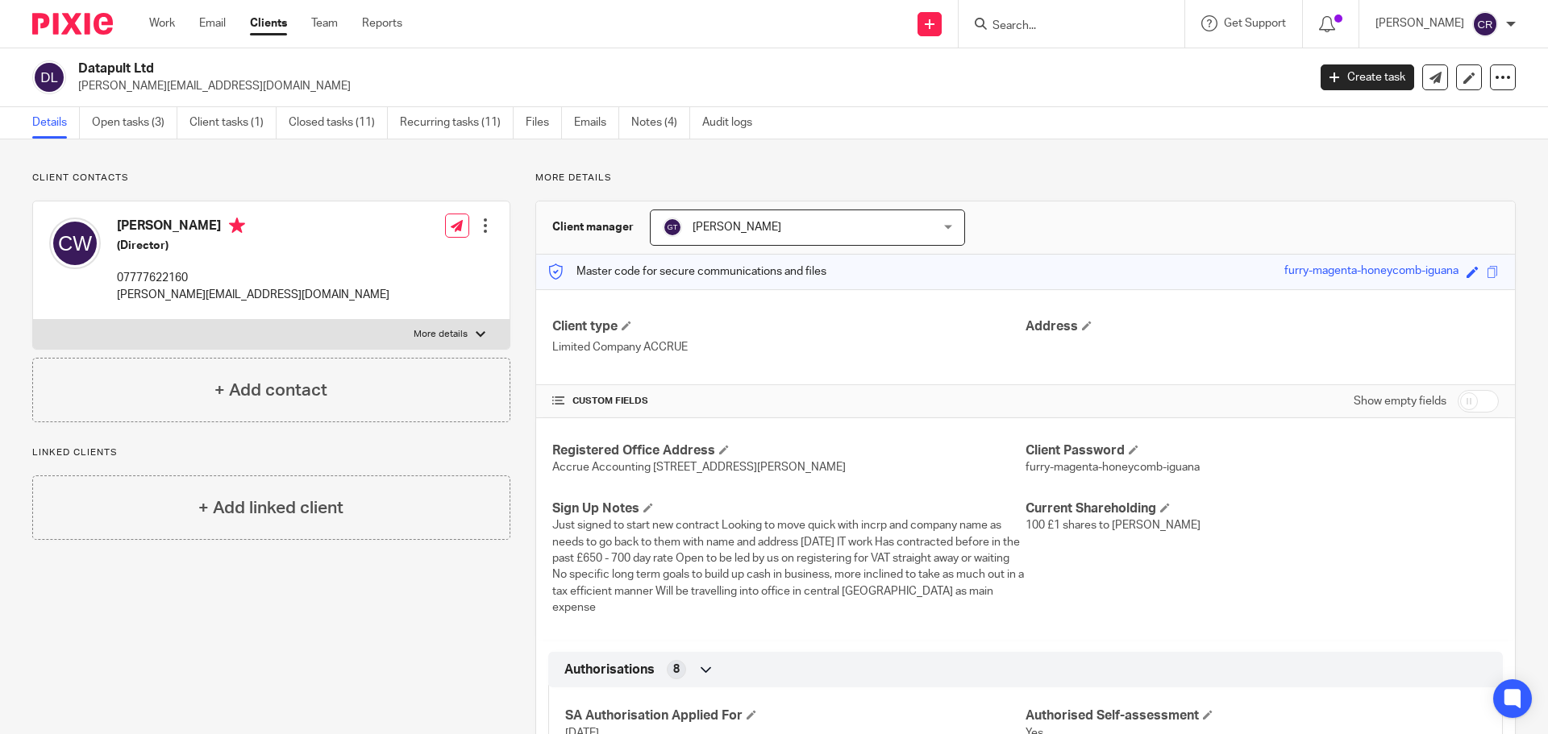
click at [1060, 19] on input "Search" at bounding box center [1063, 26] width 145 height 15
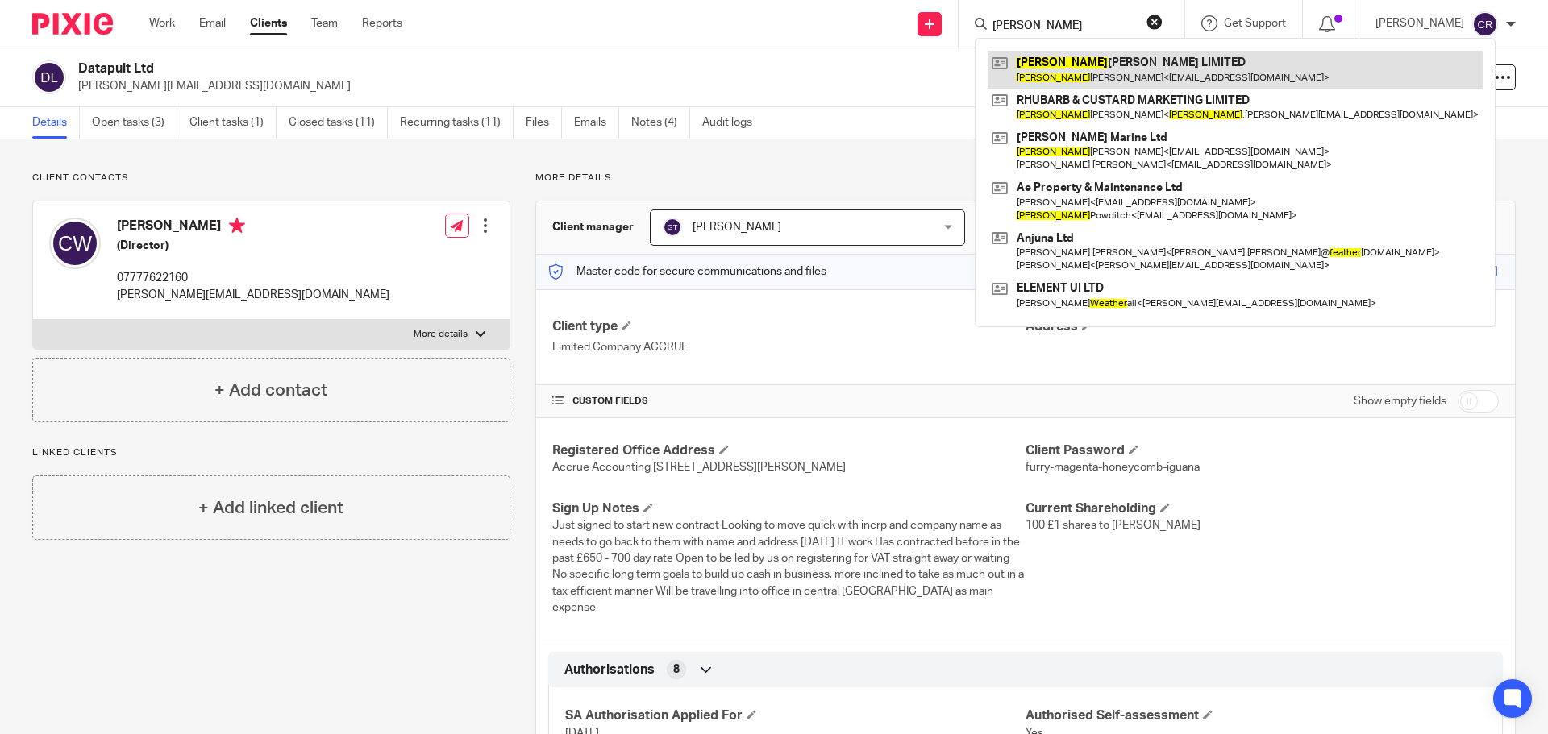
type input "heather"
drag, startPoint x: 1130, startPoint y: 76, endPoint x: 1052, endPoint y: 75, distance: 78.2
click at [1130, 76] on link at bounding box center [1234, 69] width 495 height 37
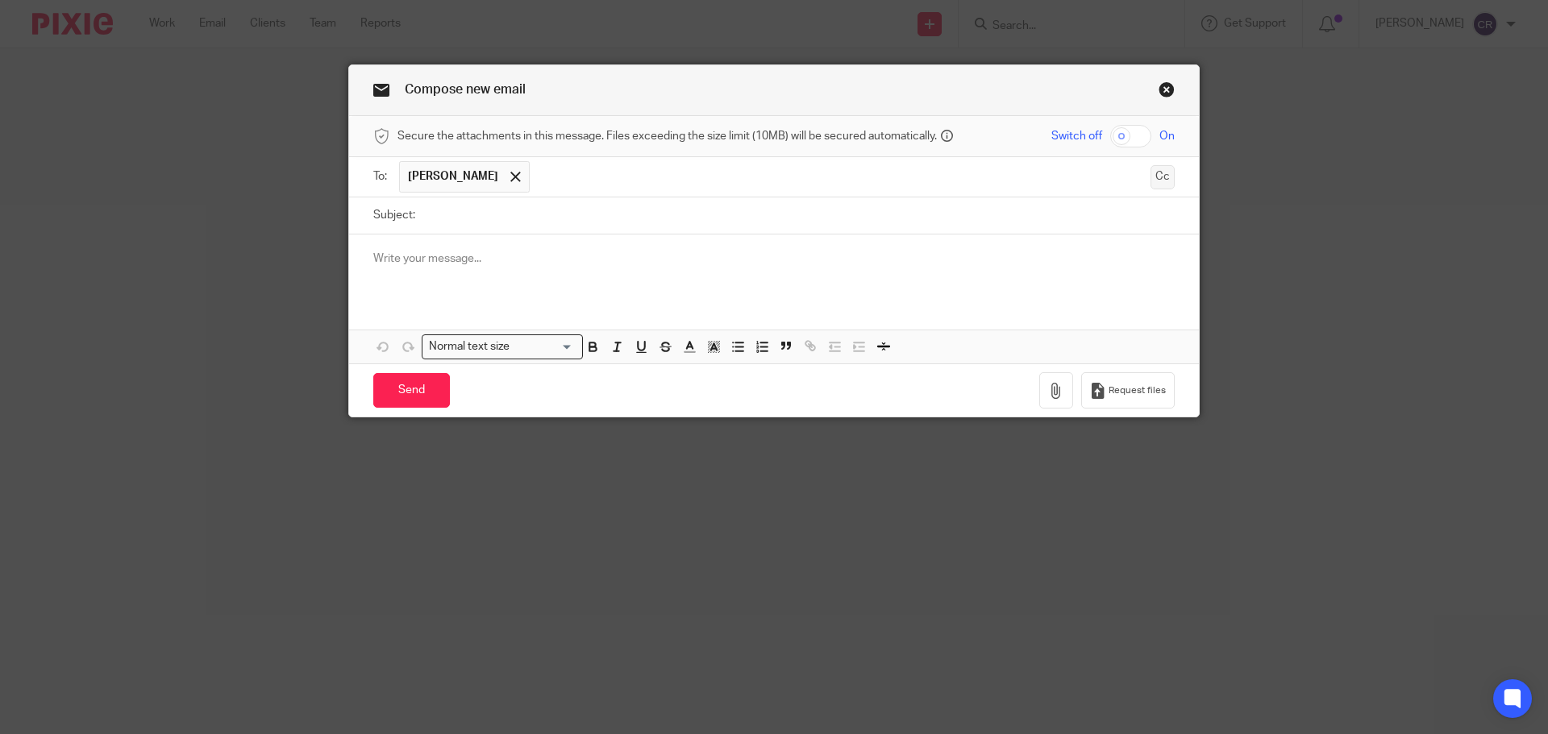
click at [1165, 173] on button "Cc" at bounding box center [1162, 177] width 24 height 24
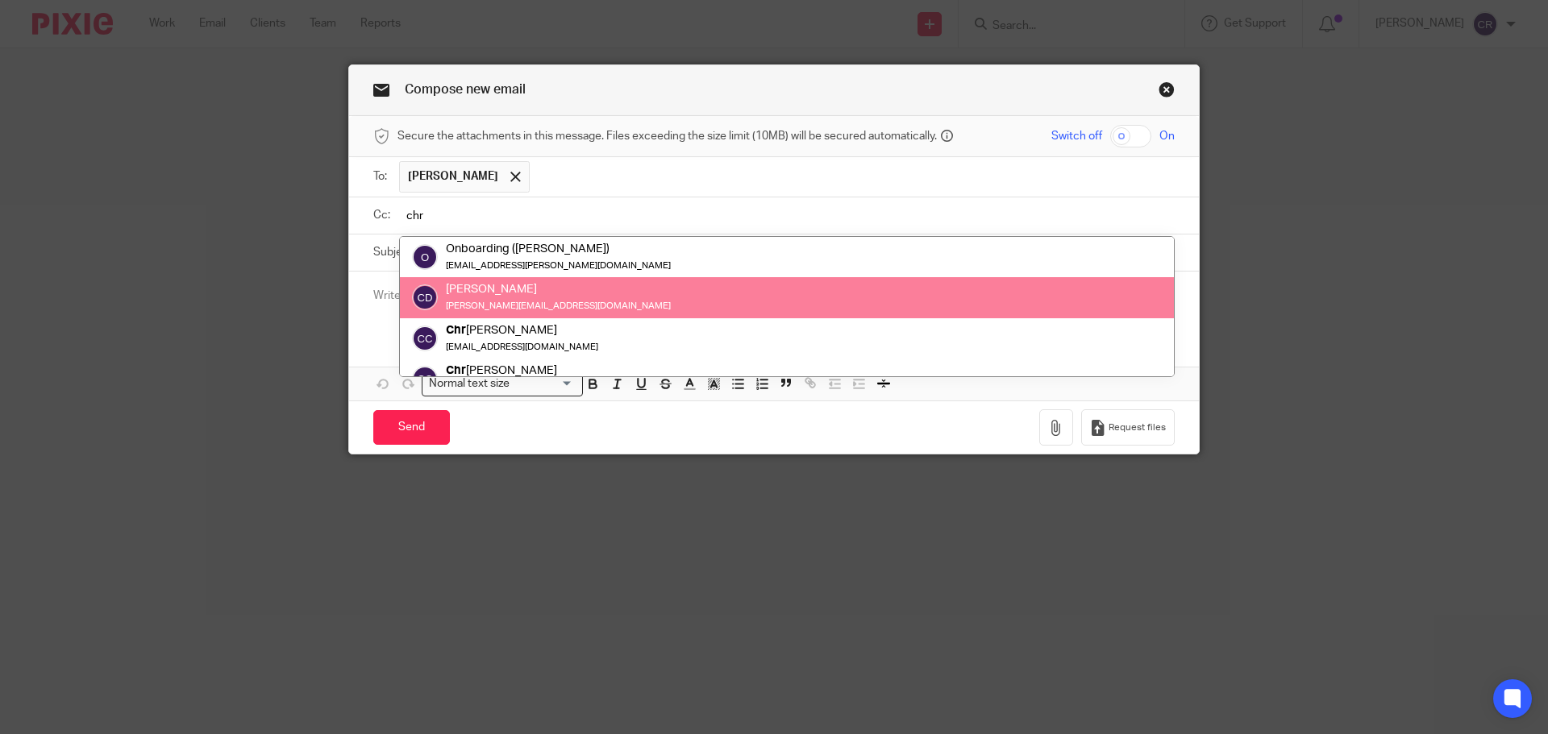
type input "chr"
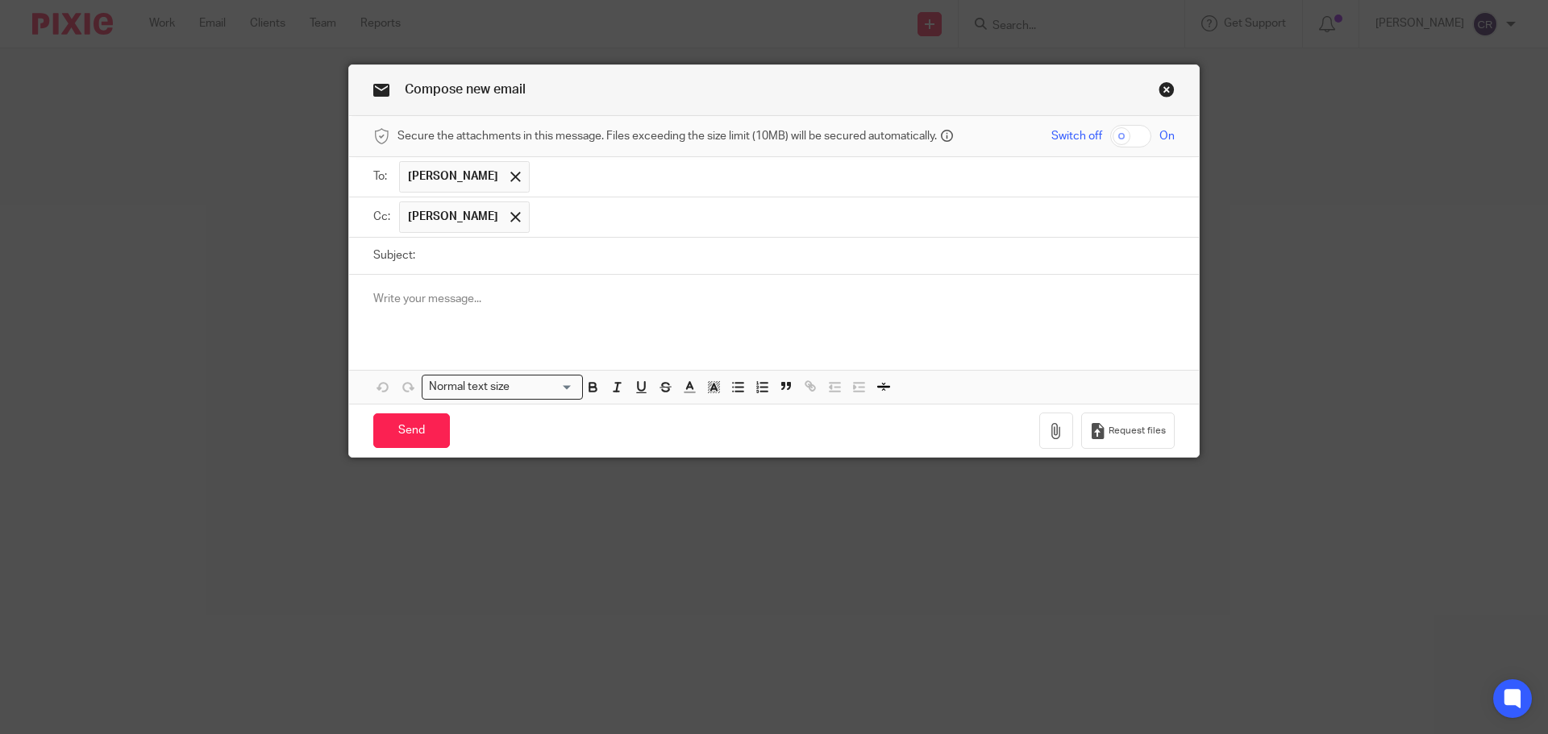
click at [662, 235] on ul "[PERSON_NAME]" at bounding box center [786, 216] width 775 height 39
click at [672, 245] on input "Subject:" at bounding box center [798, 256] width 751 height 36
paste input "CHARLOTTE PATTINSON CONSULTING LTD"
click at [801, 253] on input "CHARLOTTE PATTINSON CONSULTING LTD" at bounding box center [798, 256] width 751 height 36
paste input "- ICO Letter - Action Required"
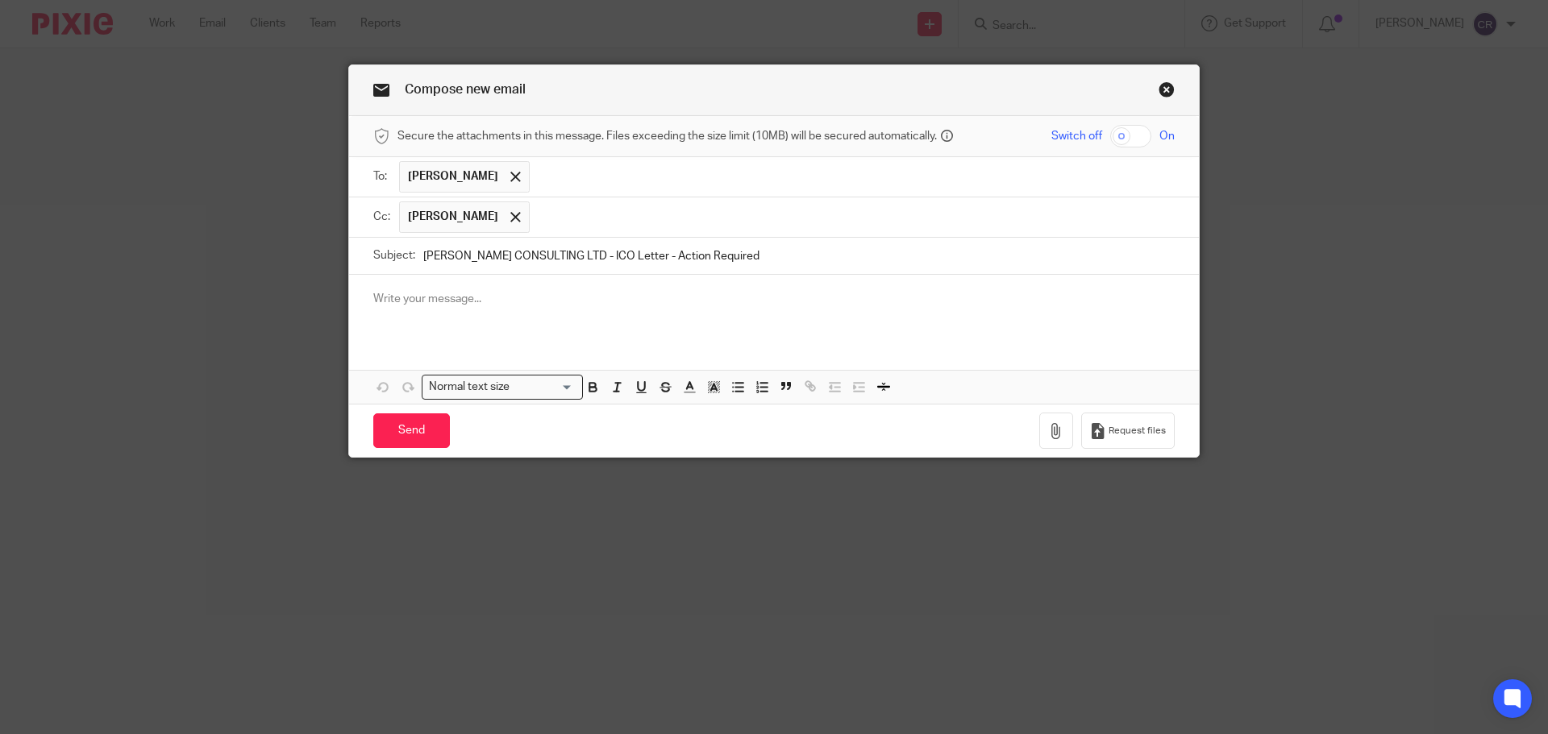
type input "CHARLOTTE PATTINSON CONSULTING LTD - ICO Letter - Action Required"
click at [483, 301] on p at bounding box center [773, 299] width 801 height 16
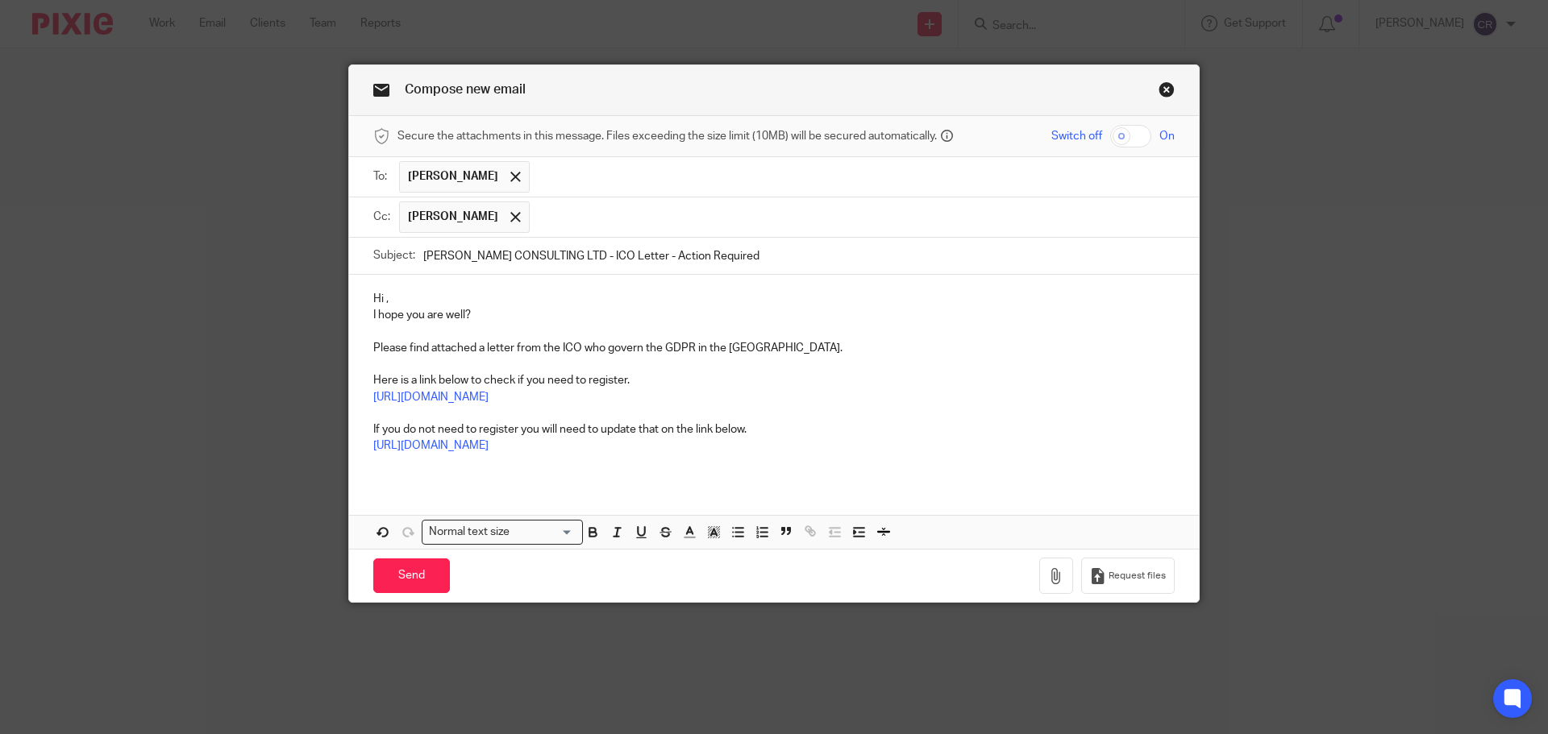
click at [416, 296] on p "Hi ," at bounding box center [773, 299] width 801 height 16
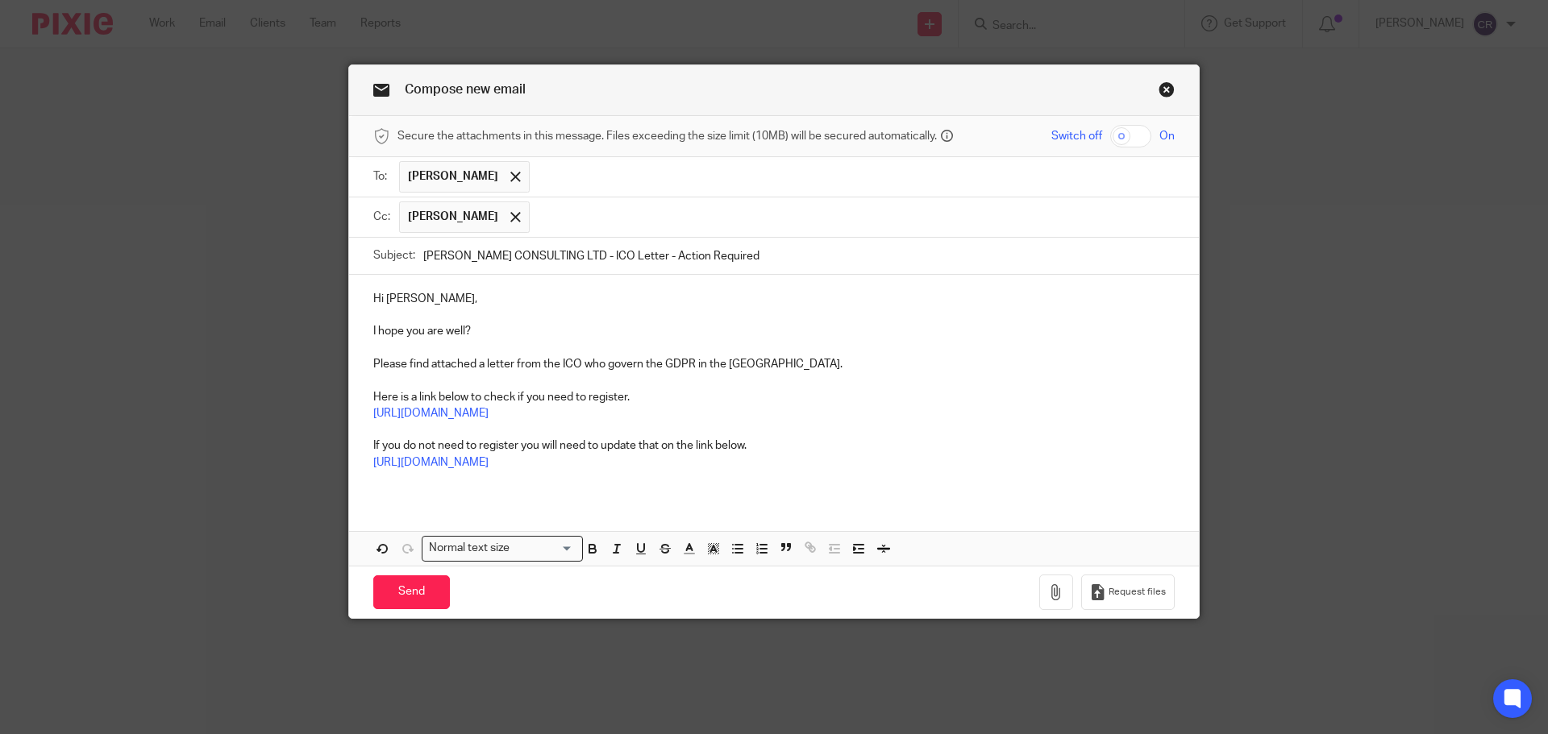
click at [826, 256] on input "CHARLOTTE PATTINSON CONSULTING LTD - ICO Letter - Action Required" at bounding box center [798, 256] width 751 height 36
click at [1048, 587] on icon "button" at bounding box center [1056, 592] width 16 height 16
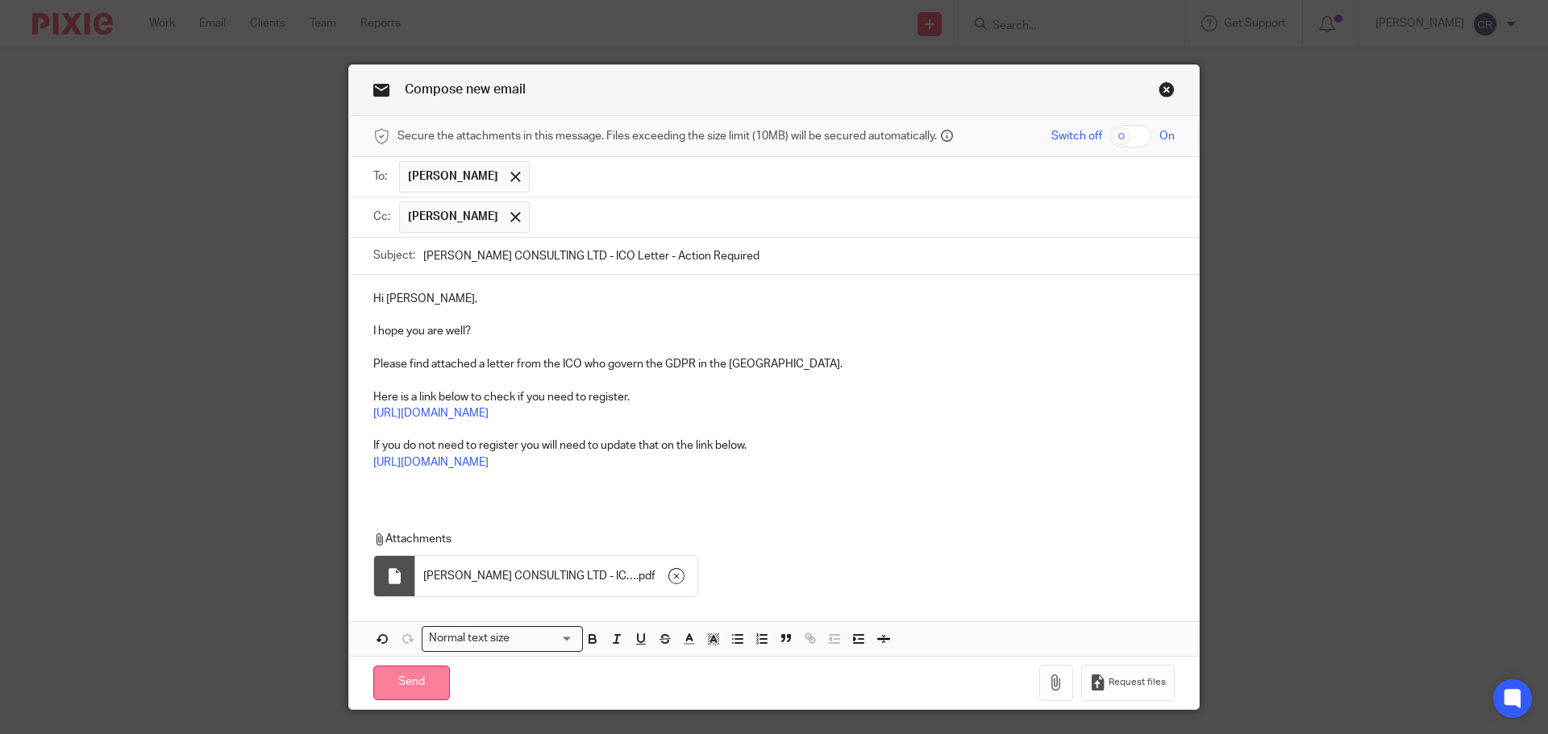
click at [395, 676] on input "Send" at bounding box center [411, 683] width 77 height 35
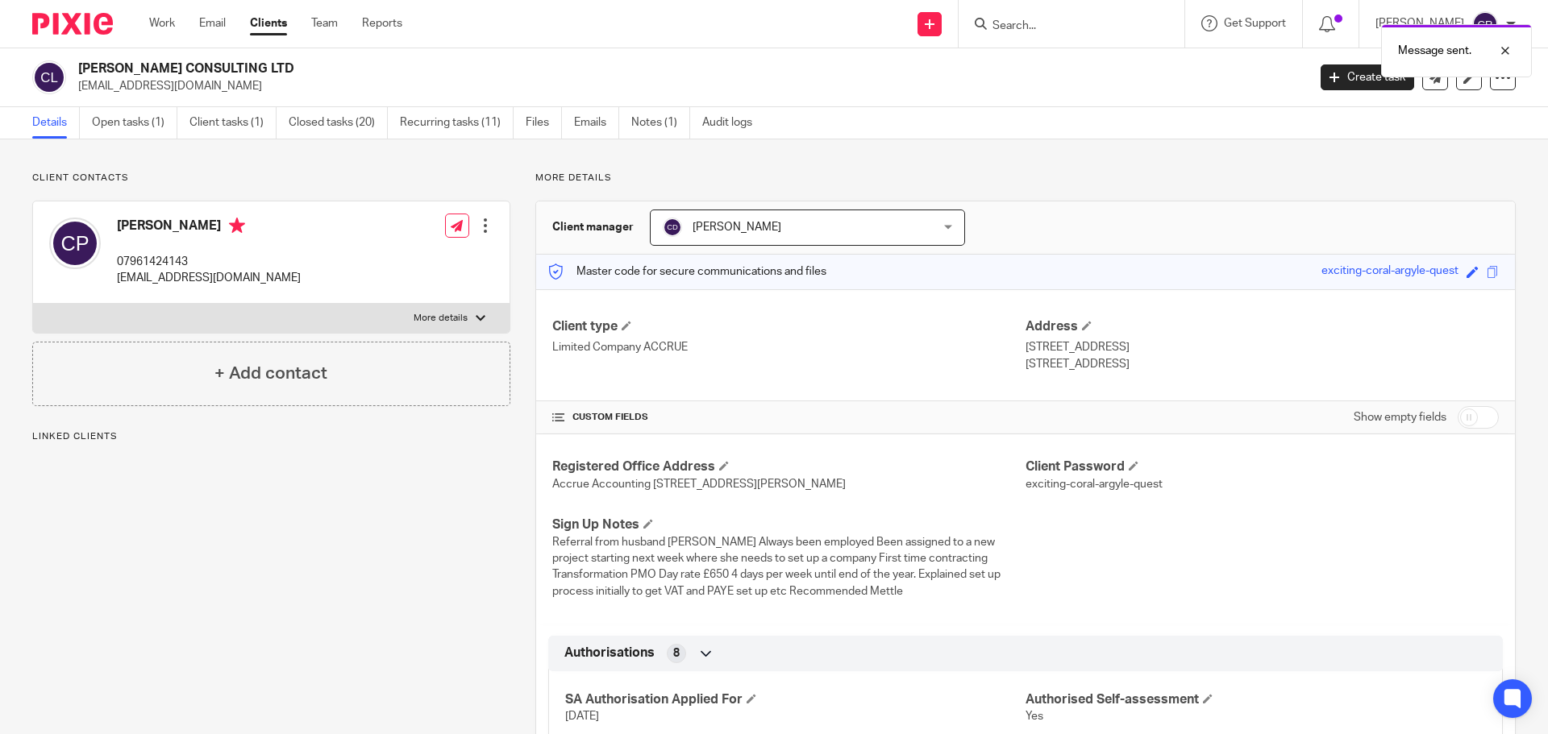
click at [1052, 31] on div "Message sent." at bounding box center [1153, 46] width 758 height 61
click at [1500, 48] on div at bounding box center [1493, 50] width 44 height 19
click at [1030, 22] on input "Search" at bounding box center [1063, 26] width 145 height 15
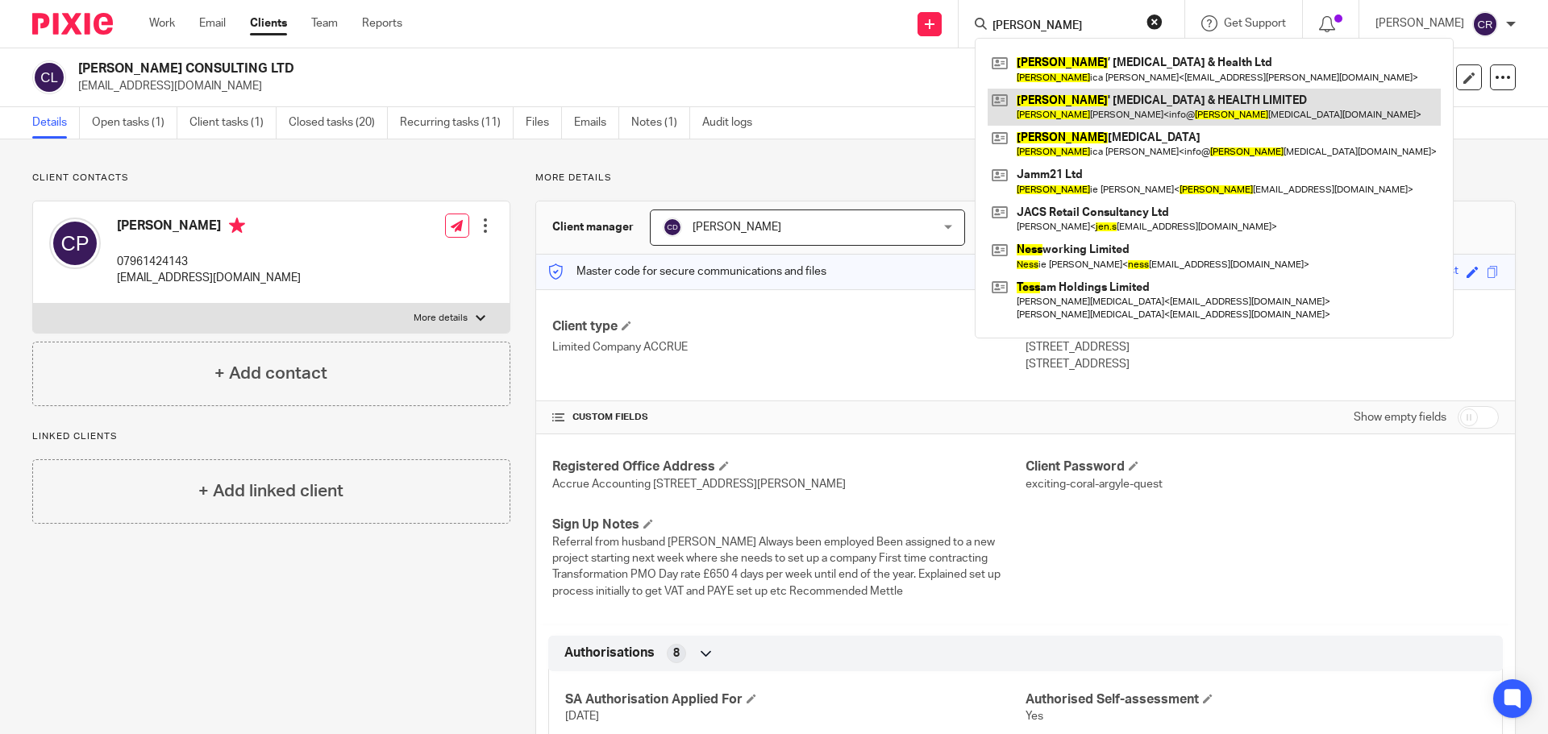
type input "[PERSON_NAME]"
click at [1145, 103] on link at bounding box center [1213, 107] width 453 height 37
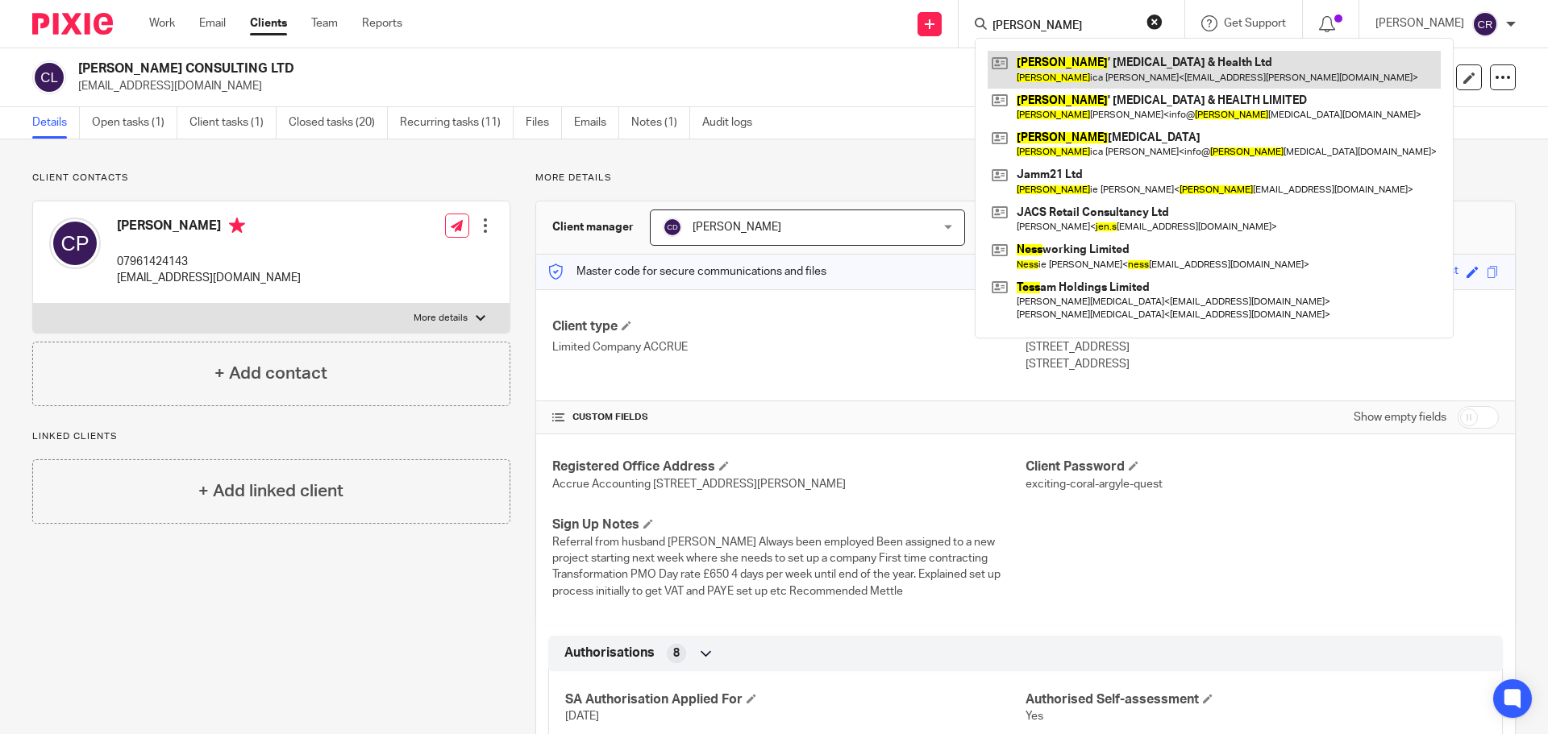
click at [1127, 69] on link at bounding box center [1213, 69] width 453 height 37
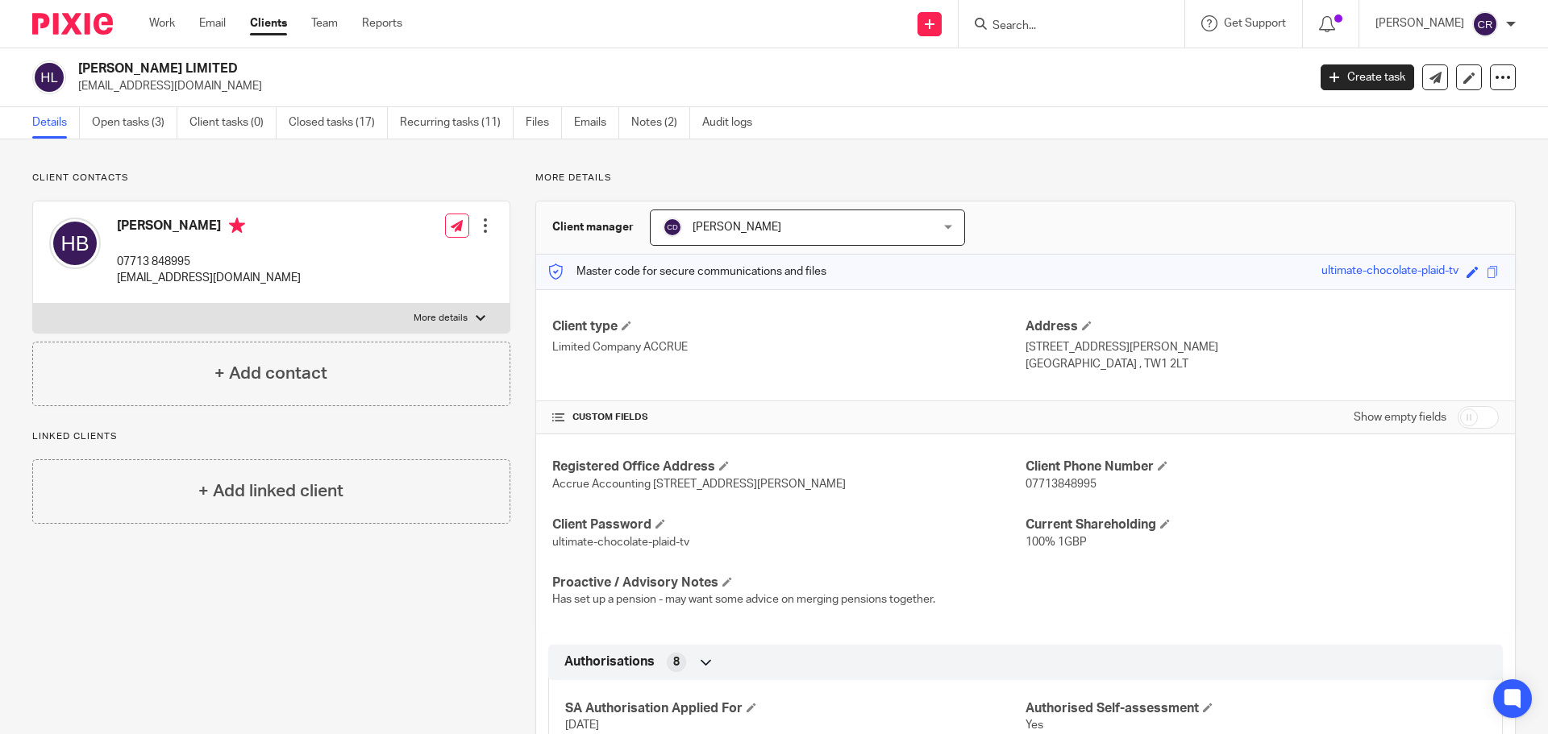
click at [147, 65] on h2 "HEATHER BAIRD LIMITED" at bounding box center [565, 68] width 975 height 17
copy div "HEATHER BAIRD LIMITED"
click at [1429, 77] on icon at bounding box center [1435, 78] width 12 height 12
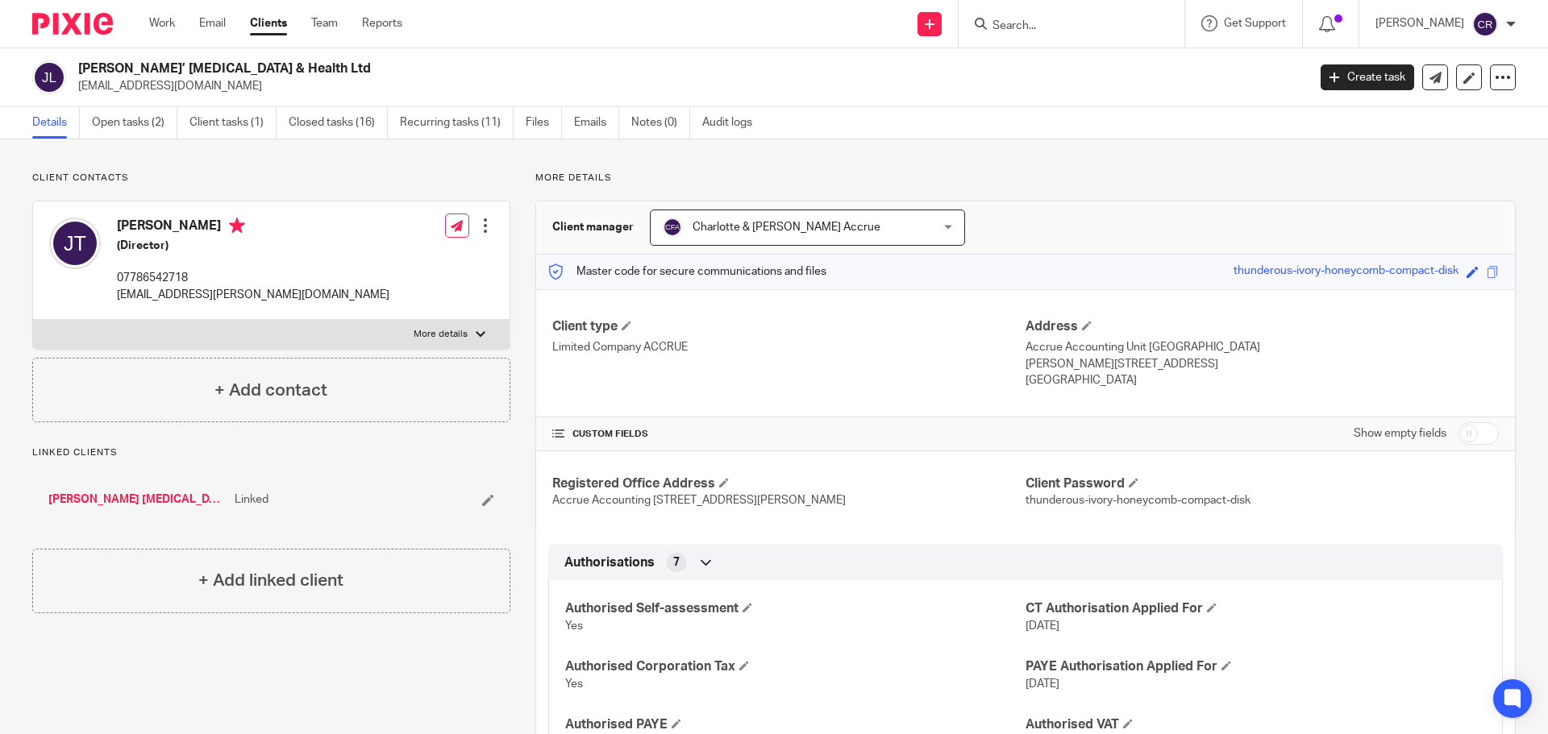
click at [189, 56] on div "[PERSON_NAME]’ [MEDICAL_DATA] & Health Ltd [EMAIL_ADDRESS][DOMAIN_NAME] Create …" at bounding box center [774, 77] width 1548 height 59
click at [151, 77] on h2 "[PERSON_NAME]’ [MEDICAL_DATA] & Health Ltd" at bounding box center [565, 68] width 975 height 17
click at [158, 65] on h2 "[PERSON_NAME]’ [MEDICAL_DATA] & Health Ltd" at bounding box center [565, 68] width 975 height 17
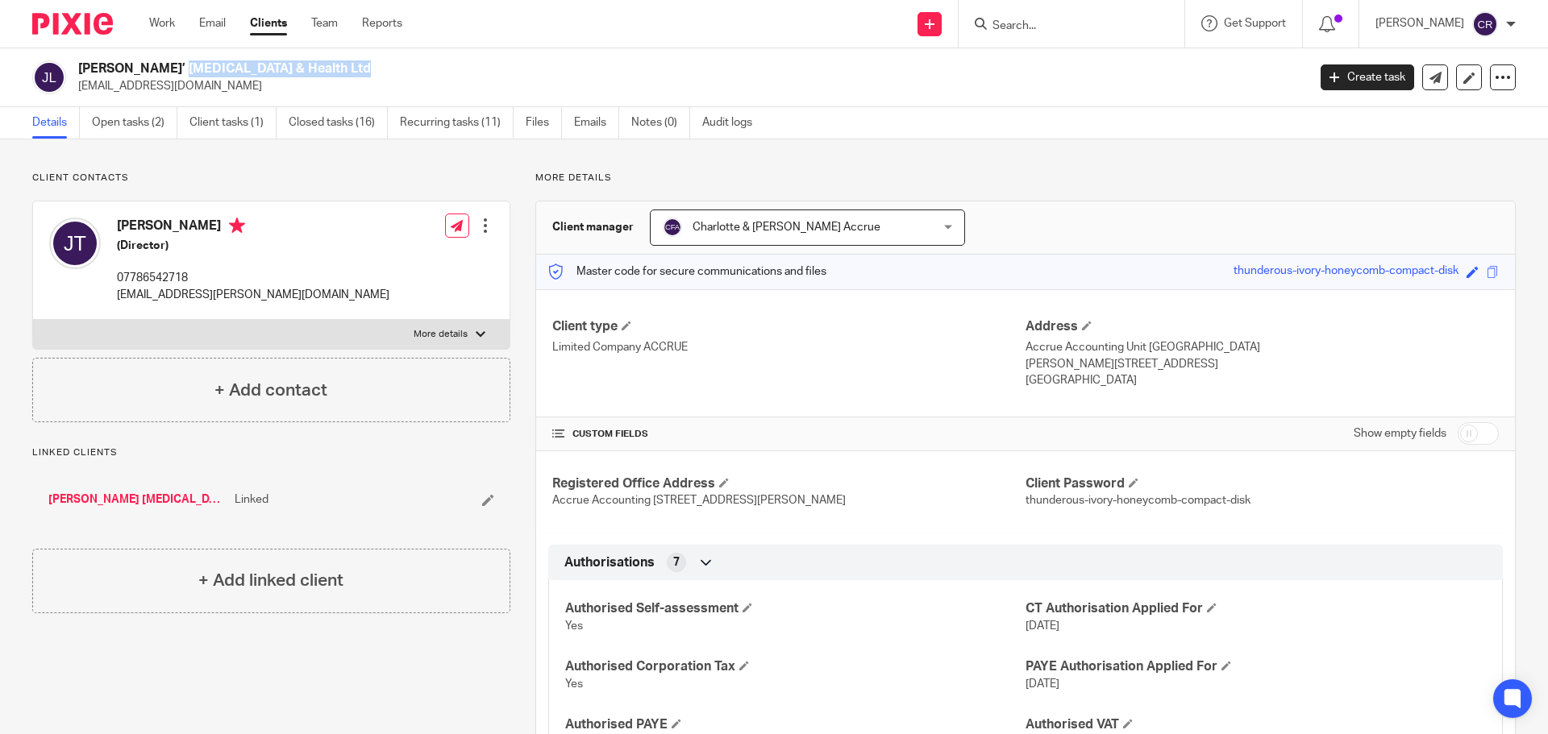
copy div "[PERSON_NAME]’ [MEDICAL_DATA] & Health Ltd"
click at [1429, 76] on icon at bounding box center [1435, 78] width 12 height 12
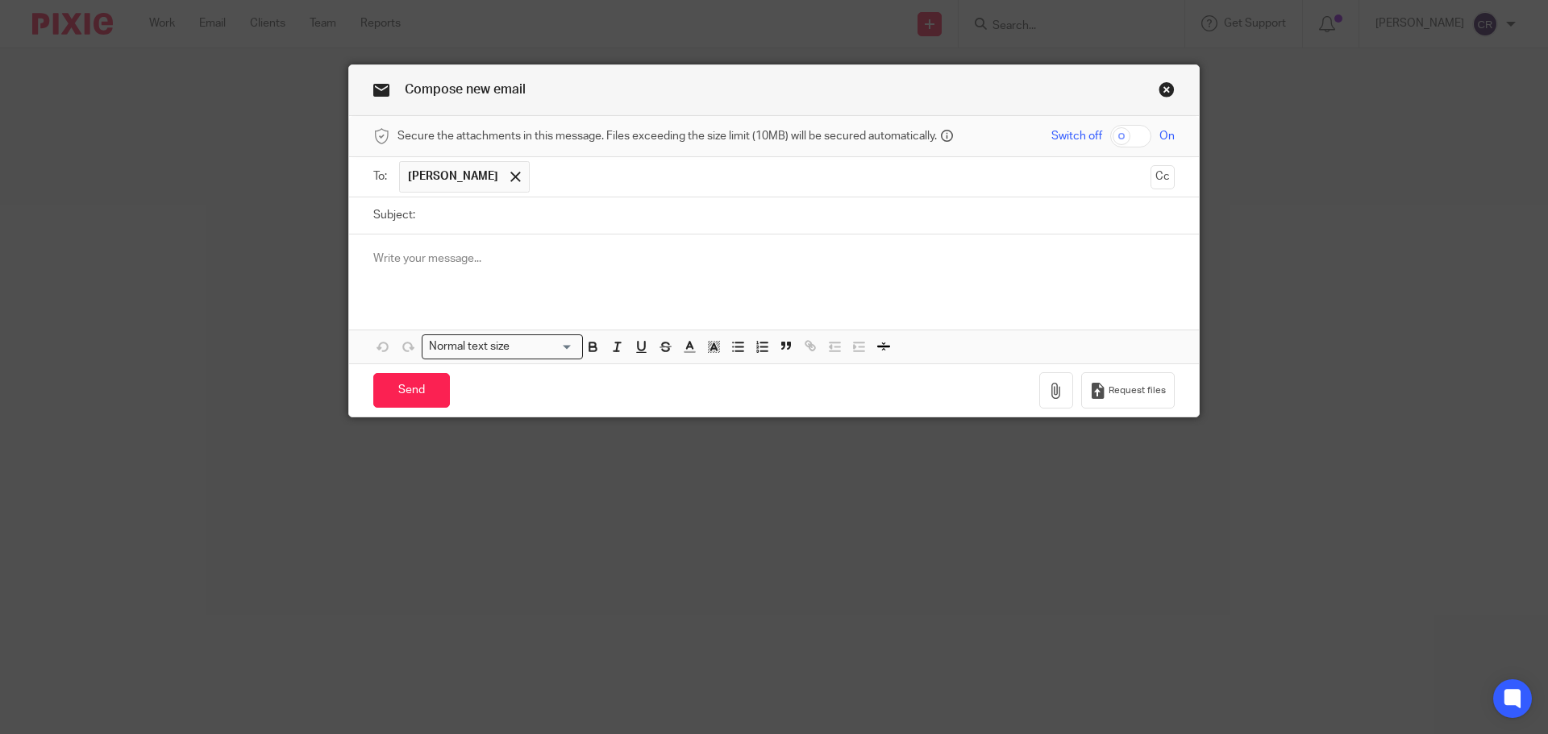
click at [658, 211] on input "Subject:" at bounding box center [798, 215] width 751 height 36
paste input "[PERSON_NAME]’ [MEDICAL_DATA] & Health Ltd"
type input "[PERSON_NAME]’ [MEDICAL_DATA] & Health Ltd"
click at [630, 251] on p at bounding box center [773, 259] width 801 height 16
click at [535, 281] on div at bounding box center [774, 266] width 850 height 63
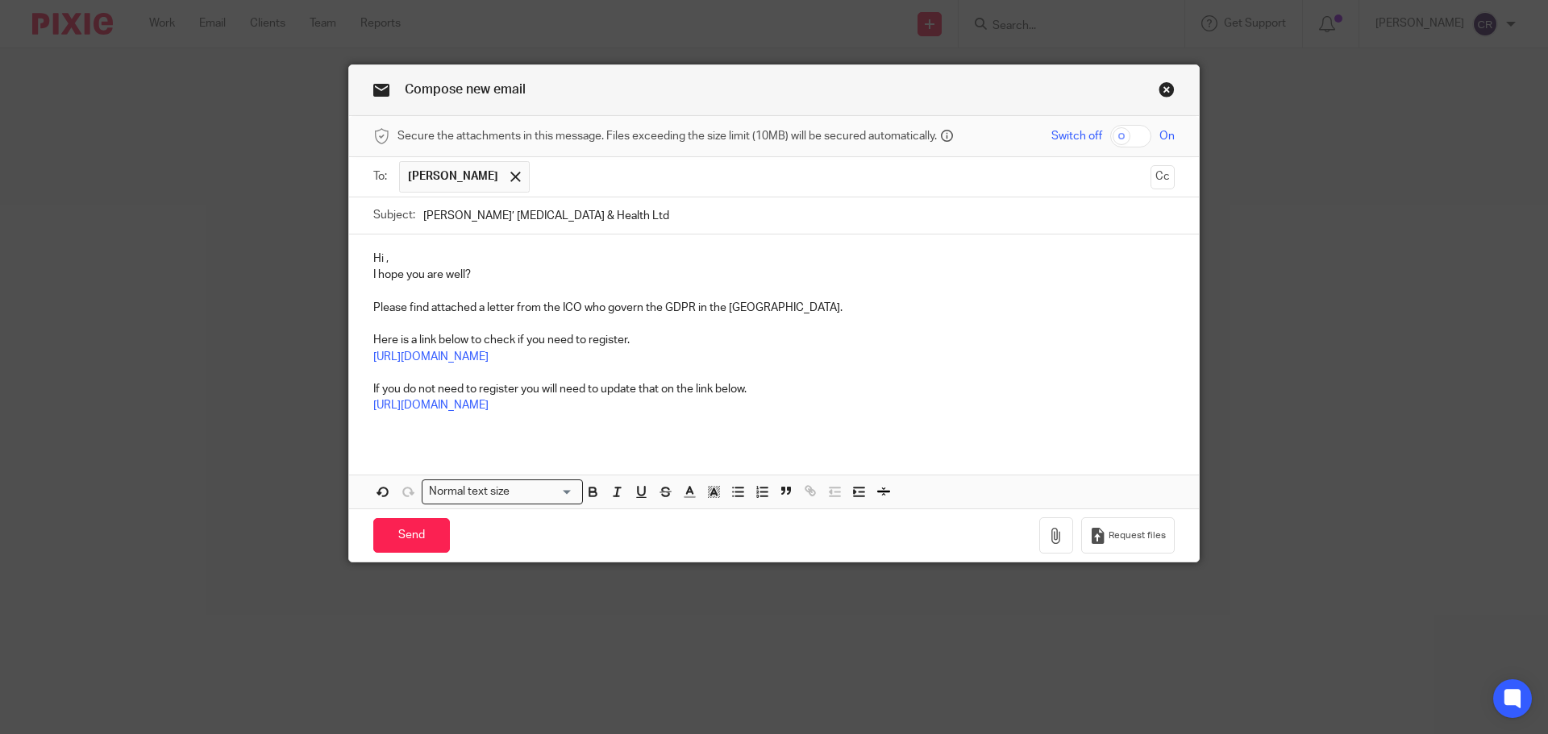
click at [427, 260] on p "Hi ," at bounding box center [773, 259] width 801 height 16
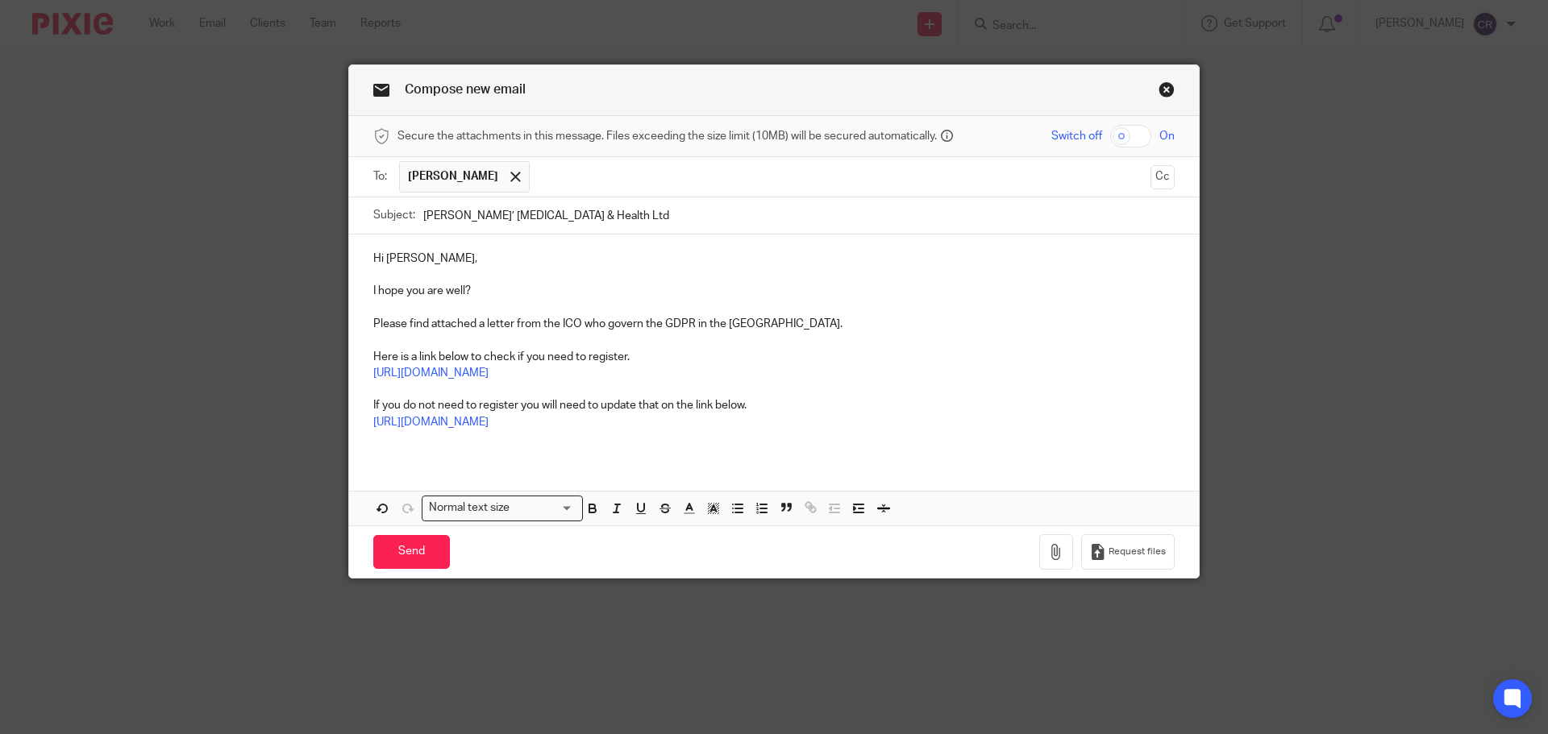
drag, startPoint x: 628, startPoint y: 210, endPoint x: 644, endPoint y: 210, distance: 16.1
click at [628, 210] on input "[PERSON_NAME]’ [MEDICAL_DATA] & Health Ltd" at bounding box center [798, 215] width 751 height 36
paste input "- ICO Letter - Action Required"
type input "Jess’ Hypnotherapy & Health Ltd - ICO Letter - Action Required"
click at [1153, 189] on button "Cc" at bounding box center [1162, 177] width 24 height 24
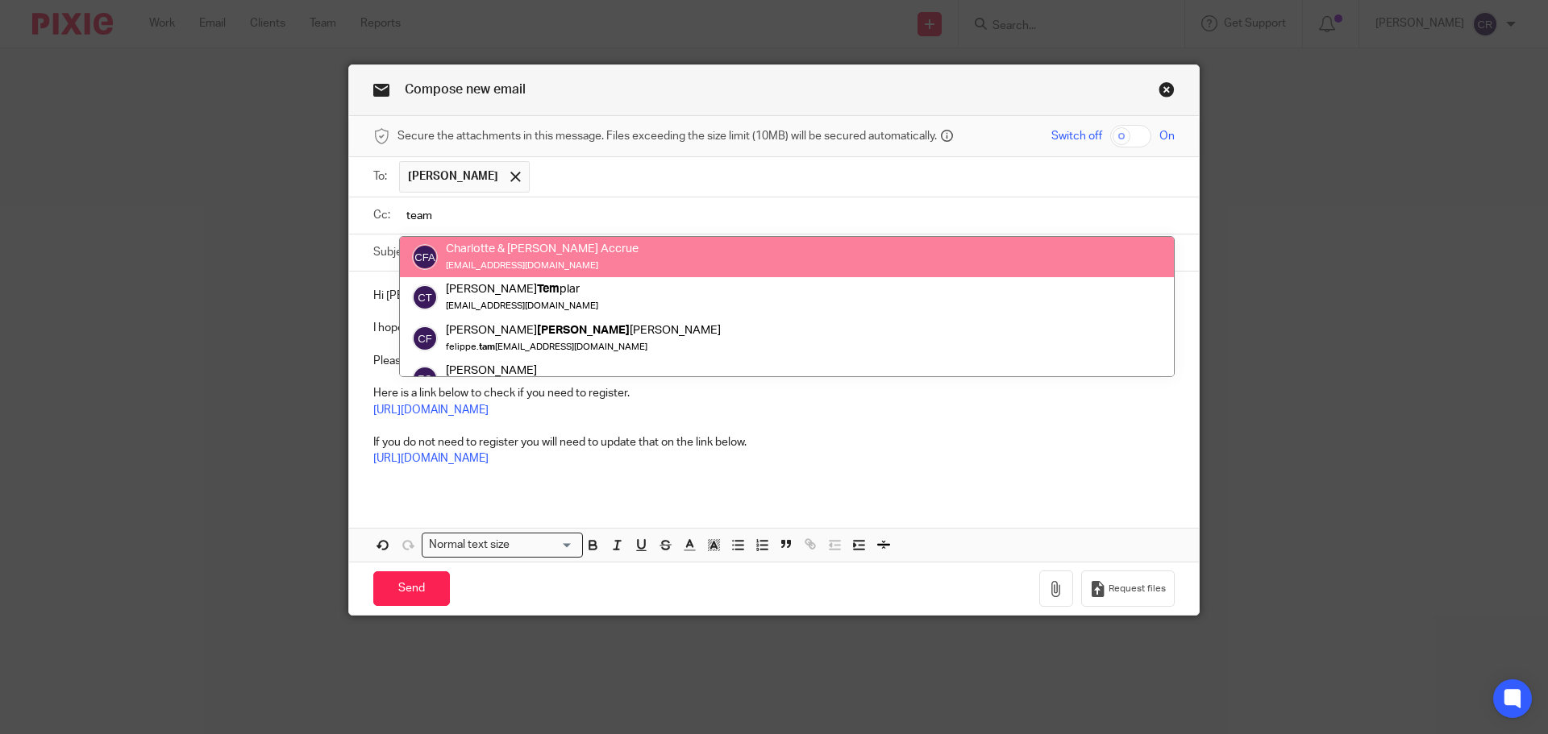
type input "team"
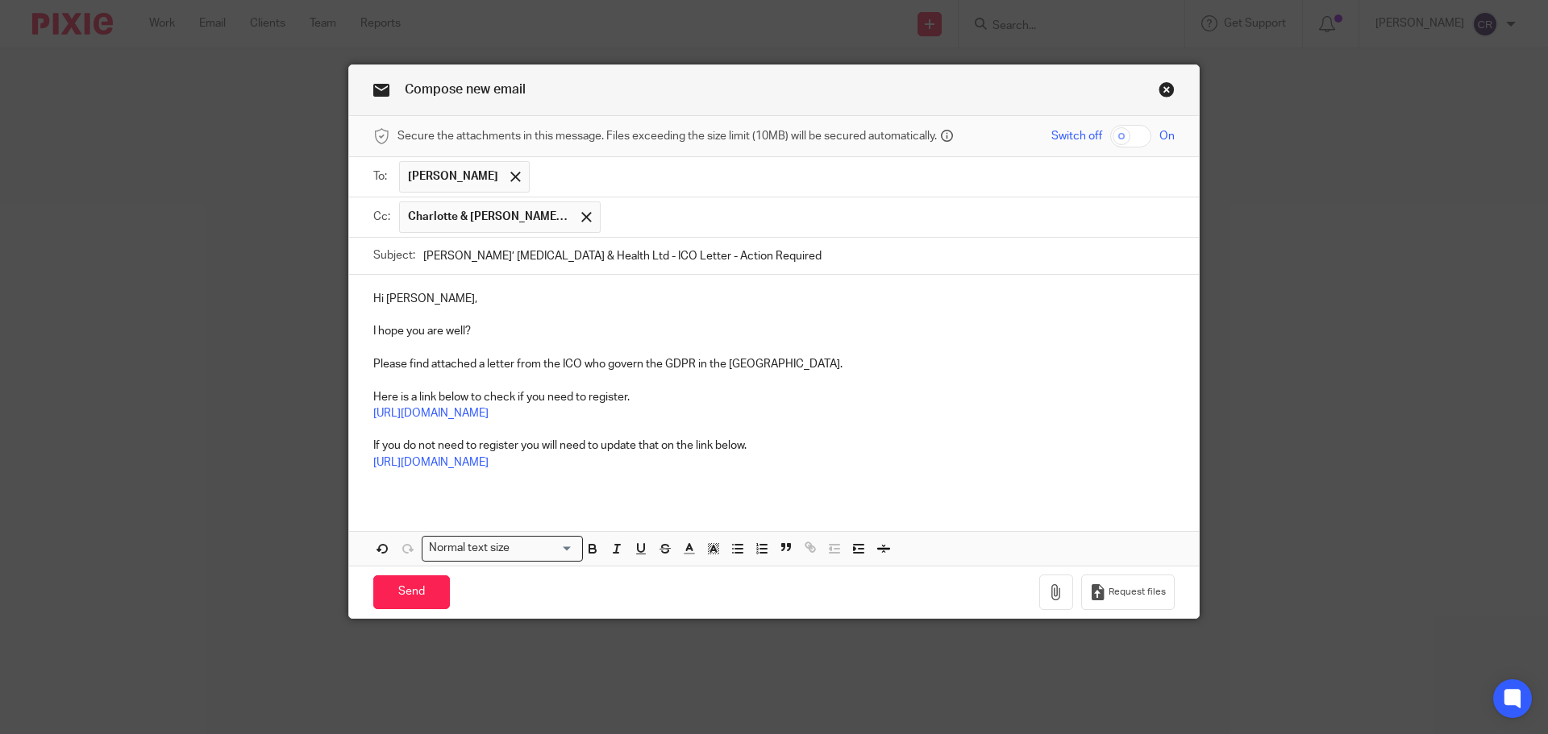
click at [912, 266] on input "Jess’ Hypnotherapy & Health Ltd - ICO Letter - Action Required" at bounding box center [798, 256] width 751 height 36
click at [1048, 588] on icon "button" at bounding box center [1056, 592] width 16 height 16
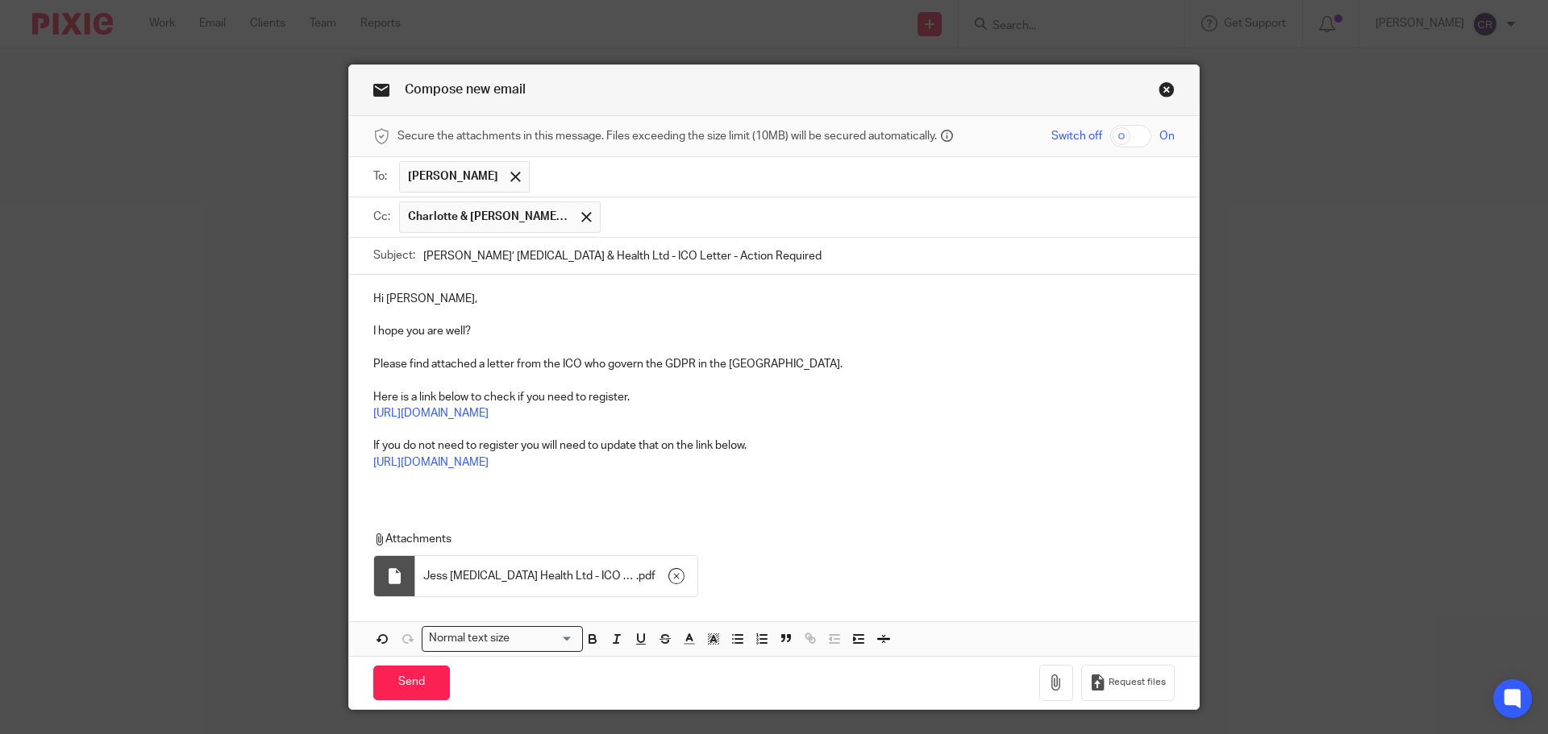
scroll to position [40, 0]
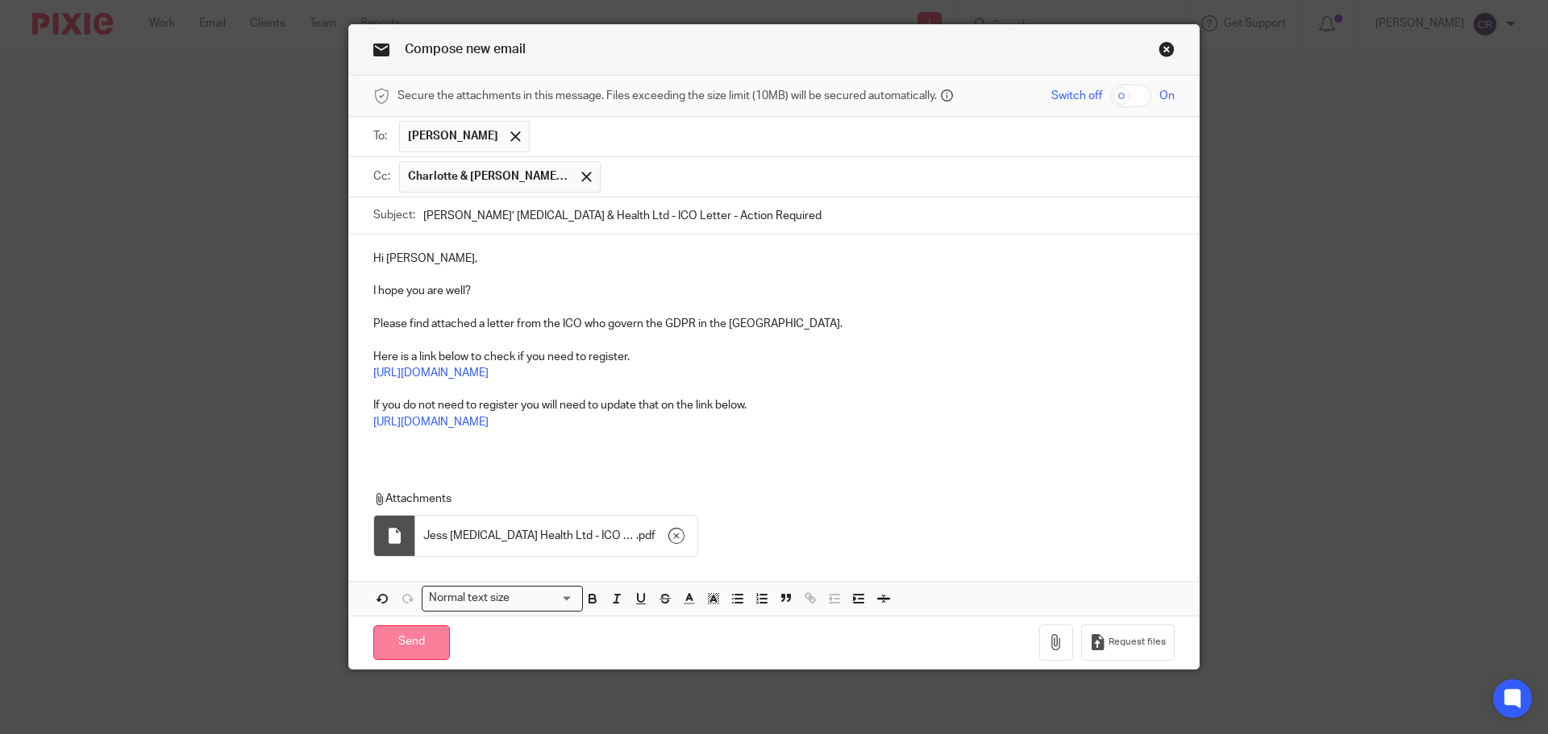
click at [402, 636] on input "Send" at bounding box center [411, 642] width 77 height 35
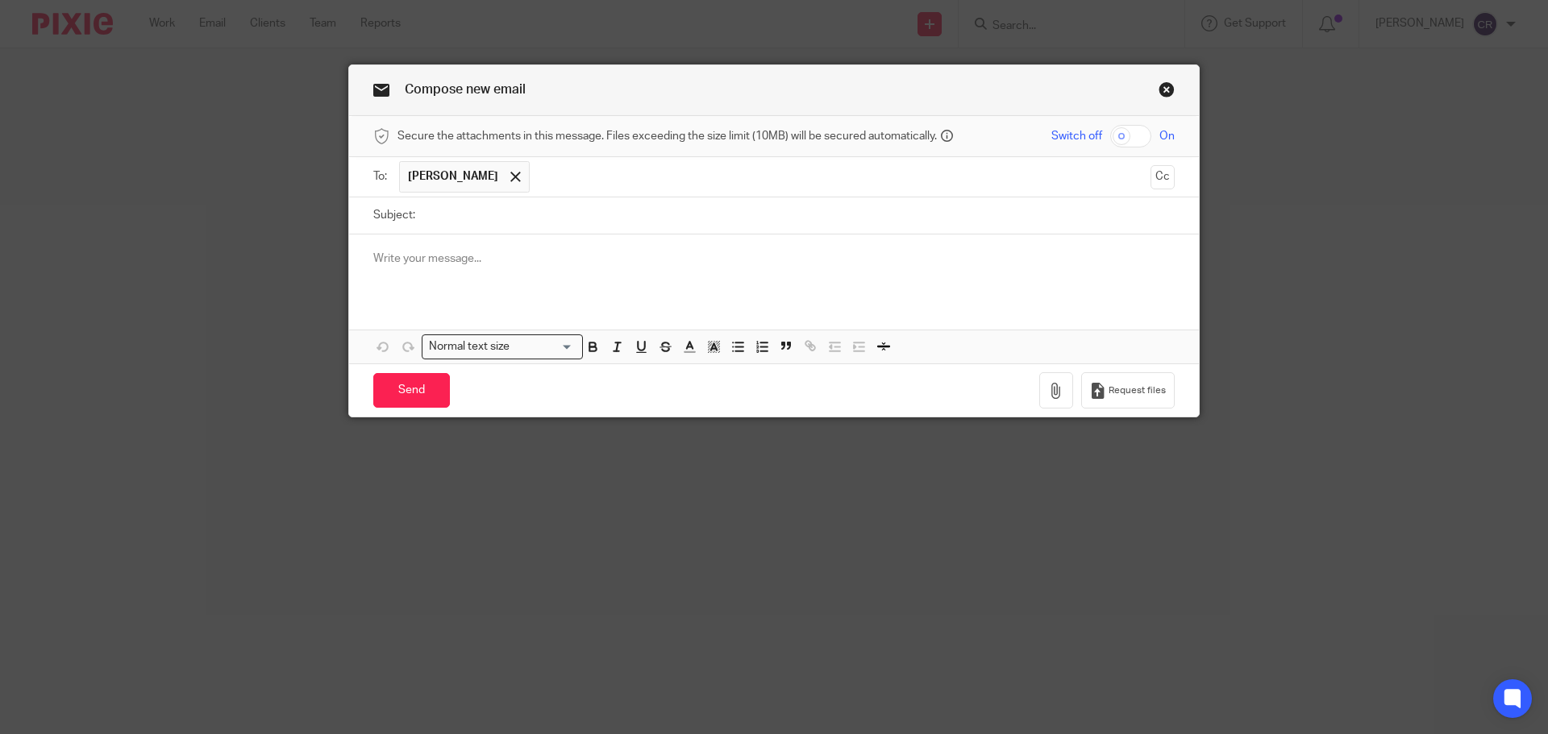
click at [1150, 174] on button "Cc" at bounding box center [1162, 177] width 24 height 24
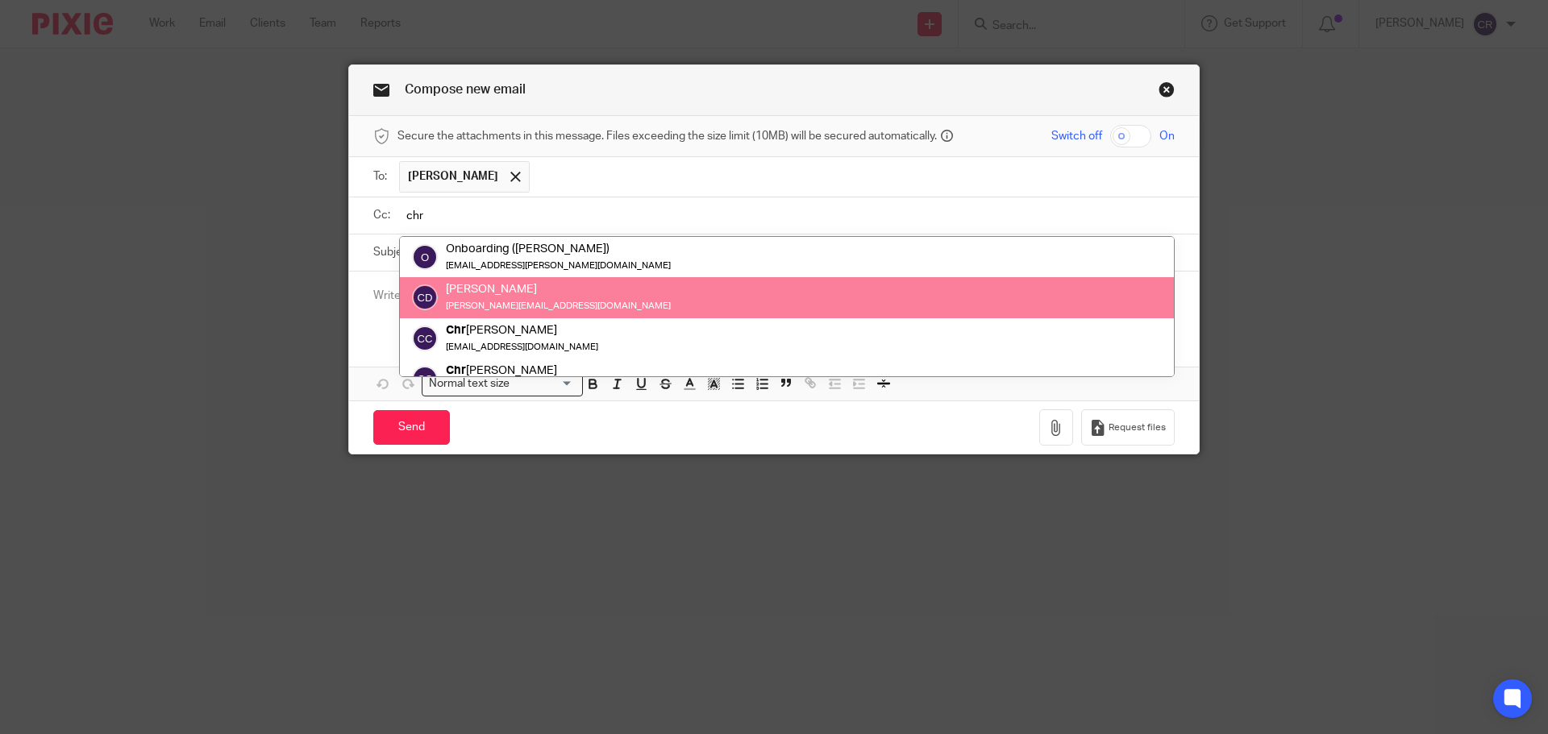
type input "chr"
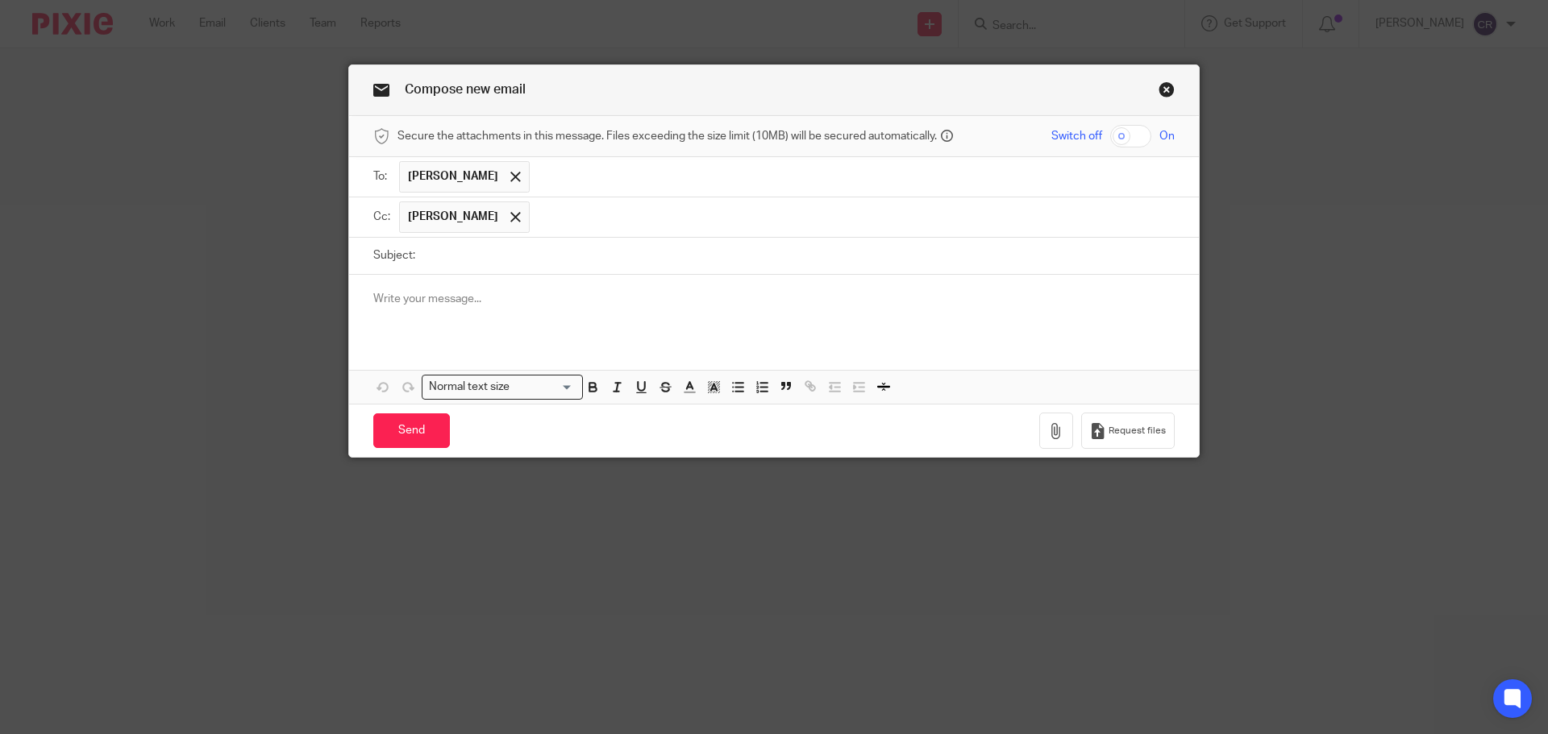
click at [771, 247] on input "Subject:" at bounding box center [798, 256] width 751 height 36
paste input "[PERSON_NAME] LIMITED"
type input "[PERSON_NAME] LIMITED"
drag, startPoint x: 864, startPoint y: 330, endPoint x: 775, endPoint y: 322, distance: 89.9
click at [864, 330] on div at bounding box center [774, 306] width 850 height 63
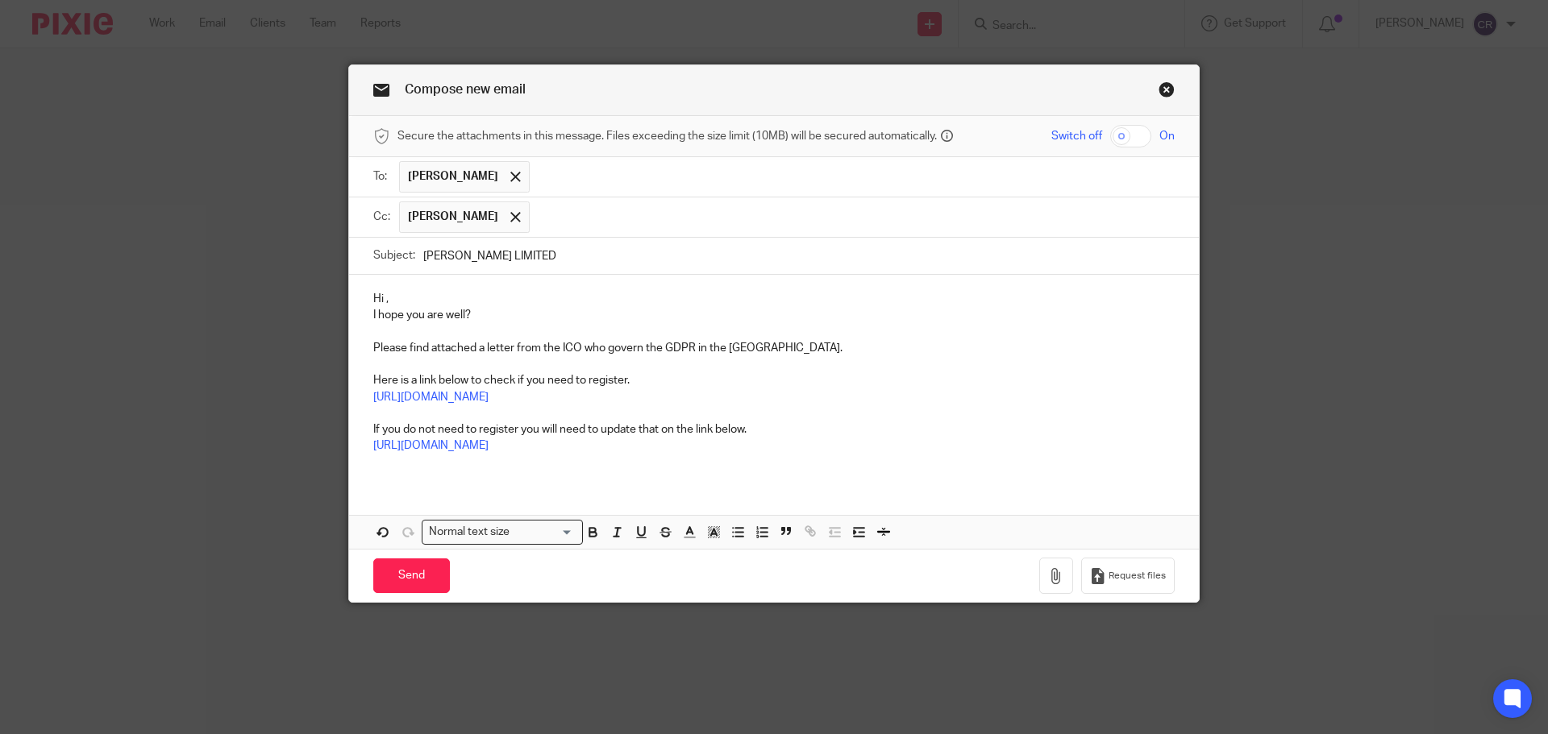
click at [450, 293] on p "Hi ," at bounding box center [773, 299] width 801 height 16
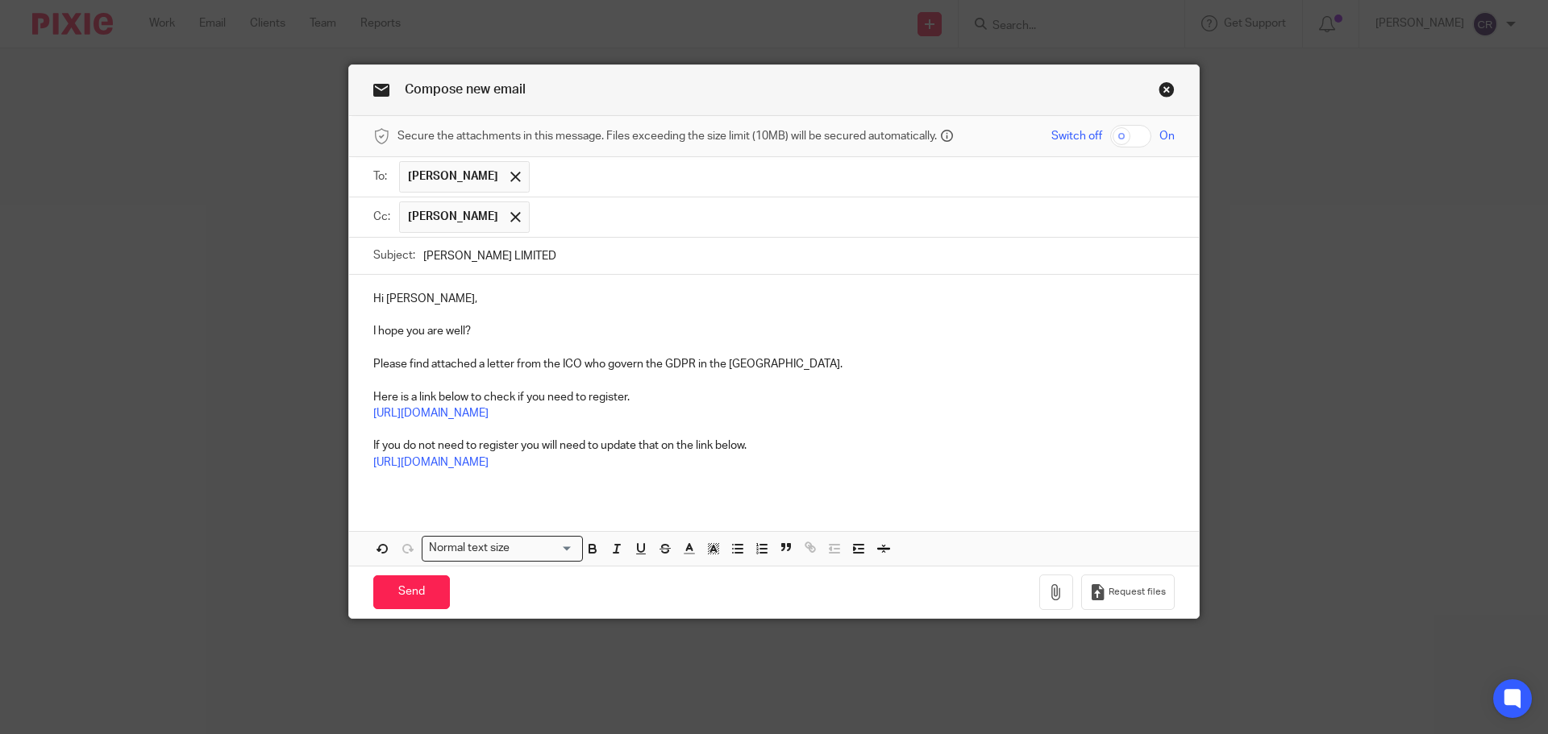
click at [620, 251] on input "[PERSON_NAME] LIMITED" at bounding box center [798, 256] width 751 height 36
paste input "- ICO Letter - Action Required"
click at [738, 264] on input "HEATHER BAIRD LIMITED - ICO Letter - Action Required" at bounding box center [798, 256] width 751 height 36
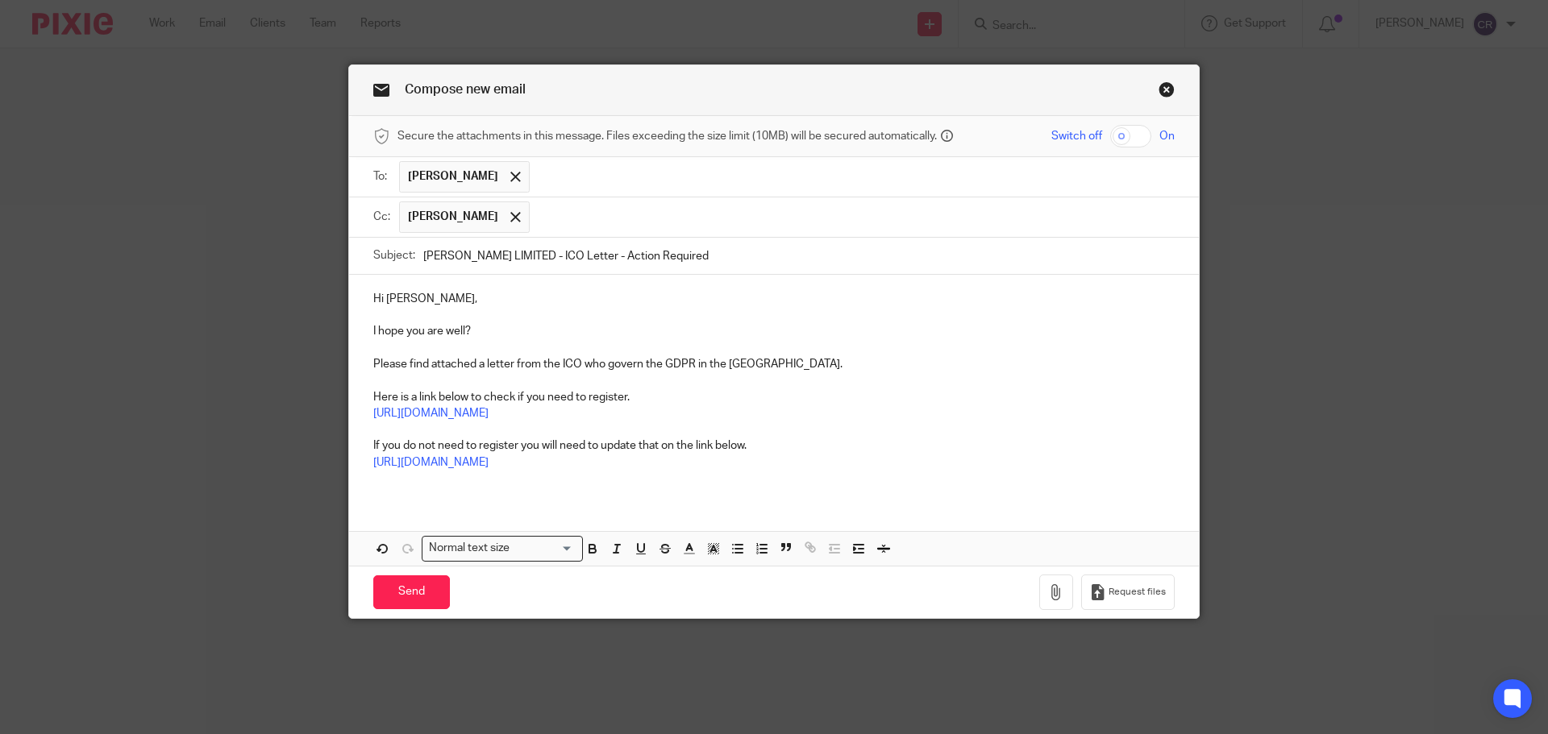
type input "HEATHER BAIRD LIMITED - ICO Letter - Action Required"
click at [1048, 593] on icon "button" at bounding box center [1056, 592] width 16 height 16
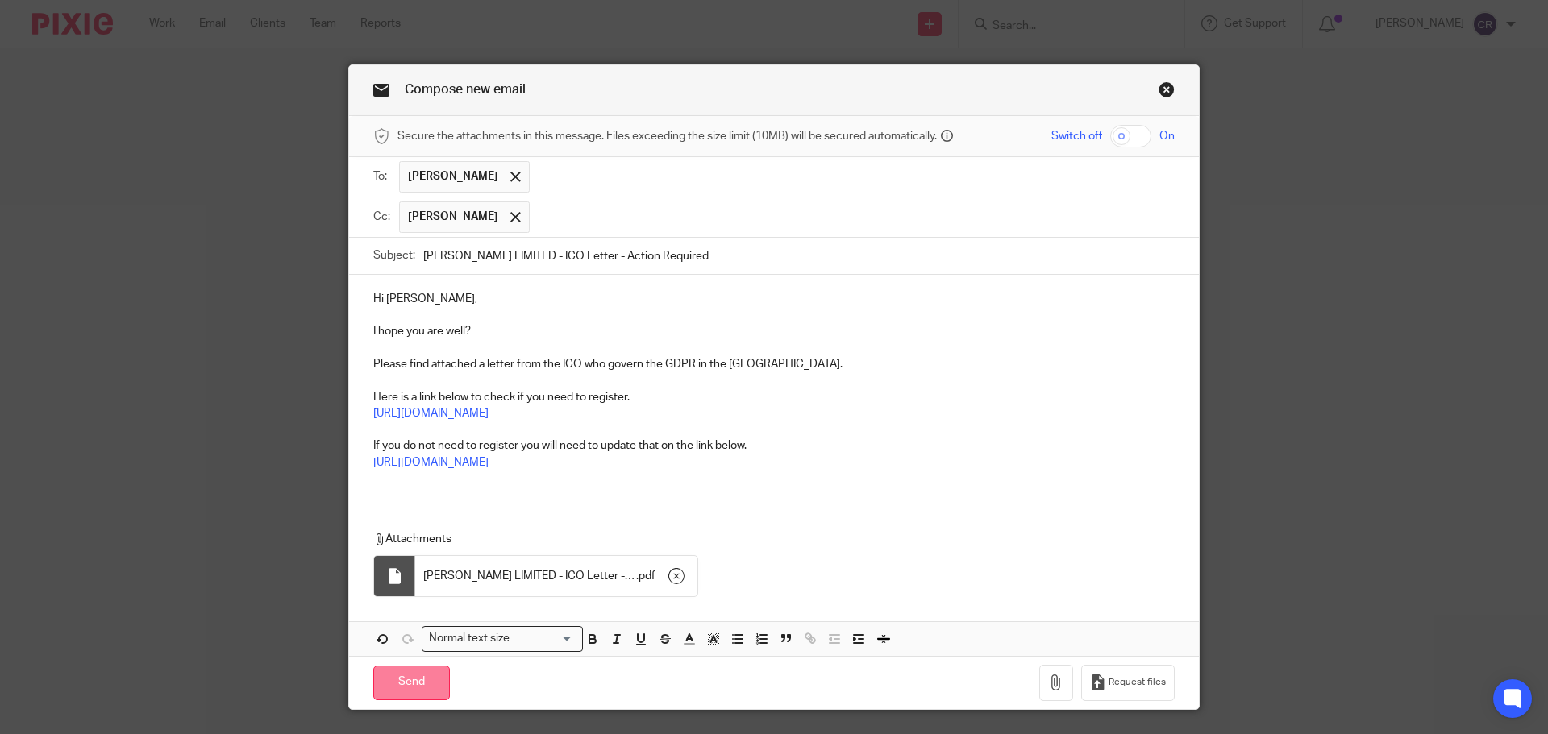
click at [392, 684] on input "Send" at bounding box center [411, 683] width 77 height 35
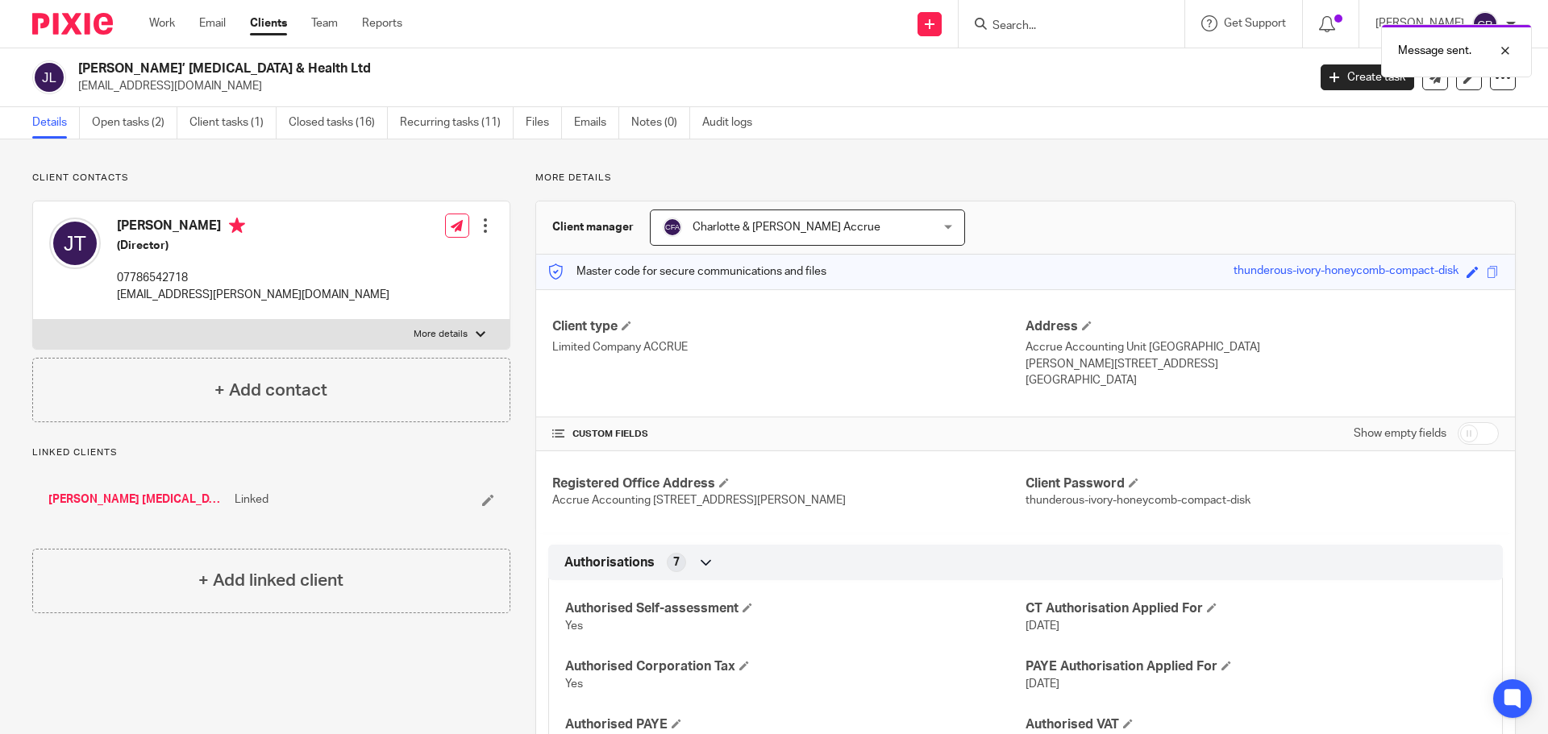
click at [1058, 25] on div "Message sent." at bounding box center [1153, 46] width 758 height 61
click at [1506, 51] on div at bounding box center [1493, 50] width 44 height 19
click at [1022, 31] on input "Search" at bounding box center [1063, 26] width 145 height 15
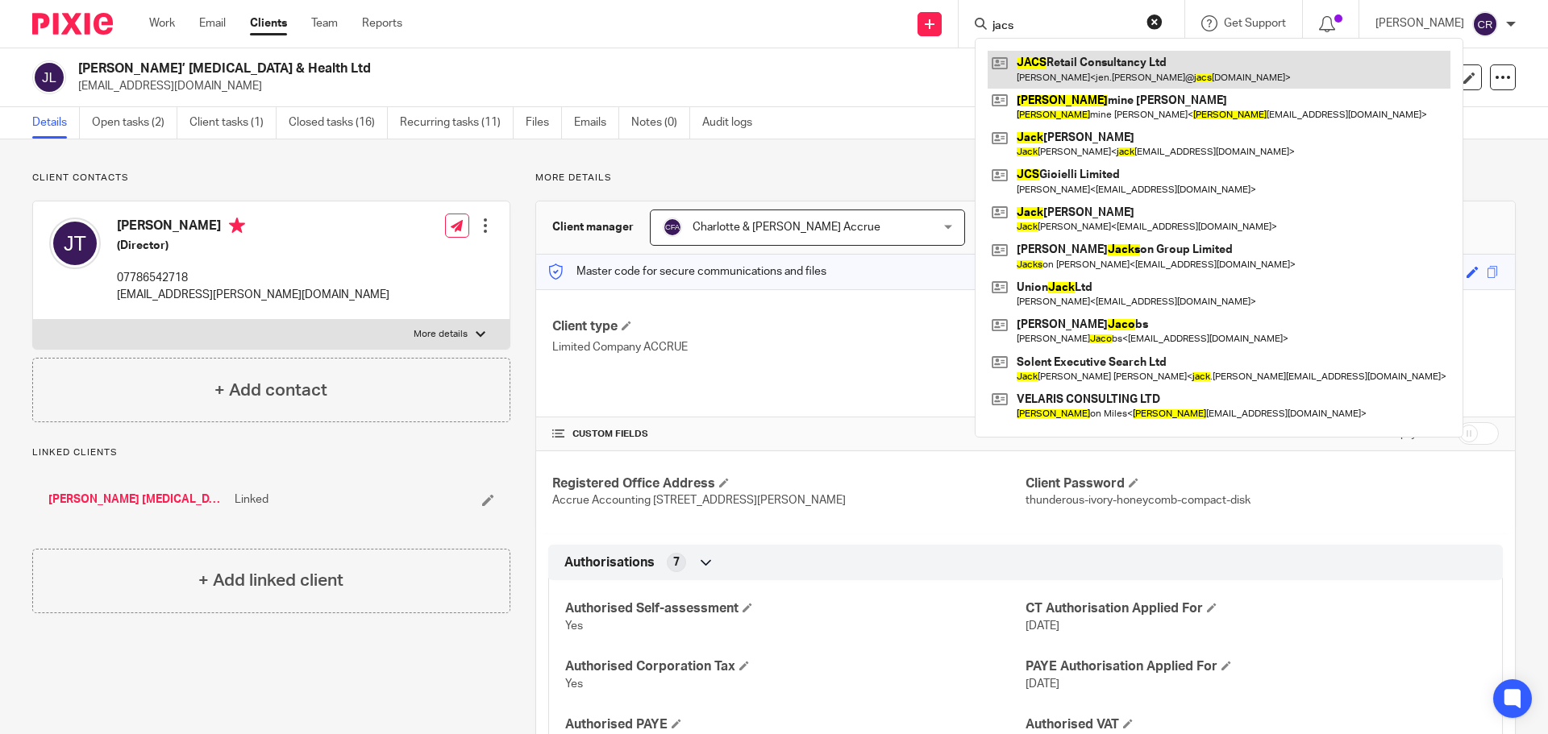
type input "jacs"
click at [1119, 75] on link at bounding box center [1218, 69] width 463 height 37
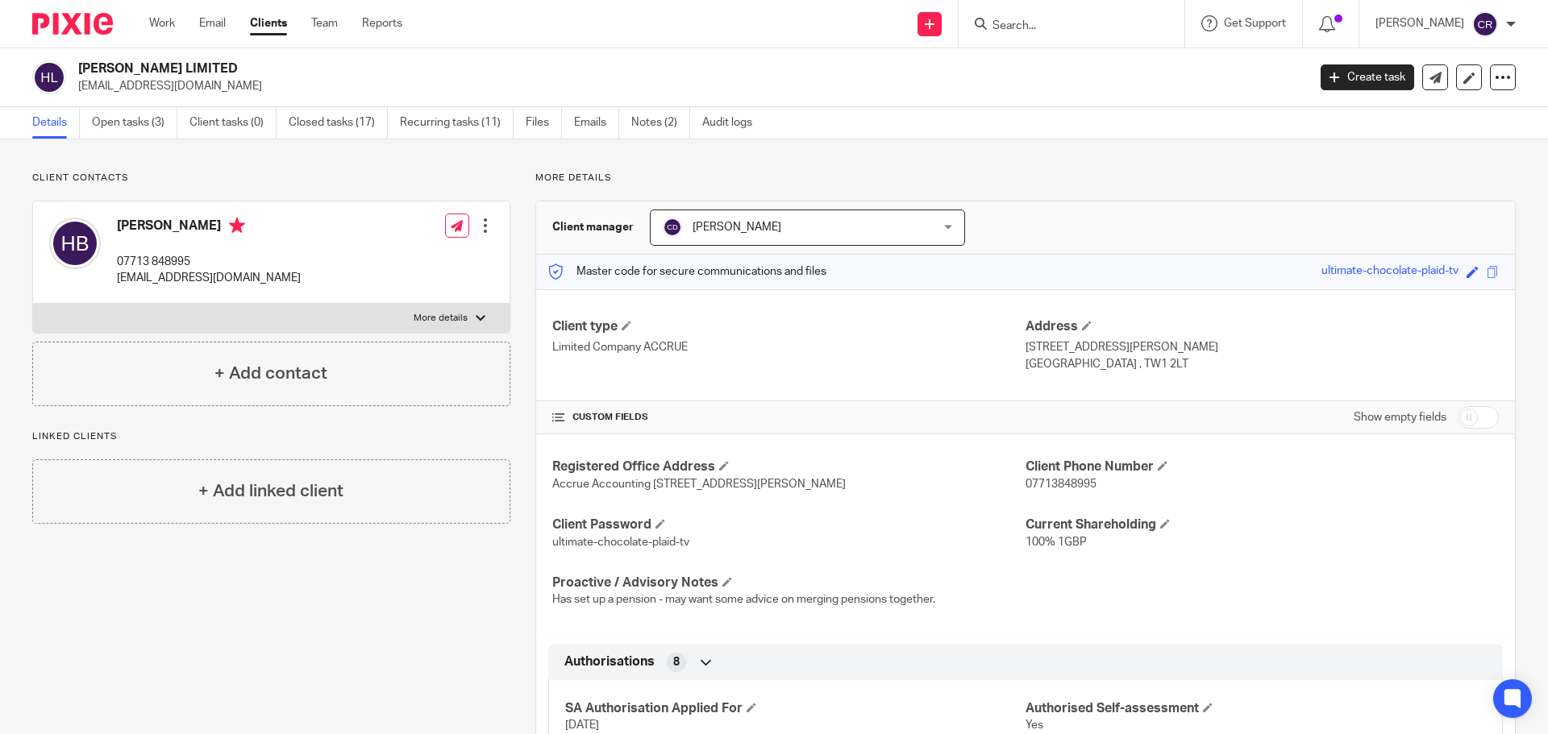
click at [1038, 23] on input "Search" at bounding box center [1063, 26] width 145 height 15
type input "hya"
click at [1044, 76] on link at bounding box center [1141, 69] width 308 height 37
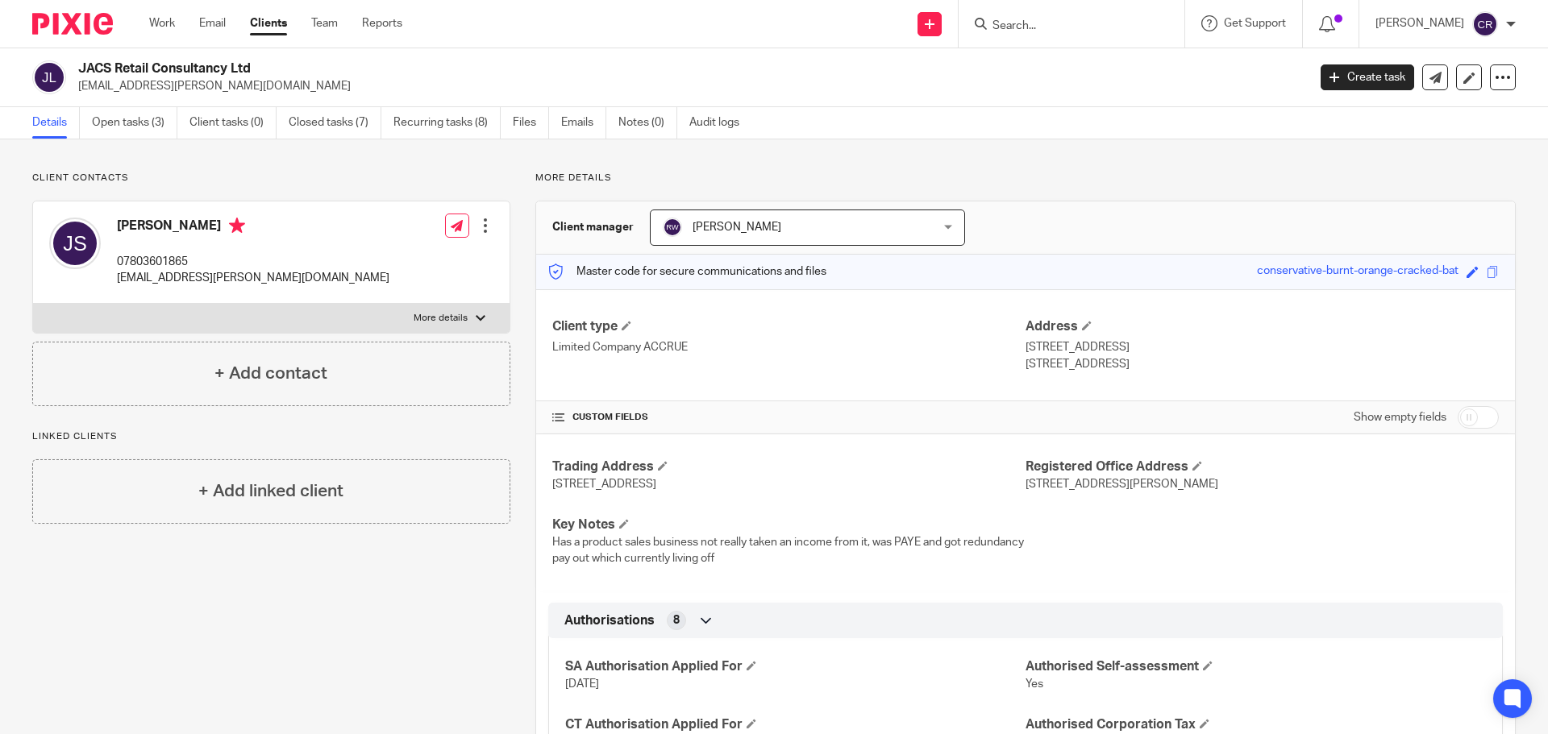
click at [150, 73] on h2 "JACS Retail Consultancy Ltd" at bounding box center [565, 68] width 975 height 17
copy div "JACS Retail Consultancy Ltd"
click at [1429, 74] on icon at bounding box center [1435, 78] width 12 height 12
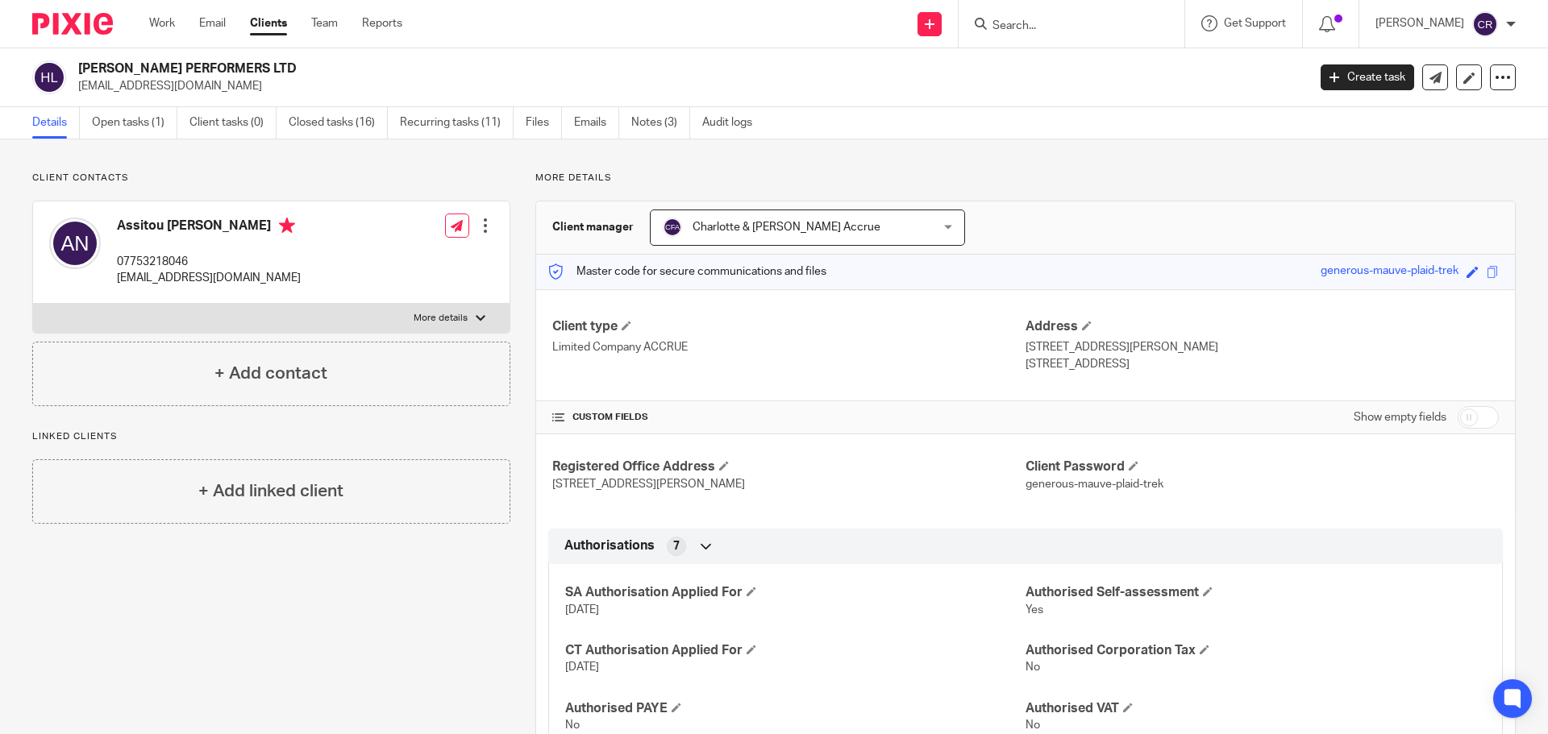
click at [193, 62] on h2 "[PERSON_NAME] PERFORMERS LTD" at bounding box center [565, 68] width 975 height 17
click at [193, 62] on h2 "HYACINTH E. PERFORMERS LTD" at bounding box center [565, 68] width 975 height 17
copy div "HYACINTH E. PERFORMERS LTD"
click at [1426, 89] on link at bounding box center [1435, 77] width 26 height 26
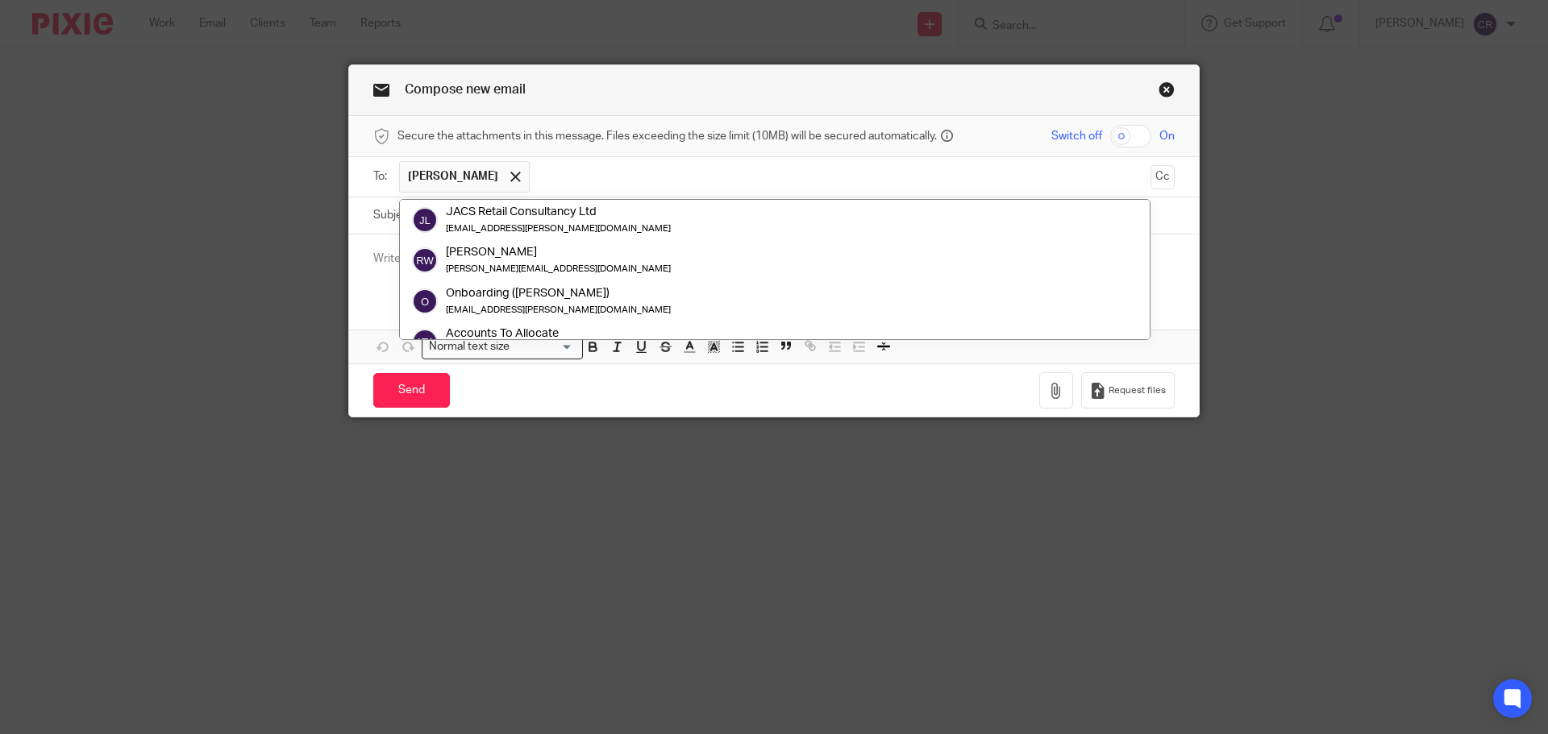
click at [1173, 170] on div "To: [PERSON_NAME] [PERSON_NAME] JACS Retail Consultancy Ltd [EMAIL_ADDRESS][PER…" at bounding box center [774, 177] width 850 height 40
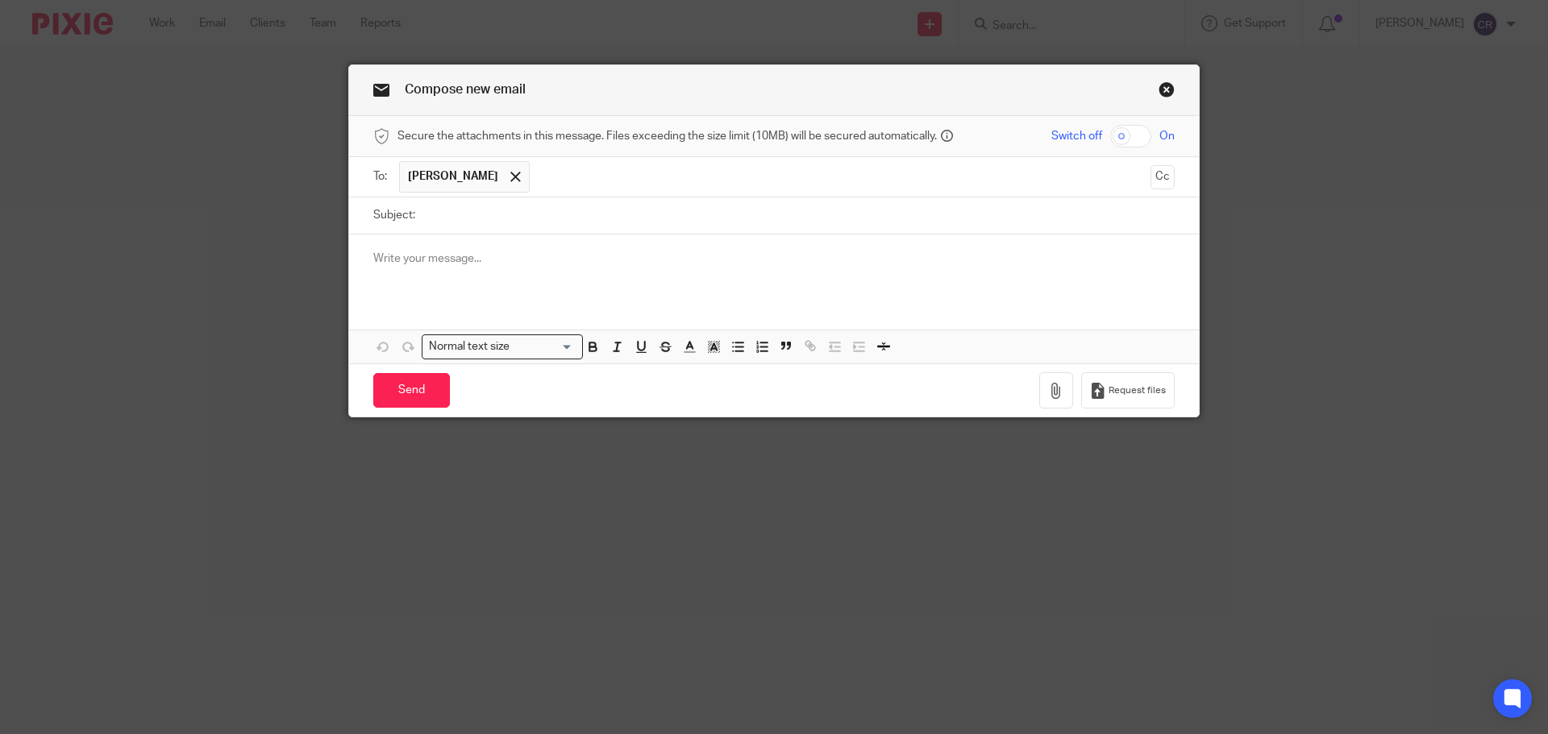
click at [1170, 173] on div "To: [PERSON_NAME] [PERSON_NAME]" at bounding box center [774, 177] width 850 height 40
click at [1155, 176] on button "Cc" at bounding box center [1162, 177] width 24 height 24
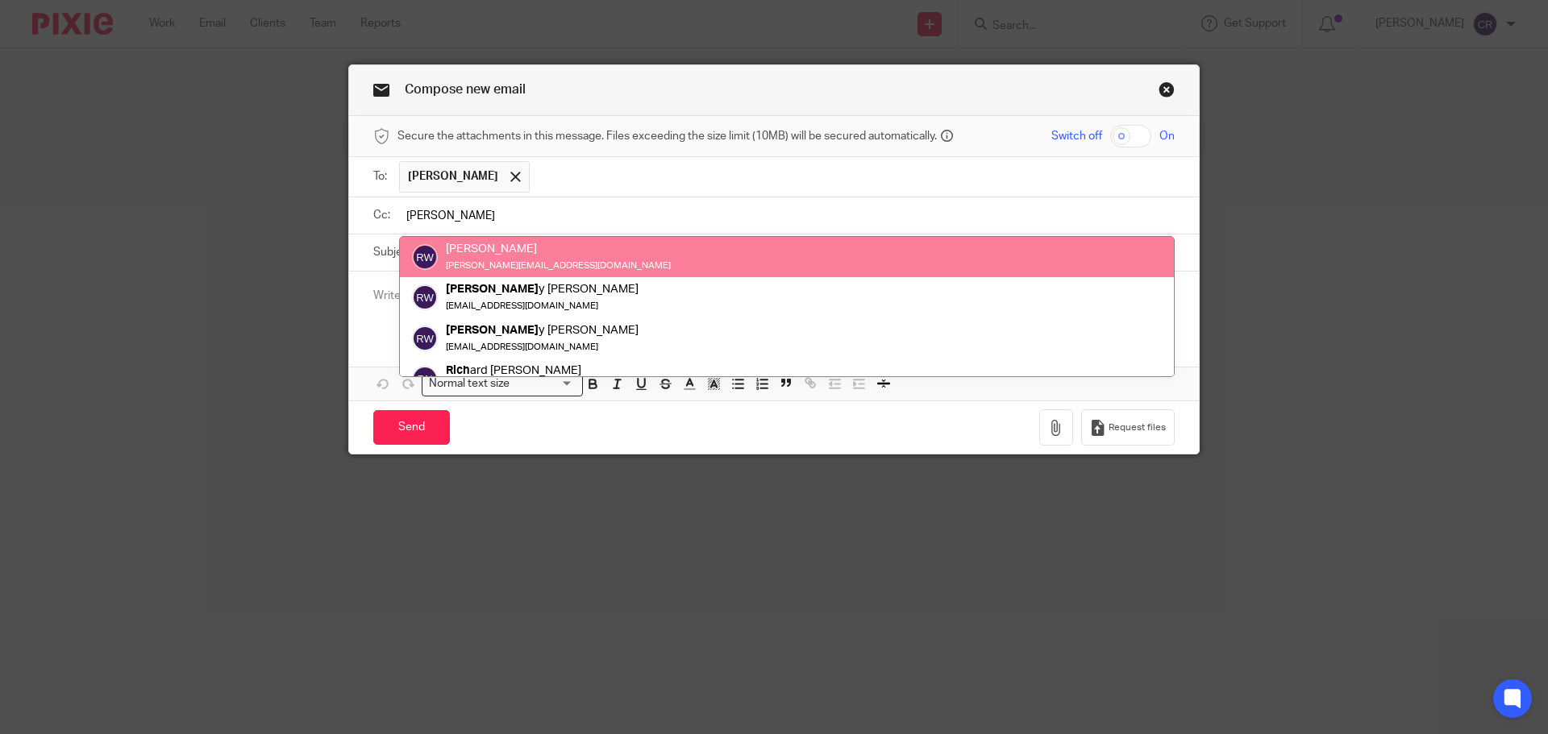
type input "rick"
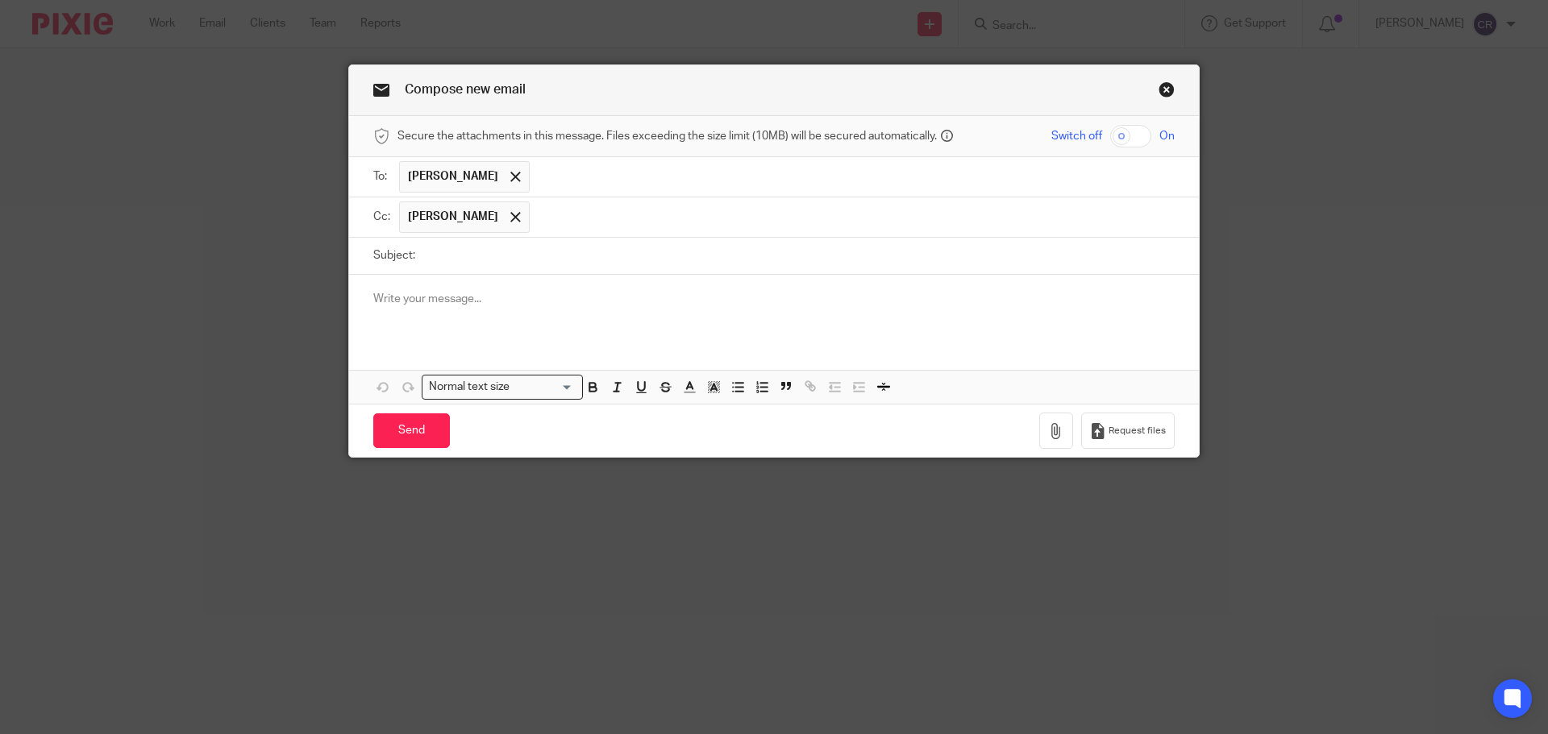
click at [965, 251] on input "Subject:" at bounding box center [798, 256] width 751 height 36
paste input "JACS Retail Consultancy Ltd"
click at [721, 251] on input "JACS Retail Consultancy Ltd" at bounding box center [798, 256] width 751 height 36
paste input "- ICO Letter - Action Required"
type input "JACS Retail Consultancy Ltd - ICO Letter - Action Required"
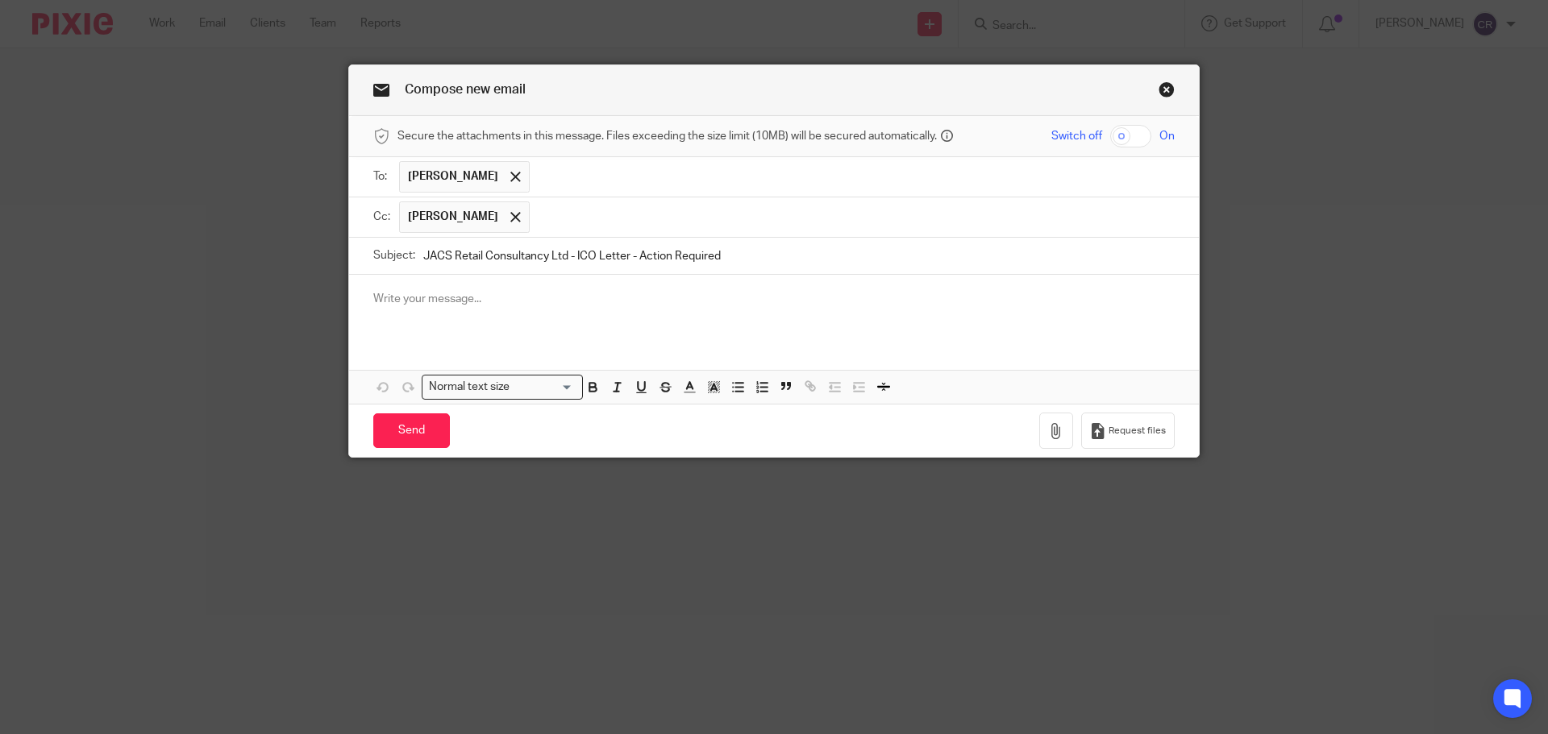
click at [644, 320] on div at bounding box center [774, 306] width 850 height 63
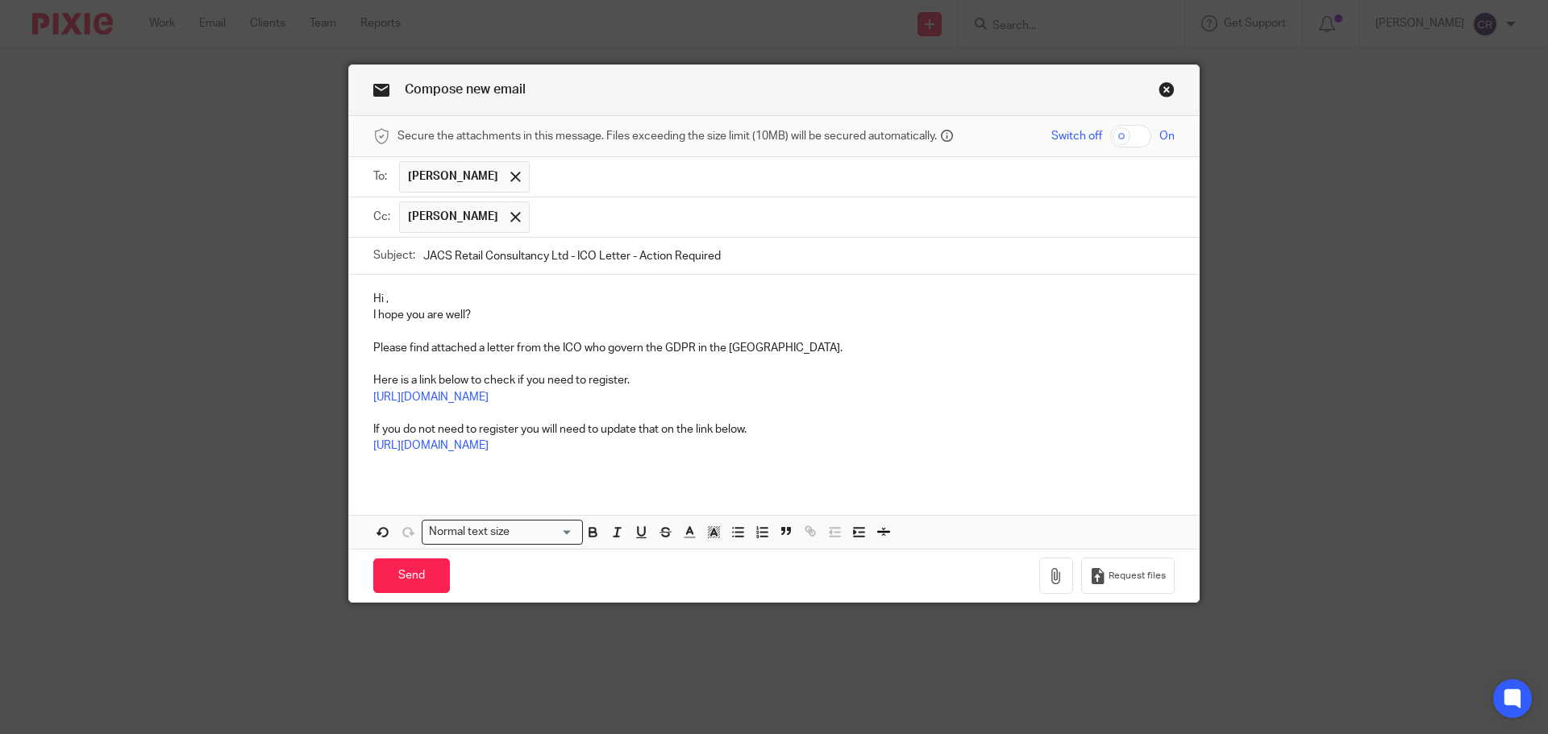
click at [408, 293] on p "Hi ," at bounding box center [773, 299] width 801 height 16
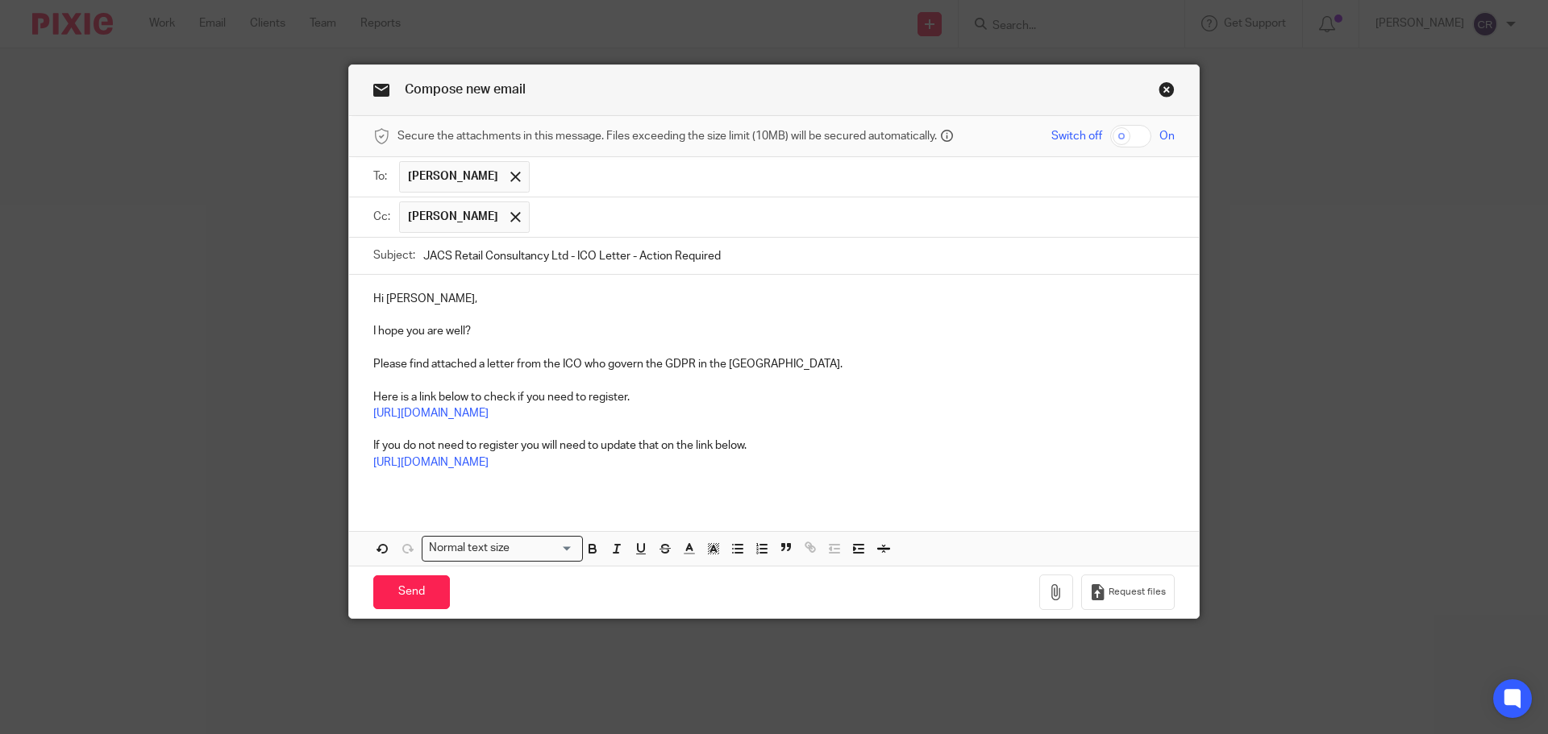
click at [681, 244] on input "JACS Retail Consultancy Ltd - ICO Letter - Action Required" at bounding box center [798, 256] width 751 height 36
click at [1048, 587] on icon "button" at bounding box center [1056, 592] width 16 height 16
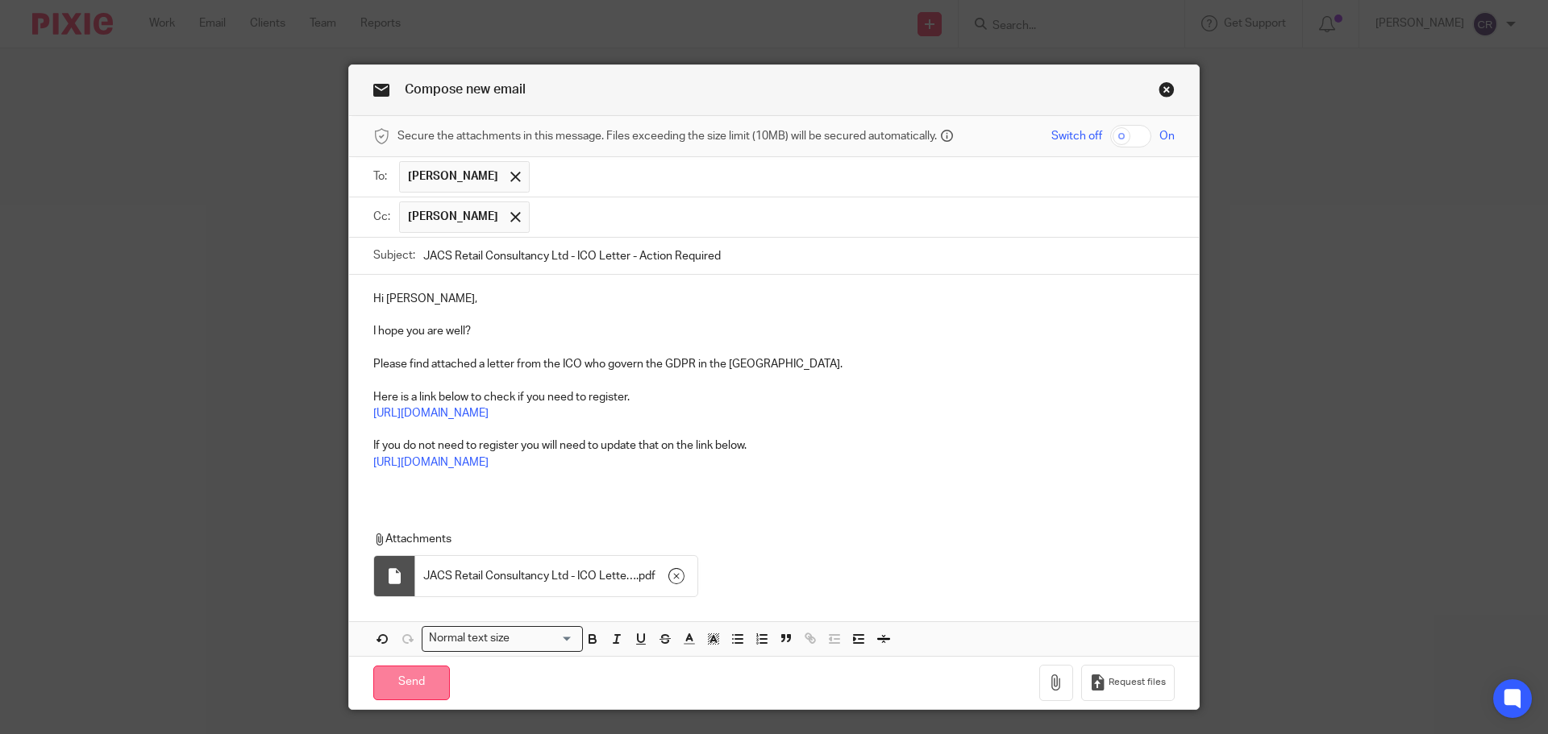
click at [421, 679] on input "Send" at bounding box center [411, 683] width 77 height 35
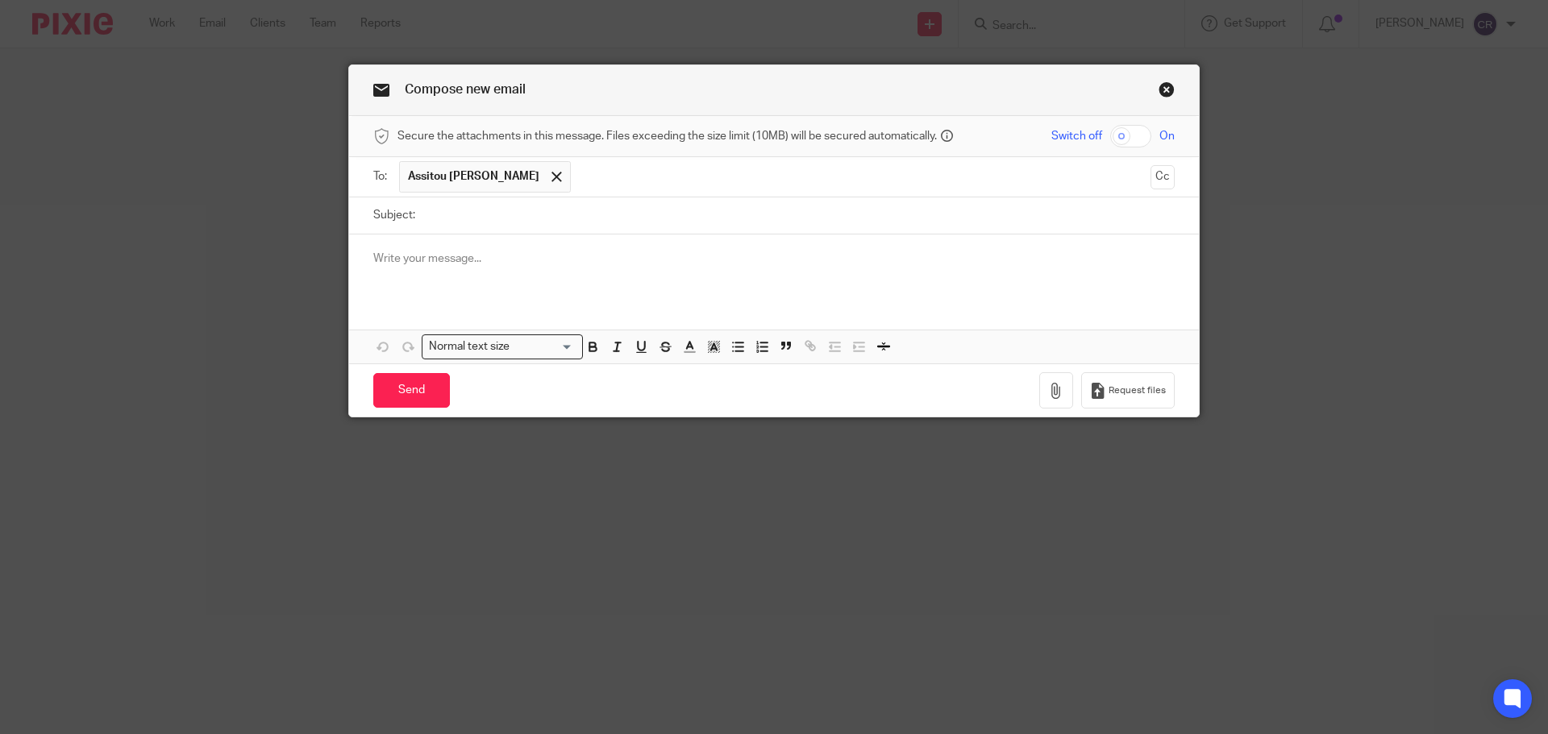
click at [532, 214] on input "Subject:" at bounding box center [798, 215] width 751 height 36
paste input "[PERSON_NAME] PERFORMERS LTD"
type input "[PERSON_NAME] PERFORMERS LTD"
click at [1156, 180] on button "Cc" at bounding box center [1162, 177] width 24 height 24
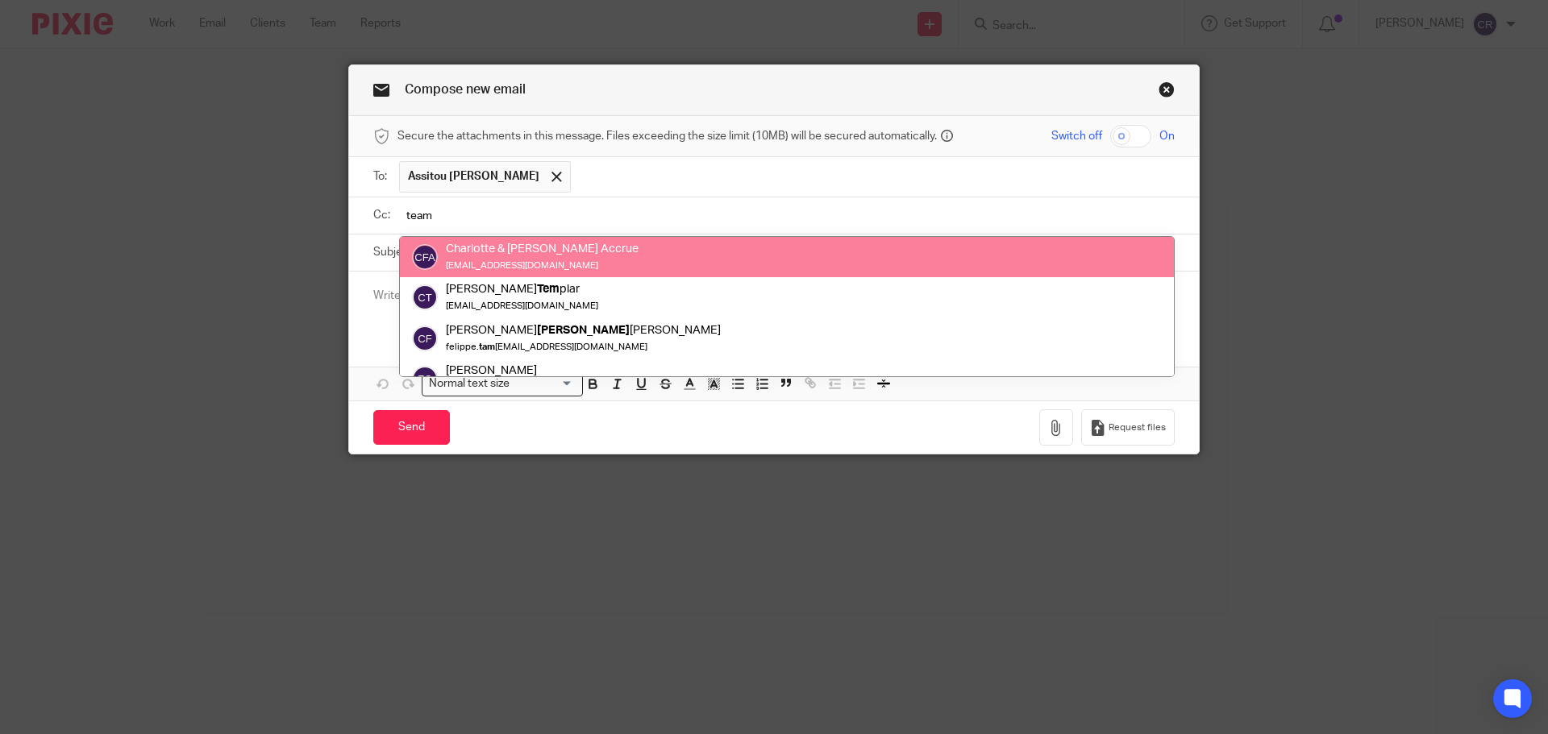
type input "team"
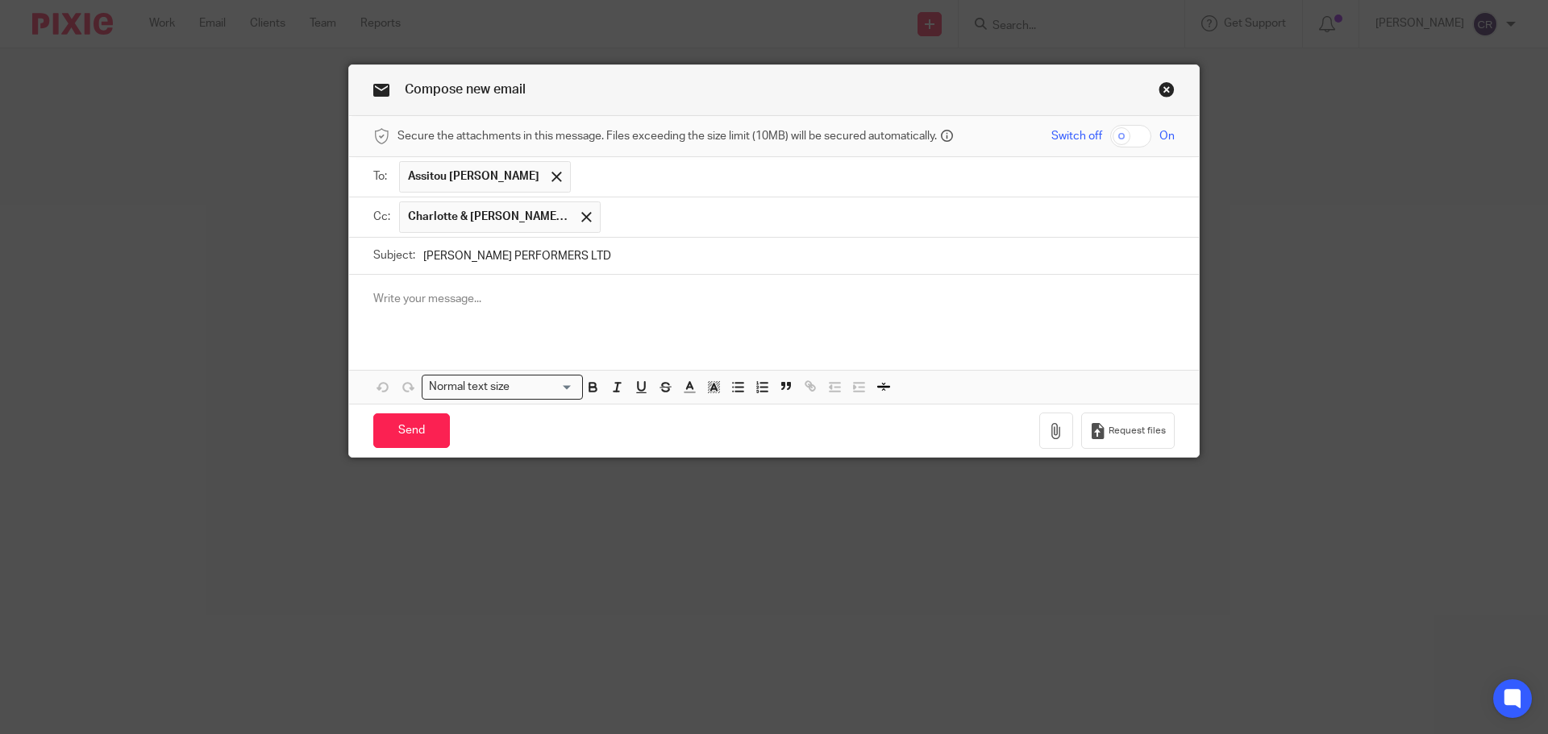
click at [504, 296] on p at bounding box center [773, 299] width 801 height 16
click at [758, 260] on input "[PERSON_NAME] PERFORMERS LTD" at bounding box center [798, 256] width 751 height 36
paste input "- ICO Letter - Action Required"
type input "HYACINTH E. PERFORMERS LTD - ICO Letter - Action Required"
click at [657, 316] on div at bounding box center [774, 306] width 850 height 63
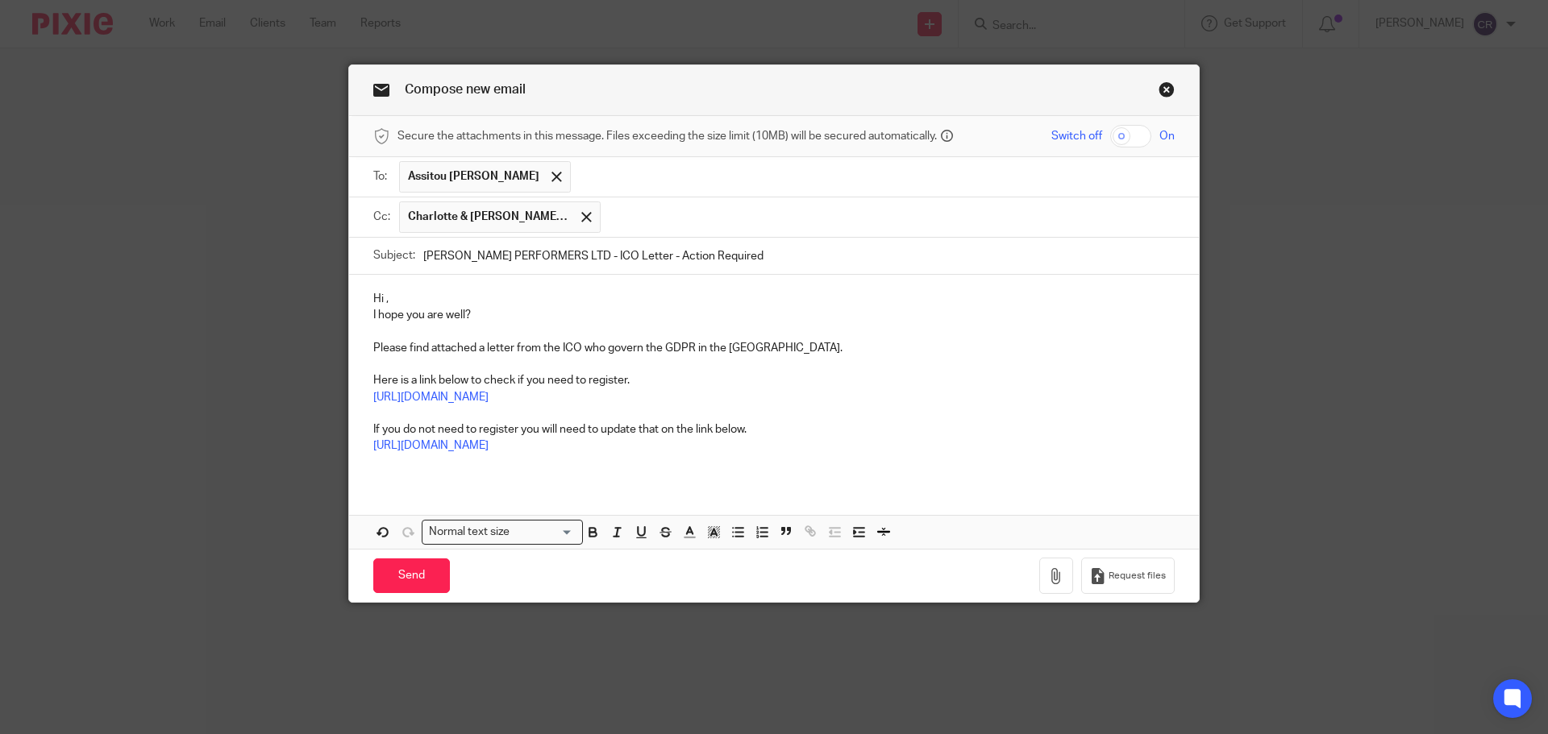
click at [501, 305] on p "Hi ," at bounding box center [773, 299] width 801 height 16
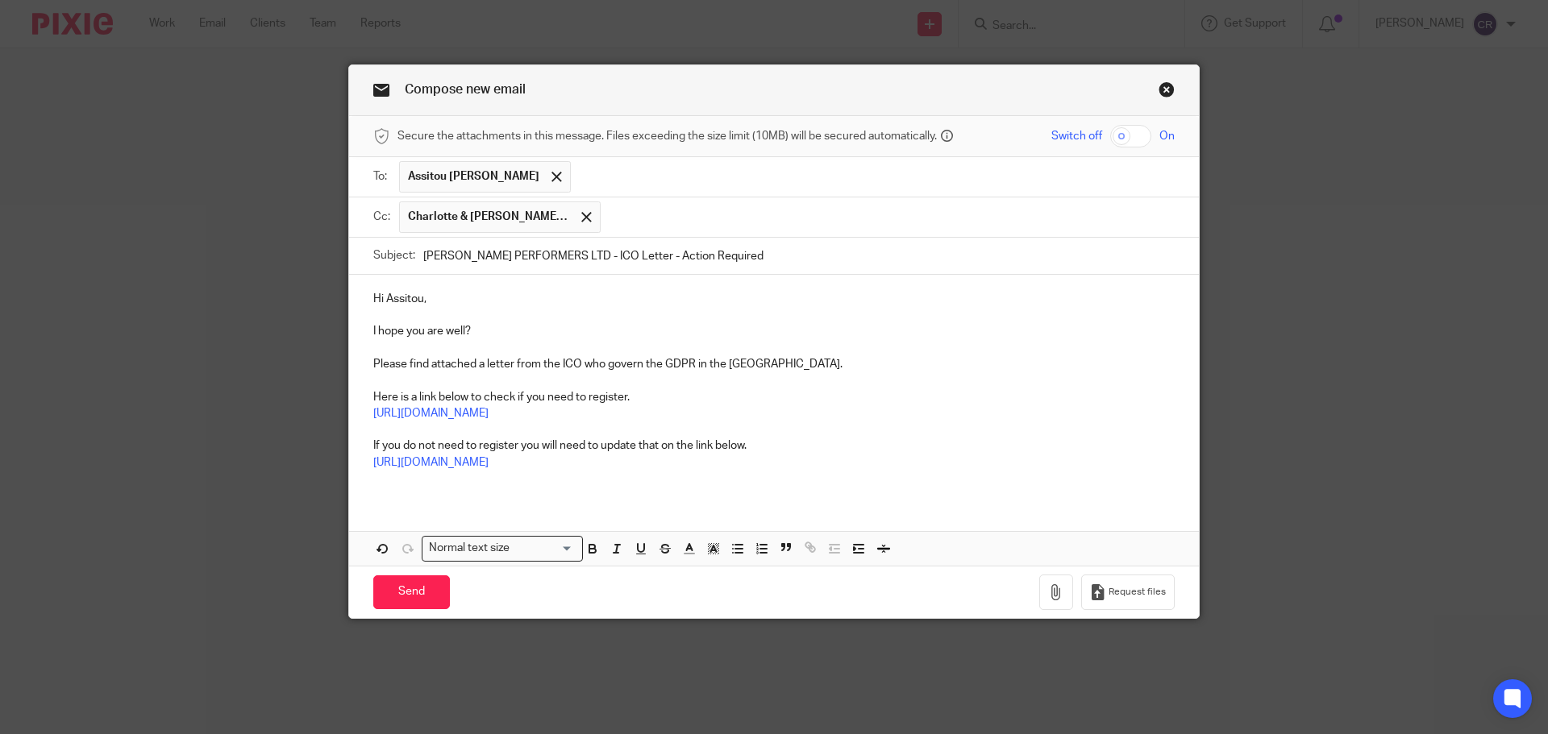
click at [704, 260] on input "HYACINTH E. PERFORMERS LTD - ICO Letter - Action Required" at bounding box center [798, 256] width 751 height 36
click at [1049, 589] on icon "button" at bounding box center [1056, 592] width 16 height 16
click at [1042, 590] on button "button" at bounding box center [1056, 593] width 34 height 36
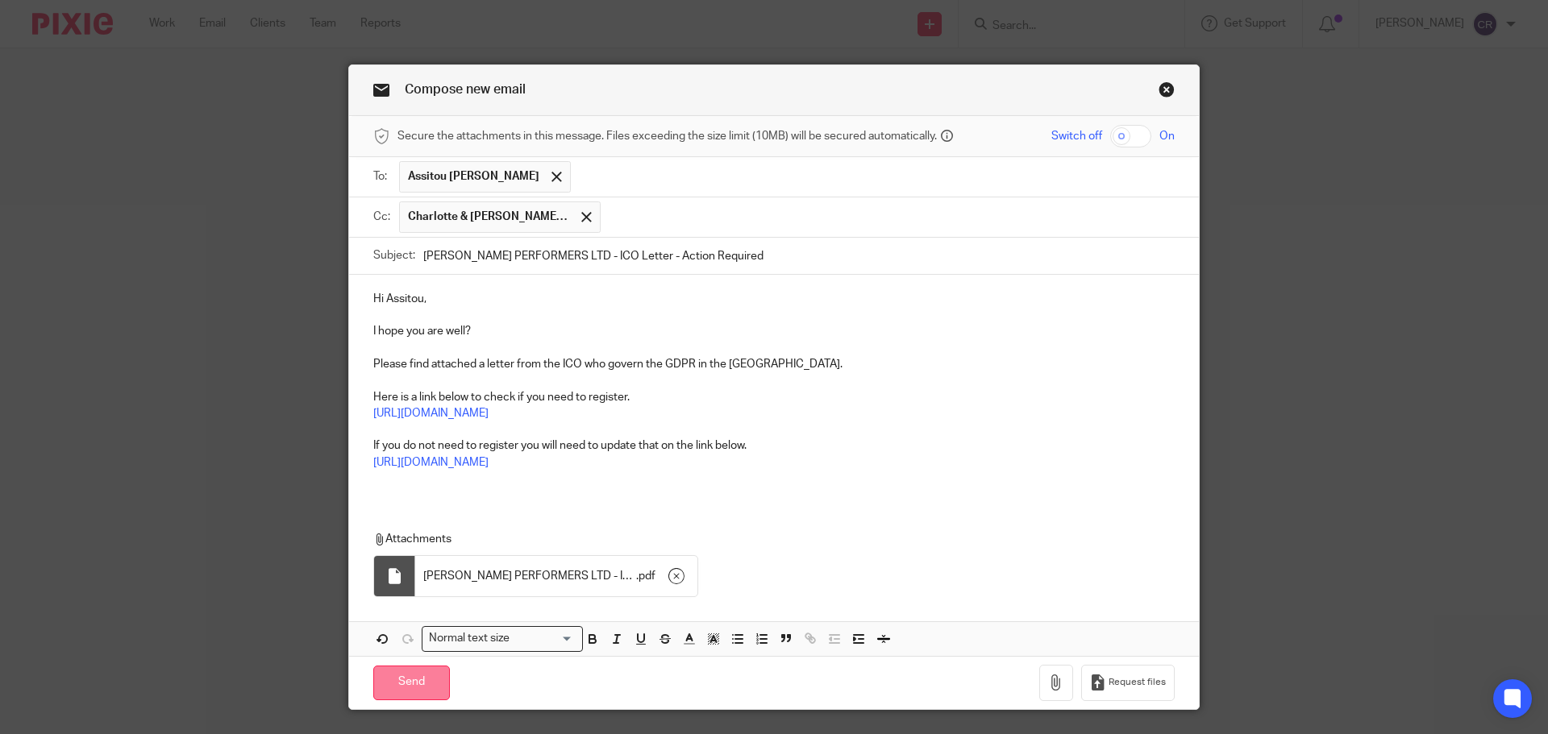
click at [394, 689] on input "Send" at bounding box center [411, 683] width 77 height 35
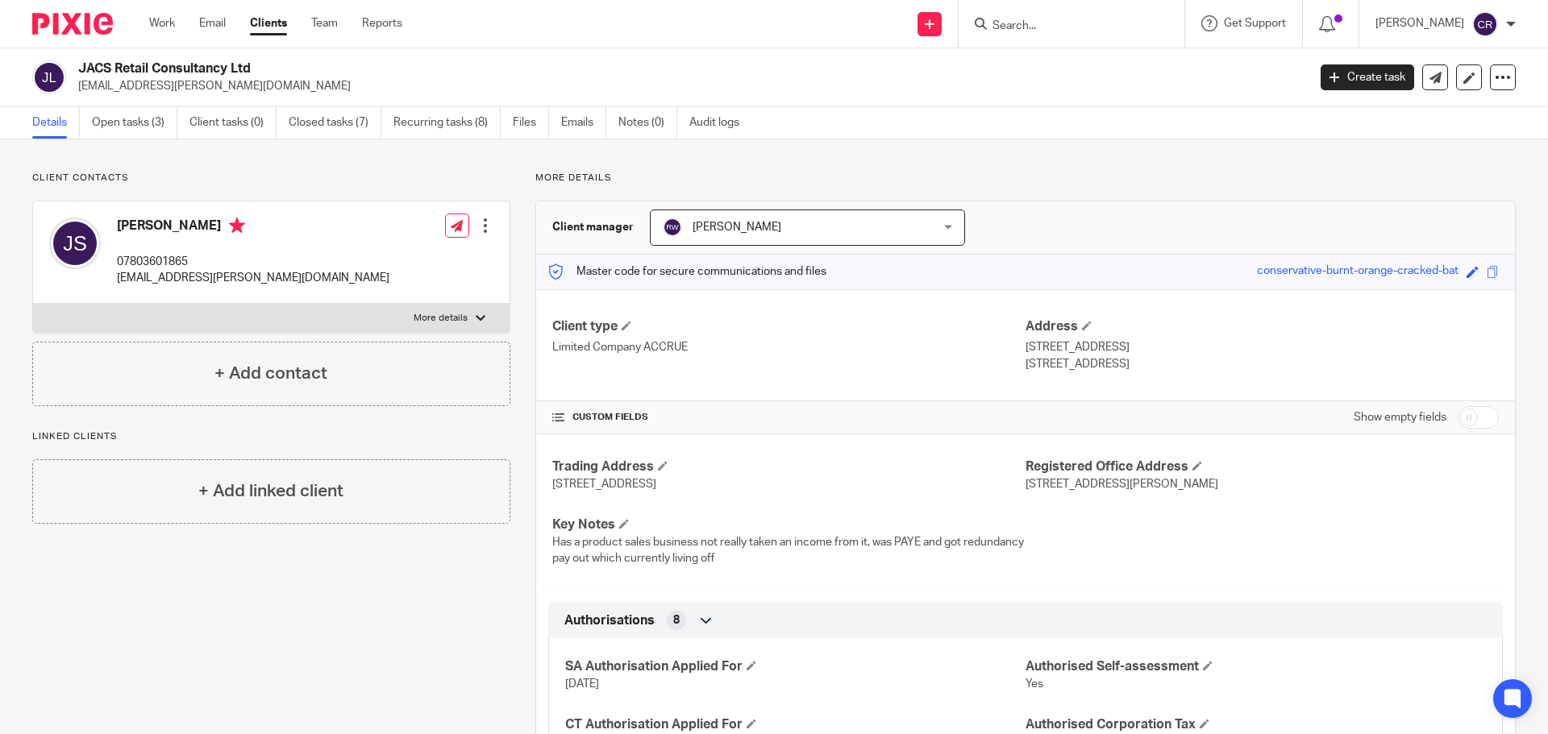
click at [1034, 27] on input "Search" at bounding box center [1063, 26] width 145 height 15
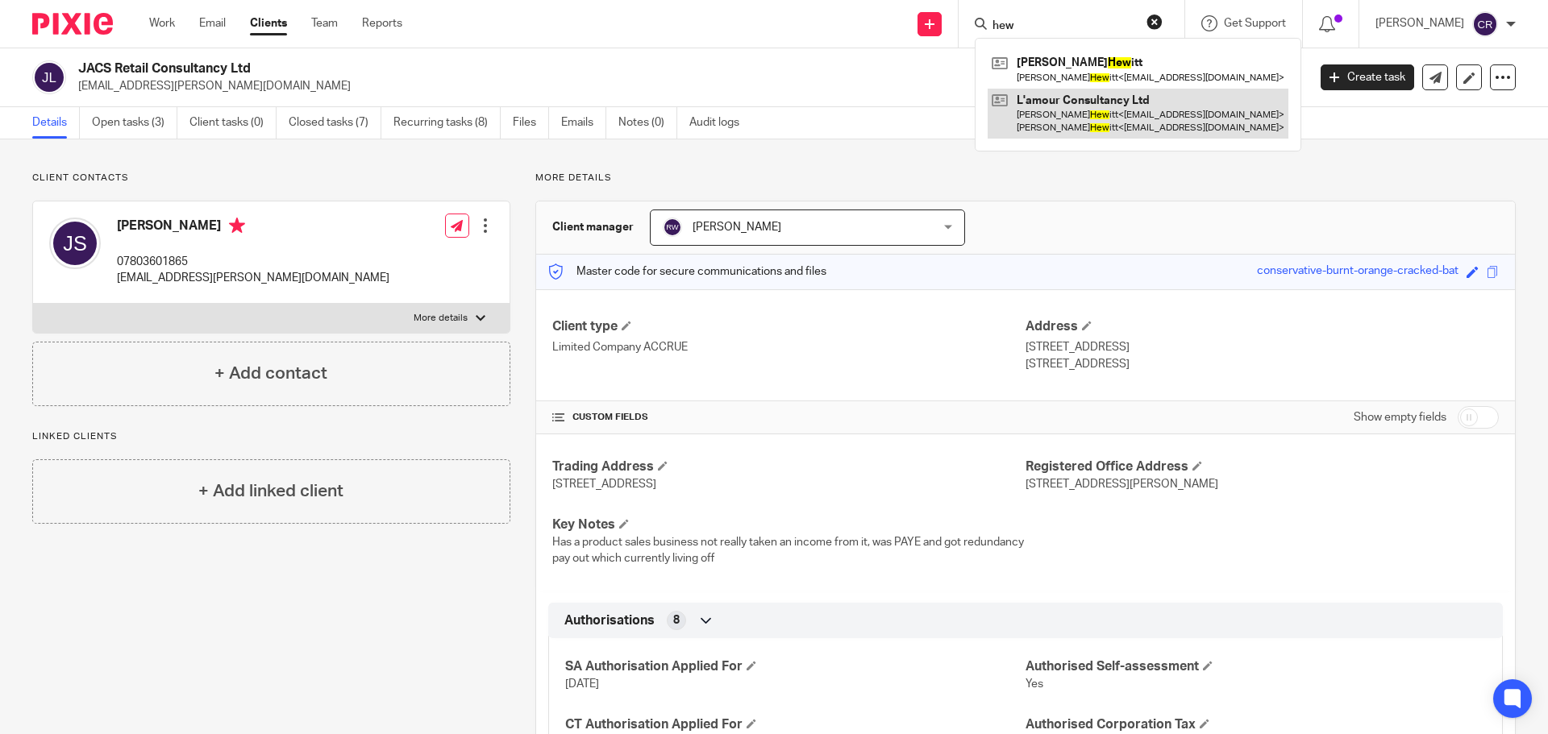
type input "hew"
click at [1056, 110] on link at bounding box center [1137, 114] width 301 height 50
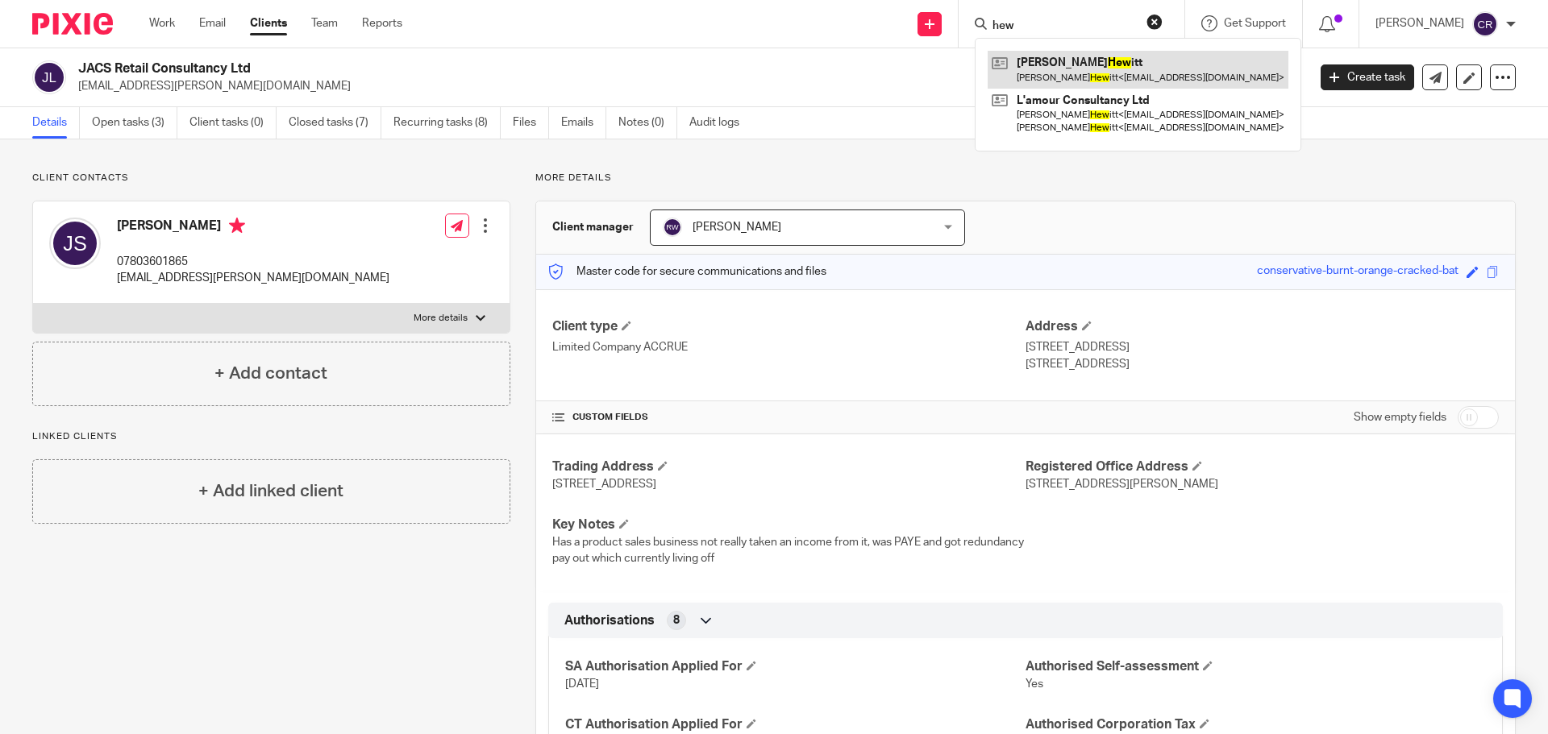
click at [1072, 60] on link at bounding box center [1137, 69] width 301 height 37
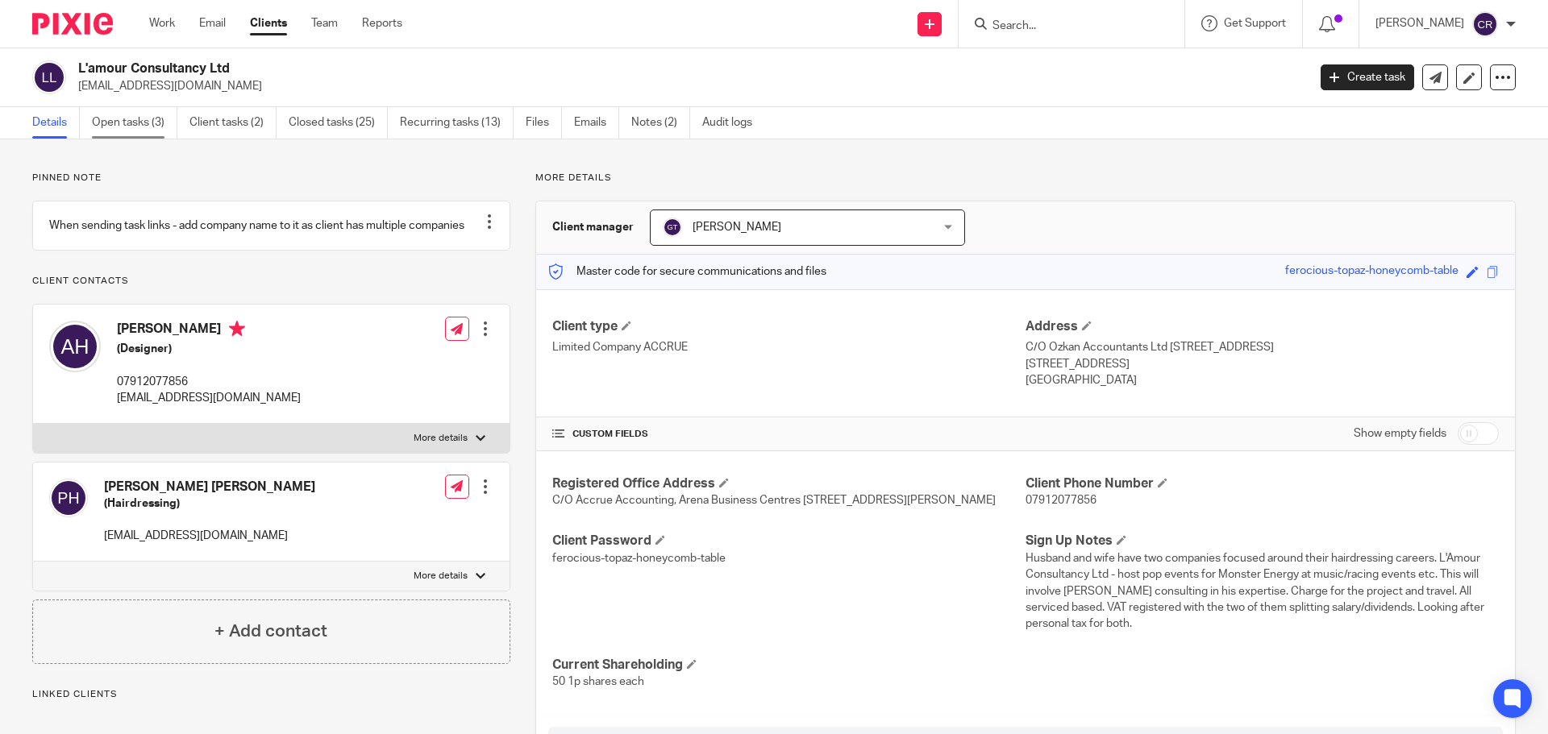
drag, startPoint x: 131, startPoint y: 136, endPoint x: 133, endPoint y: 126, distance: 10.8
click at [131, 136] on link "Open tasks (3)" at bounding box center [134, 122] width 85 height 31
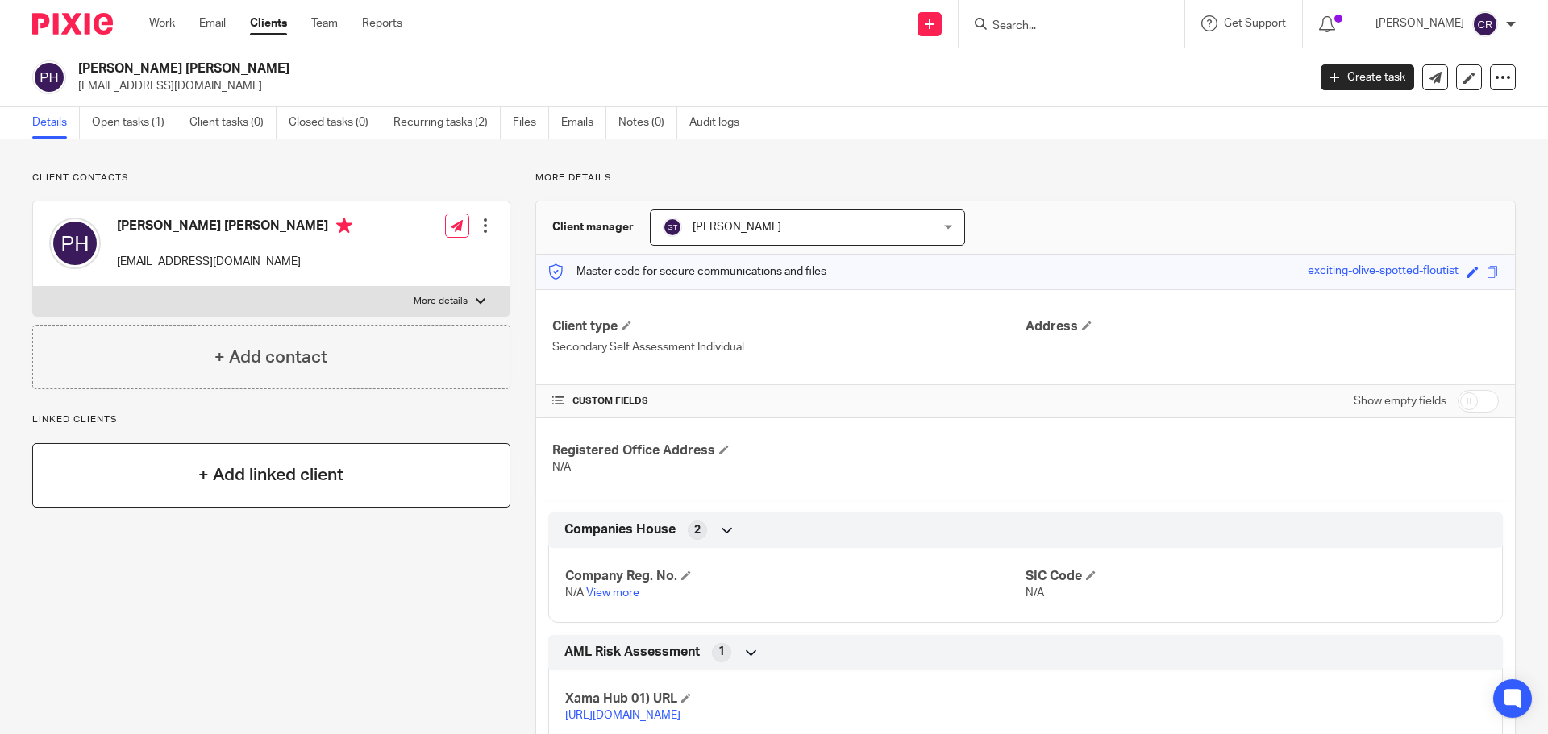
click at [243, 470] on h4 "+ Add linked client" at bounding box center [270, 475] width 145 height 25
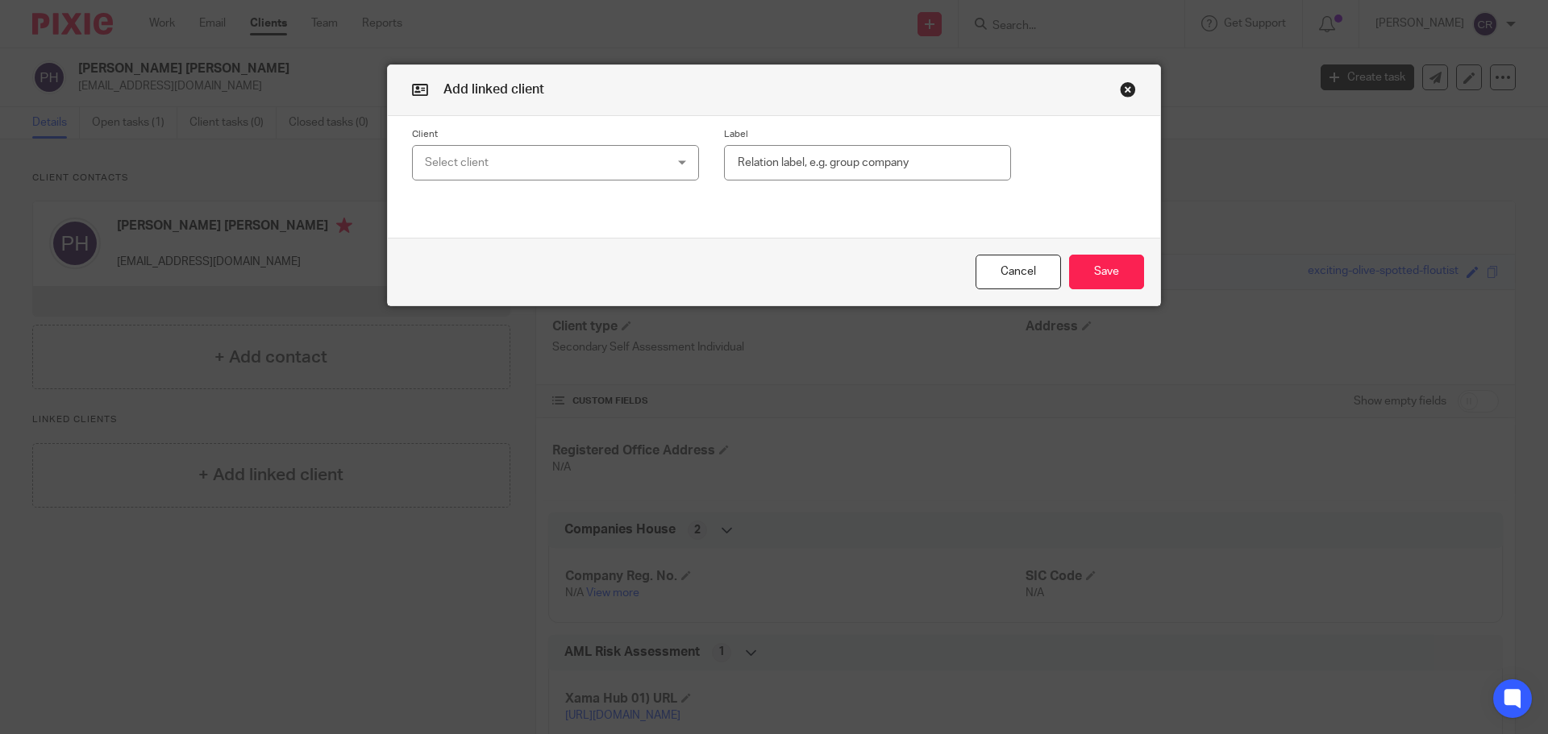
click at [610, 154] on div "Select client" at bounding box center [534, 163] width 218 height 34
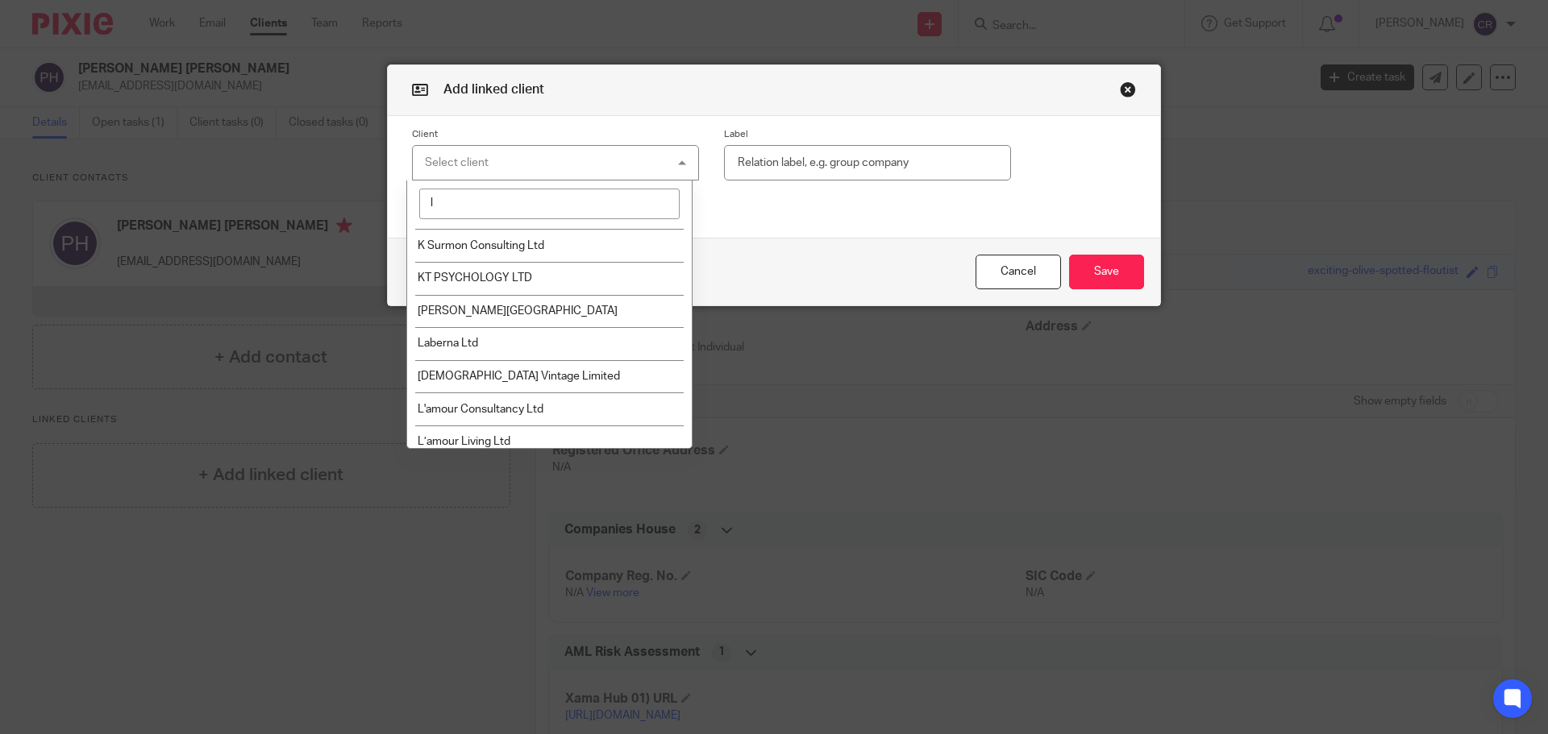
scroll to position [12464, 0]
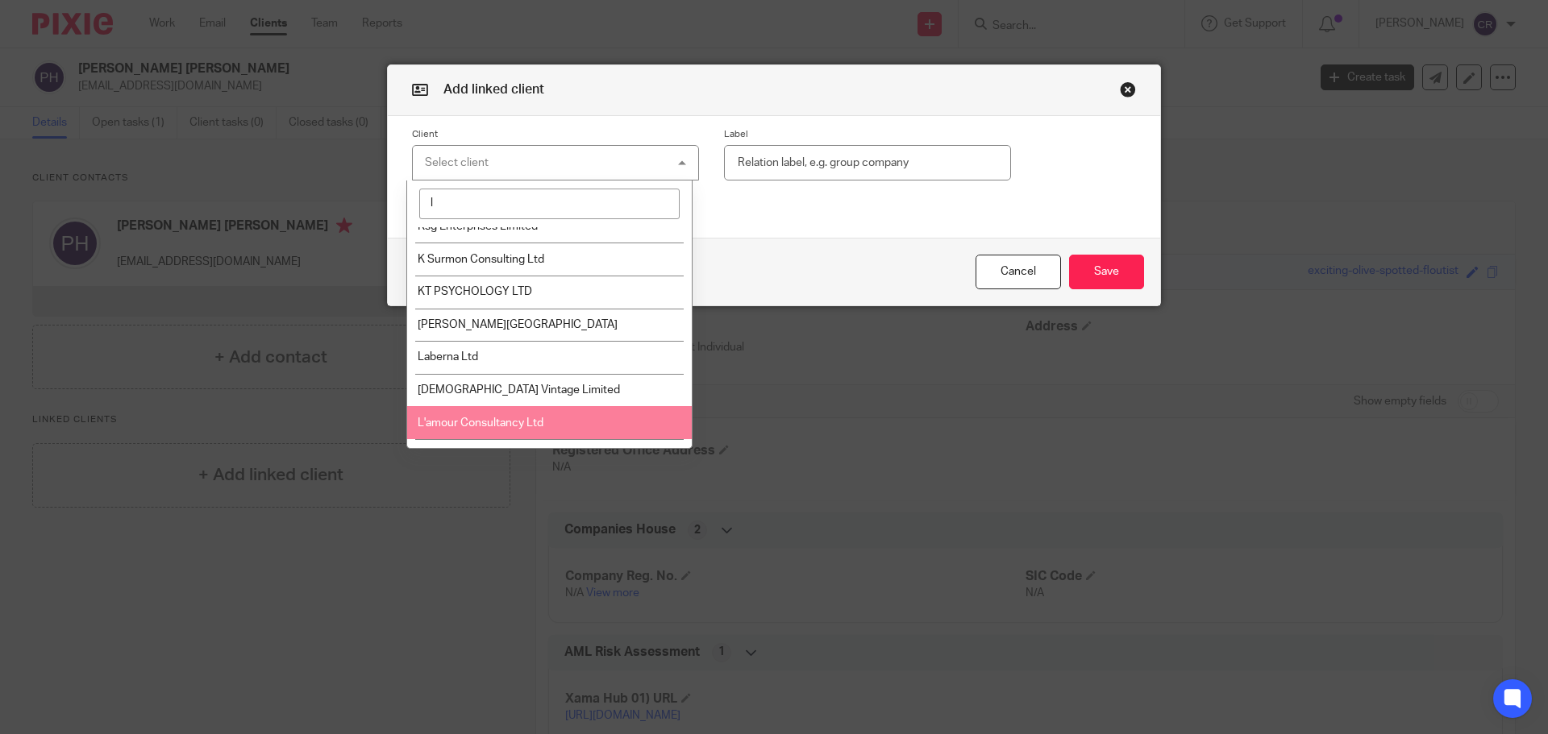
type input "l"
click at [571, 406] on li "L'amour Consultancy Ltd" at bounding box center [549, 422] width 285 height 33
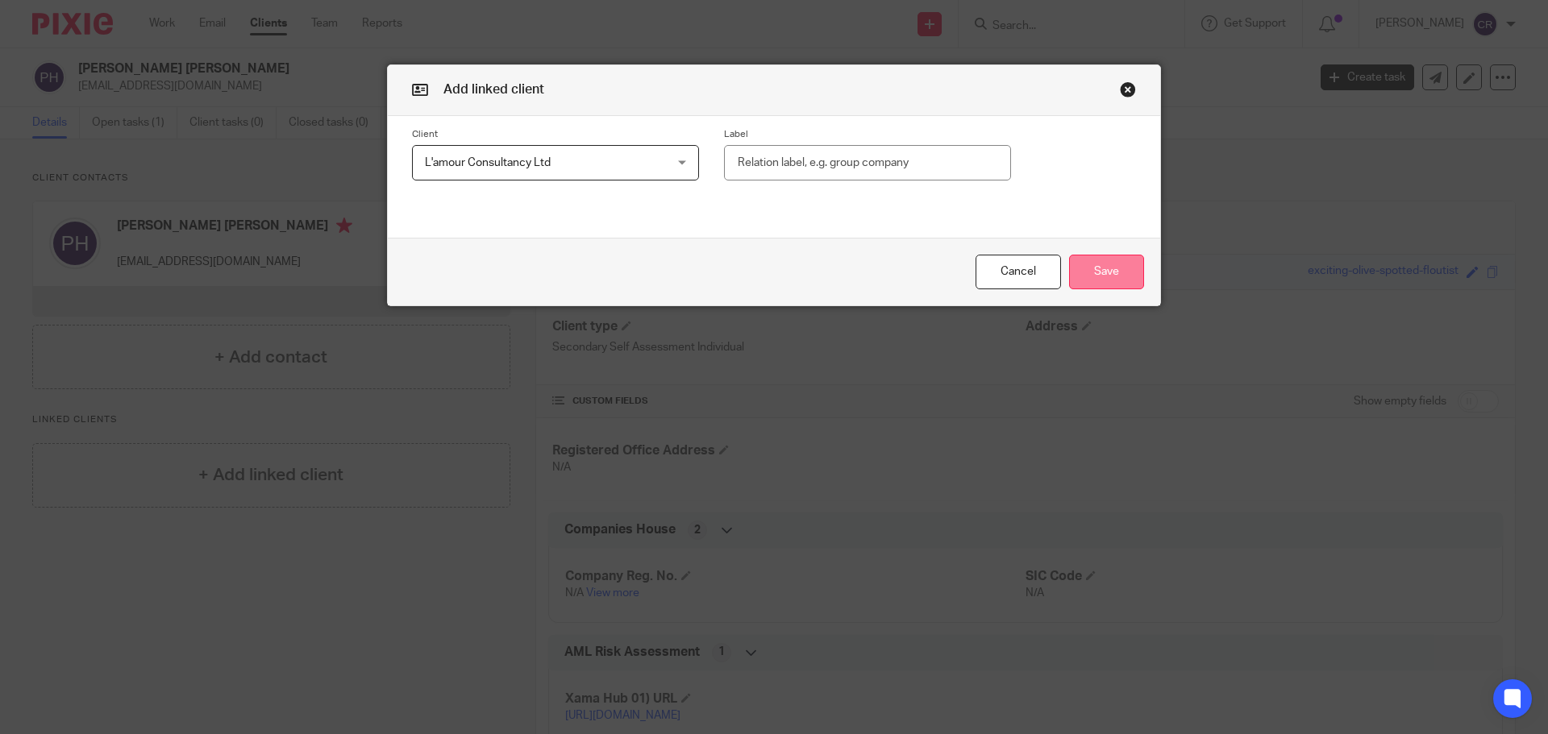
click at [1109, 268] on button "Save" at bounding box center [1106, 272] width 75 height 35
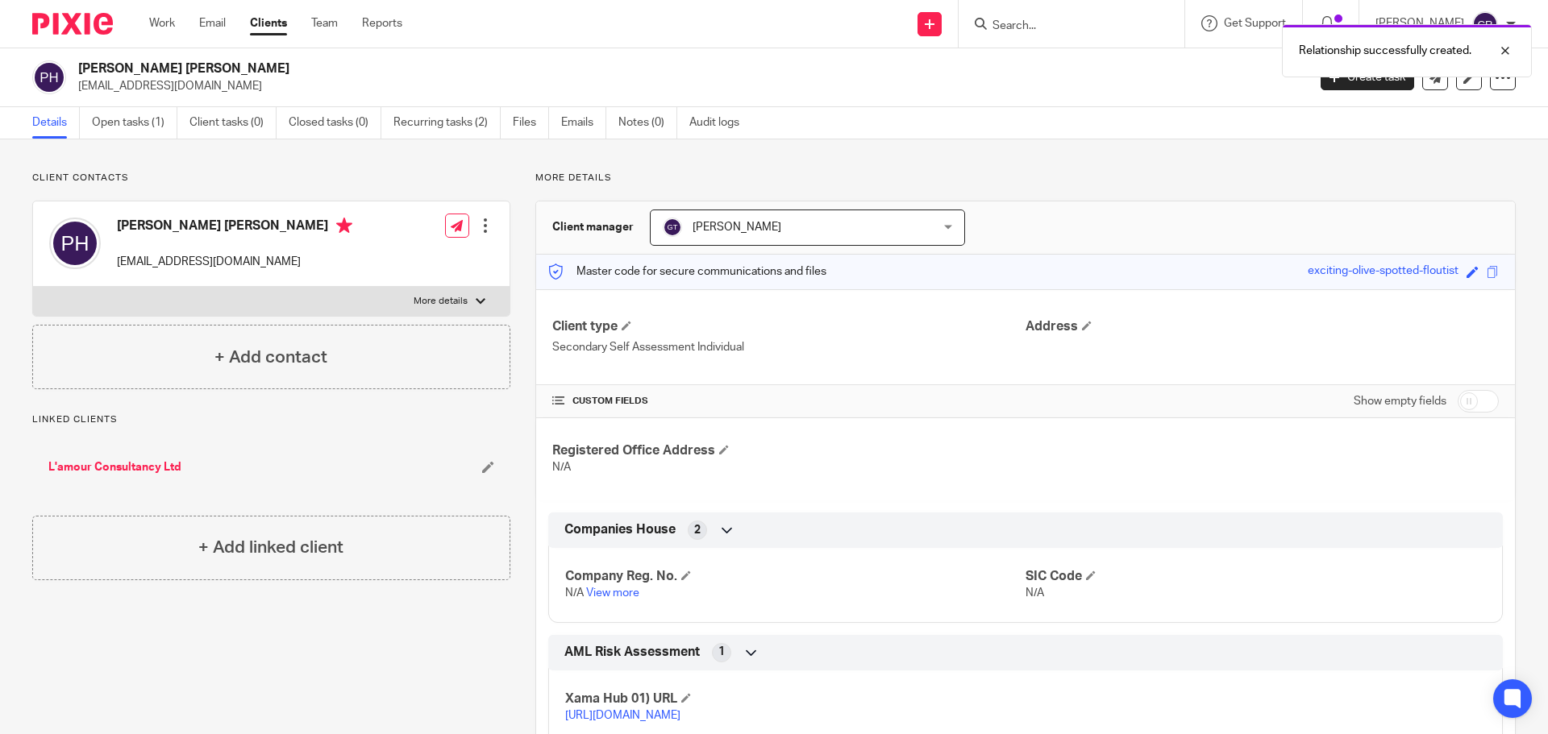
drag, startPoint x: 137, startPoint y: 114, endPoint x: 153, endPoint y: 92, distance: 27.7
click at [138, 114] on link "Open tasks (1)" at bounding box center [134, 122] width 85 height 31
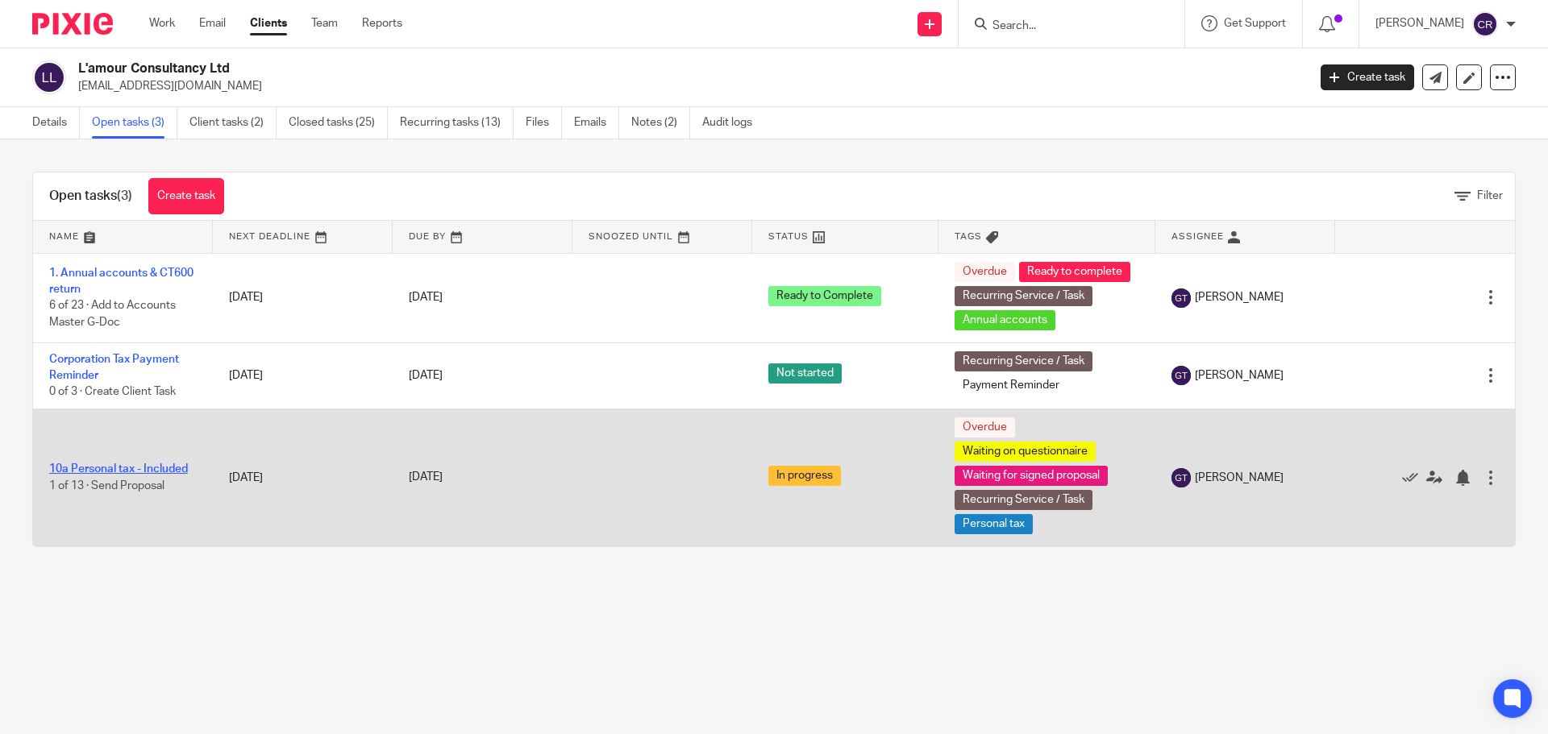
click at [127, 470] on link "10a Personal tax - Included" at bounding box center [118, 468] width 139 height 11
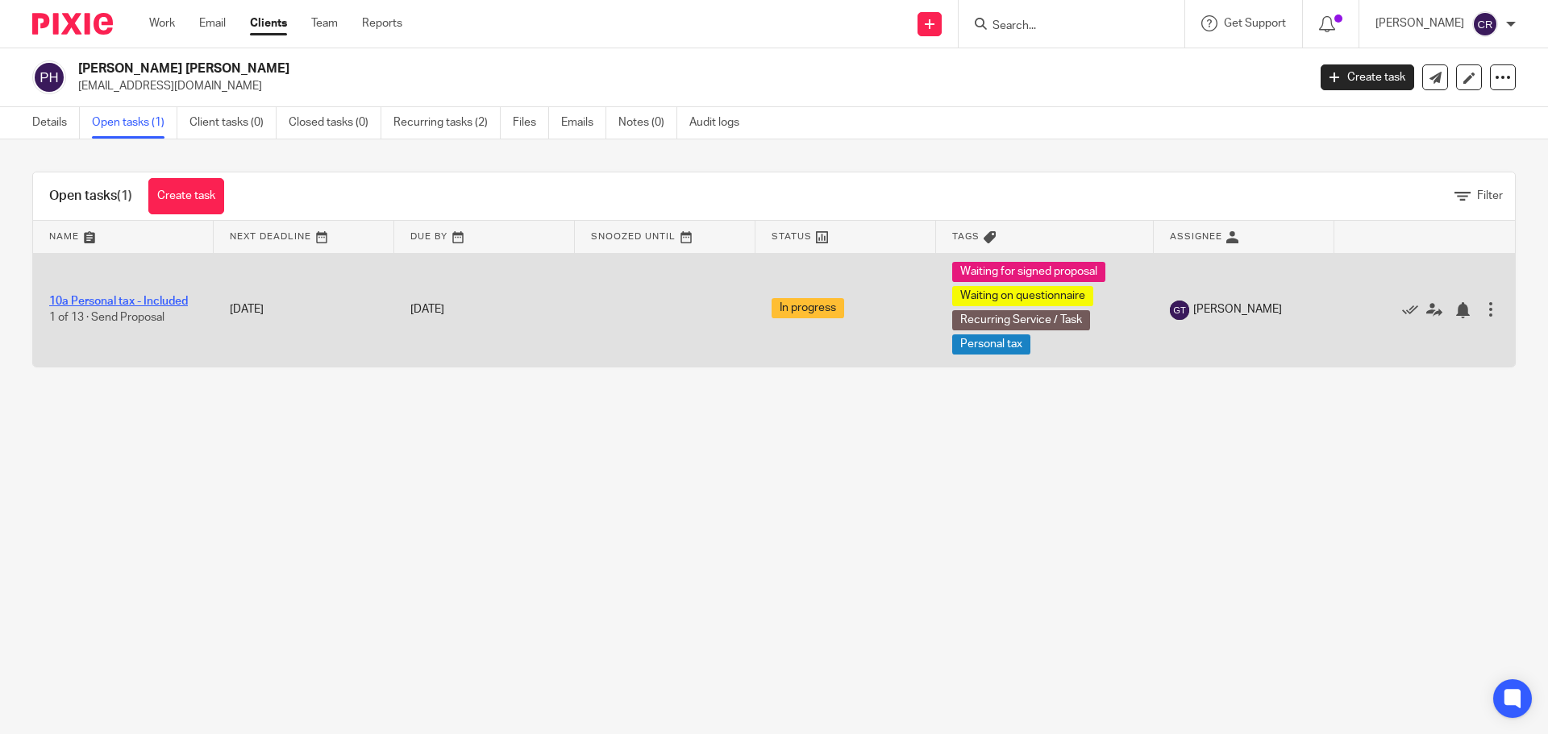
click at [101, 299] on link "10a Personal tax - Included" at bounding box center [118, 301] width 139 height 11
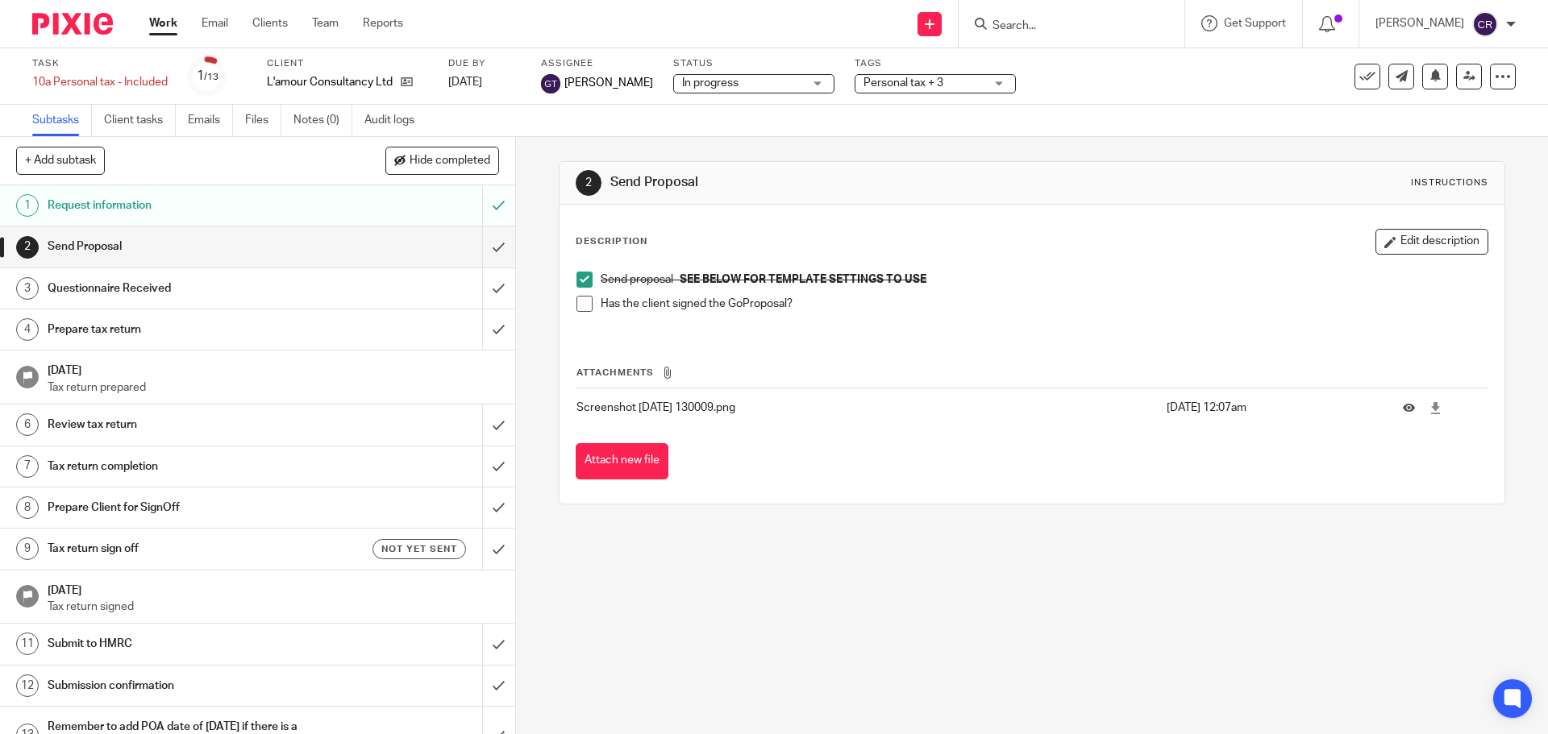
click at [582, 308] on span at bounding box center [584, 304] width 16 height 16
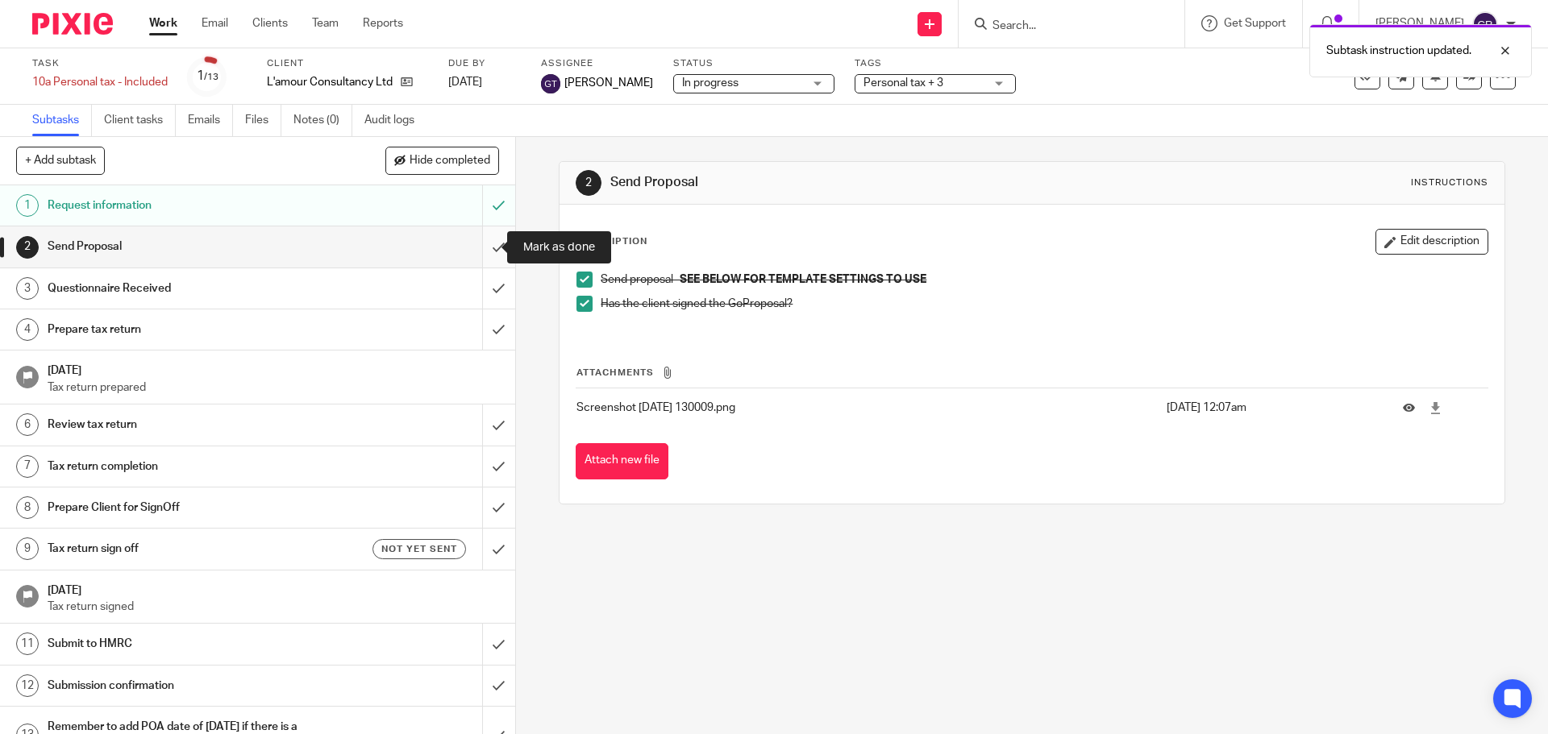
click at [480, 243] on input "submit" at bounding box center [257, 246] width 515 height 40
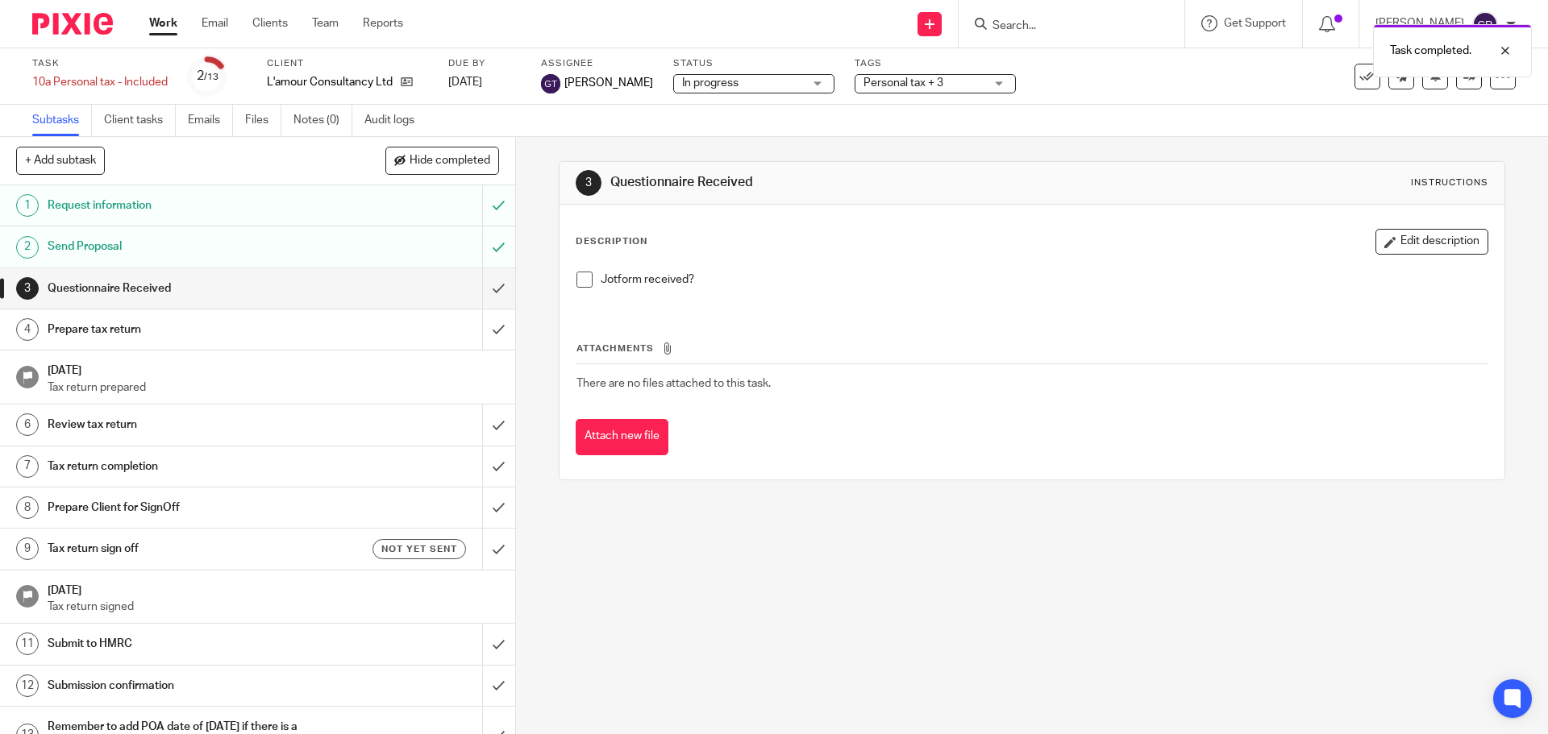
click at [887, 81] on span "Personal tax + 3" at bounding box center [903, 82] width 80 height 11
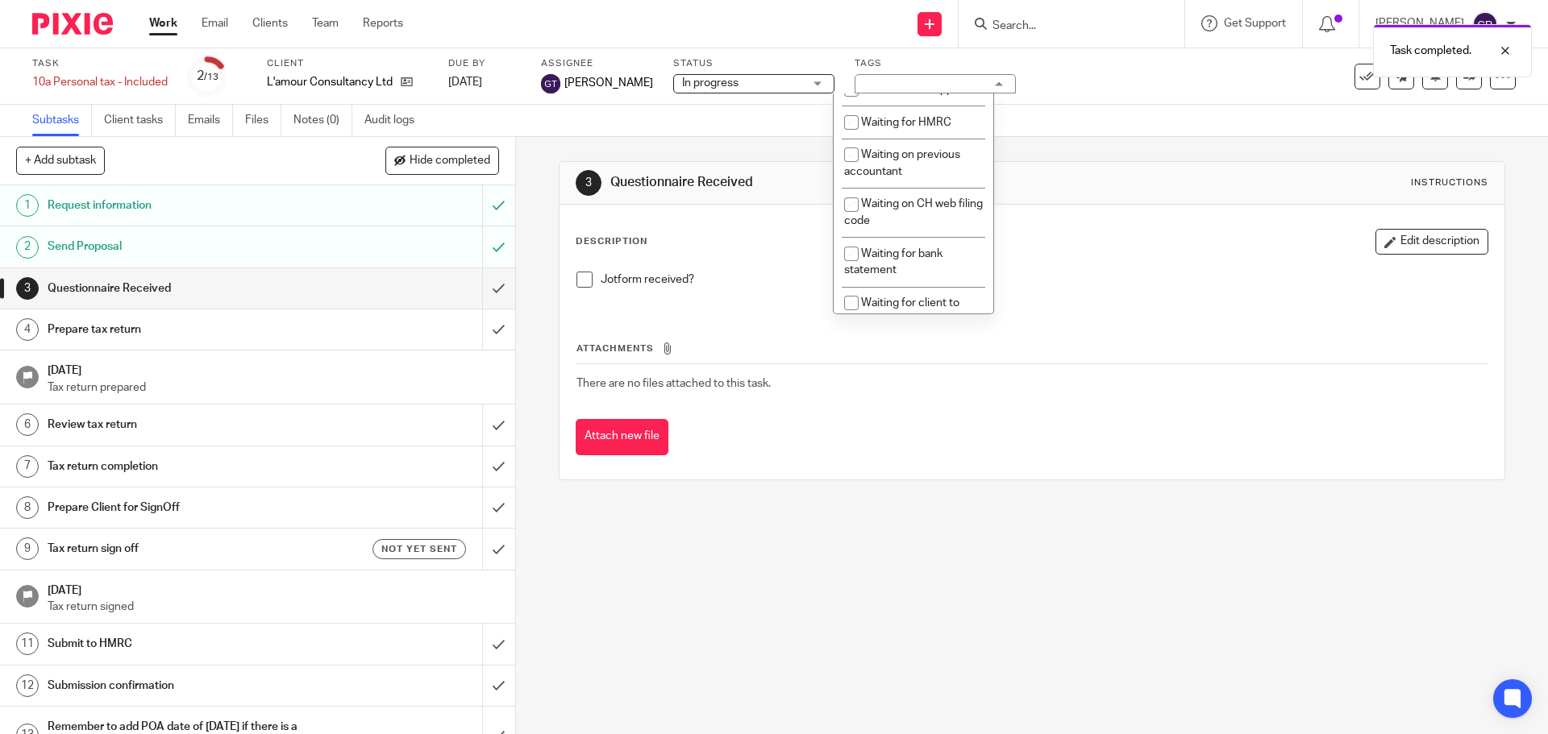
scroll to position [1290, 0]
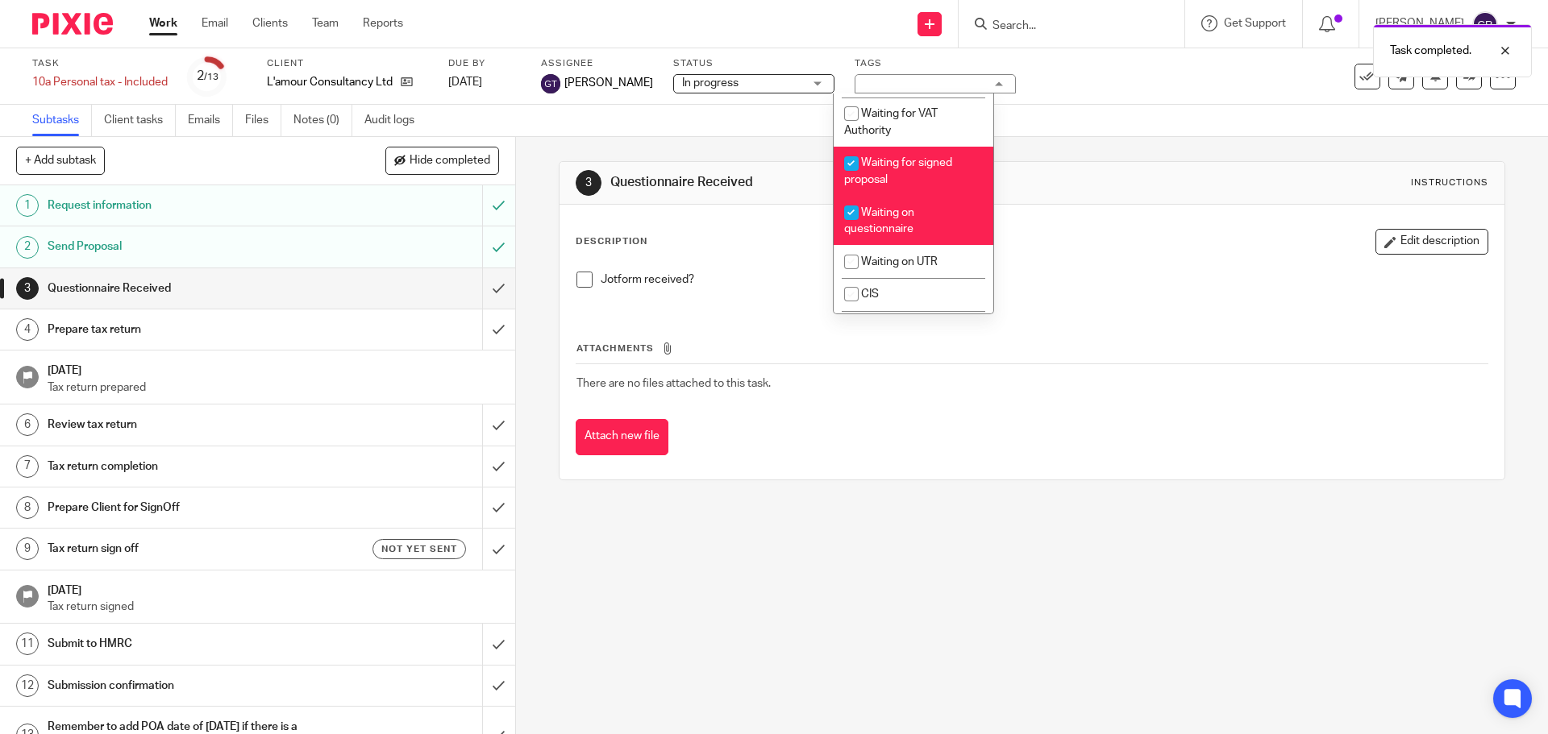
click at [920, 196] on li "Waiting for signed proposal" at bounding box center [913, 171] width 160 height 49
checkbox input "false"
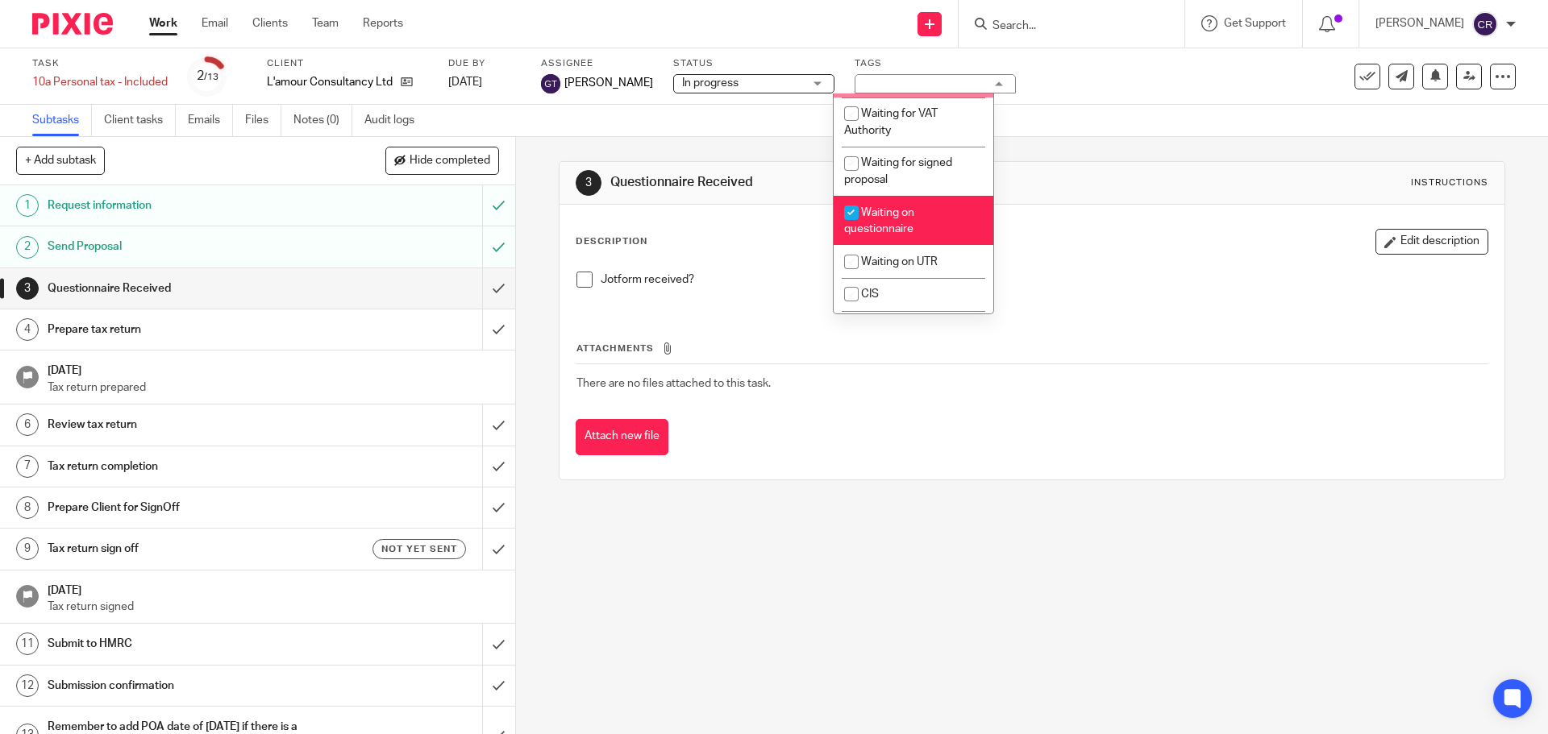
click at [1044, 438] on div "Attach new file" at bounding box center [1032, 437] width 912 height 36
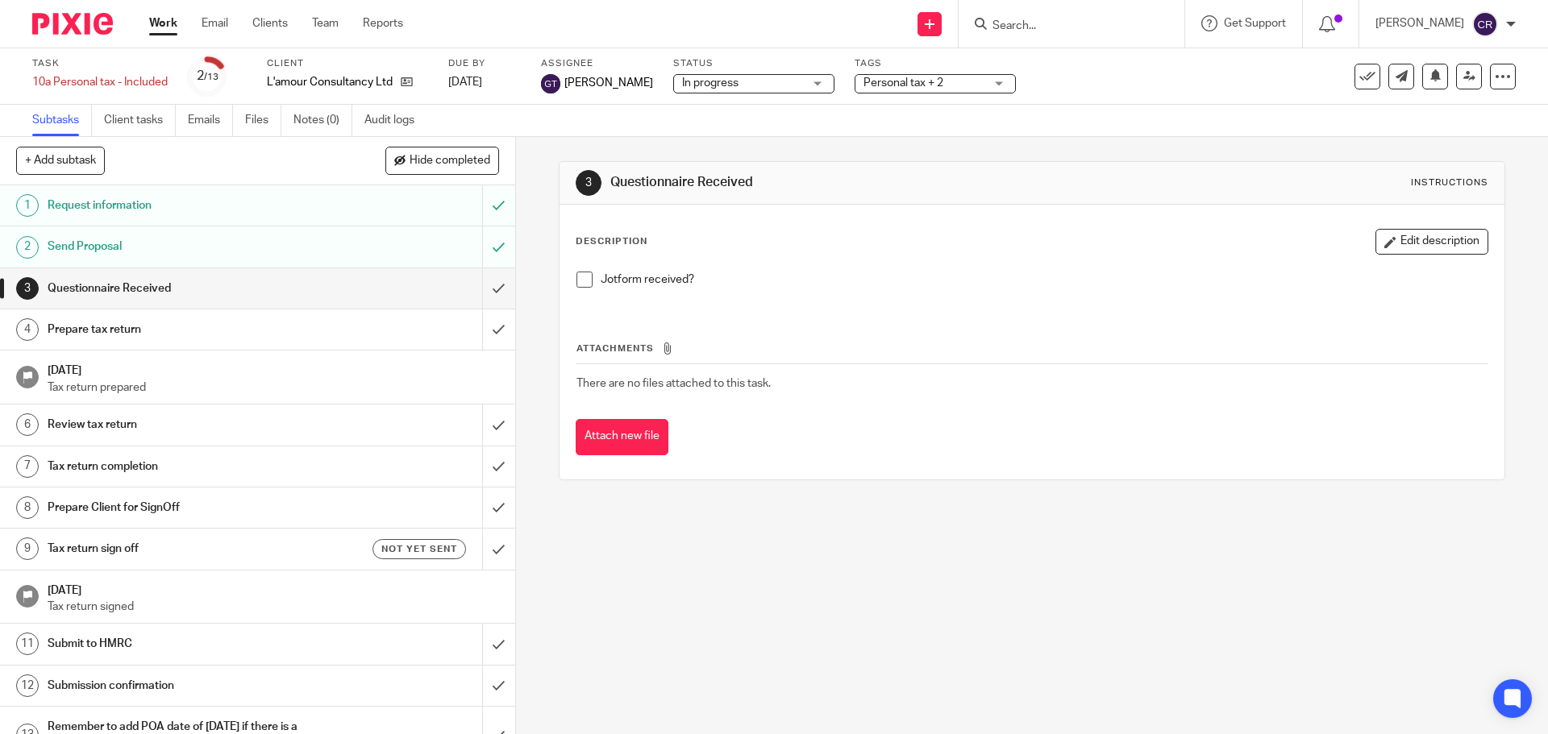
click at [154, 24] on link "Work" at bounding box center [163, 23] width 28 height 16
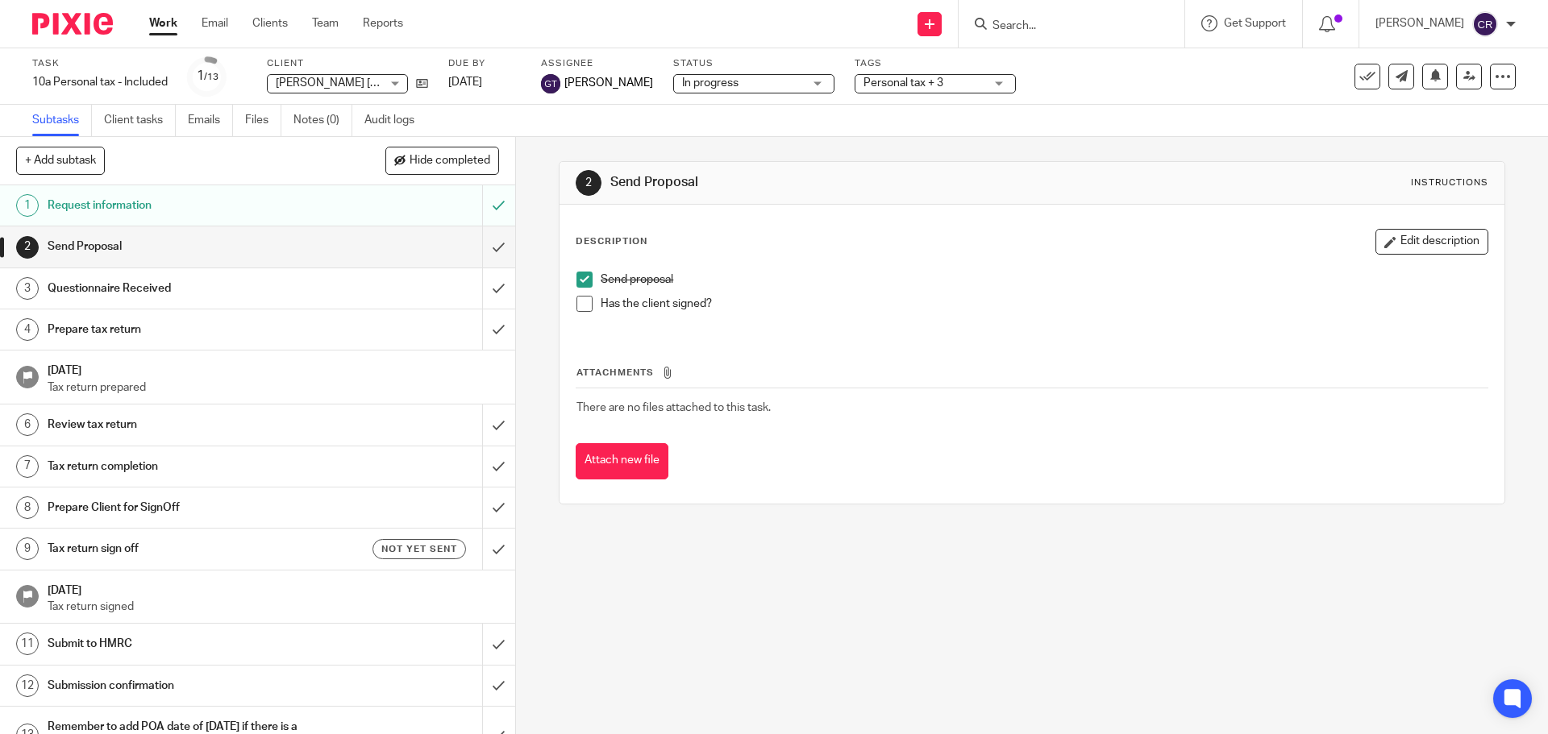
click at [579, 303] on span at bounding box center [584, 304] width 16 height 16
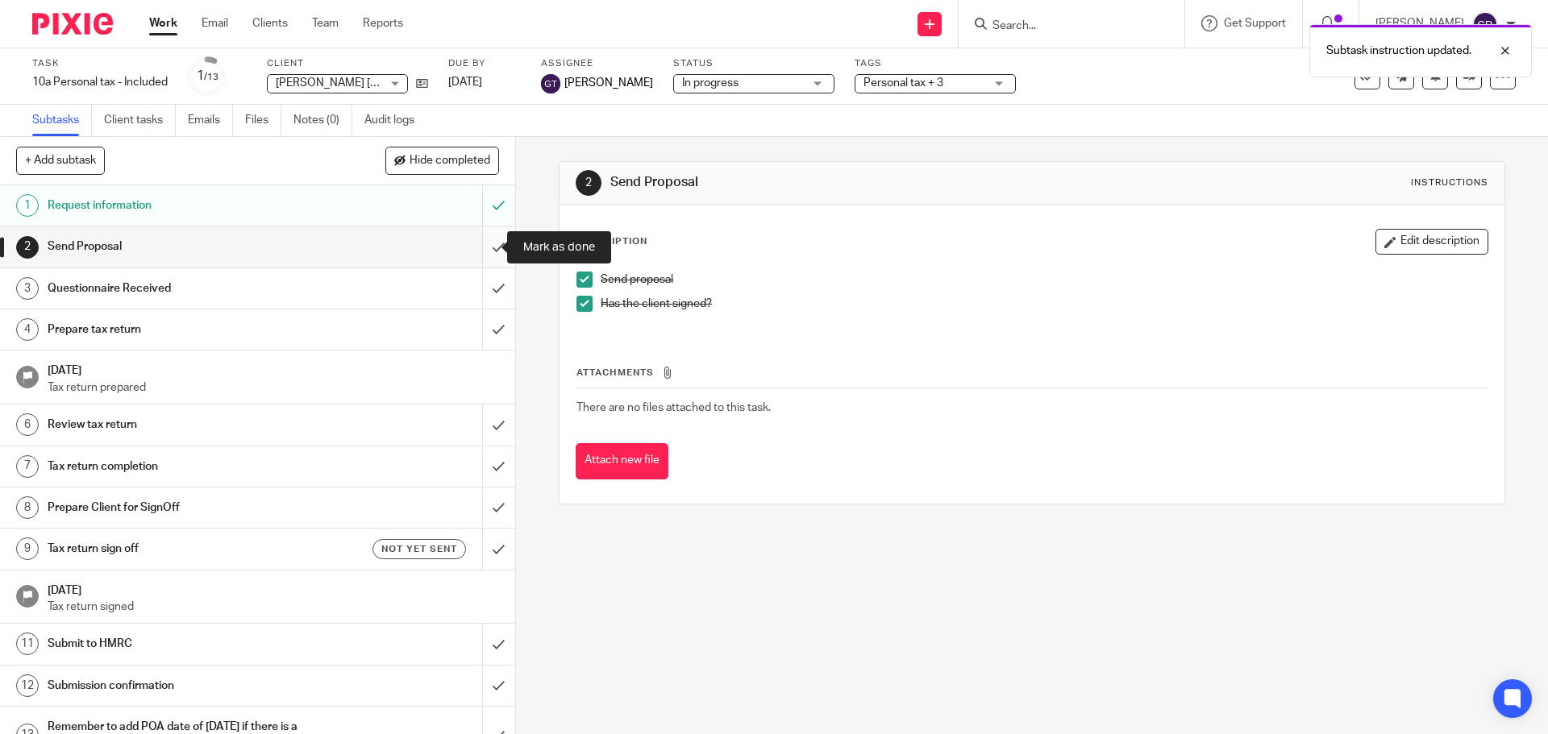
click at [480, 243] on input "submit" at bounding box center [257, 246] width 515 height 40
click at [863, 81] on span "Personal tax + 3" at bounding box center [903, 82] width 80 height 11
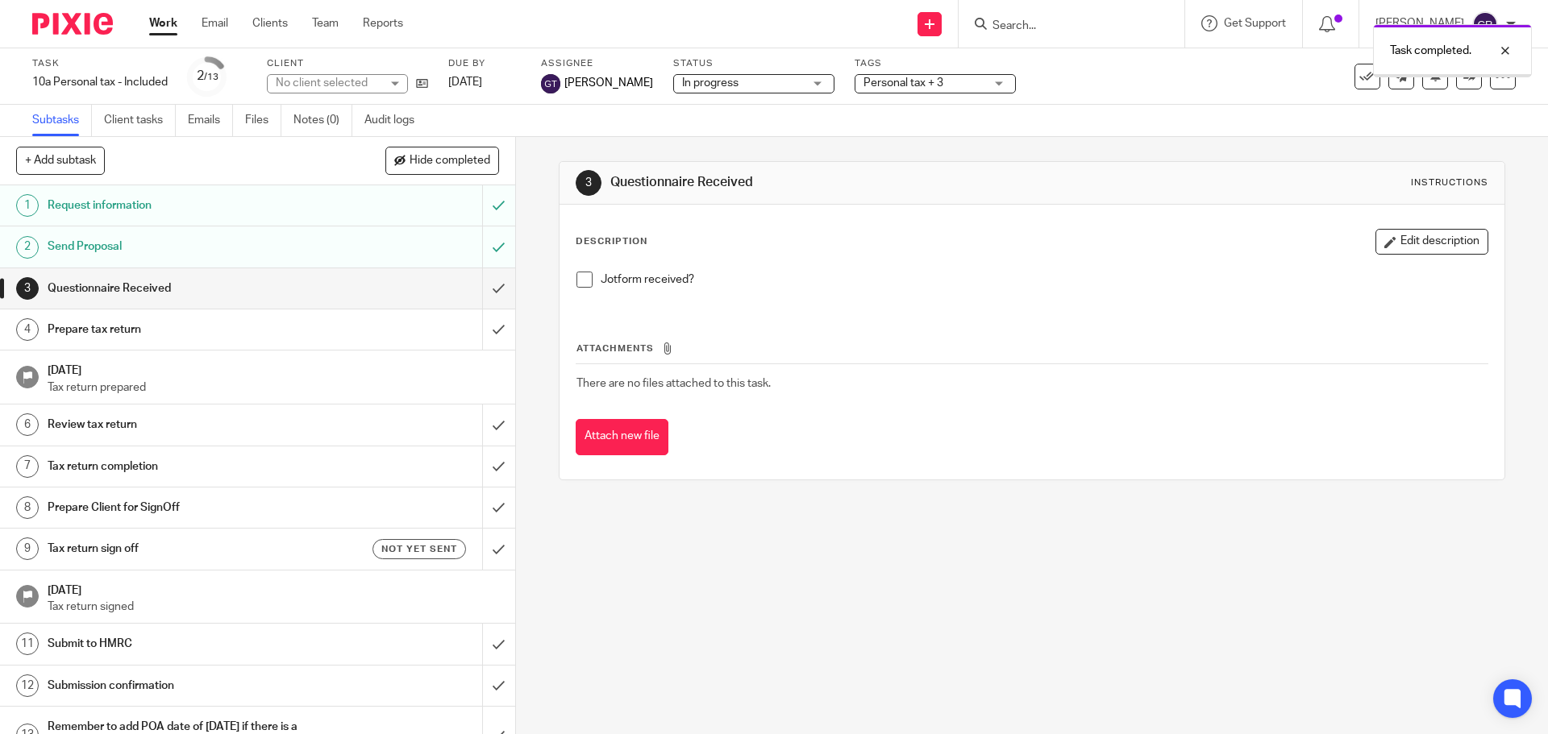
drag, startPoint x: 908, startPoint y: 64, endPoint x: 909, endPoint y: 89, distance: 25.0
click at [908, 65] on div "Task completed." at bounding box center [1153, 46] width 758 height 61
click at [909, 89] on span "Personal tax + 3" at bounding box center [923, 83] width 121 height 17
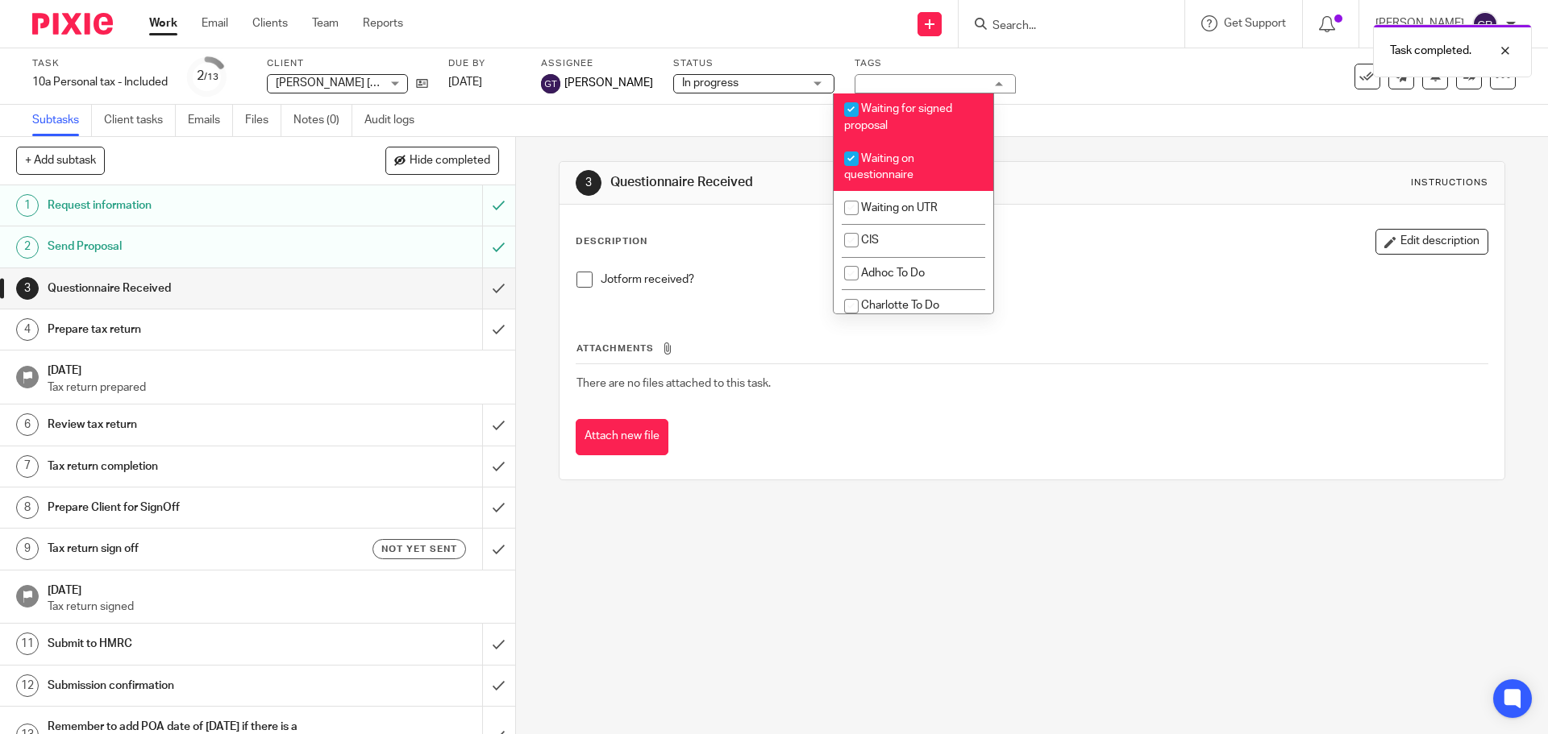
scroll to position [1370, 0]
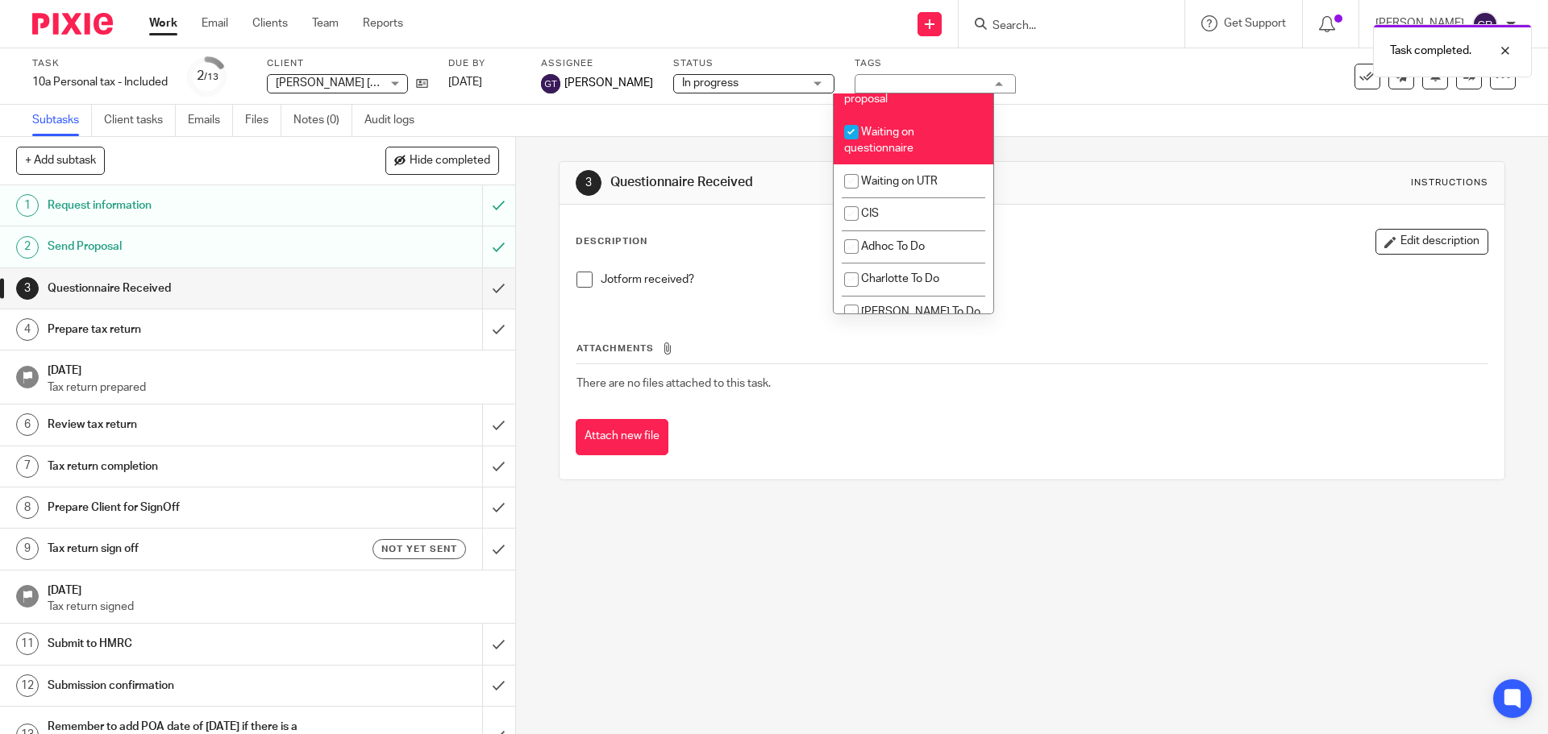
click at [898, 115] on li "Waiting for signed proposal" at bounding box center [913, 90] width 160 height 49
checkbox input "false"
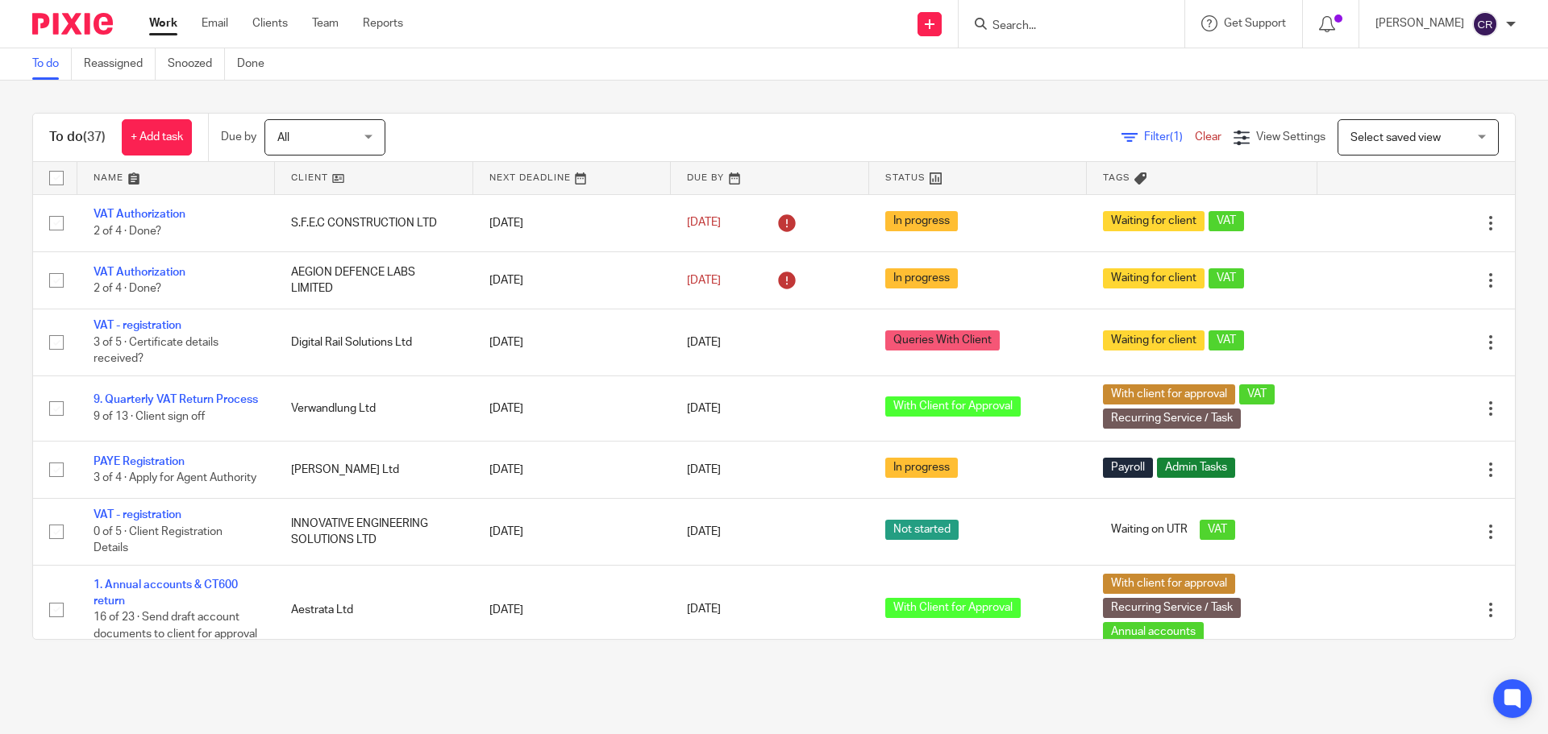
click at [1037, 32] on input "Search" at bounding box center [1063, 26] width 145 height 15
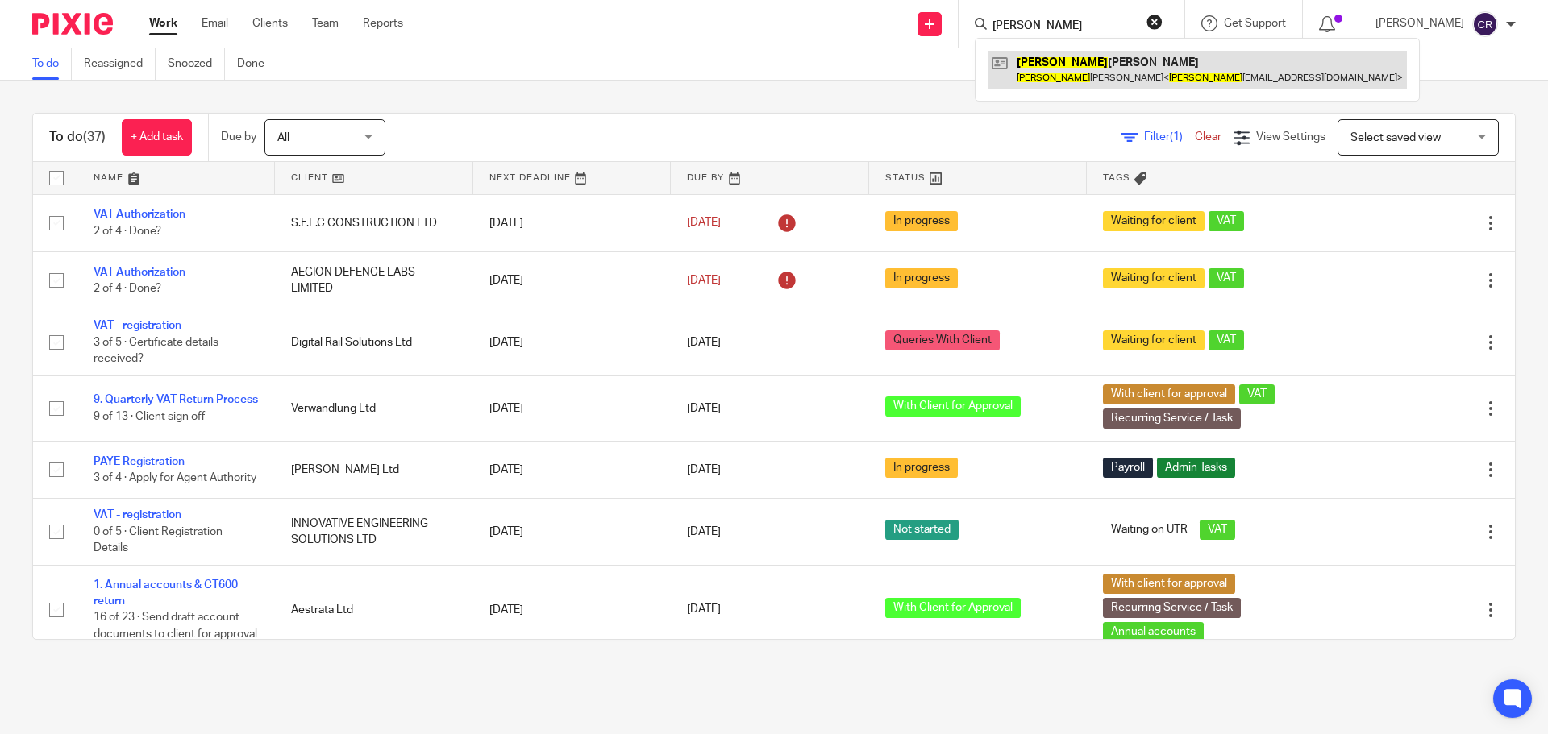
type input "sidney"
click at [1039, 60] on link at bounding box center [1196, 69] width 419 height 37
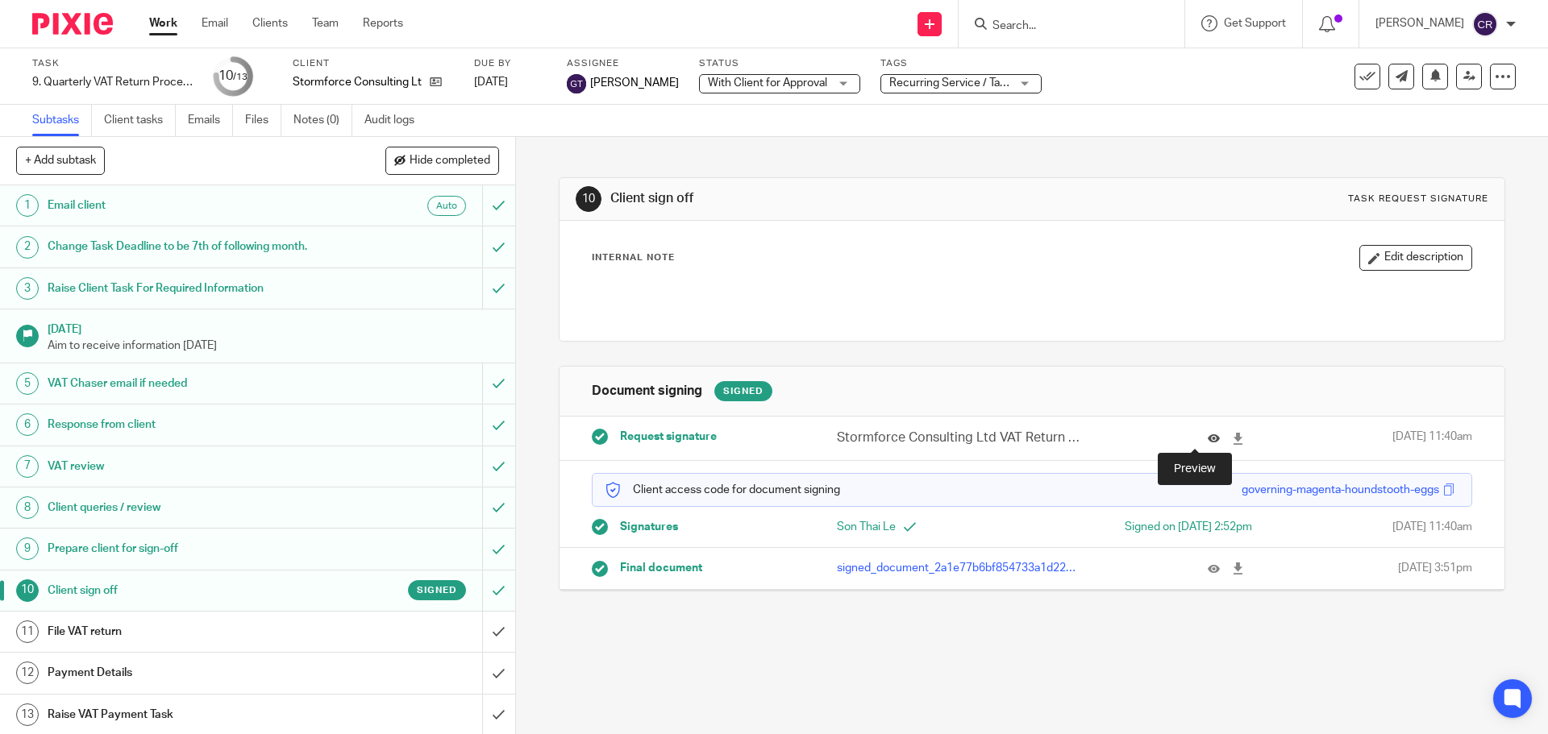
click at [1207, 437] on icon at bounding box center [1213, 439] width 12 height 12
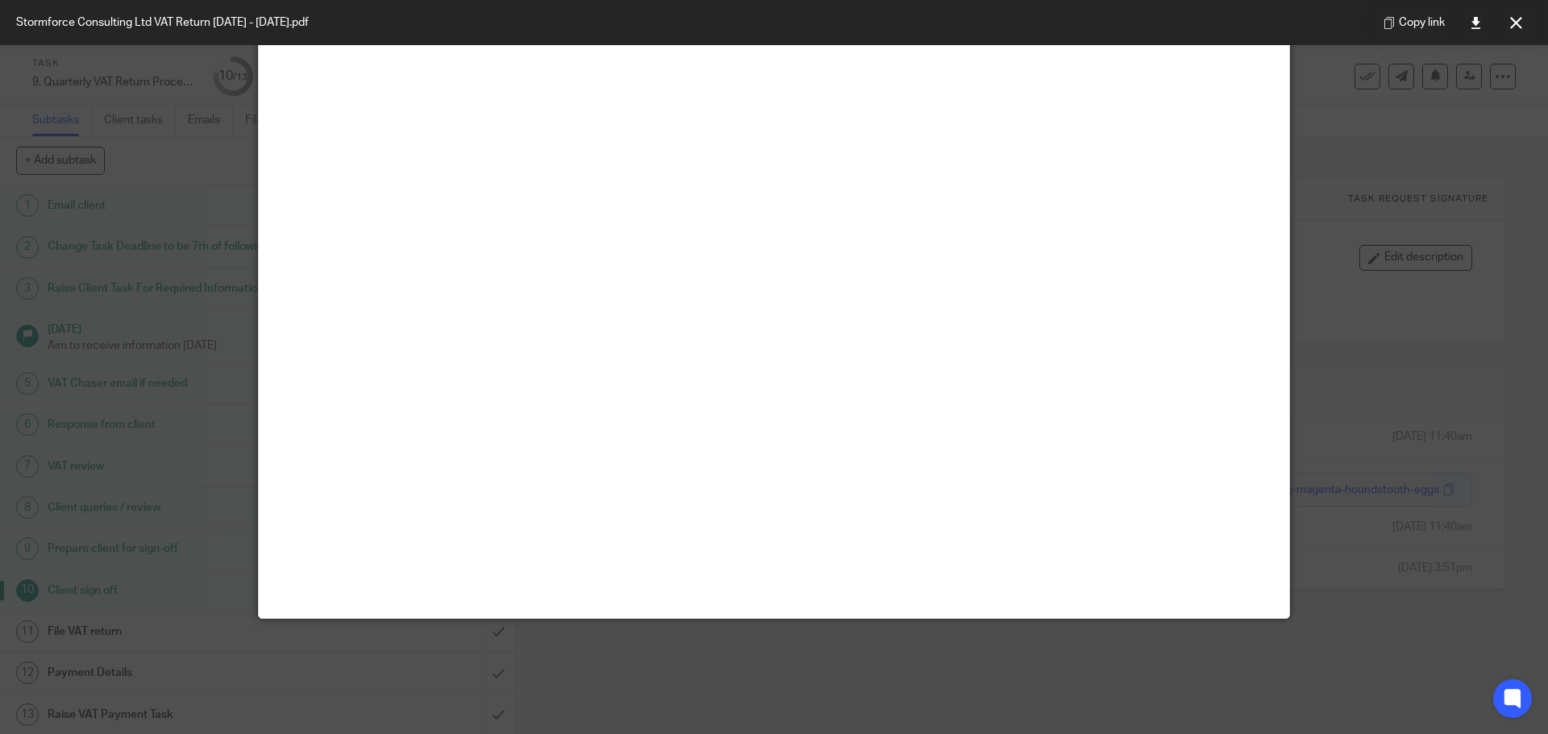
scroll to position [113, 0]
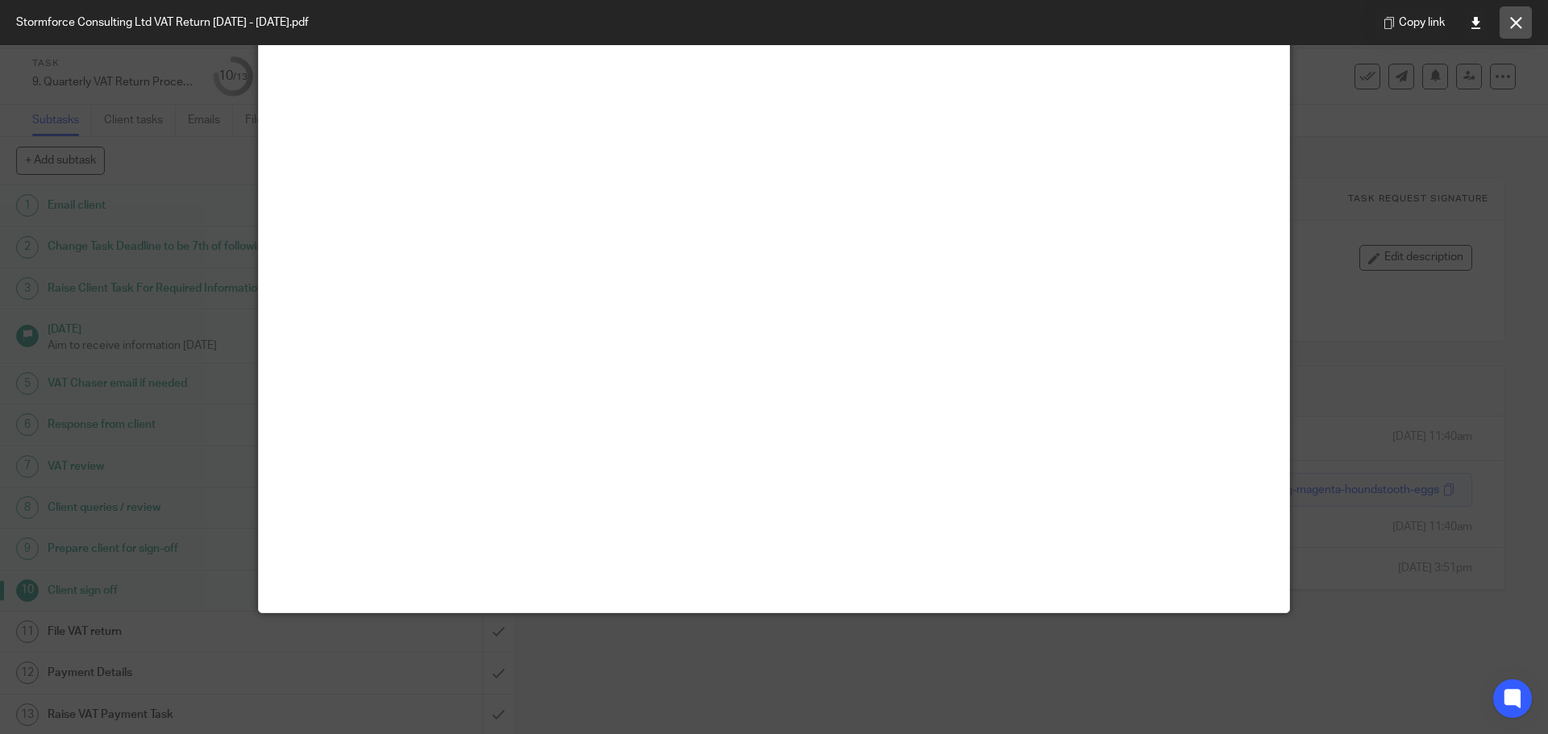
click at [1518, 17] on icon at bounding box center [1516, 23] width 12 height 12
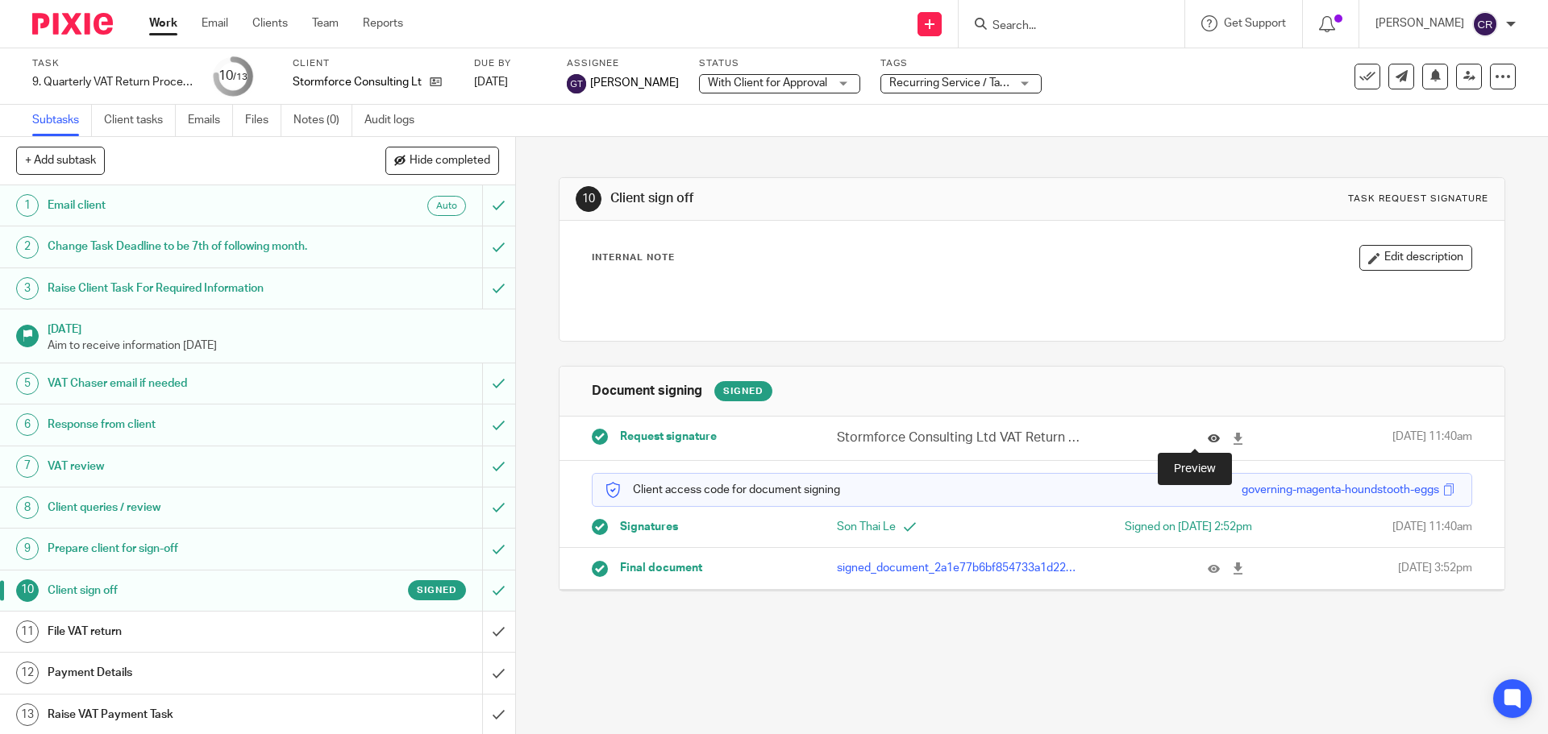
click at [1207, 434] on icon at bounding box center [1213, 439] width 12 height 12
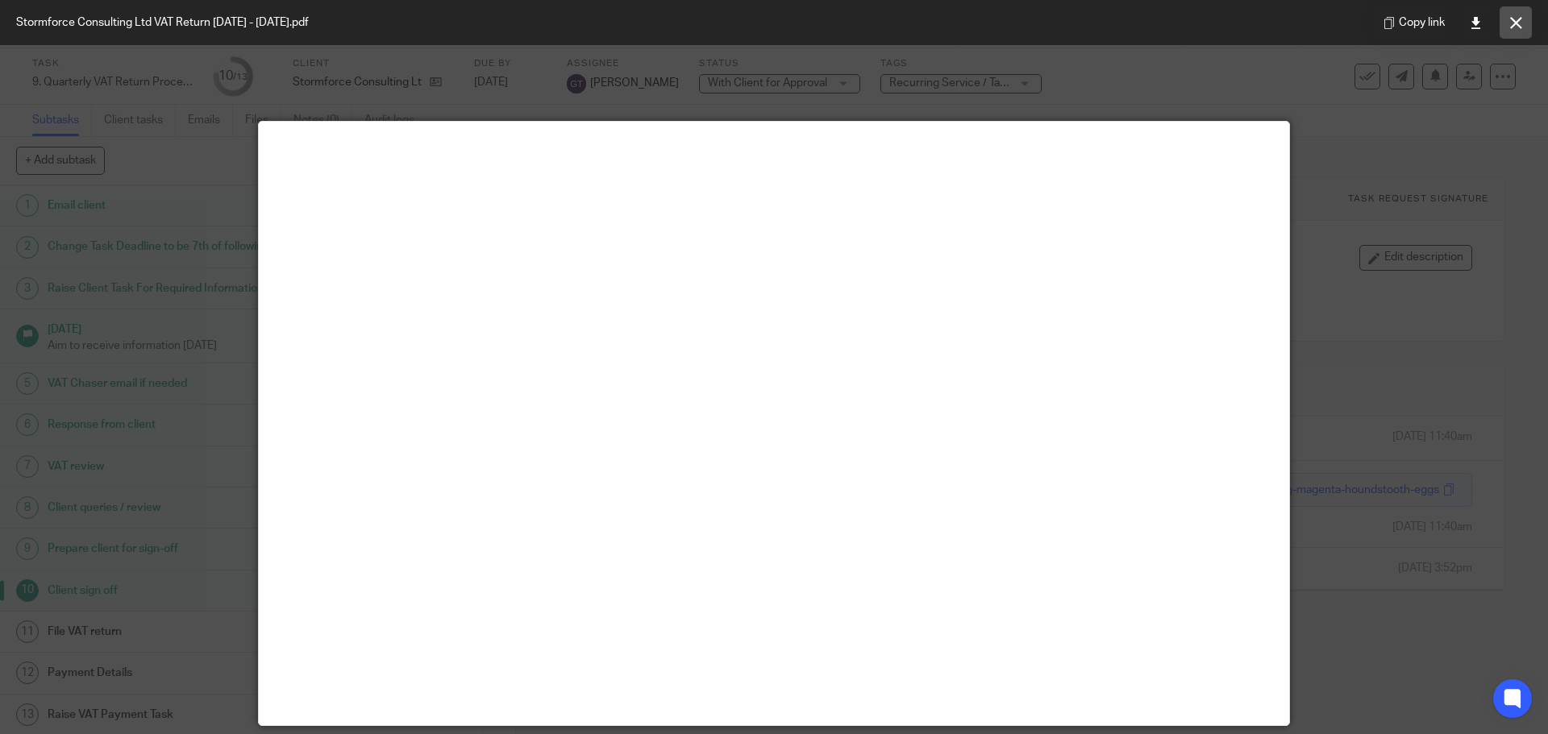
click at [1531, 24] on button at bounding box center [1515, 22] width 32 height 32
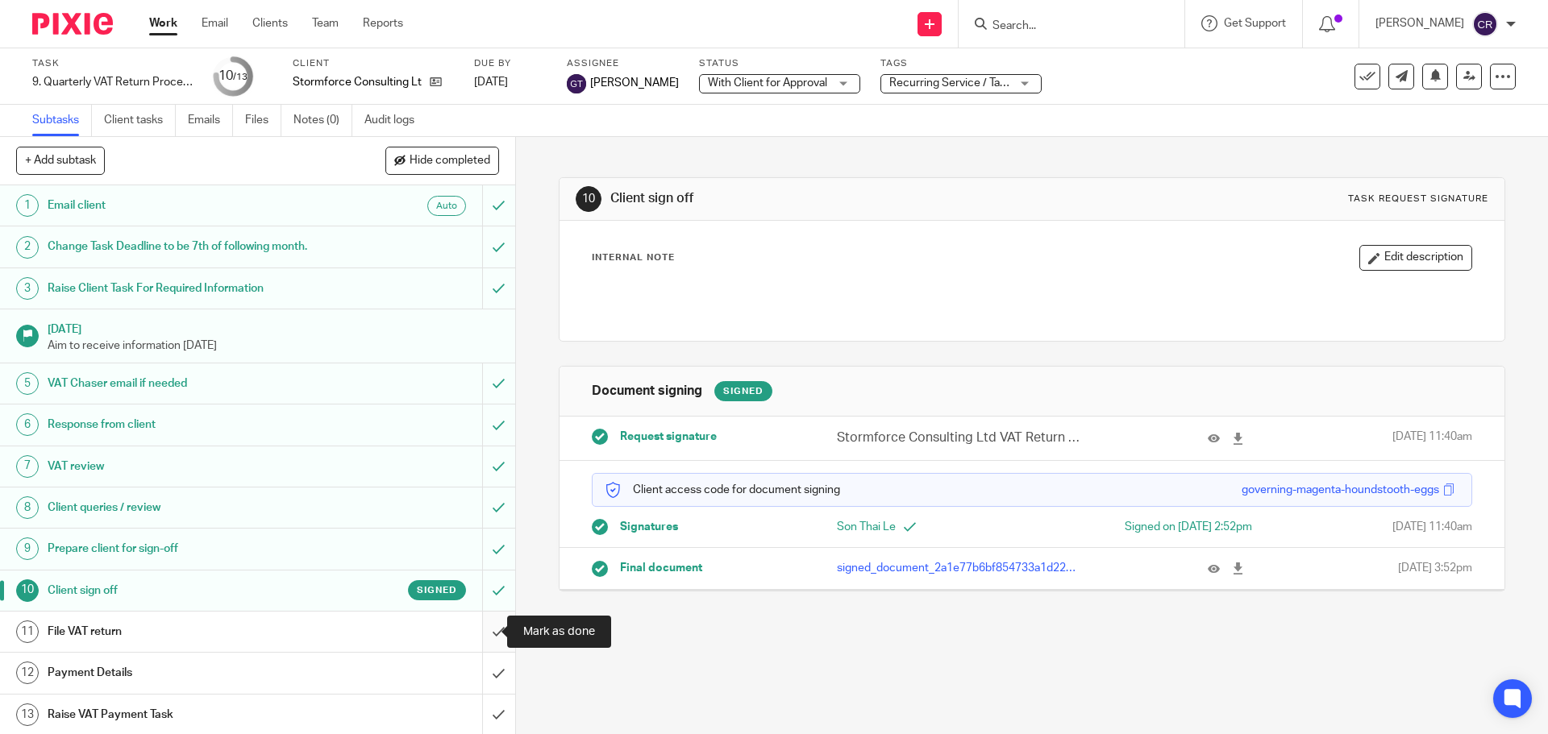
click at [484, 633] on input "submit" at bounding box center [257, 632] width 515 height 40
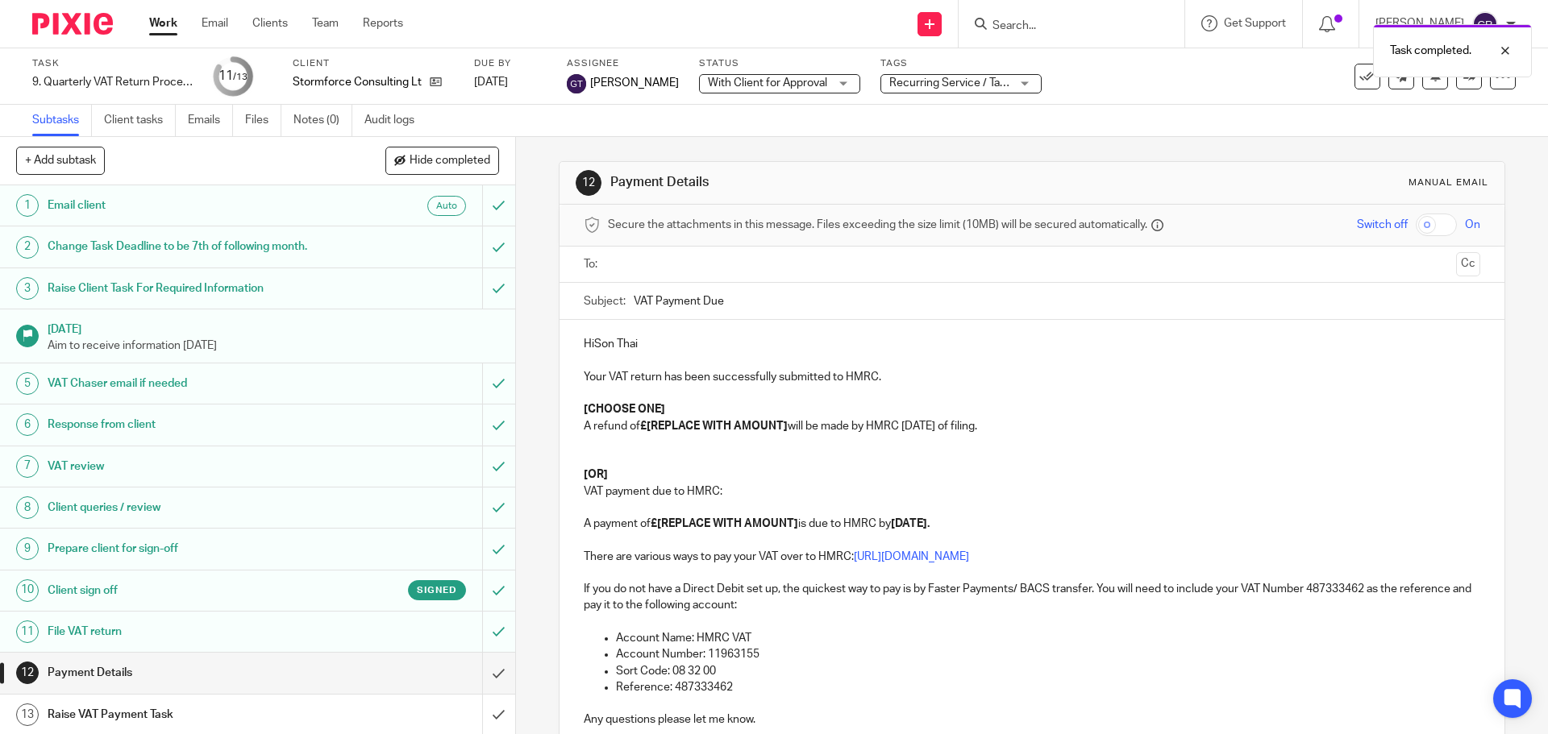
click at [612, 464] on p at bounding box center [1032, 450] width 896 height 33
drag, startPoint x: 614, startPoint y: 477, endPoint x: 571, endPoint y: 399, distance: 89.5
click at [571, 399] on div "HiSon Thai Your VAT return has been successfully submitted to HMRC. [CHOOSE ONE…" at bounding box center [1031, 538] width 944 height 437
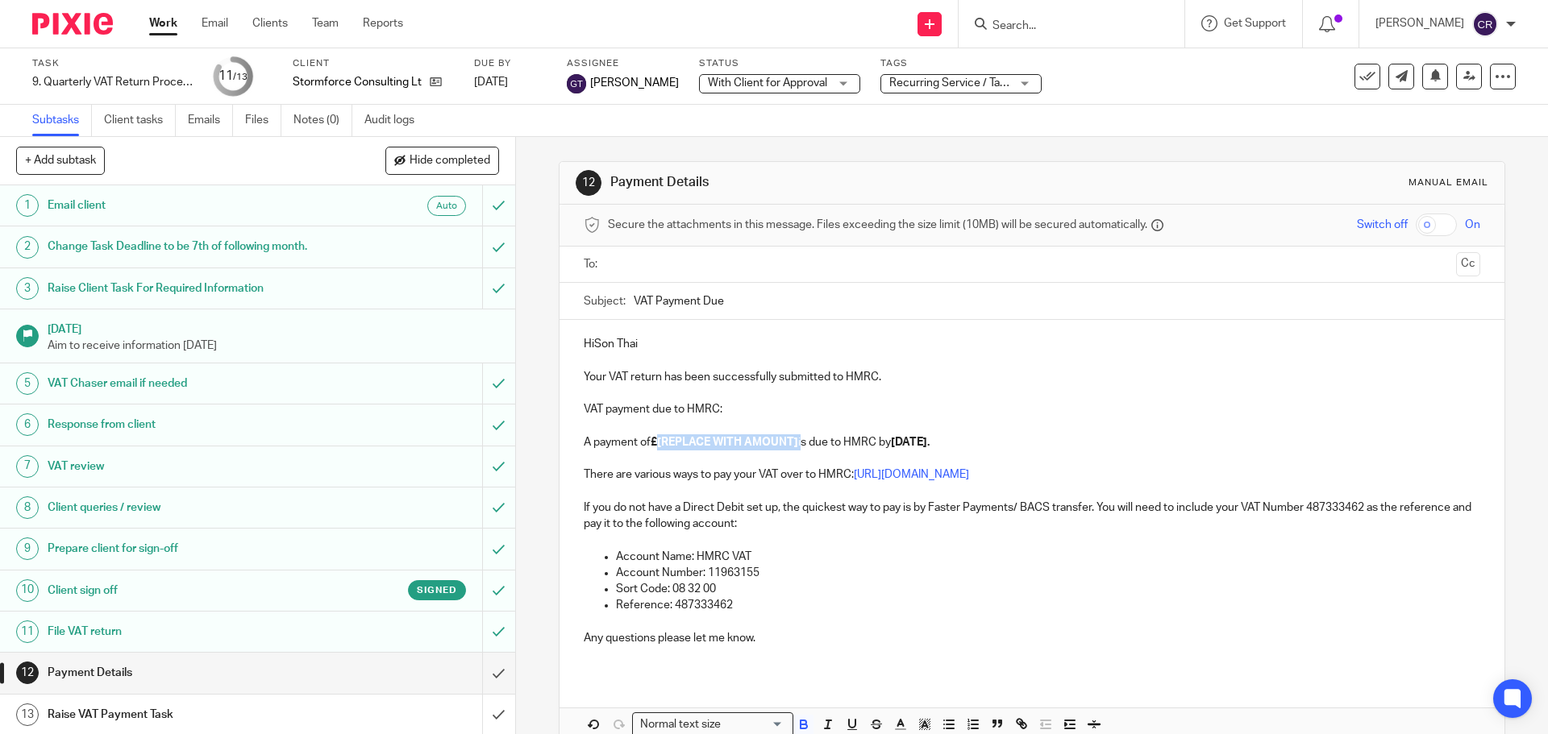
drag, startPoint x: 798, startPoint y: 443, endPoint x: 656, endPoint y: 447, distance: 141.9
click at [656, 447] on p "A payment of £[REPLACE WITH AMOUNT] is due to HMRC by 7 Nov 2025." at bounding box center [1032, 442] width 896 height 16
paste div
click at [654, 443] on p "A payment of £ is due to HMRC by 7 Nov 2025." at bounding box center [1032, 442] width 896 height 16
click at [653, 445] on p "A payment of £ 9,022.86 is due to HMRC by 7 Nov 2025." at bounding box center [1032, 442] width 896 height 16
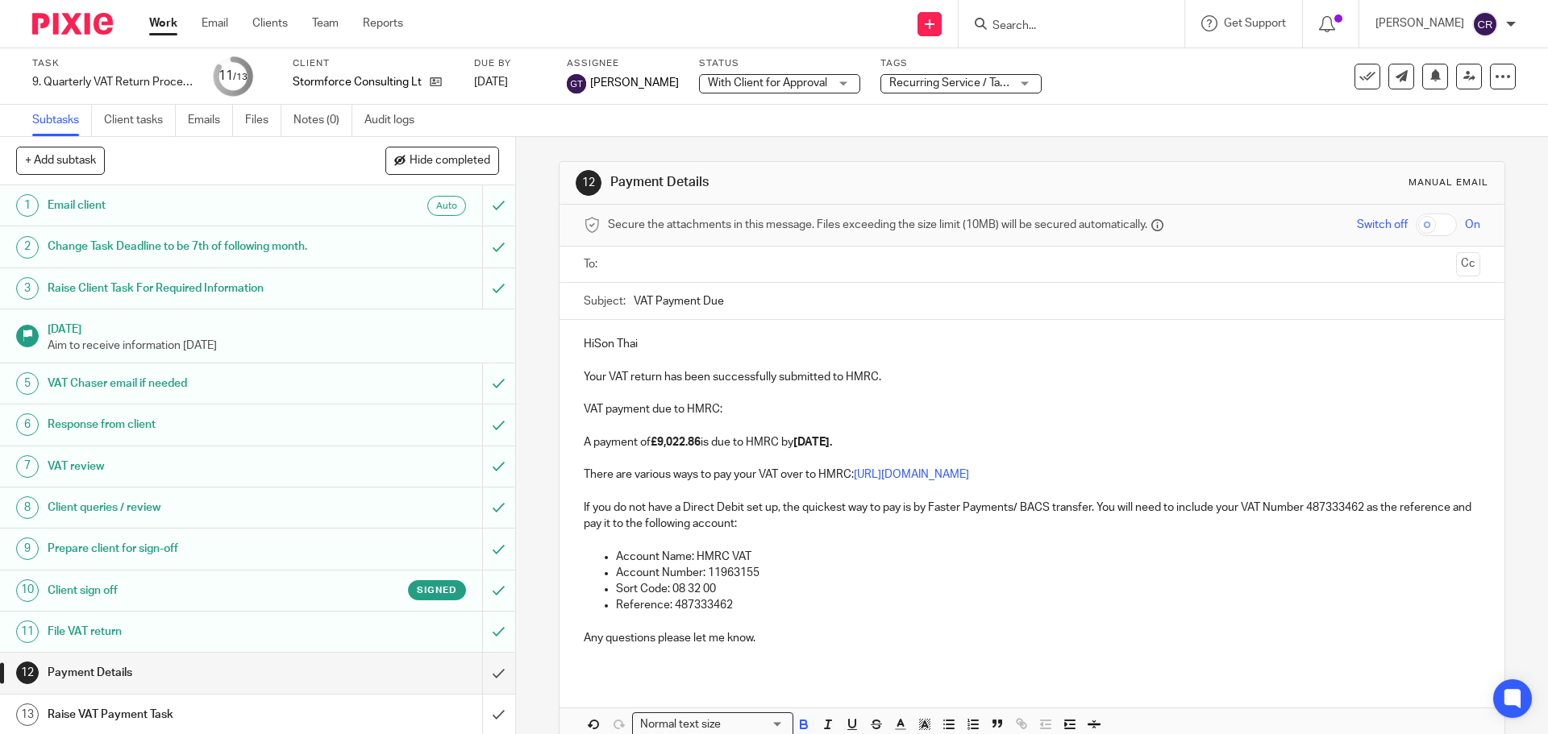
click at [745, 268] on input "text" at bounding box center [1030, 265] width 835 height 19
click at [592, 346] on p "HiSon Thai" at bounding box center [1032, 347] width 896 height 16
drag, startPoint x: 659, startPoint y: 348, endPoint x: 610, endPoint y: 351, distance: 48.5
click at [610, 351] on p "Hi Son Thai" at bounding box center [1032, 347] width 896 height 16
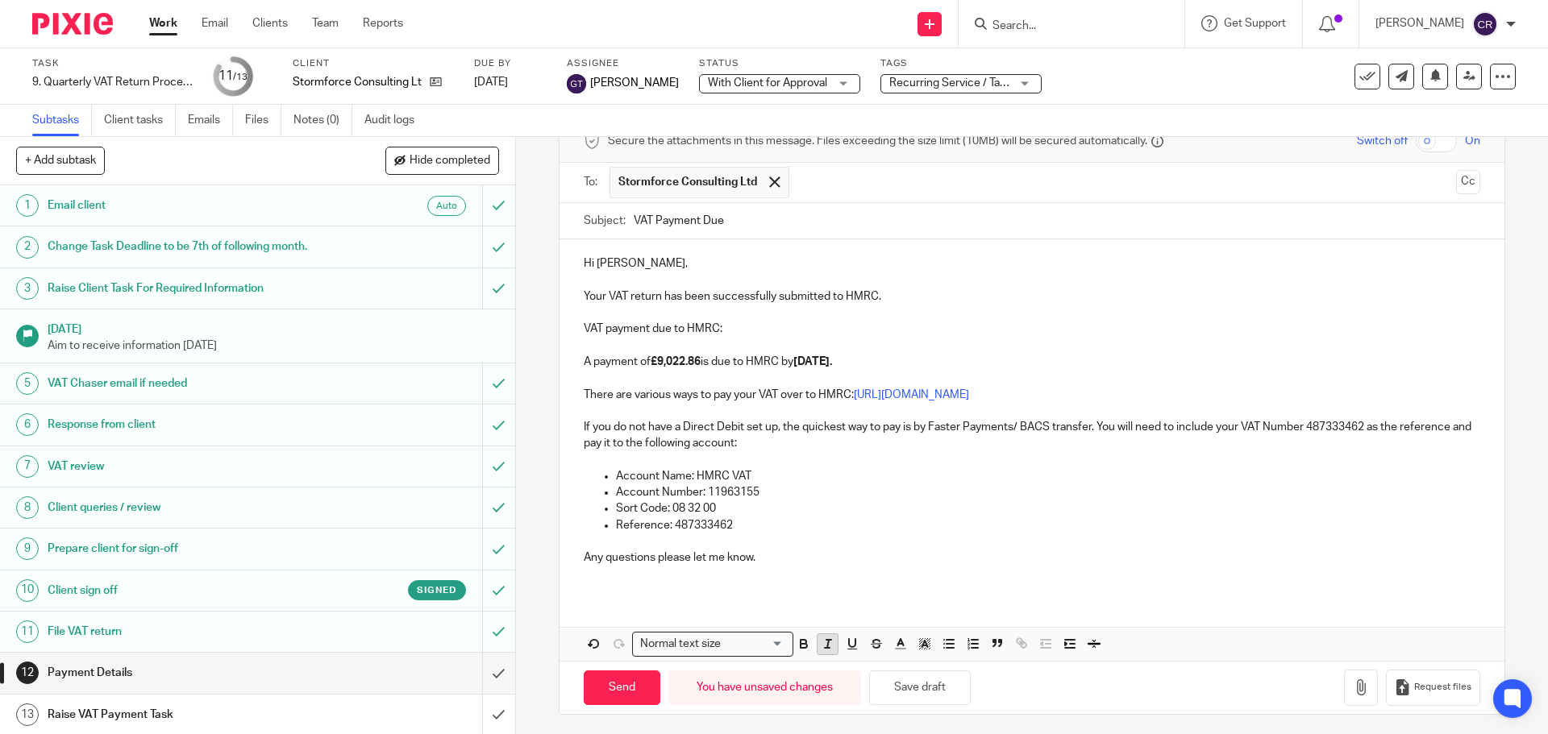
scroll to position [89, 0]
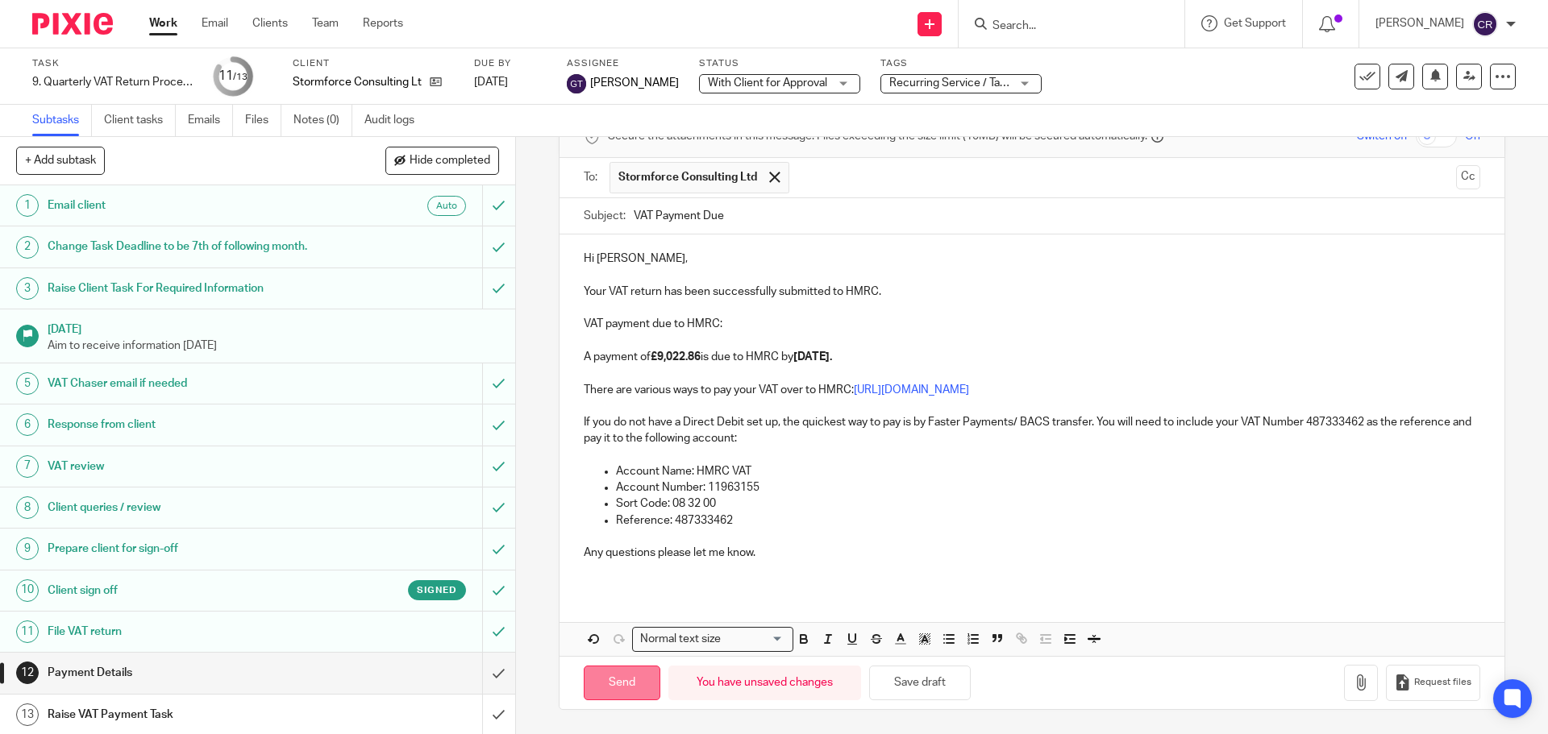
click at [630, 677] on input "Send" at bounding box center [622, 683] width 77 height 35
type input "Sent"
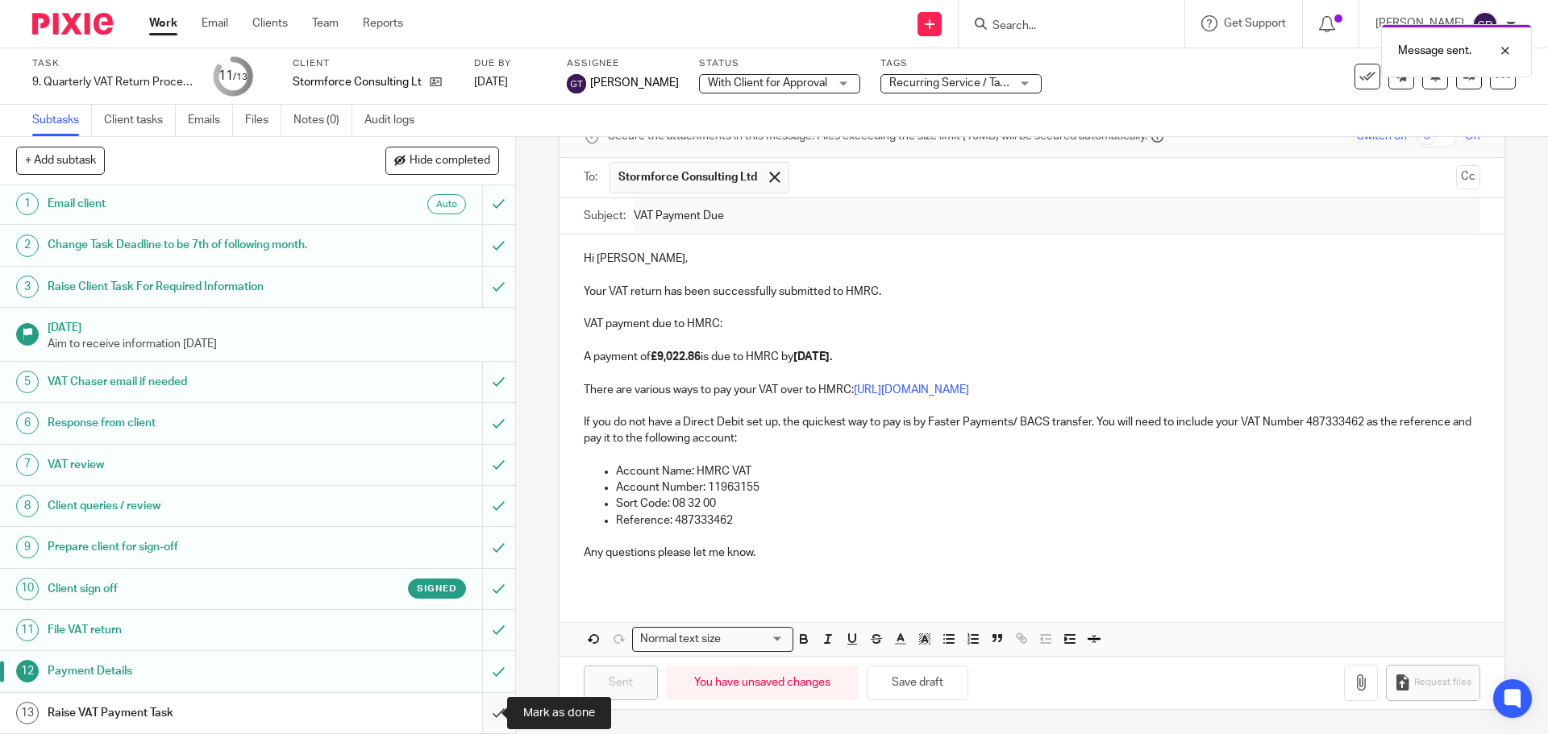
click at [481, 709] on input "submit" at bounding box center [257, 713] width 515 height 40
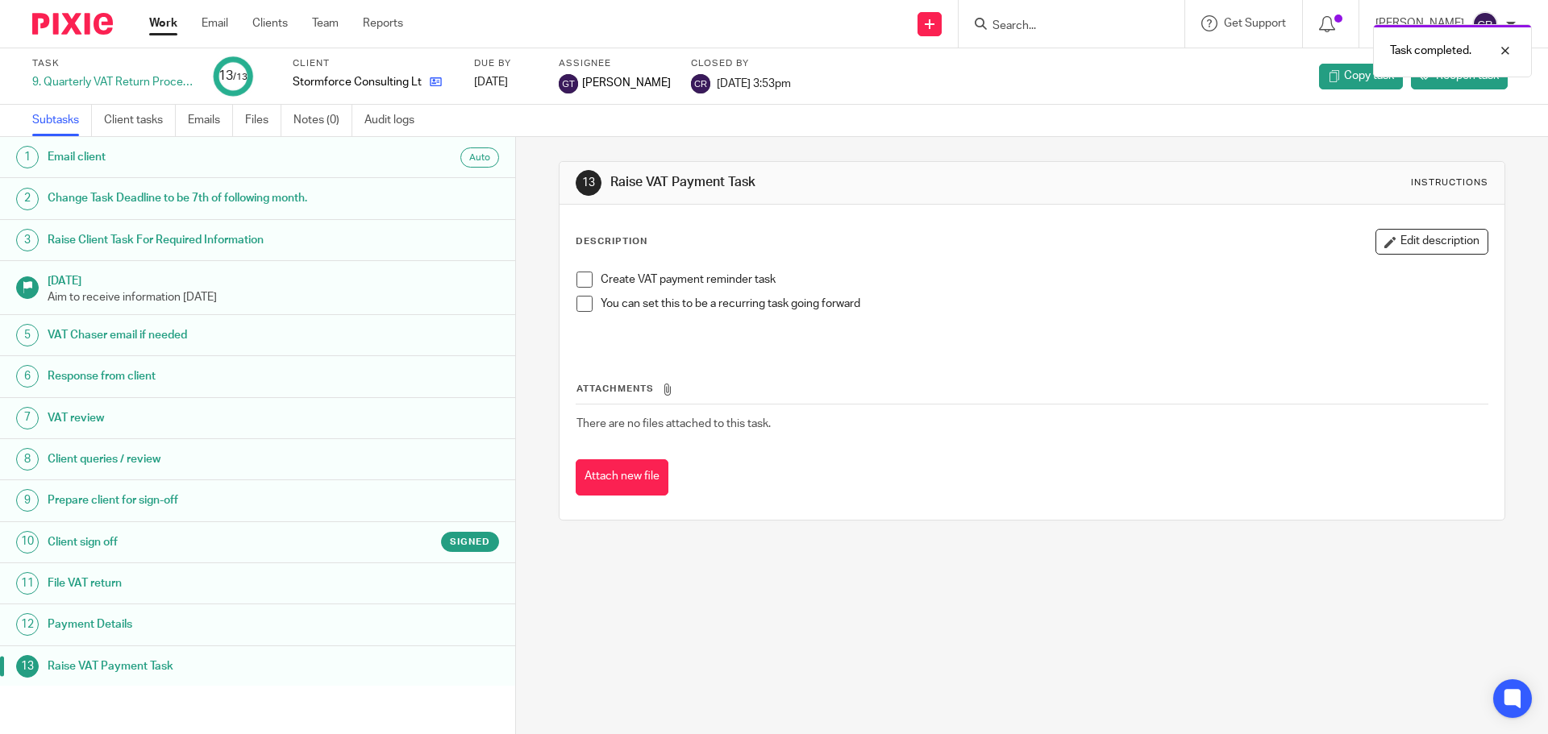
click at [425, 81] on link at bounding box center [432, 82] width 20 height 16
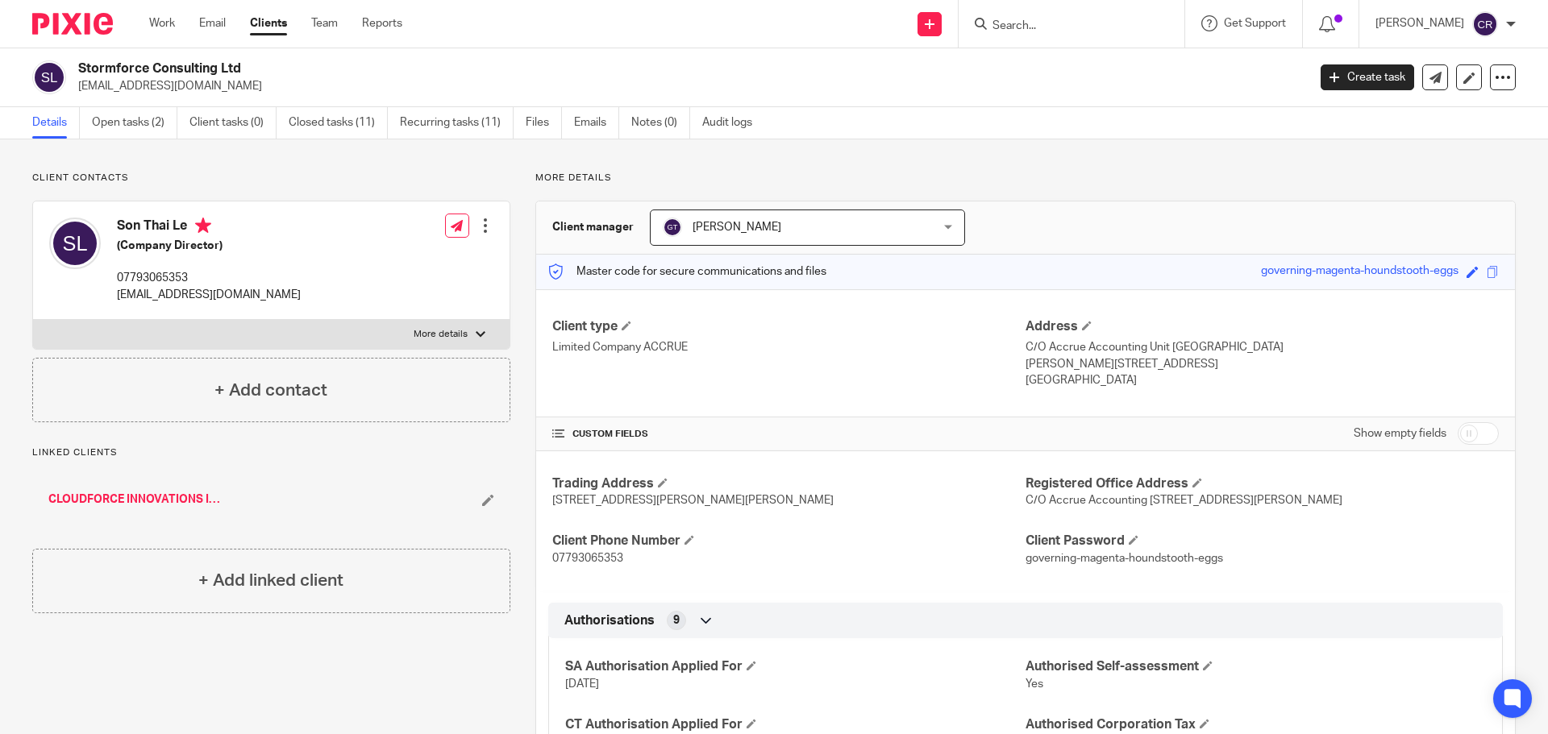
drag, startPoint x: 97, startPoint y: 128, endPoint x: 223, endPoint y: 148, distance: 128.1
click at [97, 128] on link "Open tasks (2)" at bounding box center [134, 122] width 85 height 31
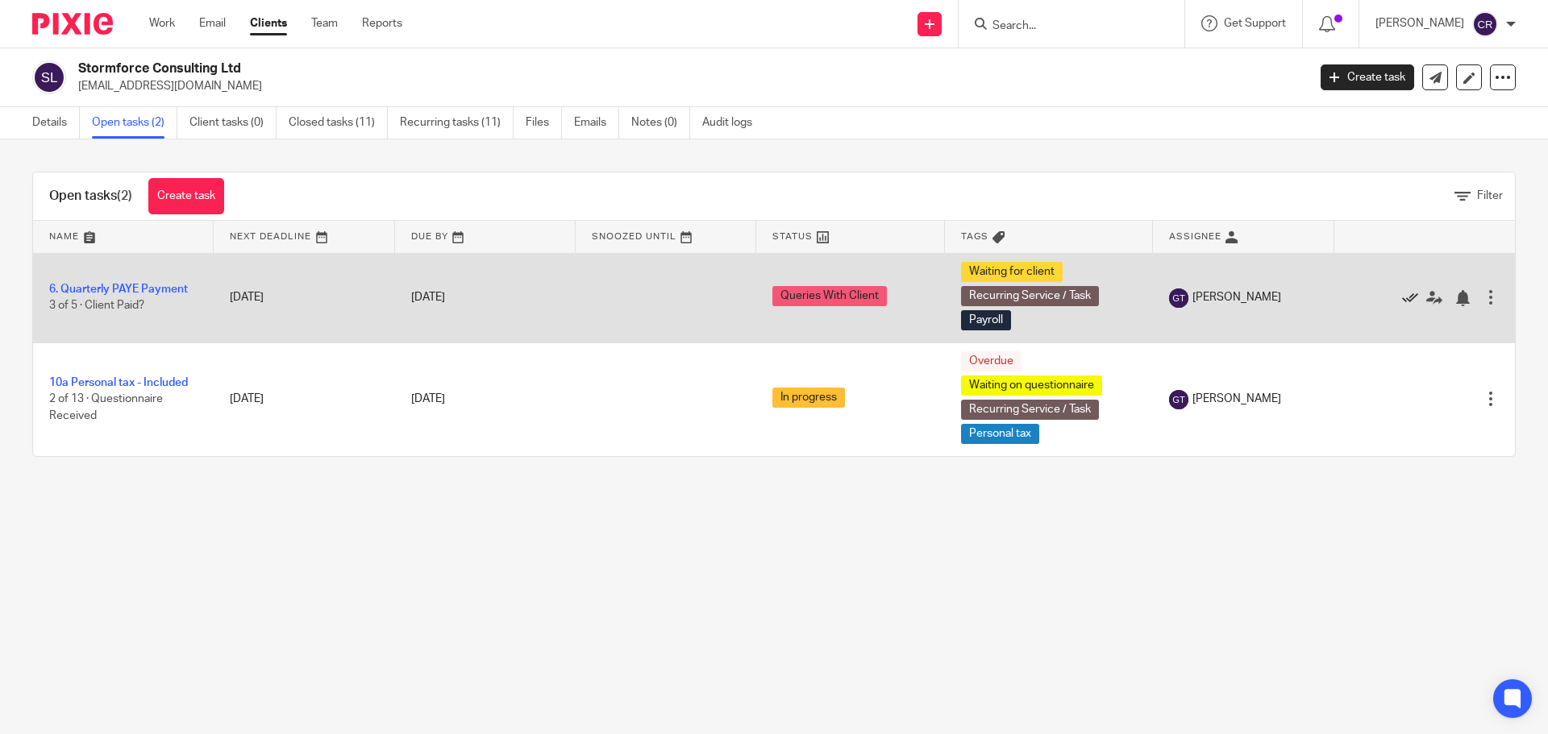
click at [1402, 299] on icon at bounding box center [1410, 298] width 16 height 16
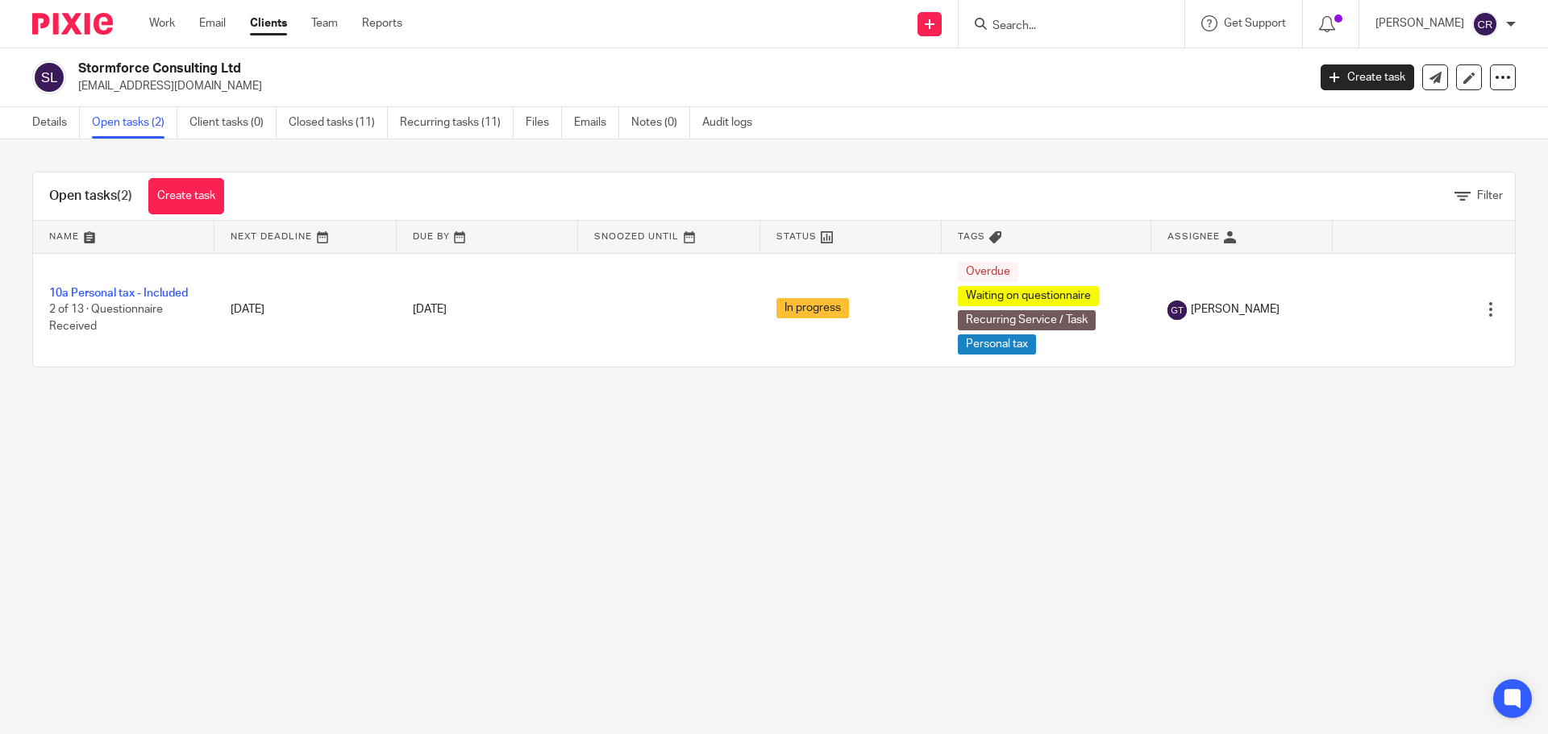
drag, startPoint x: 1029, startPoint y: 27, endPoint x: 1041, endPoint y: 46, distance: 21.7
click at [1029, 27] on input "Search" at bounding box center [1063, 26] width 145 height 15
type input "sphin"
click at [1045, 60] on link at bounding box center [1087, 63] width 200 height 24
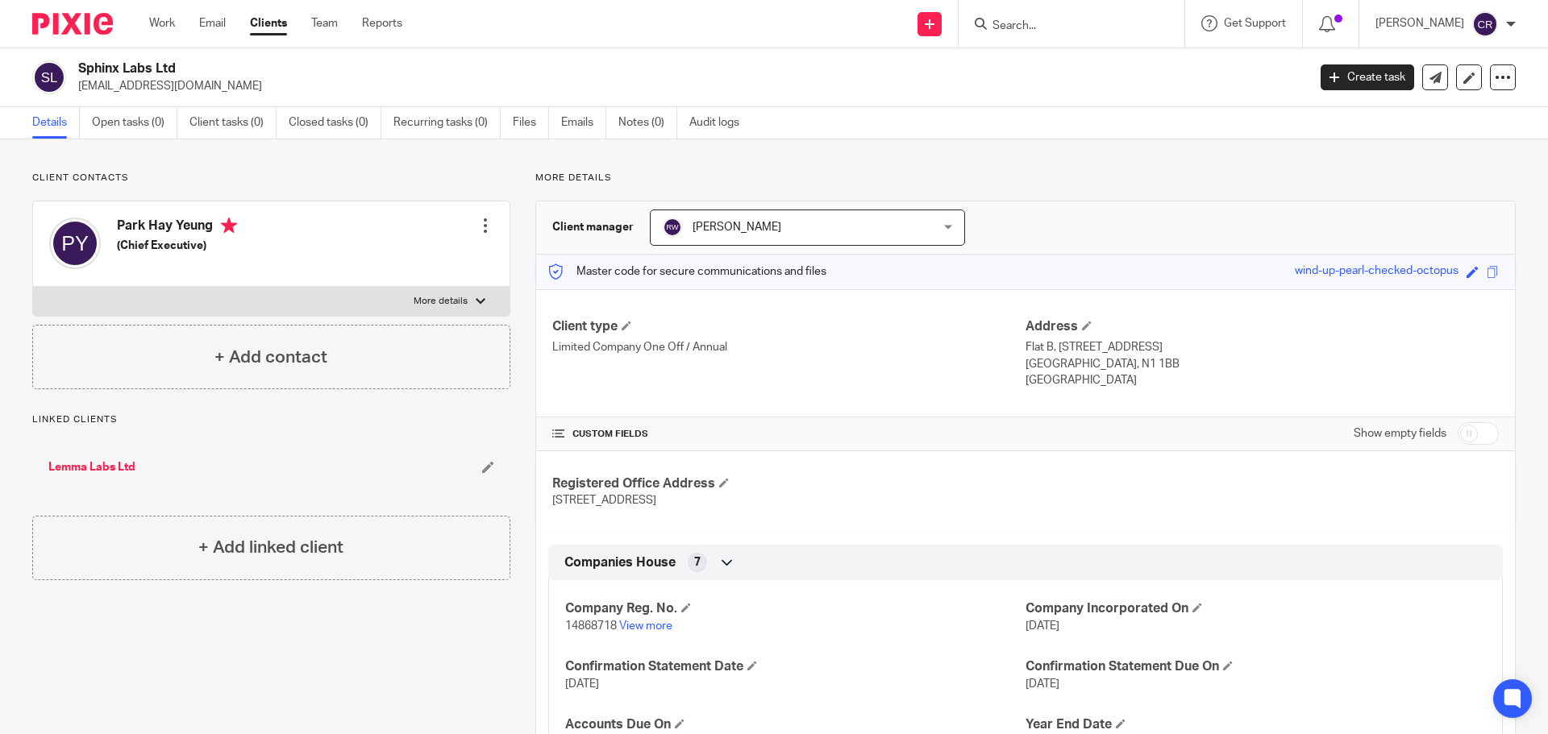
drag, startPoint x: 197, startPoint y: 69, endPoint x: 84, endPoint y: 58, distance: 113.3
click at [84, 58] on div "Sphinx Labs Ltd yeungparkhay@gmail.com Create task Update from Companies House …" at bounding box center [774, 77] width 1548 height 59
click at [89, 67] on h2 "Sphinx Labs Ltd" at bounding box center [565, 68] width 975 height 17
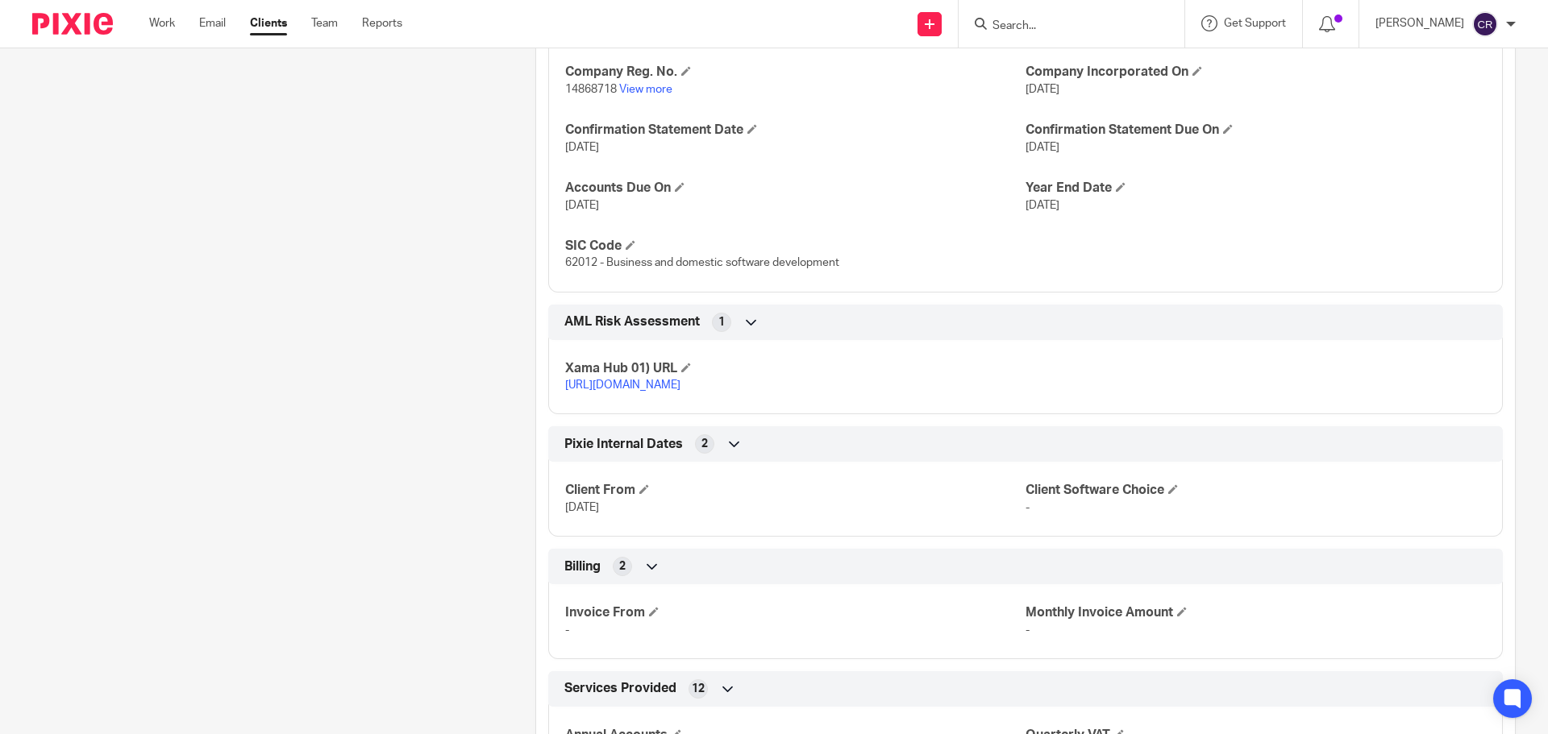
scroll to position [806, 0]
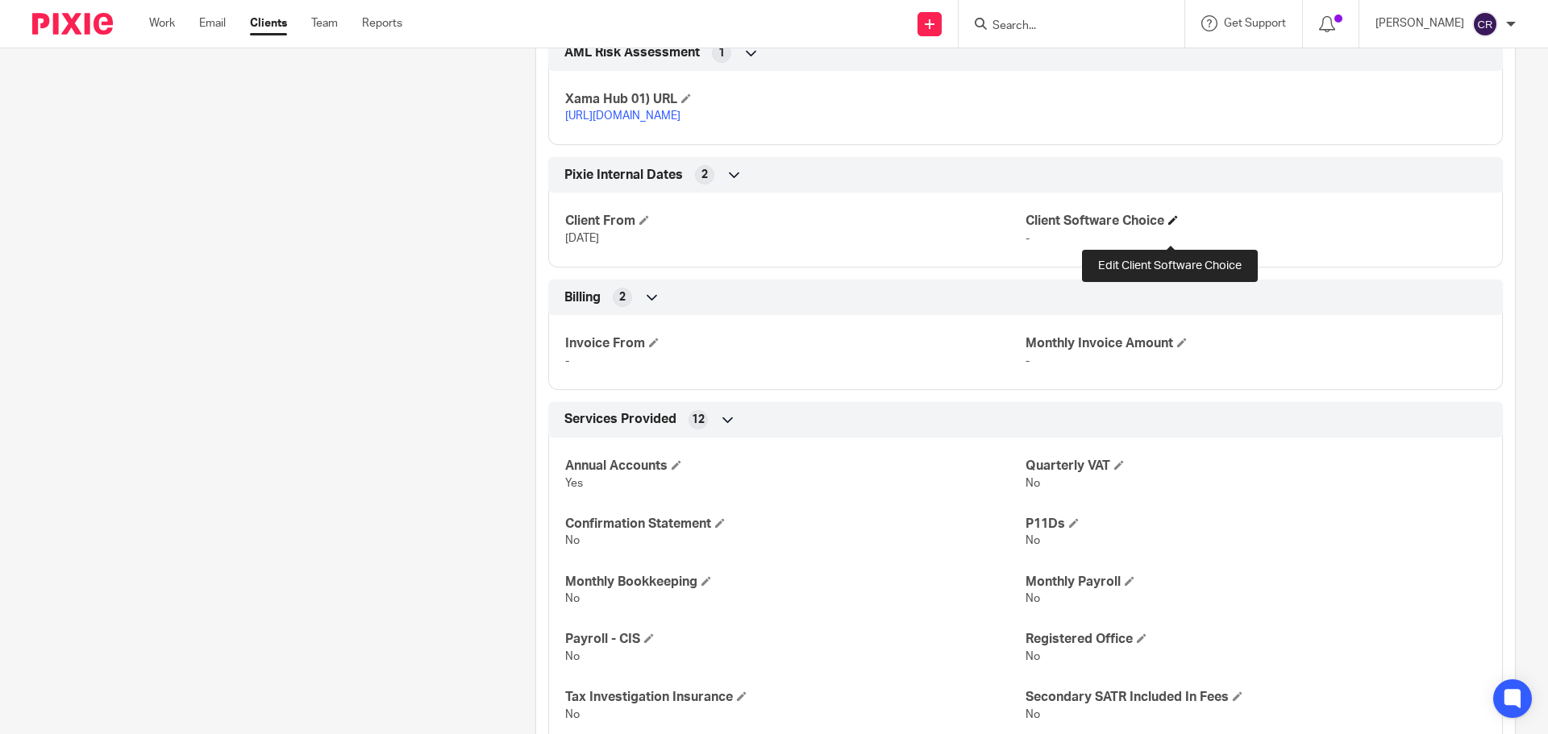
click at [1169, 225] on span at bounding box center [1173, 220] width 10 height 10
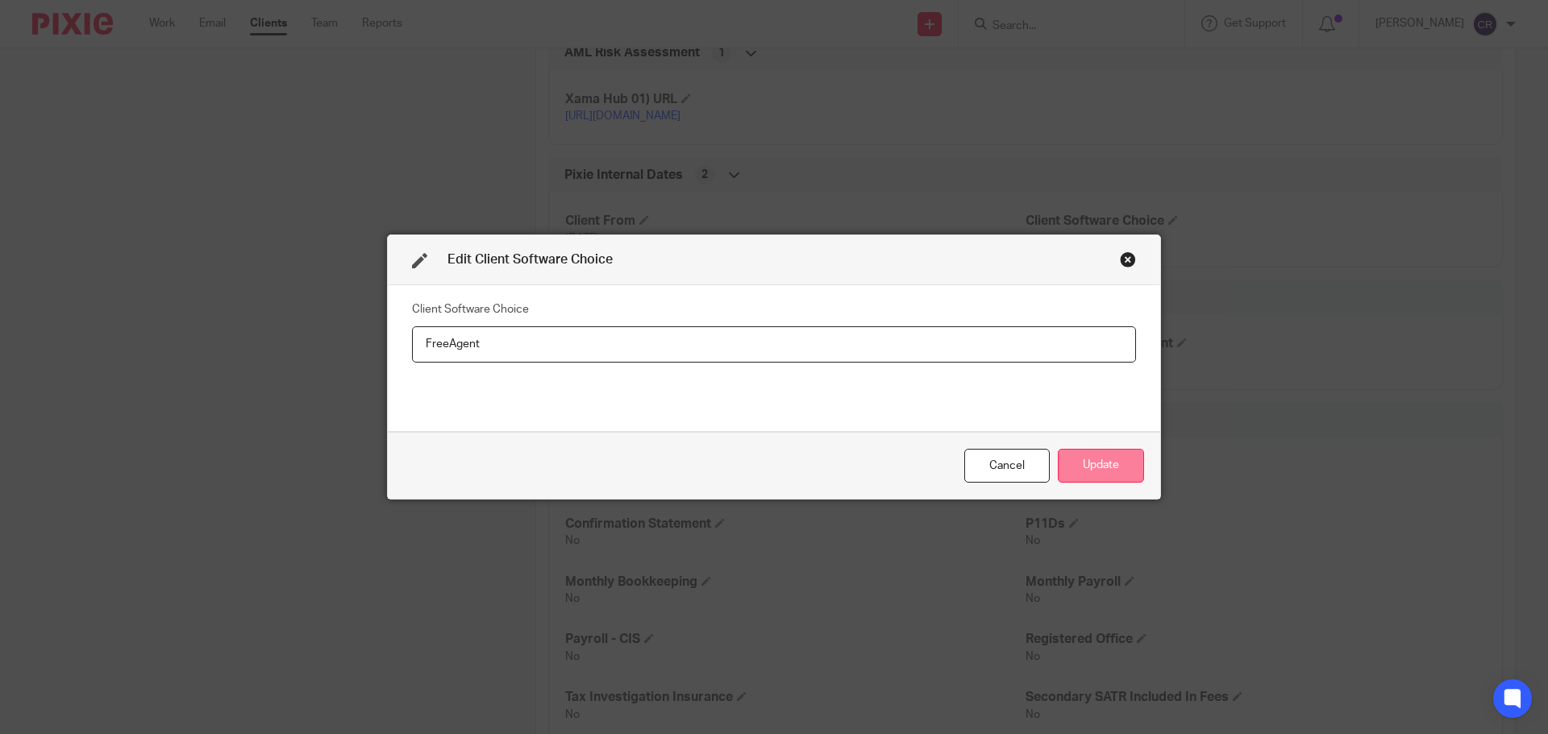
type input "FreeAgent"
click at [1120, 464] on button "Update" at bounding box center [1101, 466] width 86 height 35
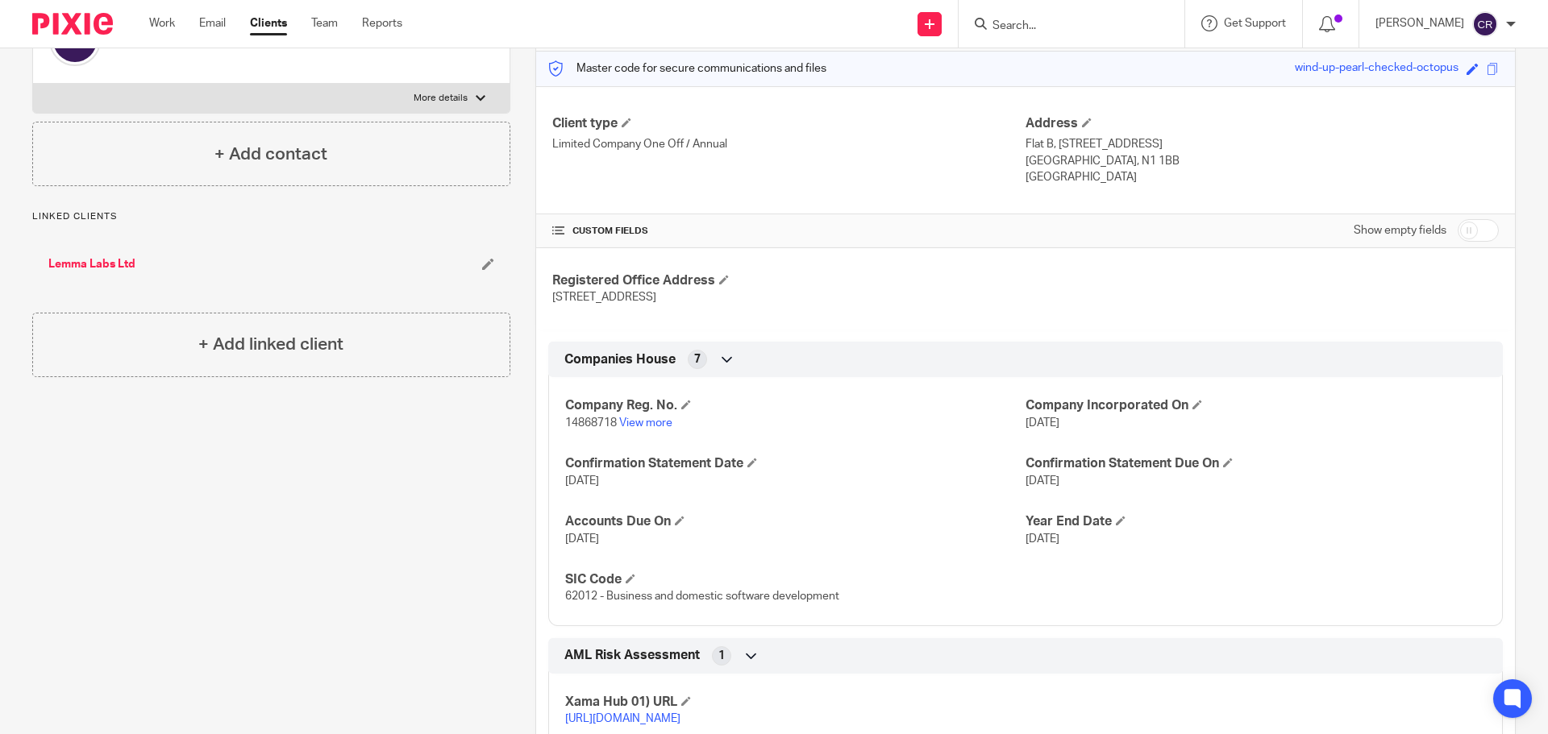
scroll to position [0, 0]
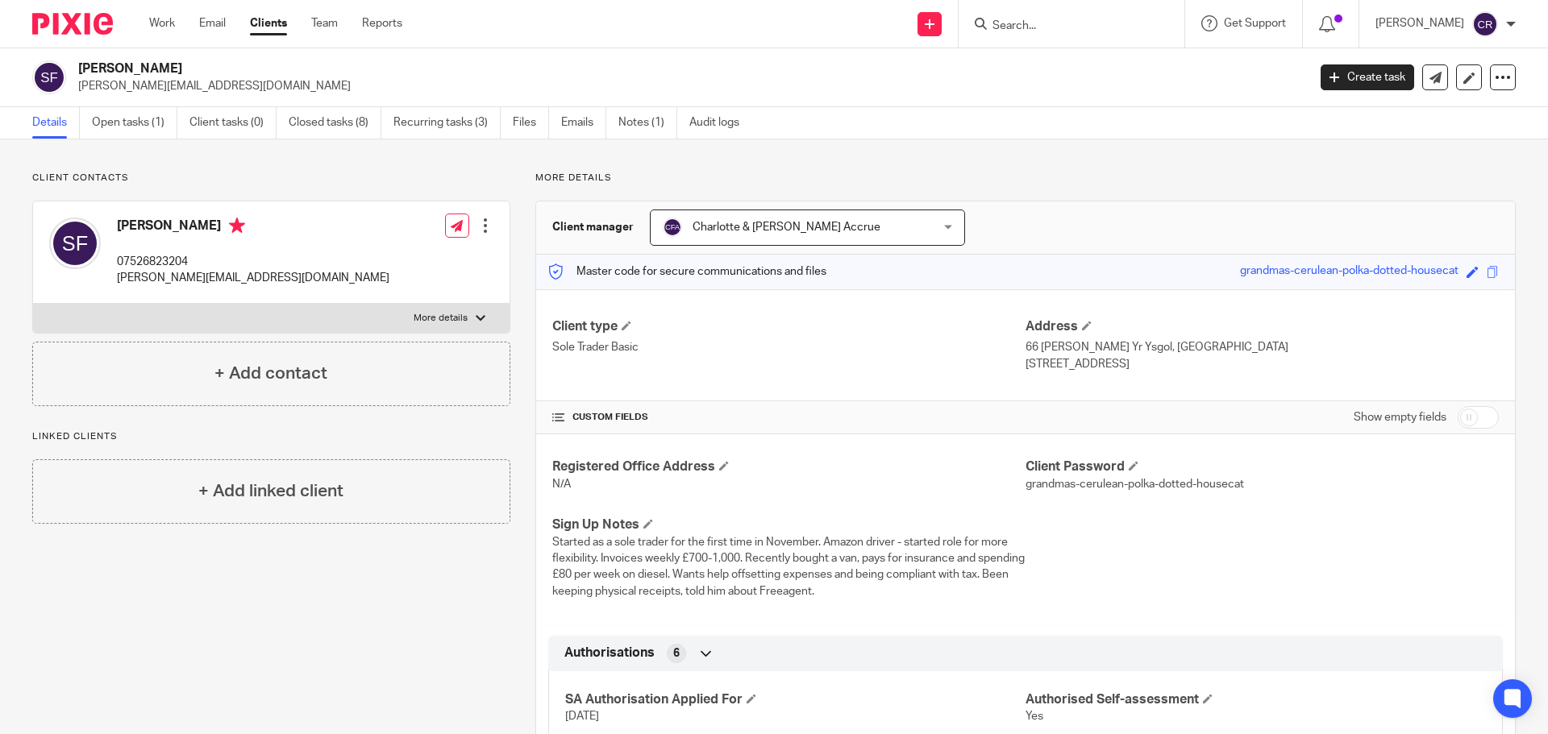
drag, startPoint x: 1483, startPoint y: 409, endPoint x: 1460, endPoint y: 419, distance: 25.3
click at [1483, 409] on input "checkbox" at bounding box center [1477, 417] width 41 height 23
checkbox input "true"
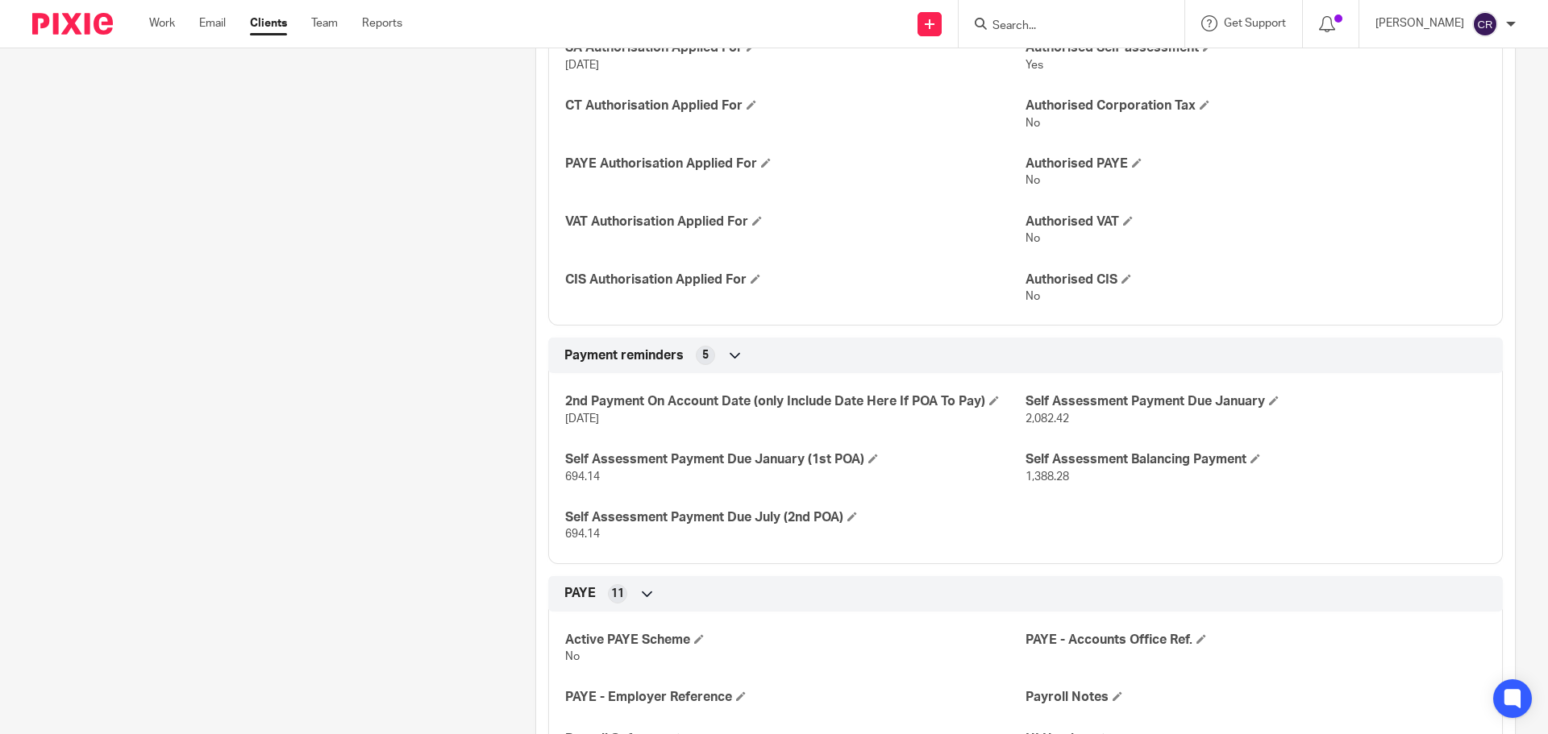
scroll to position [725, 0]
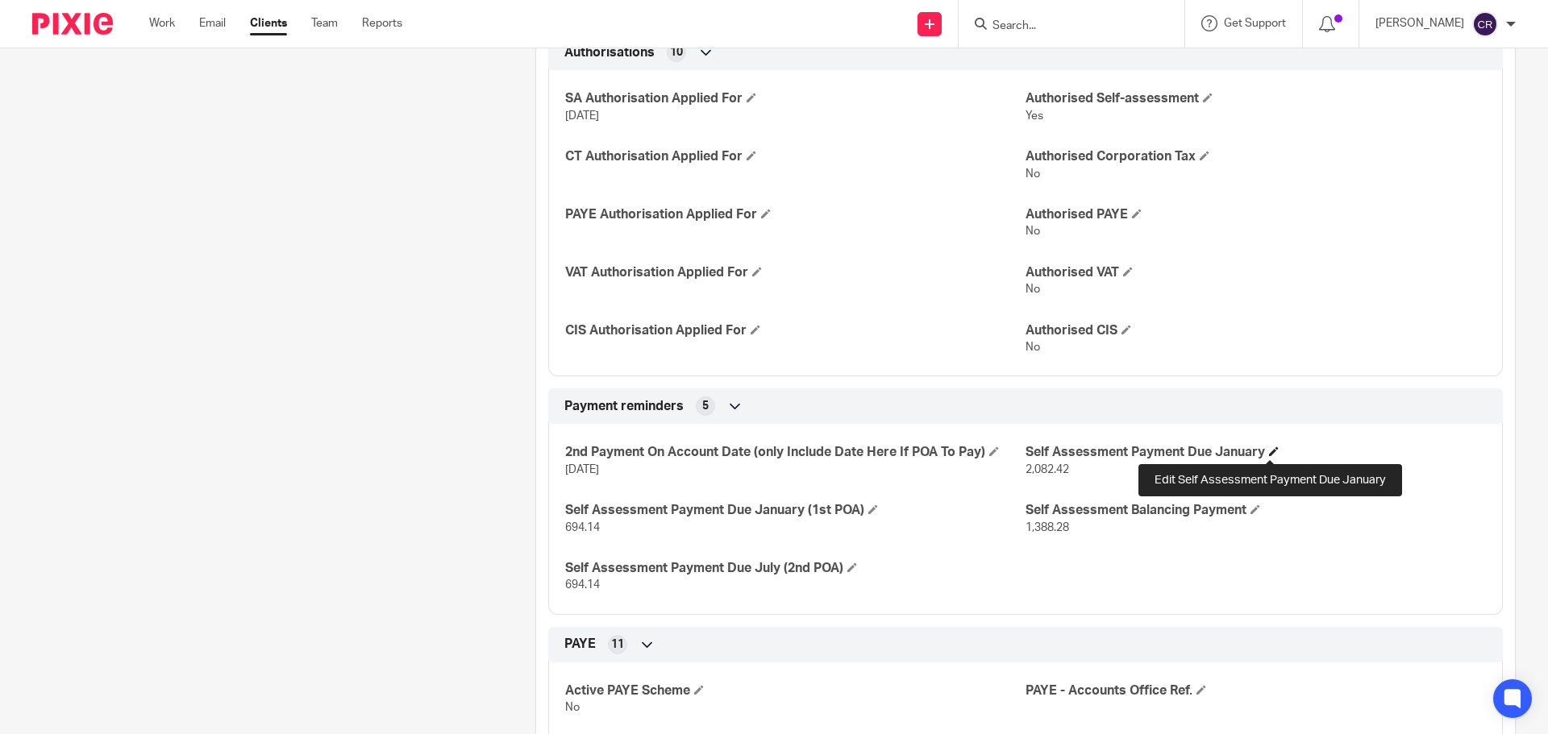
click at [1270, 454] on span at bounding box center [1274, 452] width 10 height 10
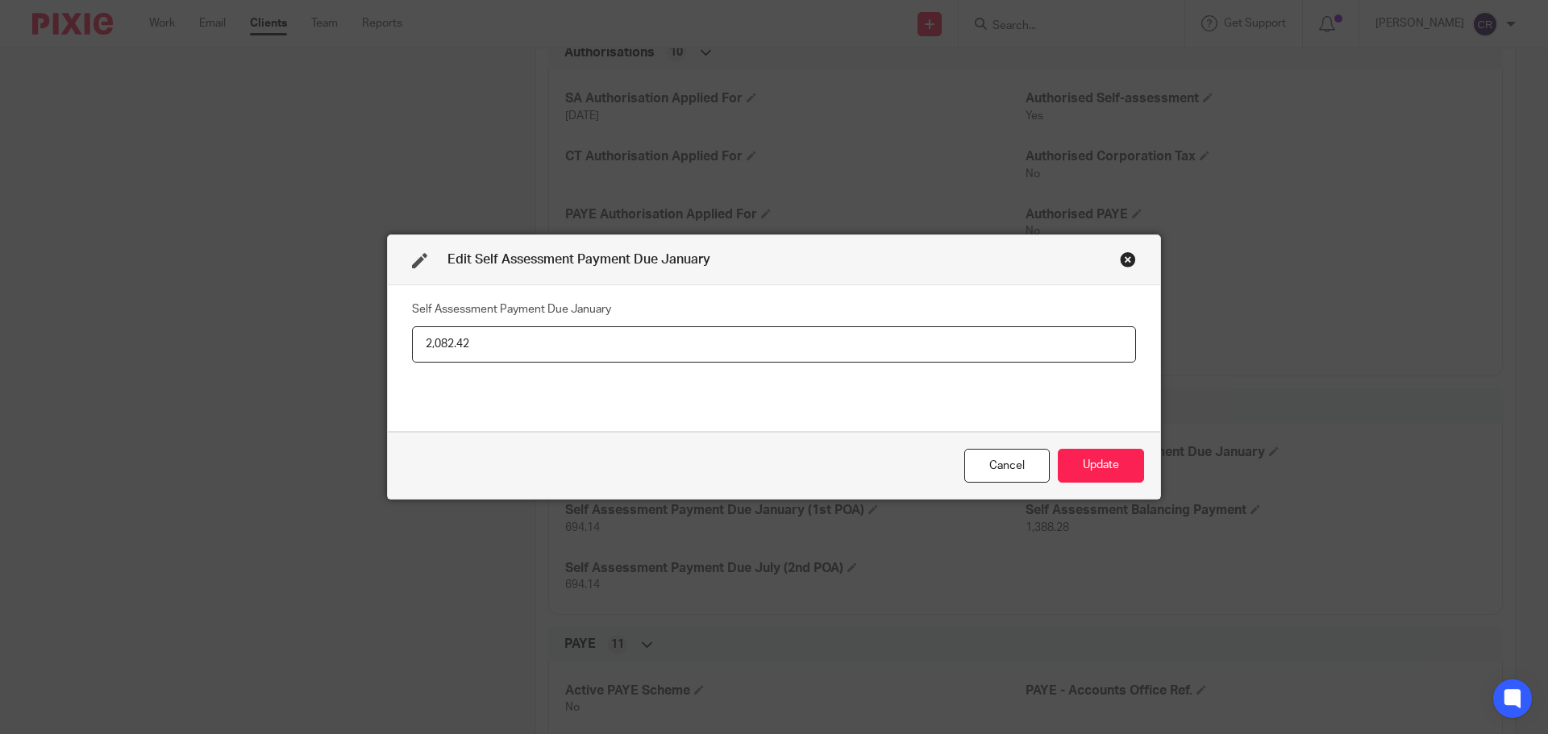
click at [697, 350] on input "2,082.42" at bounding box center [774, 344] width 724 height 36
type input "1,902.42"
click at [1119, 459] on button "Update" at bounding box center [1101, 466] width 86 height 35
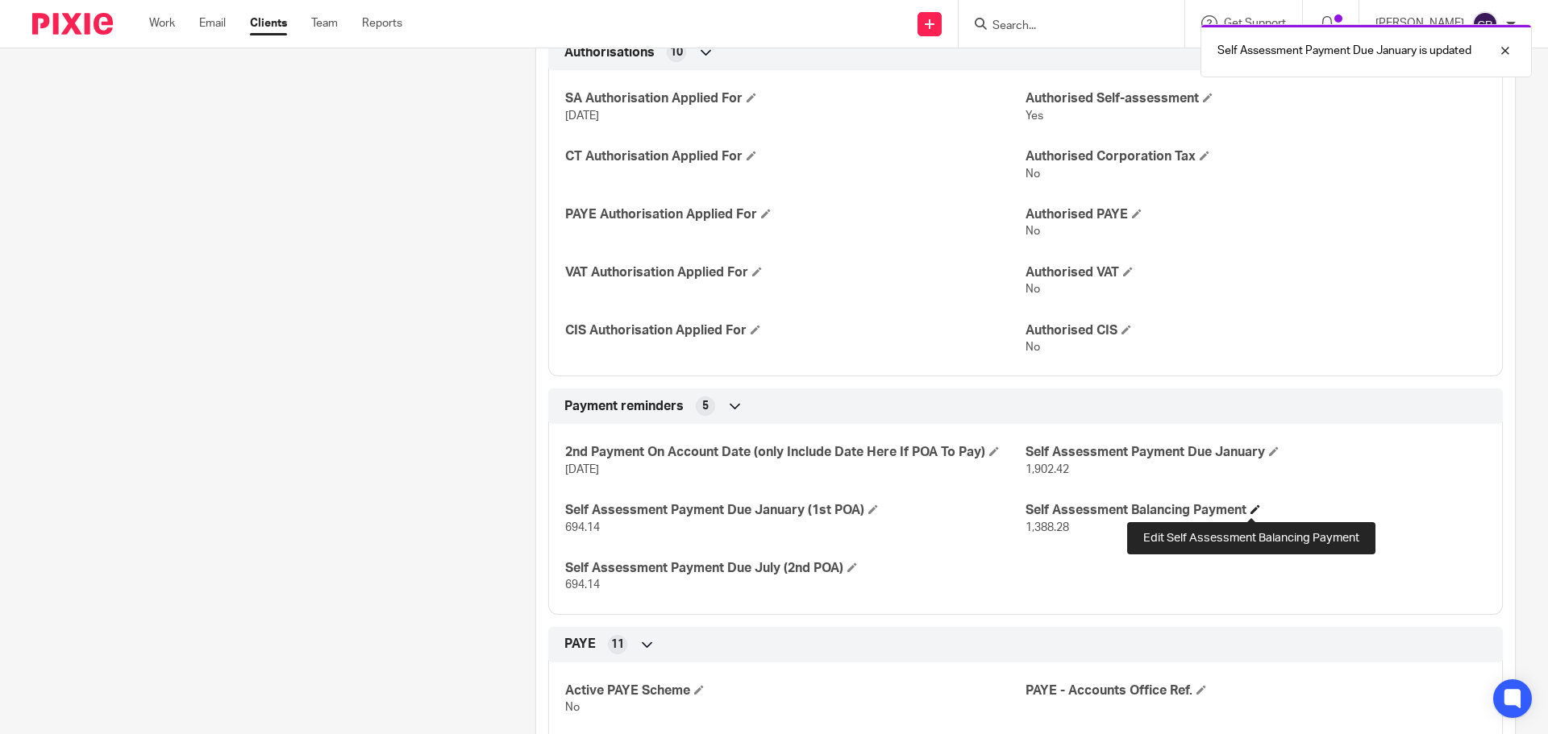
click at [1250, 508] on span at bounding box center [1255, 510] width 10 height 10
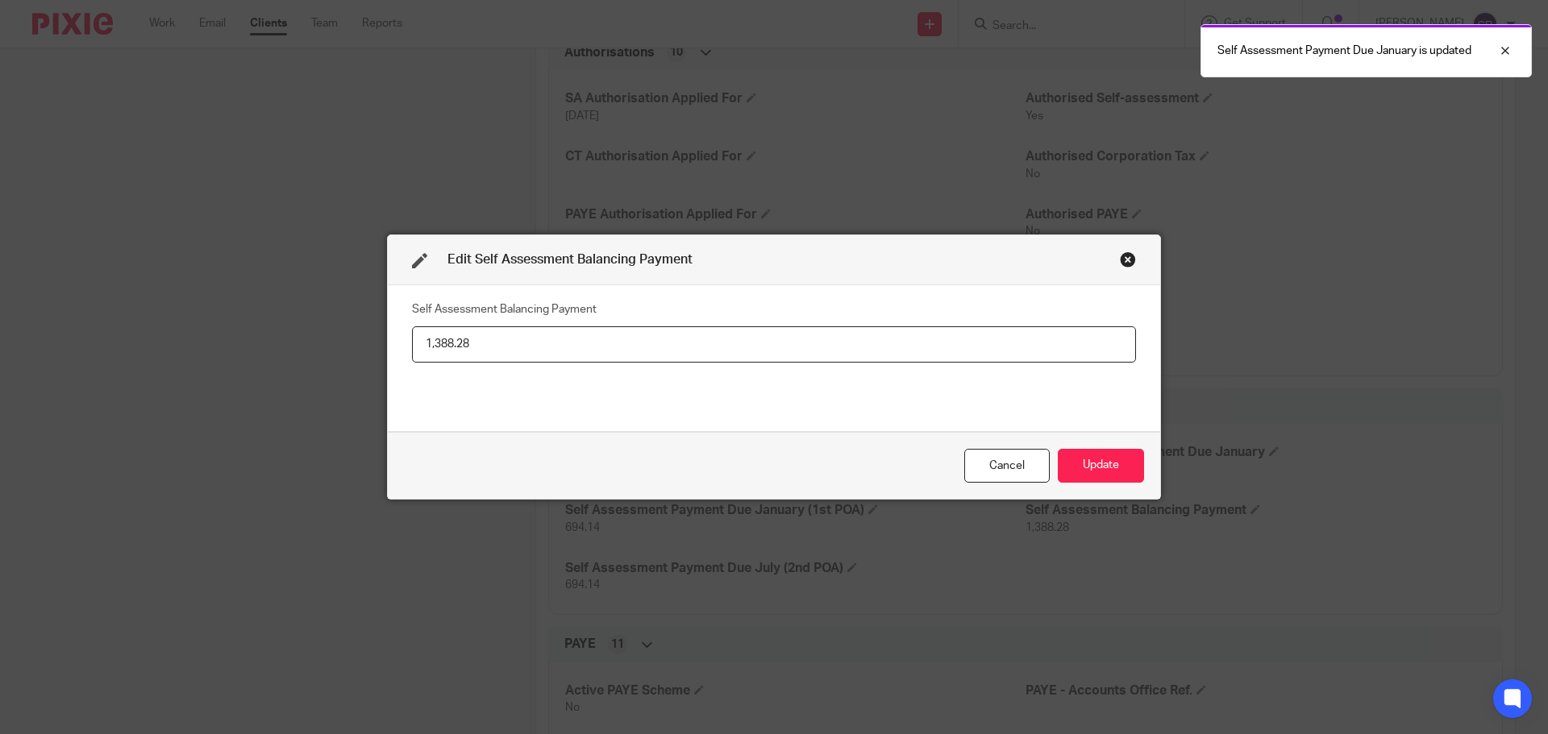
click at [584, 346] on input "1,388.28" at bounding box center [774, 344] width 724 height 36
type input "1,268.28"
click at [1109, 465] on button "Update" at bounding box center [1101, 466] width 86 height 35
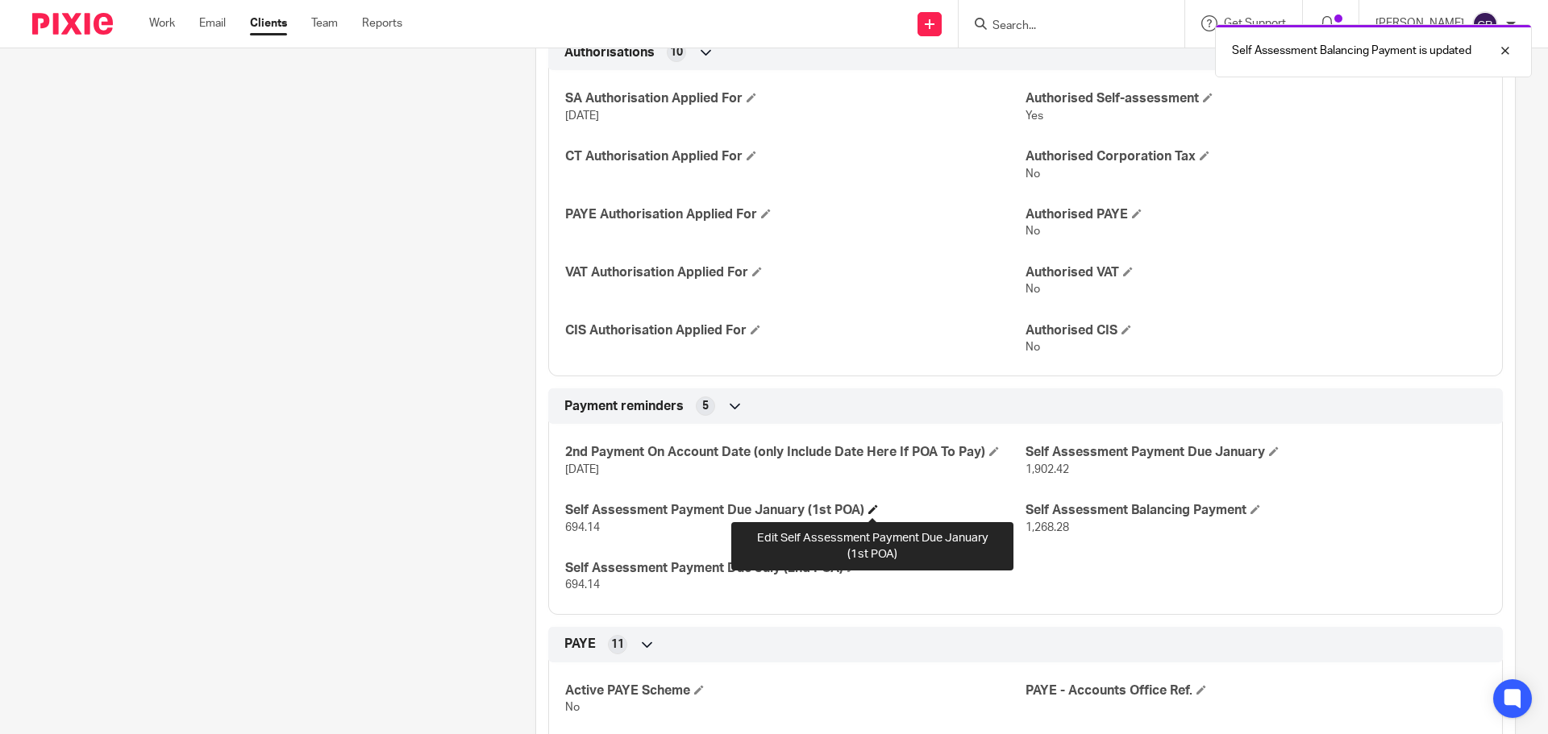
click at [871, 508] on span at bounding box center [873, 510] width 10 height 10
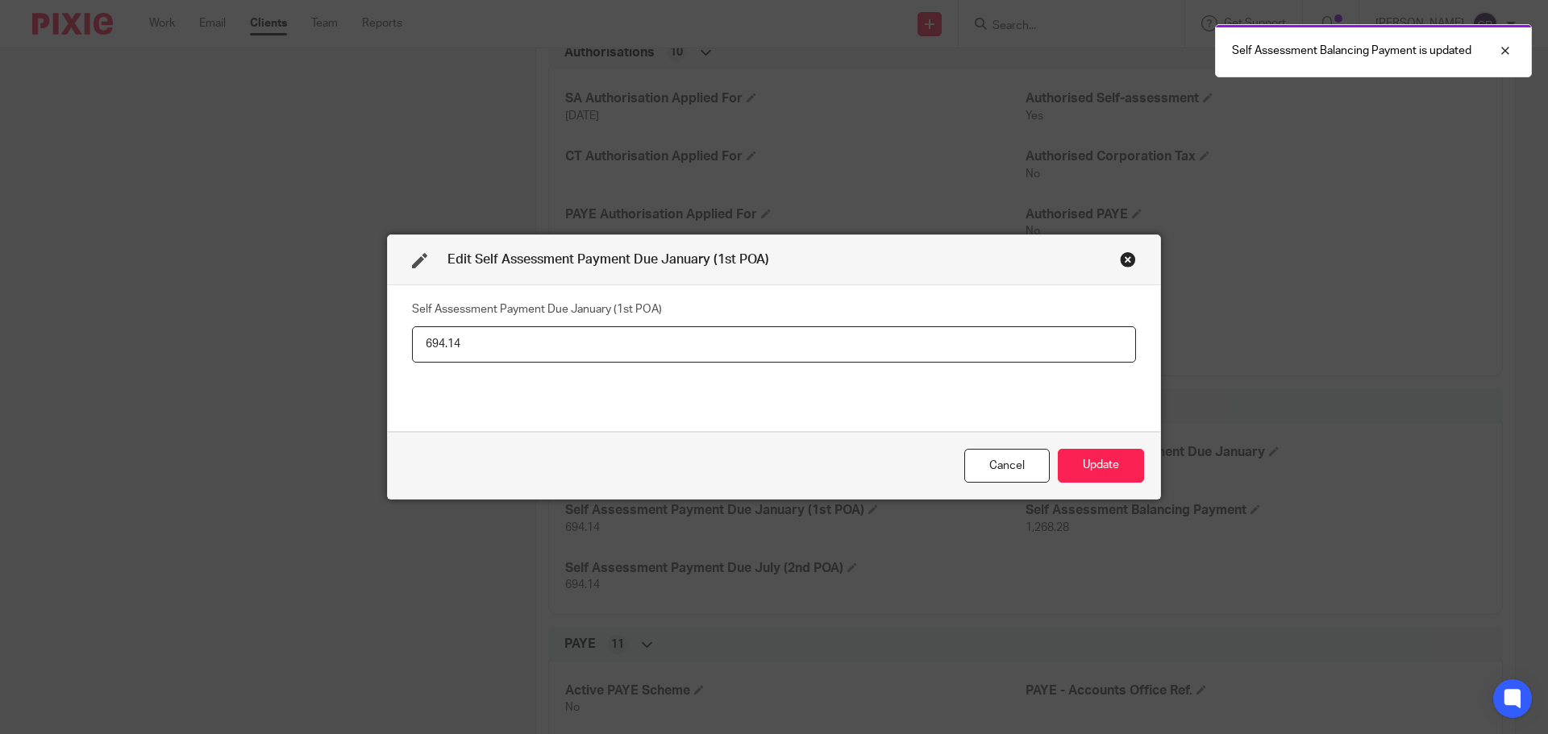
click at [784, 359] on input "694.14" at bounding box center [774, 344] width 724 height 36
type input "634.14"
click at [1115, 468] on button "Update" at bounding box center [1101, 466] width 86 height 35
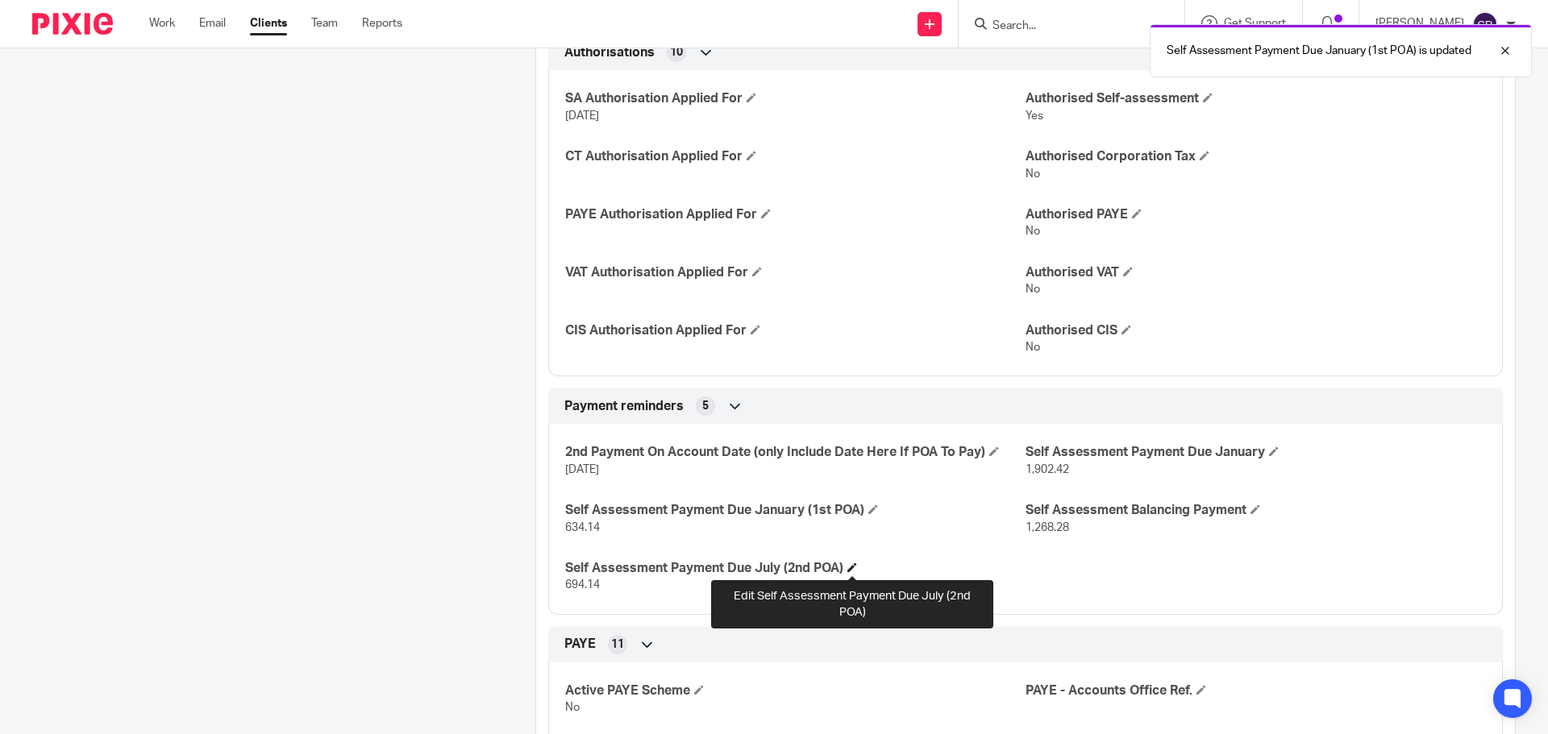
click at [853, 566] on span at bounding box center [852, 568] width 10 height 10
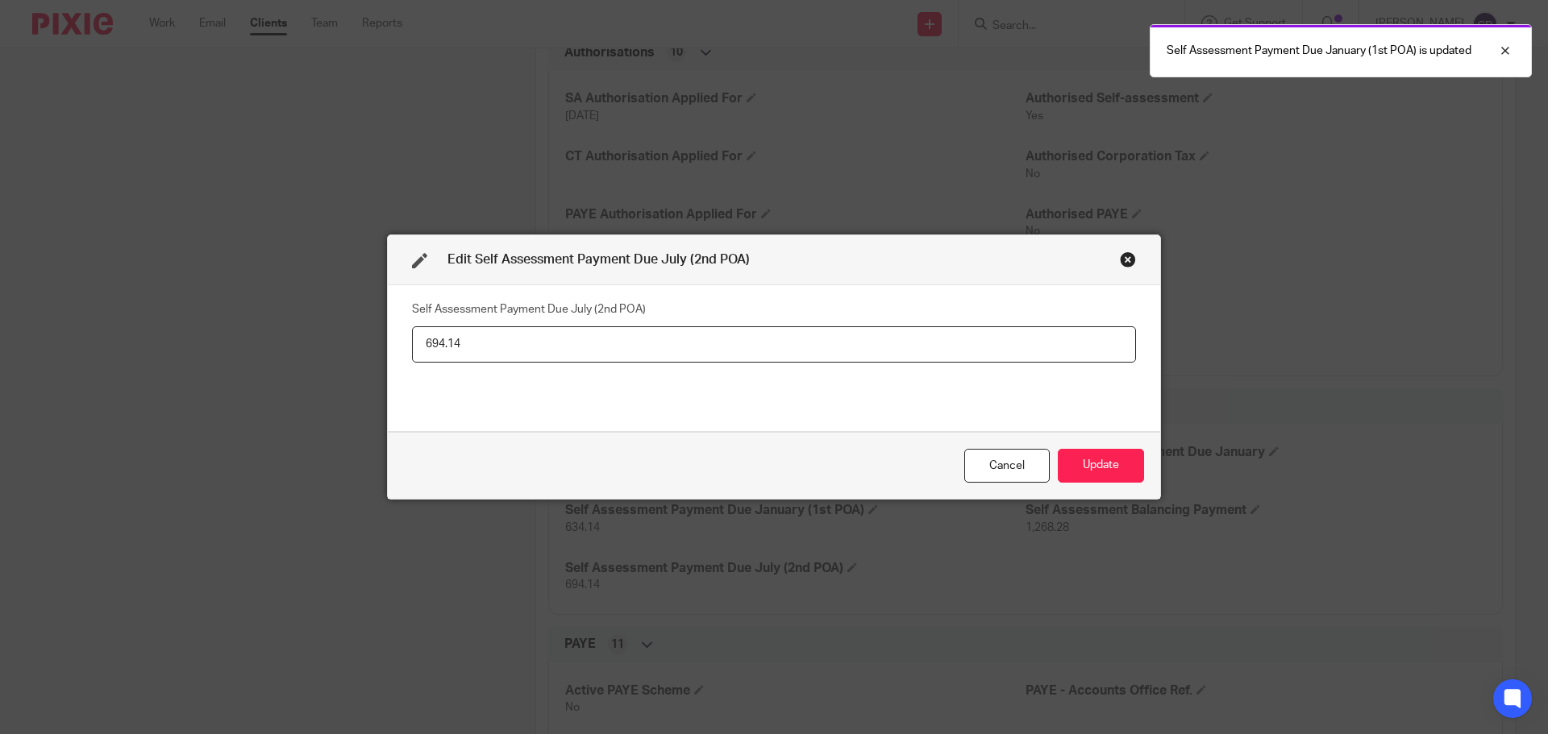
click at [613, 335] on input "694.14" at bounding box center [774, 344] width 724 height 36
type input "634.14"
click at [1087, 461] on button "Update" at bounding box center [1101, 466] width 86 height 35
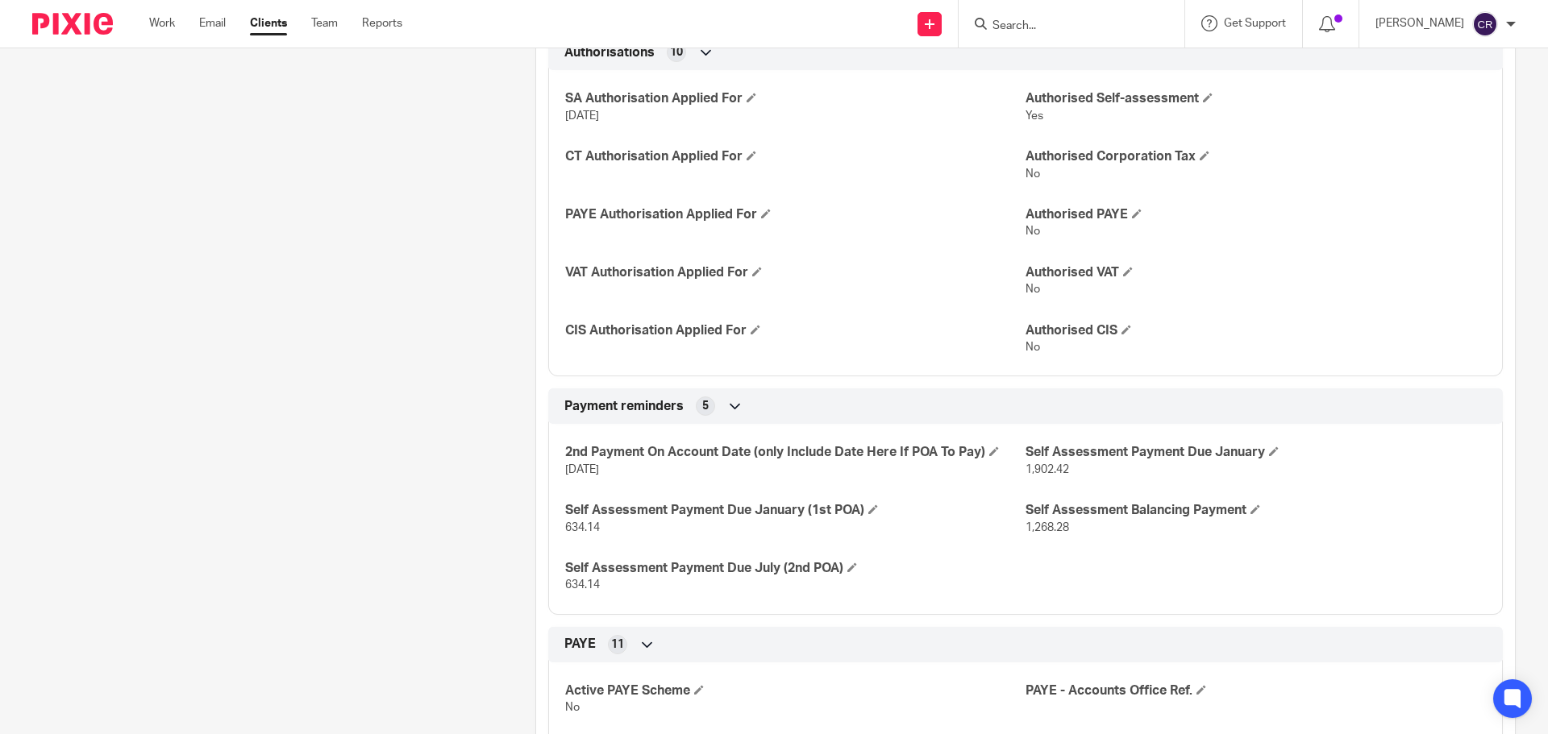
click at [1067, 44] on div at bounding box center [1071, 24] width 226 height 48
click at [1067, 26] on input "Search" at bounding box center [1063, 26] width 145 height 15
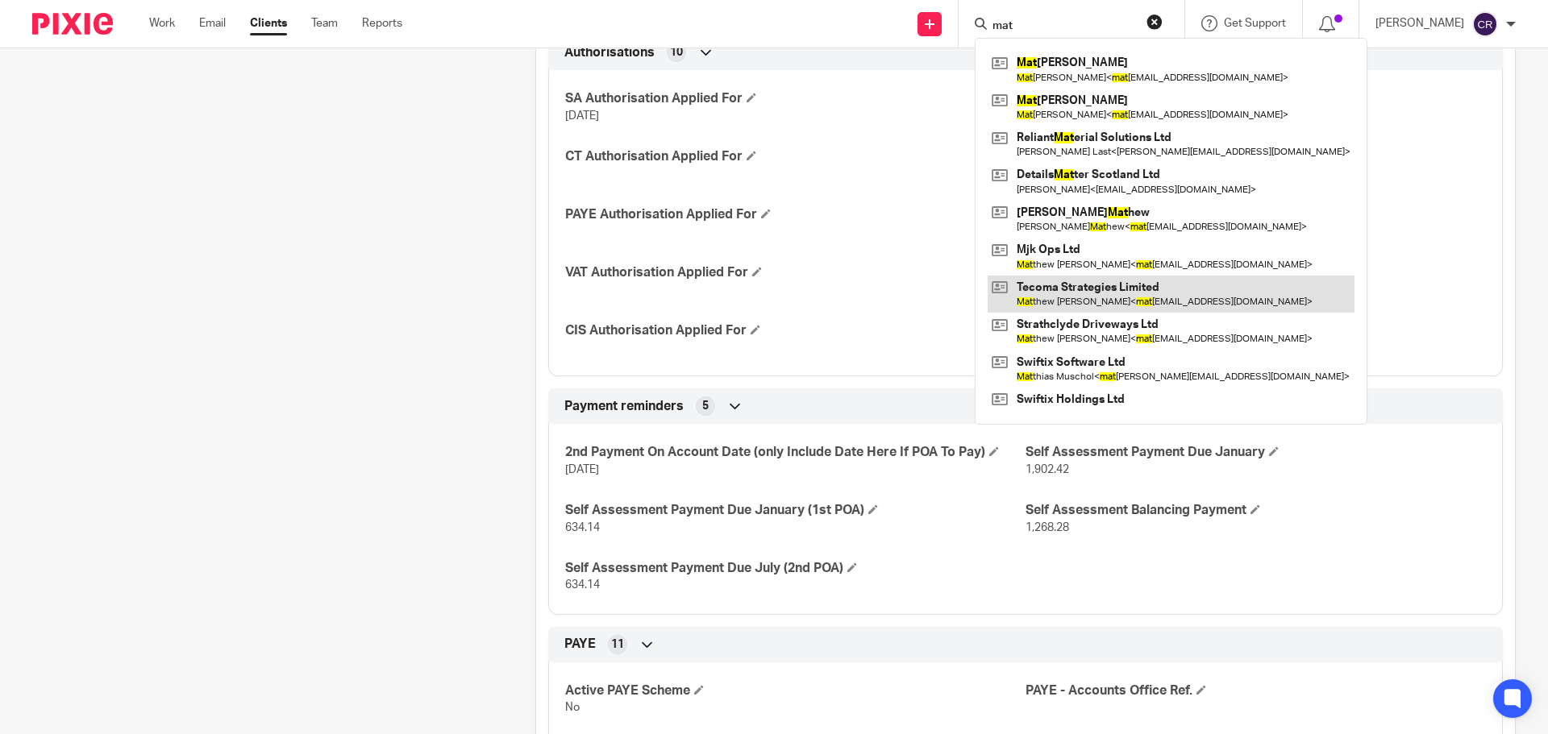
type input "mat"
click at [1061, 285] on link at bounding box center [1170, 294] width 367 height 37
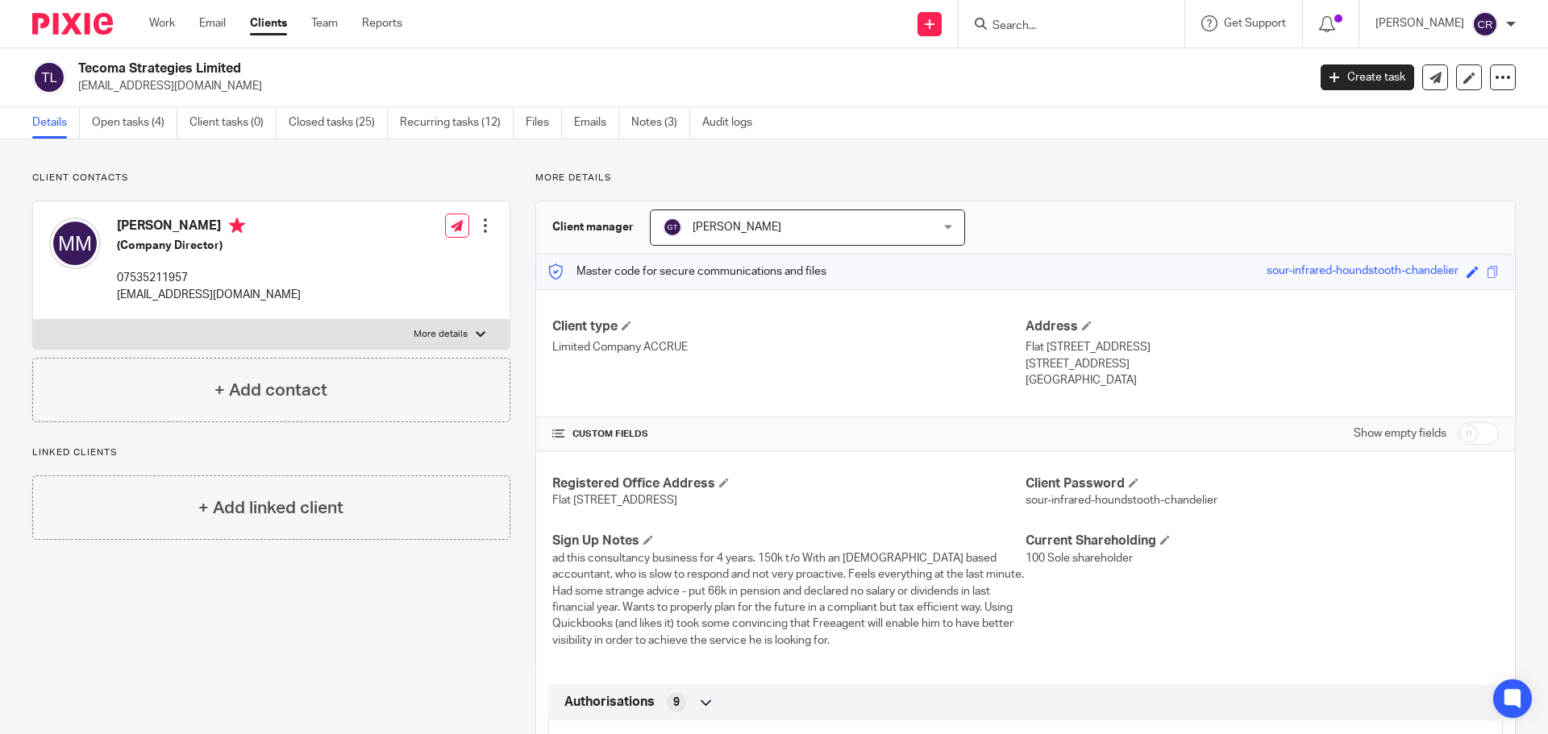
click at [162, 13] on div "Work Email Clients Team Reports Work Email Clients Team Reports Settings" at bounding box center [279, 24] width 293 height 48
click at [162, 21] on link "Work" at bounding box center [162, 23] width 26 height 16
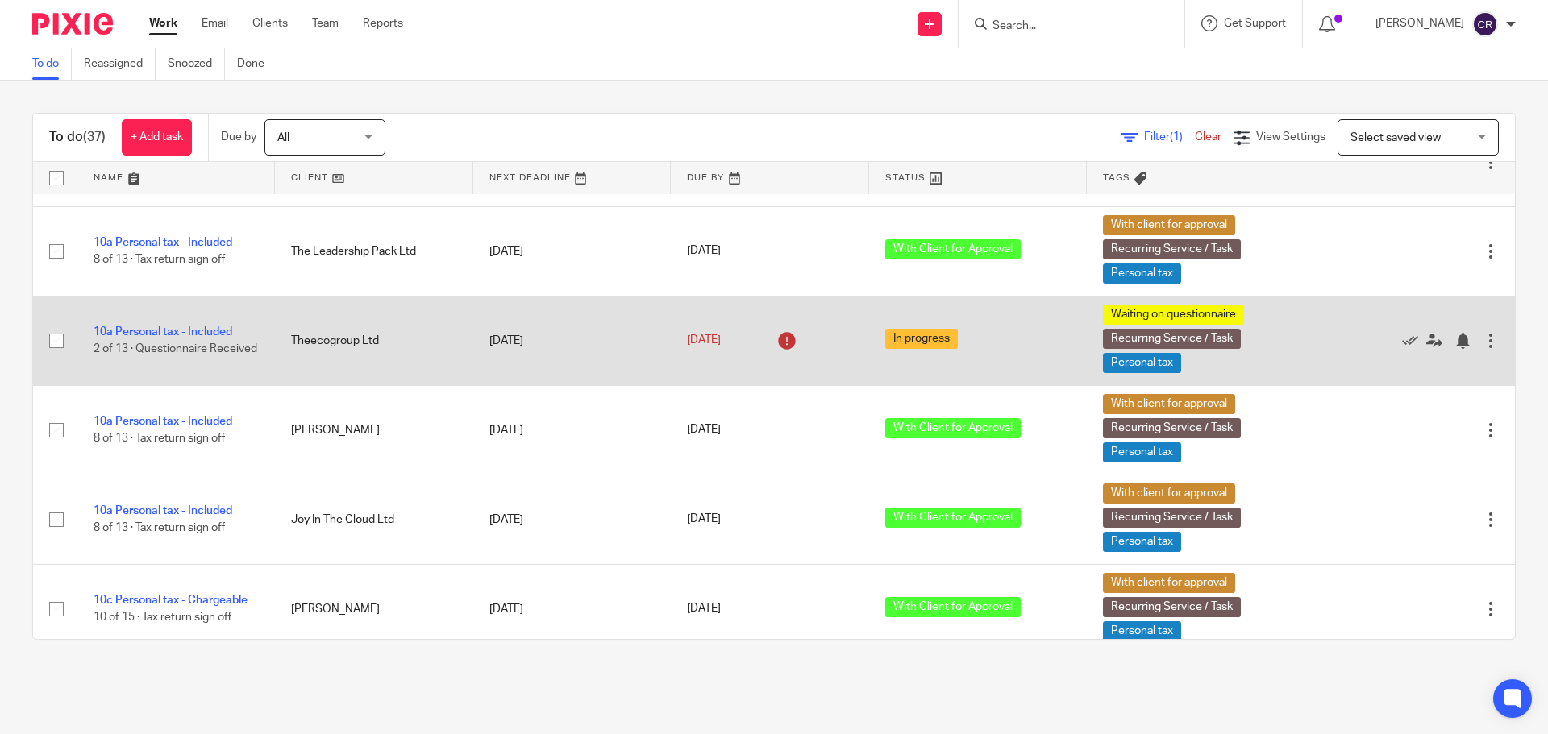
scroll to position [887, 0]
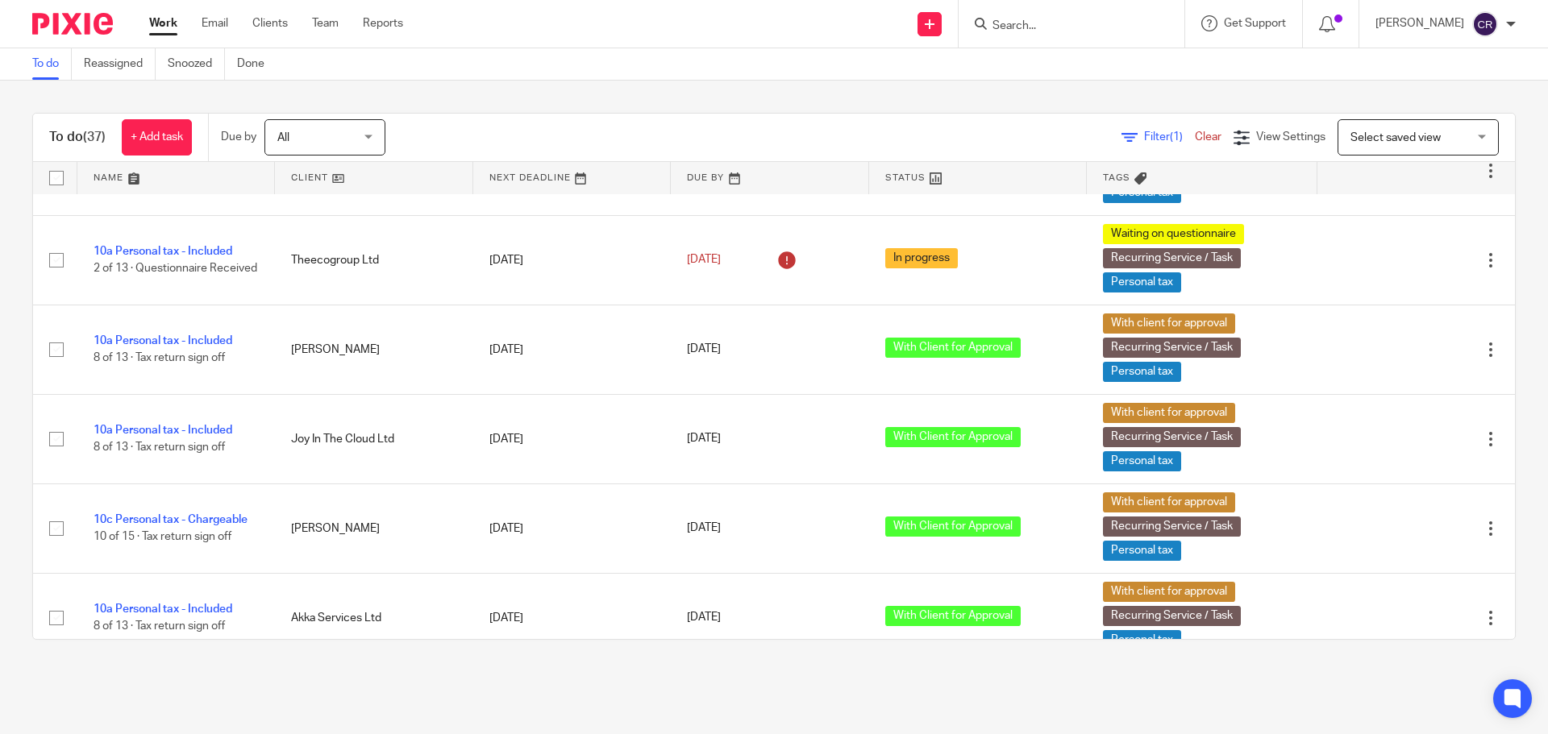
click at [1390, 138] on span "Select saved view" at bounding box center [1395, 137] width 90 height 11
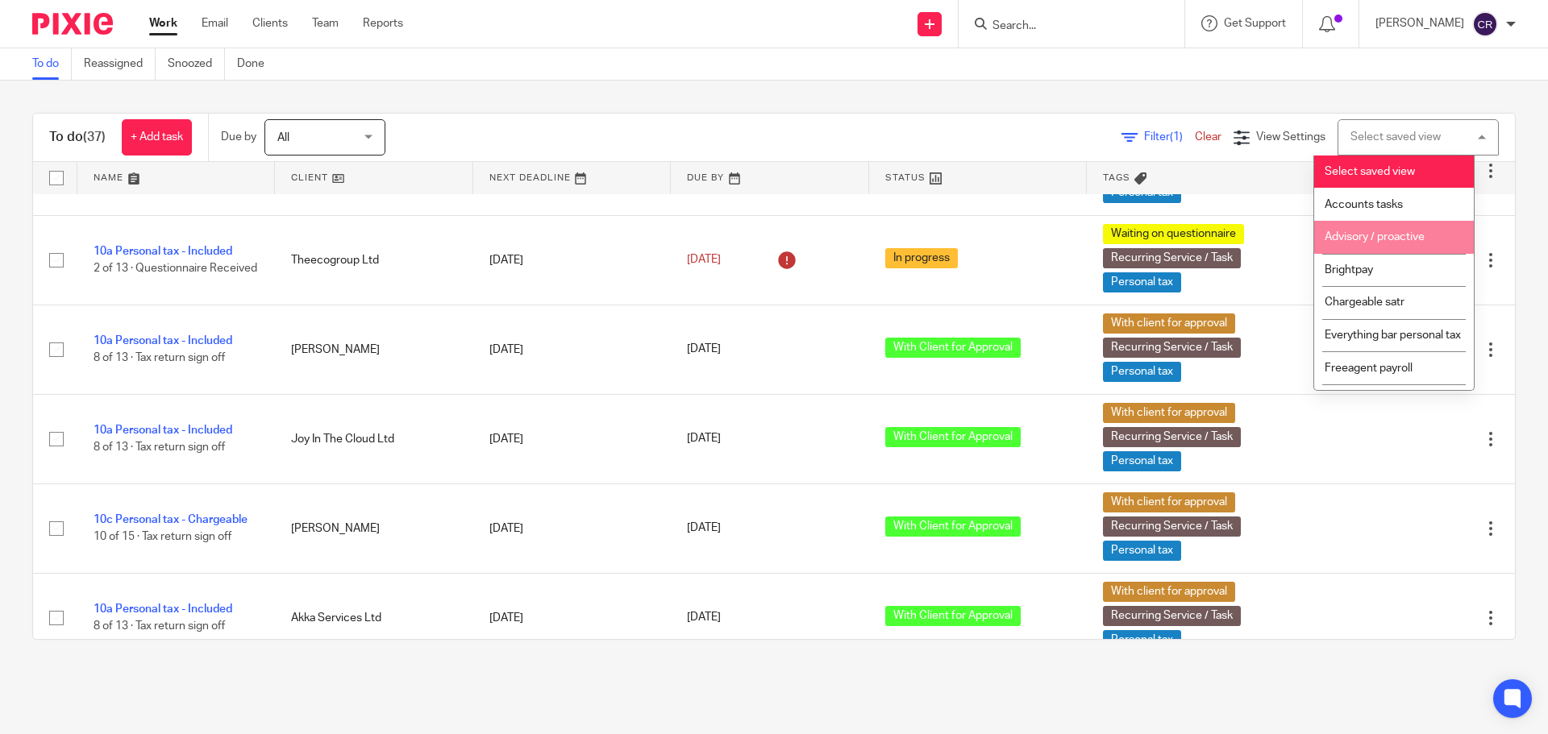
scroll to position [272, 0]
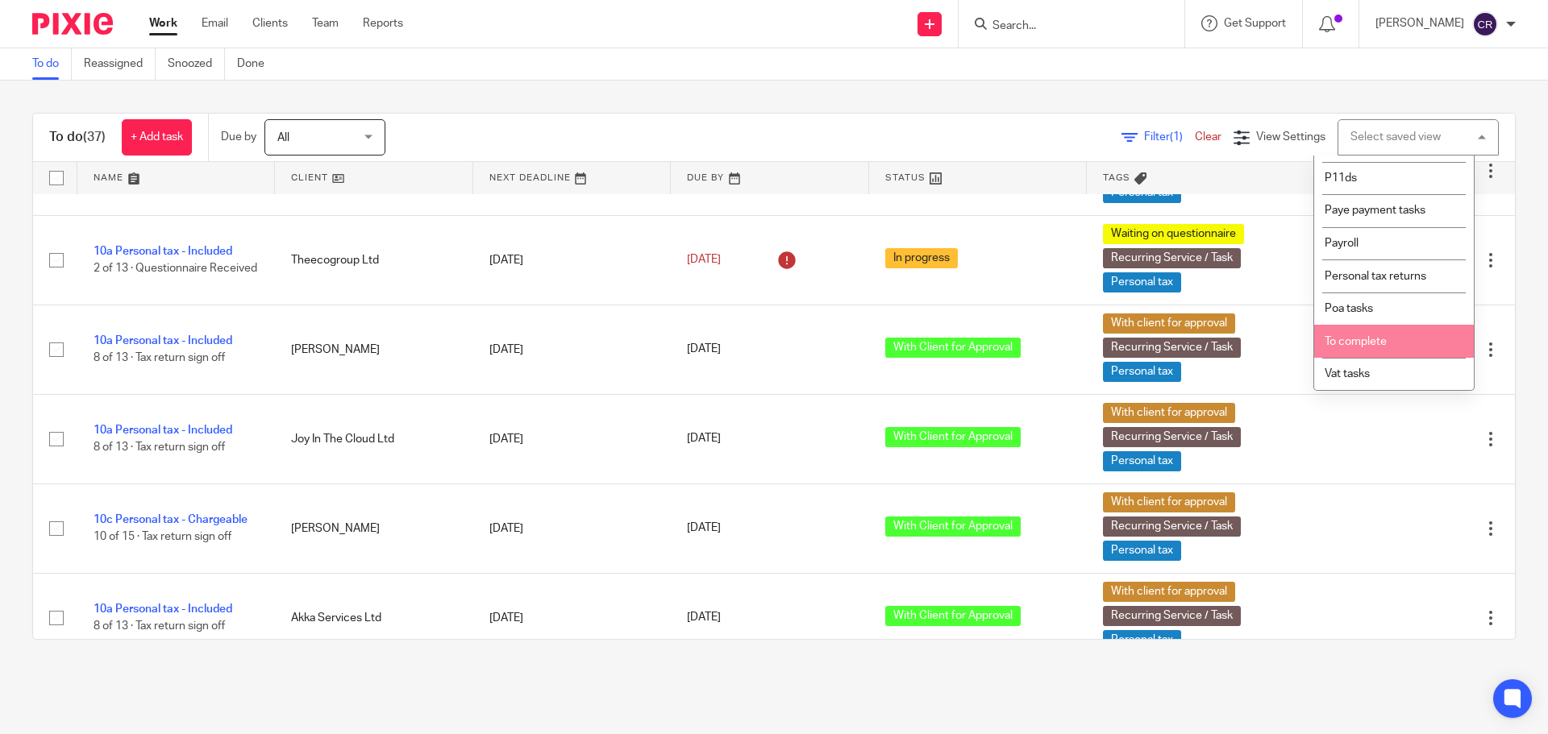
click at [1383, 332] on li "To complete" at bounding box center [1394, 341] width 160 height 33
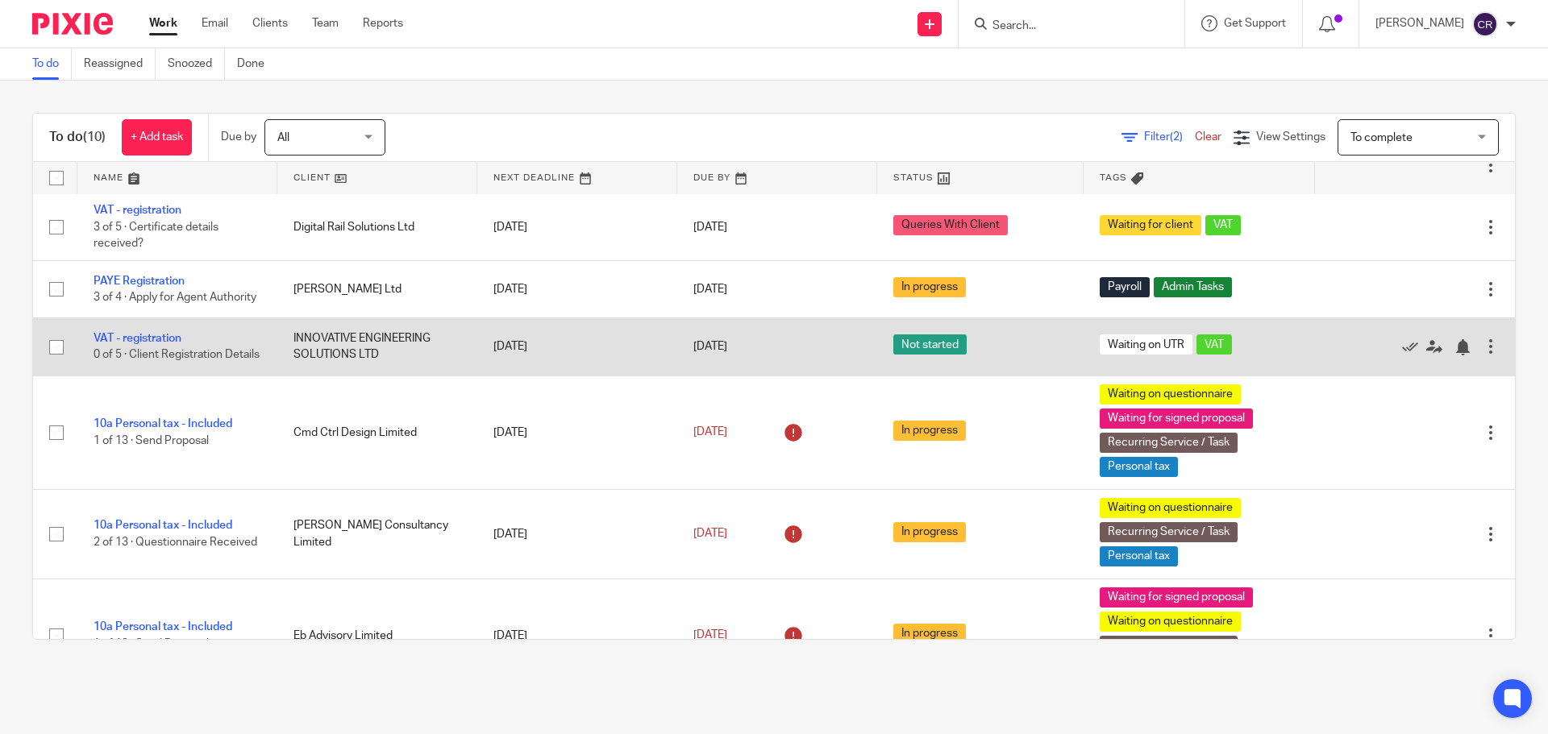
scroll to position [161, 0]
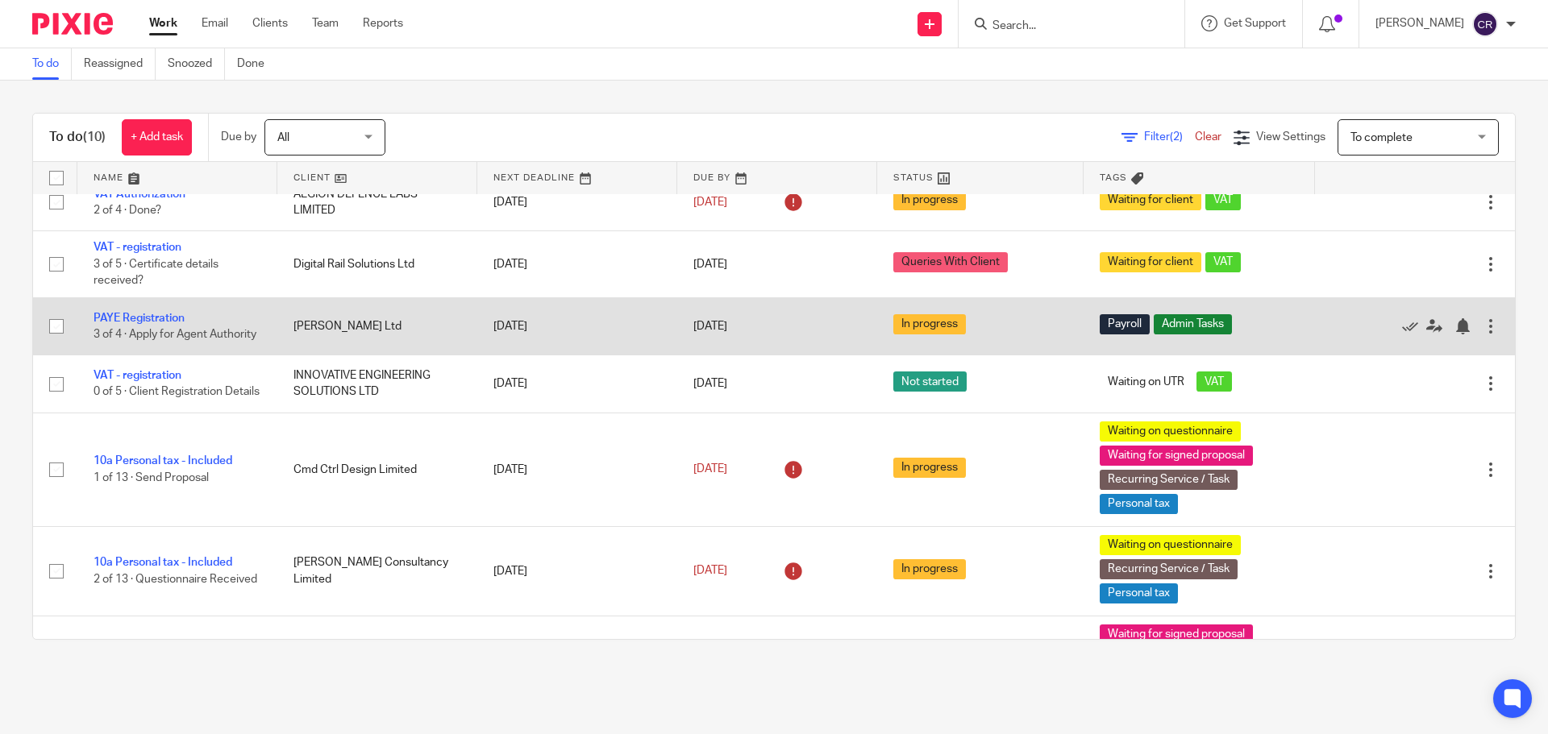
scroll to position [81, 0]
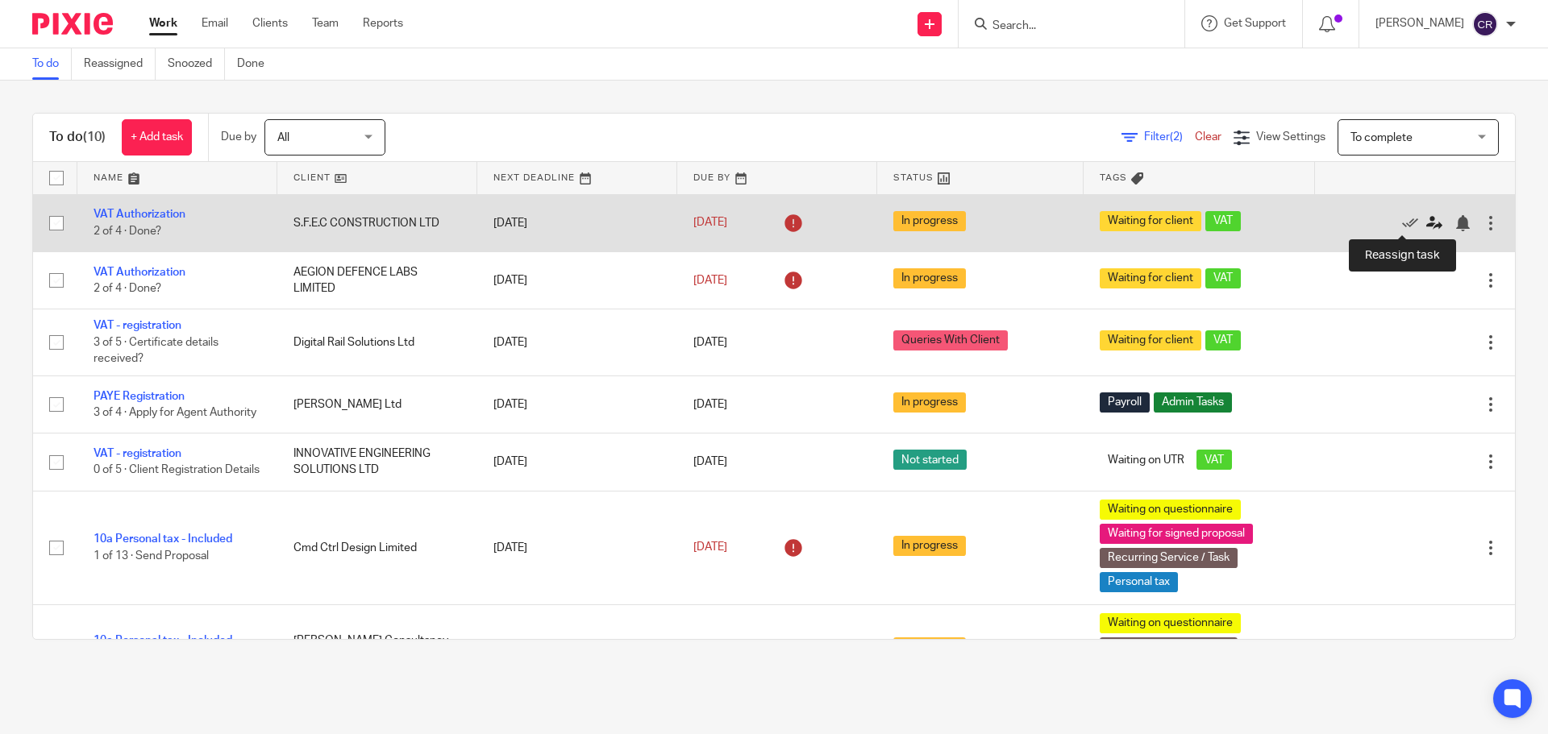
click at [1426, 226] on icon at bounding box center [1434, 223] width 16 height 16
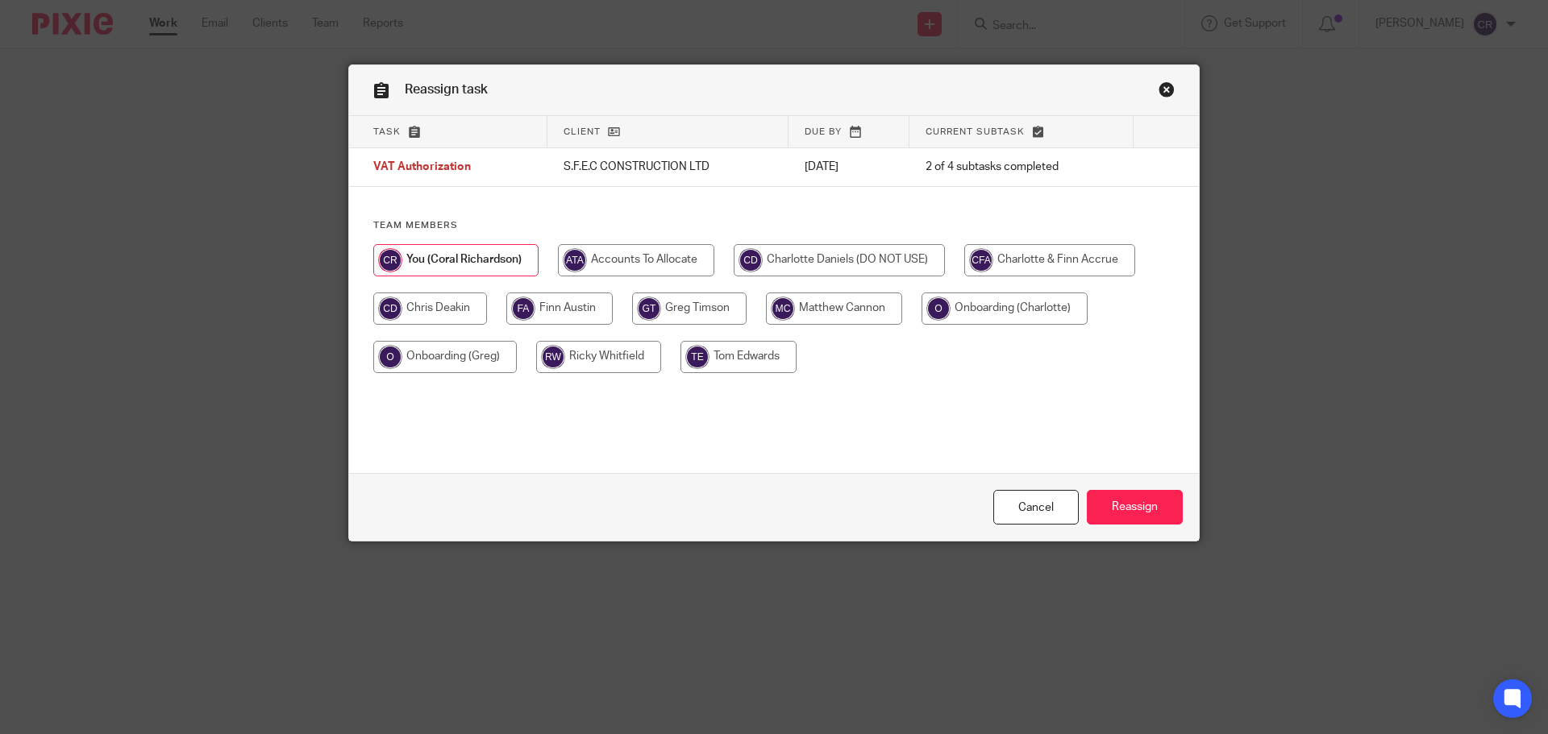
click at [1020, 256] on input "radio" at bounding box center [1049, 260] width 171 height 32
radio input "true"
click at [1121, 509] on input "Reassign" at bounding box center [1135, 507] width 96 height 35
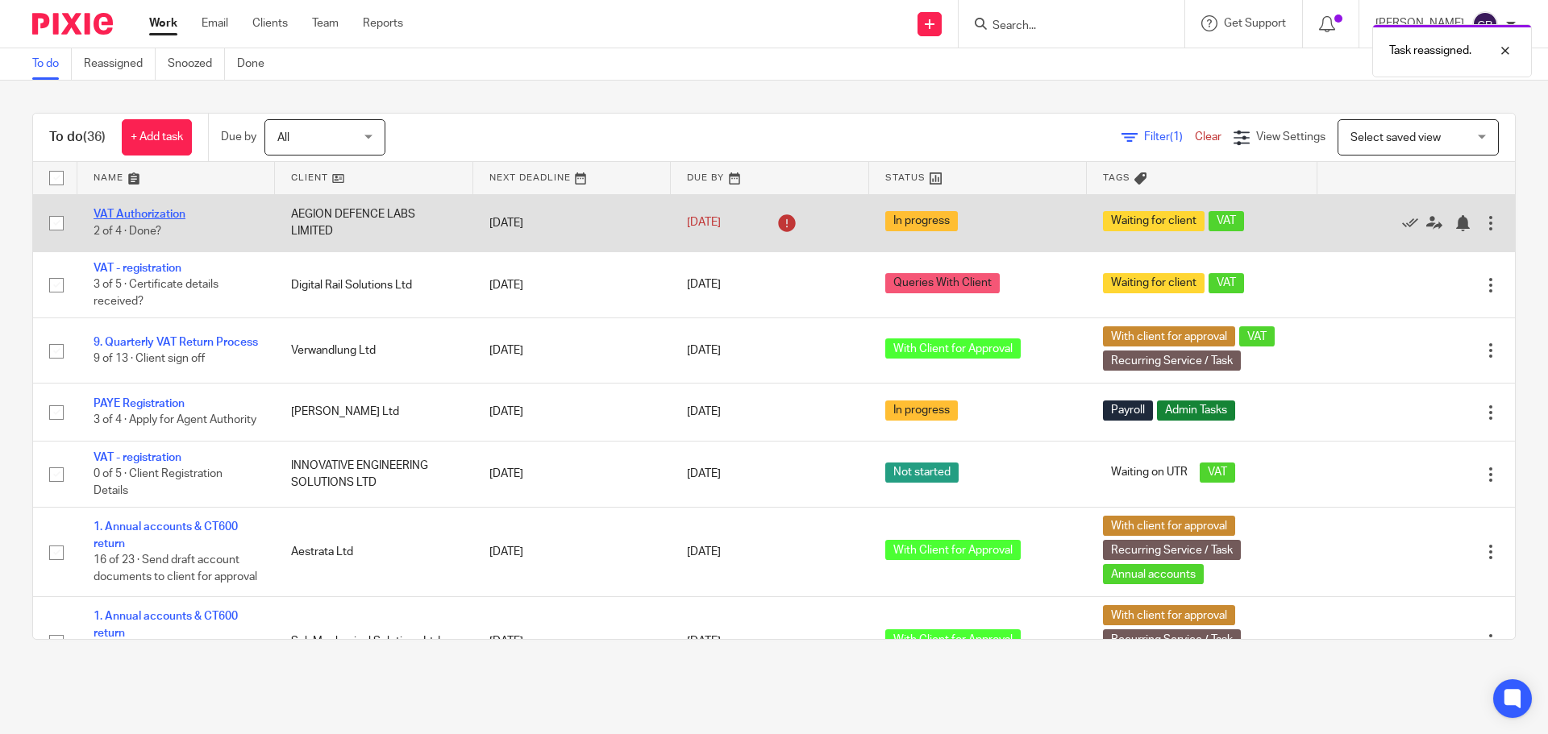
drag, startPoint x: 164, startPoint y: 222, endPoint x: 104, endPoint y: 214, distance: 61.1
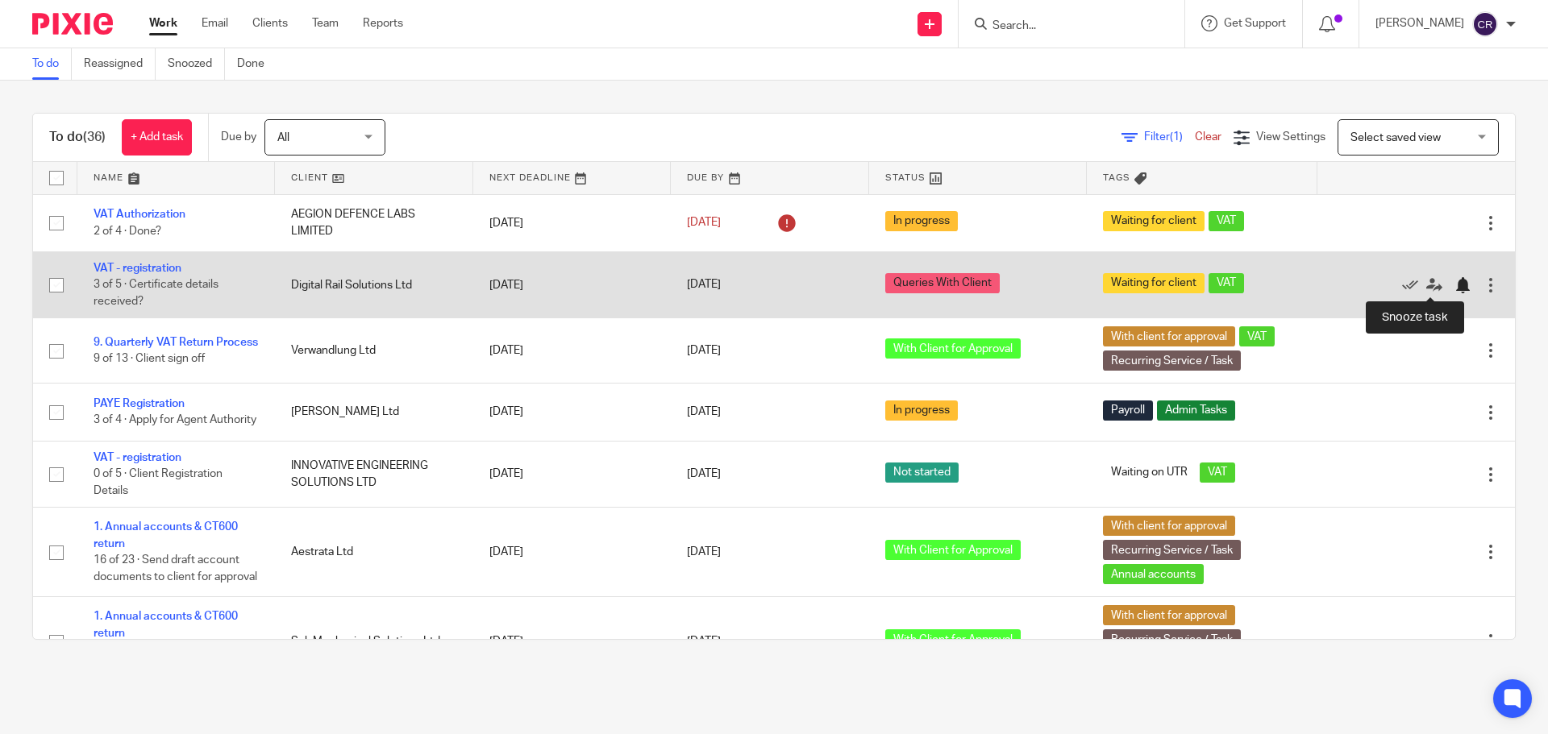
click at [1454, 282] on div at bounding box center [1462, 285] width 16 height 16
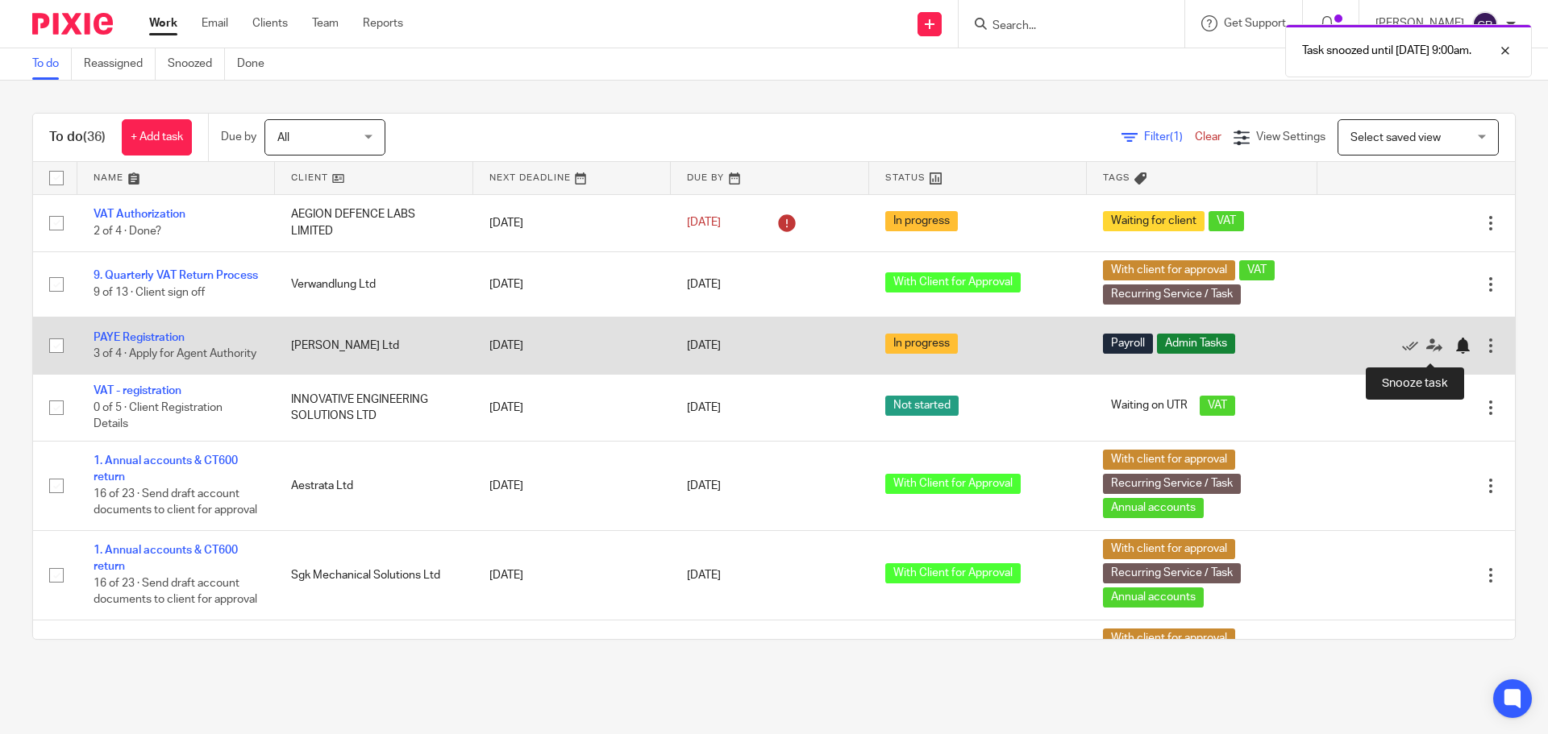
click at [1454, 347] on div at bounding box center [1462, 346] width 16 height 16
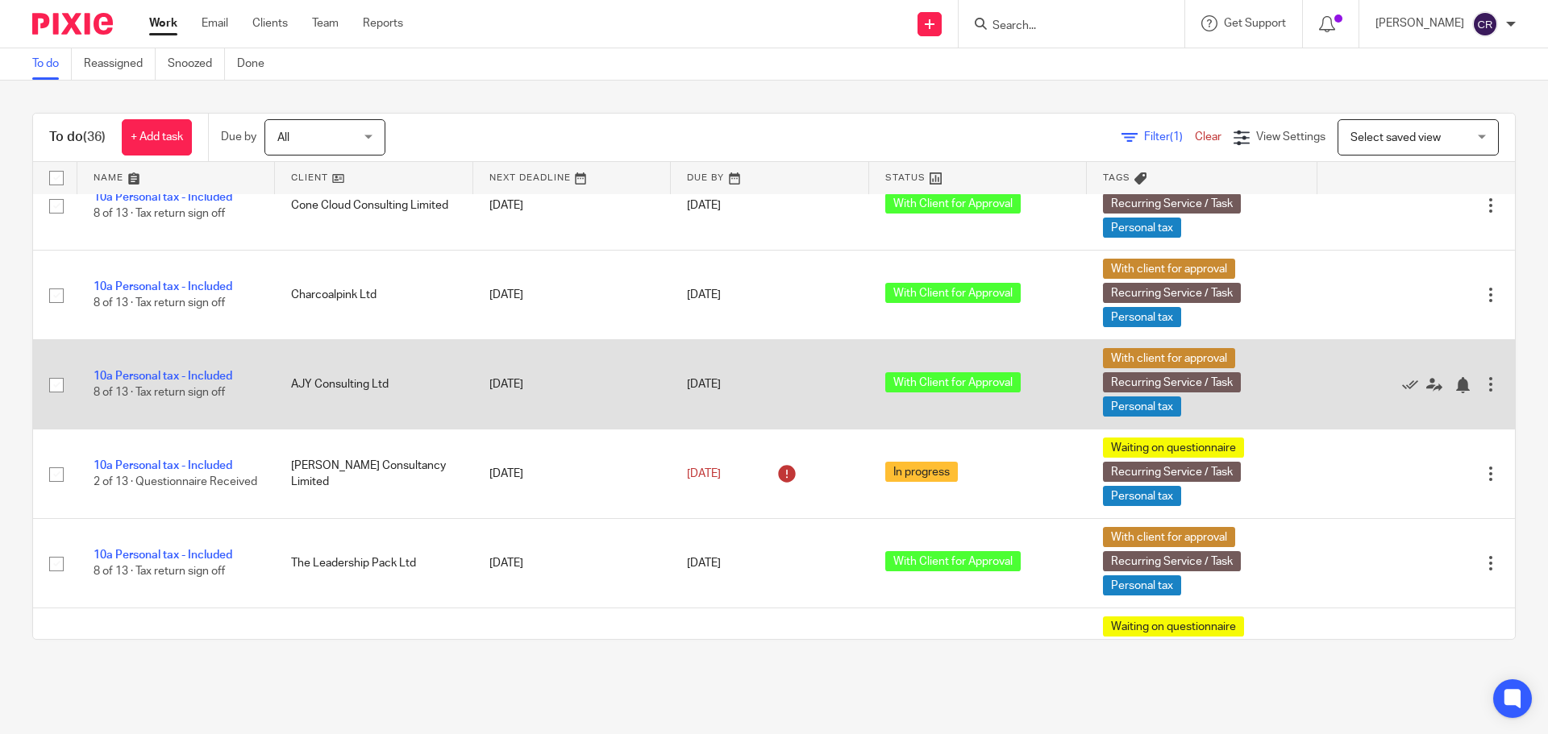
scroll to position [403, 0]
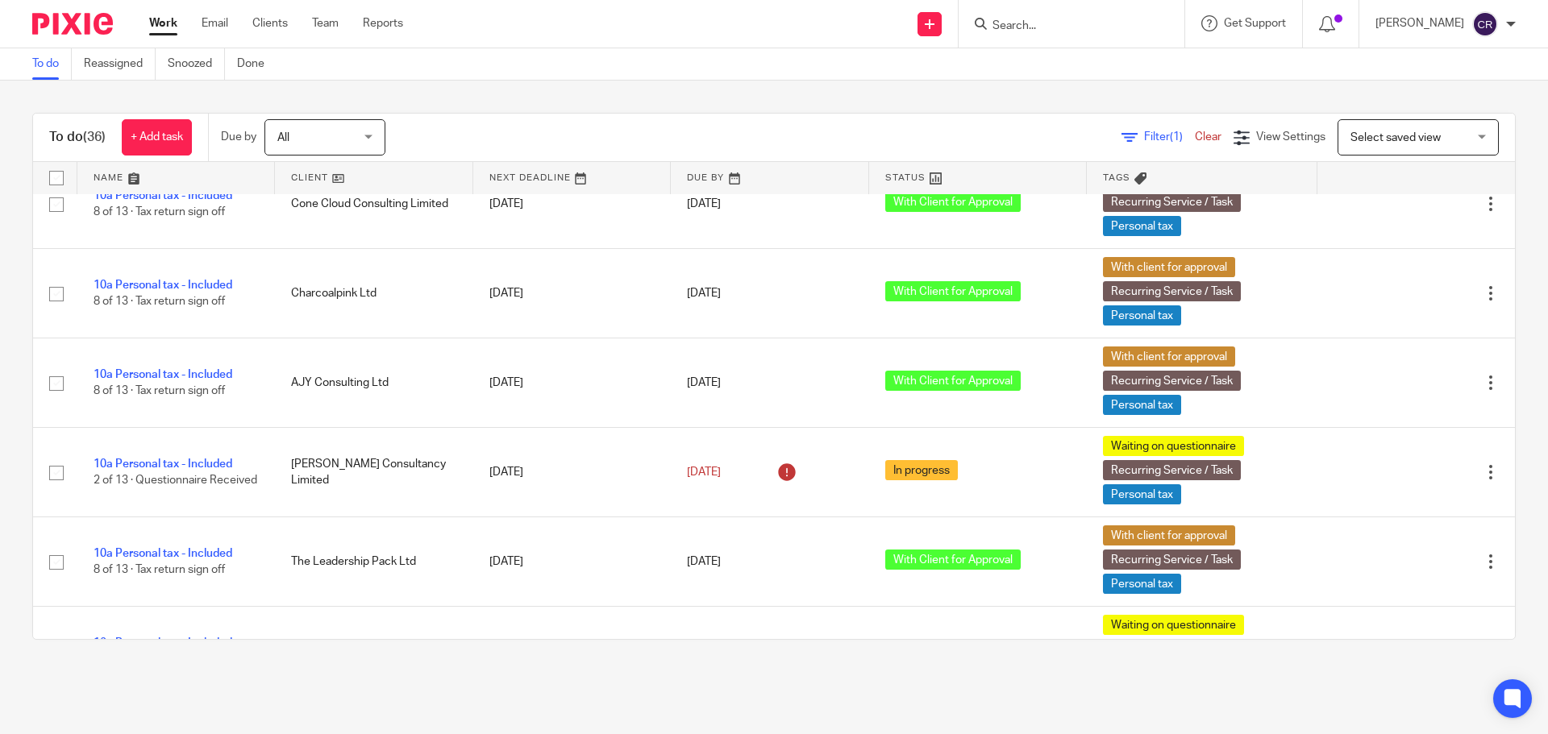
click at [1018, 30] on input "Search" at bounding box center [1063, 26] width 145 height 15
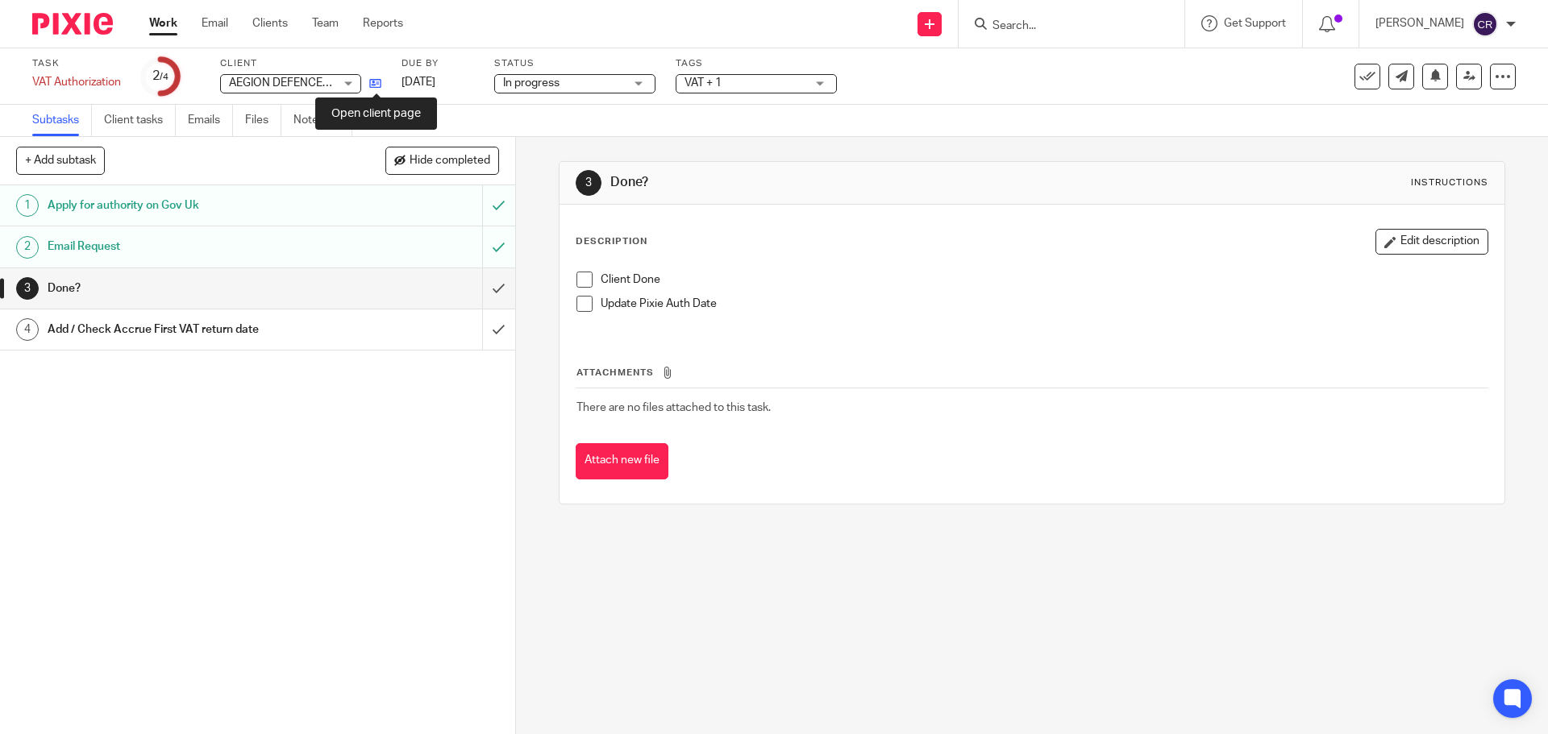
click at [374, 87] on icon at bounding box center [375, 83] width 12 height 12
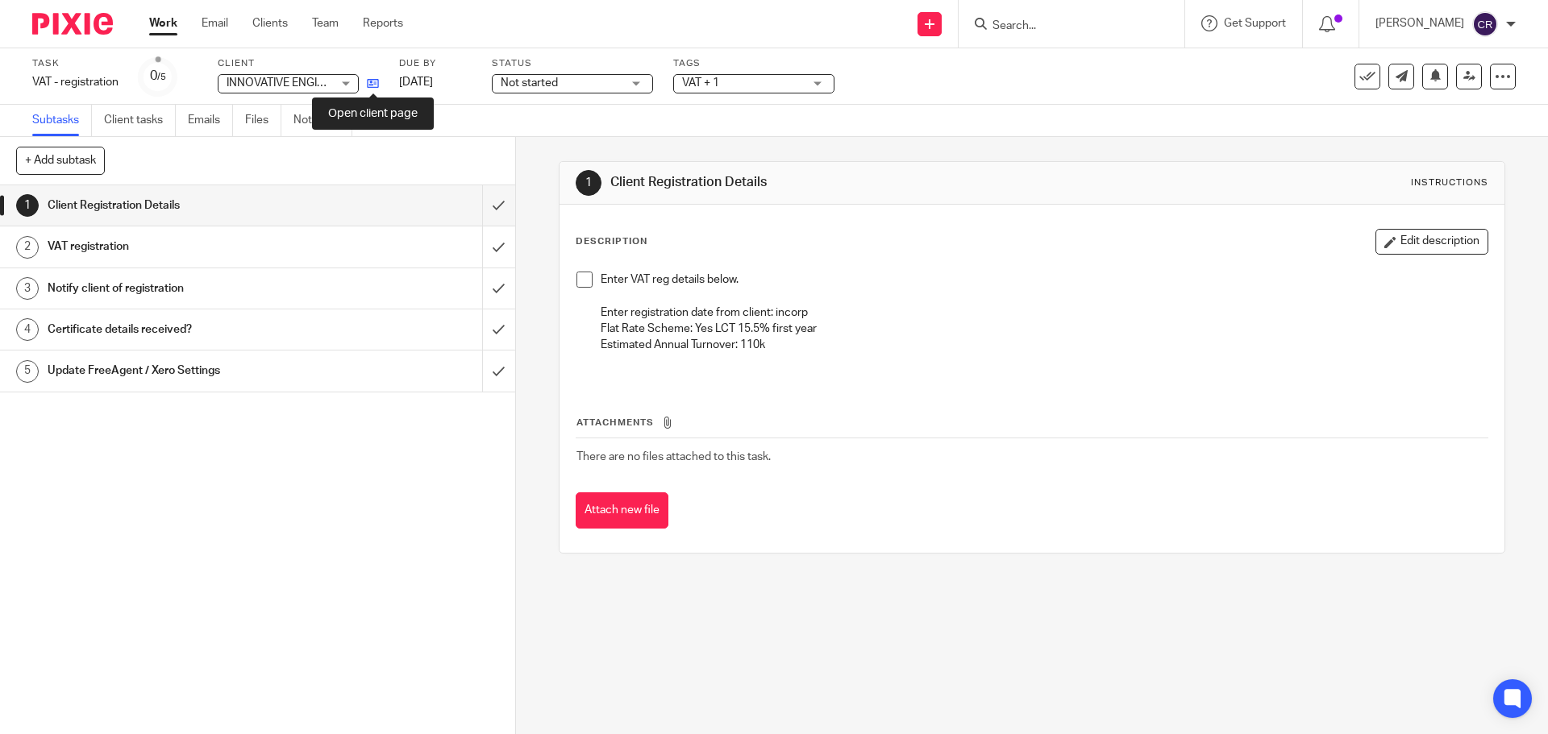
click at [371, 84] on icon at bounding box center [373, 83] width 12 height 12
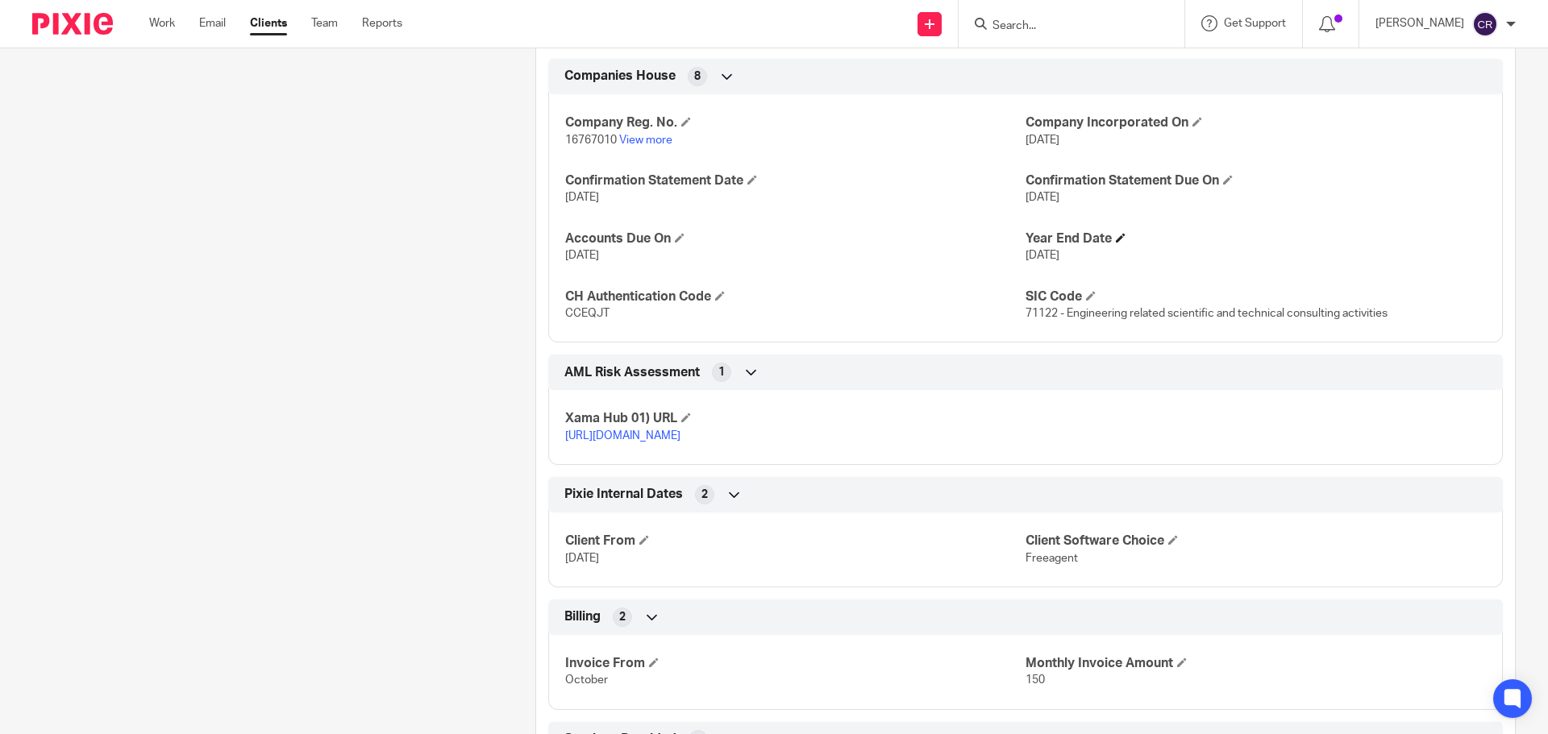
scroll to position [806, 0]
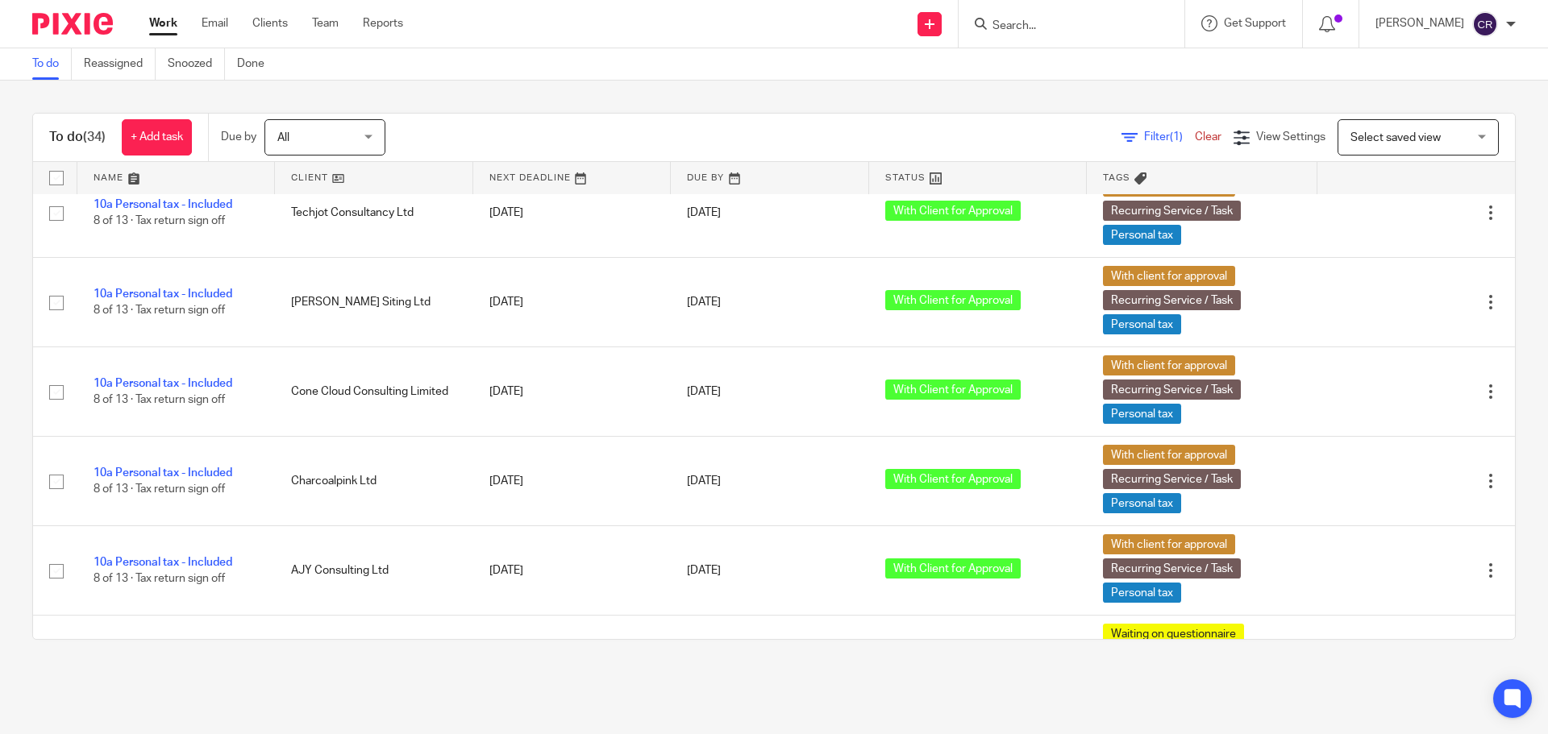
scroll to position [403, 0]
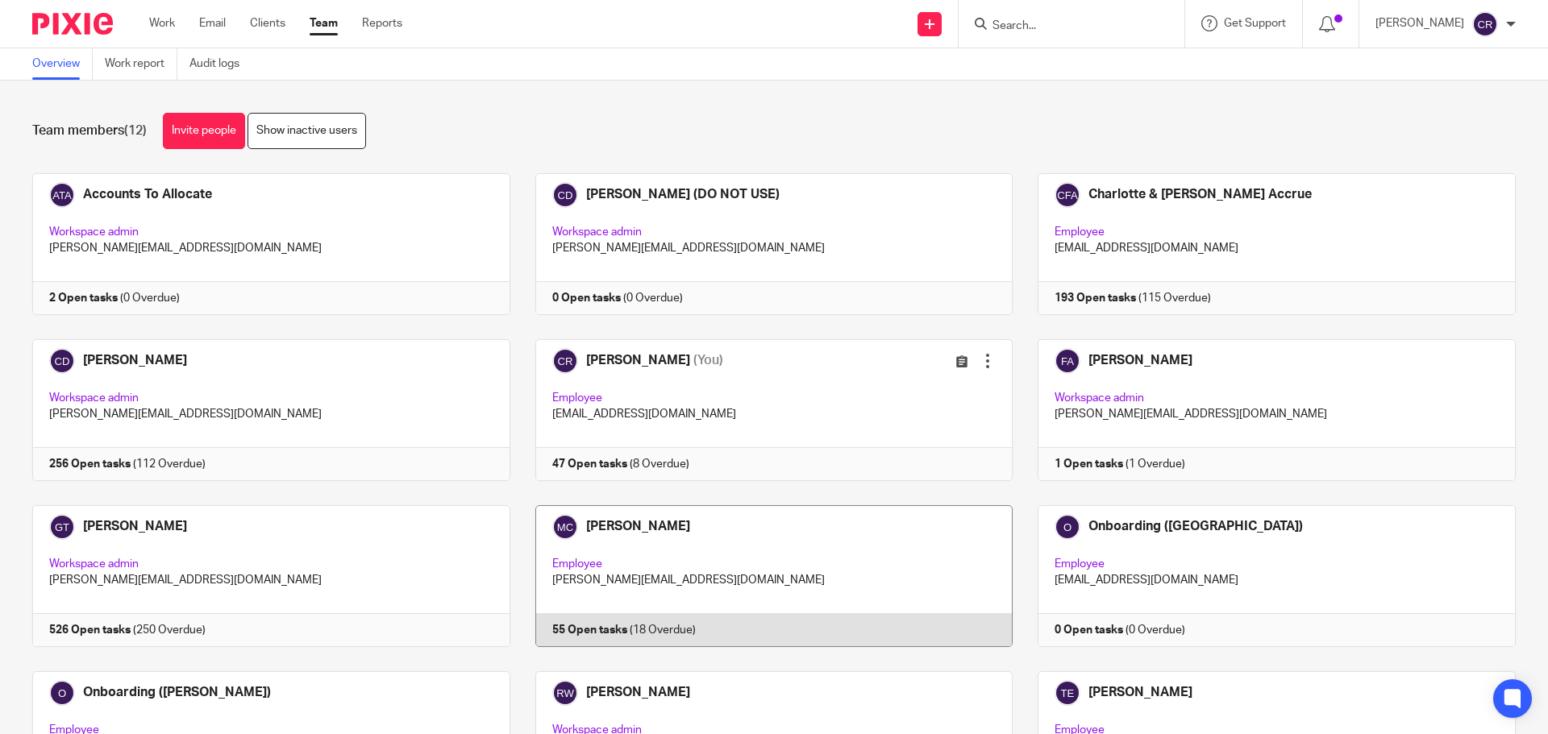
click at [810, 578] on link at bounding box center [761, 576] width 503 height 142
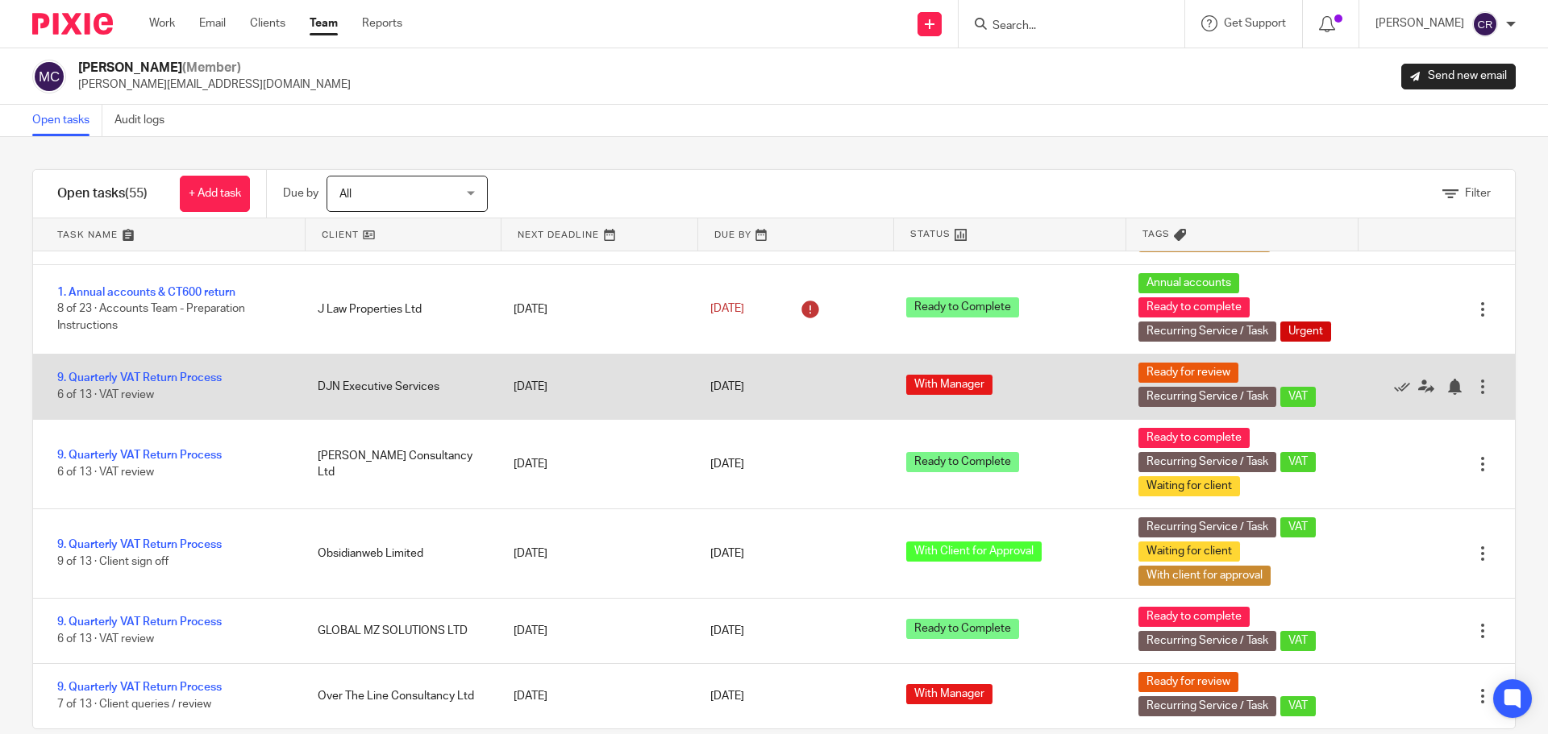
scroll to position [564, 0]
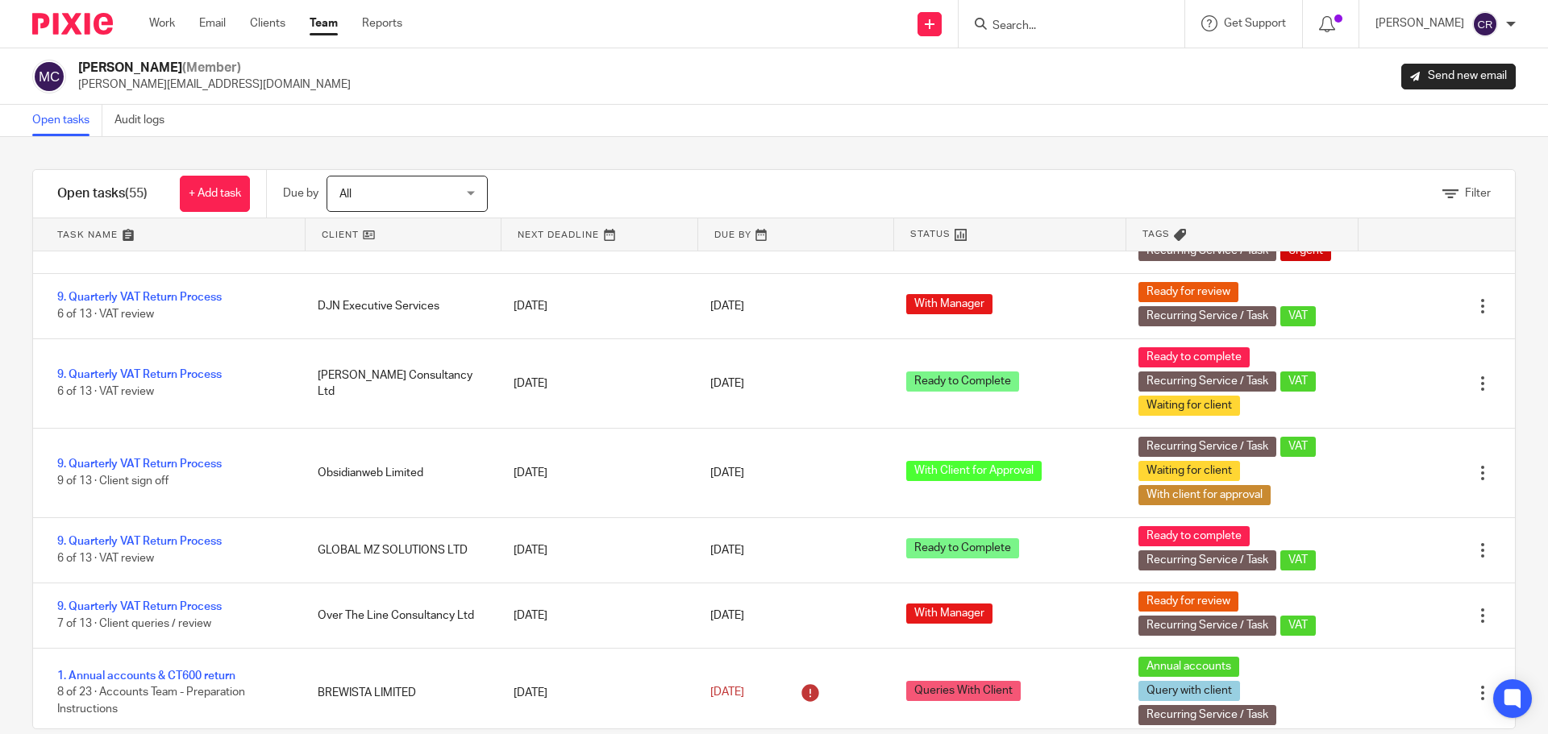
click at [315, 25] on link "Team" at bounding box center [324, 23] width 28 height 16
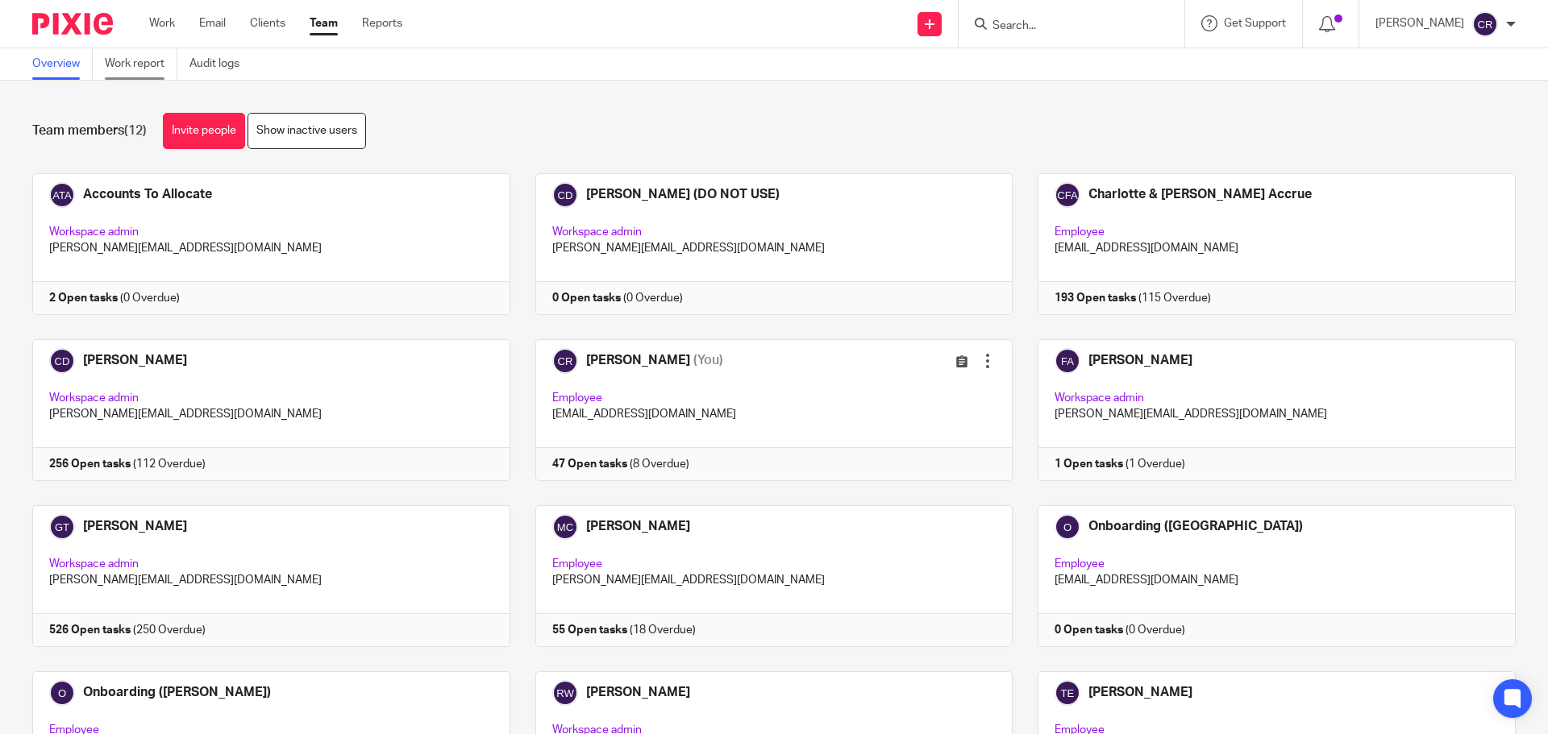
click at [157, 73] on link "Work report" at bounding box center [141, 63] width 73 height 31
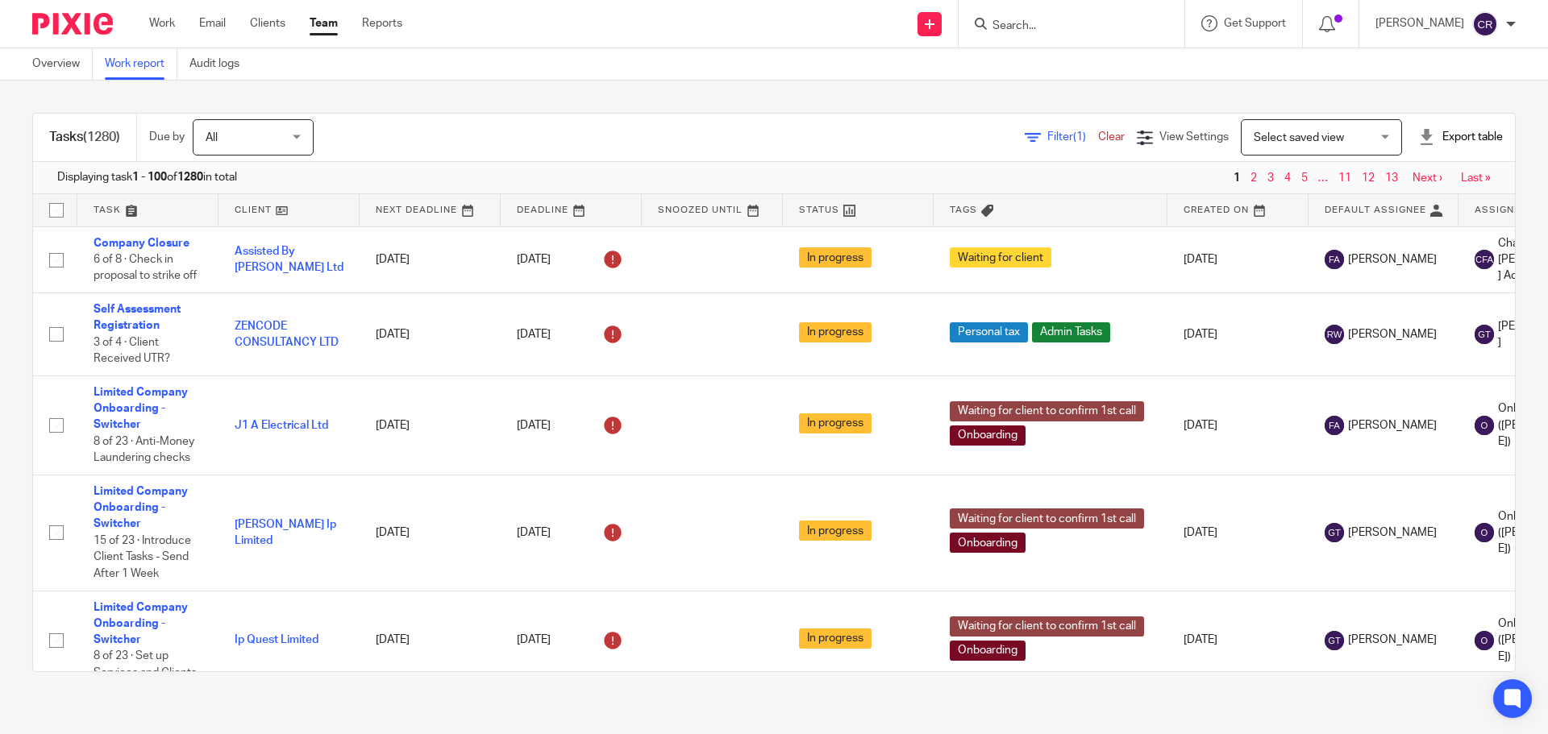
click at [1047, 139] on span "Filter (1)" at bounding box center [1072, 136] width 51 height 11
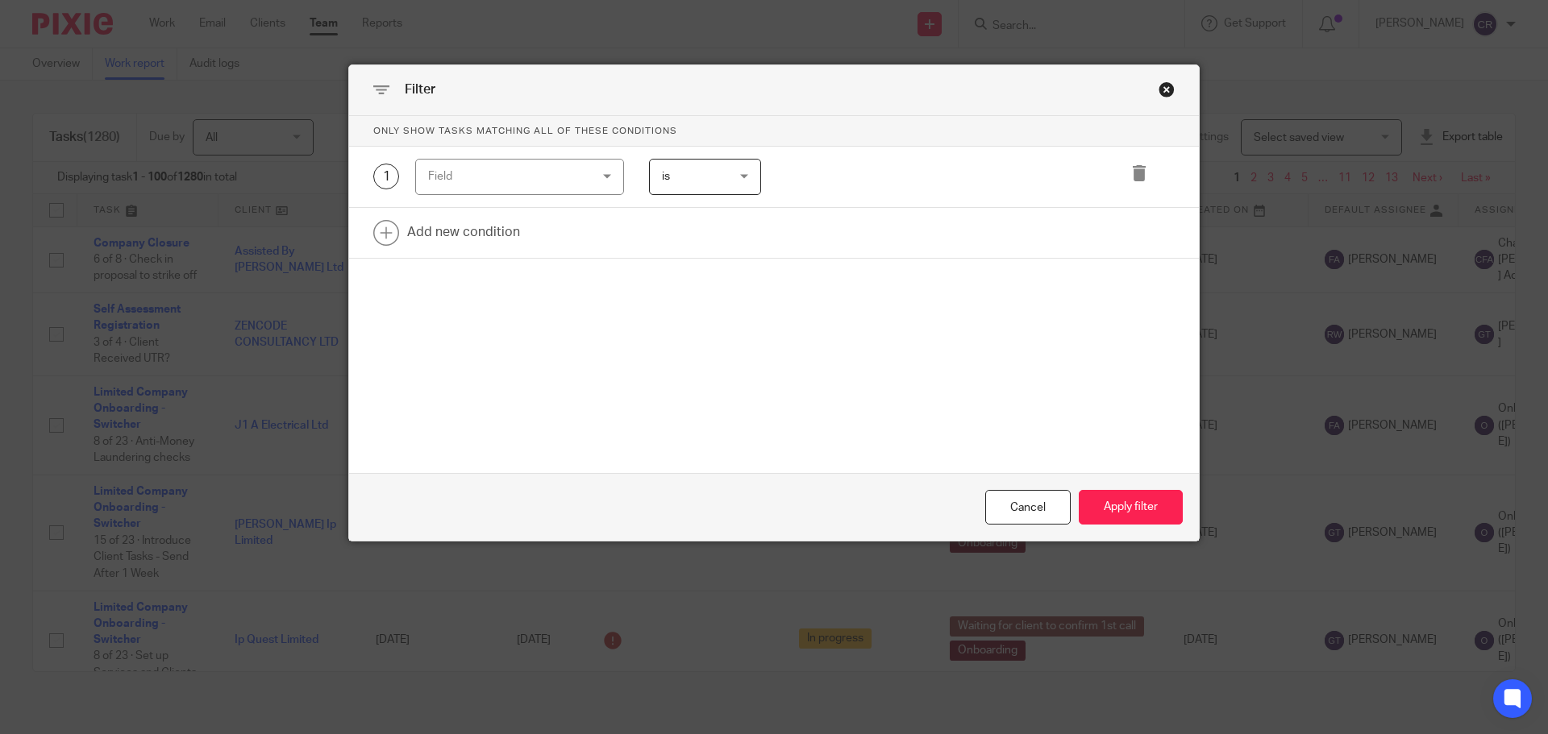
click at [571, 184] on div "Field" at bounding box center [506, 177] width 156 height 34
type input "temp"
click at [479, 309] on li "Template" at bounding box center [513, 293] width 207 height 32
click at [1024, 167] on input "Search for option" at bounding box center [942, 177] width 307 height 28
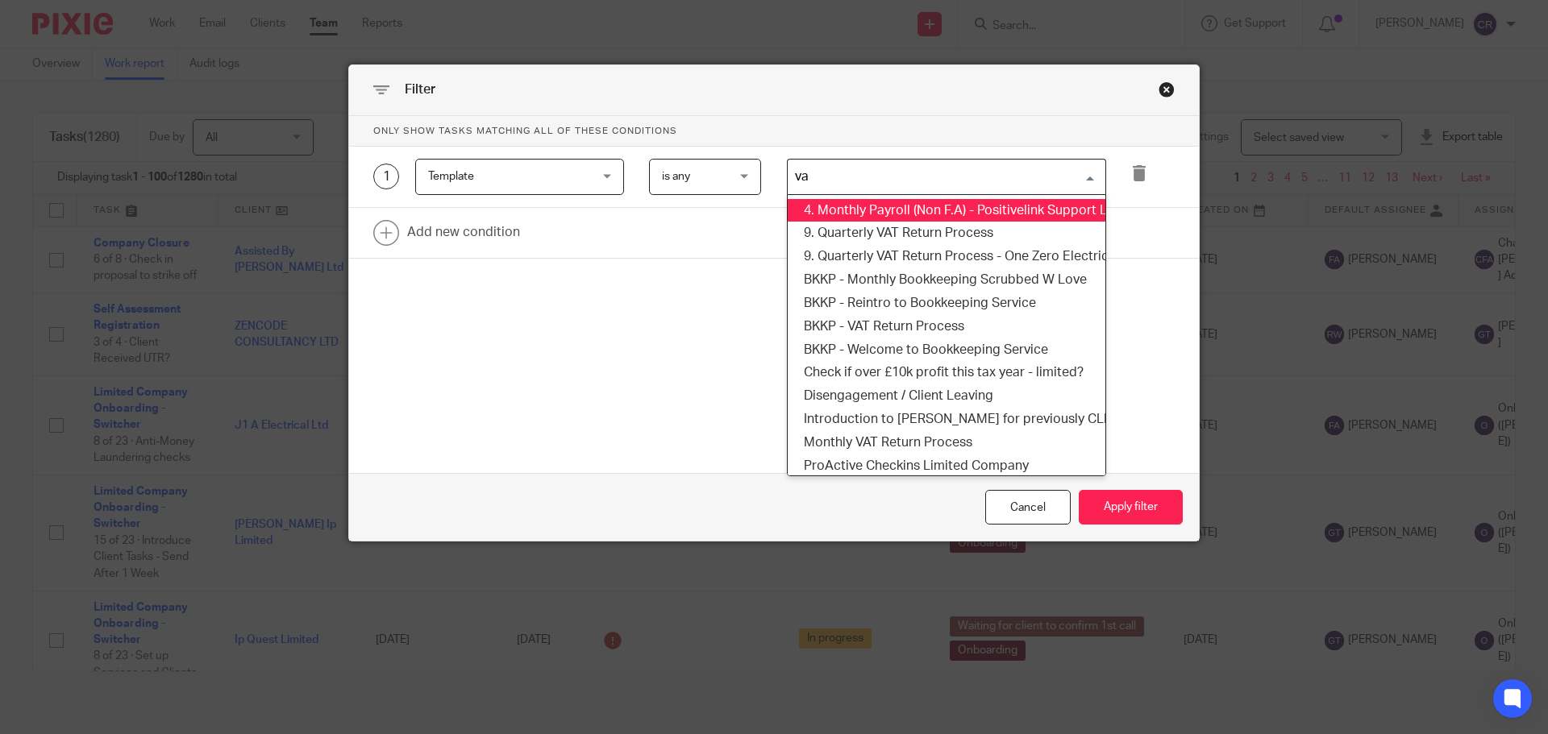
type input "vat"
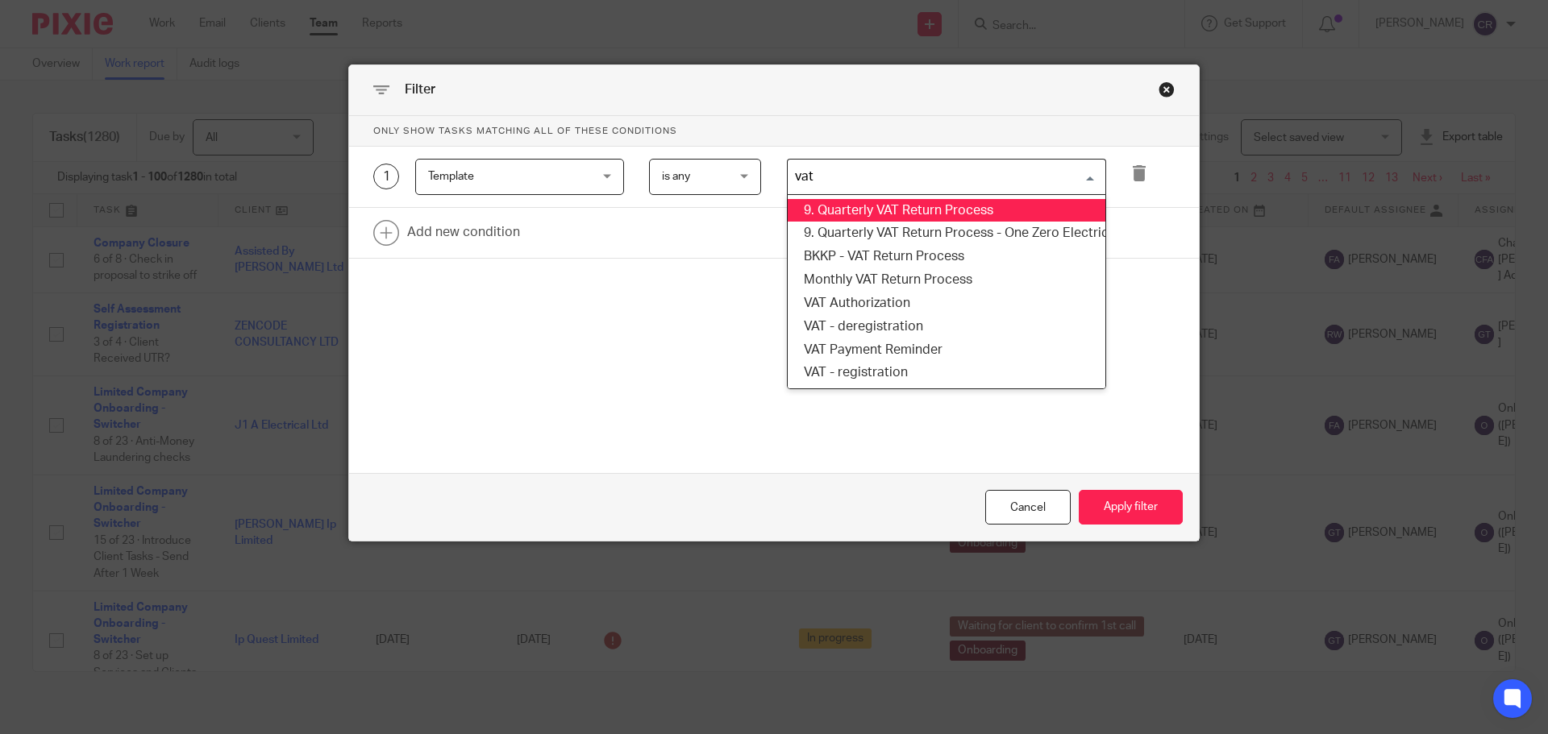
click at [999, 213] on li "9. Quarterly VAT Return Process" at bounding box center [947, 210] width 318 height 23
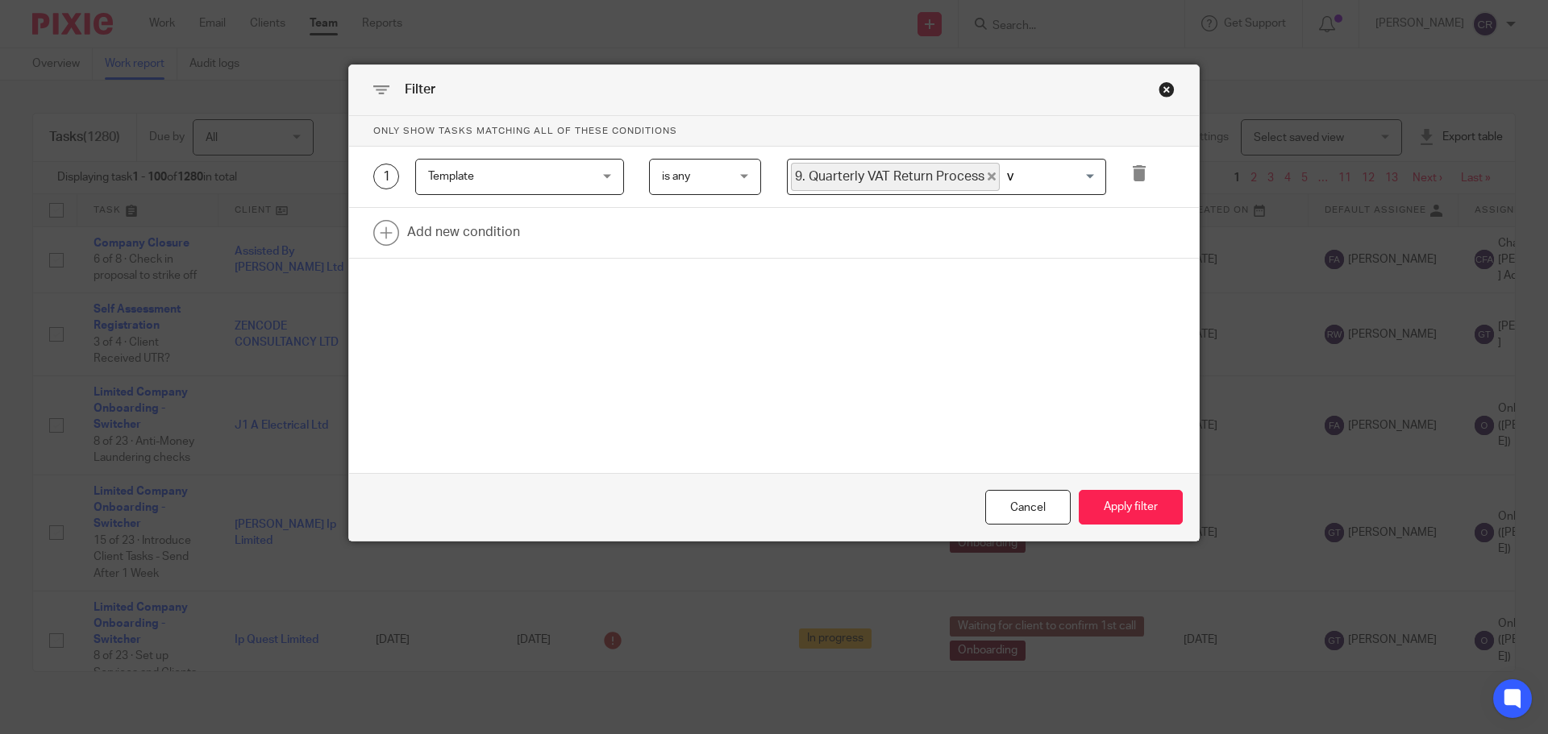
type input "va"
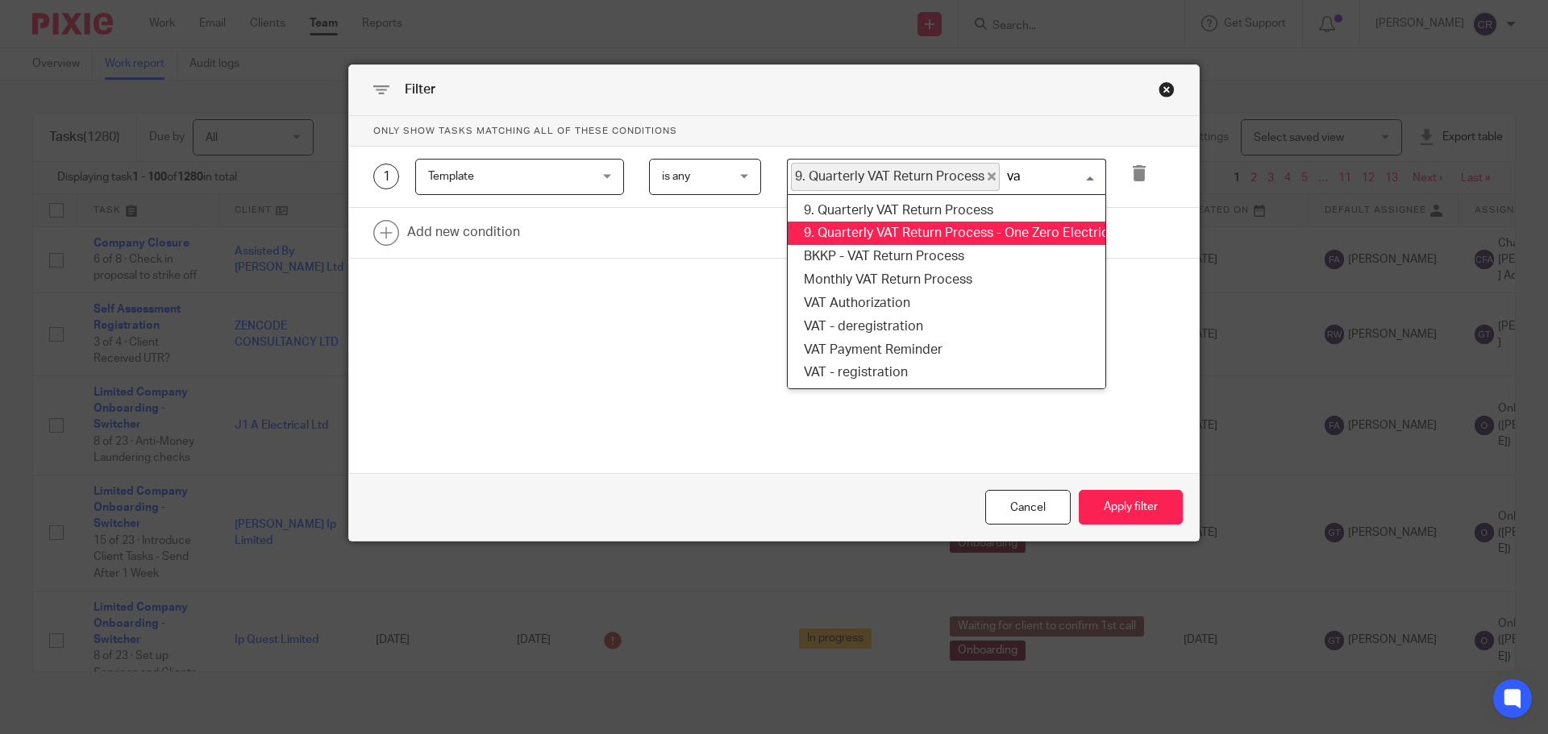
click at [993, 222] on li "9. Quarterly VAT Return Process - One Zero Electrical Ltd (cloned 14:30:14)" at bounding box center [947, 233] width 318 height 23
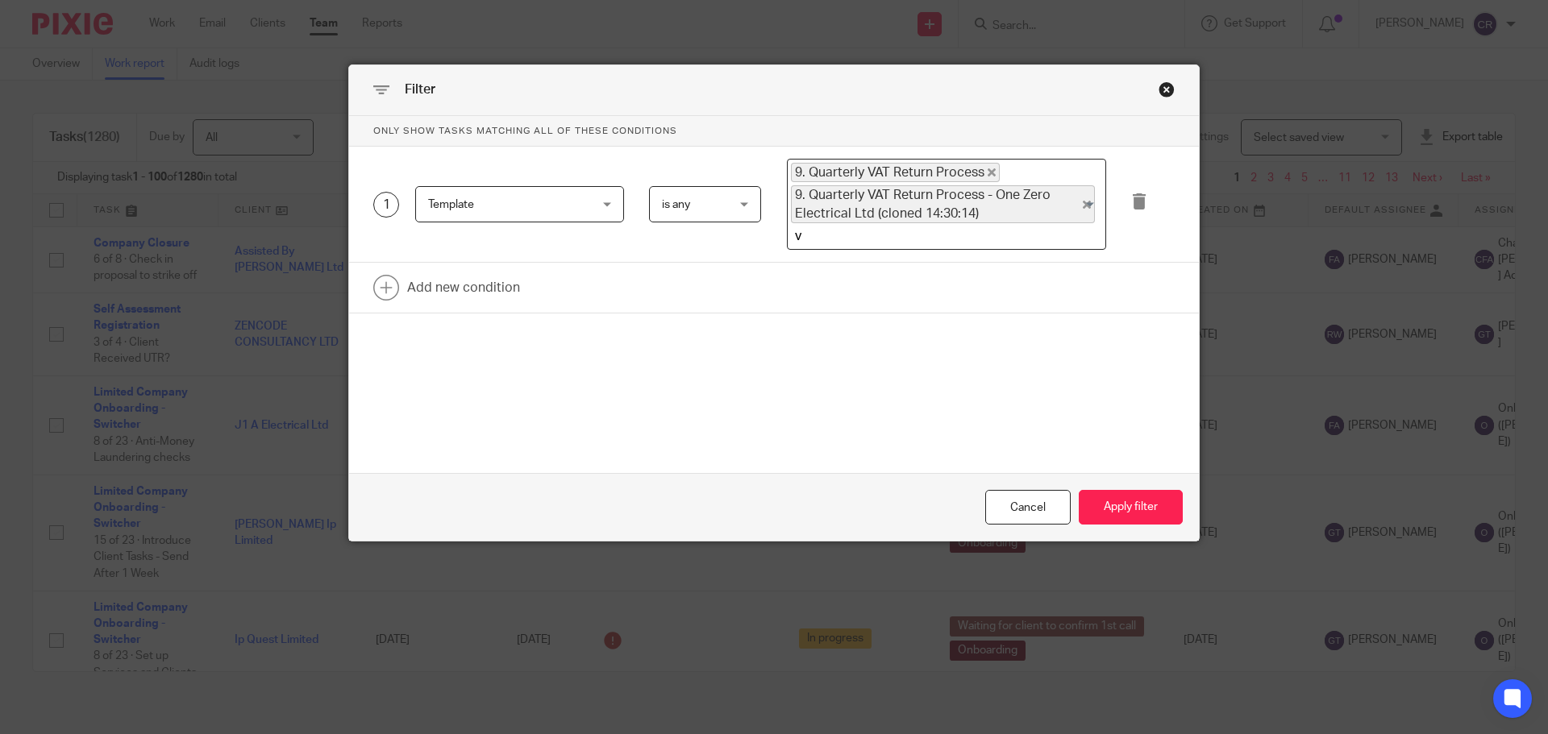
type input "va"
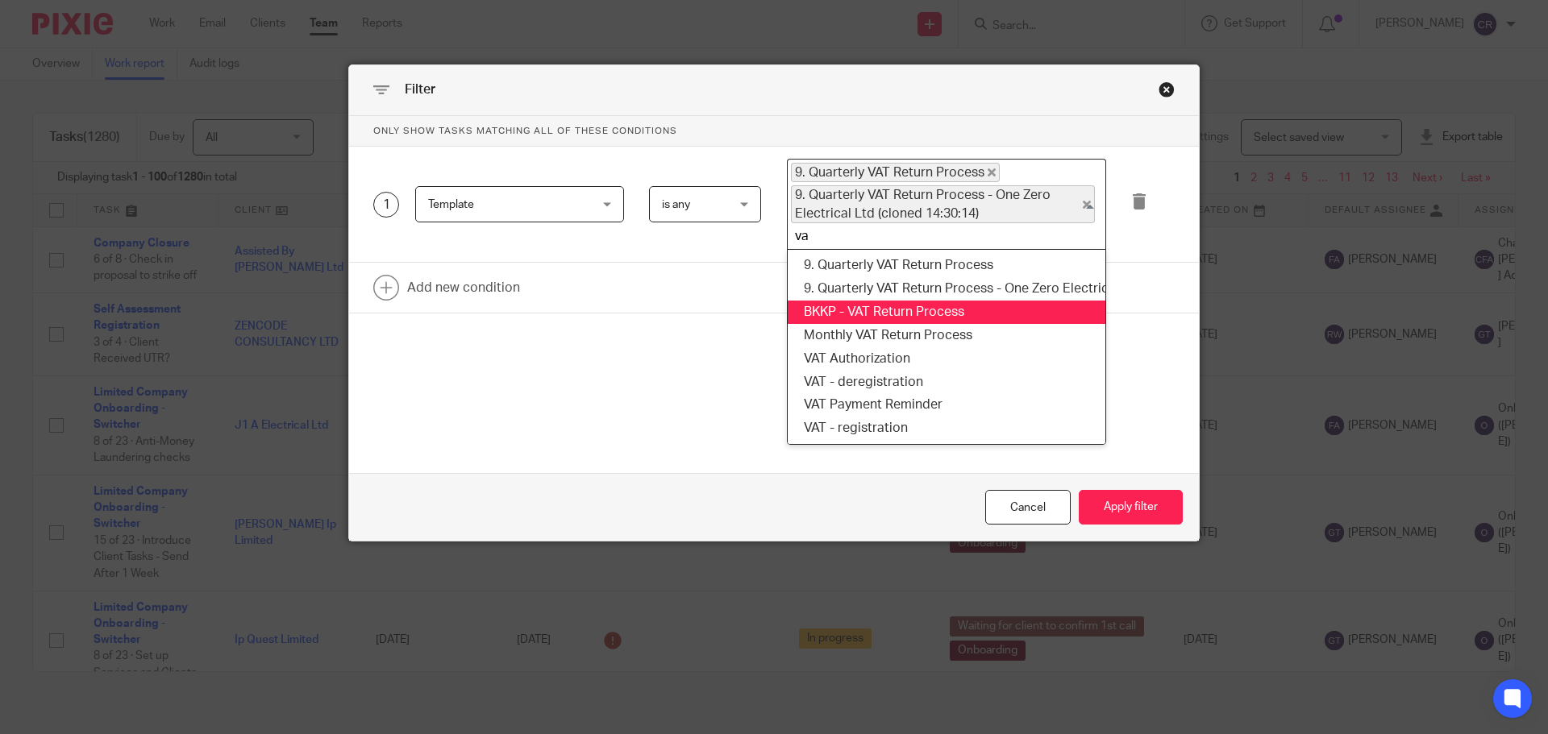
click at [944, 313] on li "BKKP - VAT Return Process" at bounding box center [947, 312] width 318 height 23
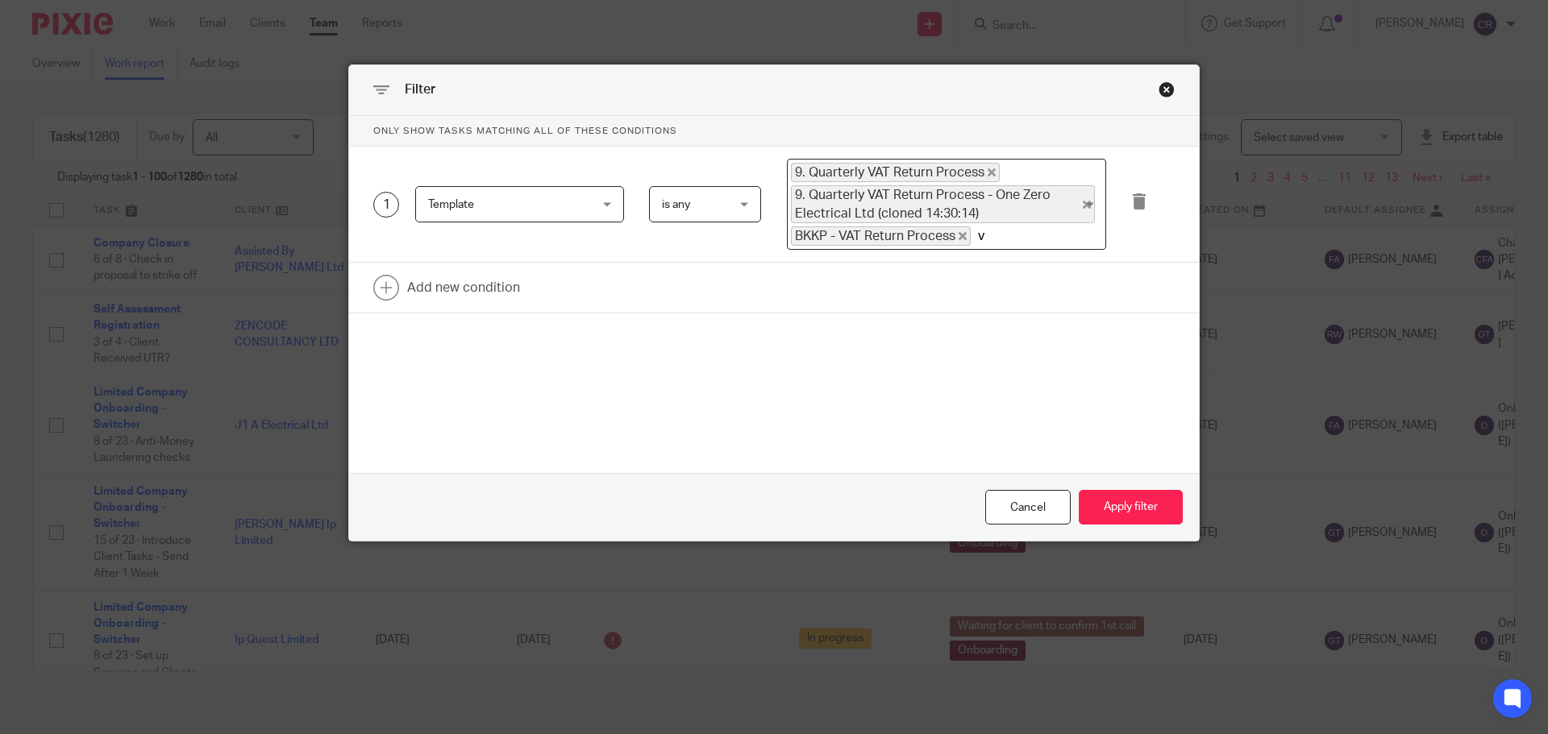
type input "va"
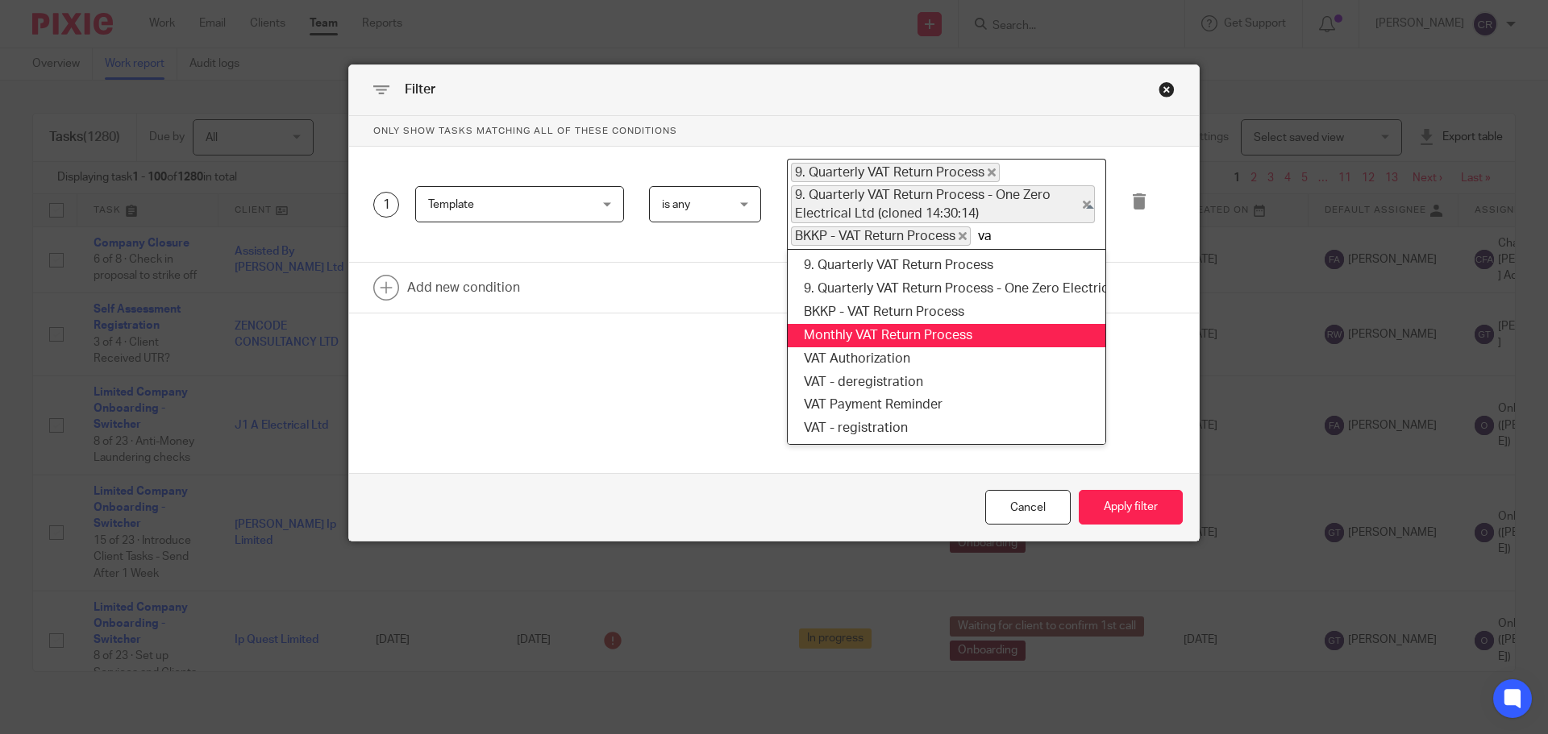
click at [943, 330] on li "Monthly VAT Return Process" at bounding box center [947, 335] width 318 height 23
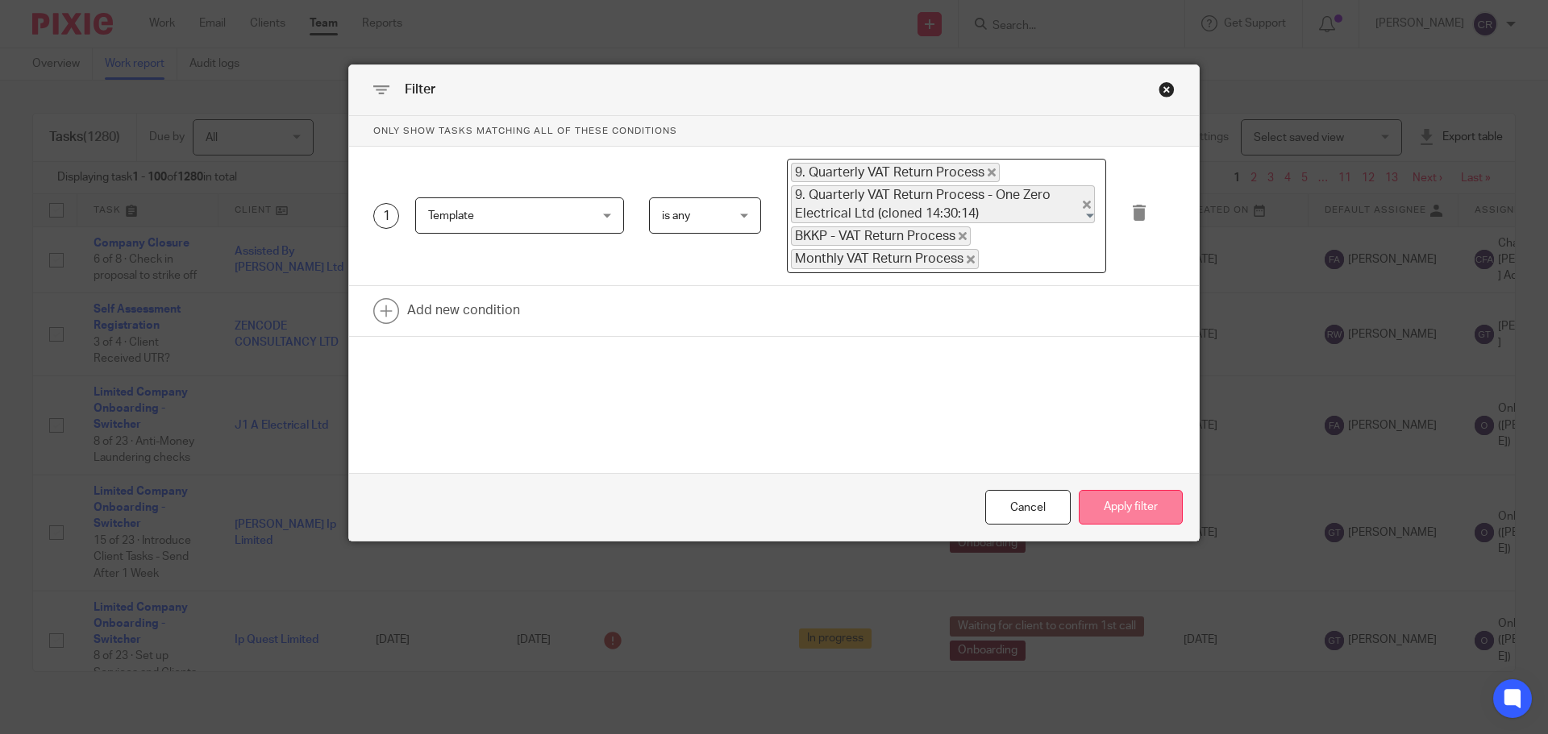
click at [1155, 498] on button "Apply filter" at bounding box center [1130, 507] width 104 height 35
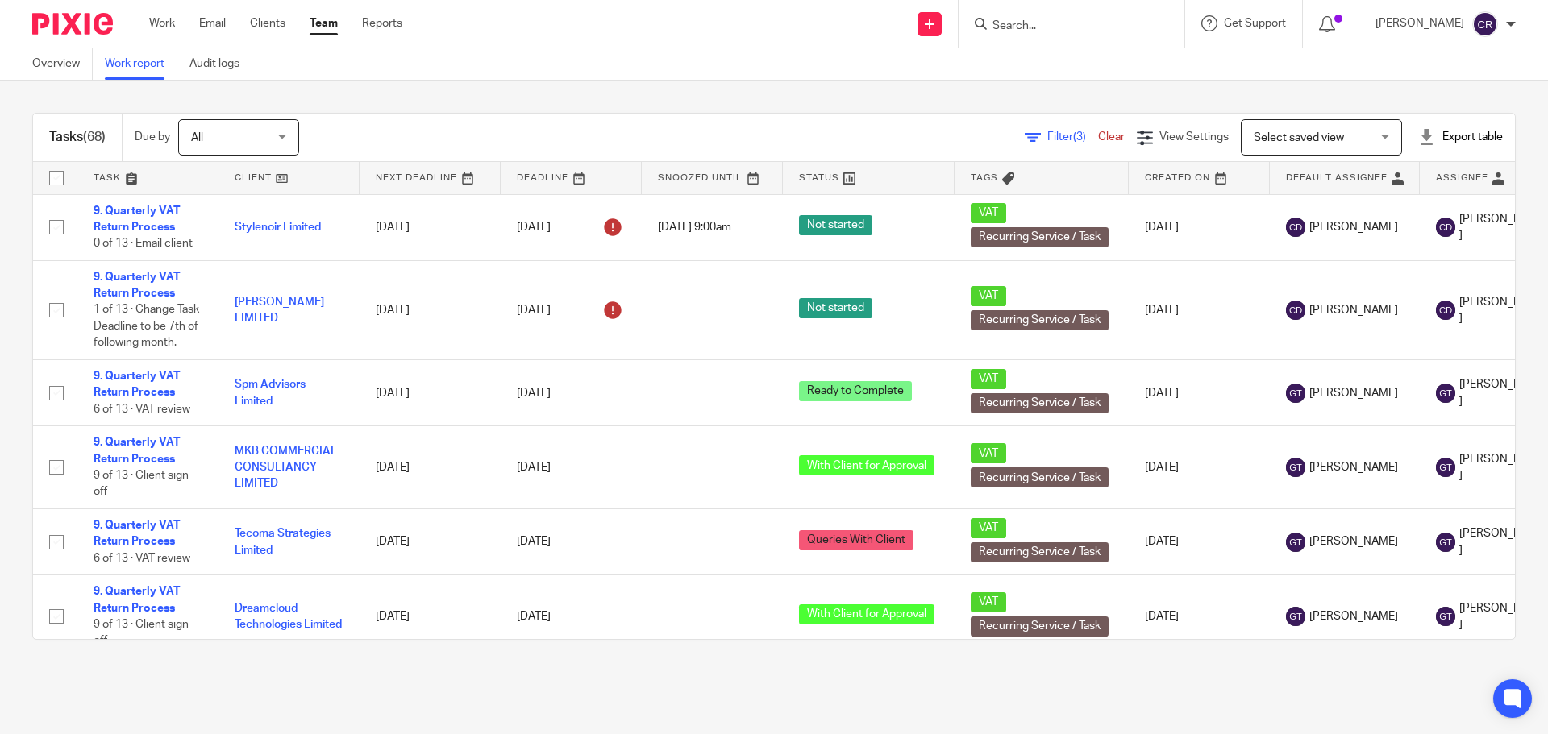
click at [1024, 137] on icon at bounding box center [1032, 138] width 16 height 16
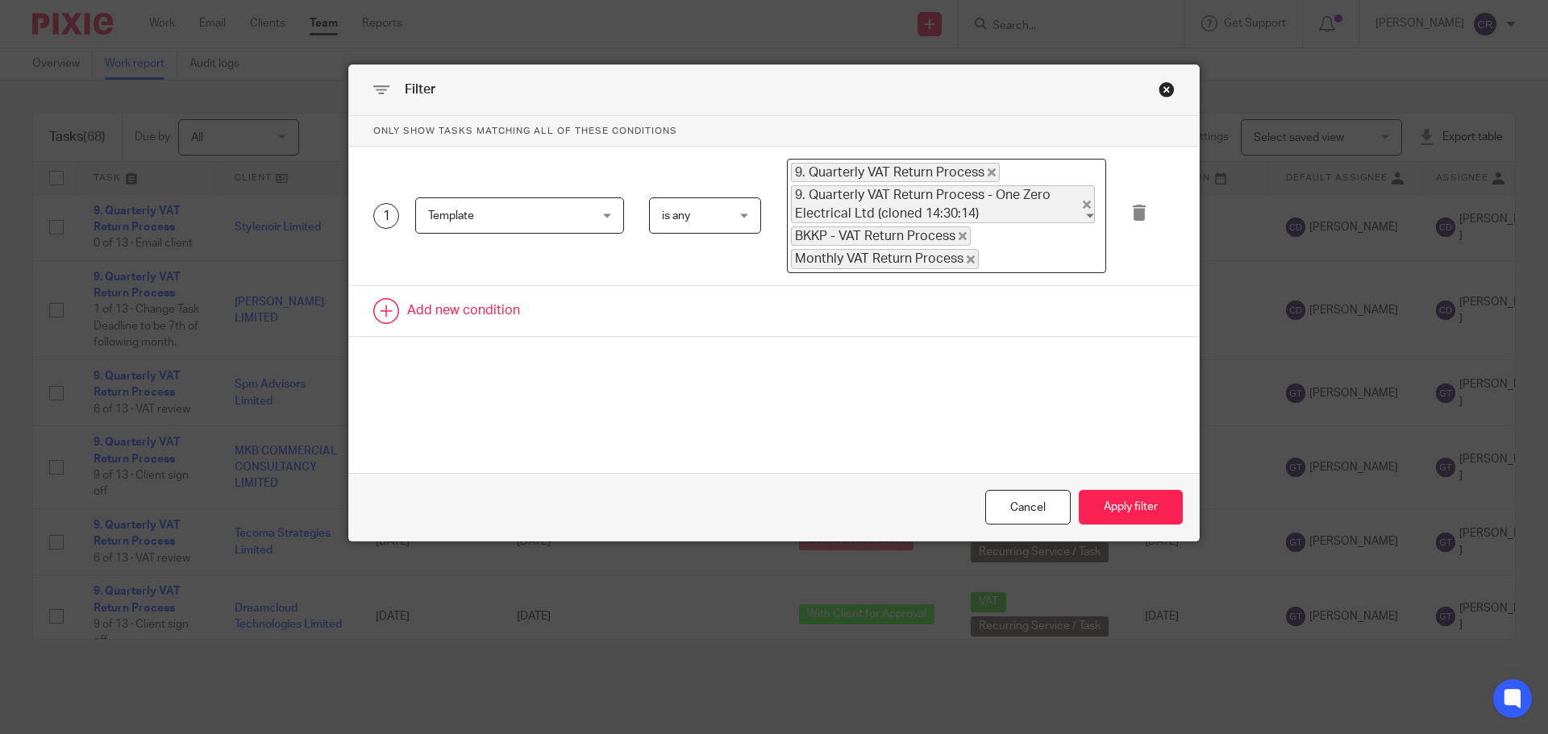
click at [464, 297] on link at bounding box center [774, 311] width 850 height 50
click at [472, 314] on div "Field" at bounding box center [506, 316] width 156 height 34
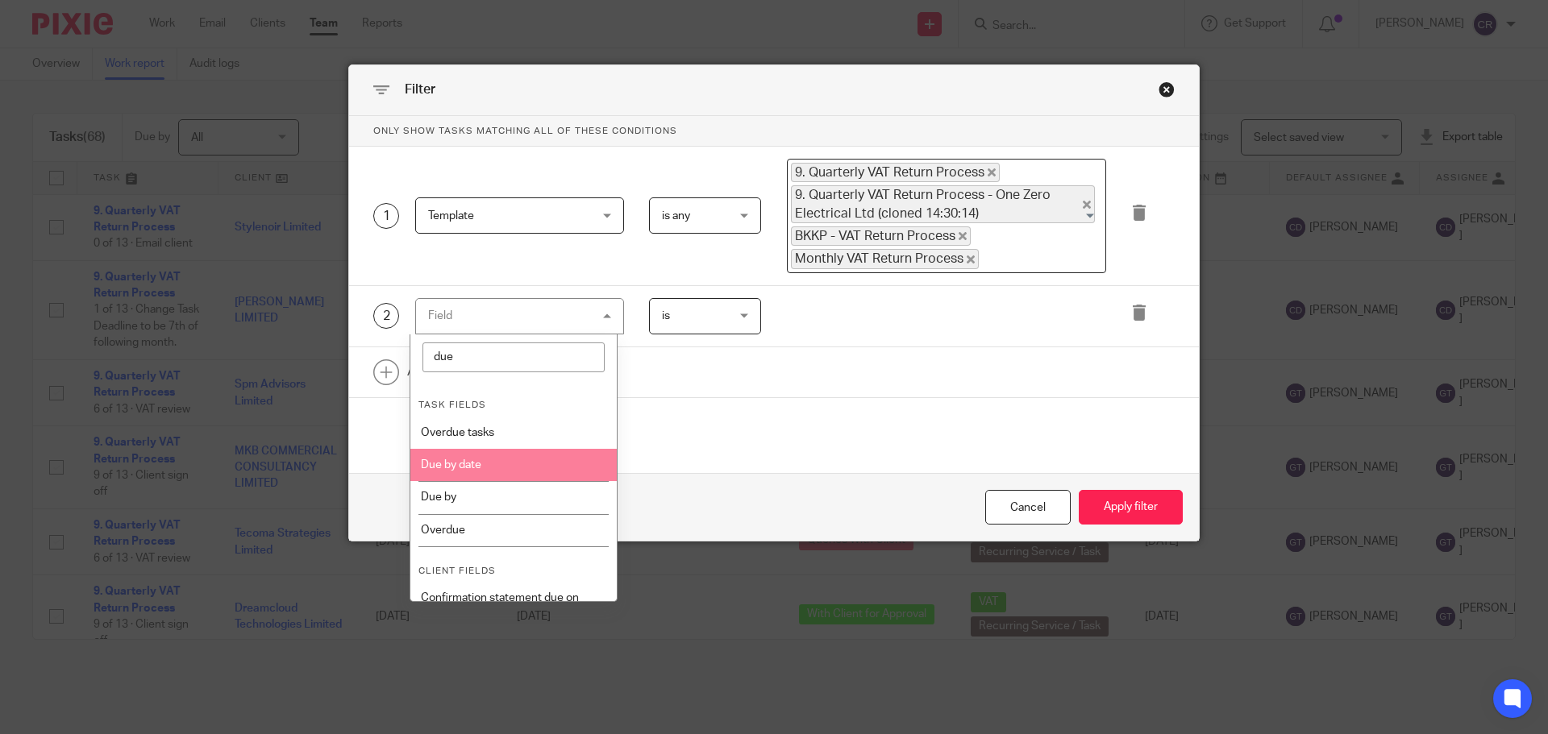
type input "due"
click at [530, 468] on li "Due by date" at bounding box center [513, 465] width 207 height 32
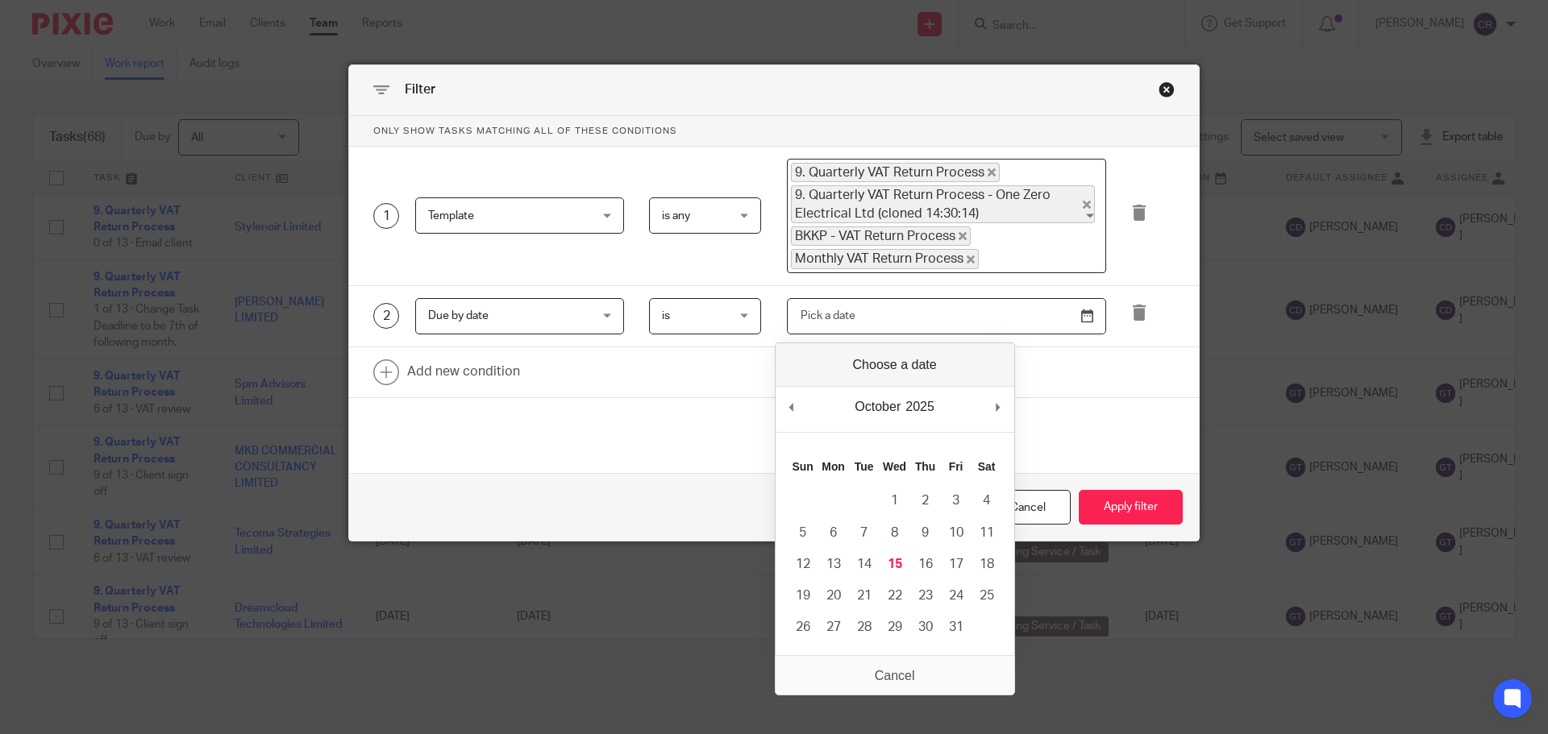
click at [837, 325] on input "Use the arrow keys to pick a date" at bounding box center [946, 316] width 319 height 36
type input "2025-11-07"
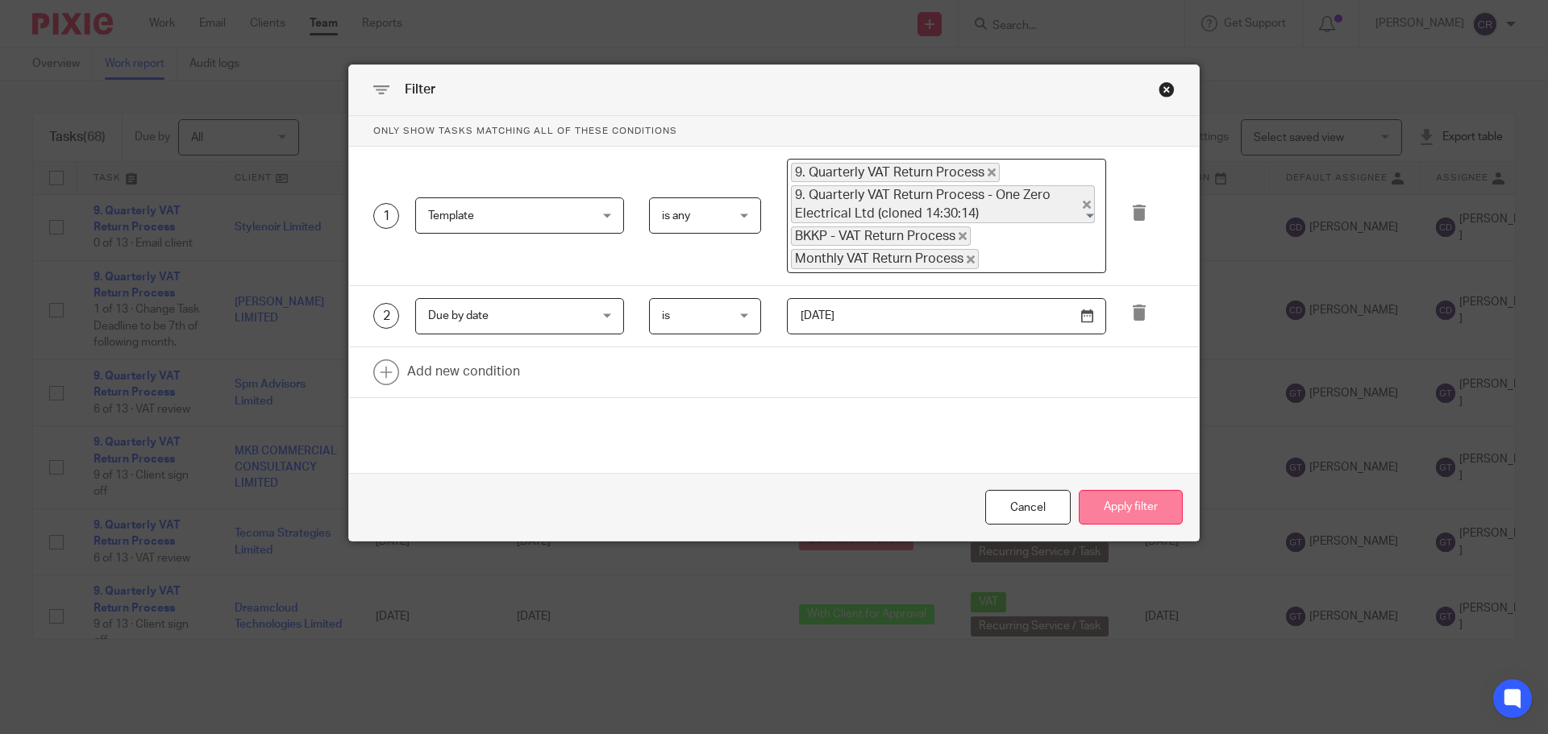
click at [1109, 506] on button "Apply filter" at bounding box center [1130, 507] width 104 height 35
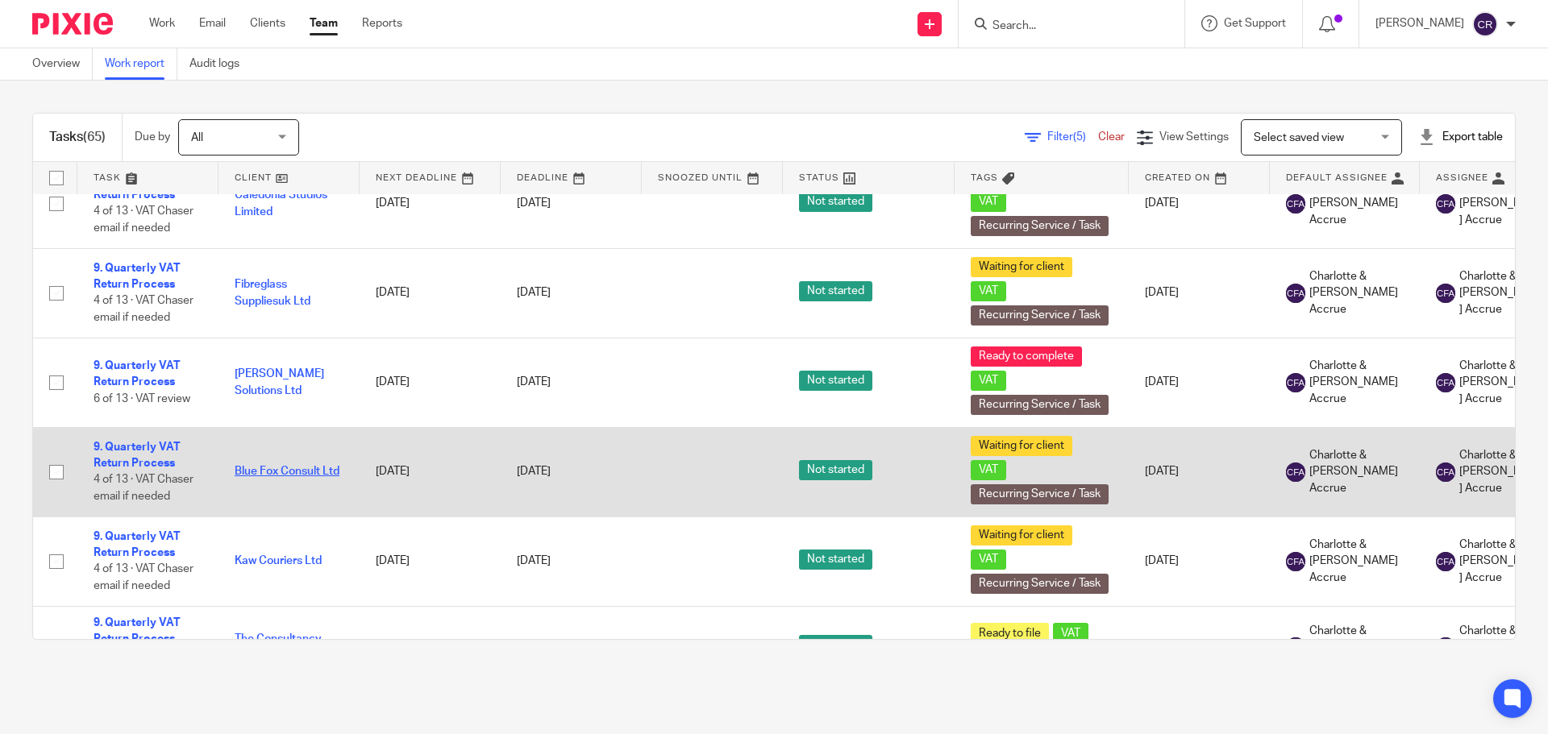
scroll to position [5204, 0]
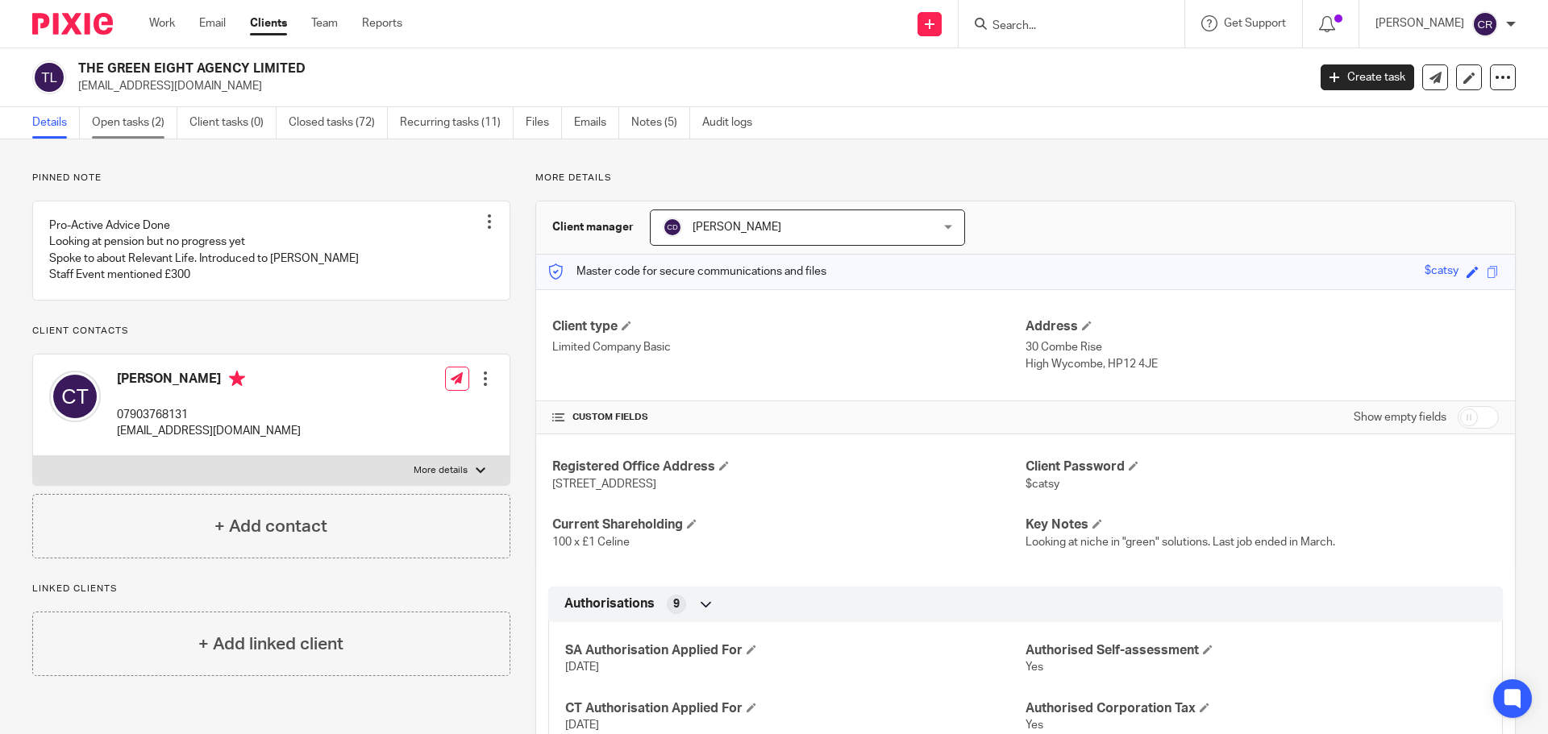
click at [123, 118] on link "Open tasks (2)" at bounding box center [134, 122] width 85 height 31
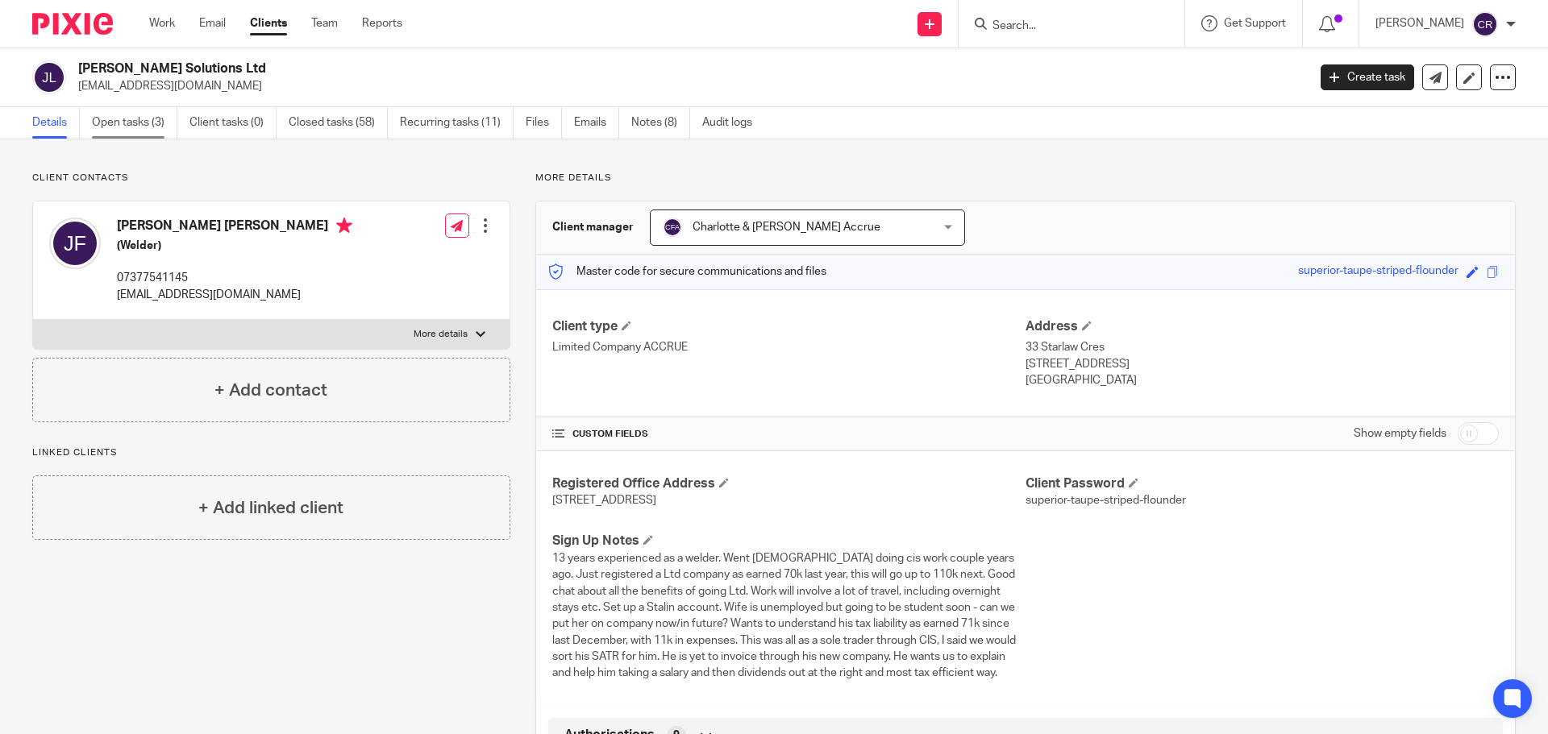
click at [118, 128] on link "Open tasks (3)" at bounding box center [134, 122] width 85 height 31
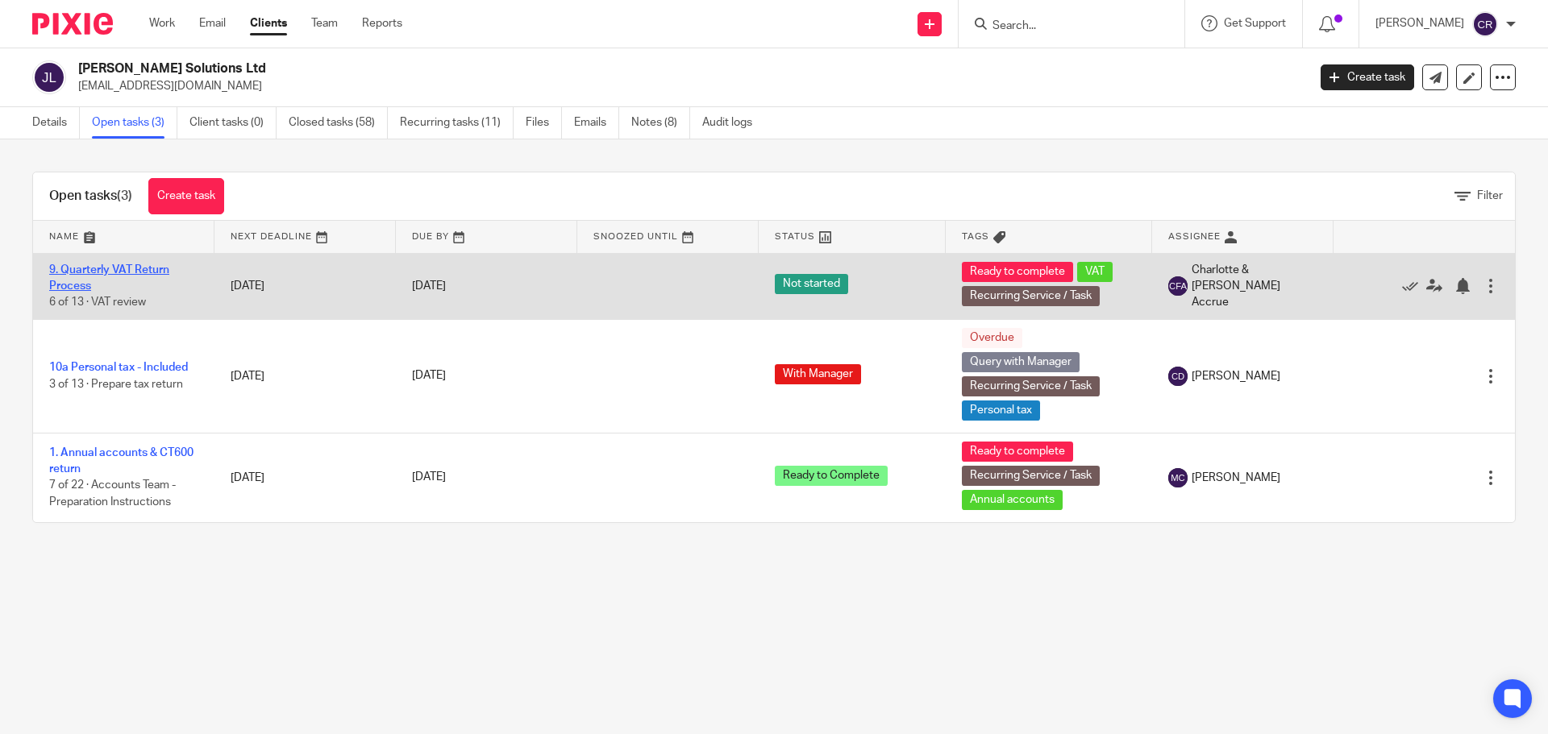
click at [137, 273] on link "9. Quarterly VAT Return Process" at bounding box center [109, 277] width 120 height 27
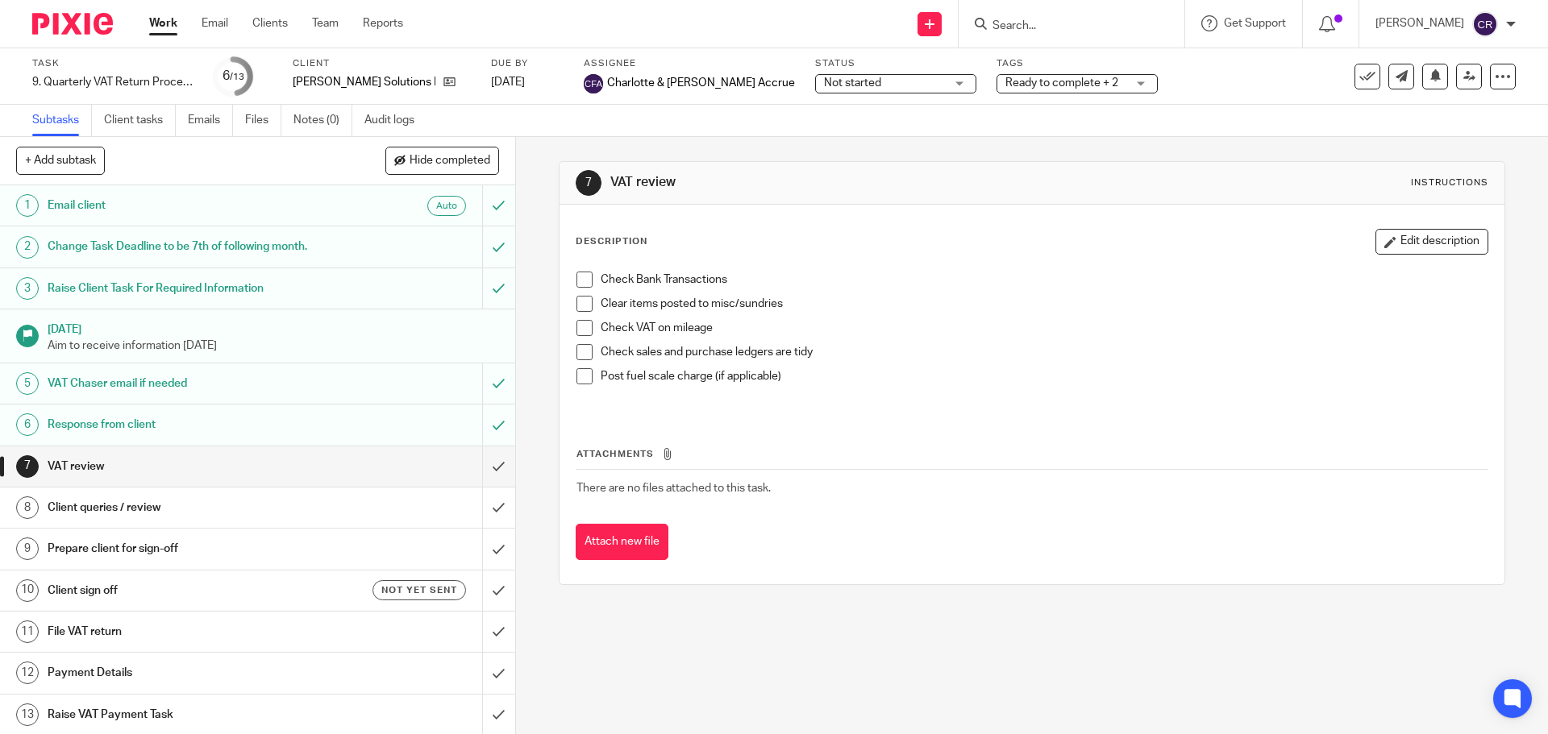
click at [824, 75] on span "Not started" at bounding box center [884, 83] width 121 height 17
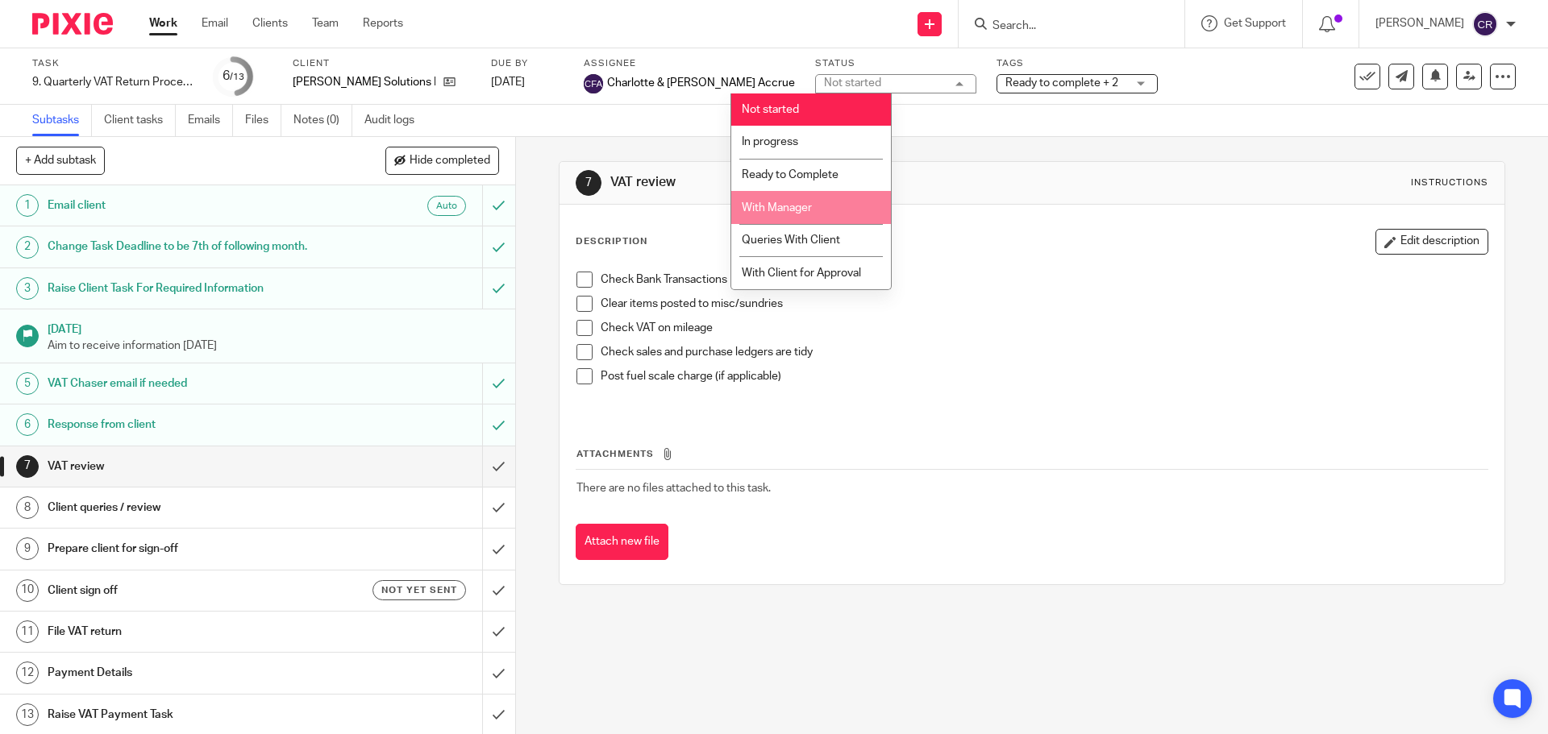
click at [787, 202] on span "With Manager" at bounding box center [777, 207] width 70 height 11
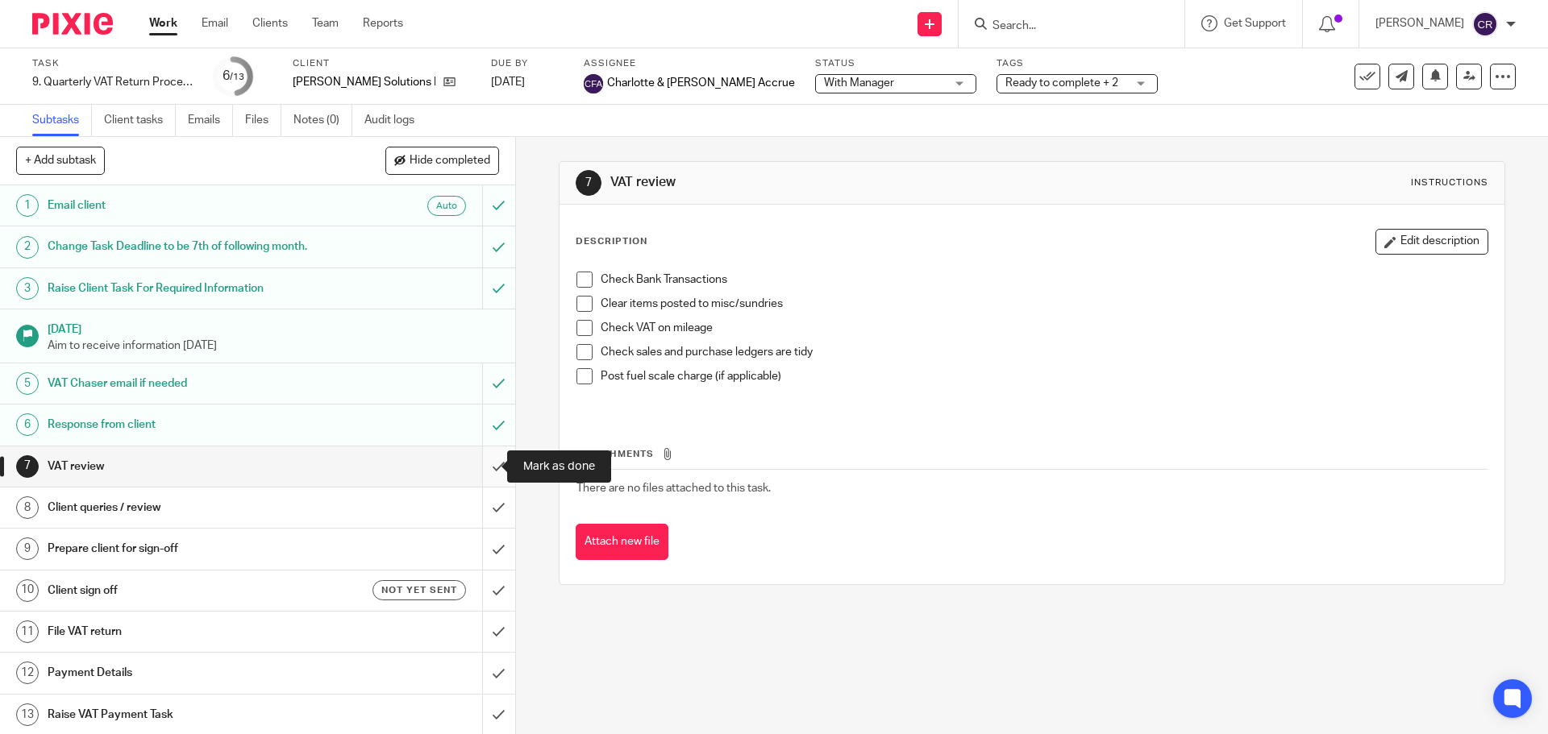
click at [485, 464] on input "submit" at bounding box center [257, 467] width 515 height 40
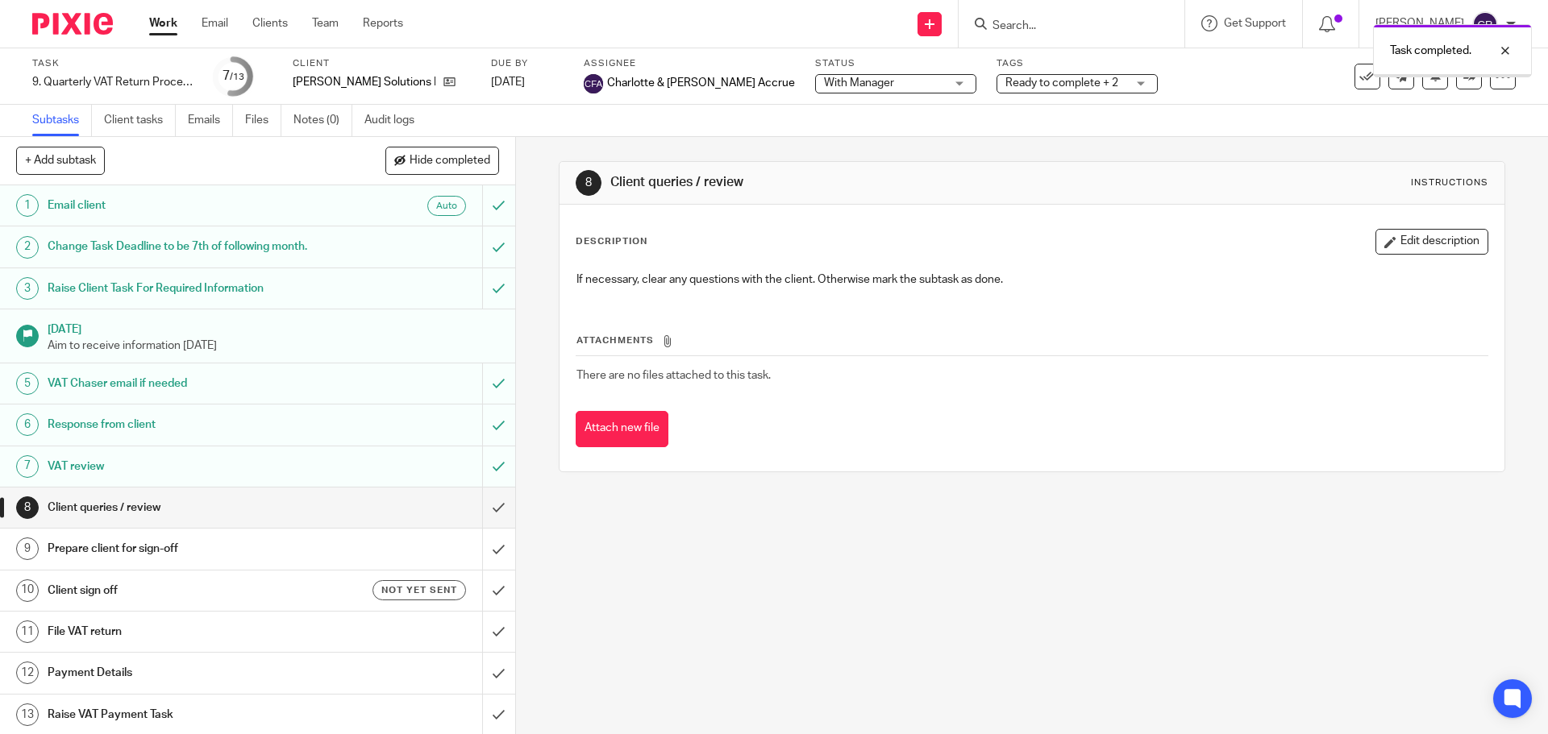
click at [1005, 81] on span "Ready to complete + 2" at bounding box center [1061, 82] width 113 height 11
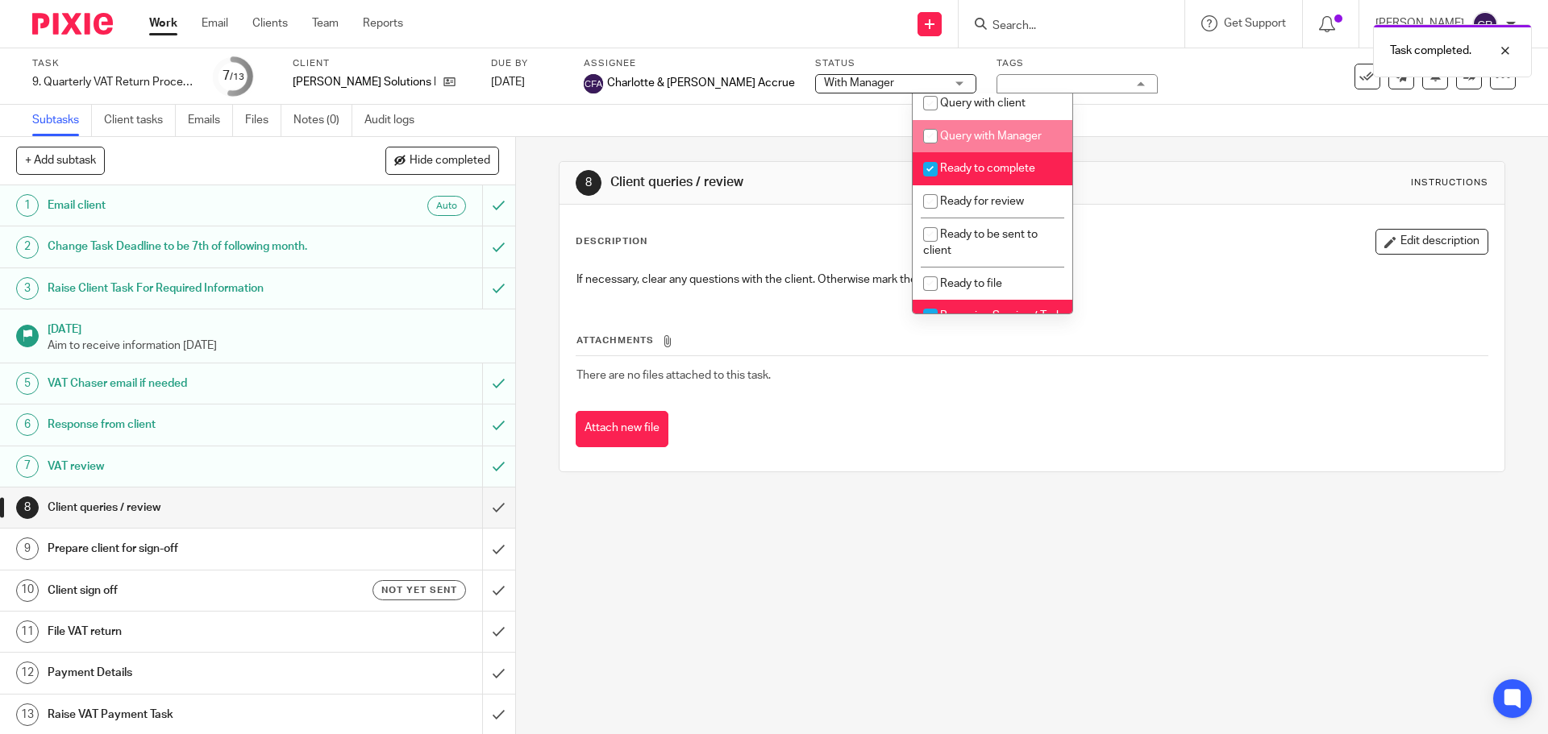
scroll to position [564, 0]
click at [982, 172] on span "Ready to complete" at bounding box center [987, 166] width 95 height 11
checkbox input "false"
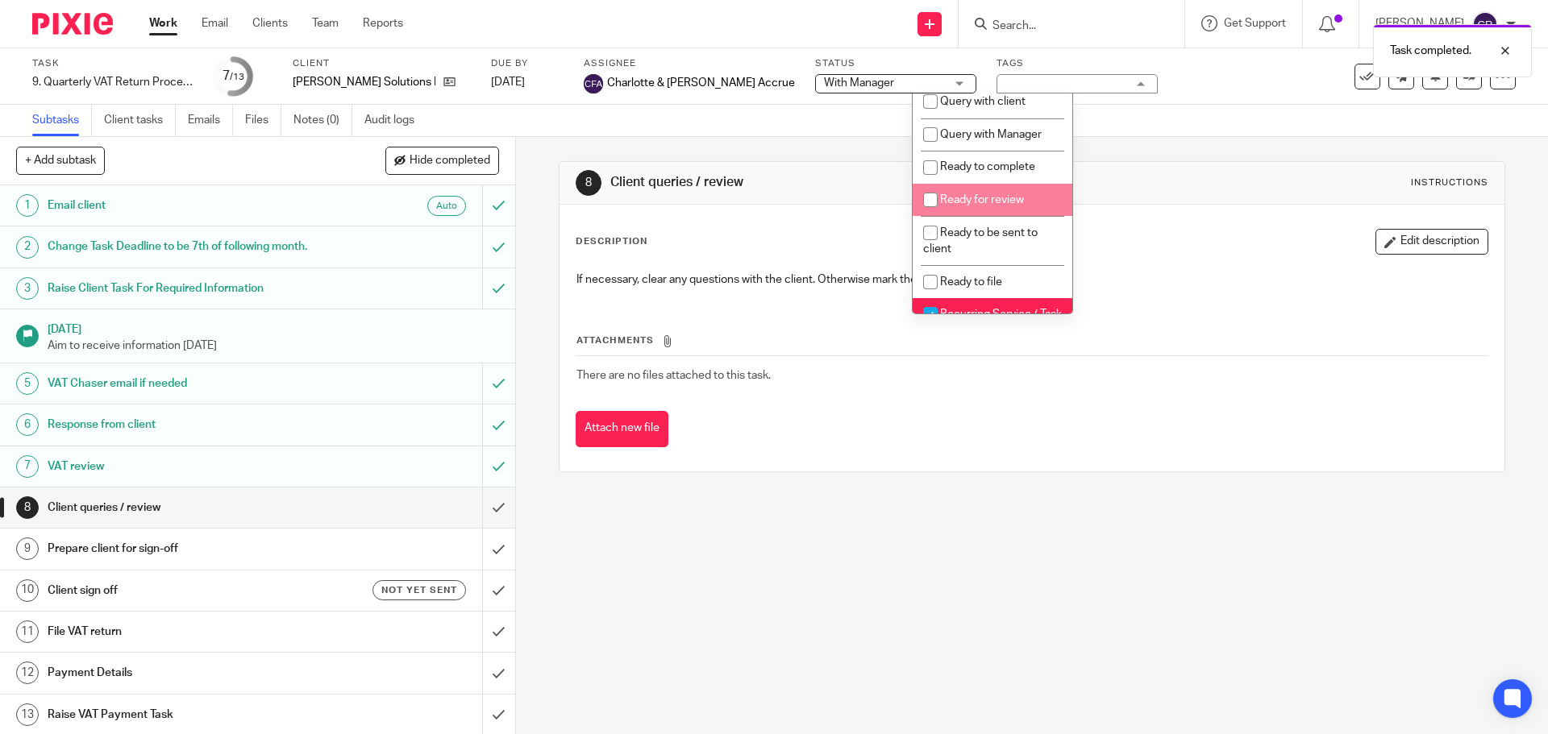
click at [973, 208] on li "Ready for review" at bounding box center [992, 200] width 160 height 33
checkbox input "true"
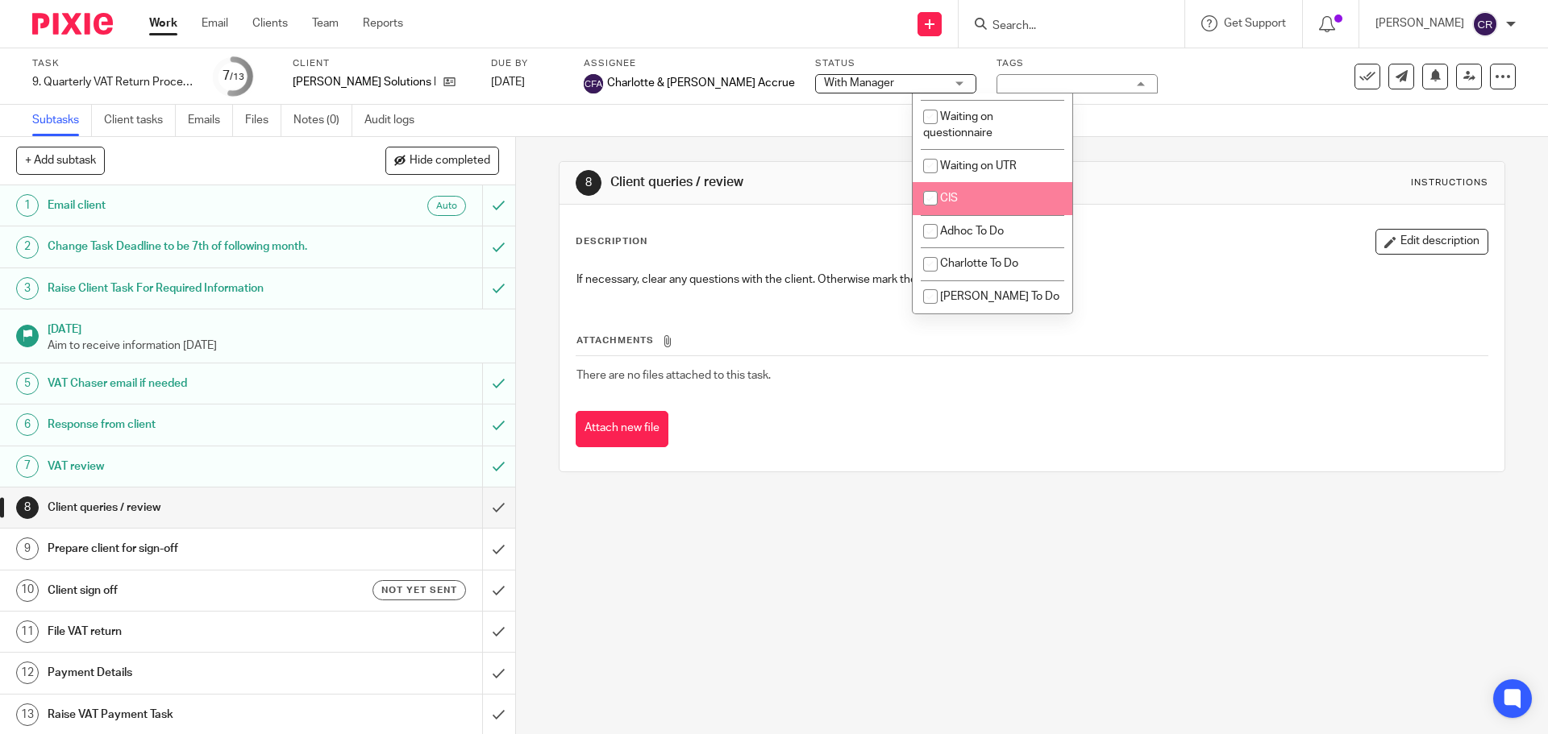
click at [1185, 230] on div "Description Edit description" at bounding box center [1032, 242] width 912 height 26
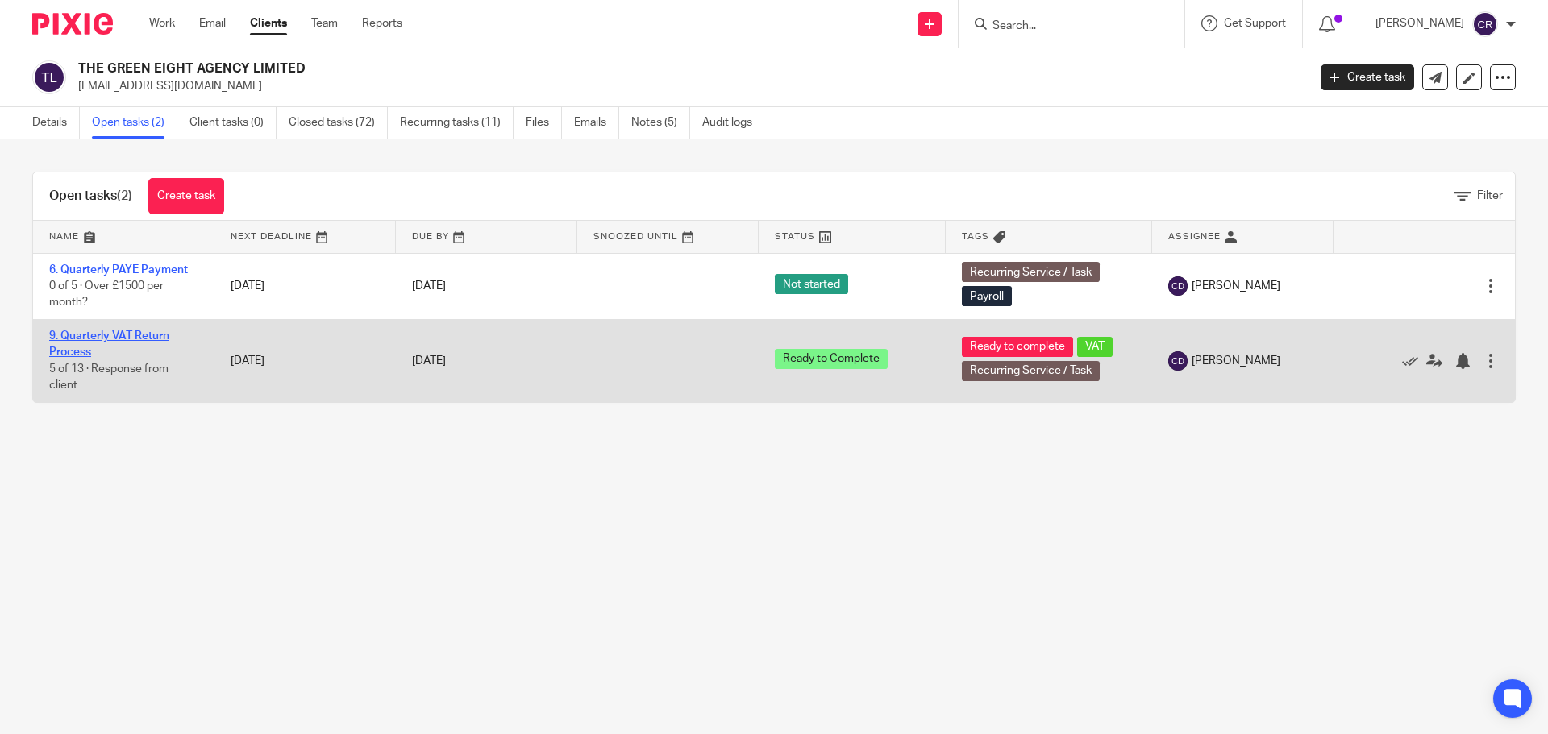
click at [149, 337] on link "9. Quarterly VAT Return Process" at bounding box center [109, 343] width 120 height 27
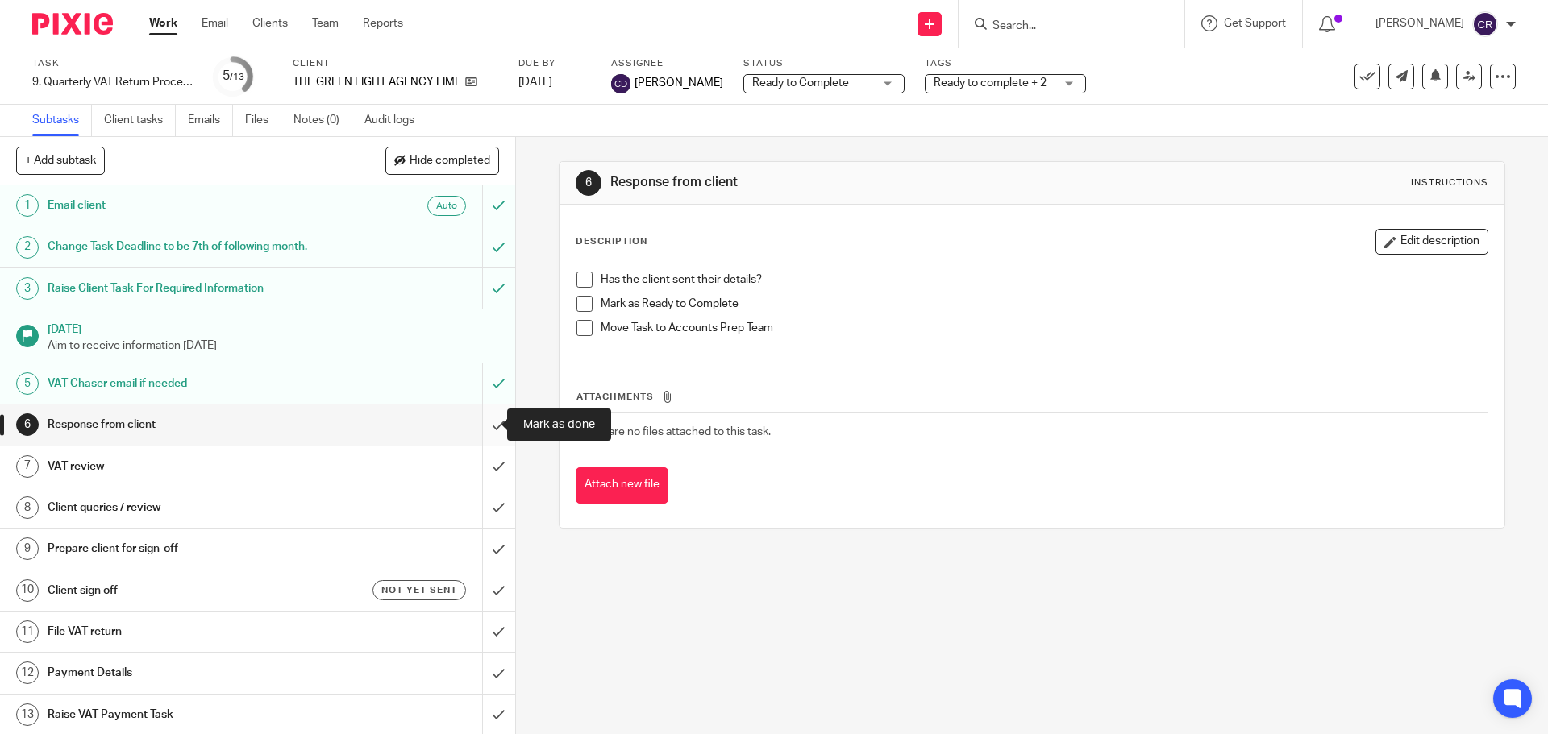
click at [486, 426] on input "submit" at bounding box center [257, 425] width 515 height 40
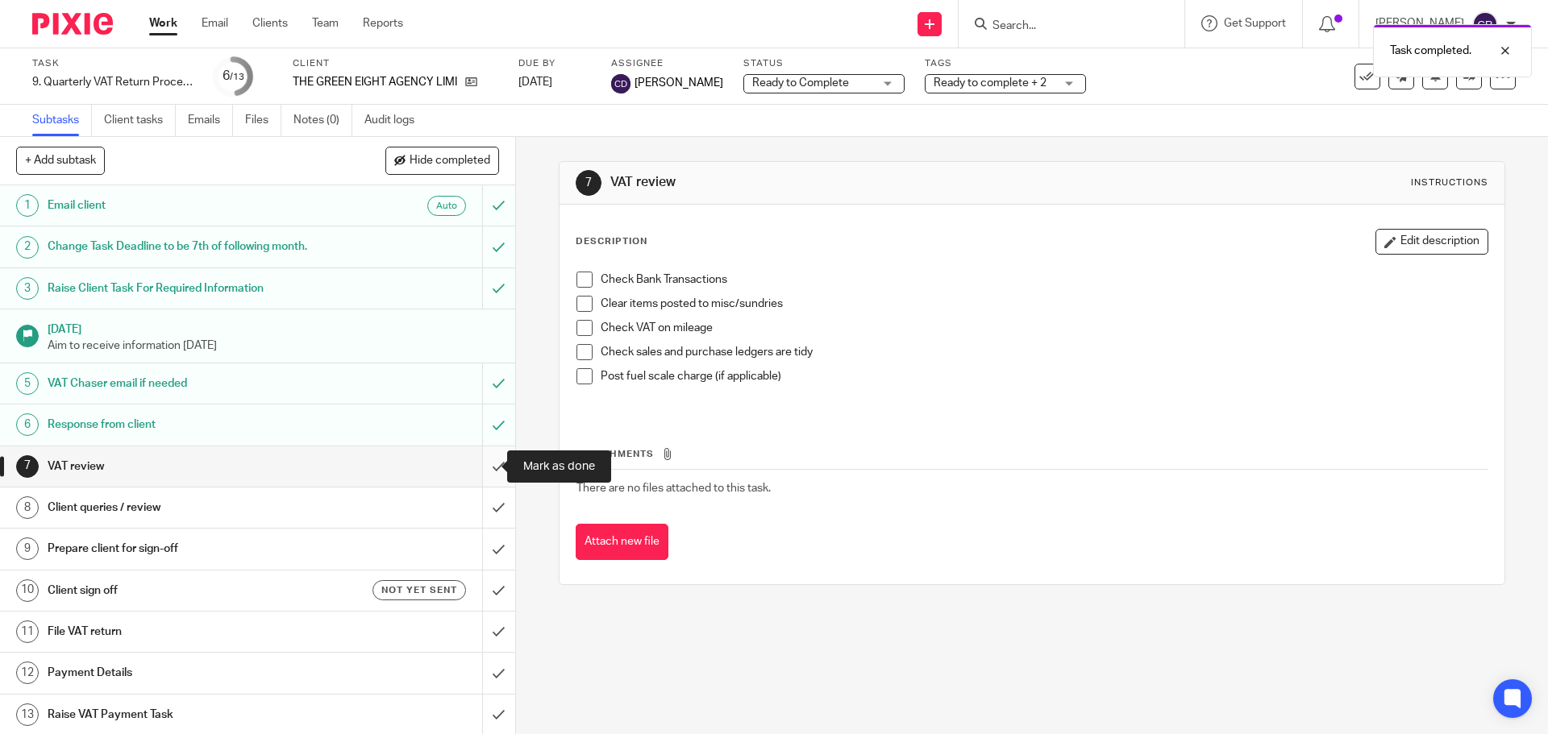
click at [482, 468] on input "submit" at bounding box center [257, 467] width 515 height 40
click at [758, 91] on span "Ready to Complete" at bounding box center [812, 83] width 121 height 17
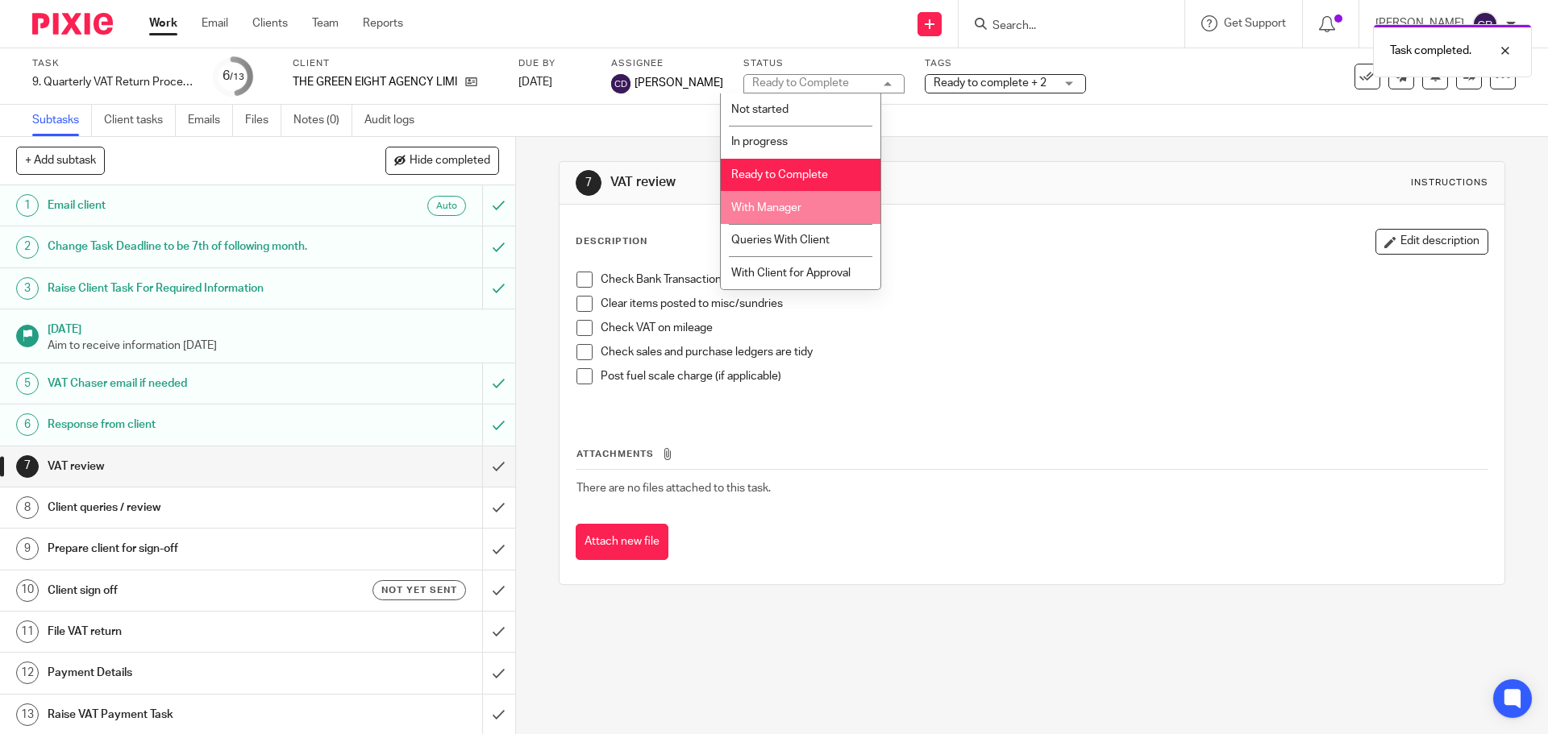
click at [772, 208] on span "With Manager" at bounding box center [766, 207] width 70 height 11
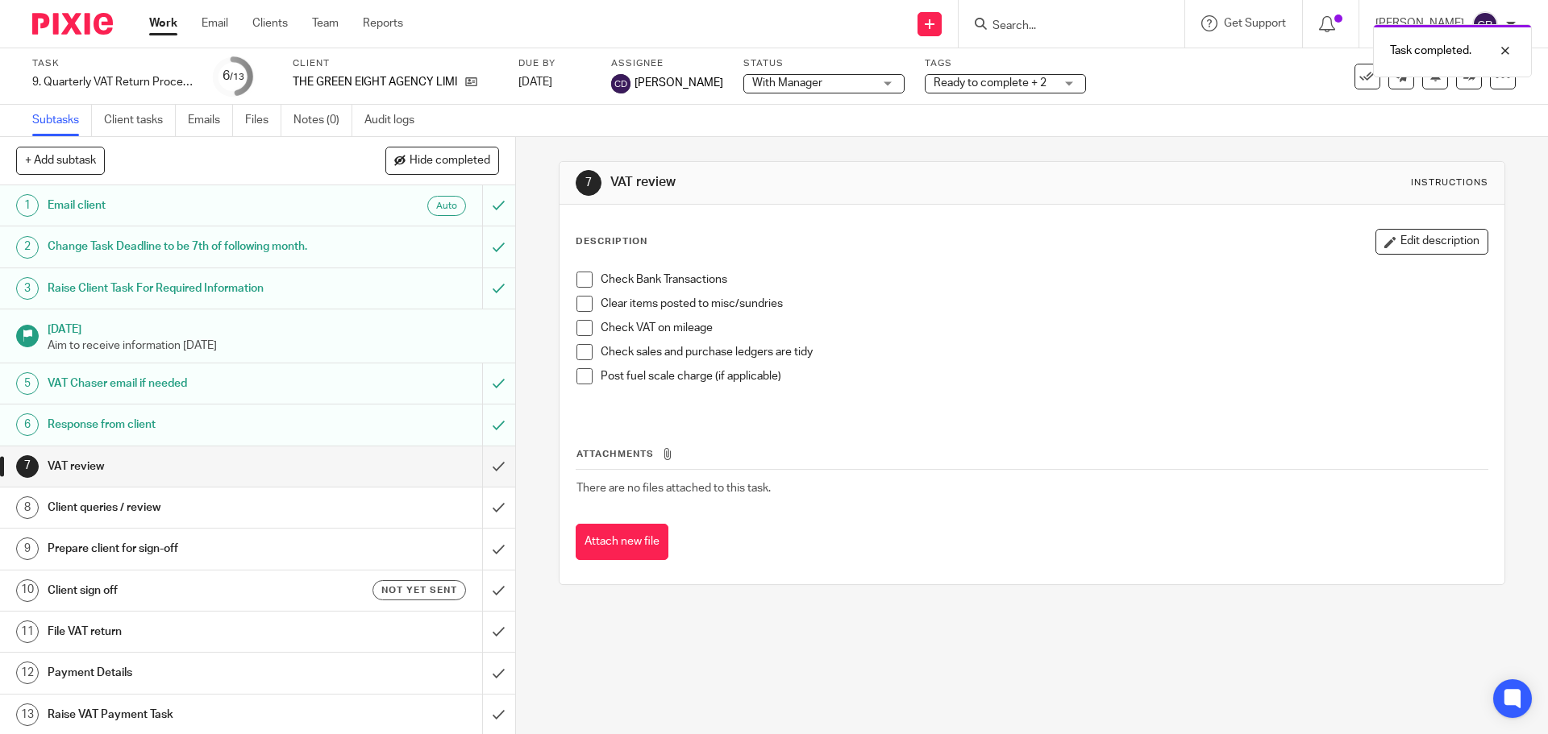
click at [992, 85] on span "Ready to complete + 2" at bounding box center [989, 82] width 113 height 11
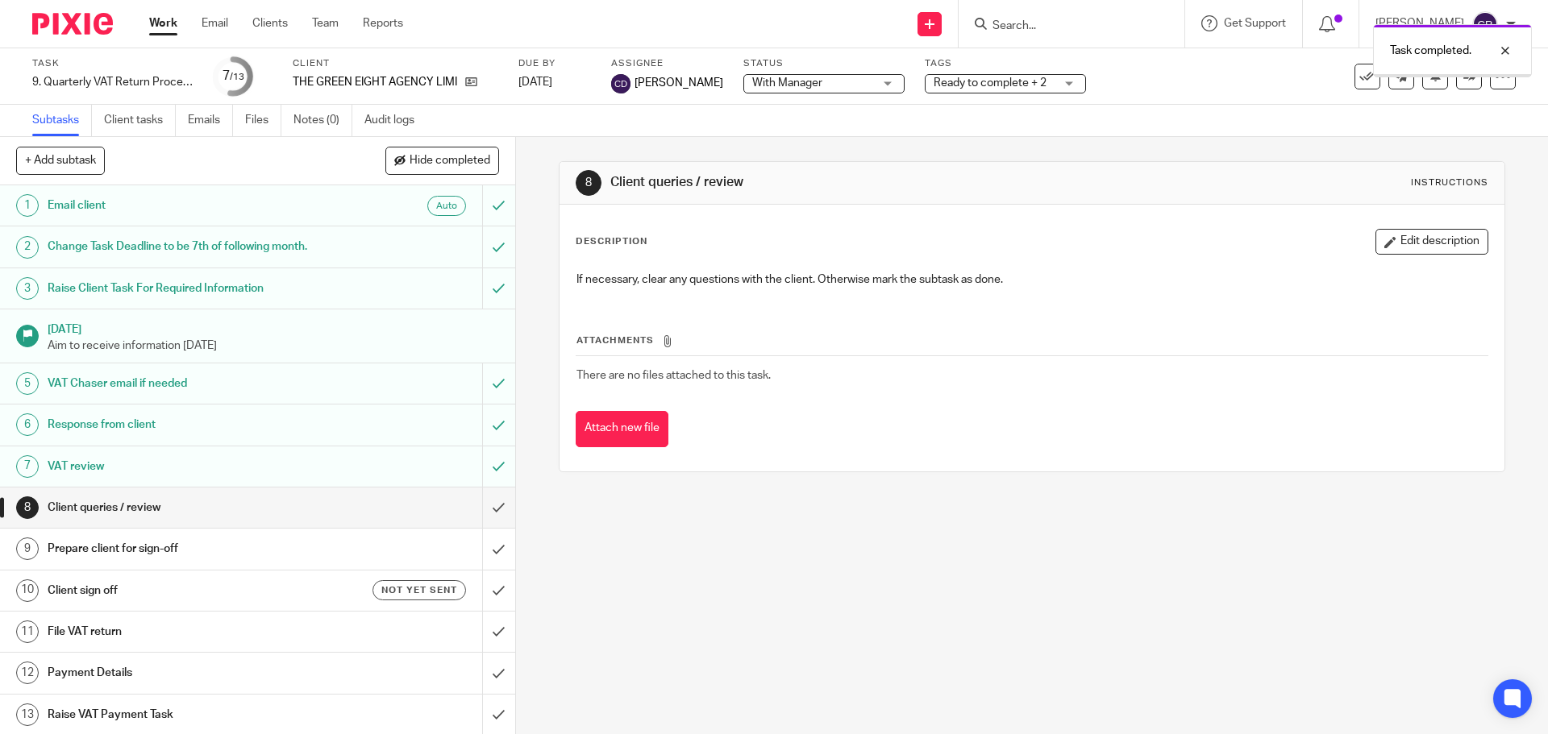
click at [991, 94] on div "Tags Ready to complete + 2 Admin Tasks Advisory / Proactive Annual accounts Boo…" at bounding box center [1005, 76] width 161 height 39
click at [992, 77] on span "Ready to complete + 2" at bounding box center [989, 82] width 113 height 11
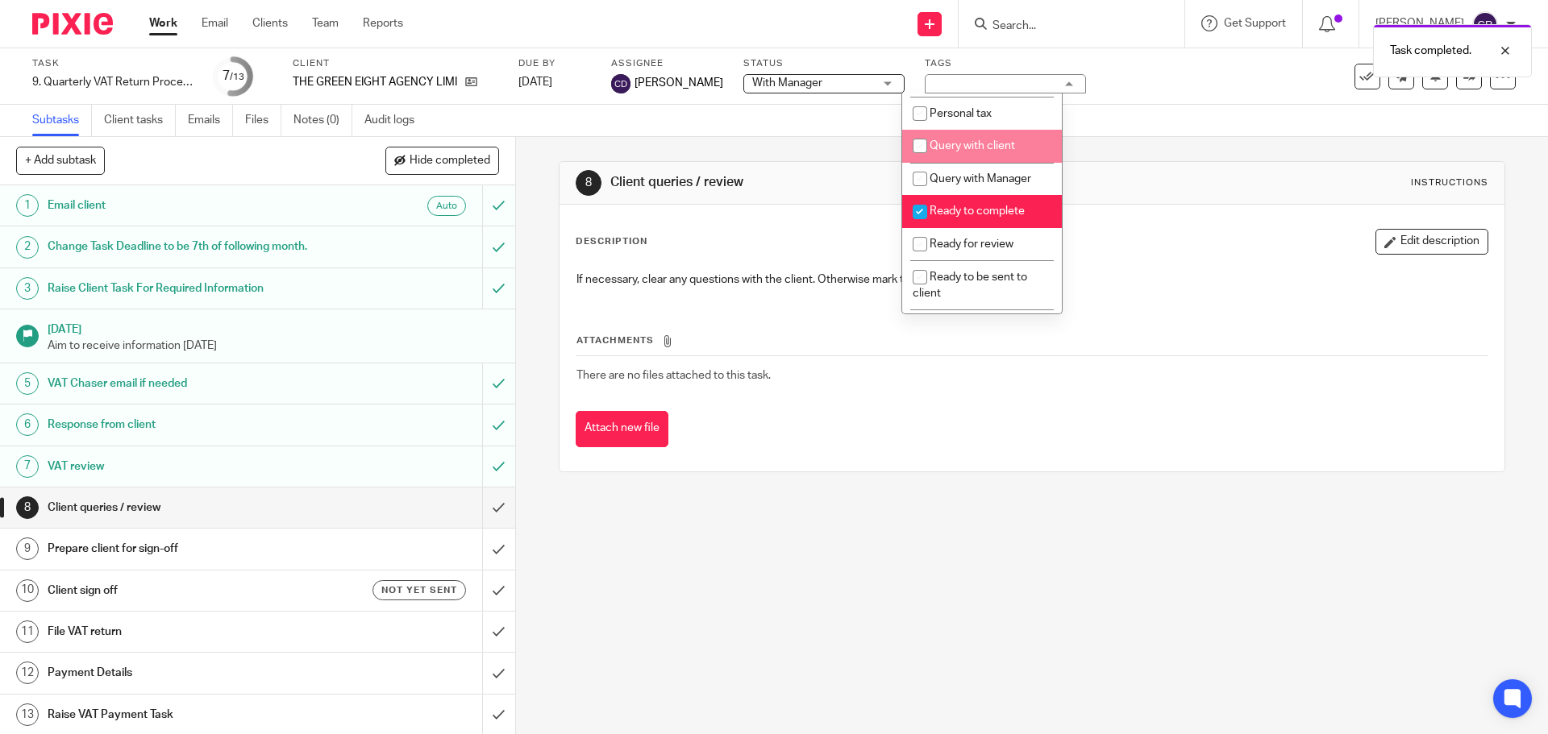
scroll to position [564, 0]
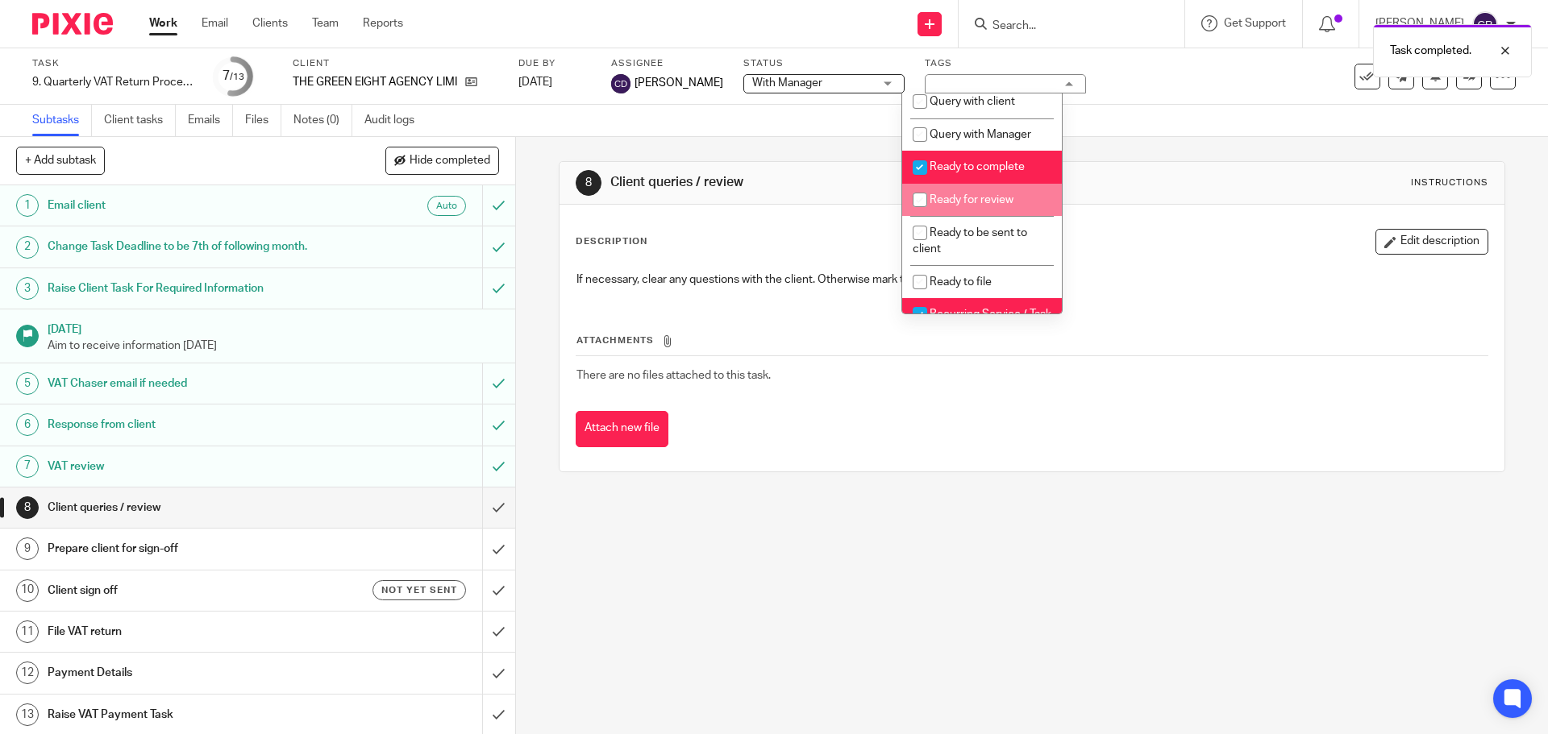
click at [976, 209] on li "Ready for review" at bounding box center [982, 200] width 160 height 33
checkbox input "true"
click at [987, 184] on li "Ready to complete" at bounding box center [982, 167] width 160 height 33
checkbox input "false"
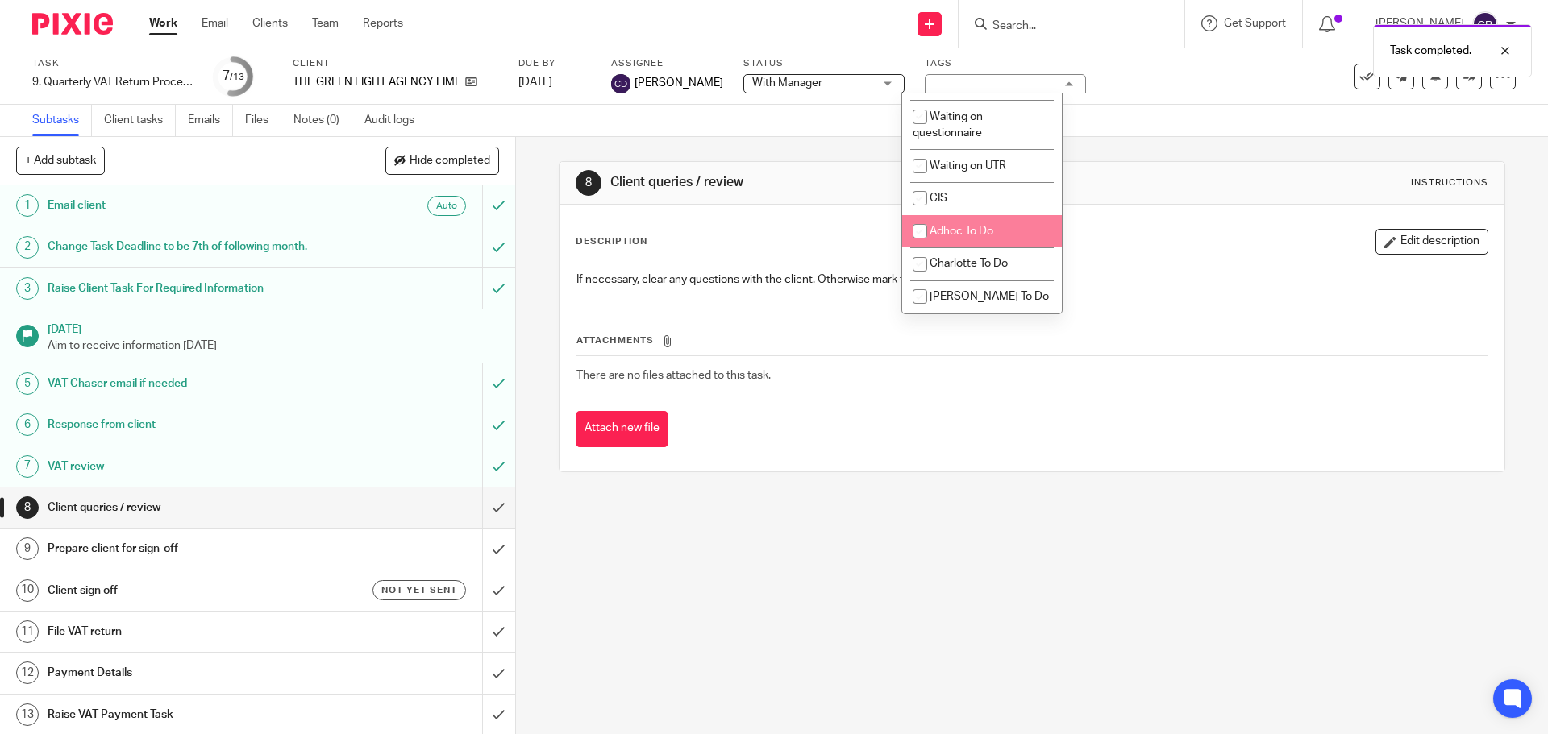
scroll to position [1452, 0]
click at [1105, 219] on div "Description Edit description If necessary, clear any questions with the client.…" at bounding box center [1031, 338] width 944 height 267
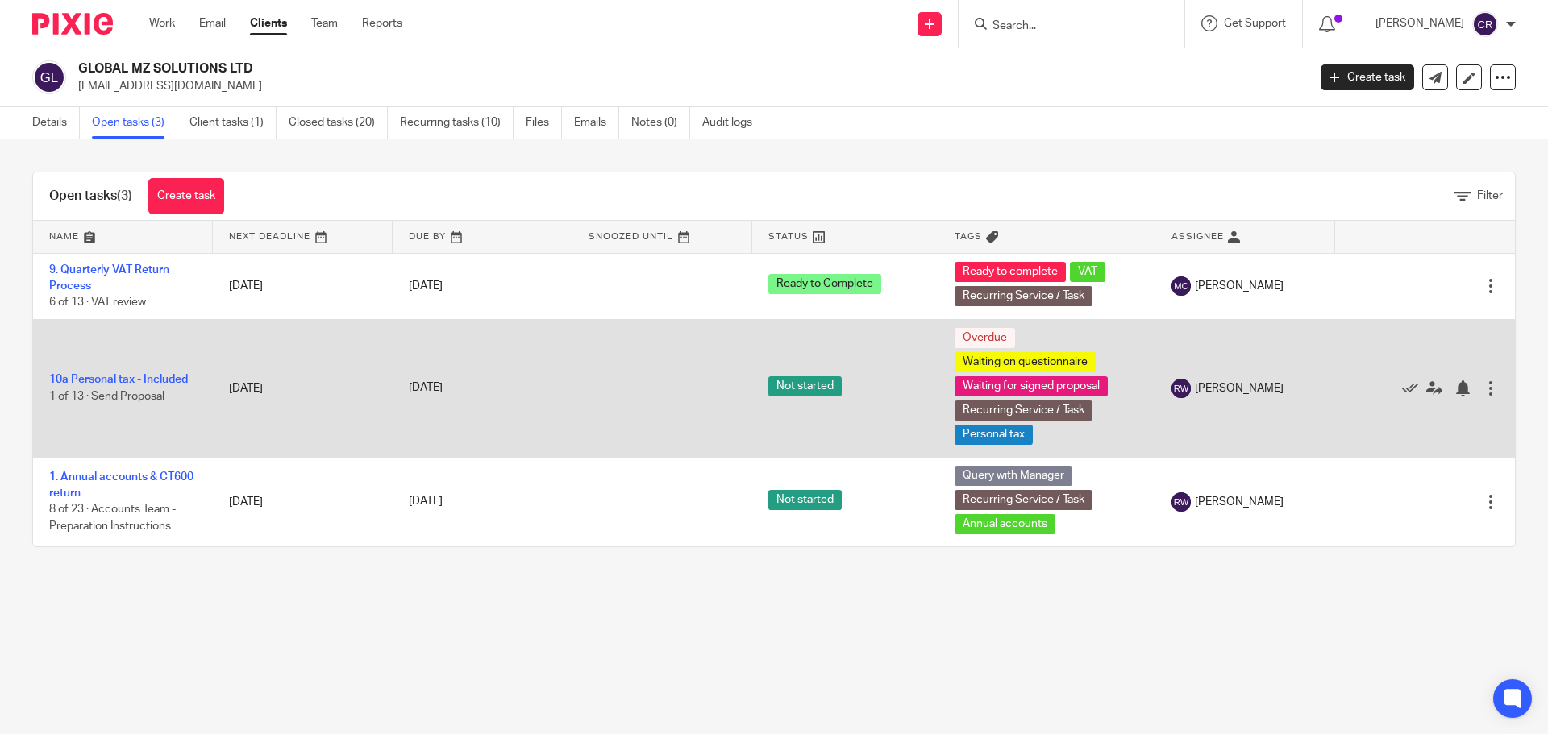
click at [161, 379] on link "10a Personal tax - Included" at bounding box center [118, 379] width 139 height 11
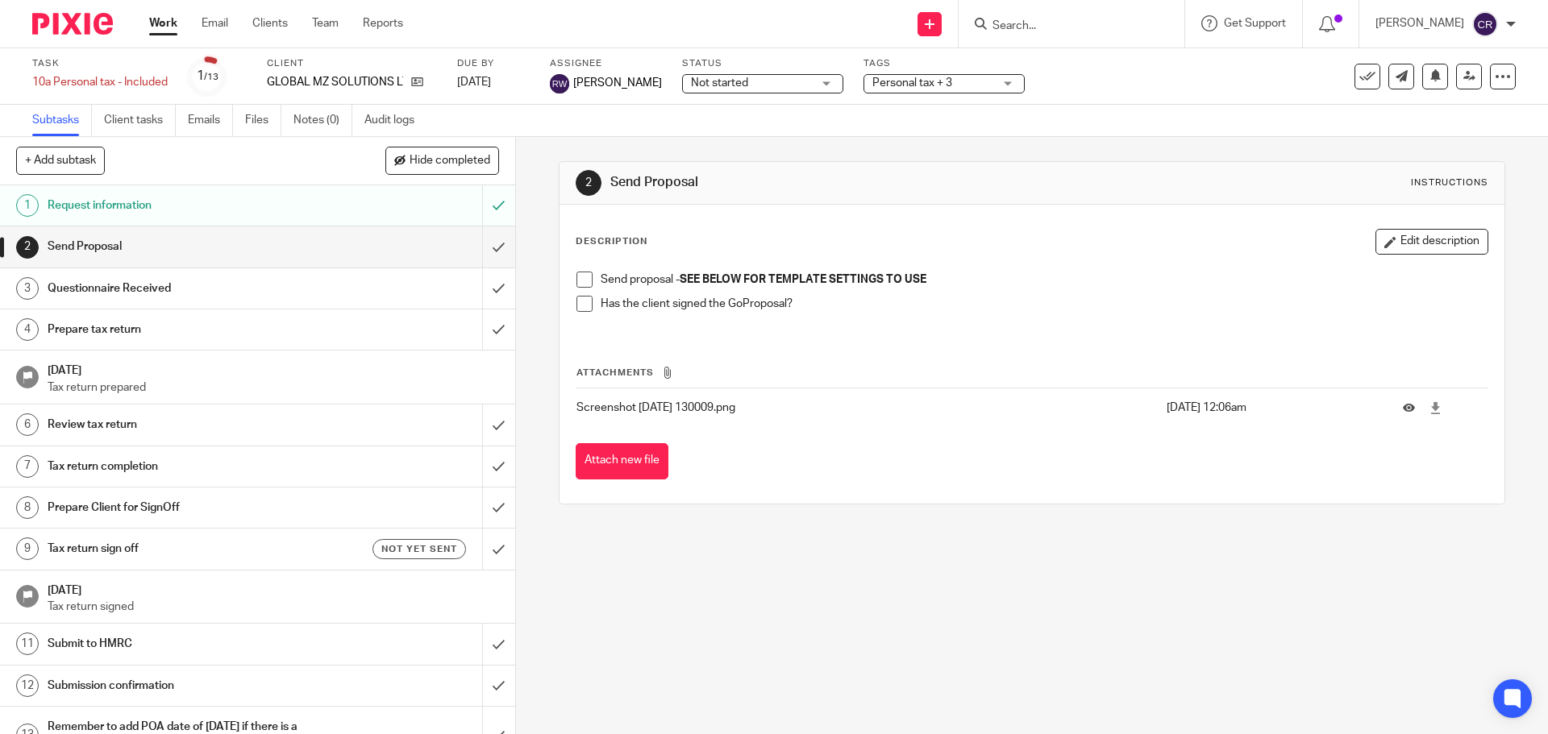
click at [733, 77] on span "Not started" at bounding box center [751, 83] width 121 height 17
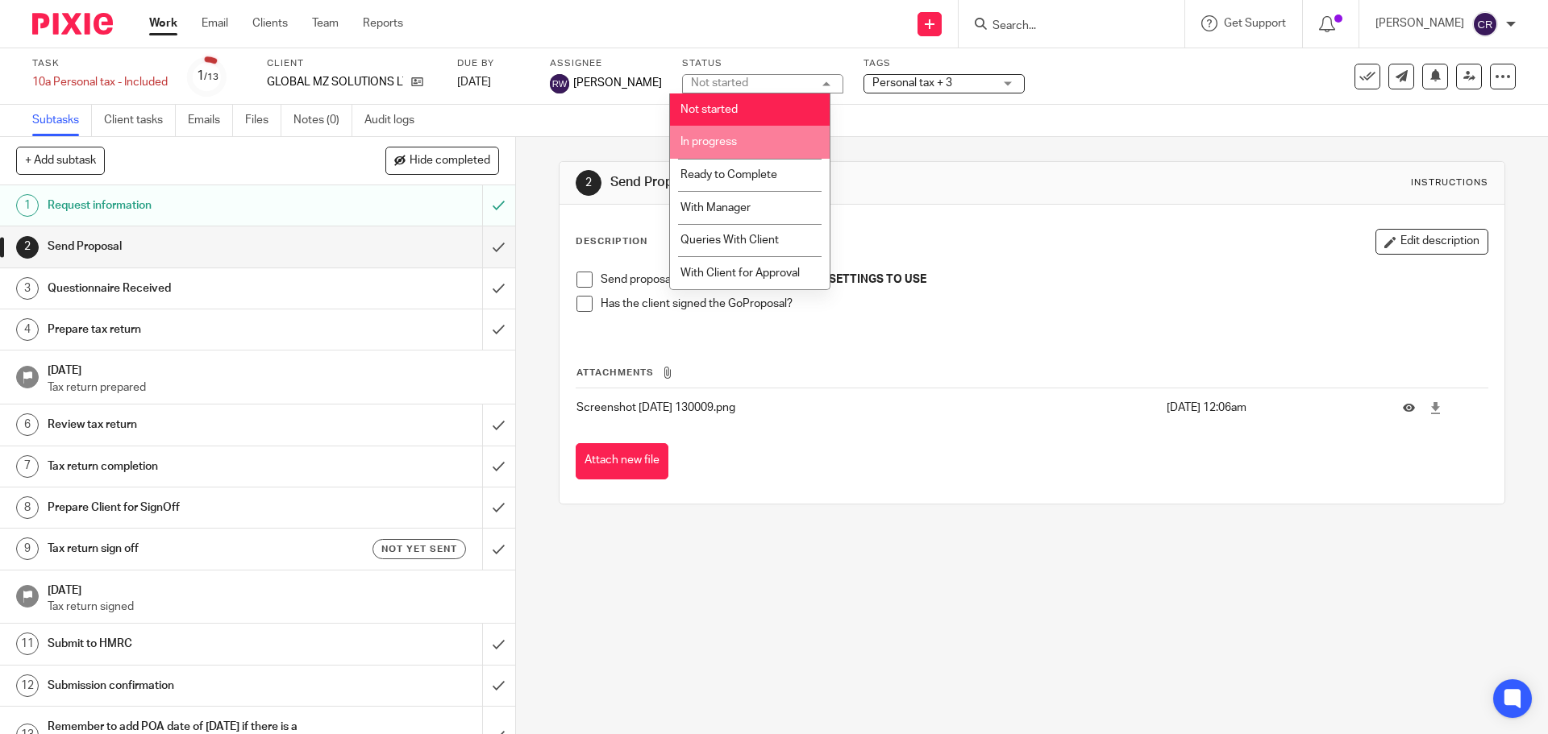
click at [738, 135] on li "In progress" at bounding box center [750, 142] width 160 height 33
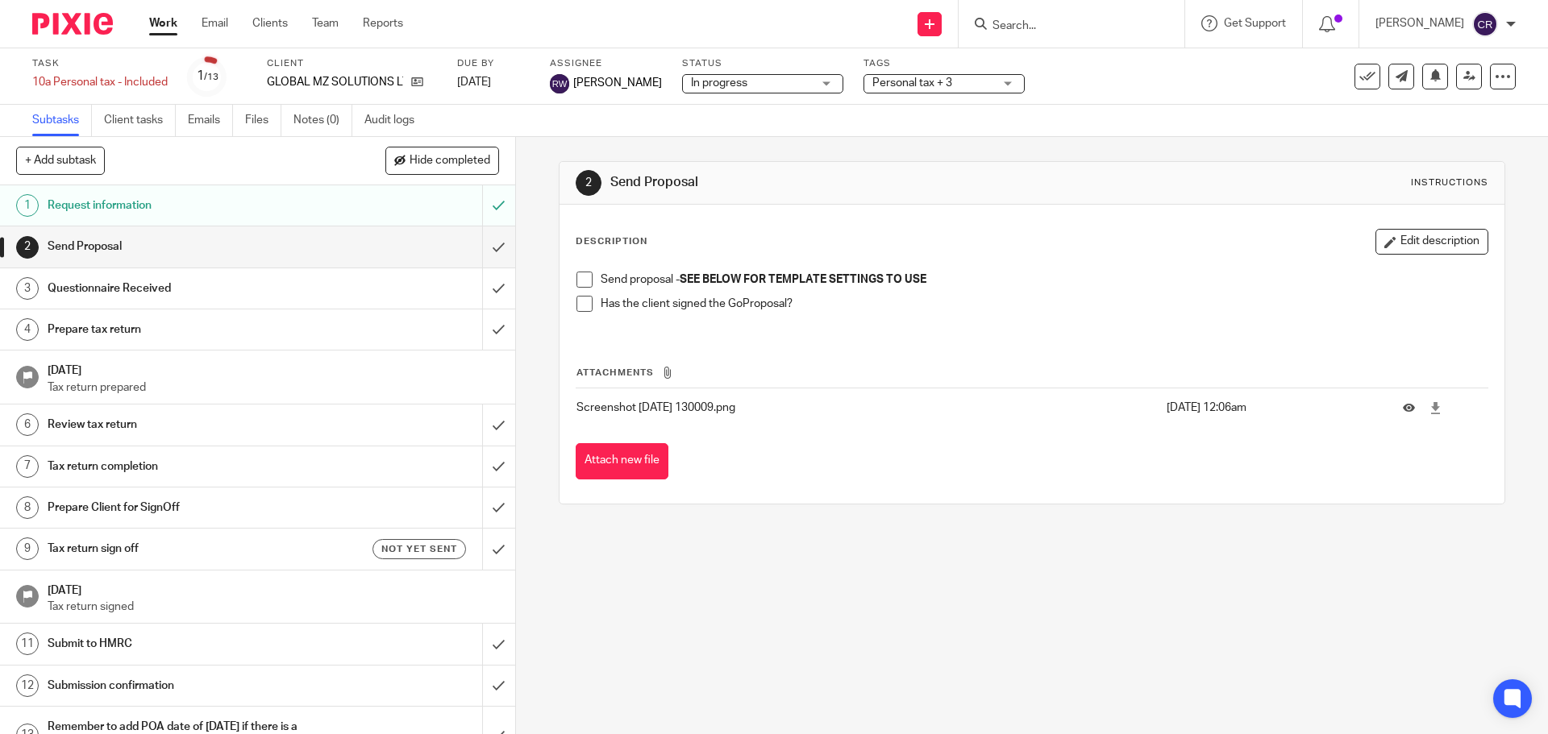
drag, startPoint x: 740, startPoint y: 83, endPoint x: 747, endPoint y: 168, distance: 85.7
click at [741, 91] on span "In progress" at bounding box center [751, 83] width 121 height 17
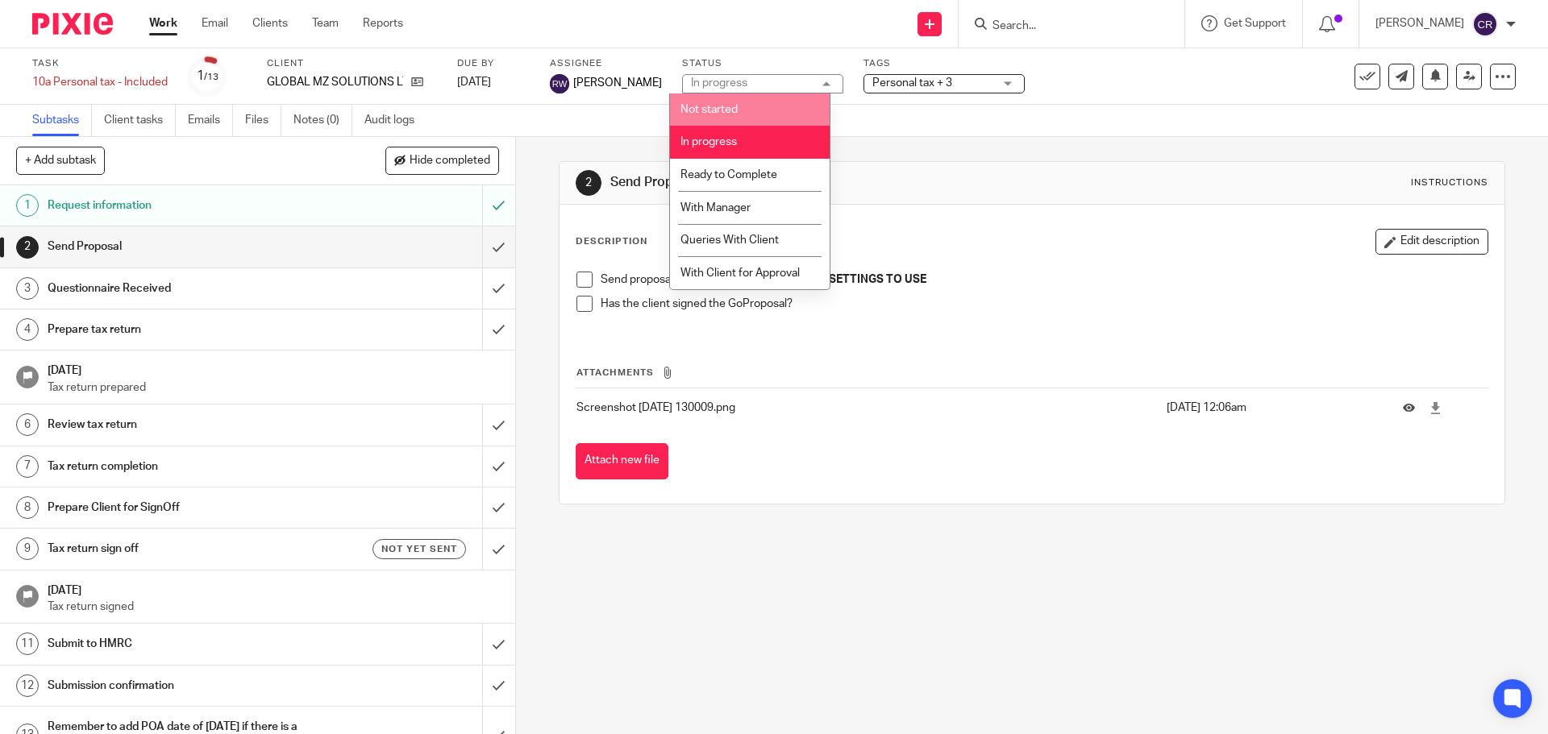
click at [723, 114] on span "Not started" at bounding box center [708, 109] width 57 height 11
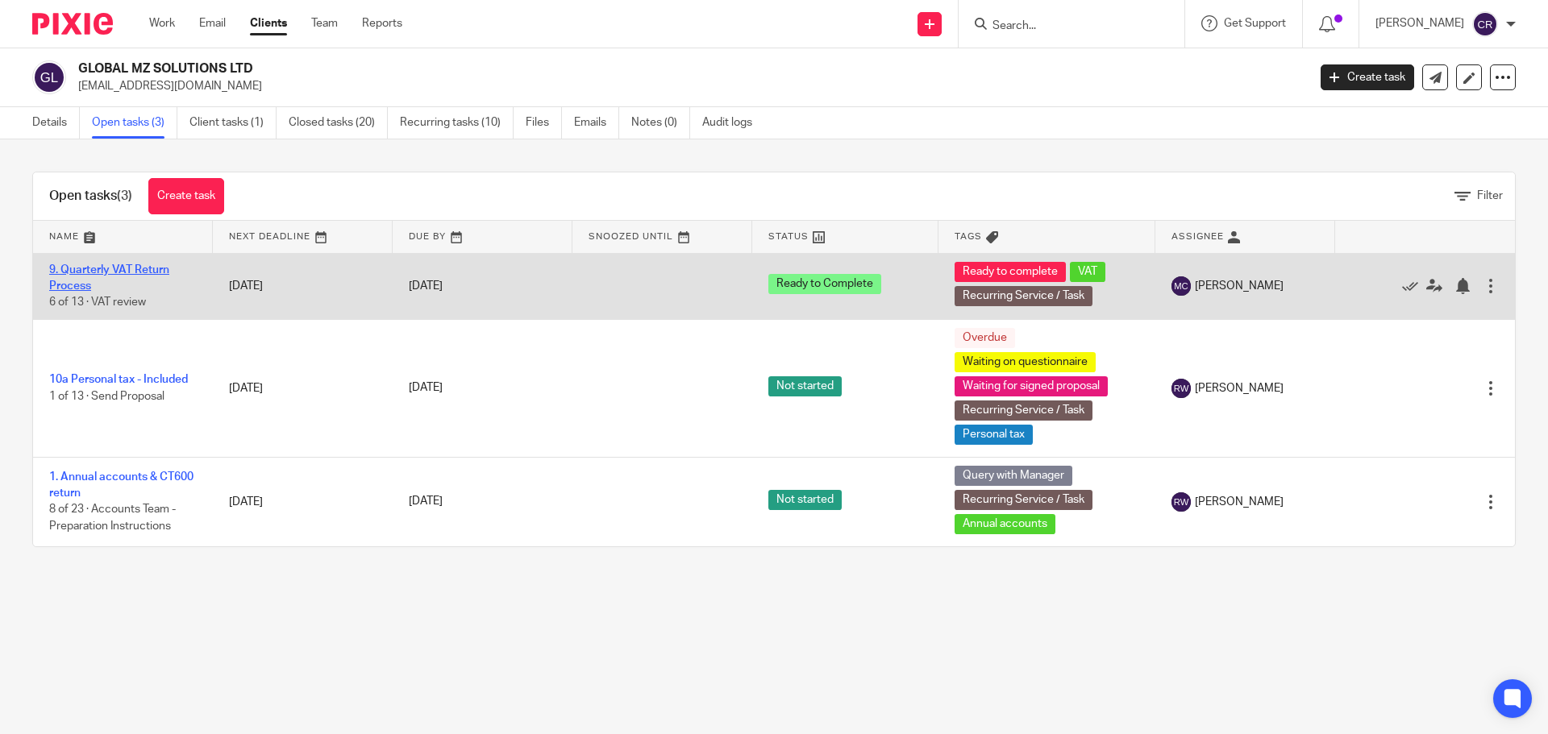
click at [116, 272] on link "9. Quarterly VAT Return Process" at bounding box center [109, 277] width 120 height 27
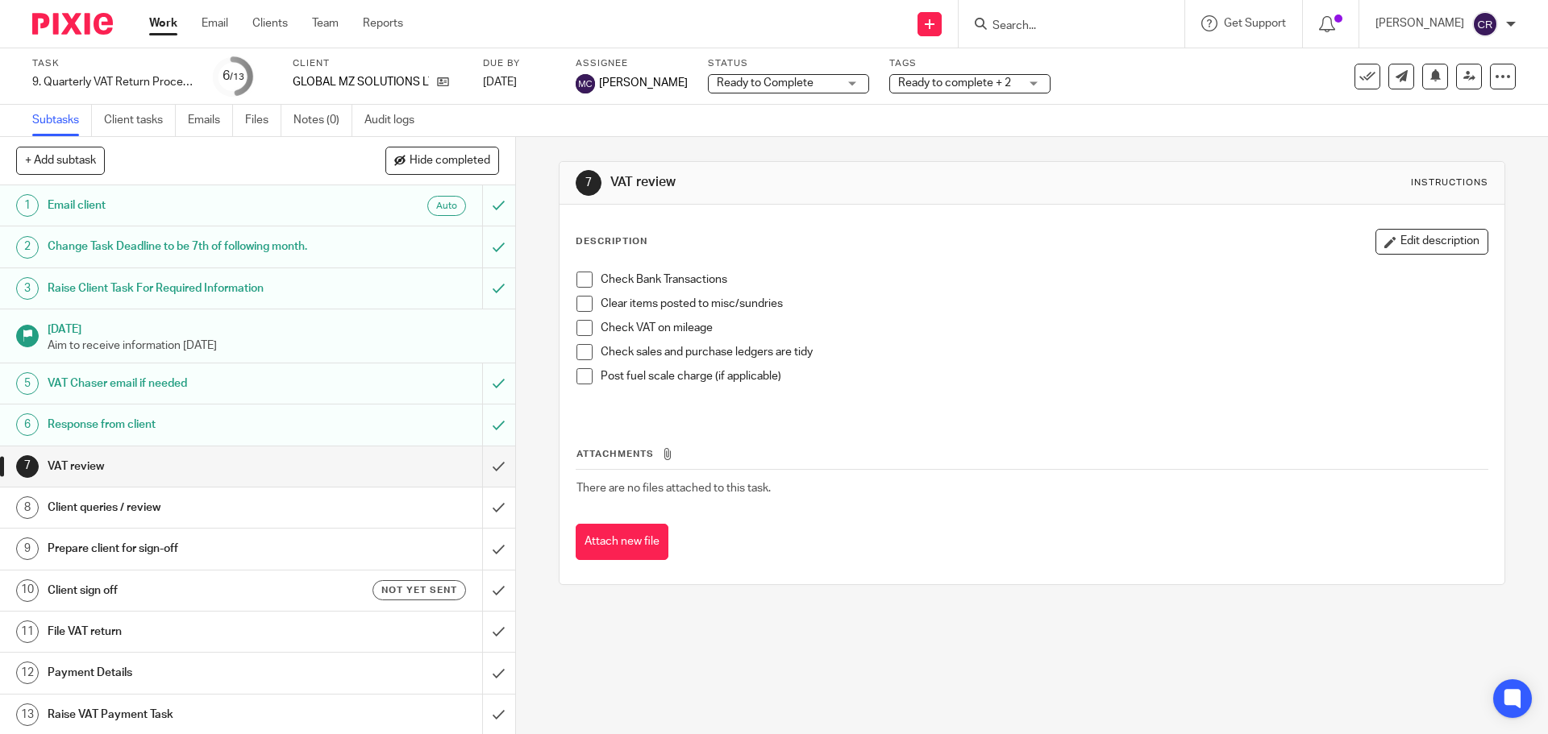
click at [787, 78] on span "Ready to Complete" at bounding box center [765, 82] width 97 height 11
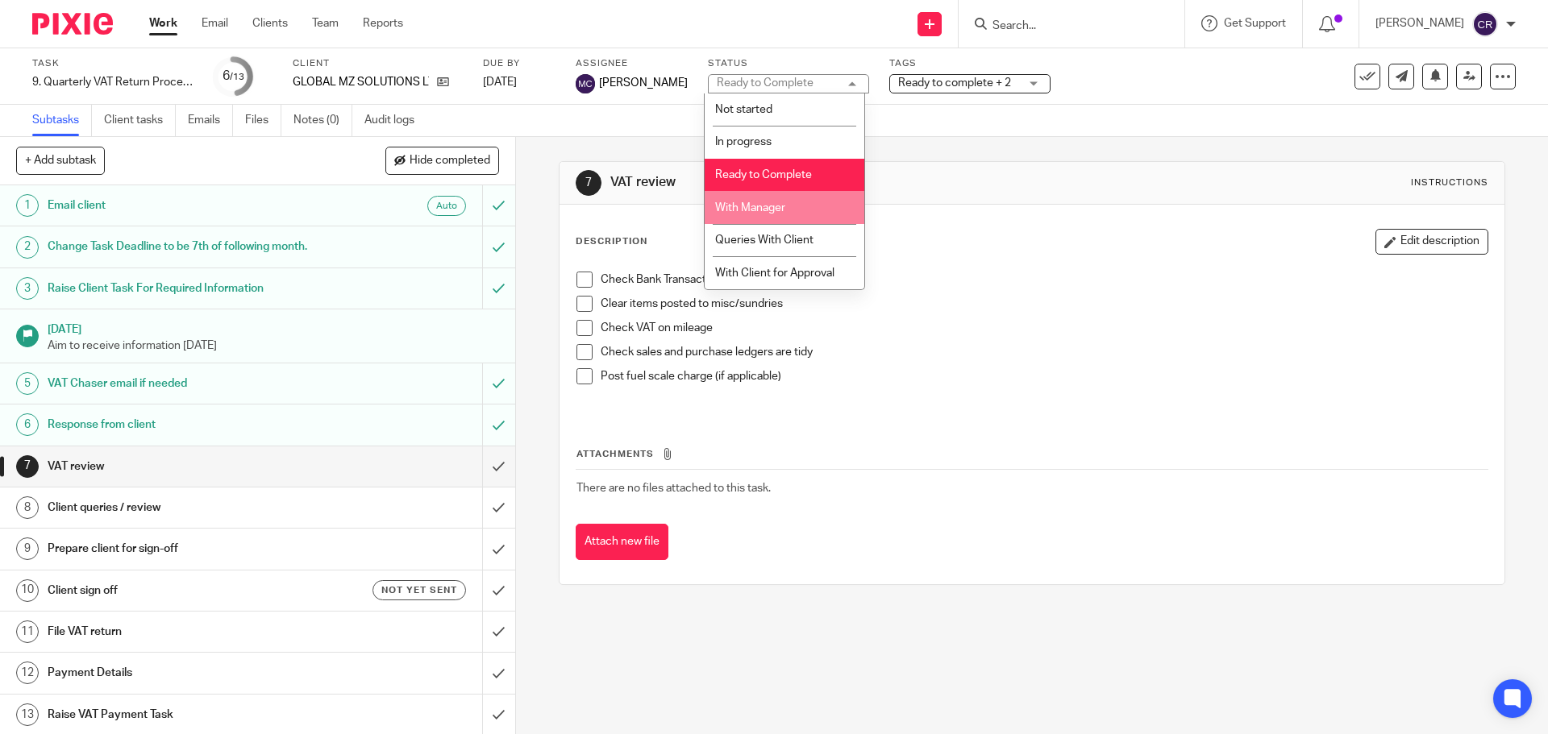
click at [796, 202] on li "With Manager" at bounding box center [784, 207] width 160 height 33
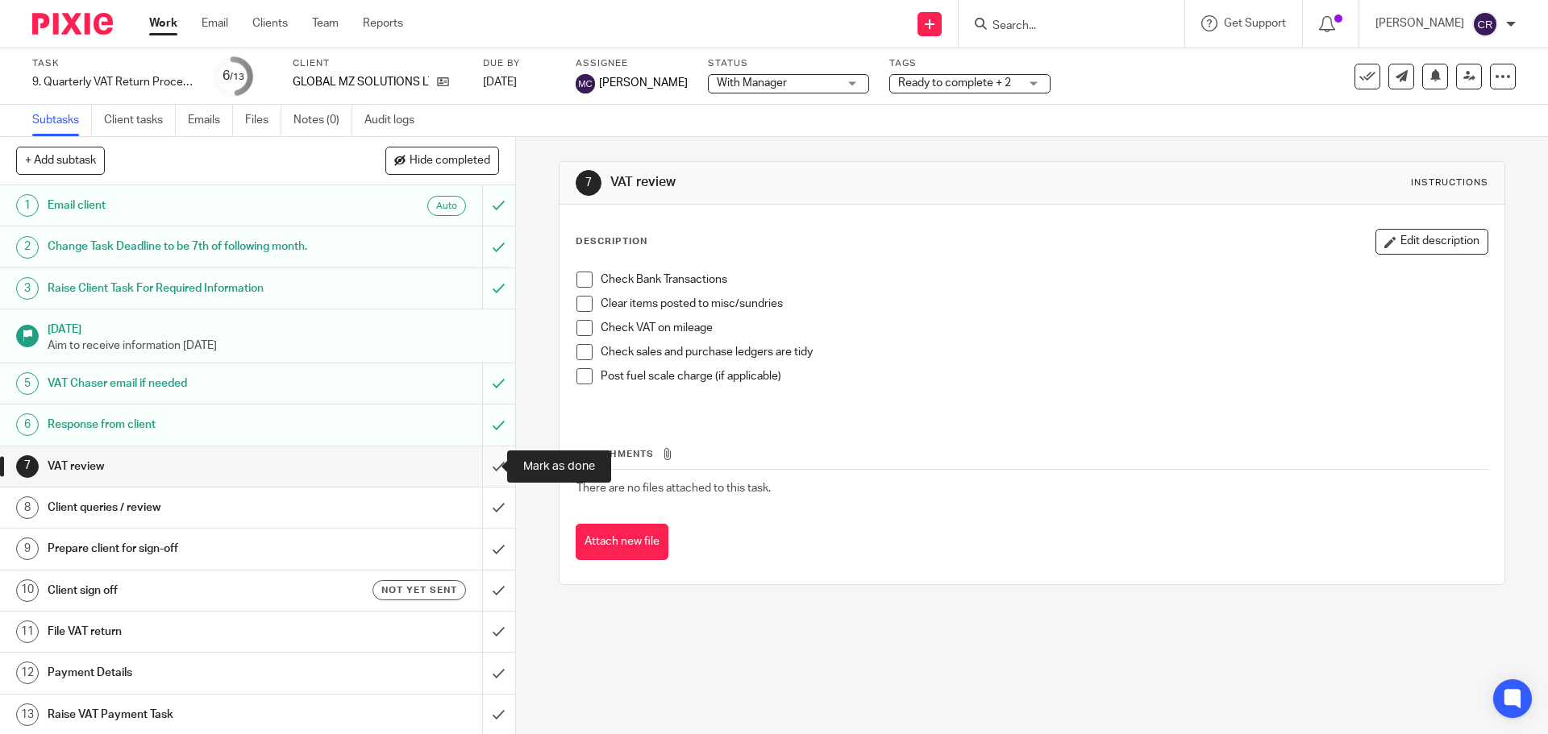
click at [483, 465] on input "submit" at bounding box center [257, 467] width 515 height 40
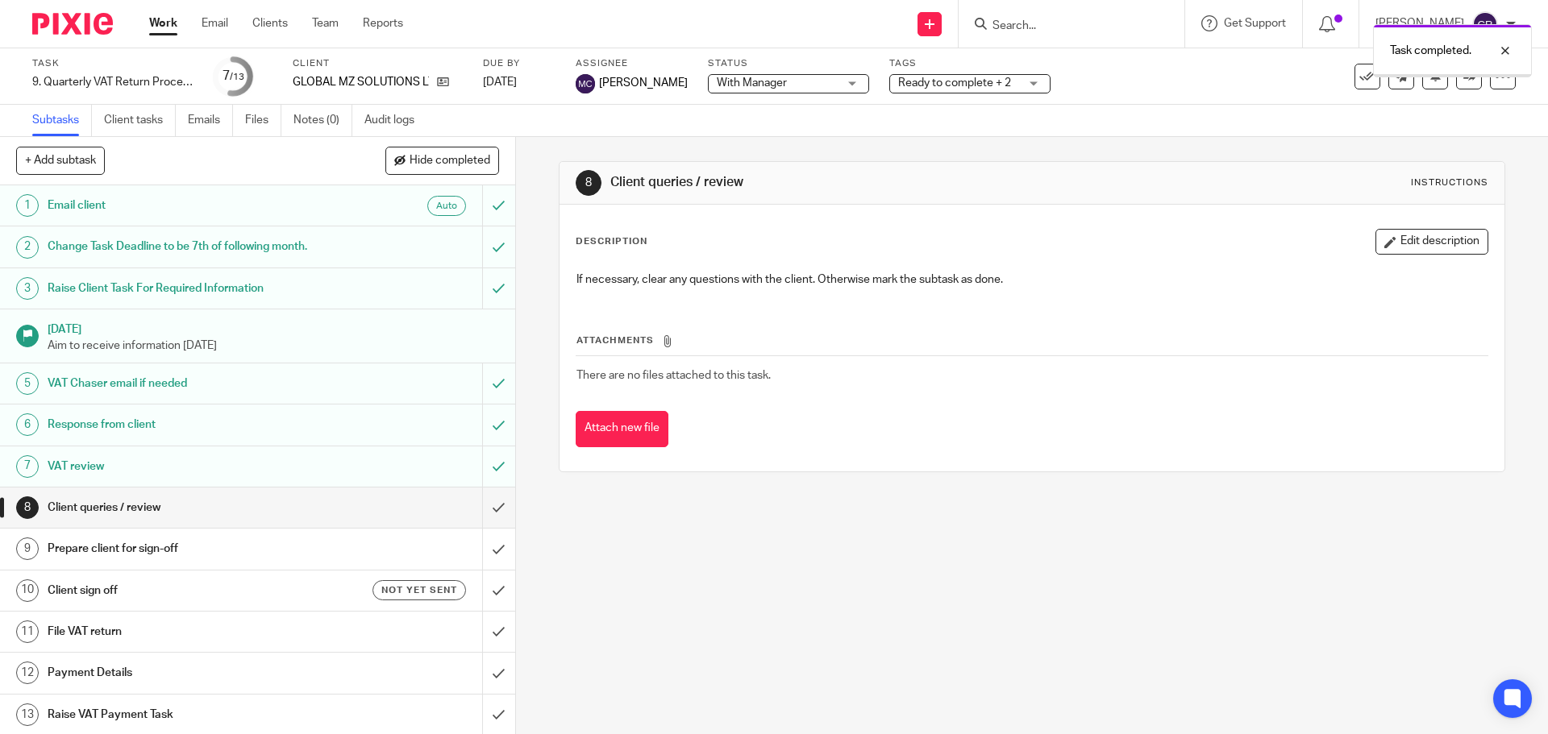
click at [972, 71] on div "Task completed." at bounding box center [1153, 46] width 758 height 61
click at [968, 85] on span "Ready to complete + 2" at bounding box center [954, 82] width 113 height 11
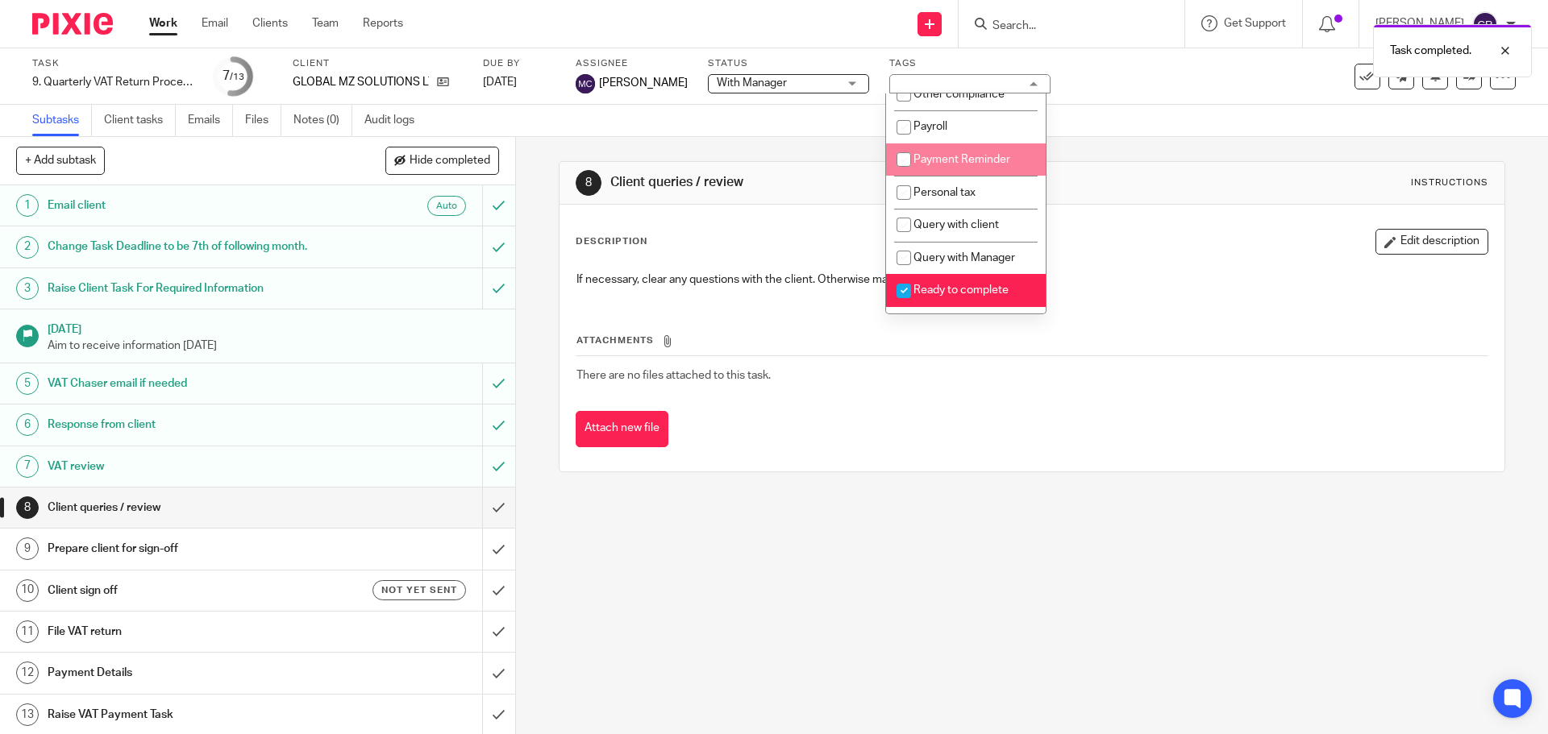
scroll to position [484, 0]
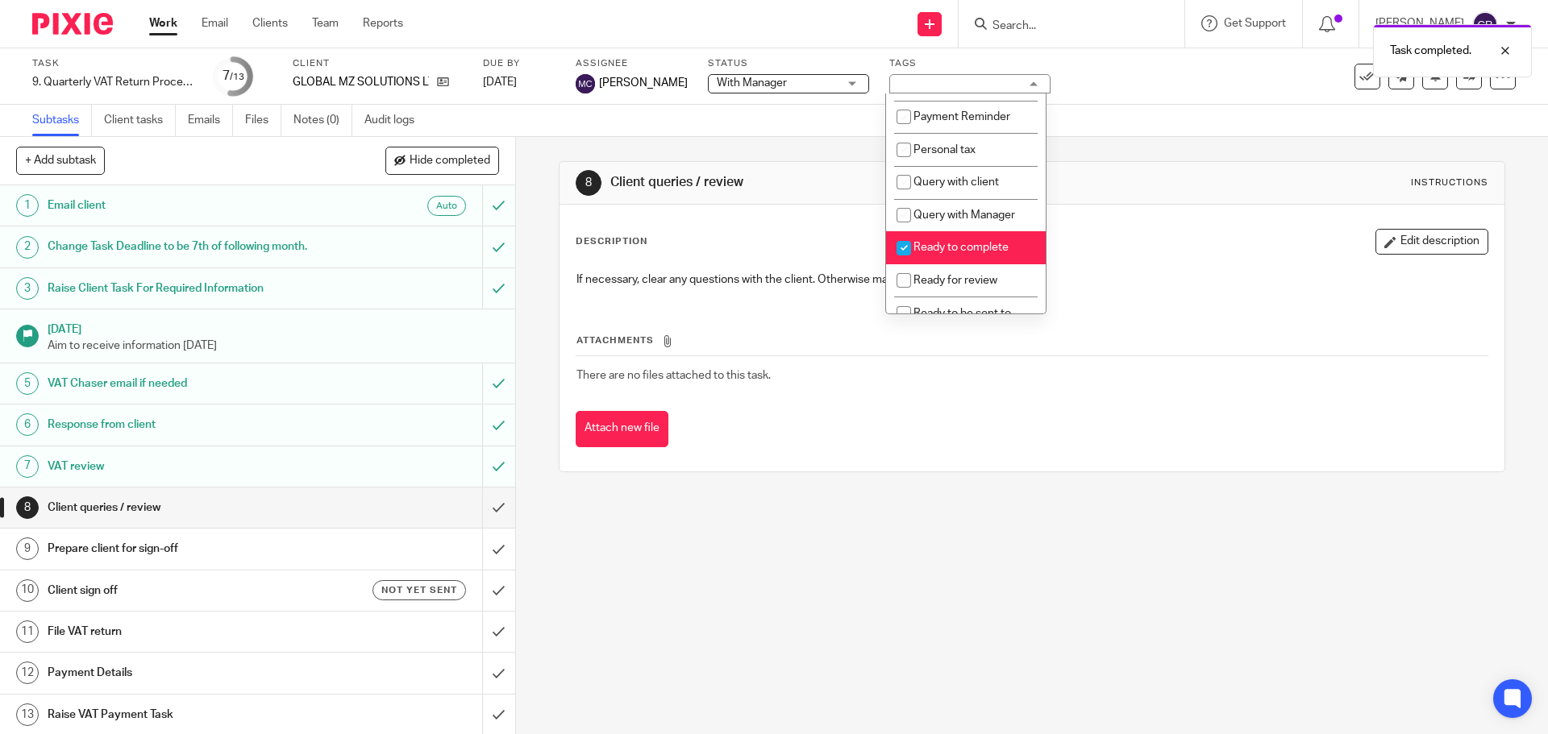
click at [954, 253] on span "Ready to complete" at bounding box center [960, 247] width 95 height 11
checkbox input "false"
click at [949, 288] on li "Ready for review" at bounding box center [966, 280] width 160 height 33
checkbox input "true"
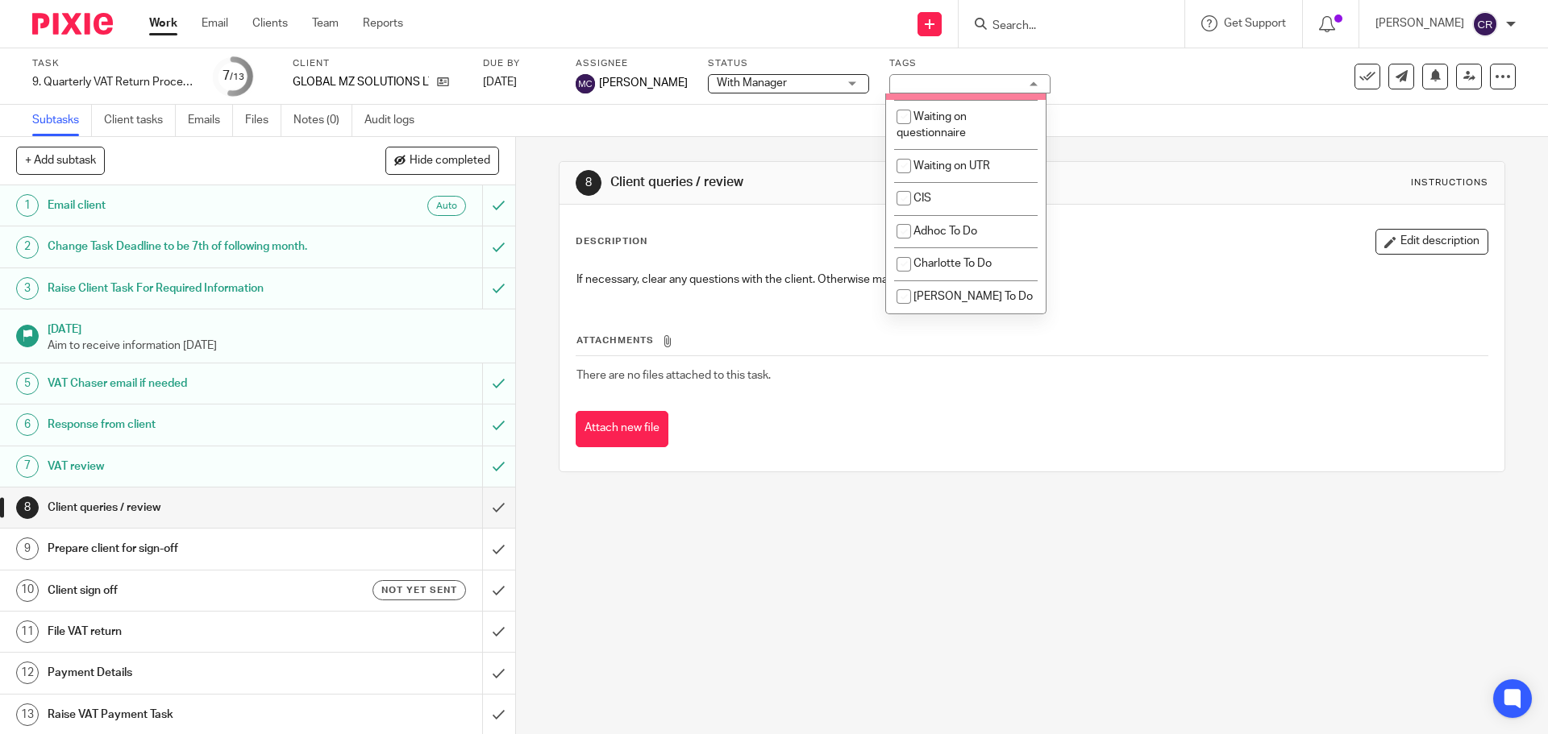
scroll to position [1452, 0]
click at [1120, 247] on div "Description Edit description" at bounding box center [1032, 242] width 912 height 26
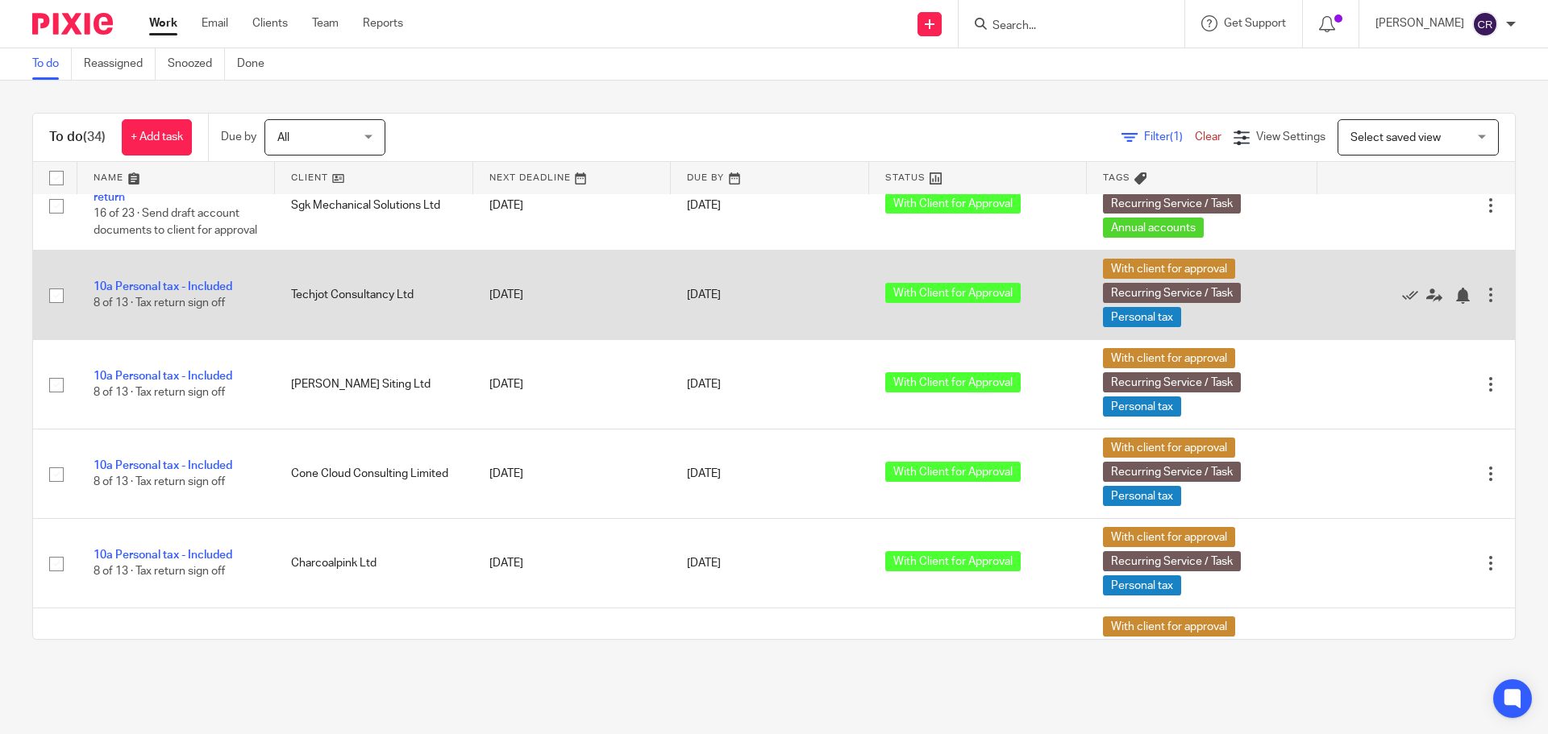
scroll to position [322, 0]
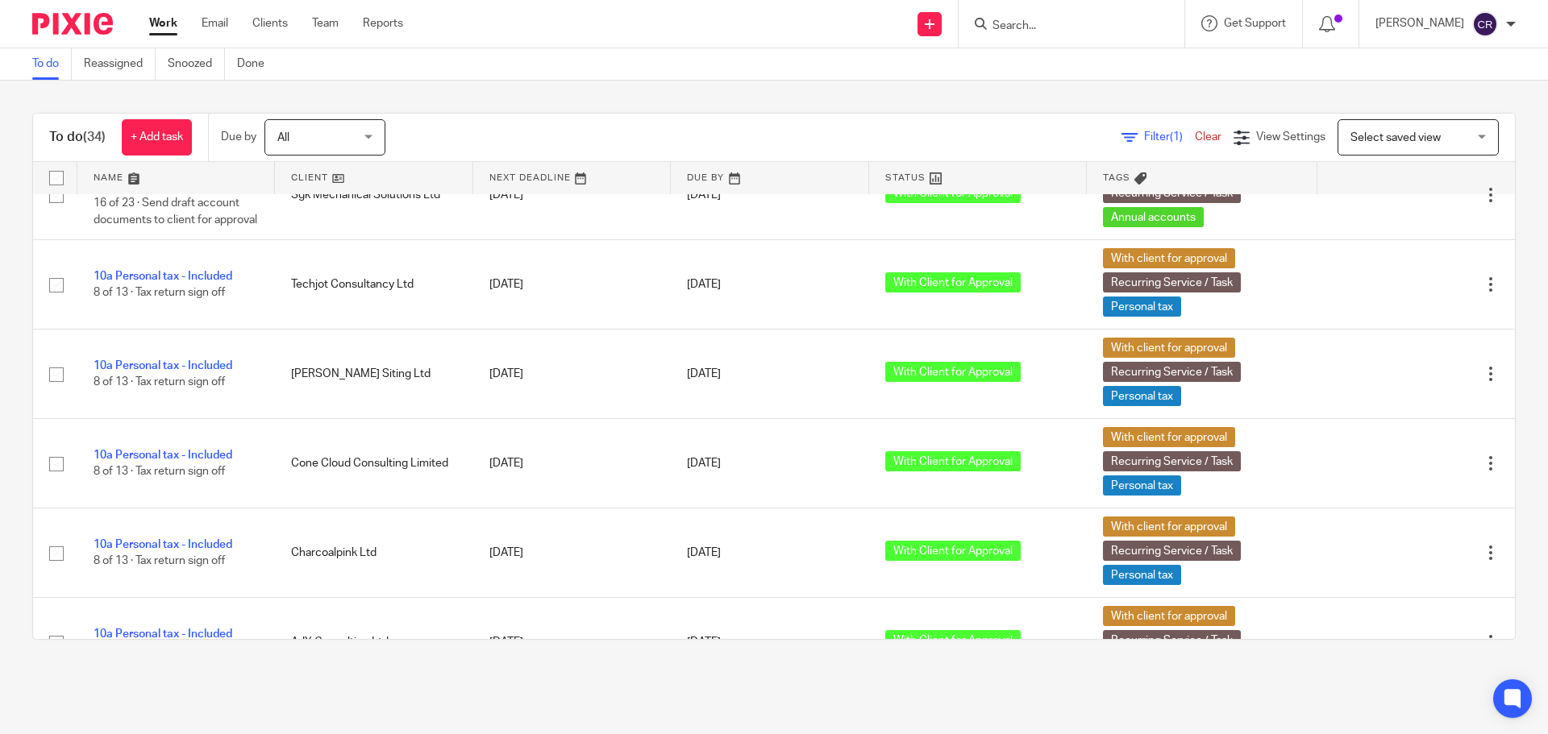
click at [1354, 143] on span "Select saved view" at bounding box center [1395, 137] width 90 height 11
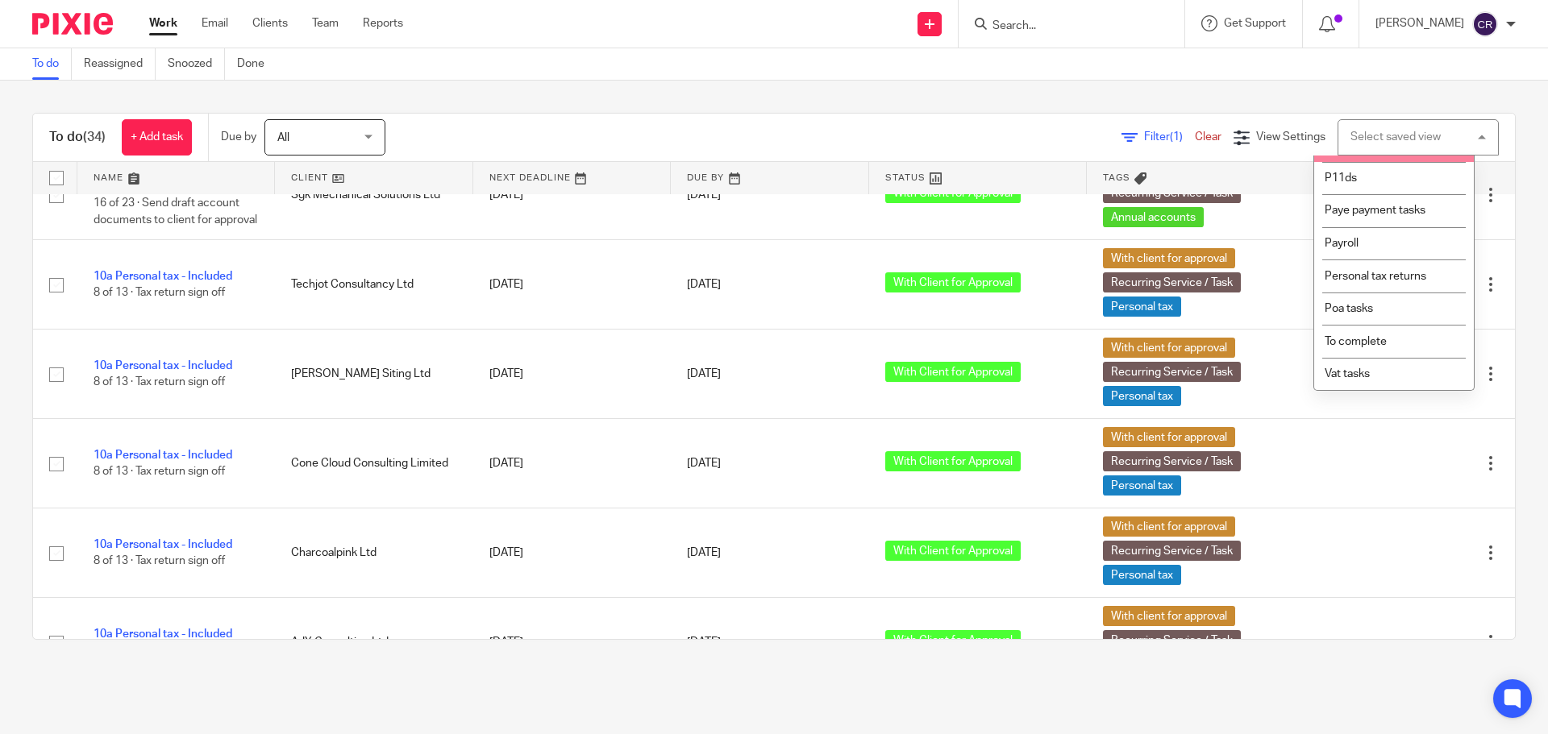
scroll to position [272, 0]
click at [1369, 351] on li "To complete" at bounding box center [1394, 341] width 160 height 33
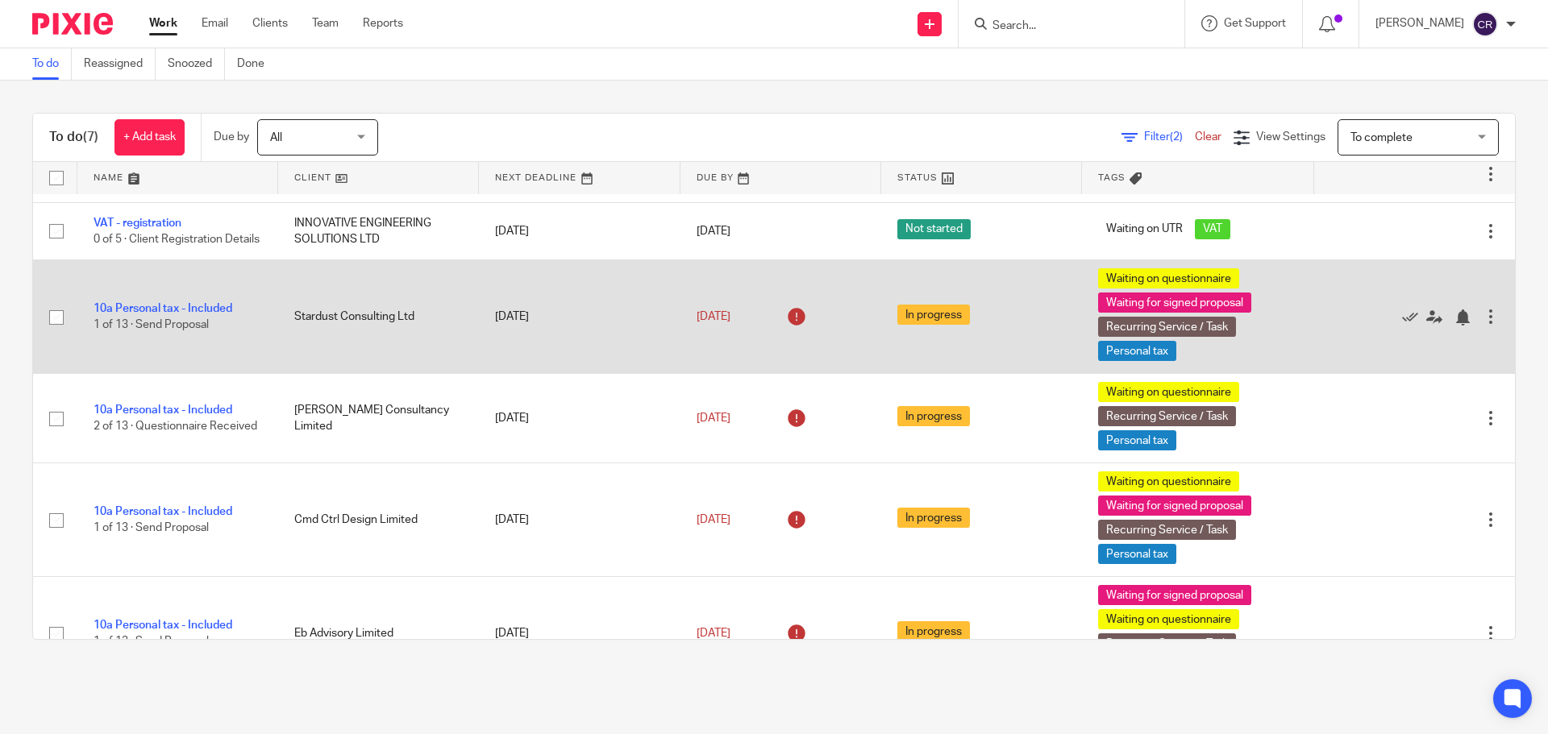
scroll to position [198, 0]
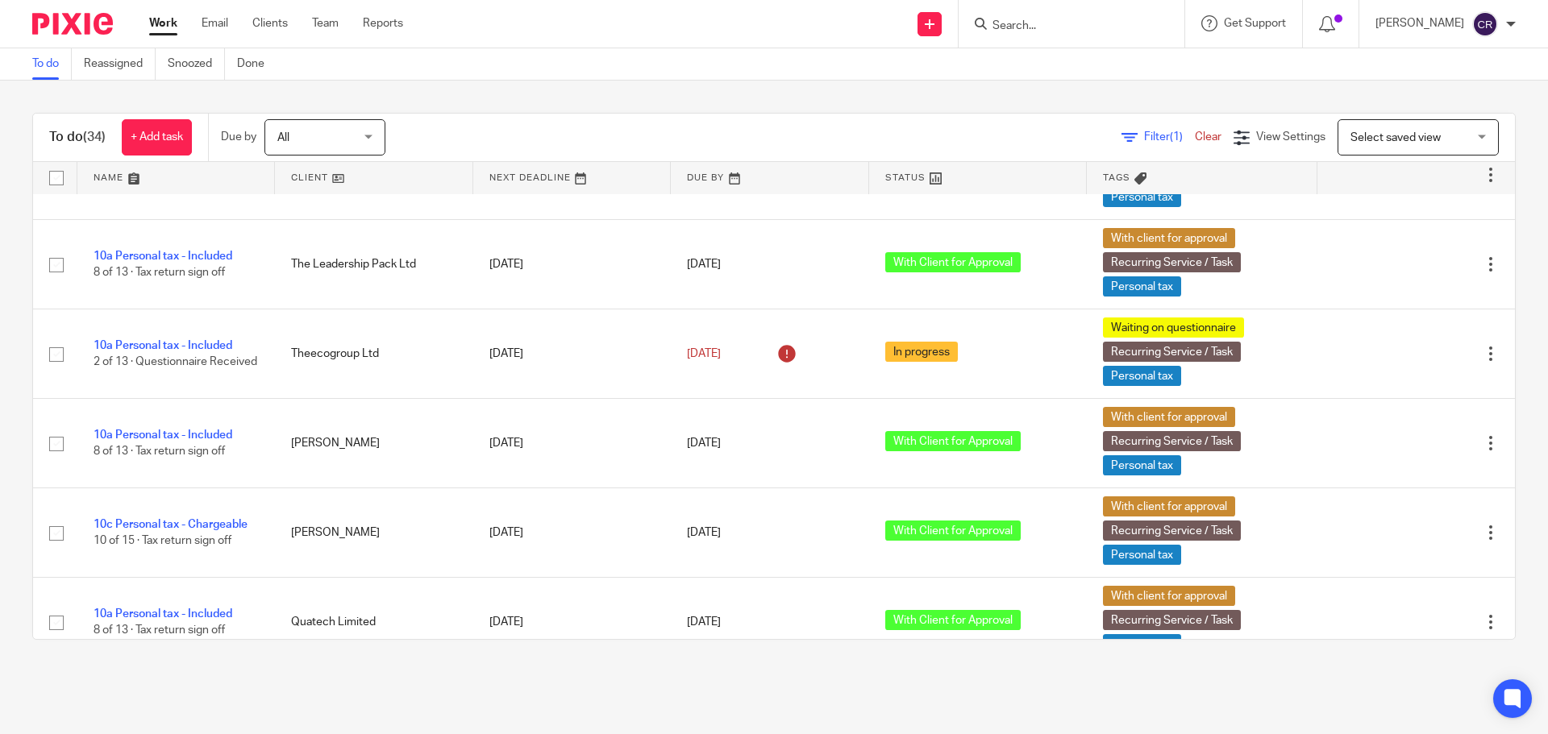
scroll to position [967, 0]
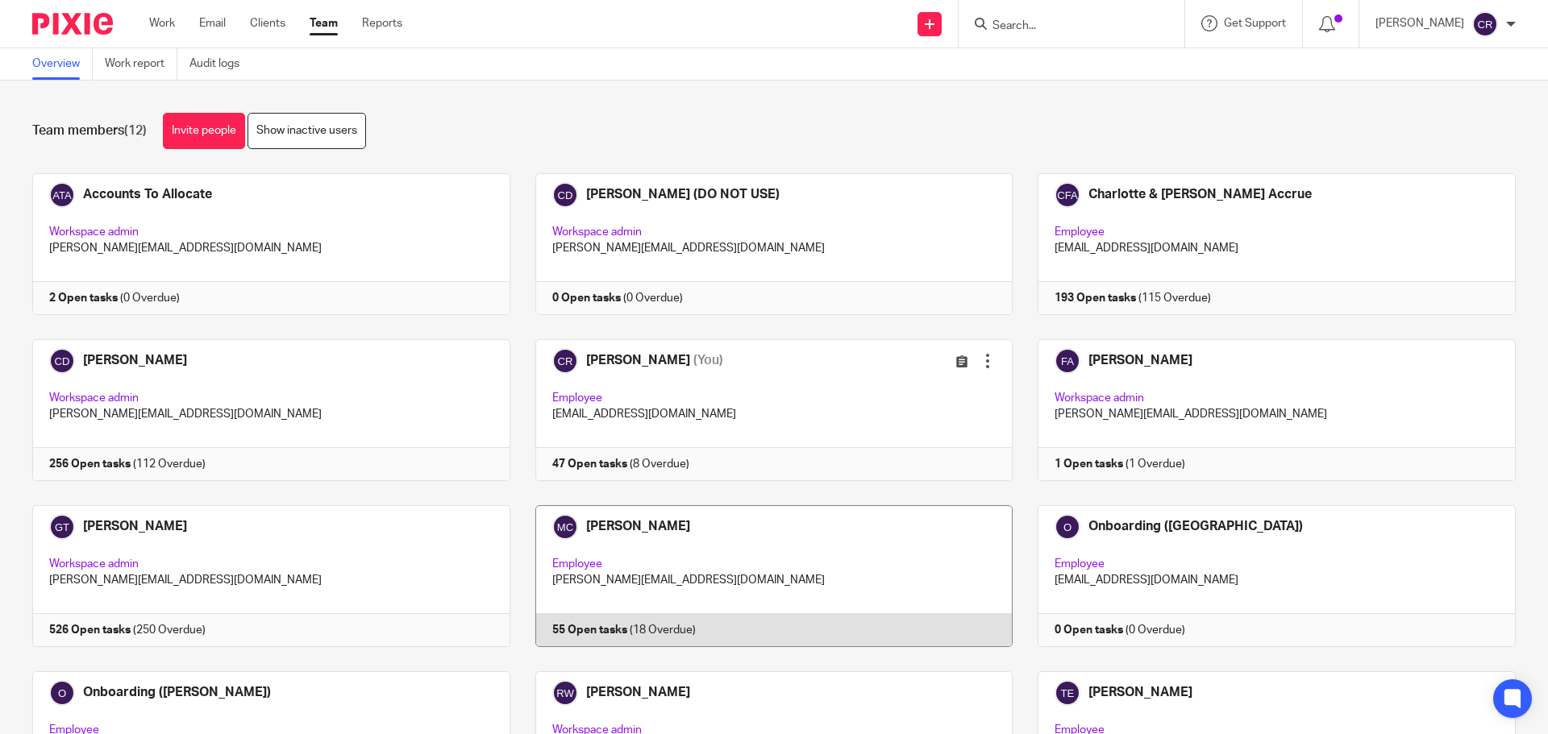
click at [721, 567] on link at bounding box center [761, 576] width 503 height 142
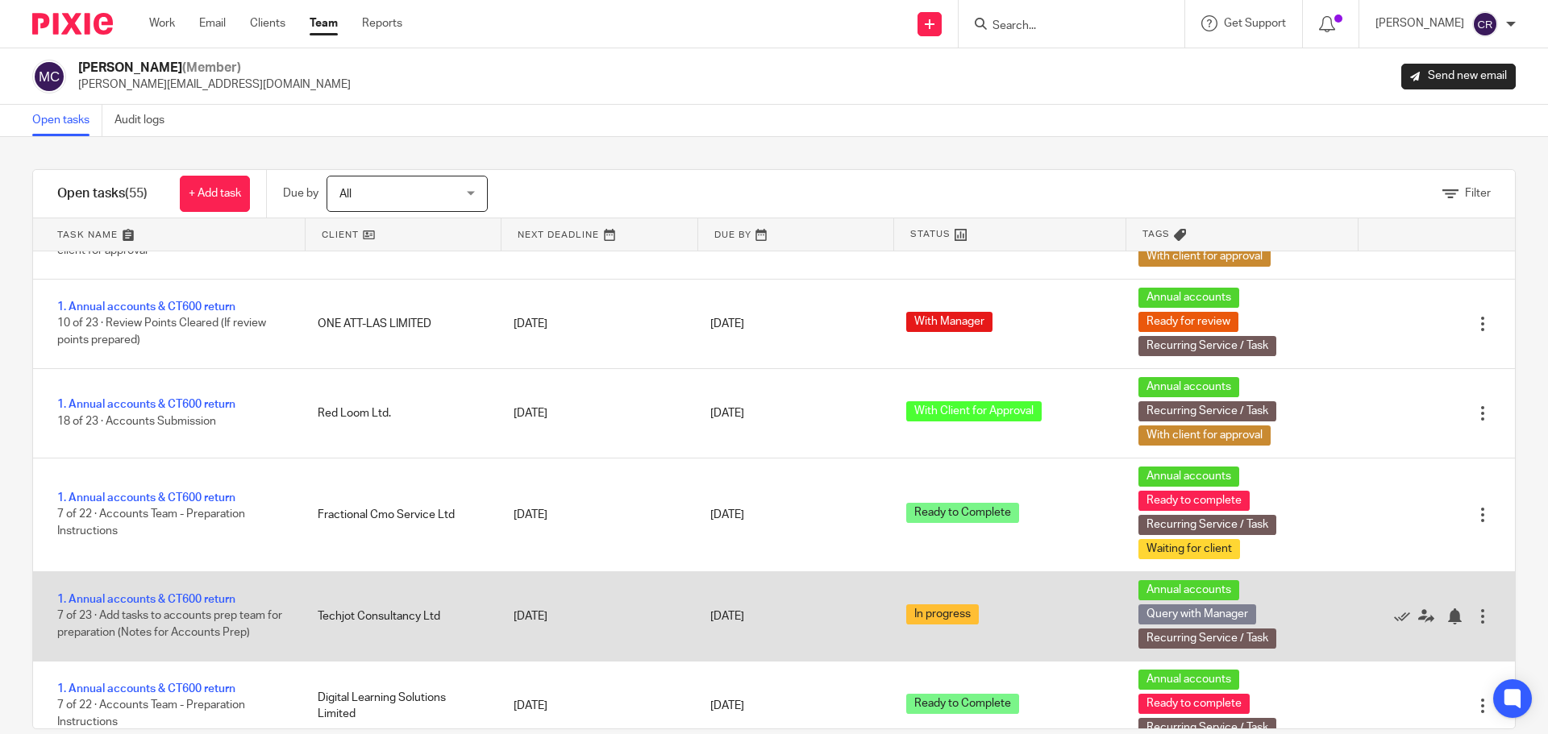
scroll to position [3063, 0]
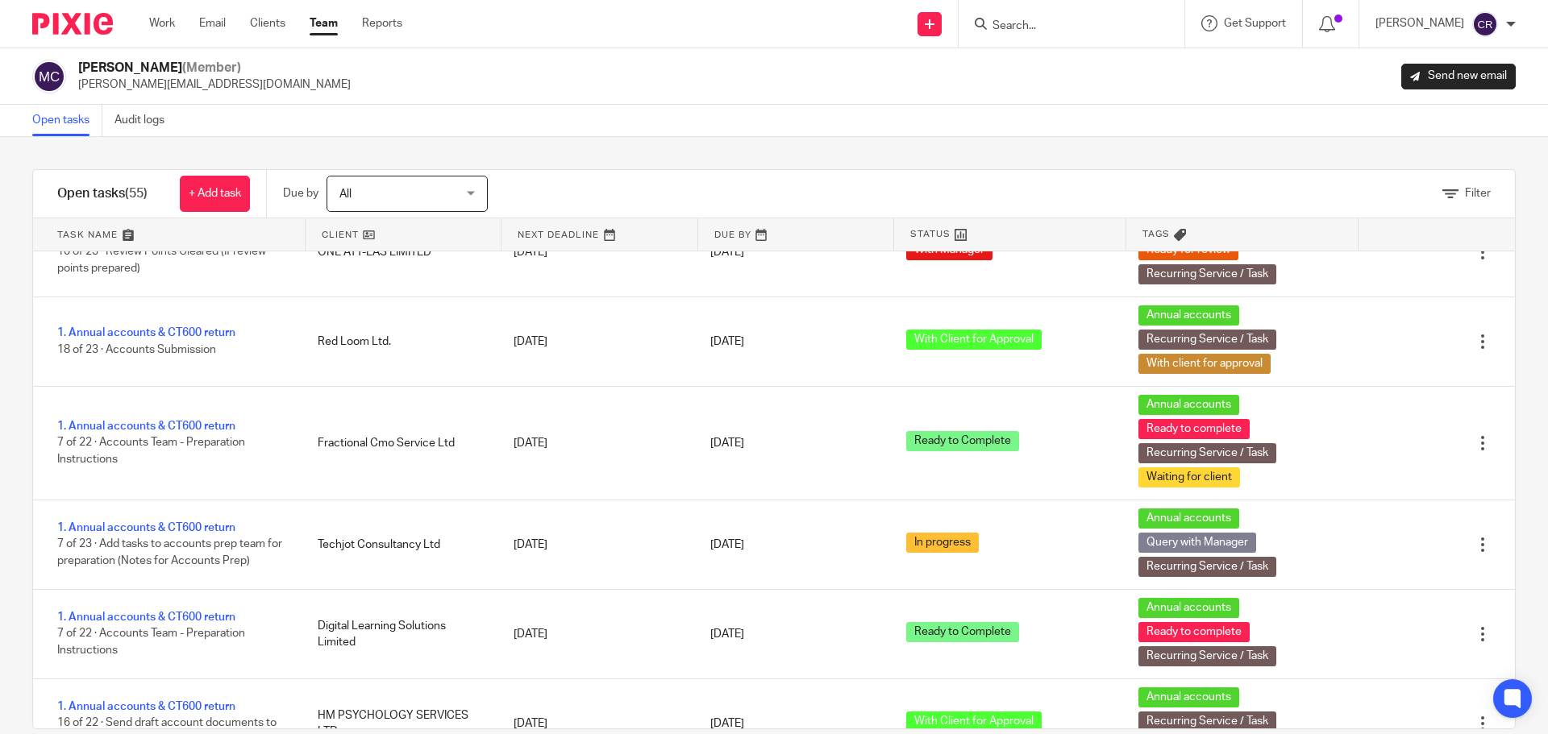
click at [1440, 180] on div "Filter" at bounding box center [1021, 194] width 987 height 48
click at [1442, 187] on div "Filter" at bounding box center [1466, 193] width 48 height 17
click at [1465, 197] on span "Filter" at bounding box center [1478, 193] width 26 height 11
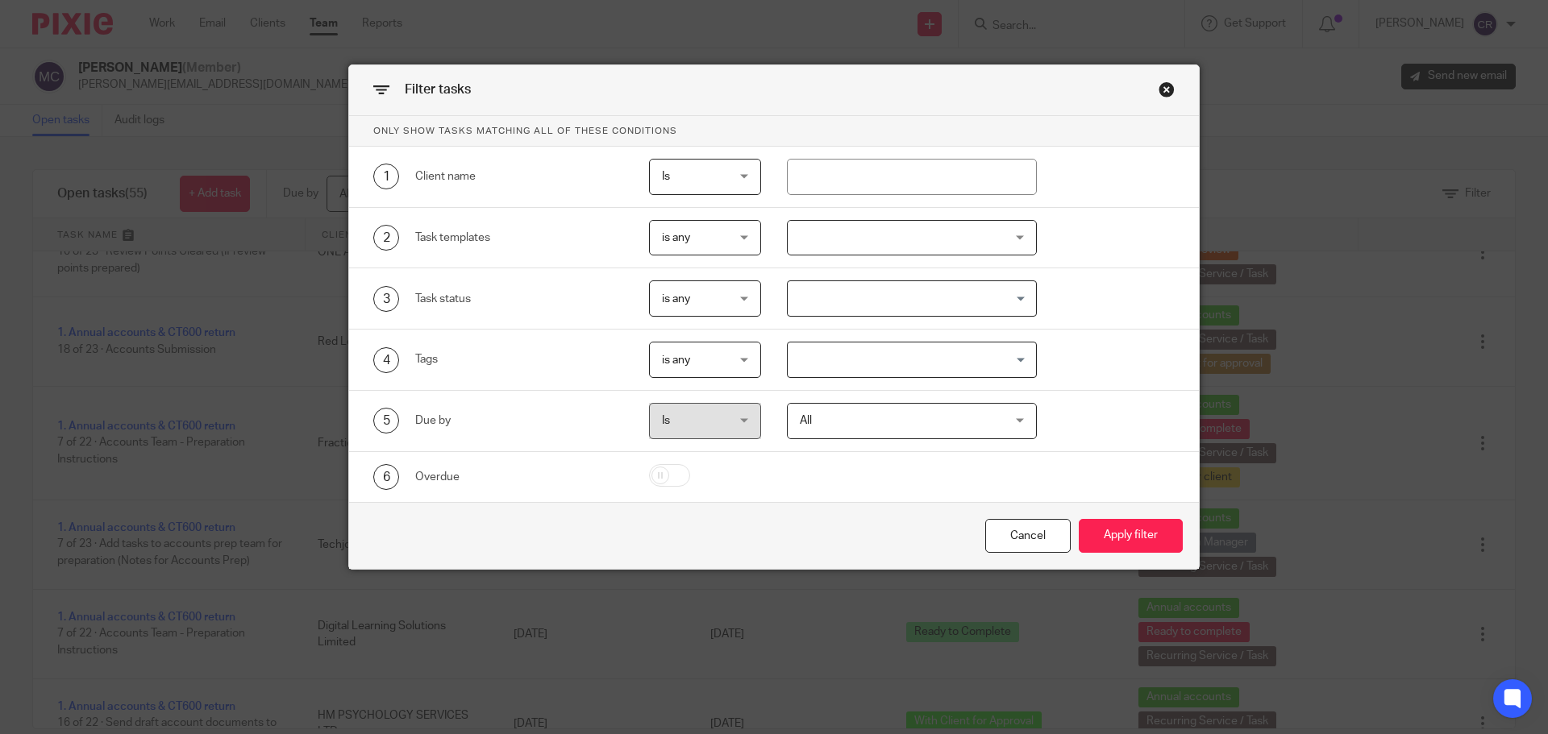
click at [1158, 87] on div "Close this dialog window" at bounding box center [1166, 89] width 16 height 16
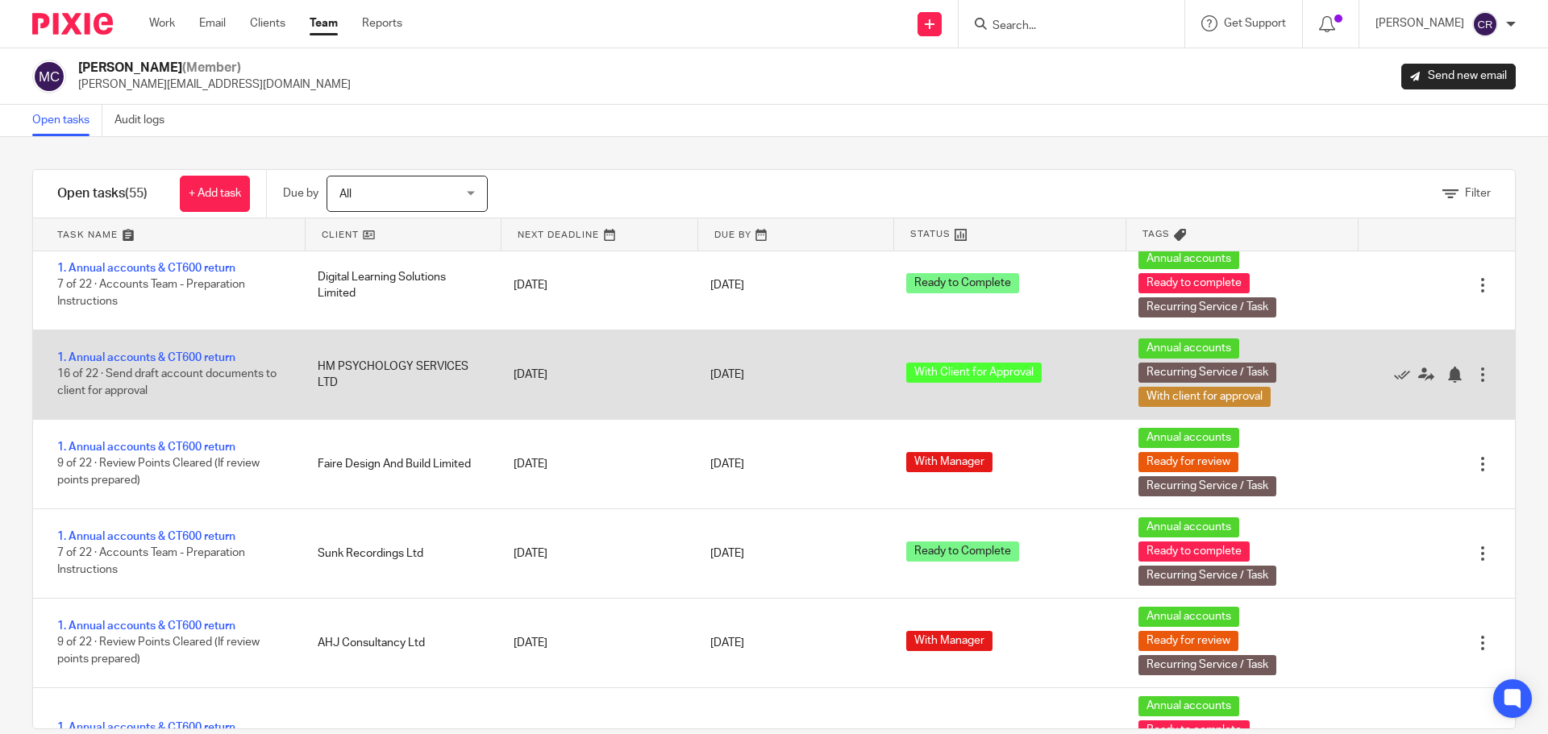
scroll to position [3547, 0]
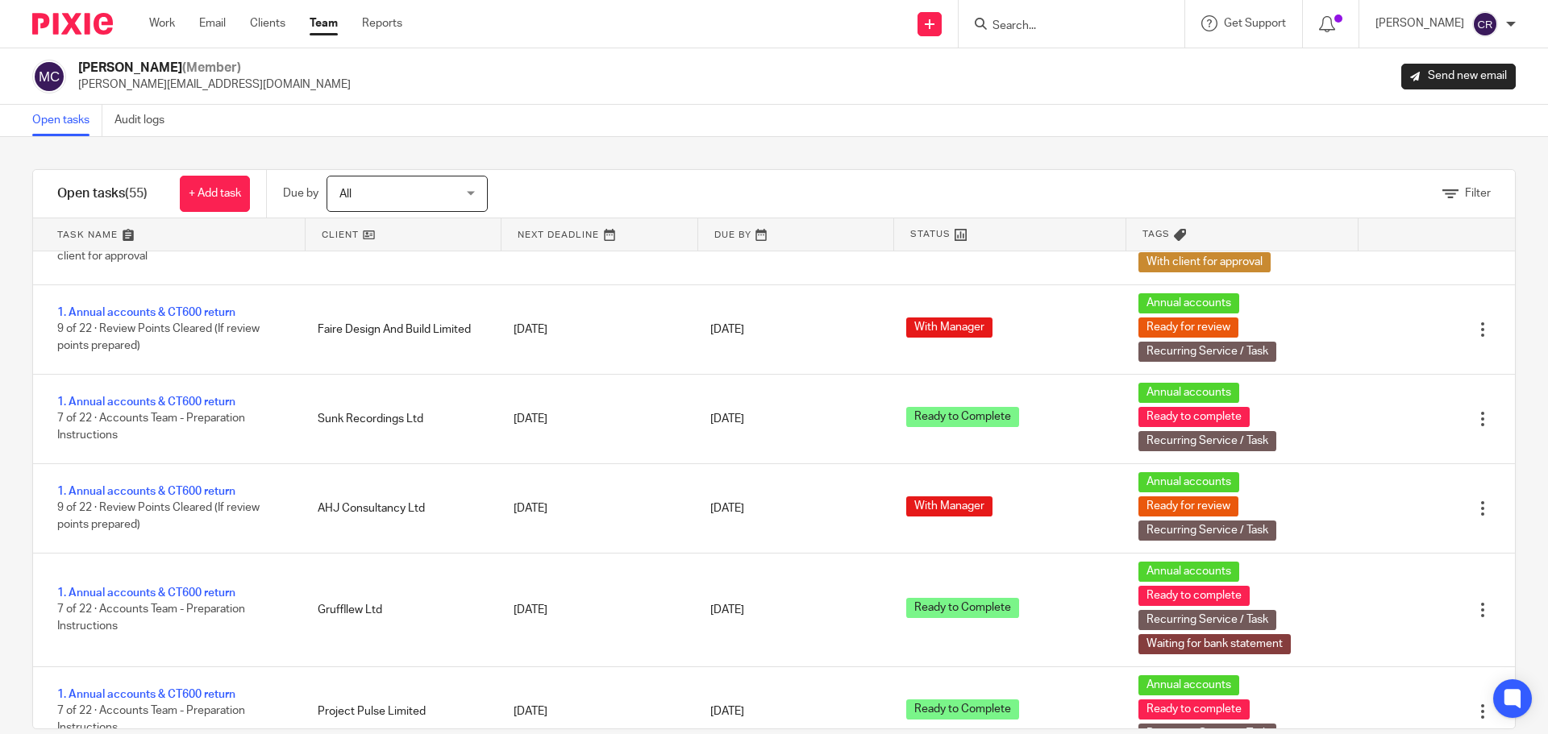
click at [314, 30] on link "Team" at bounding box center [324, 23] width 28 height 16
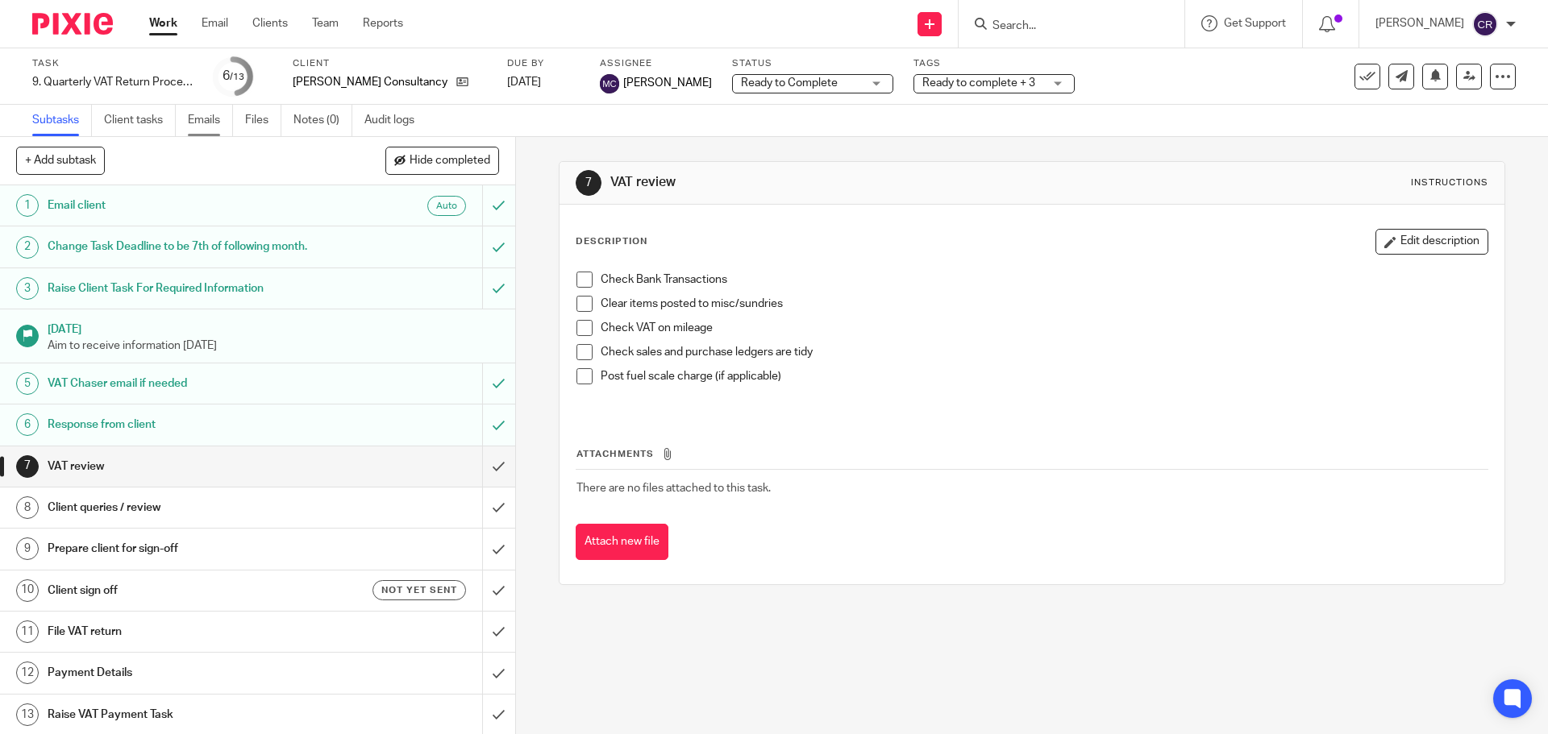
drag, startPoint x: 451, startPoint y: 85, endPoint x: 200, endPoint y: 120, distance: 253.1
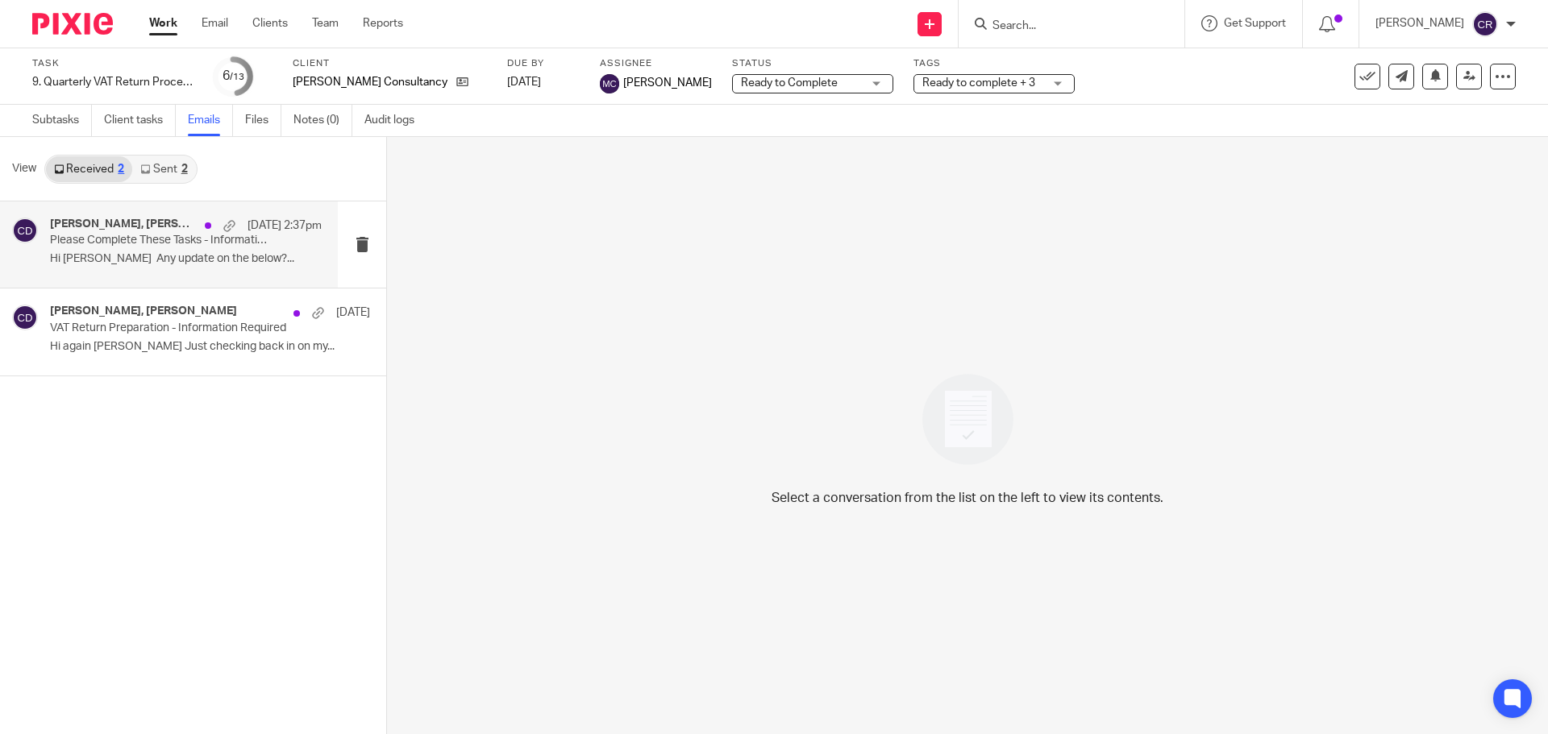
click at [154, 229] on h4 "Chris Deakin, Andrew Watson" at bounding box center [123, 225] width 147 height 14
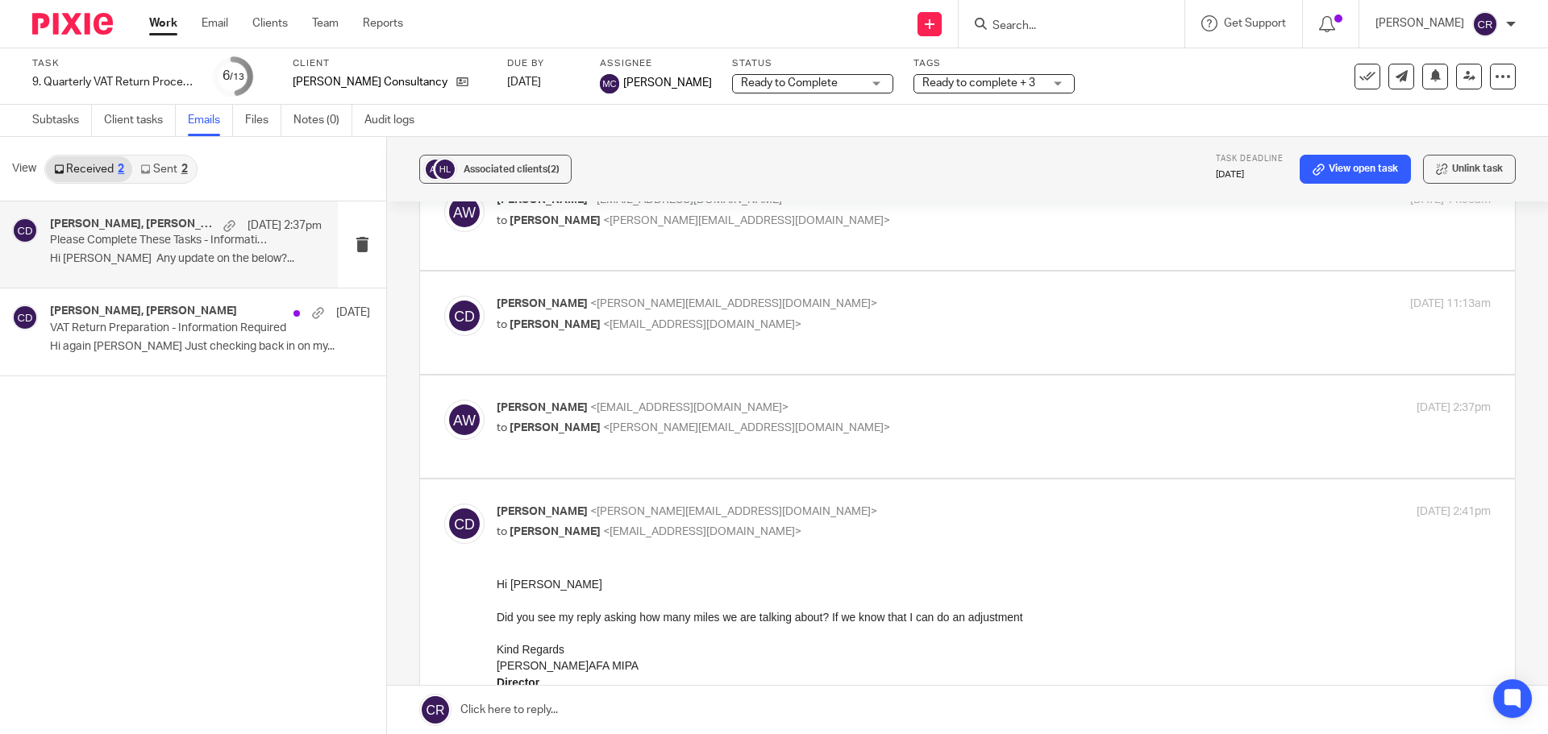
scroll to position [242, 0]
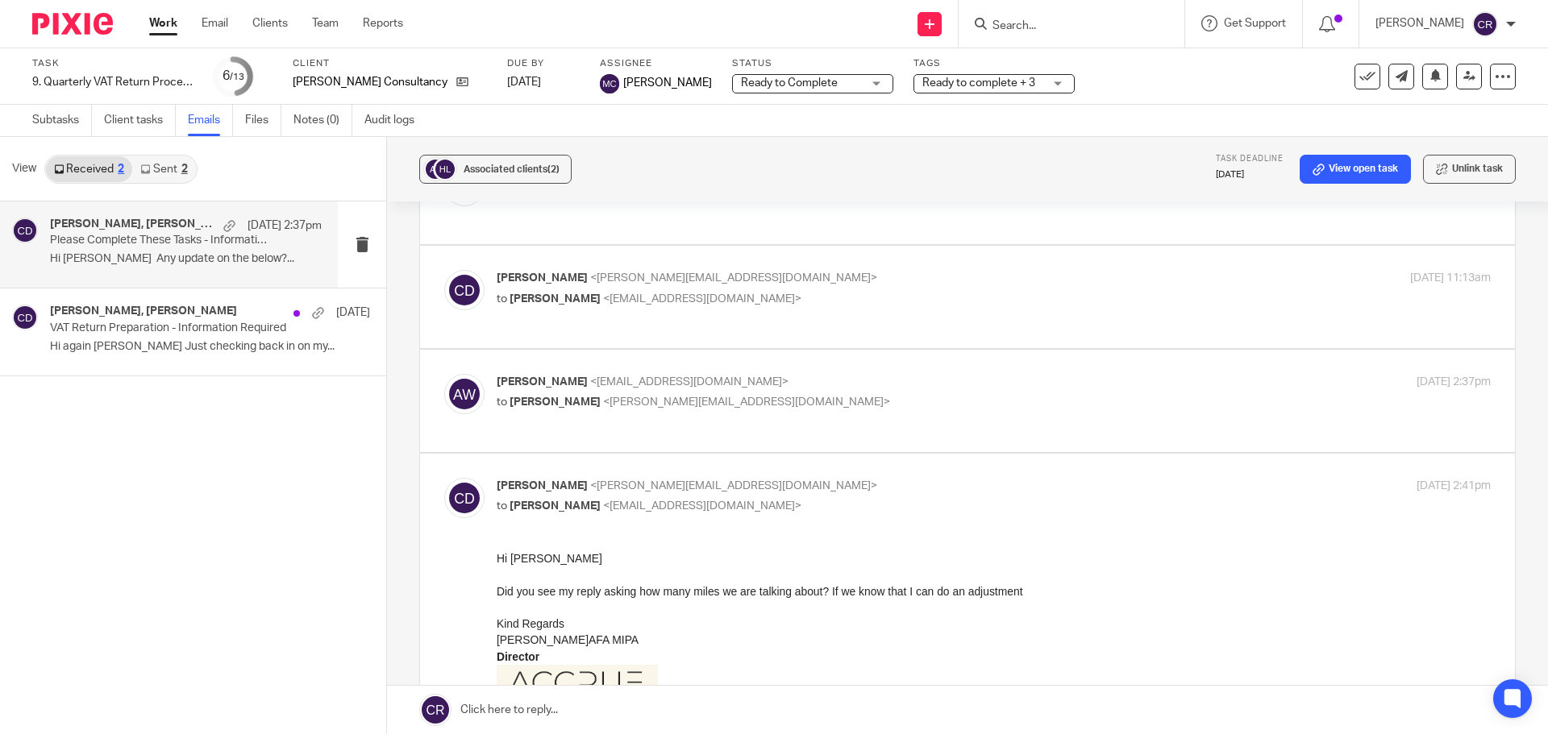
click at [986, 394] on p "to Chris Deakin <chris@accrueaccounting.co.uk>" at bounding box center [828, 402] width 663 height 17
checkbox input "true"
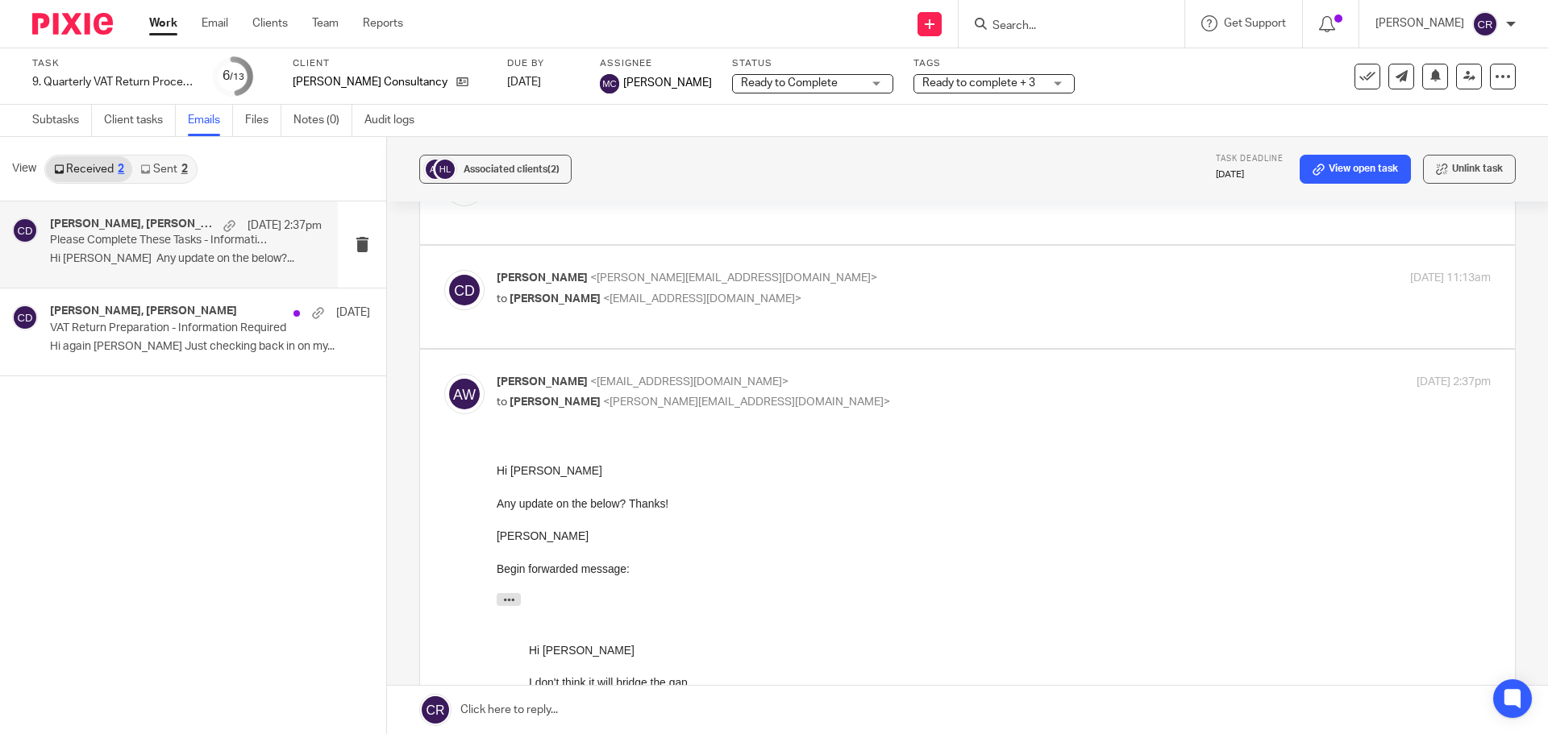
scroll to position [0, 0]
click at [983, 291] on p "to Andrew Watson <watsonandrewtoo@googlemail.com>" at bounding box center [828, 299] width 663 height 17
checkbox input "true"
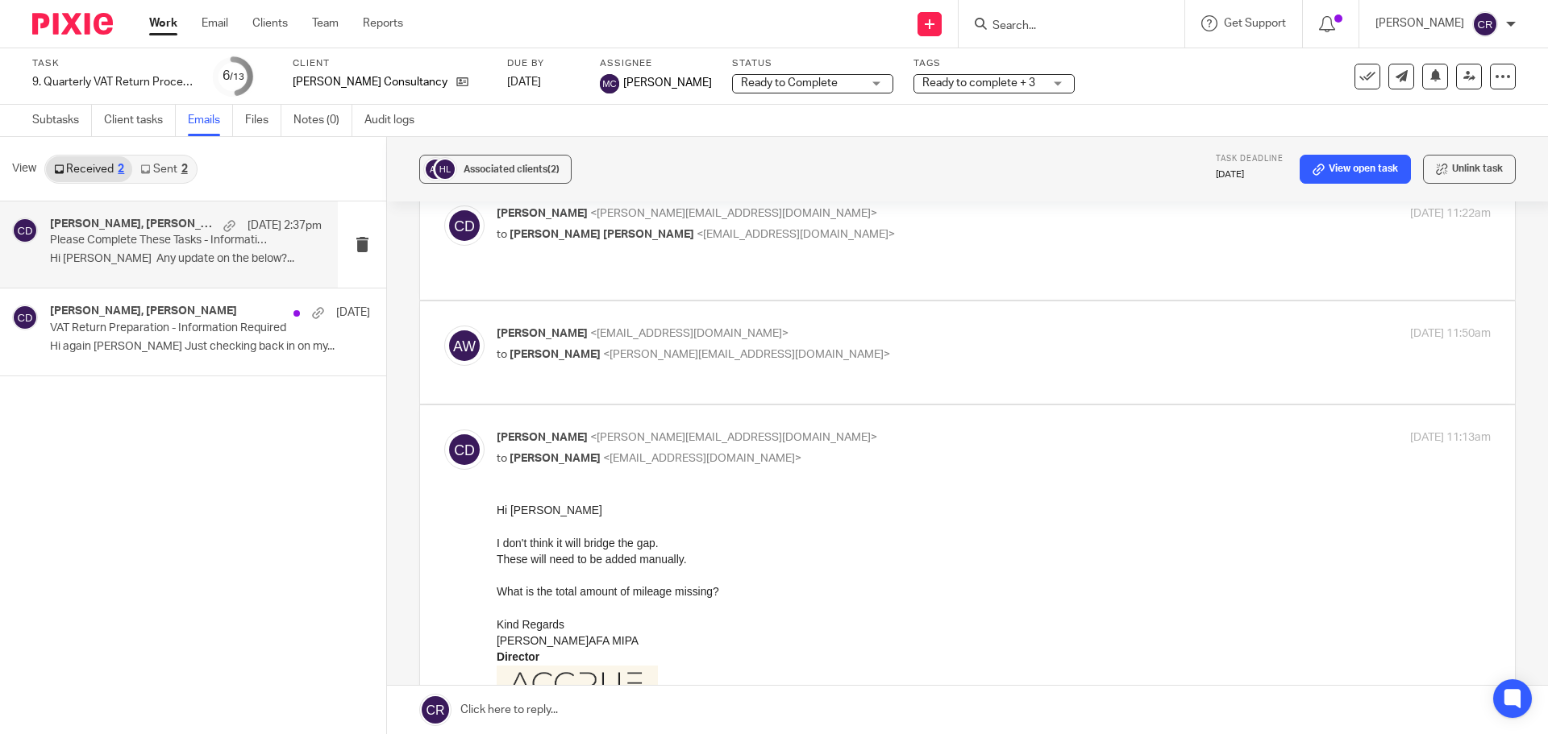
scroll to position [81, 0]
click at [976, 327] on p "Andrew Watson <watsonandrewtoo@googlemail.com>" at bounding box center [828, 335] width 663 height 17
checkbox input "true"
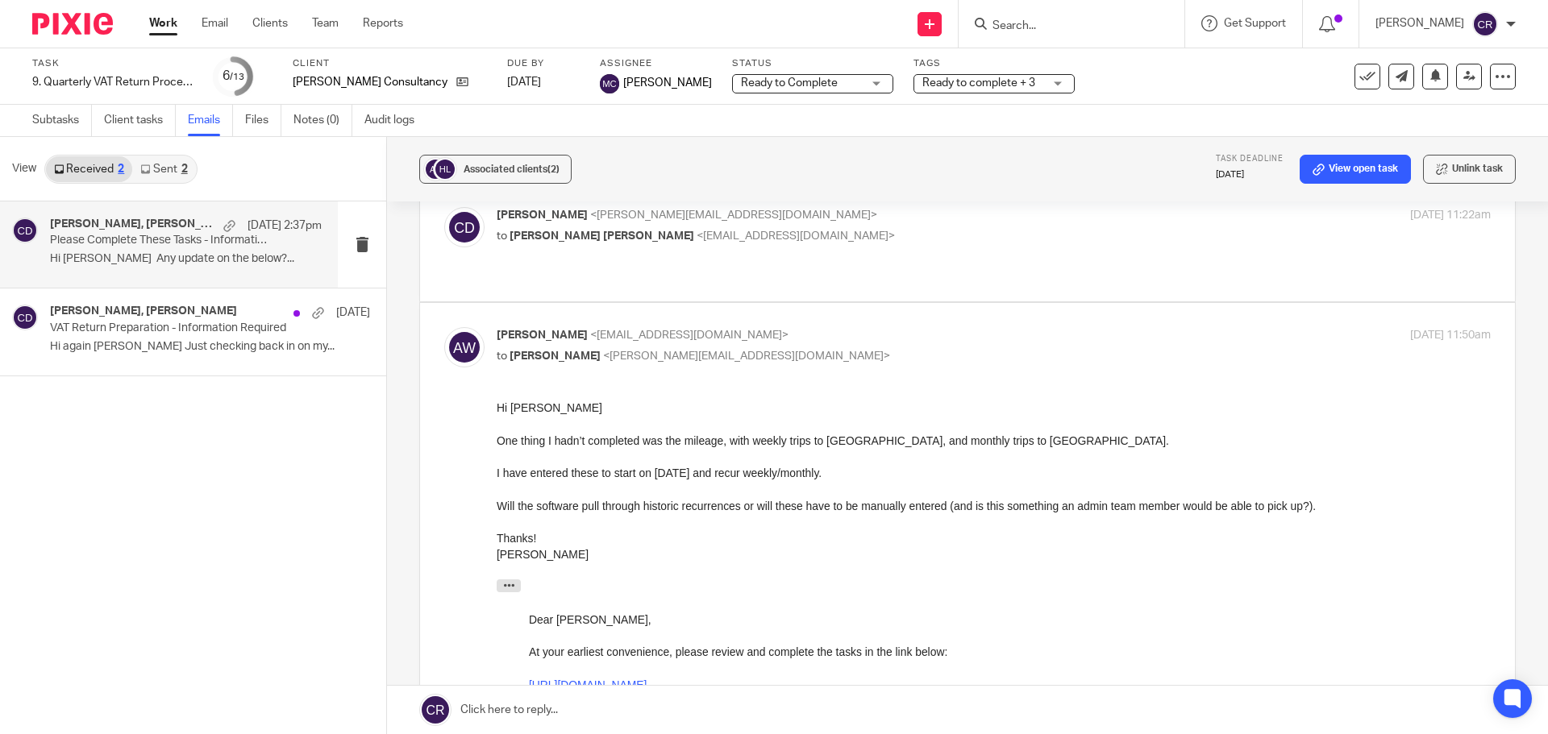
scroll to position [0, 0]
click at [958, 244] on p "to Andrew John Watson <watsonandrewtoo@gmail.com>" at bounding box center [828, 236] width 663 height 17
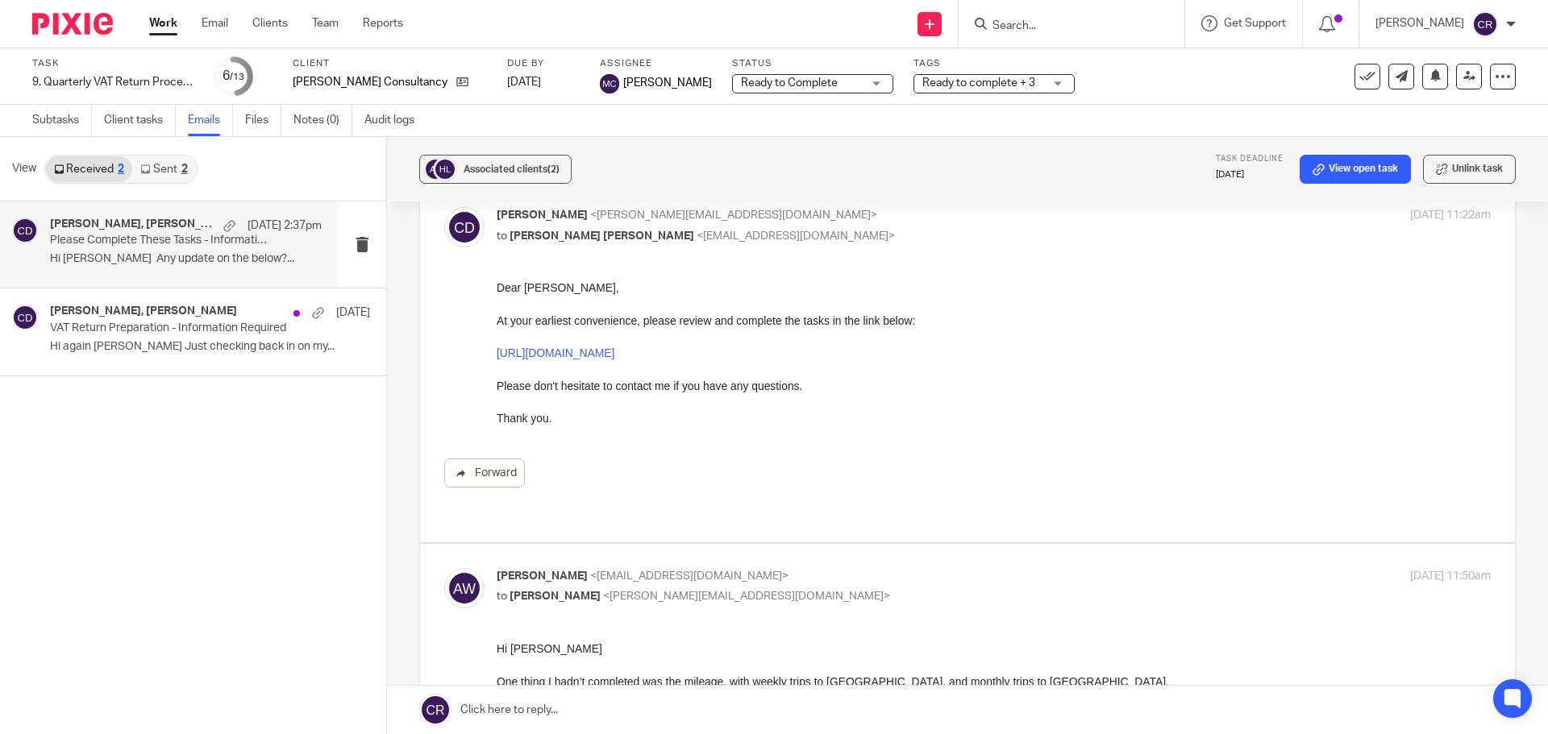
click at [958, 235] on p "to Andrew John Watson <watsonandrewtoo@gmail.com>" at bounding box center [828, 236] width 663 height 17
checkbox input "false"
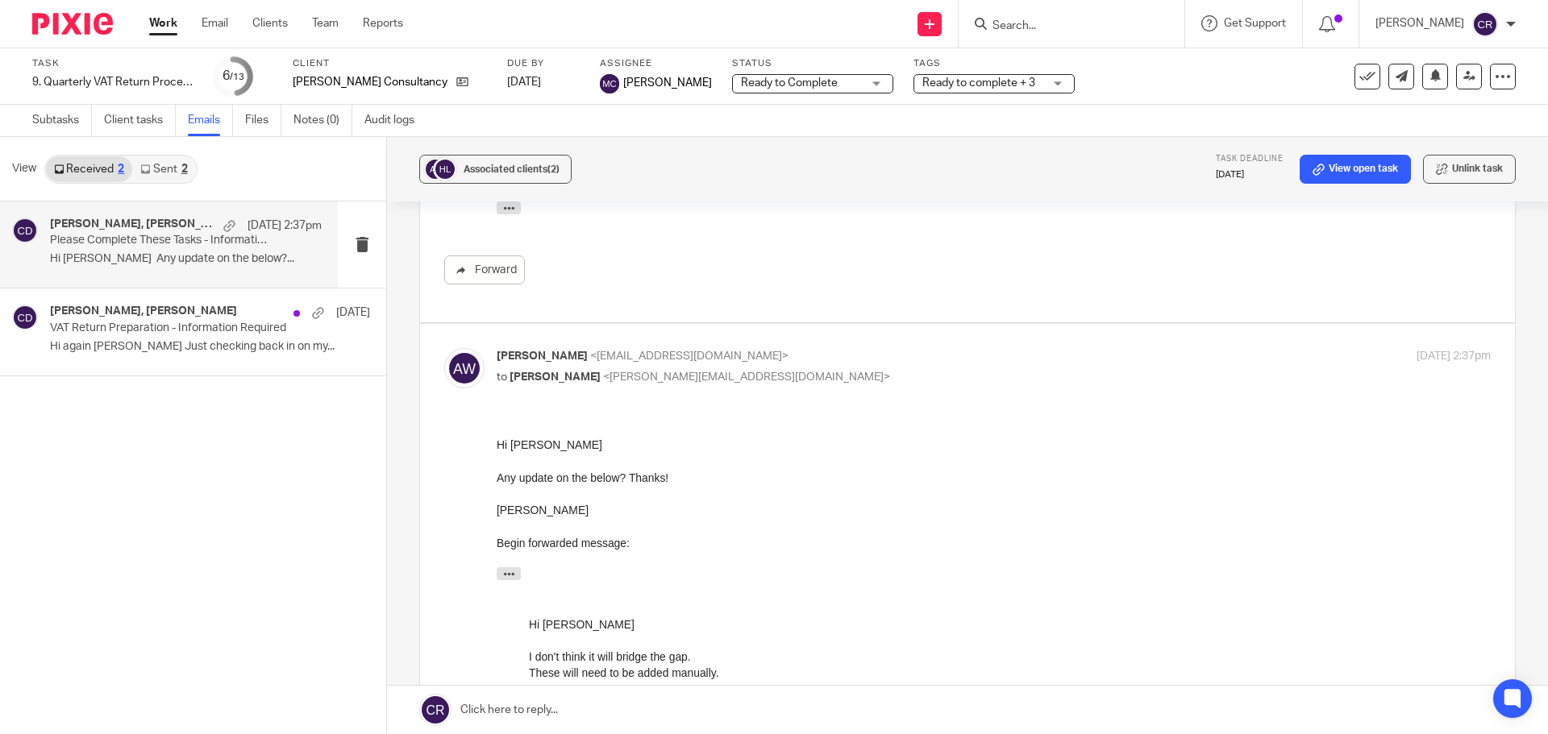
scroll to position [1290, 0]
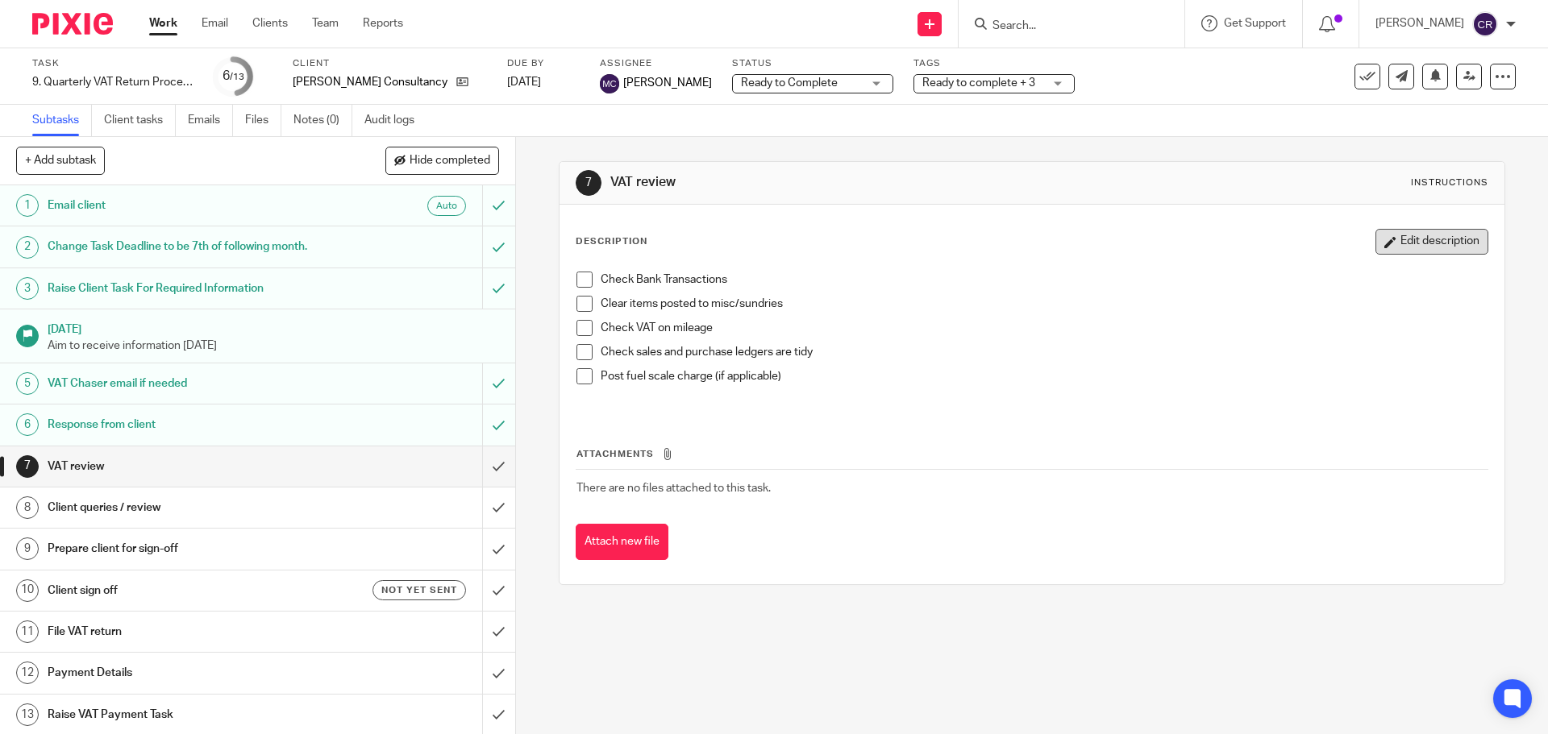
click at [1408, 247] on button "Edit description" at bounding box center [1431, 242] width 113 height 26
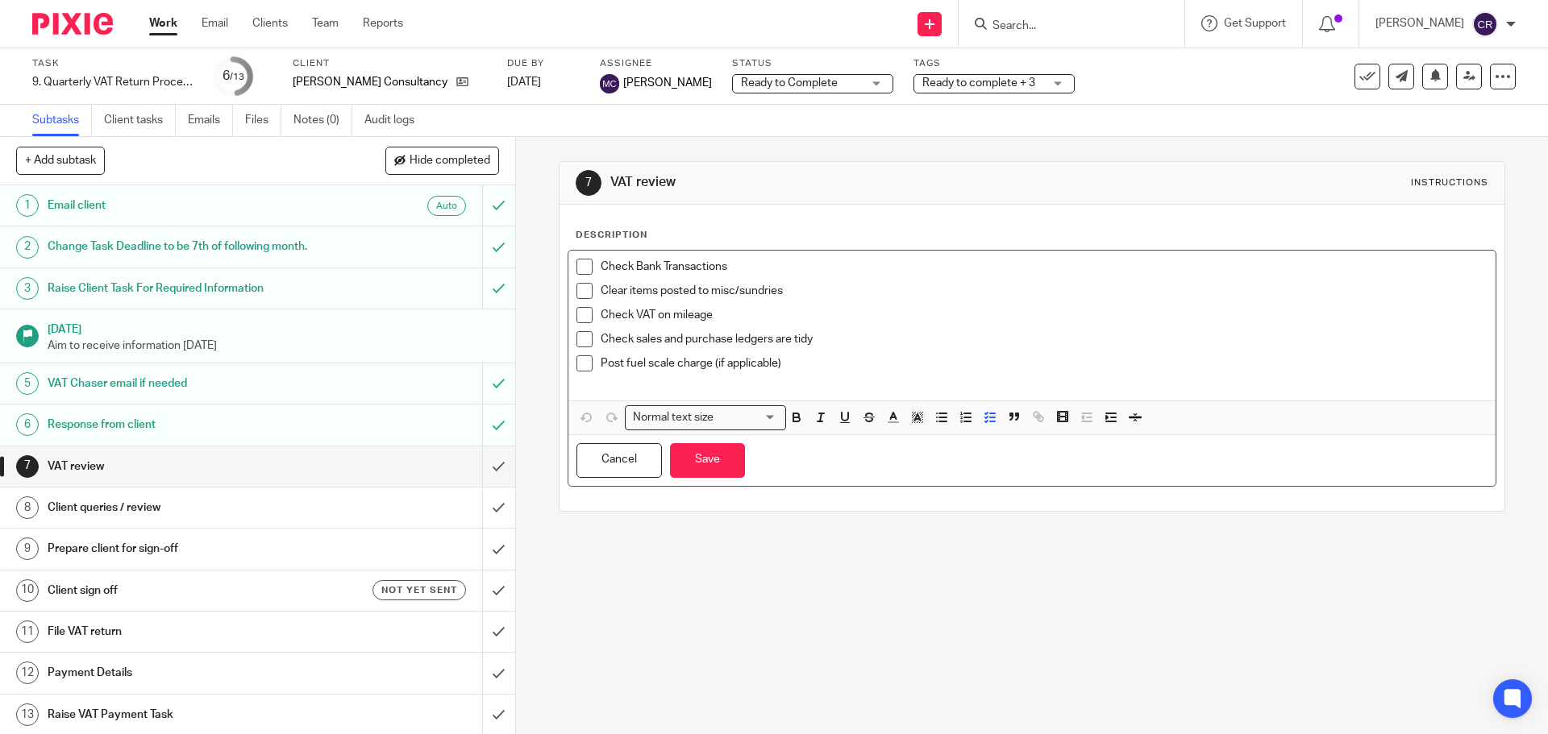
click at [858, 360] on p "Post fuel scale charge (if applicable)" at bounding box center [1044, 363] width 886 height 16
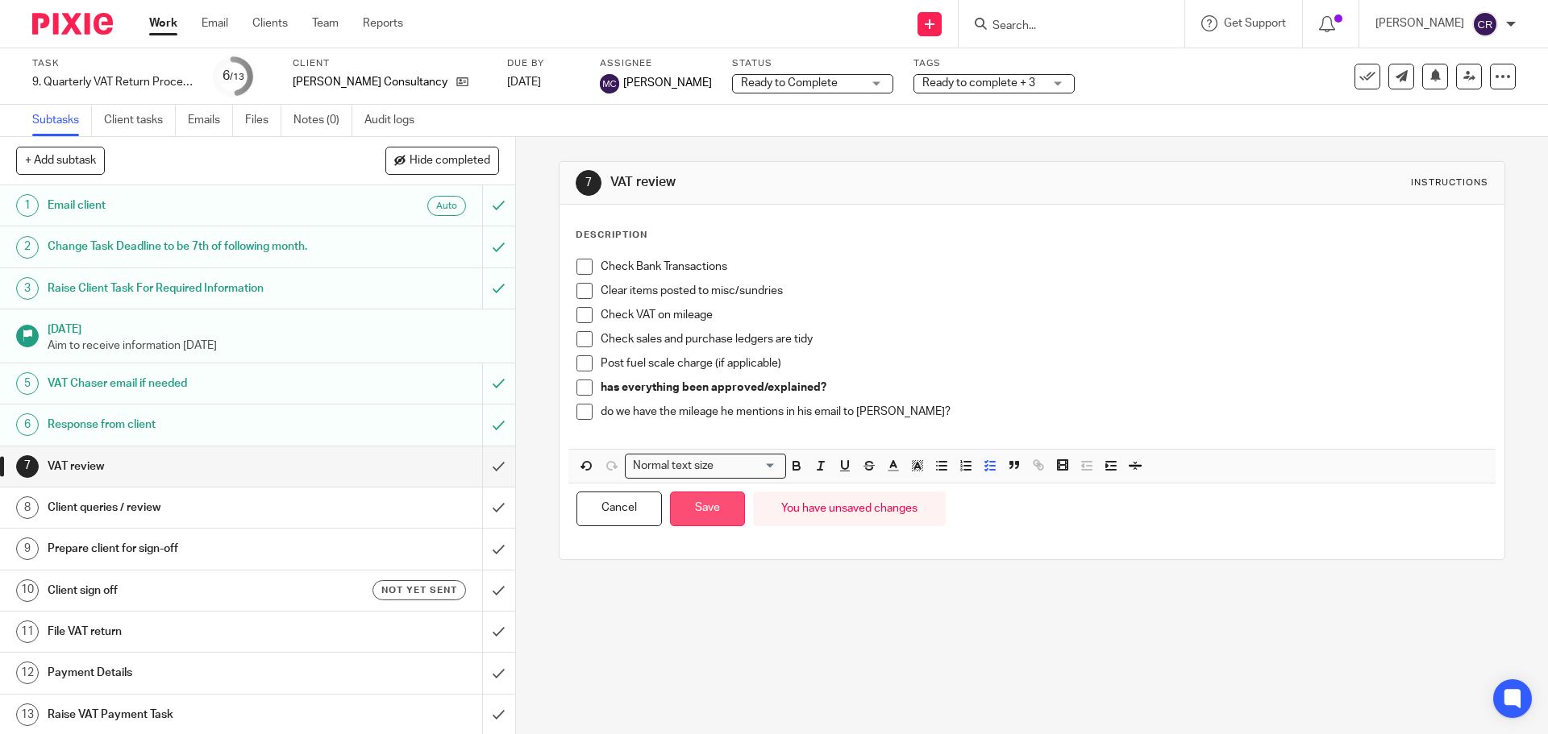
click at [691, 498] on button "Save" at bounding box center [707, 509] width 75 height 35
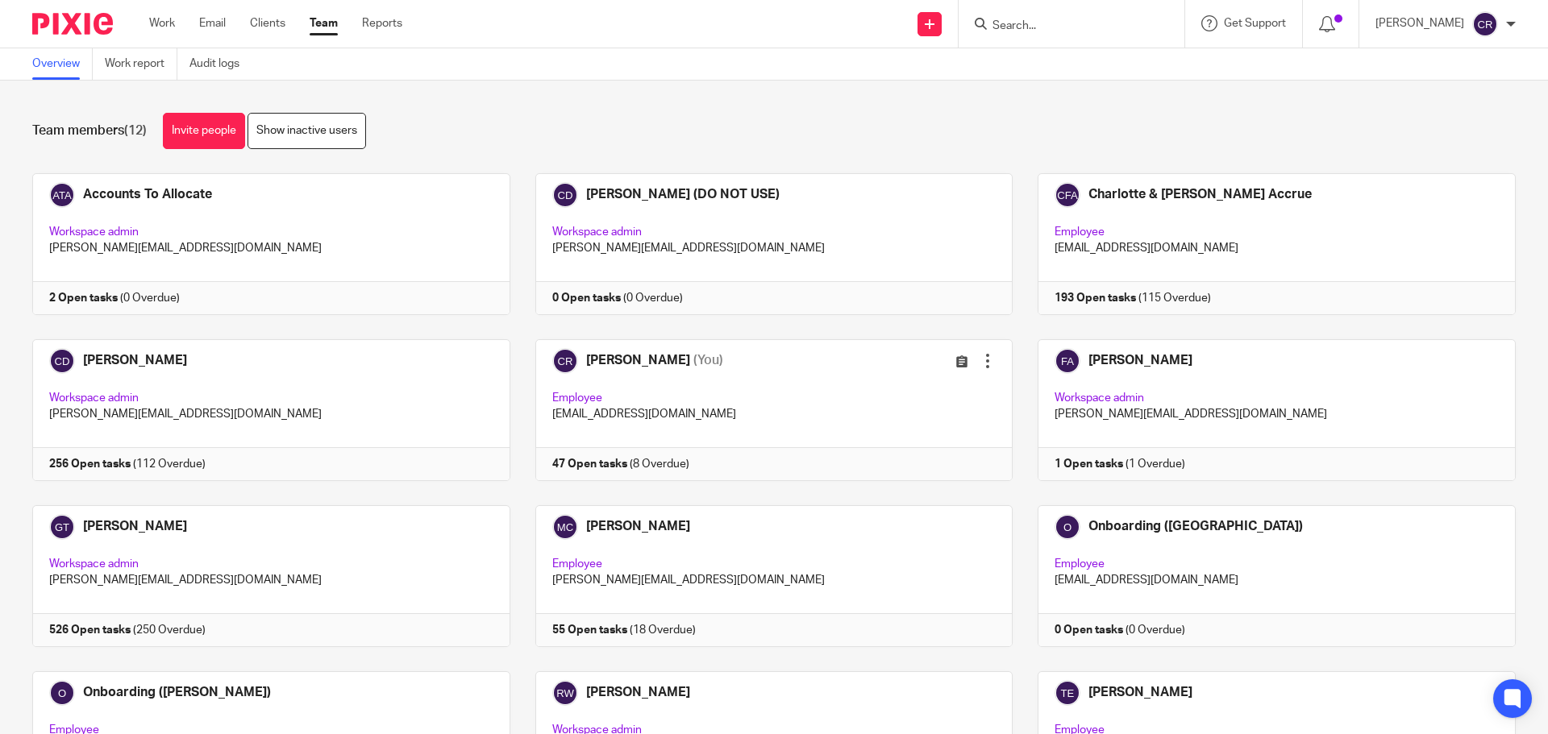
click at [156, 56] on link "Work report" at bounding box center [141, 63] width 73 height 31
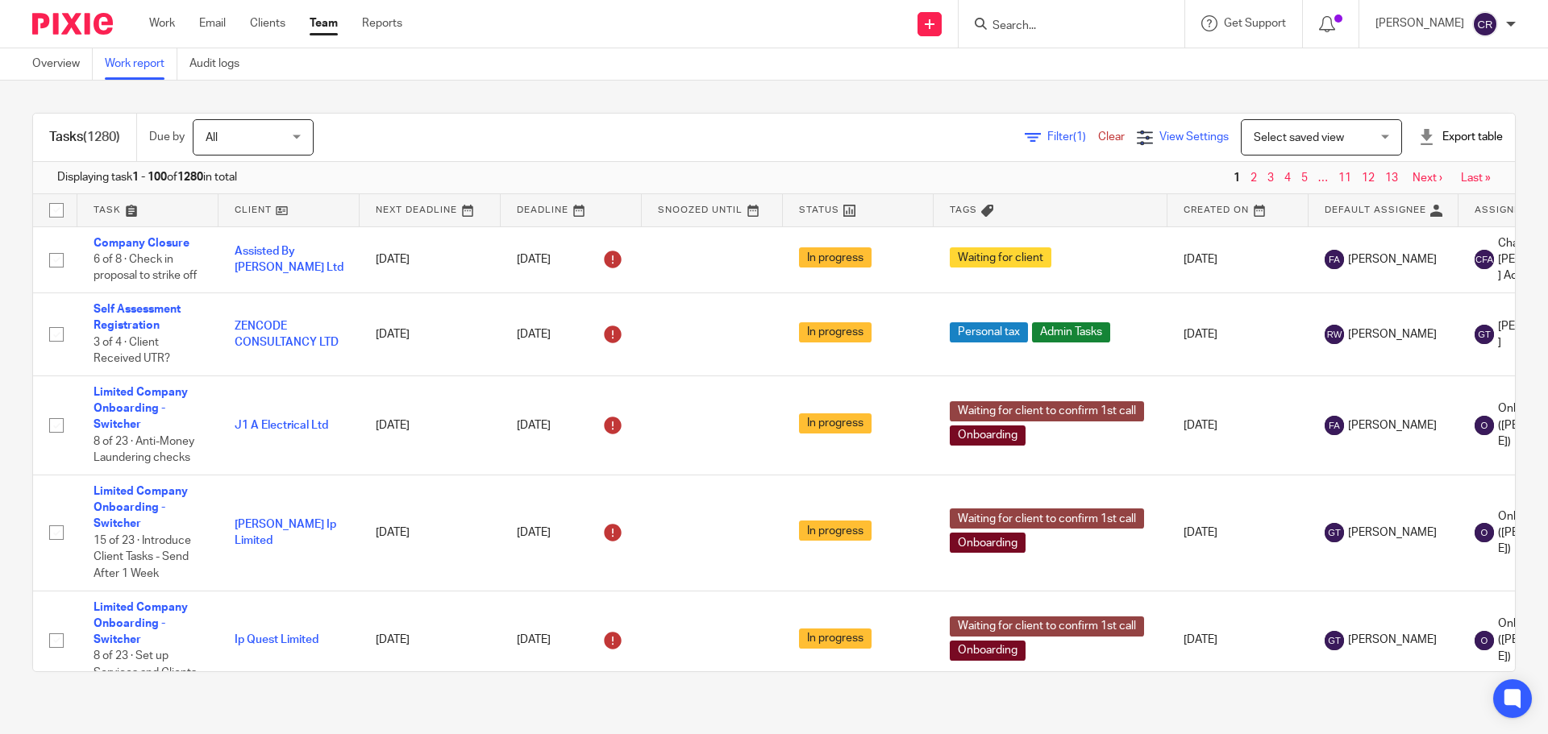
click at [1159, 135] on span "View Settings" at bounding box center [1193, 136] width 69 height 11
click at [1047, 135] on span "Filter (1)" at bounding box center [1072, 136] width 51 height 11
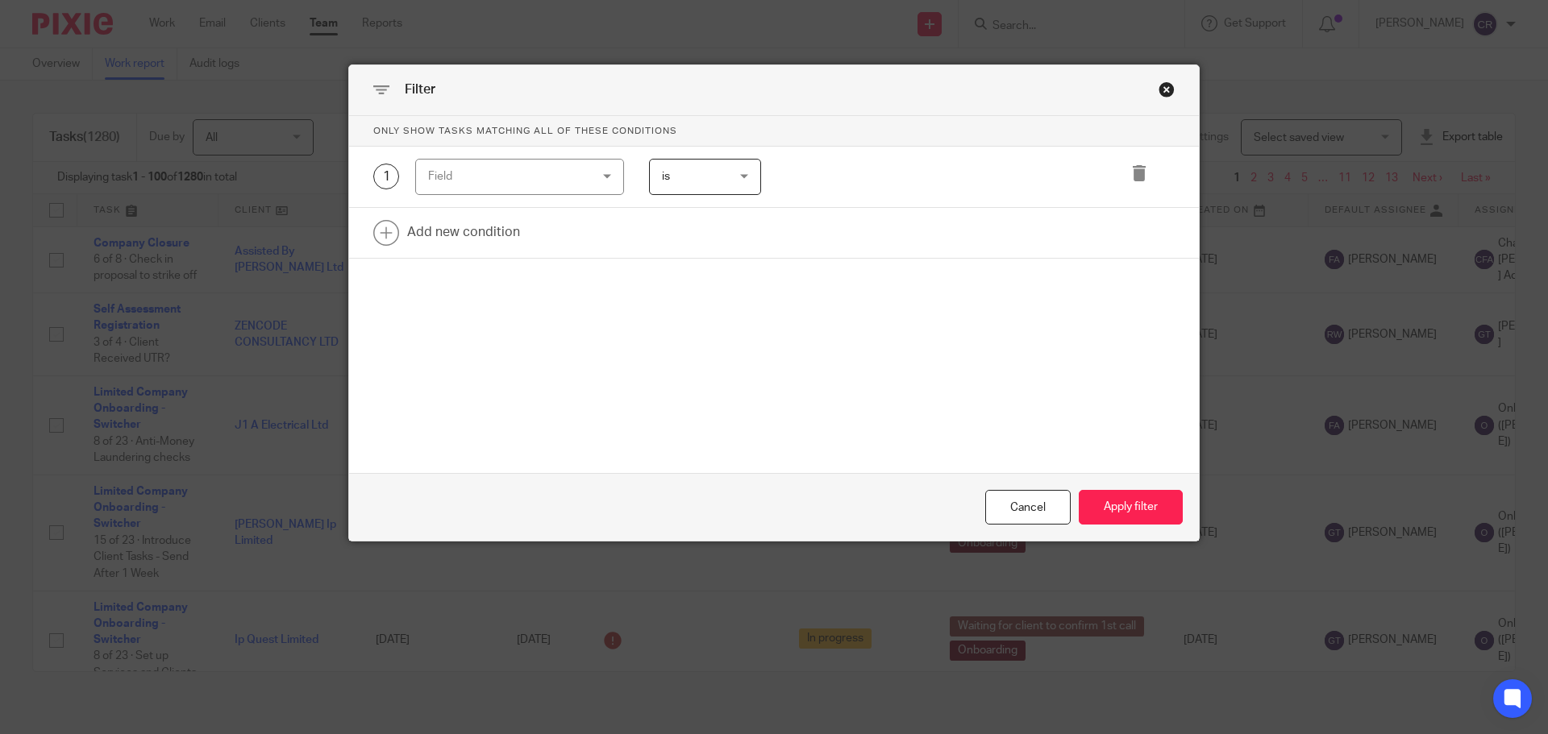
click at [544, 190] on div "Field" at bounding box center [506, 177] width 156 height 34
type input "temp"
drag, startPoint x: 497, startPoint y: 299, endPoint x: 692, endPoint y: 288, distance: 195.4
click at [497, 299] on li "Template" at bounding box center [513, 293] width 207 height 32
click at [901, 153] on div "1 Template Template Task fields Name Email Client type Manager Open tasks Overd…" at bounding box center [774, 177] width 850 height 61
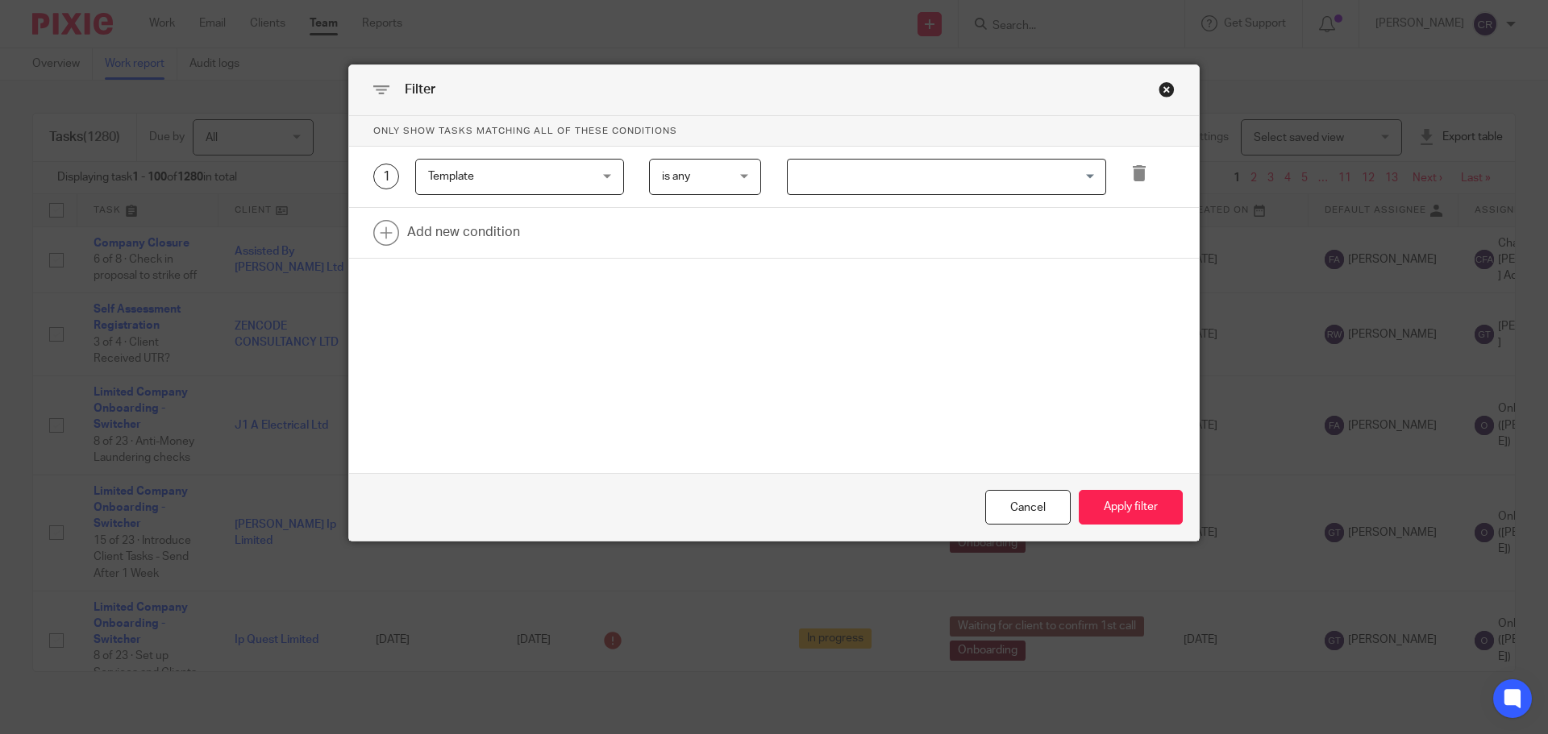
click at [890, 176] on input "Search for option" at bounding box center [942, 177] width 307 height 28
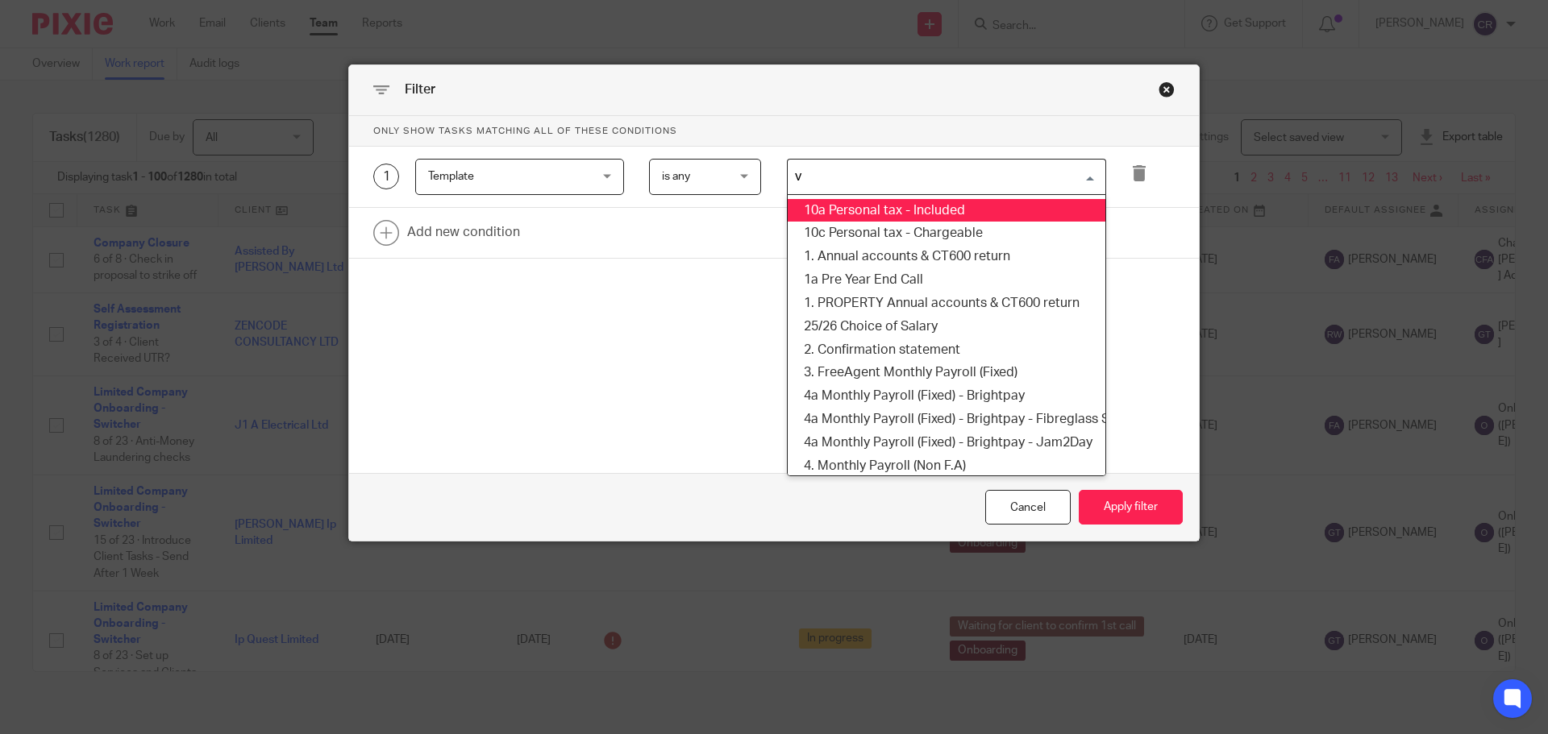
type input "va"
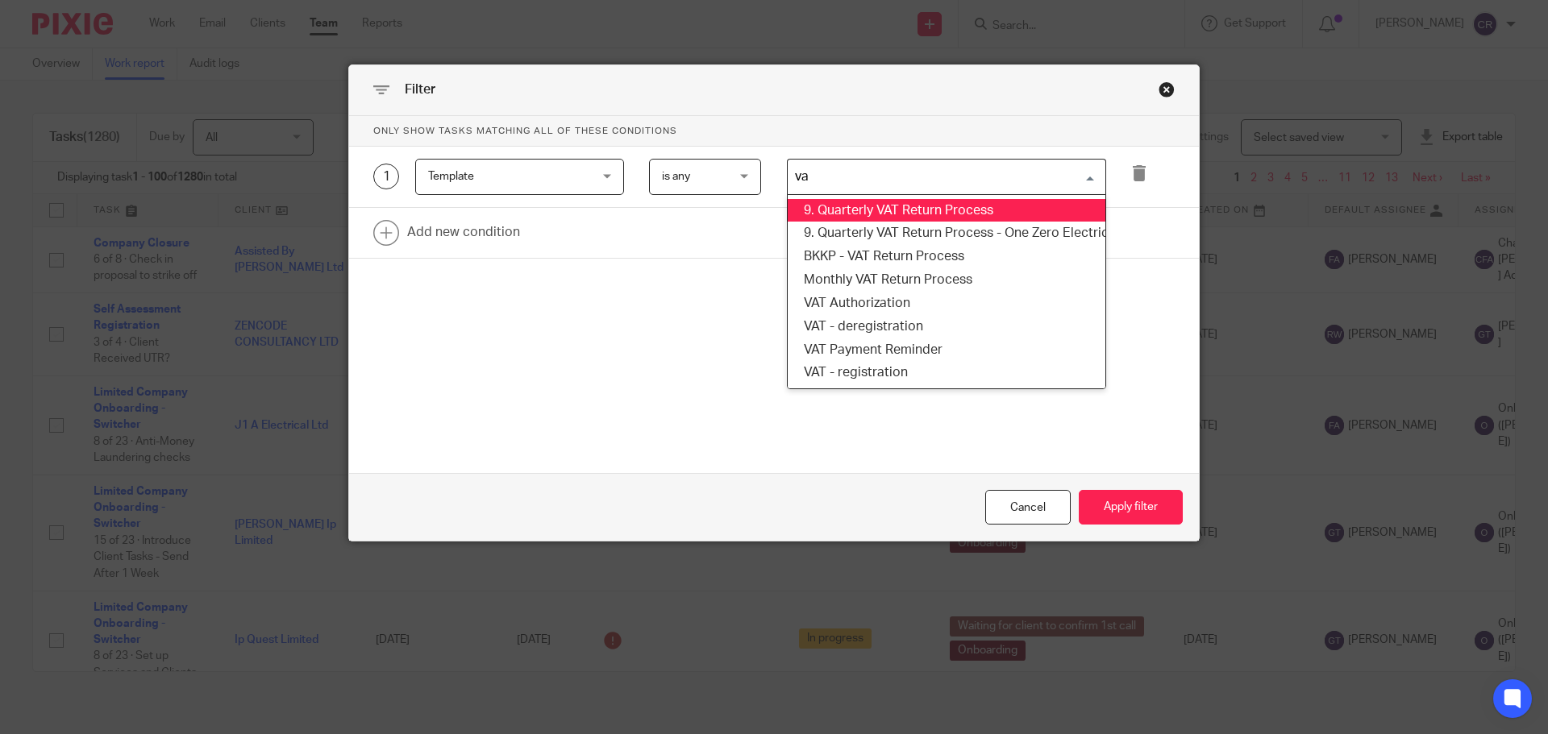
click at [905, 202] on li "9. Quarterly VAT Return Process" at bounding box center [947, 210] width 318 height 23
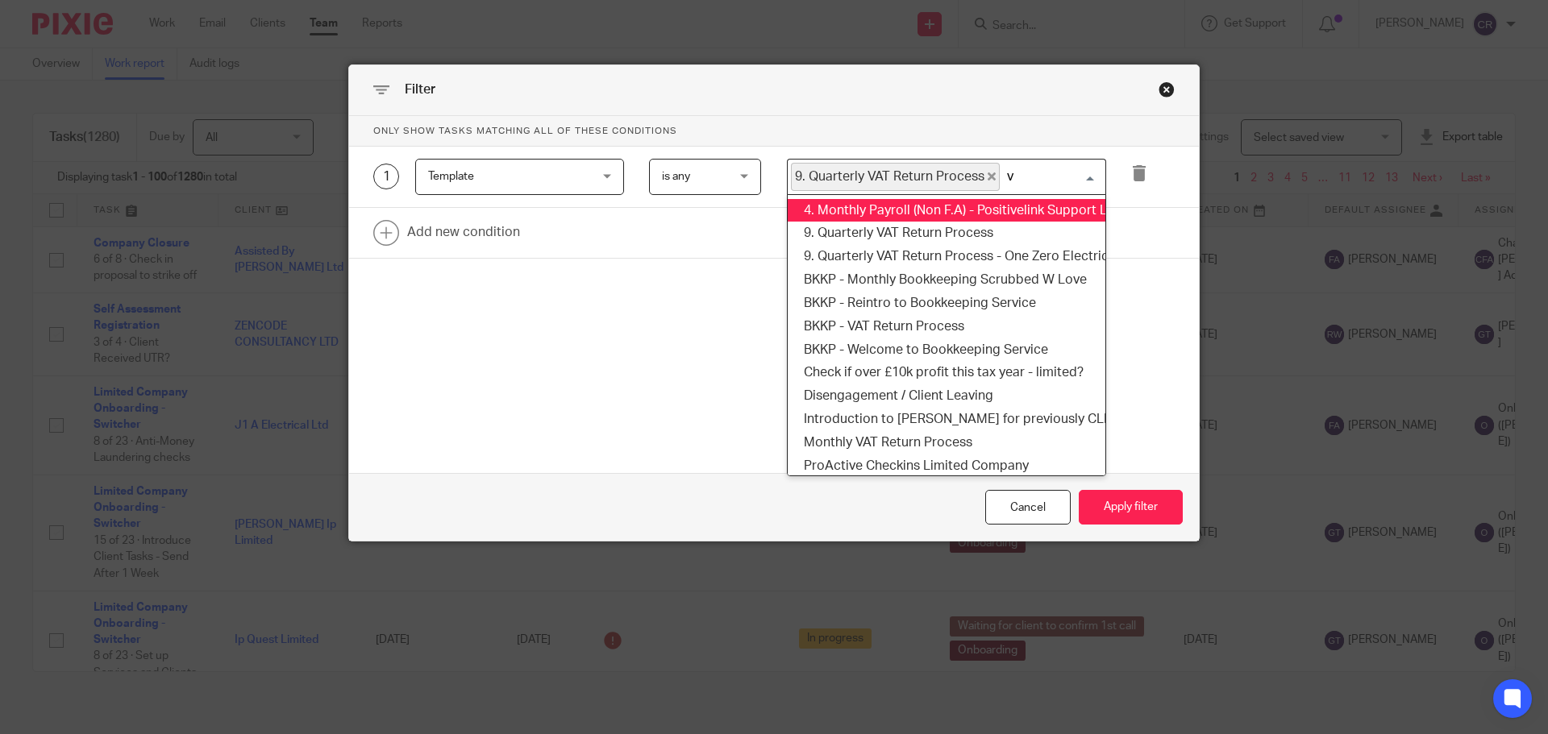
type input "va"
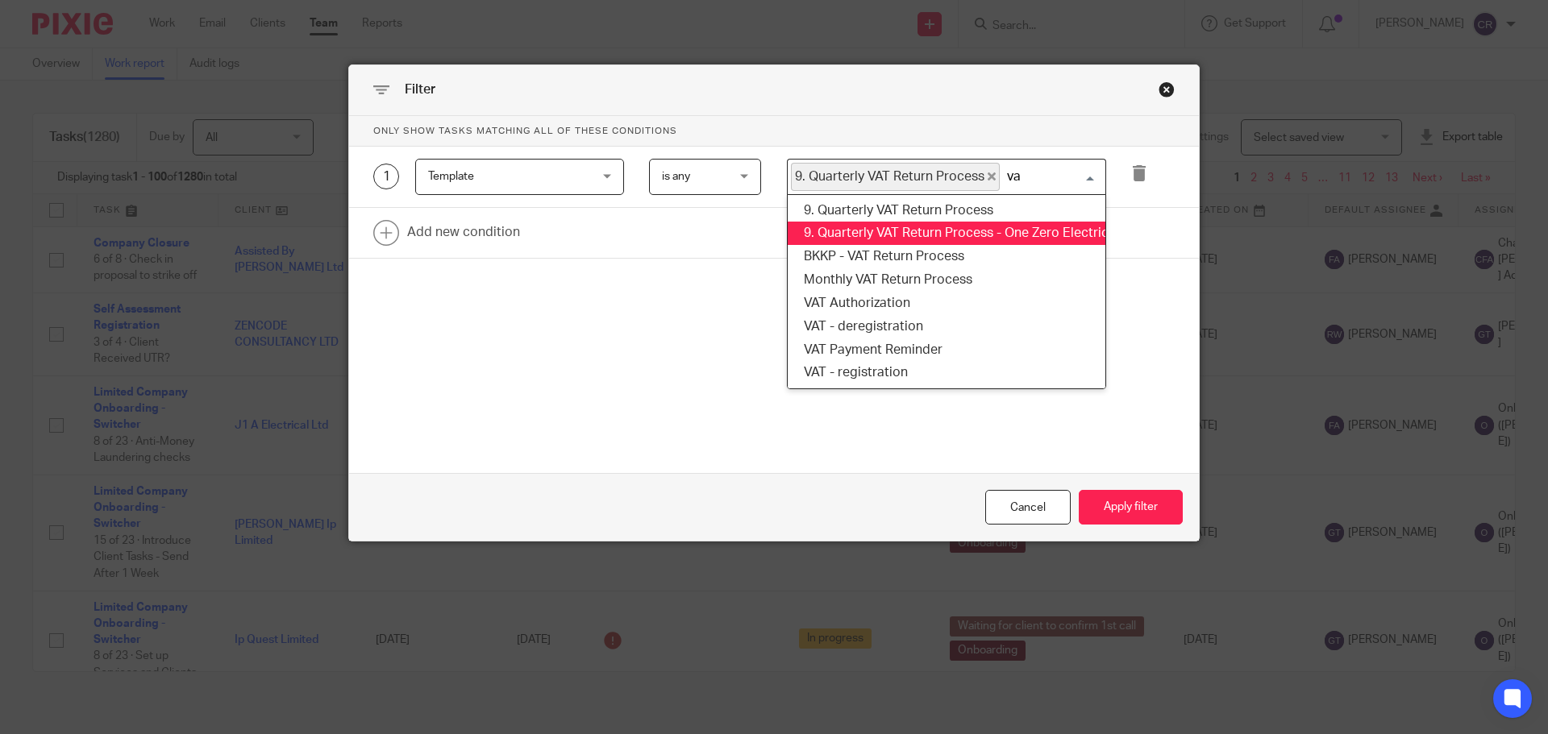
click at [888, 227] on li "9. Quarterly VAT Return Process - One Zero Electrical Ltd (cloned 14:30:14)" at bounding box center [947, 233] width 318 height 23
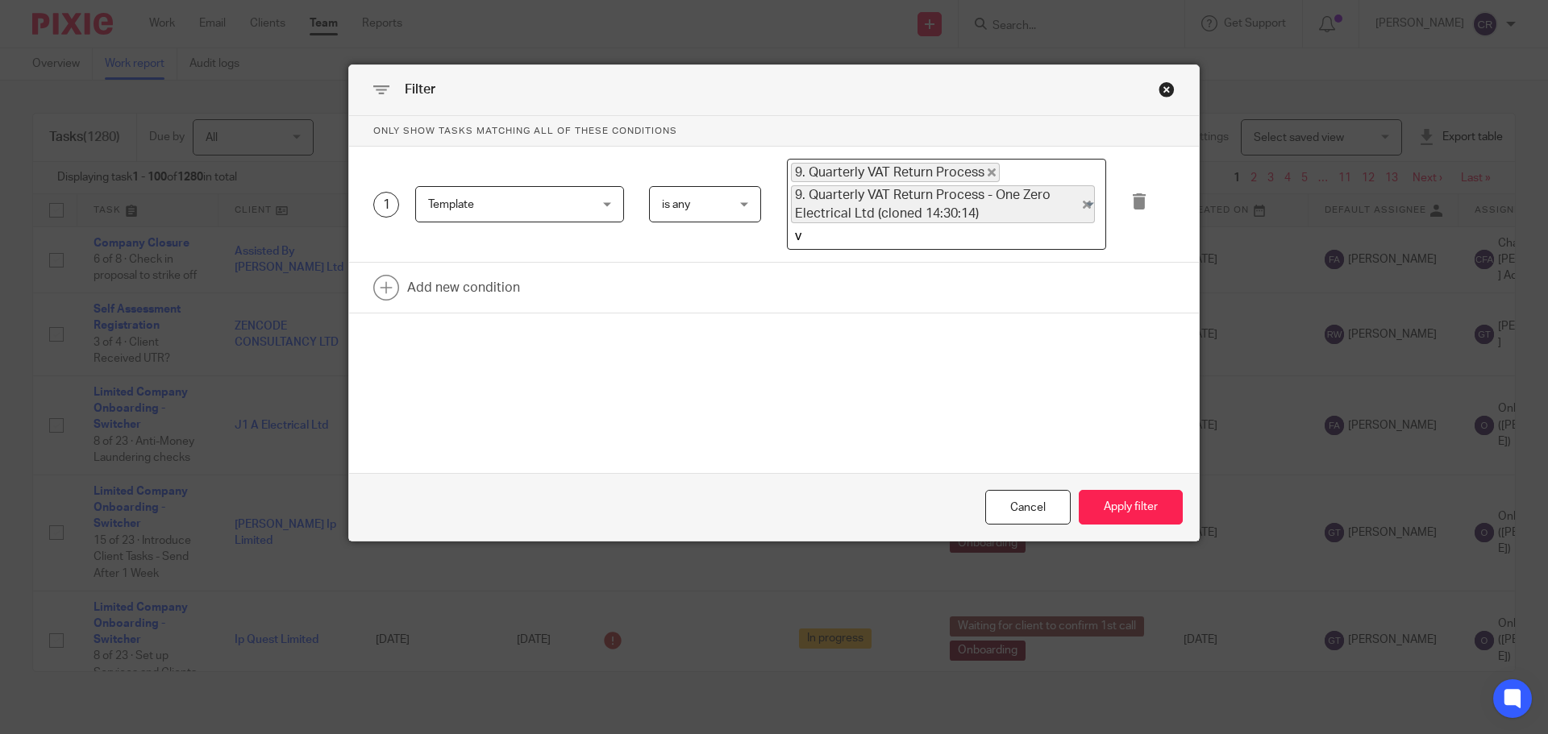
type input "va"
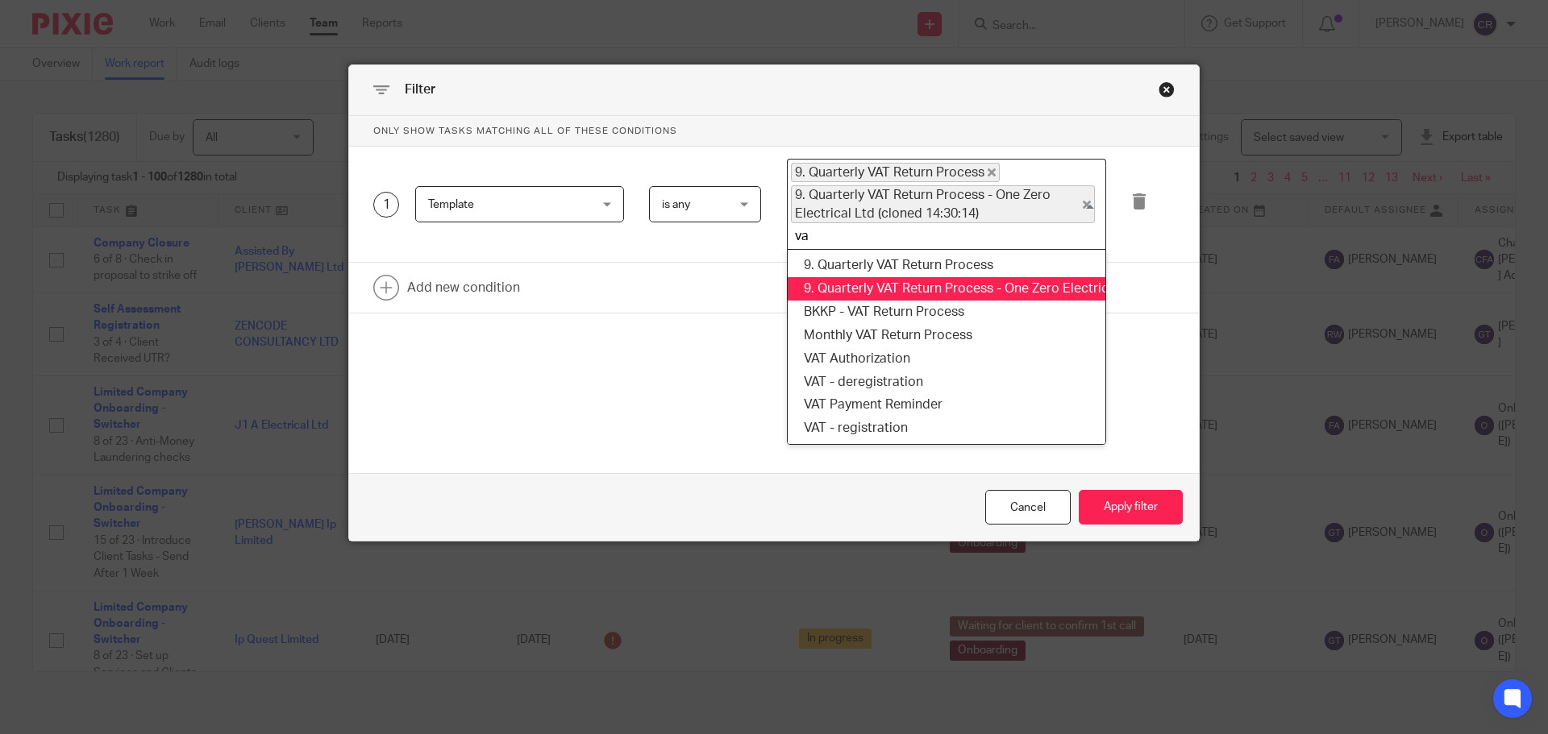
click at [862, 301] on li "BKKP - VAT Return Process" at bounding box center [947, 312] width 318 height 23
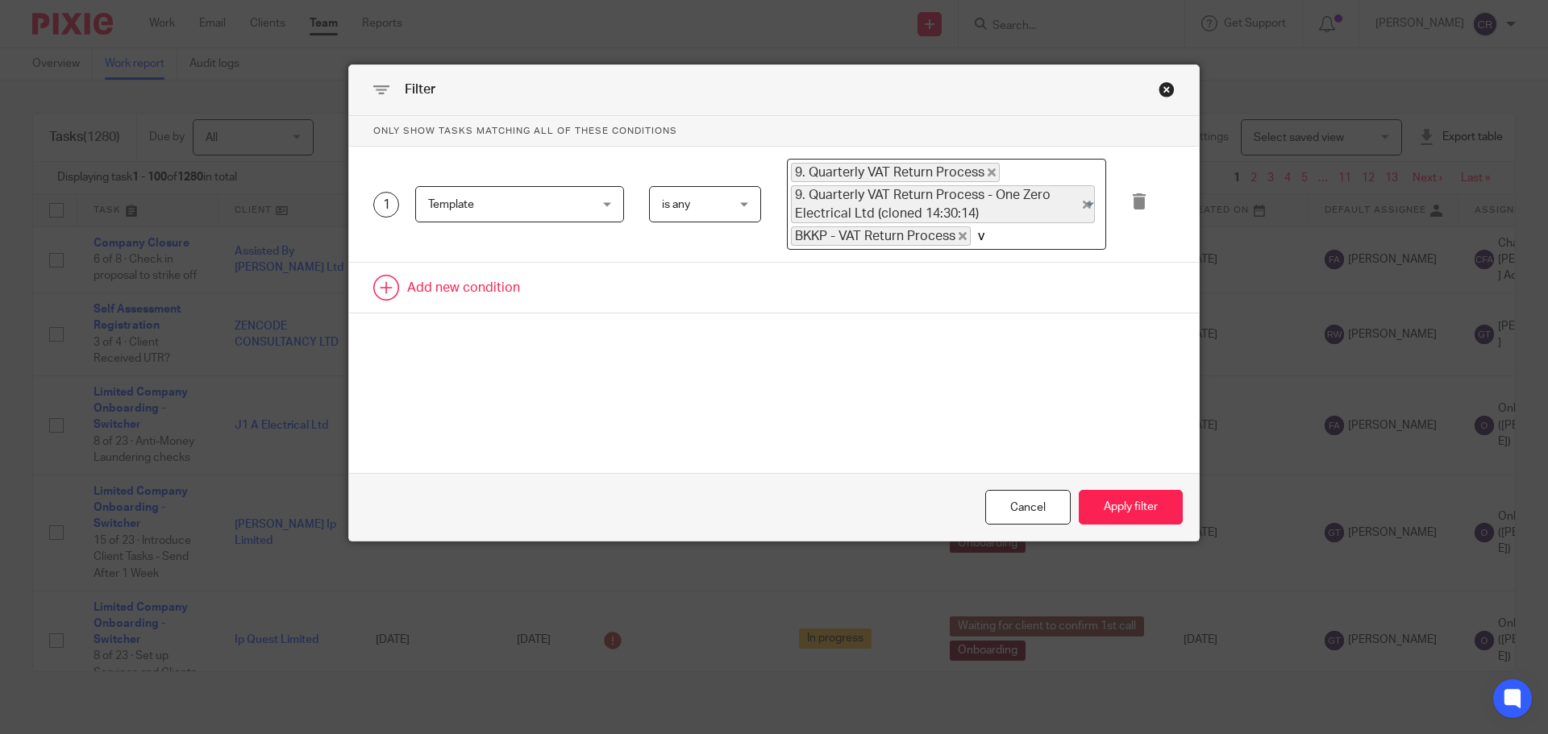
type input "va"
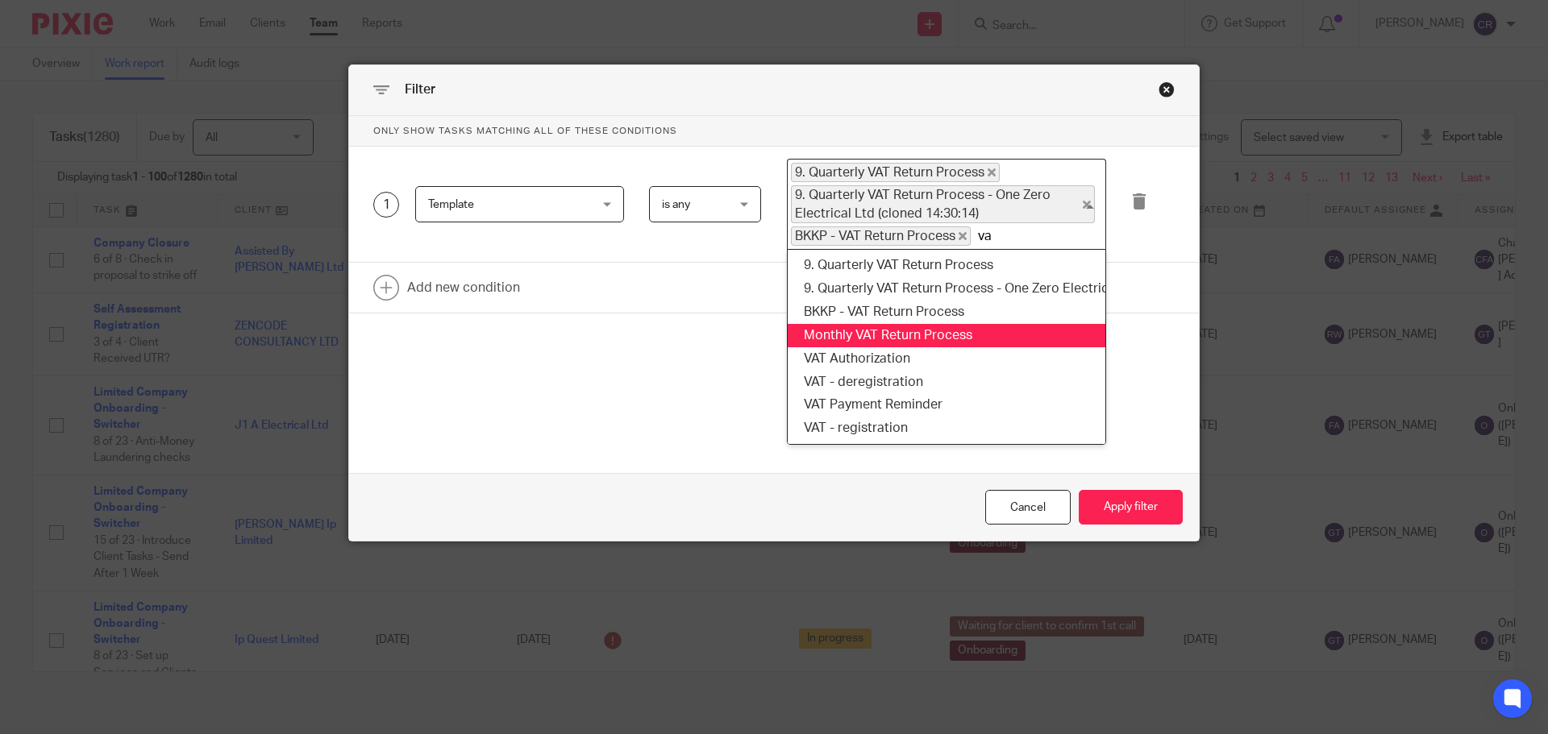
click at [860, 335] on li "Monthly VAT Return Process" at bounding box center [947, 335] width 318 height 23
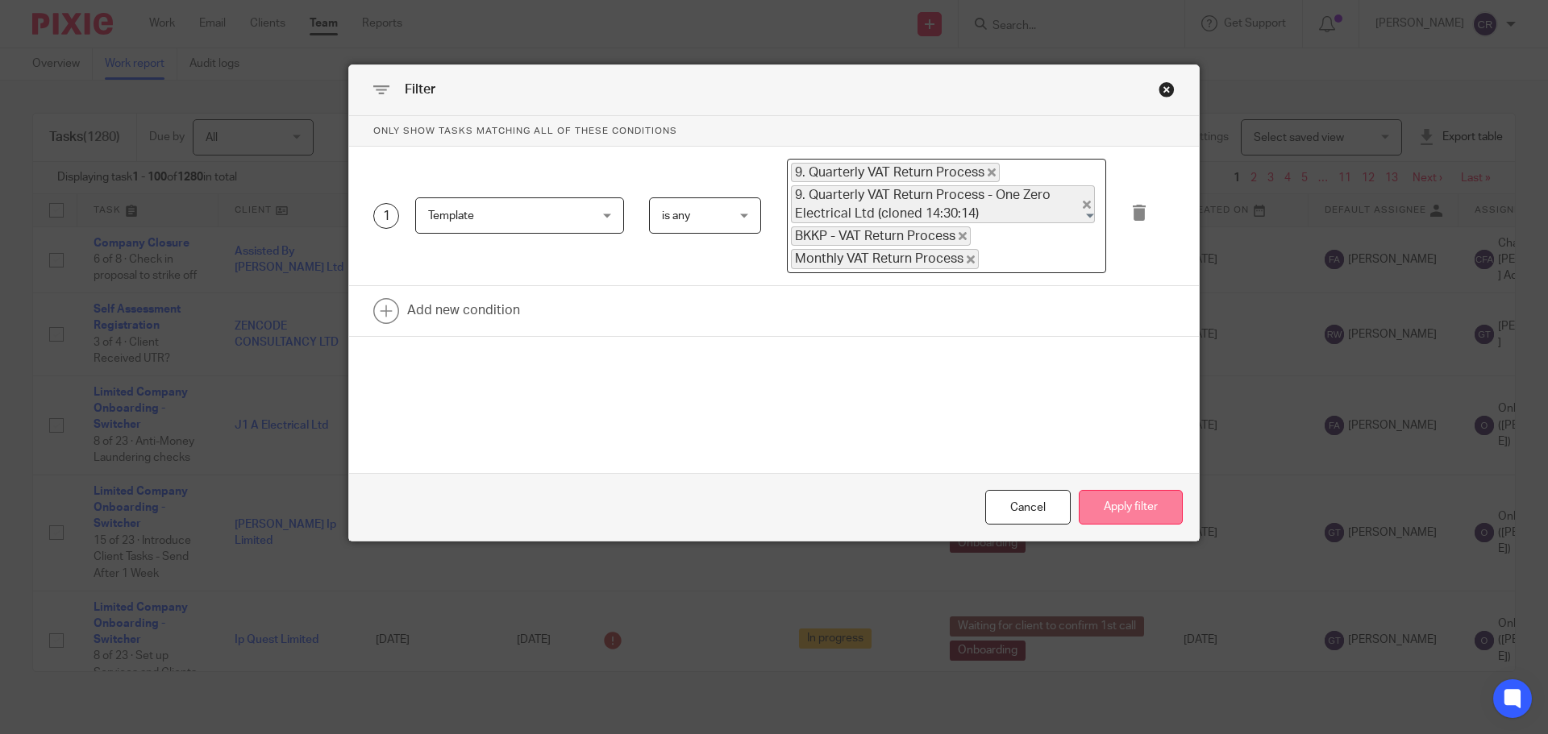
click at [1113, 511] on button "Apply filter" at bounding box center [1130, 507] width 104 height 35
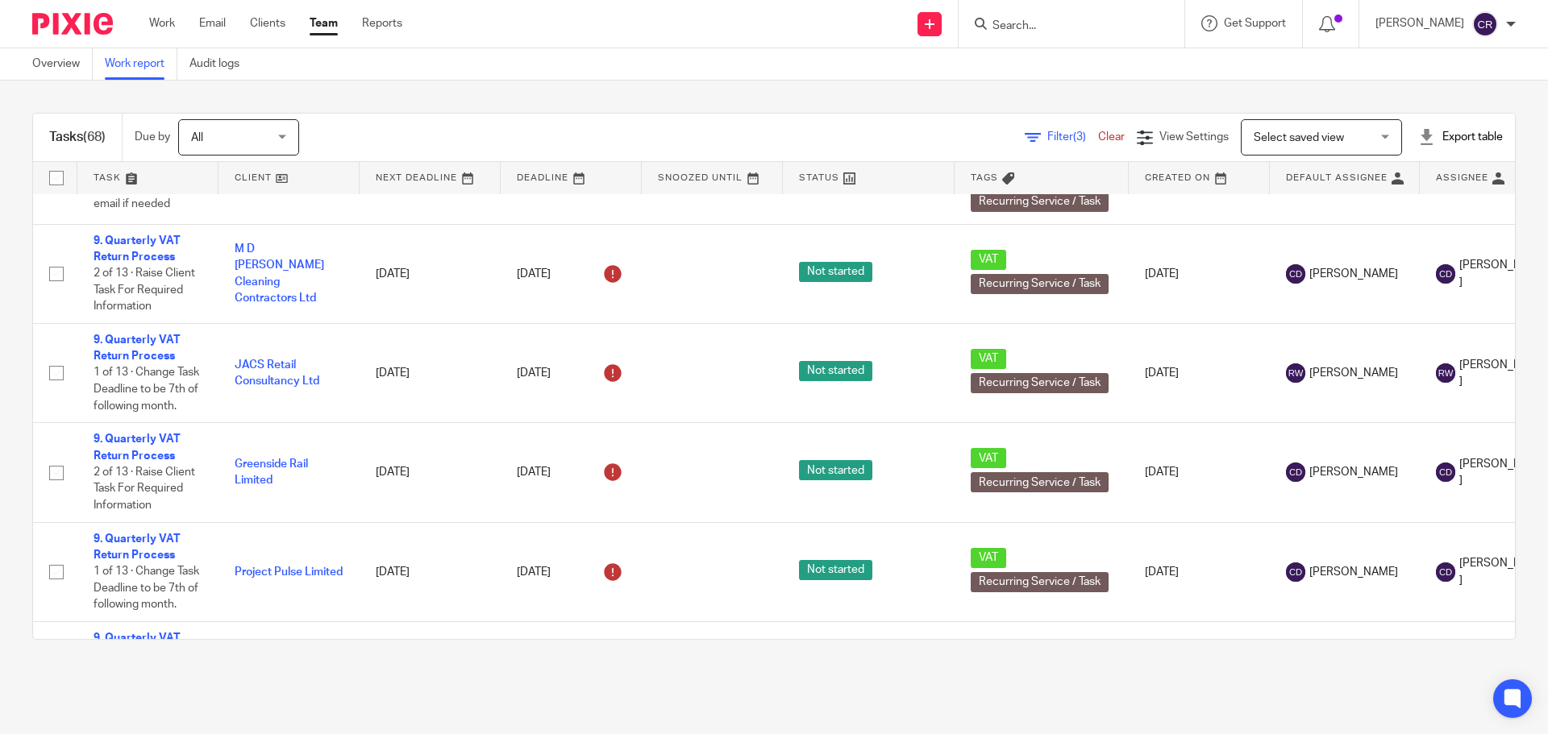
scroll to position [1934, 0]
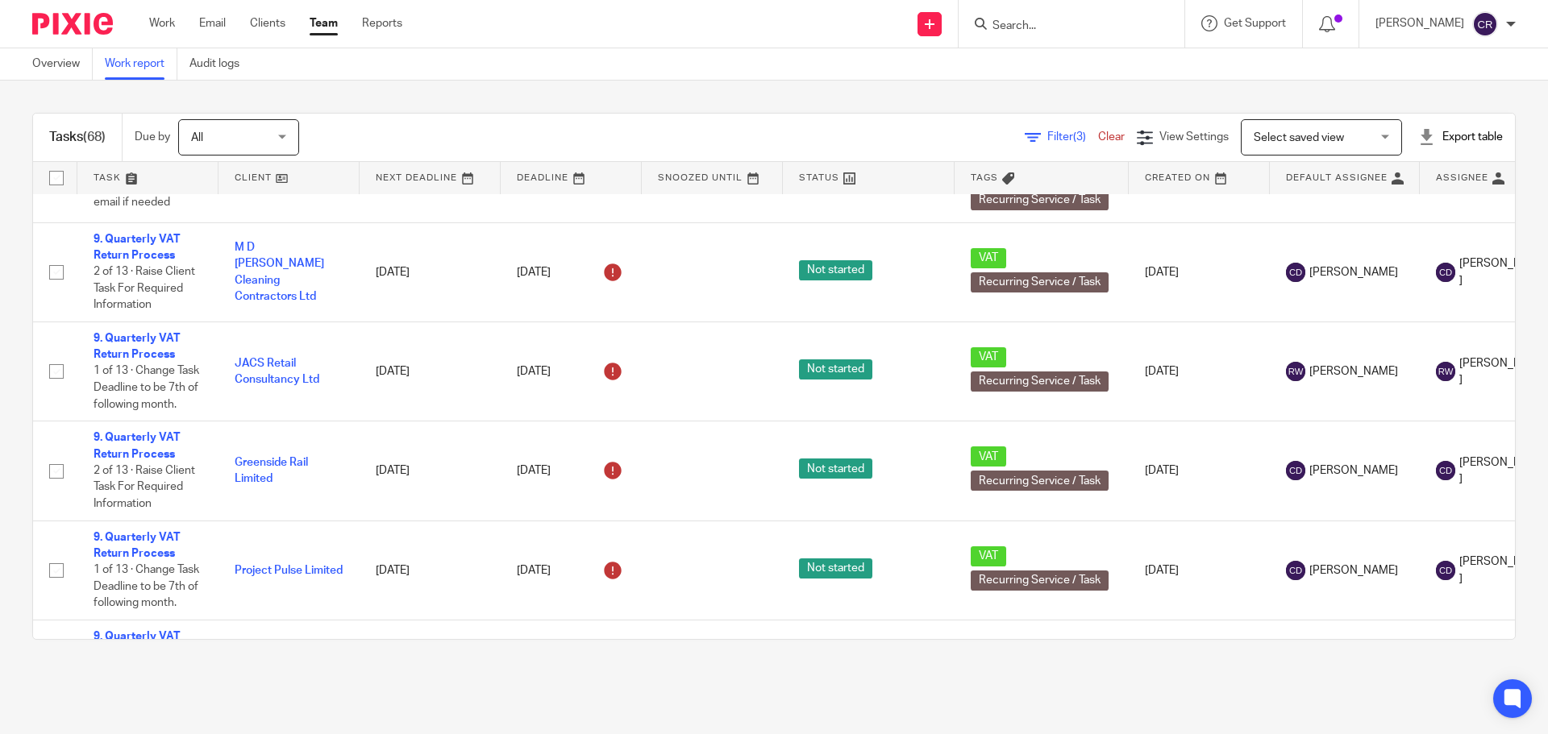
click at [1059, 24] on input "Search" at bounding box center [1063, 26] width 145 height 15
click at [1045, 27] on input "Search" at bounding box center [1063, 26] width 145 height 15
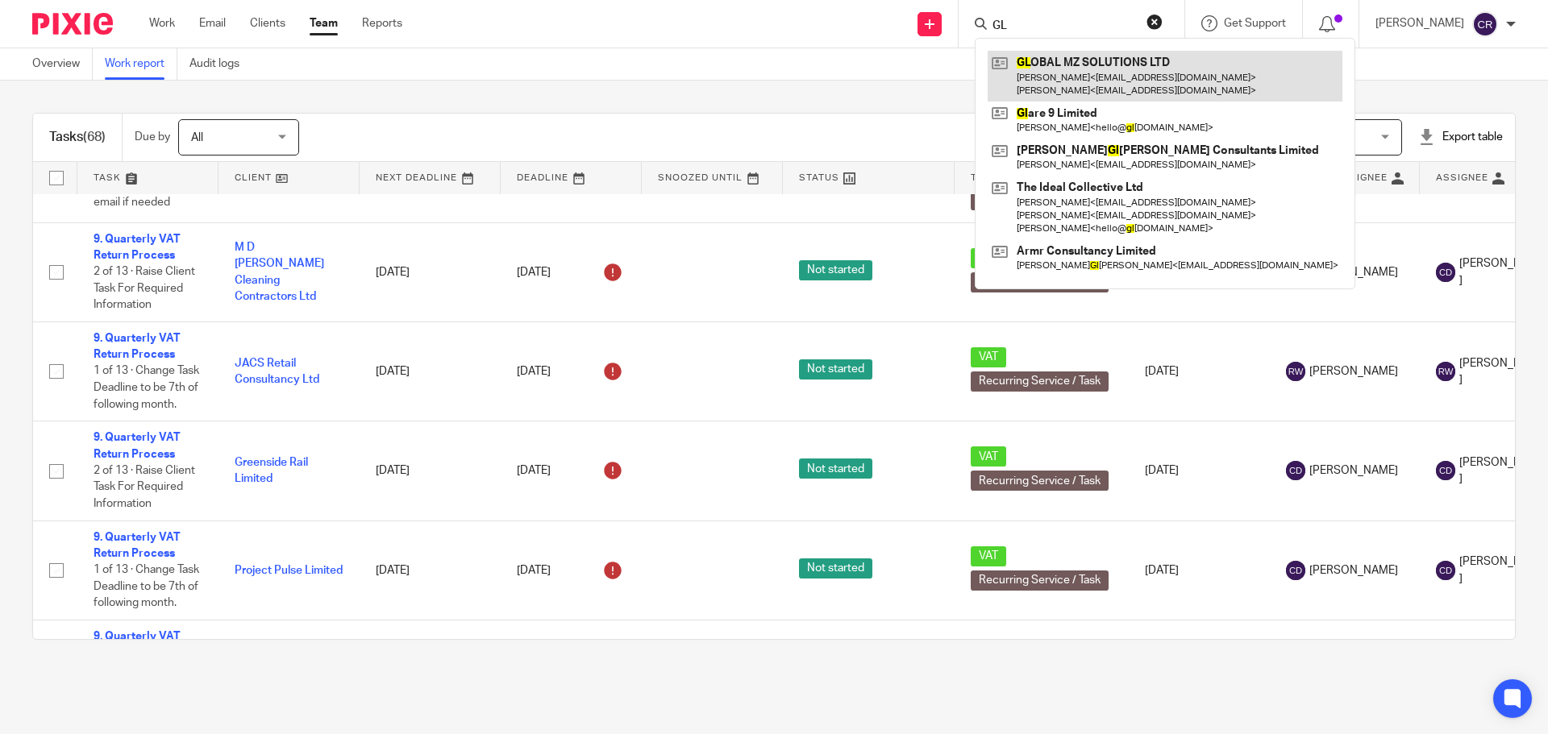
type input "GL"
click at [1083, 75] on link at bounding box center [1164, 76] width 355 height 50
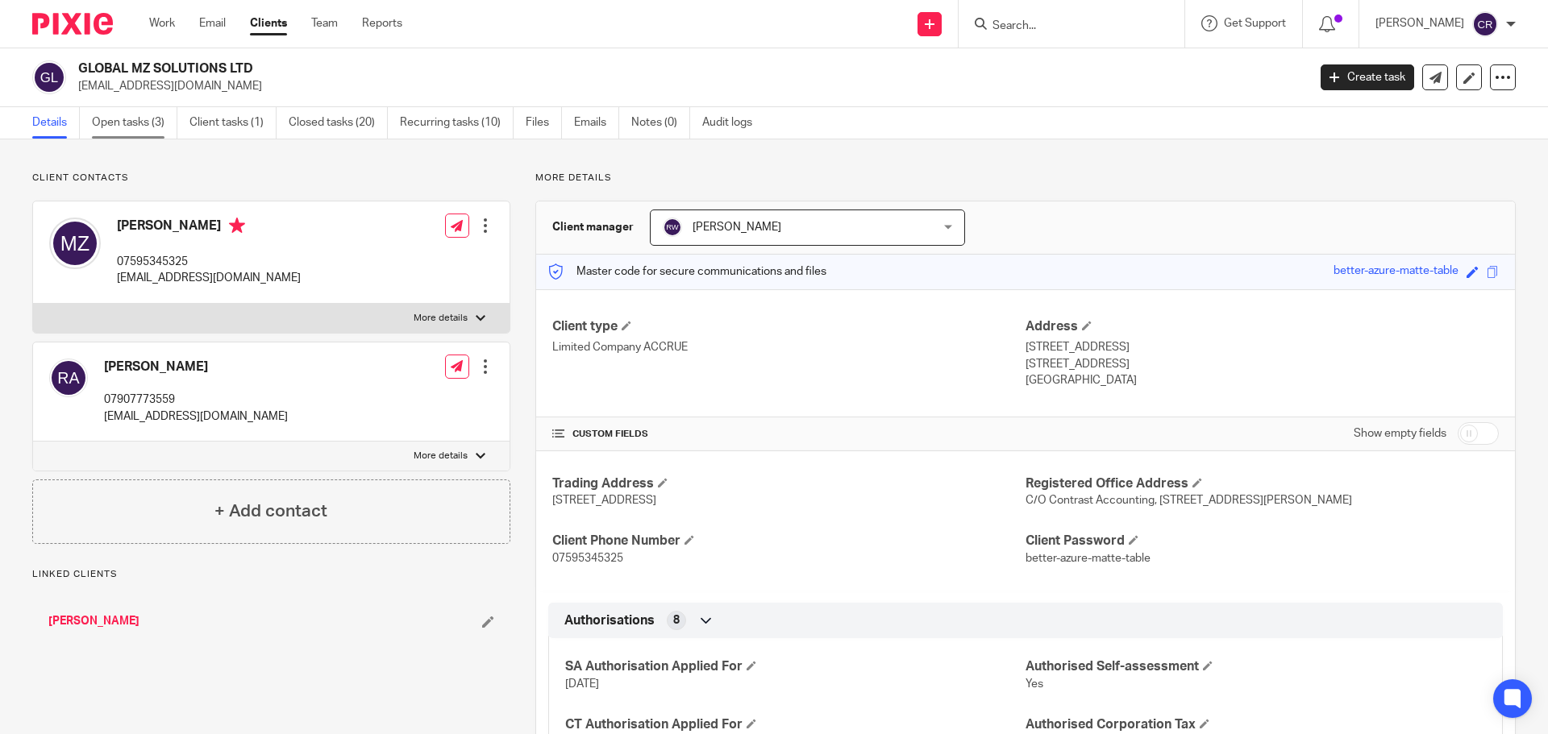
click at [137, 114] on link "Open tasks (3)" at bounding box center [134, 122] width 85 height 31
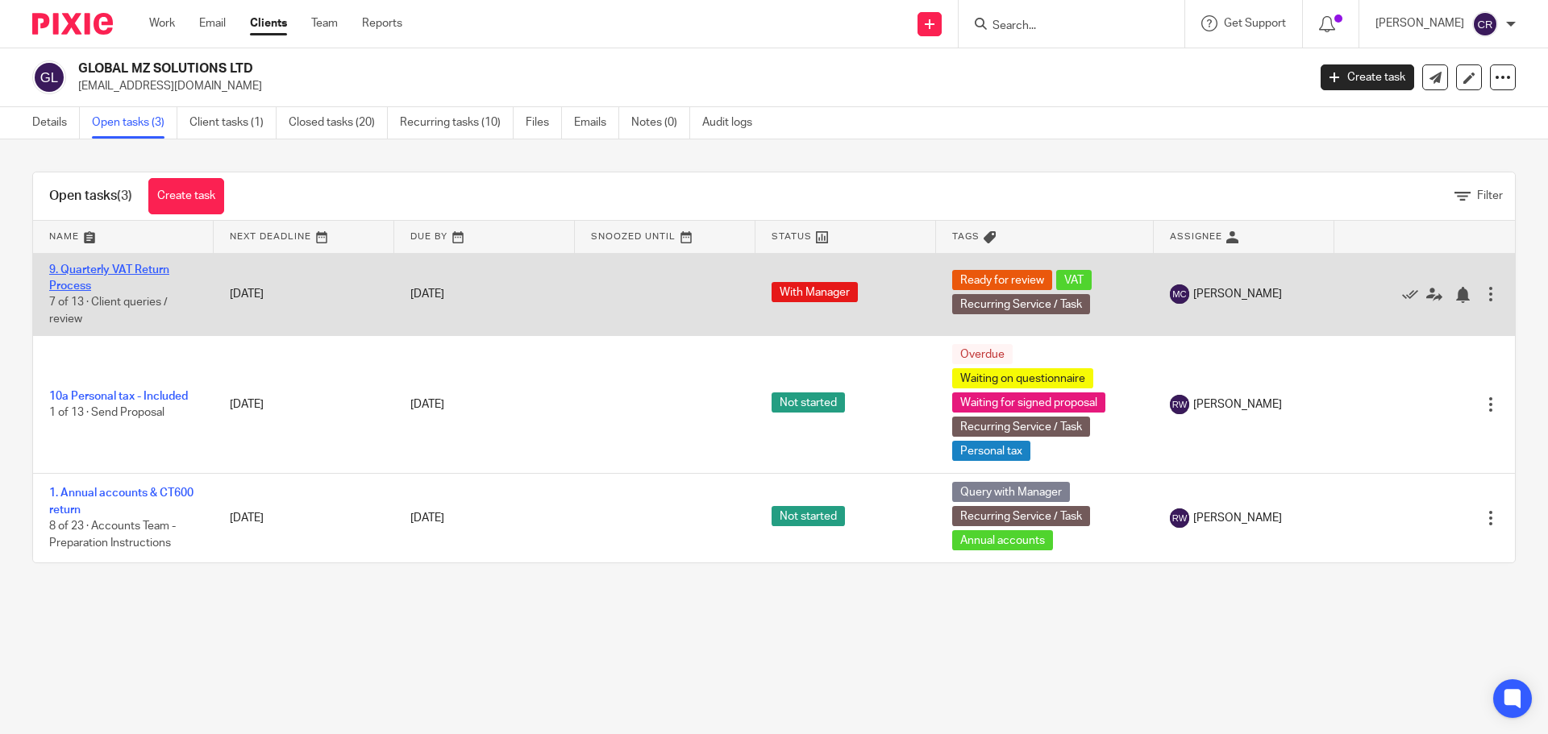
click at [145, 269] on link "9. Quarterly VAT Return Process" at bounding box center [109, 277] width 120 height 27
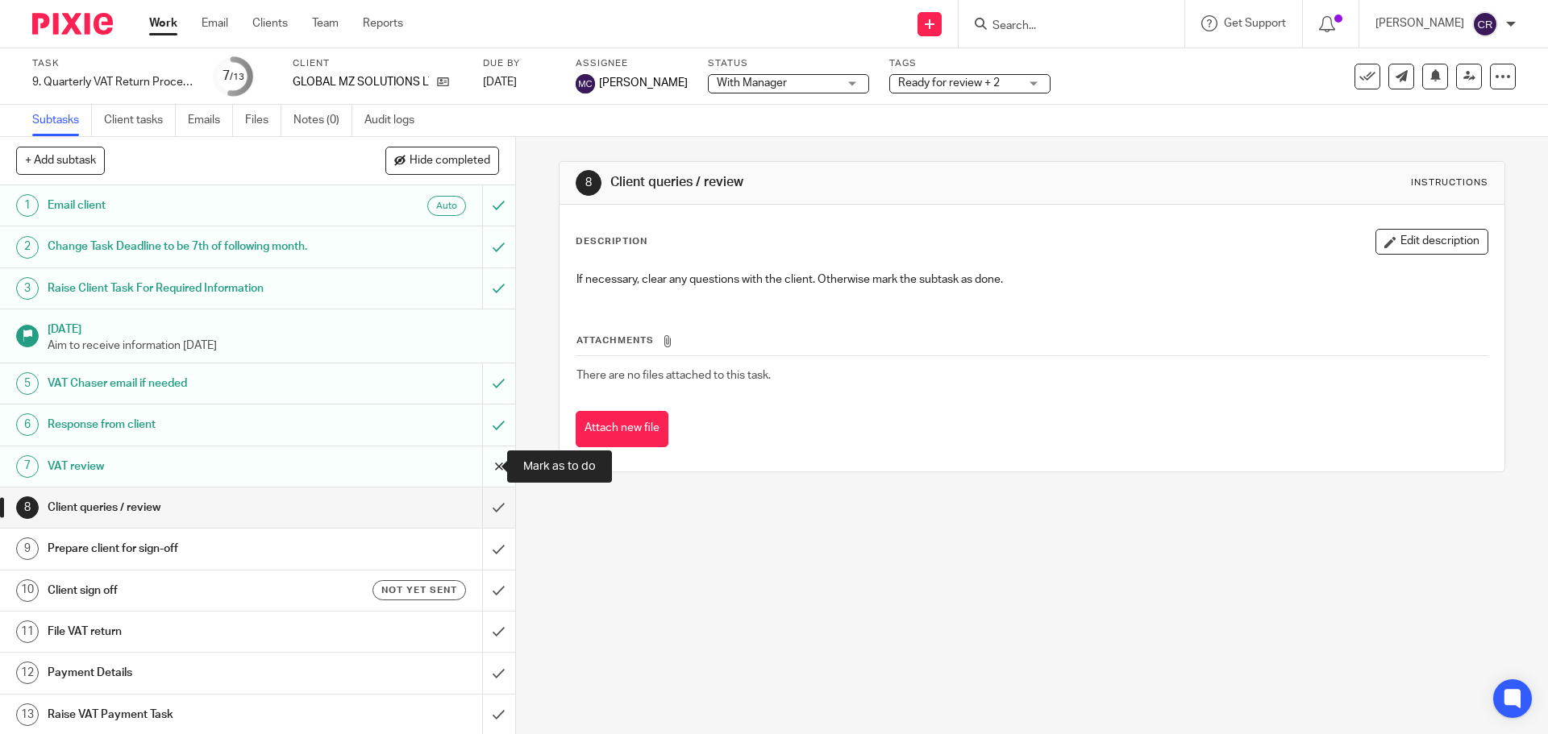
click at [484, 467] on input "submit" at bounding box center [257, 467] width 515 height 40
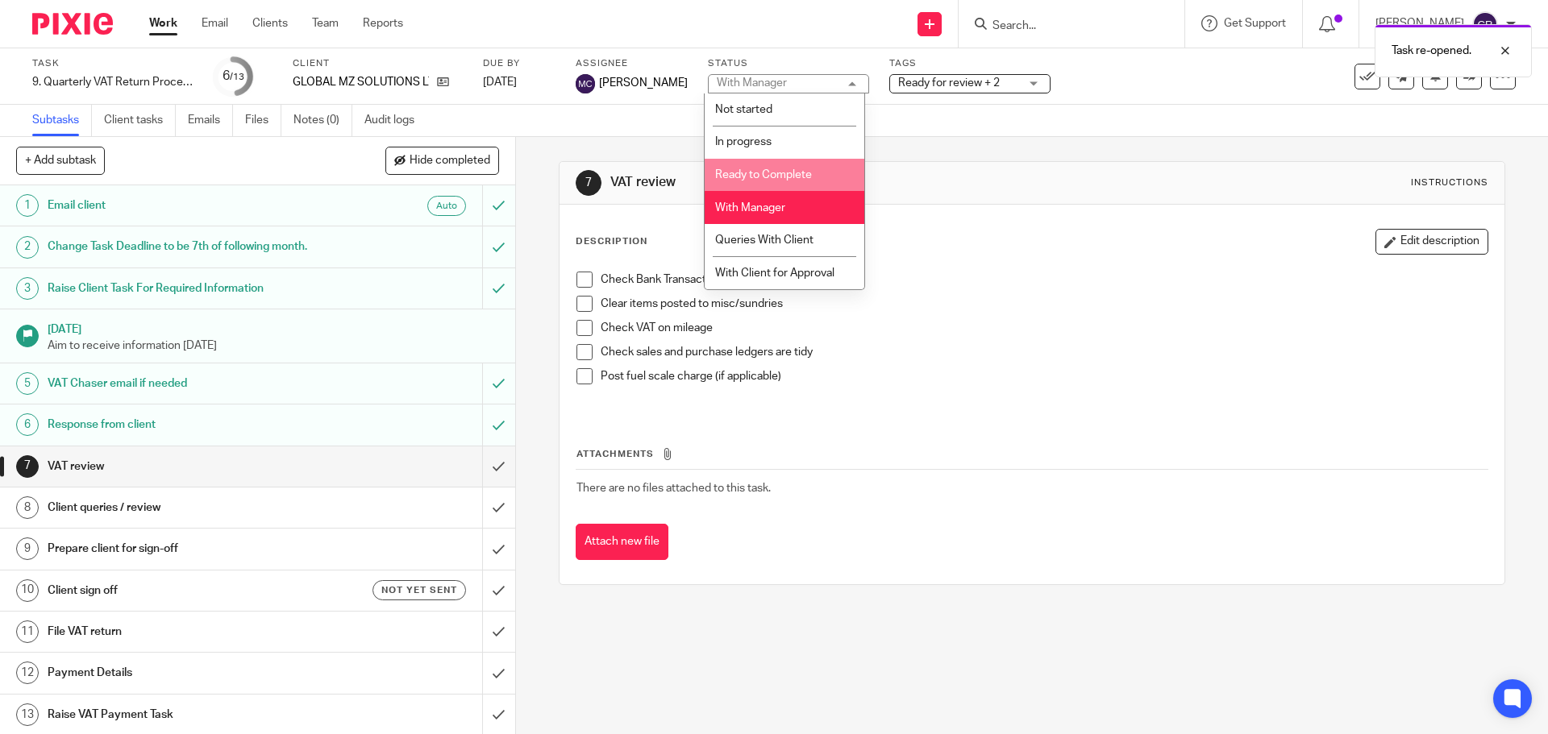
click at [793, 178] on span "Ready to Complete" at bounding box center [763, 174] width 97 height 11
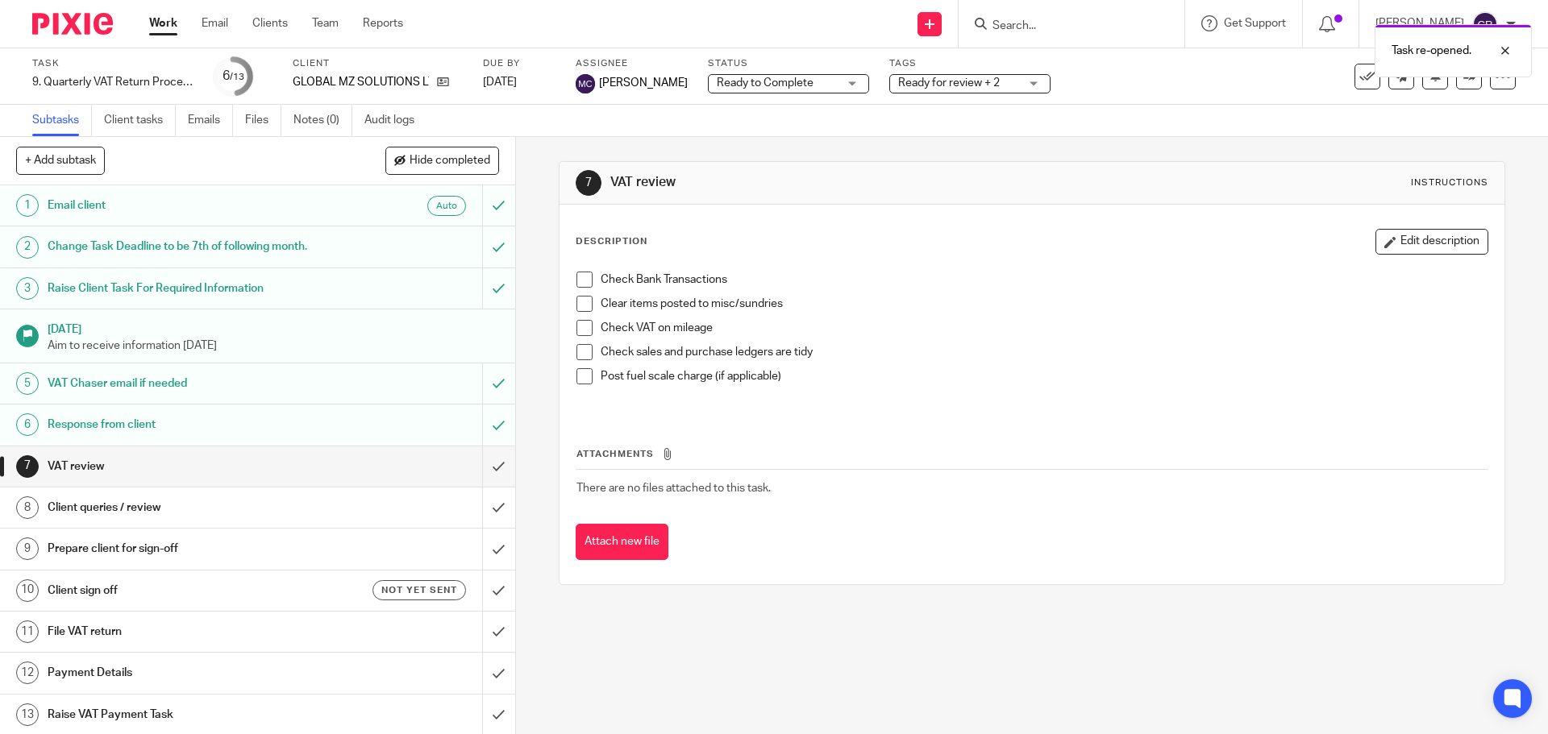
click at [966, 86] on span "Ready for review + 2" at bounding box center [949, 82] width 102 height 11
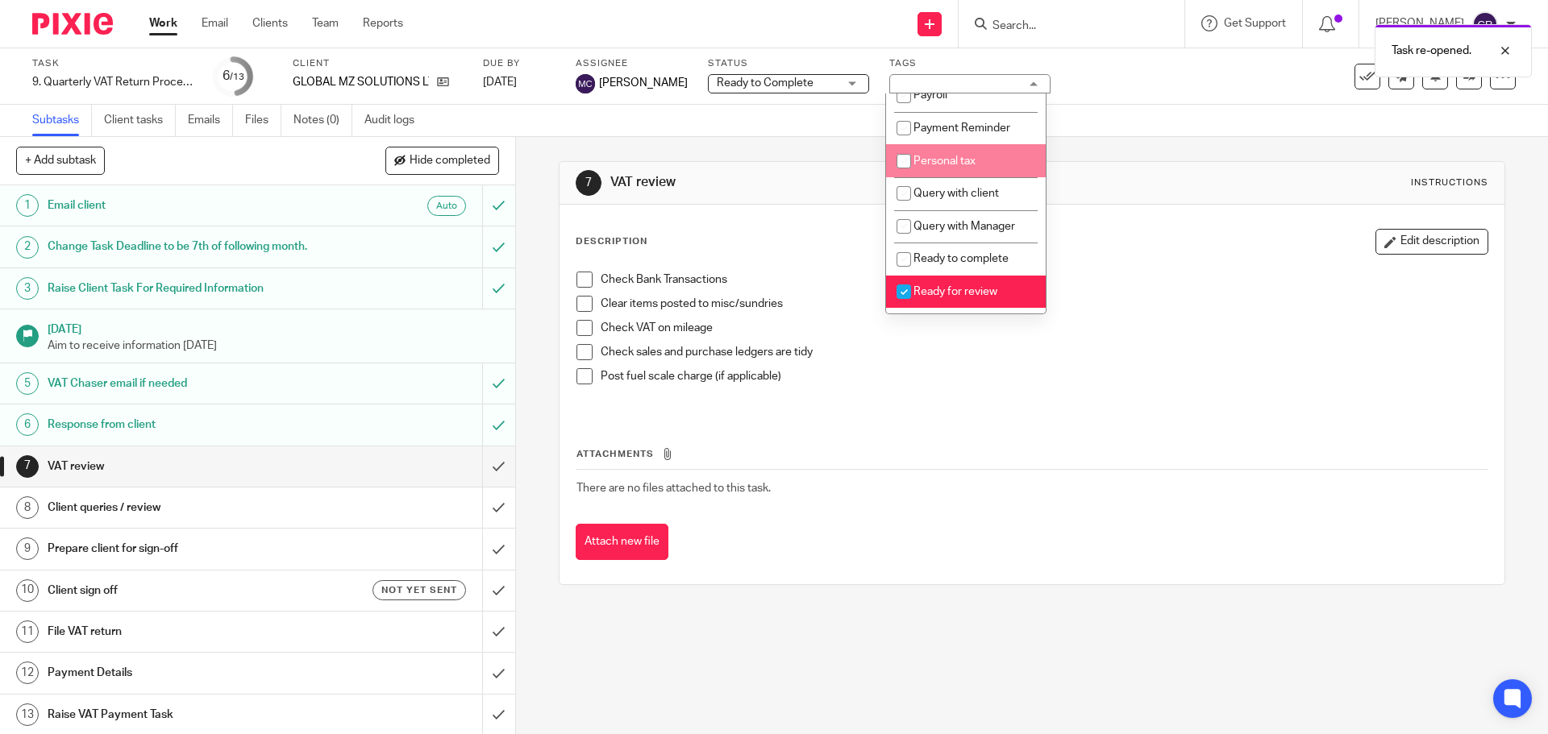
scroll to position [484, 0]
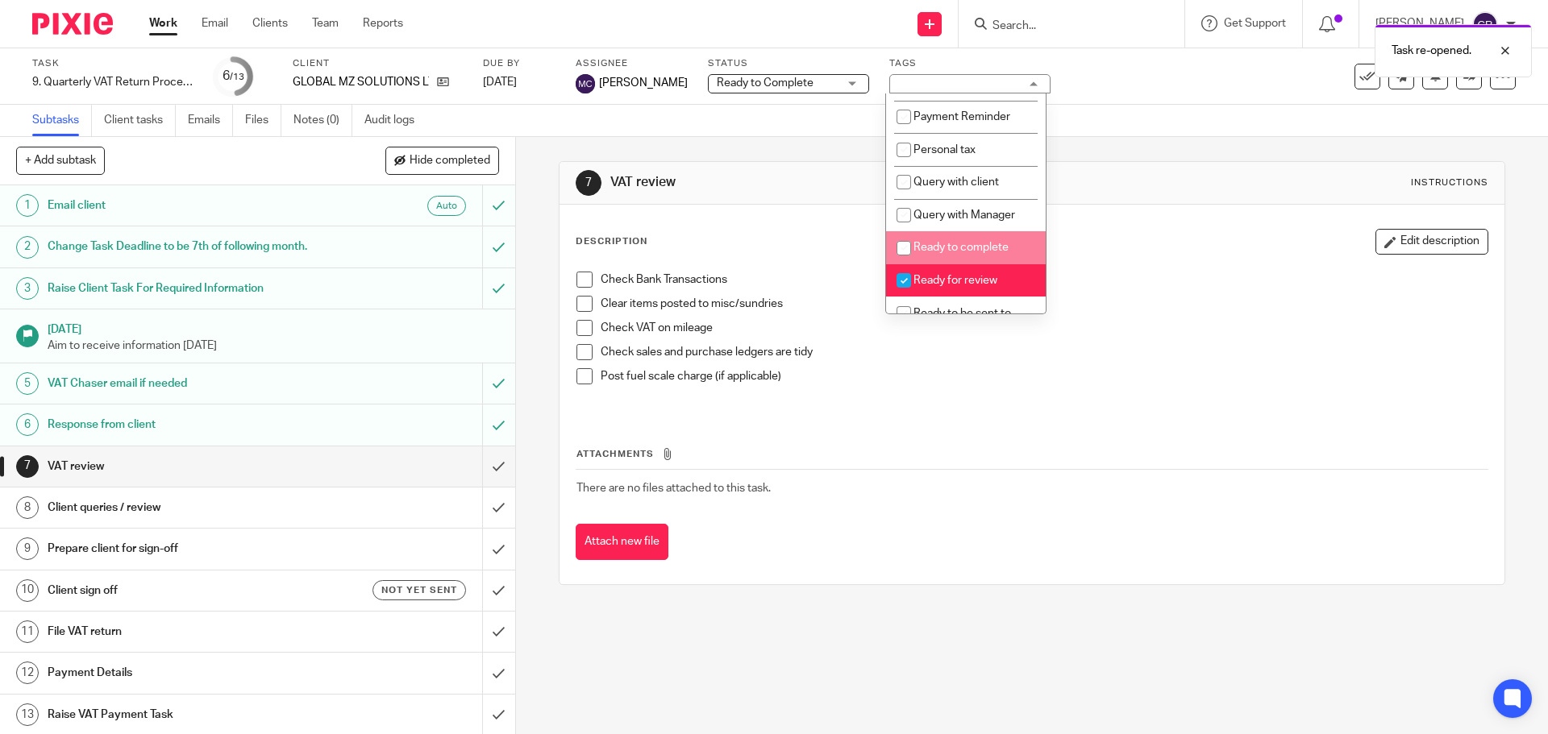
click at [972, 253] on span "Ready to complete" at bounding box center [960, 247] width 95 height 11
checkbox input "true"
click at [964, 289] on li "Ready for review" at bounding box center [966, 280] width 160 height 33
checkbox input "false"
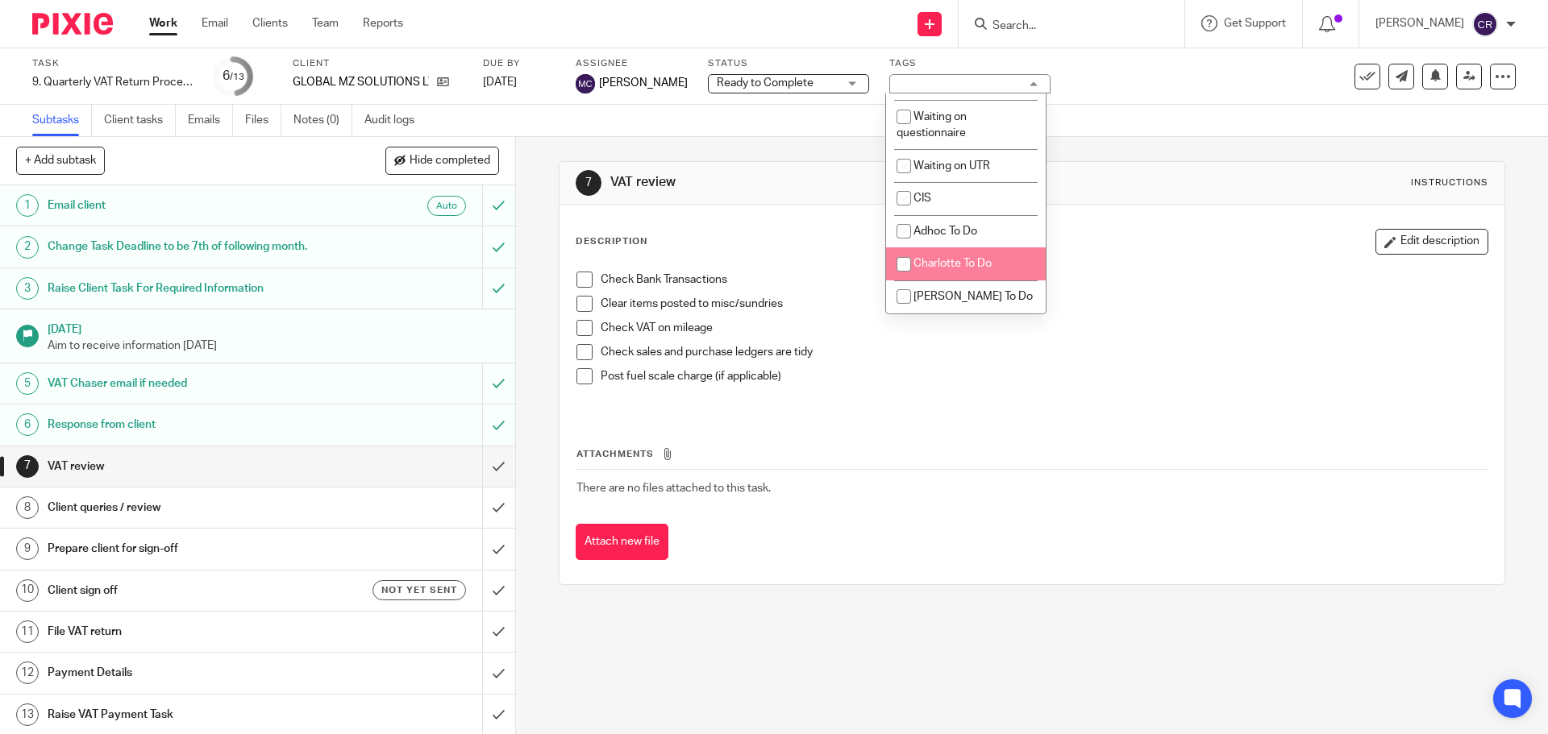
scroll to position [1452, 0]
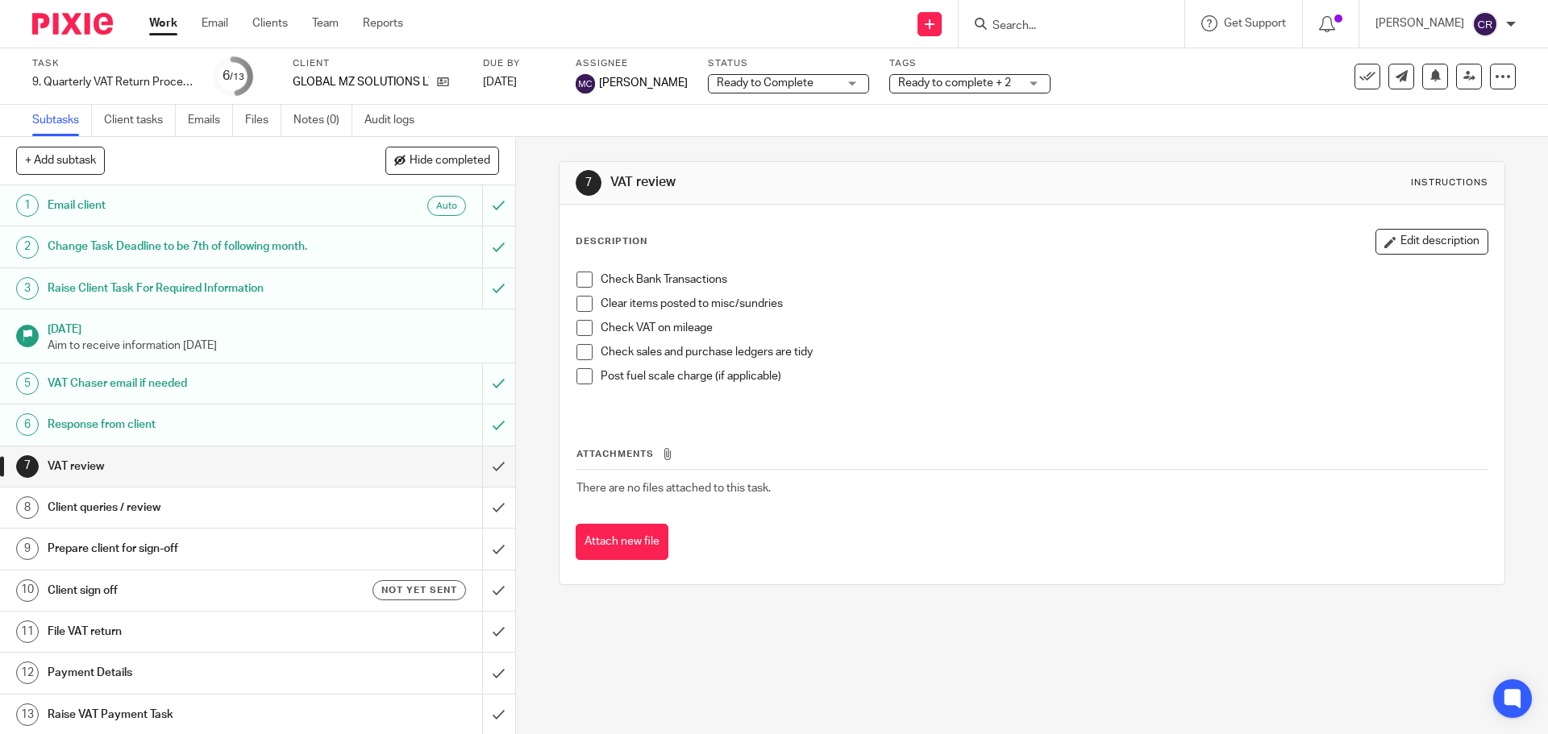
click at [1195, 392] on p at bounding box center [1044, 392] width 886 height 16
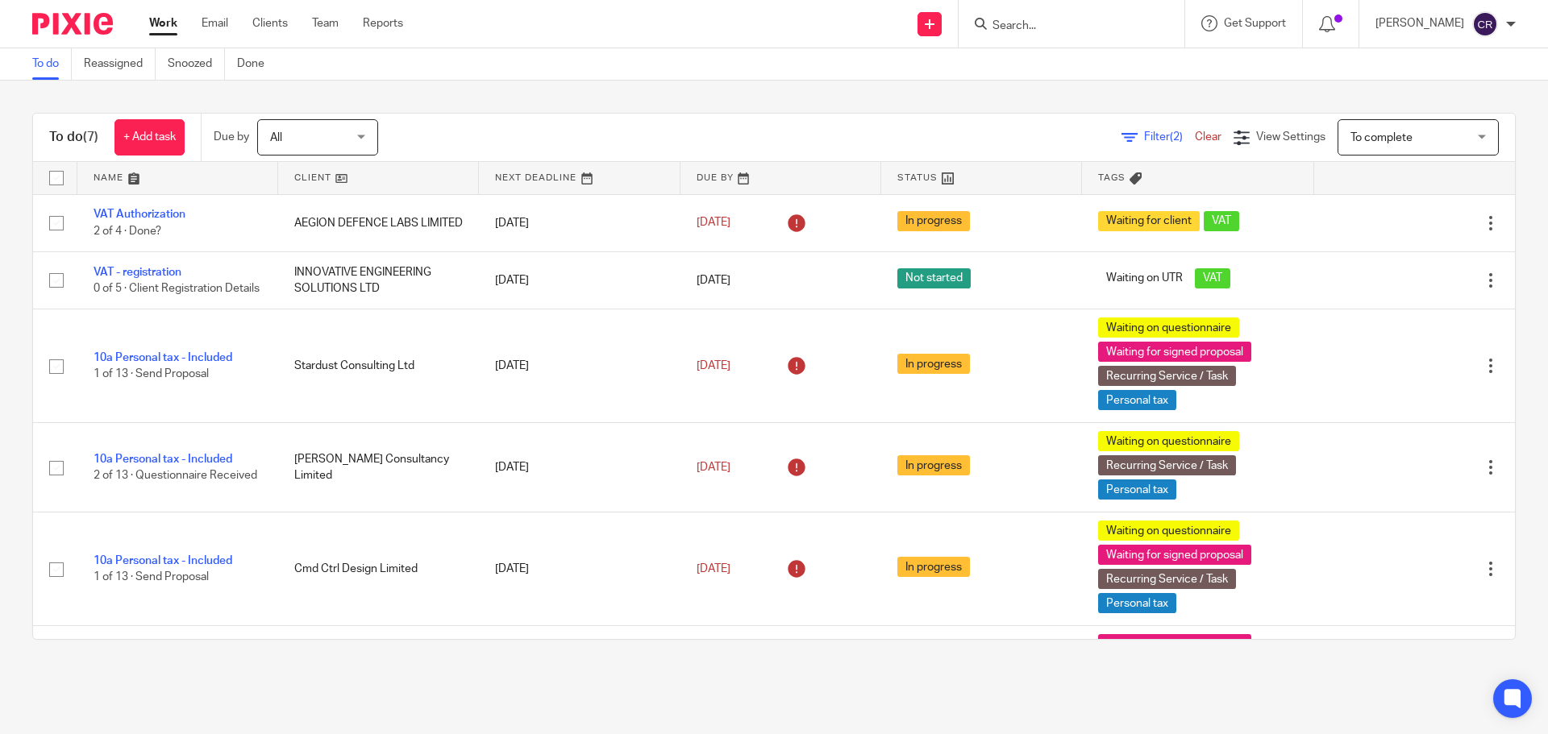
click at [1041, 27] on input "Search" at bounding box center [1063, 26] width 145 height 15
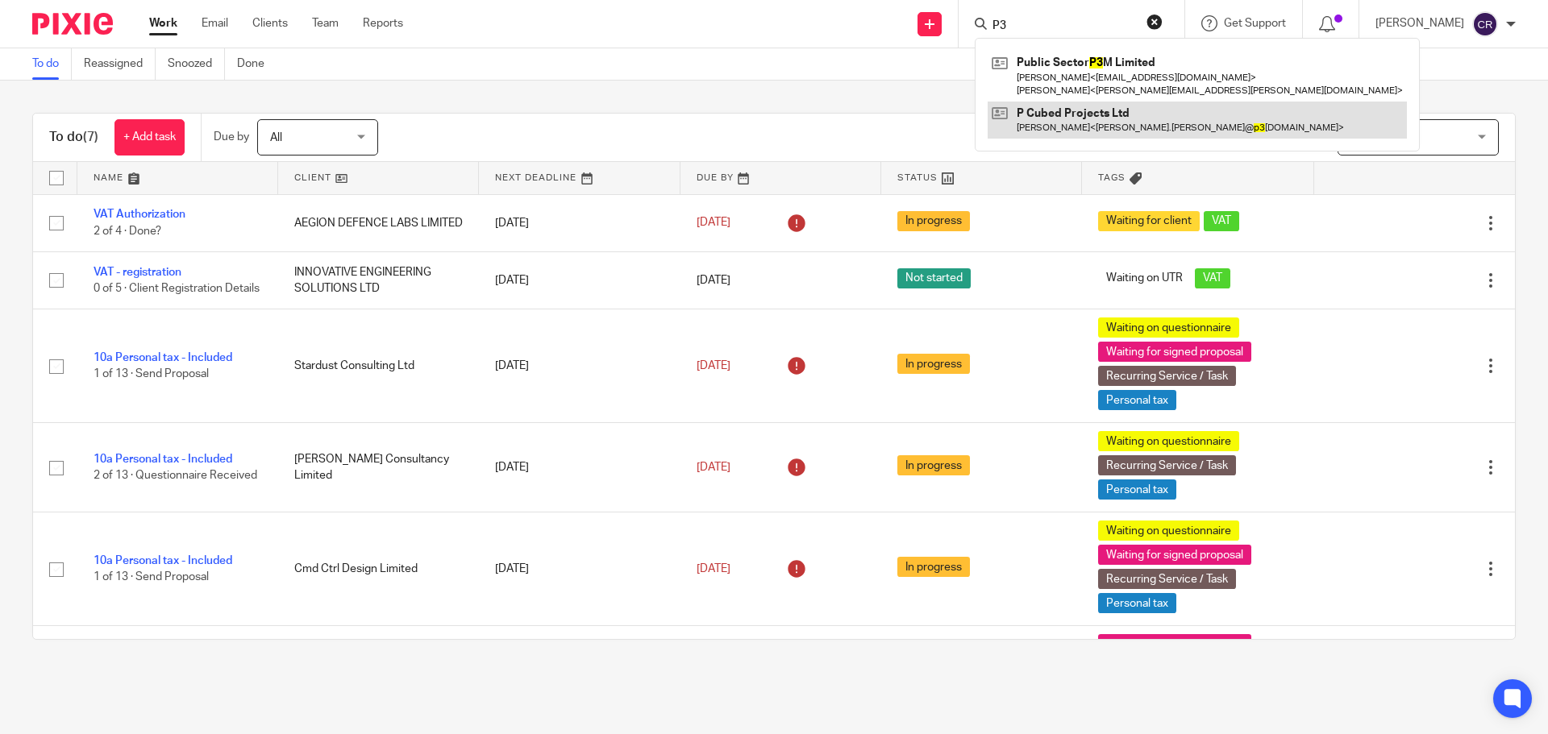
type input "P3"
click at [1096, 123] on link at bounding box center [1196, 120] width 419 height 37
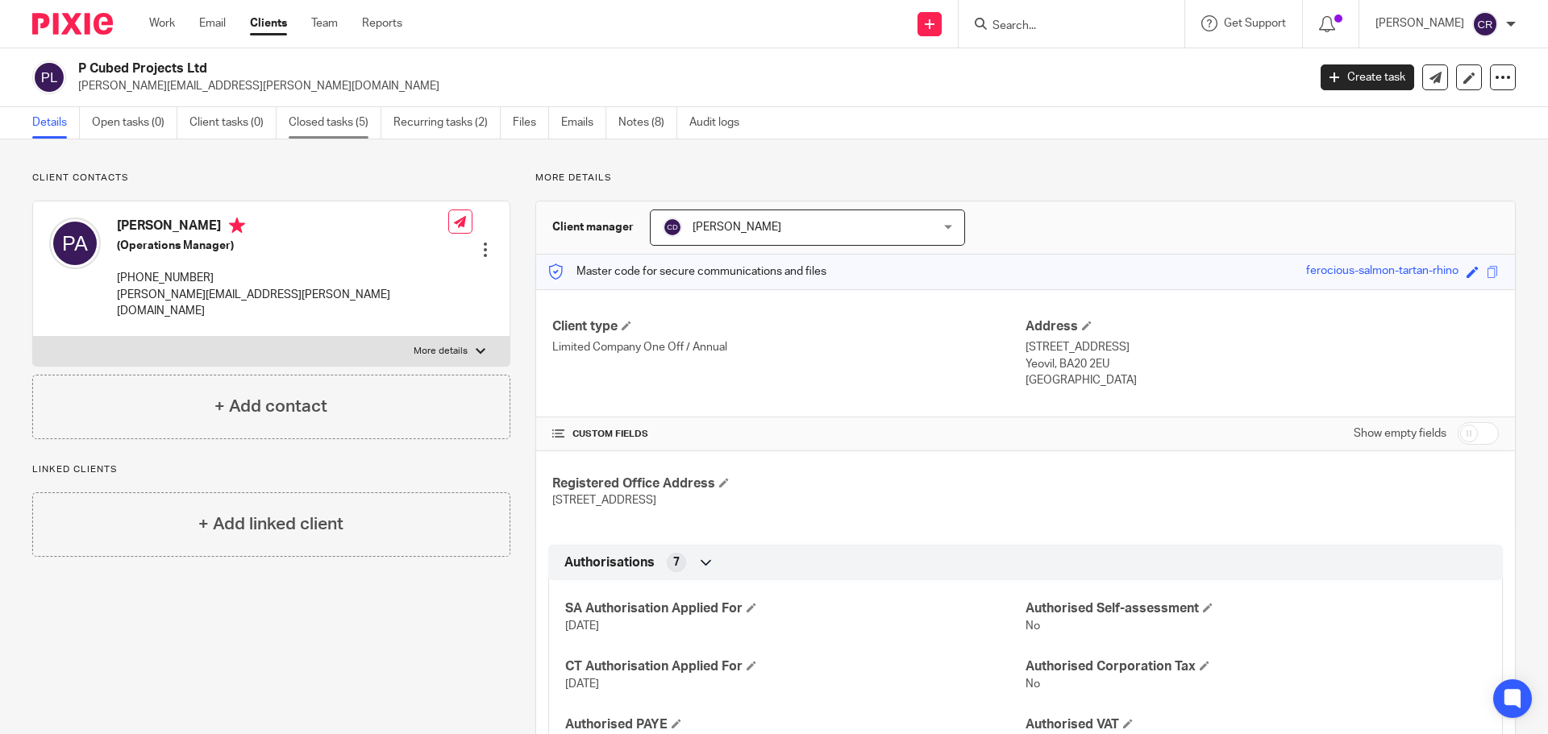
click at [351, 125] on link "Closed tasks (5)" at bounding box center [335, 122] width 93 height 31
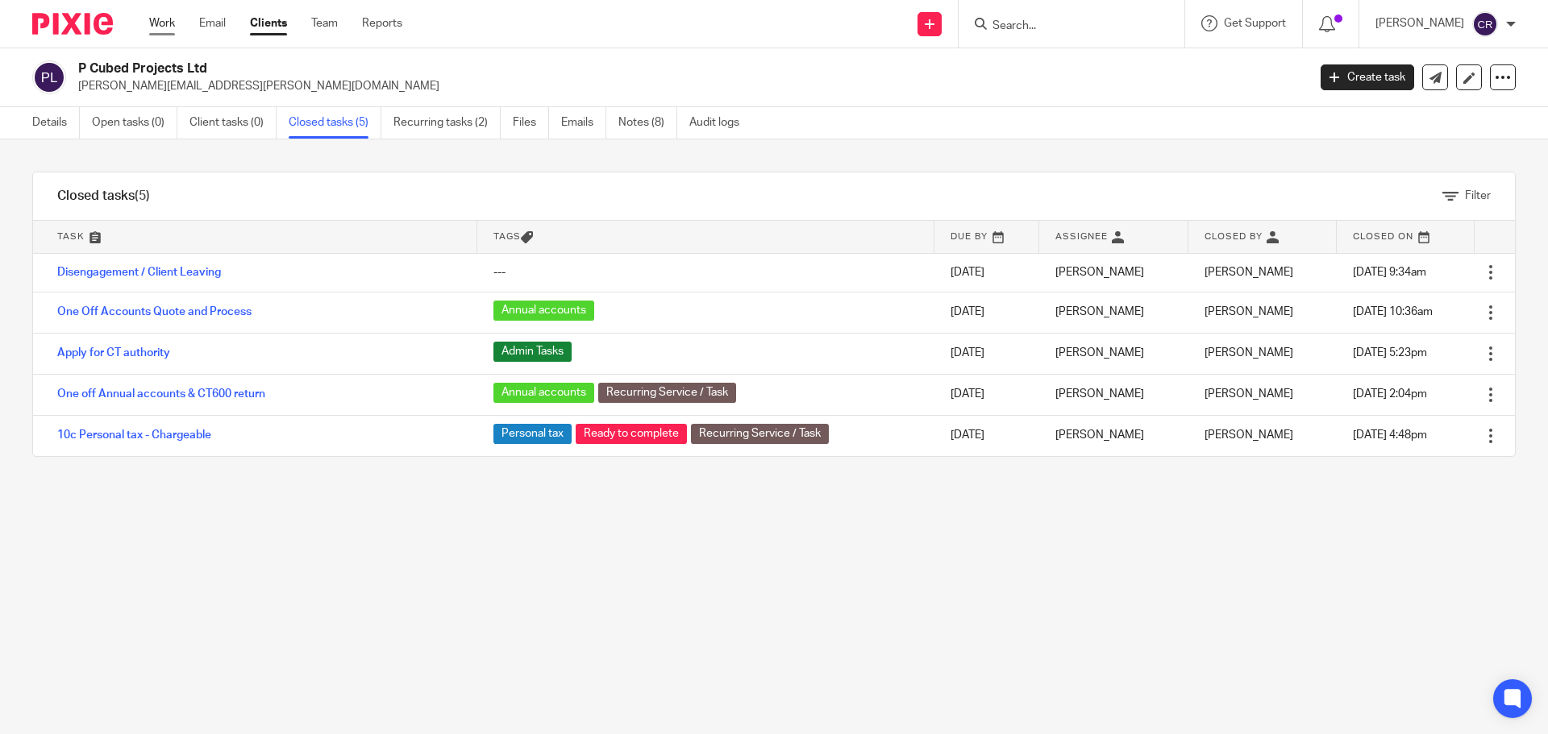
click at [163, 24] on link "Work" at bounding box center [162, 23] width 26 height 16
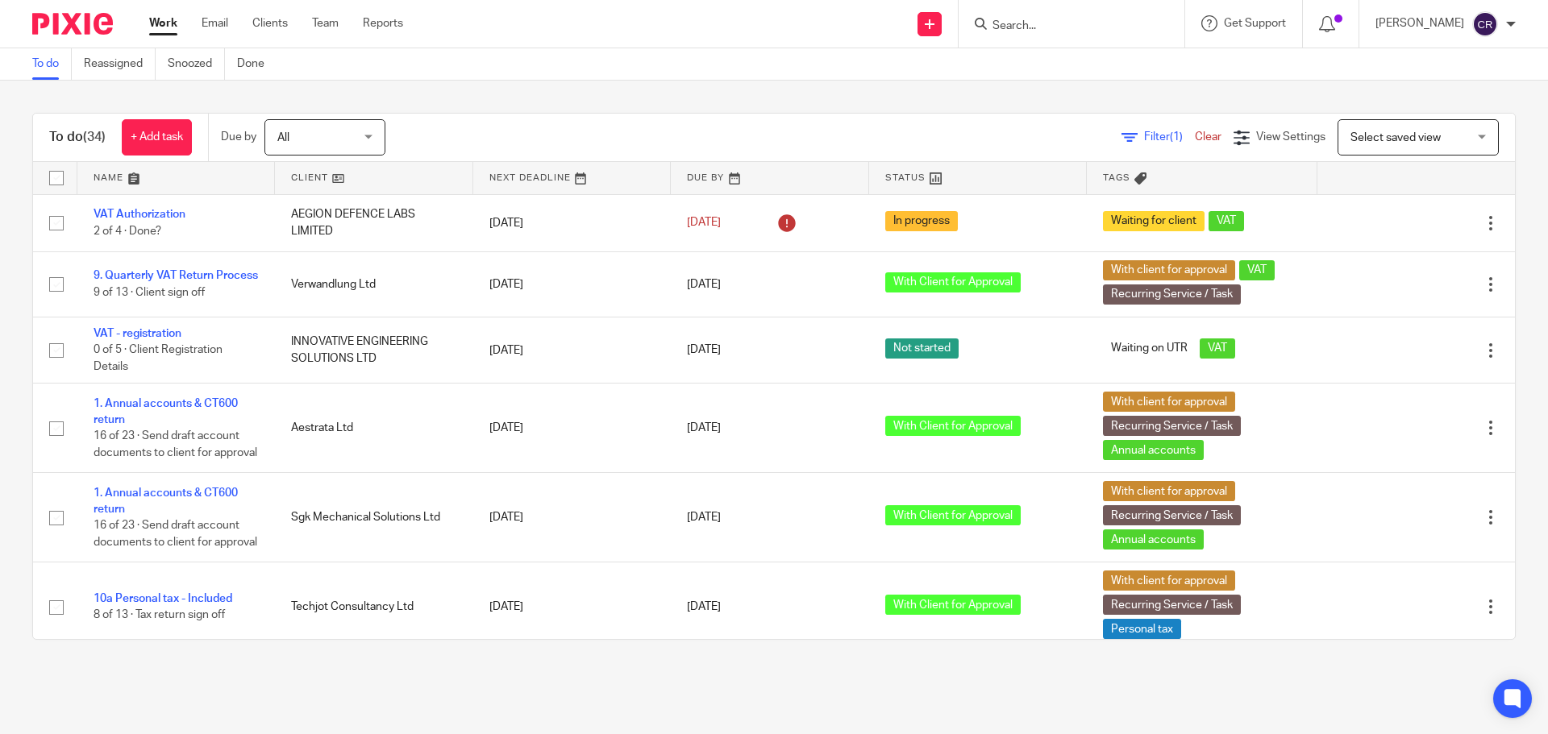
click at [1380, 142] on span "Select saved view" at bounding box center [1395, 137] width 90 height 11
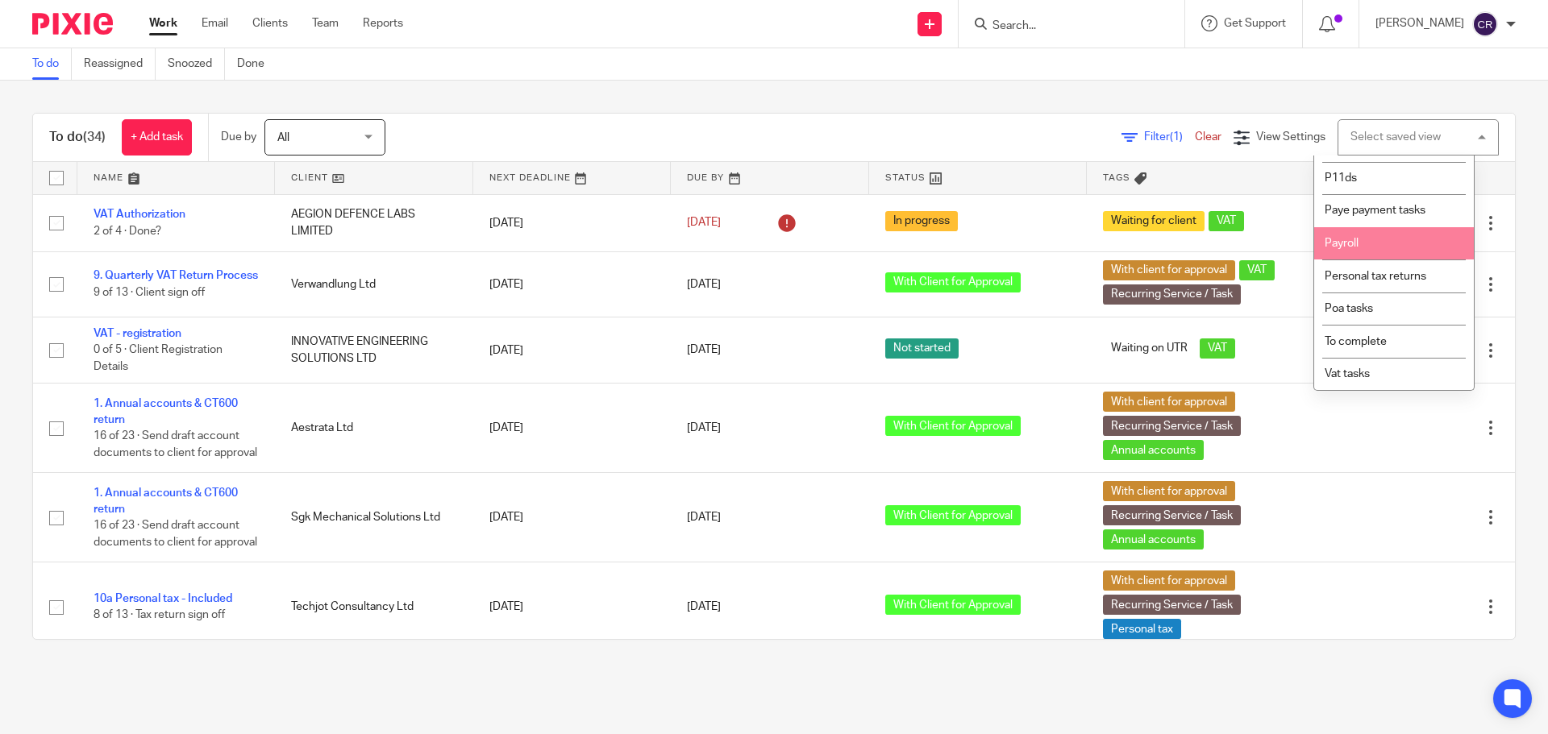
scroll to position [272, 0]
click at [1376, 337] on span "To complete" at bounding box center [1355, 341] width 62 height 11
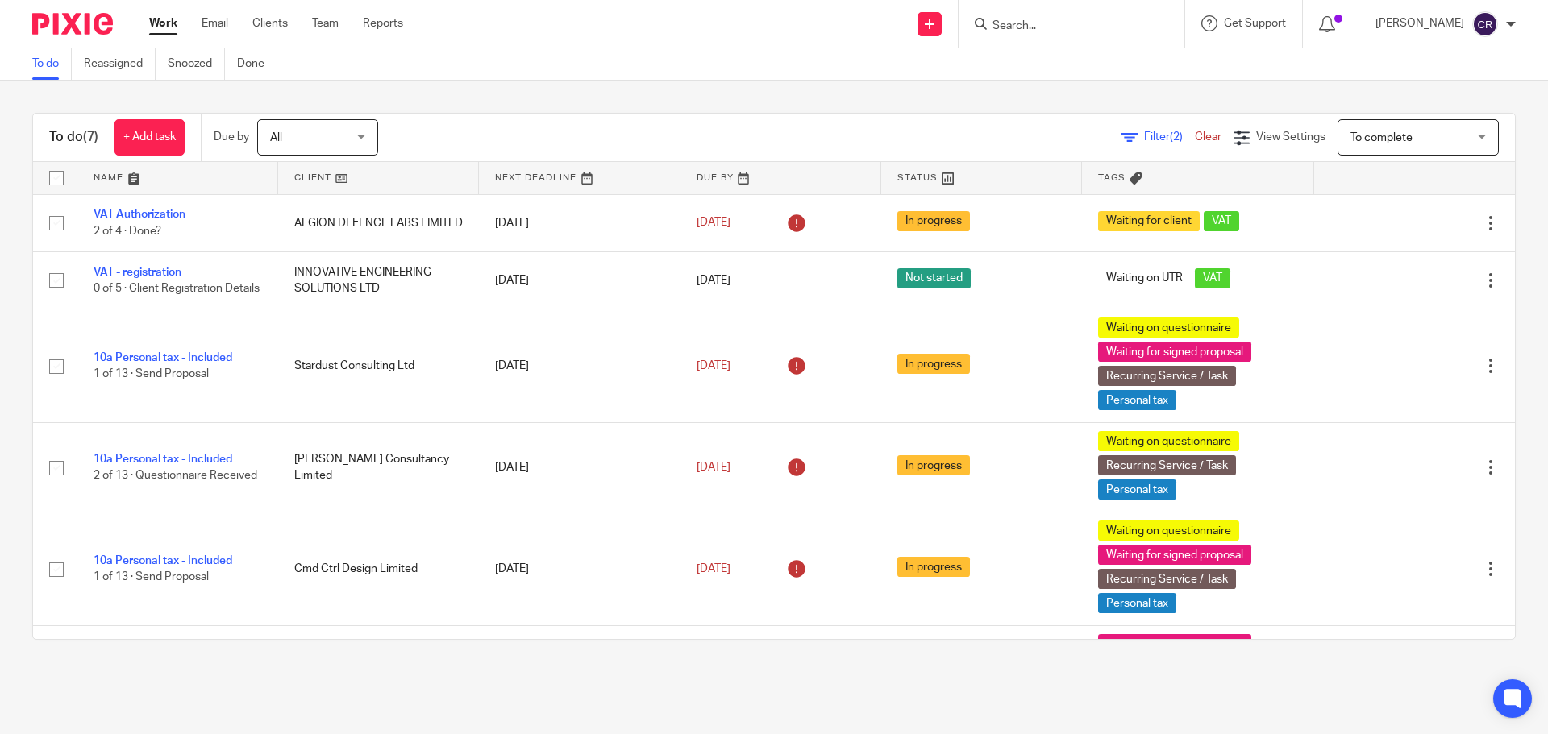
click at [1040, 25] on input "Search" at bounding box center [1063, 26] width 145 height 15
type input "07828630604"
click at [1039, 63] on link at bounding box center [1123, 69] width 272 height 37
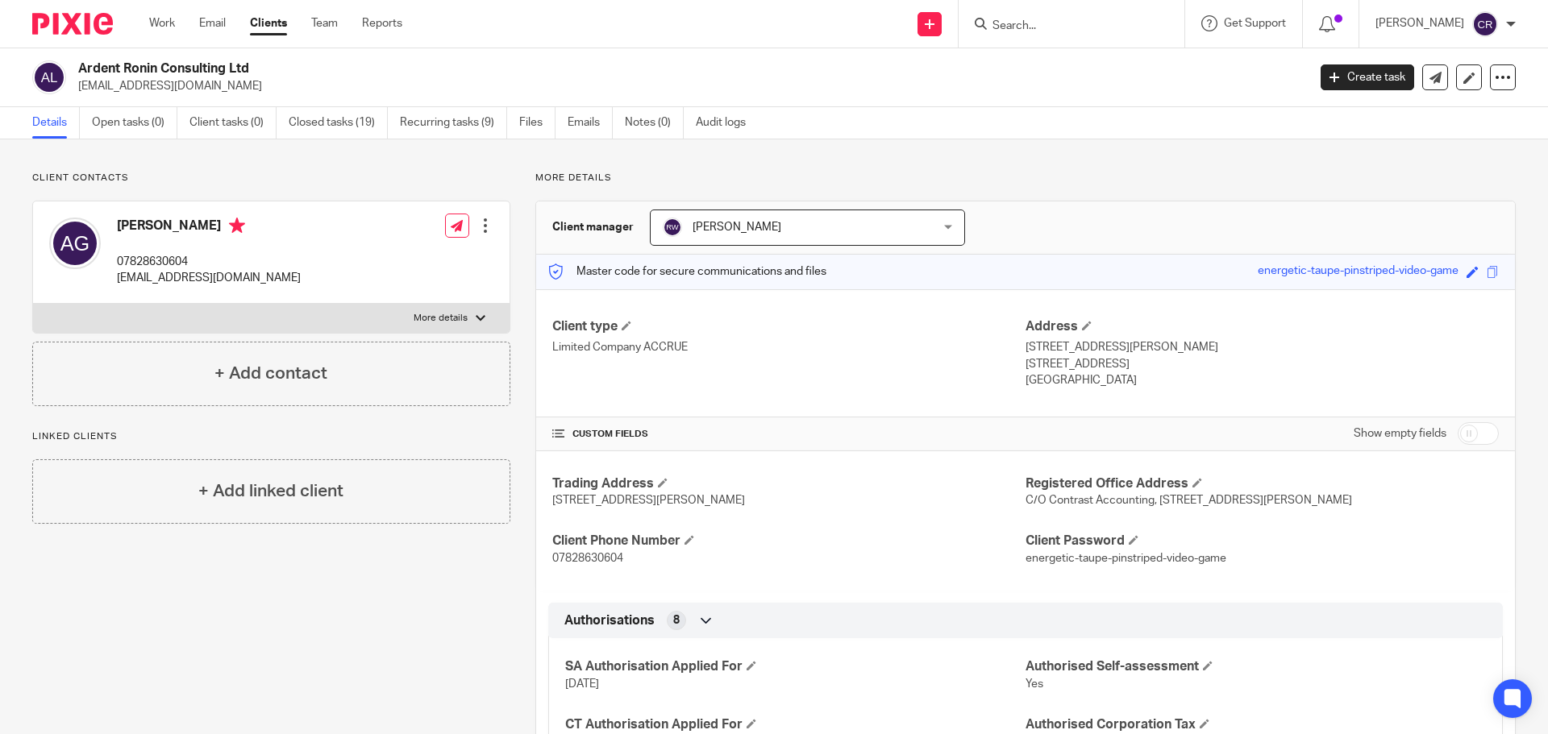
click at [261, 323] on label "More details" at bounding box center [271, 318] width 476 height 29
click at [33, 304] on input "More details" at bounding box center [32, 303] width 1 height 1
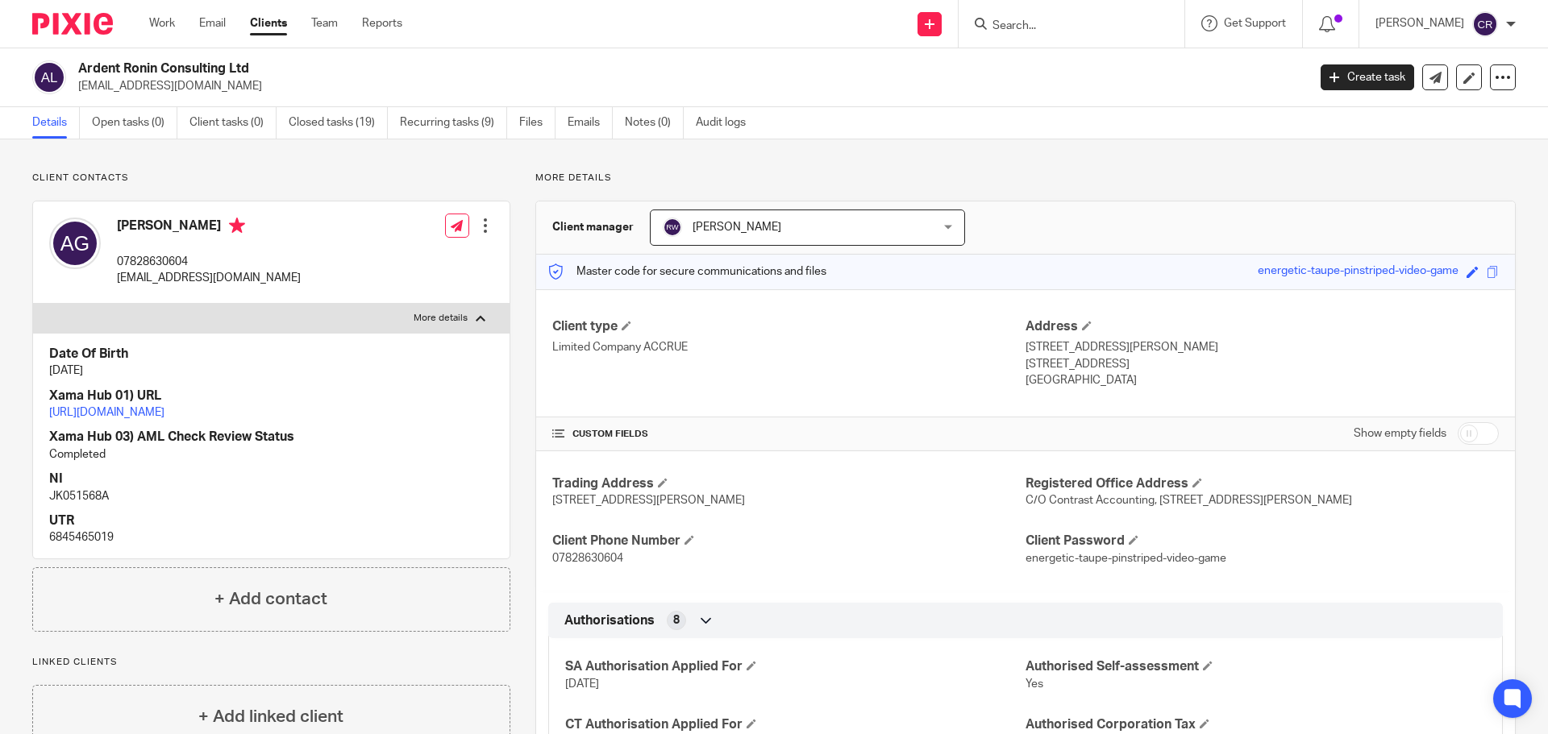
drag, startPoint x: 261, startPoint y: 321, endPoint x: 278, endPoint y: 304, distance: 23.9
click at [262, 318] on label "More details" at bounding box center [271, 318] width 476 height 29
click at [33, 304] on input "More details" at bounding box center [32, 303] width 1 height 1
checkbox input "false"
